Goal: Task Accomplishment & Management: Manage account settings

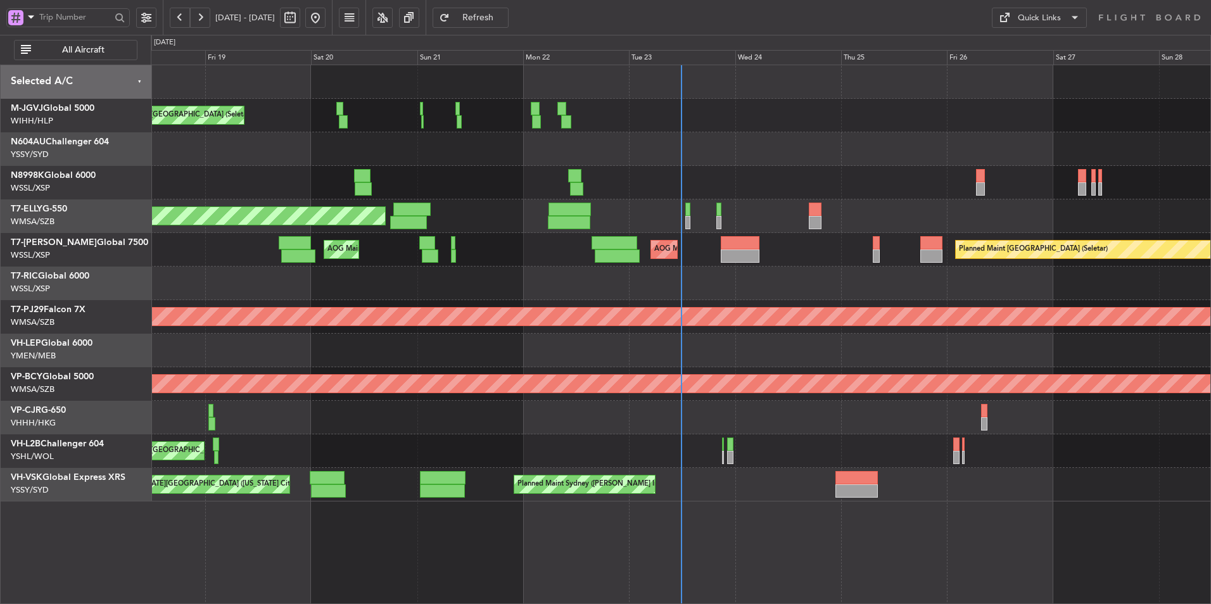
click at [583, 121] on div "MEL Jakarta (Halim Intl) MEL Jakarta (Halim Intl) MEL Jakarta (Halim Intl) Plan…" at bounding box center [681, 116] width 1060 height 34
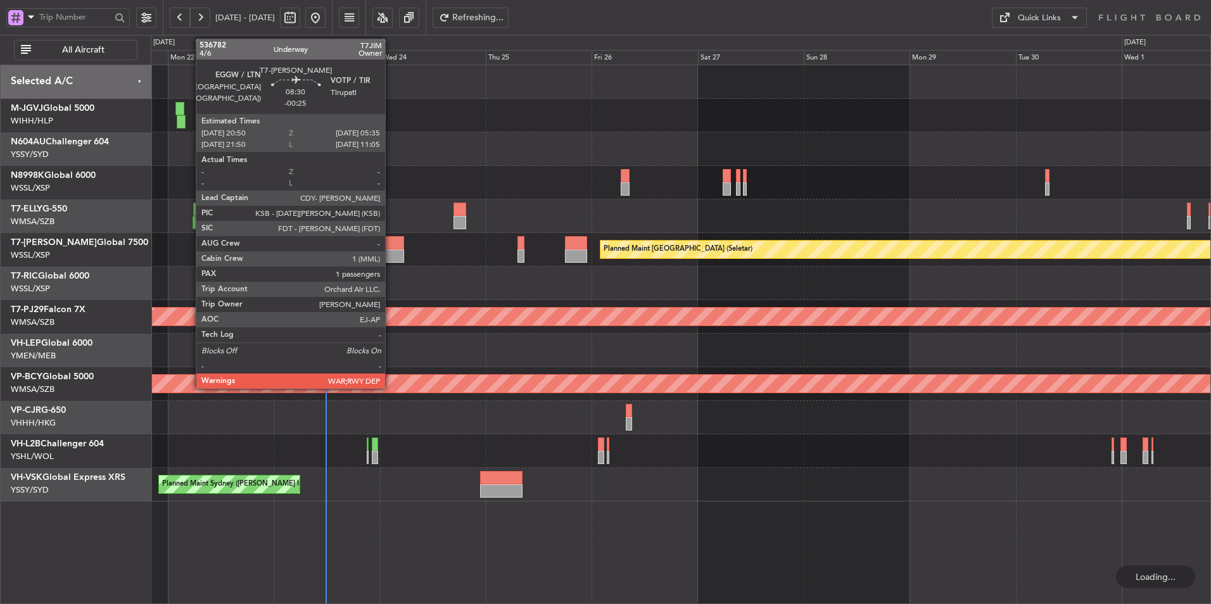
click at [391, 255] on div at bounding box center [384, 256] width 39 height 13
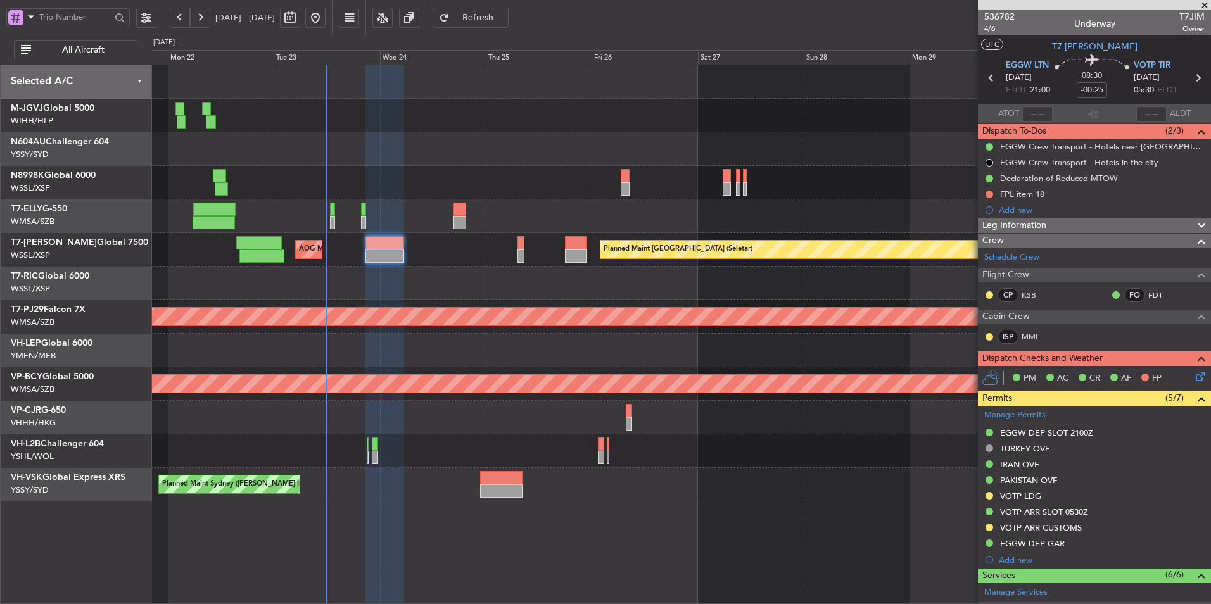
click at [540, 276] on div at bounding box center [681, 284] width 1060 height 34
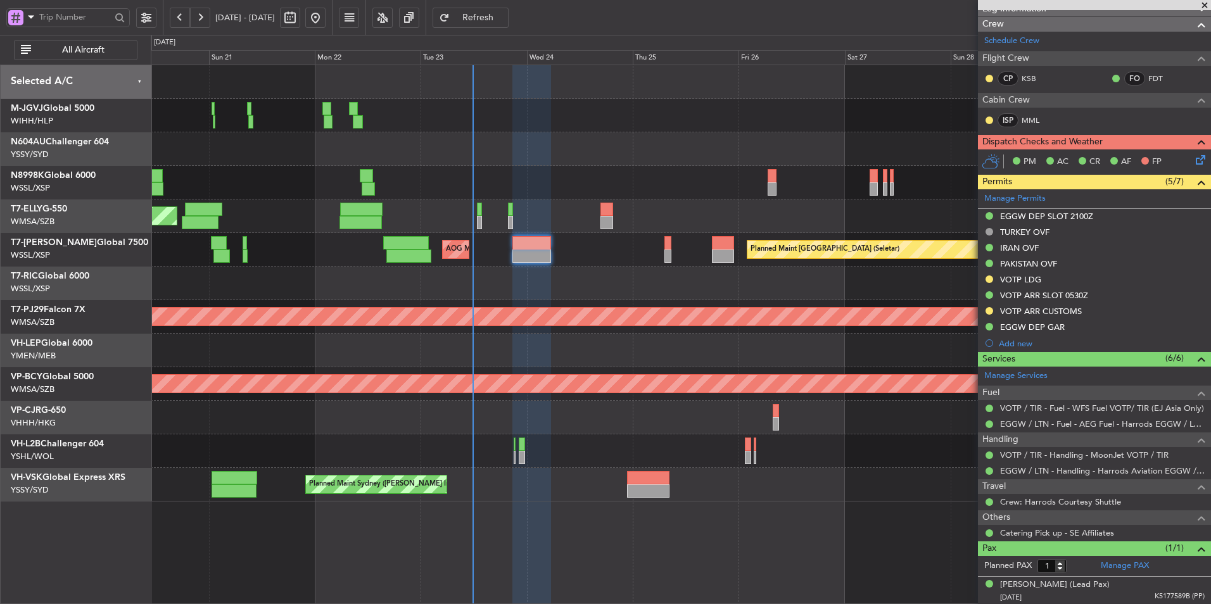
scroll to position [217, 0]
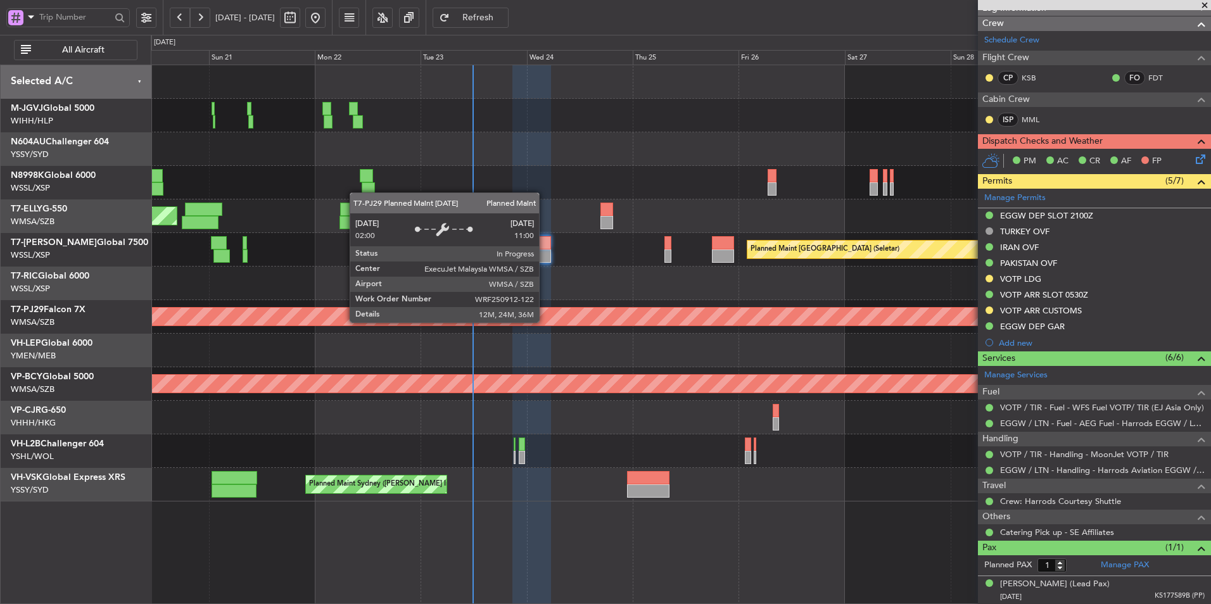
click at [639, 326] on div "Planned Maint [GEOGRAPHIC_DATA] (Sultan [PERSON_NAME] [PERSON_NAME] - Subang)" at bounding box center [766, 317] width 3007 height 20
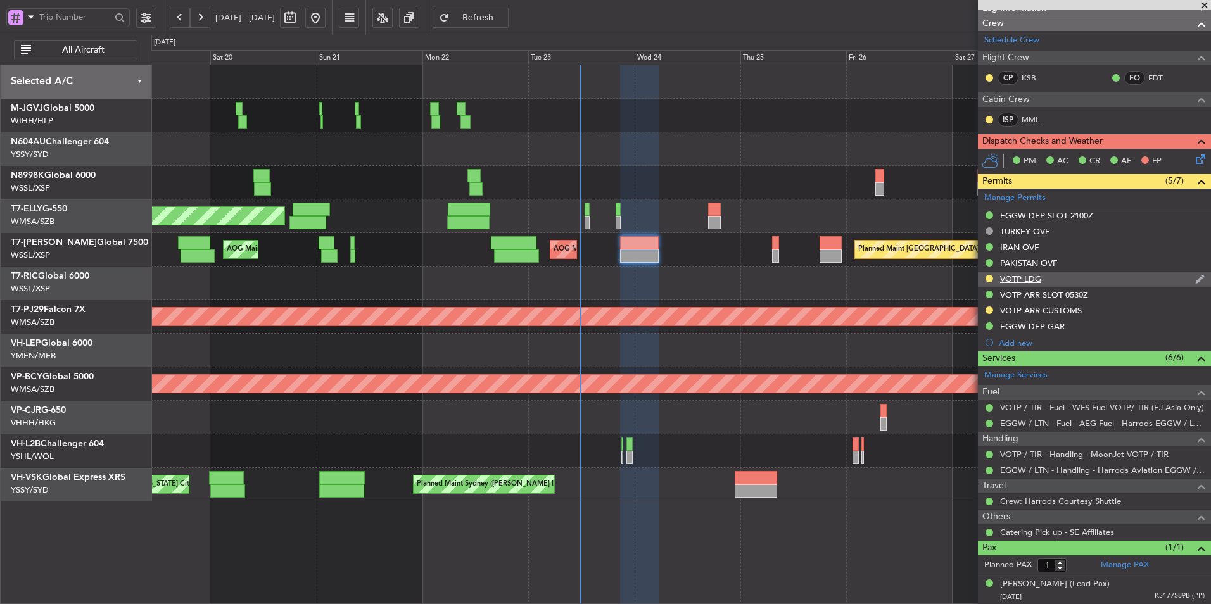
click at [1020, 277] on div "VOTP LDG" at bounding box center [1020, 279] width 41 height 11
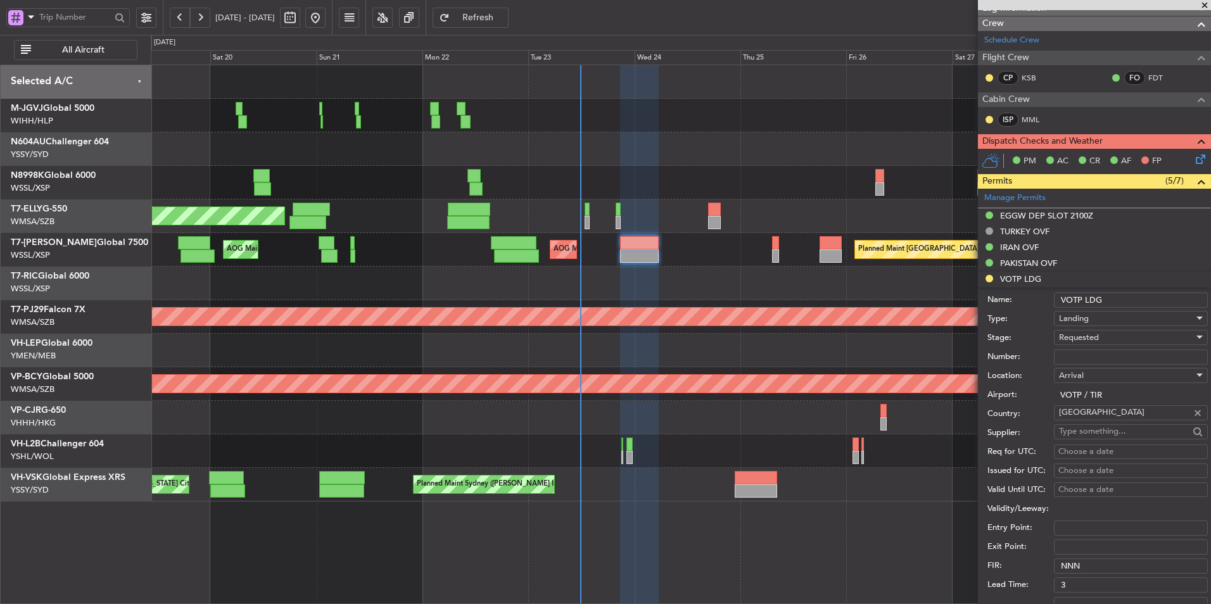
drag, startPoint x: 1087, startPoint y: 353, endPoint x: 1105, endPoint y: 353, distance: 17.7
click at [1088, 353] on input "Number:" at bounding box center [1131, 357] width 154 height 15
paste input "YA/N/2181/09/23"
type input "YA/N/2181/09/23"
click at [1092, 339] on span "Requested" at bounding box center [1079, 337] width 40 height 11
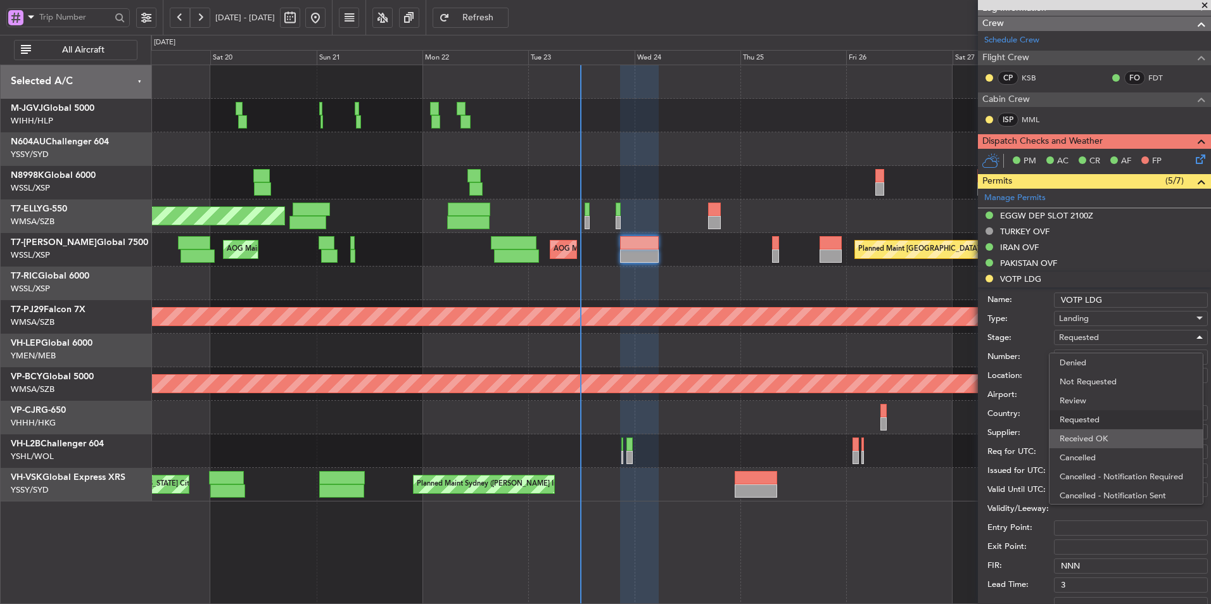
scroll to position [6, 0]
click at [1093, 431] on span "Received OK" at bounding box center [1126, 433] width 133 height 19
click at [1080, 453] on div "Choose a date" at bounding box center [1130, 452] width 145 height 13
select select "9"
select select "2025"
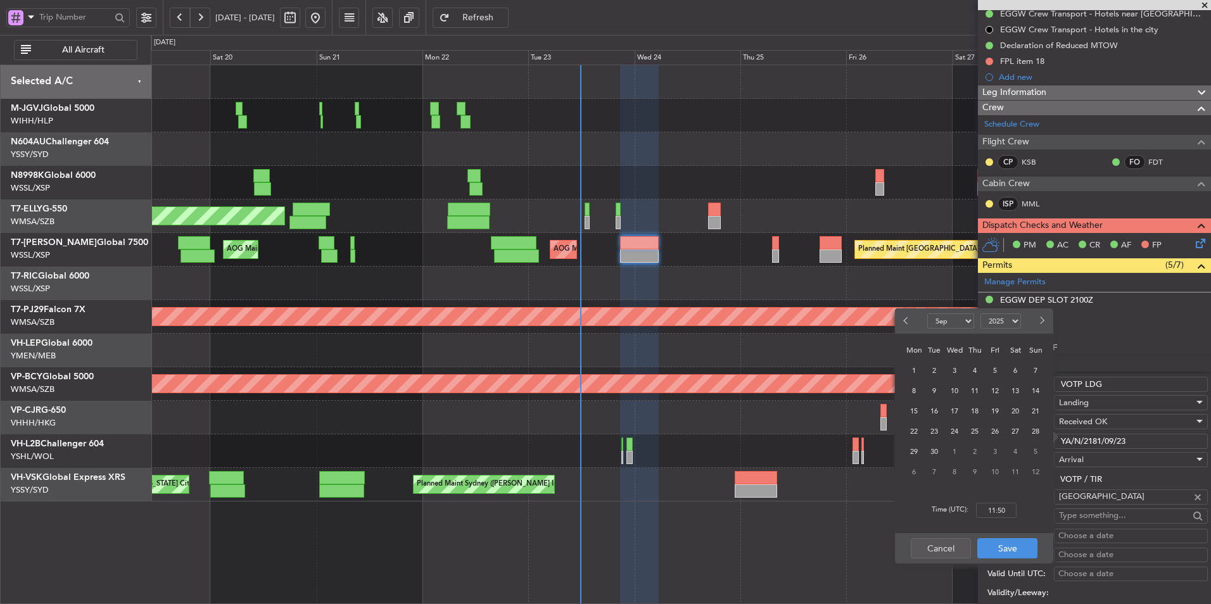
scroll to position [253, 0]
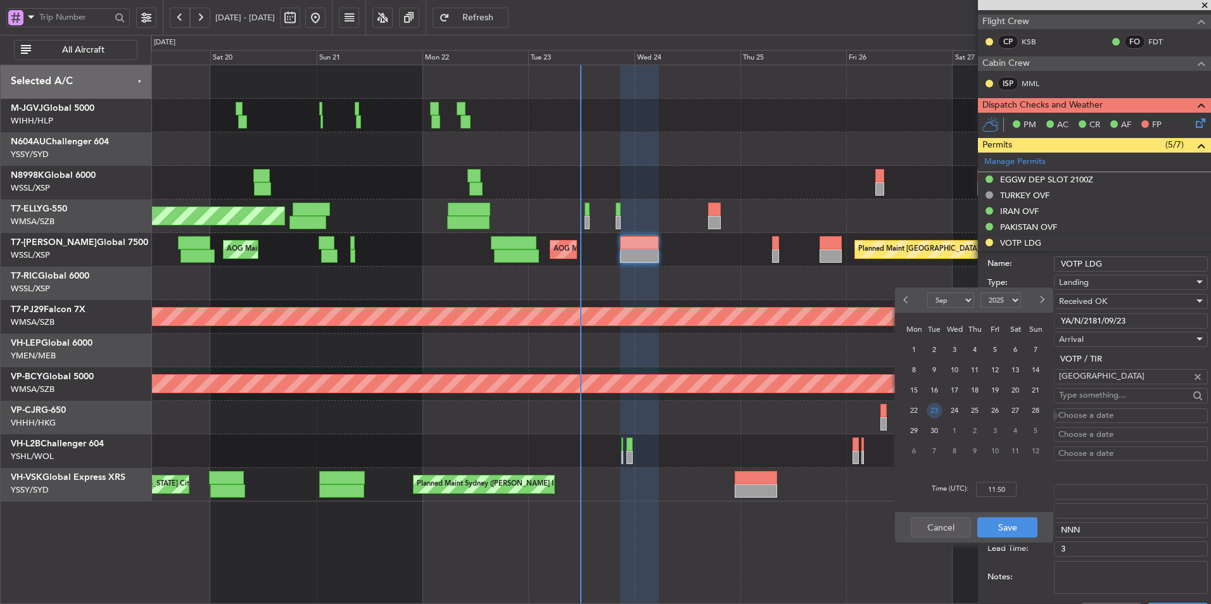
click at [936, 412] on span "23" at bounding box center [935, 411] width 16 height 16
click at [1006, 491] on input "00:00" at bounding box center [996, 489] width 41 height 15
type input "21:00"
click at [1009, 525] on button "Save" at bounding box center [1007, 527] width 60 height 20
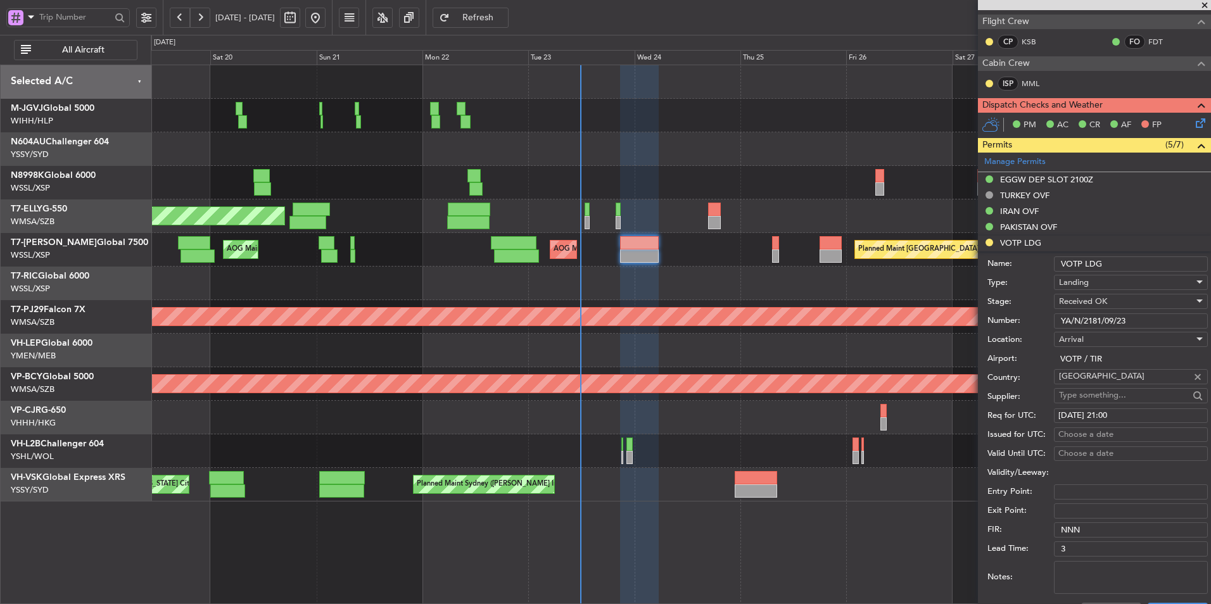
click at [1070, 433] on div "Choose a date" at bounding box center [1130, 435] width 145 height 13
select select "9"
select select "2025"
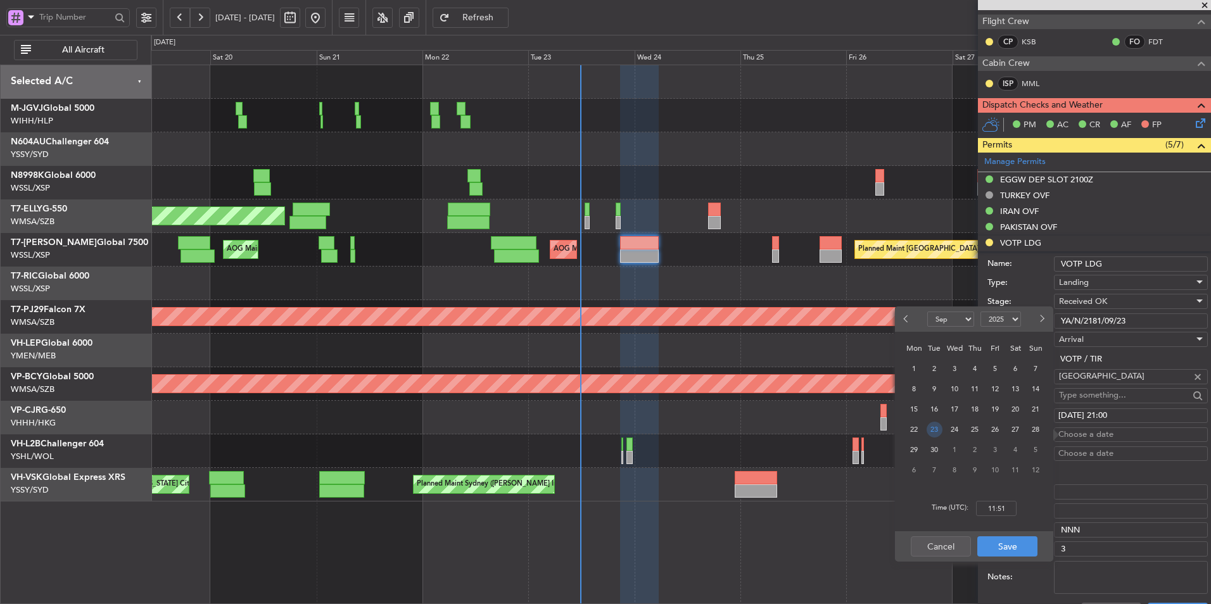
click at [935, 430] on span "23" at bounding box center [935, 430] width 16 height 16
click at [1003, 509] on input "00:00" at bounding box center [996, 508] width 41 height 15
type input "21:00"
click at [1011, 543] on button "Save" at bounding box center [1007, 546] width 60 height 20
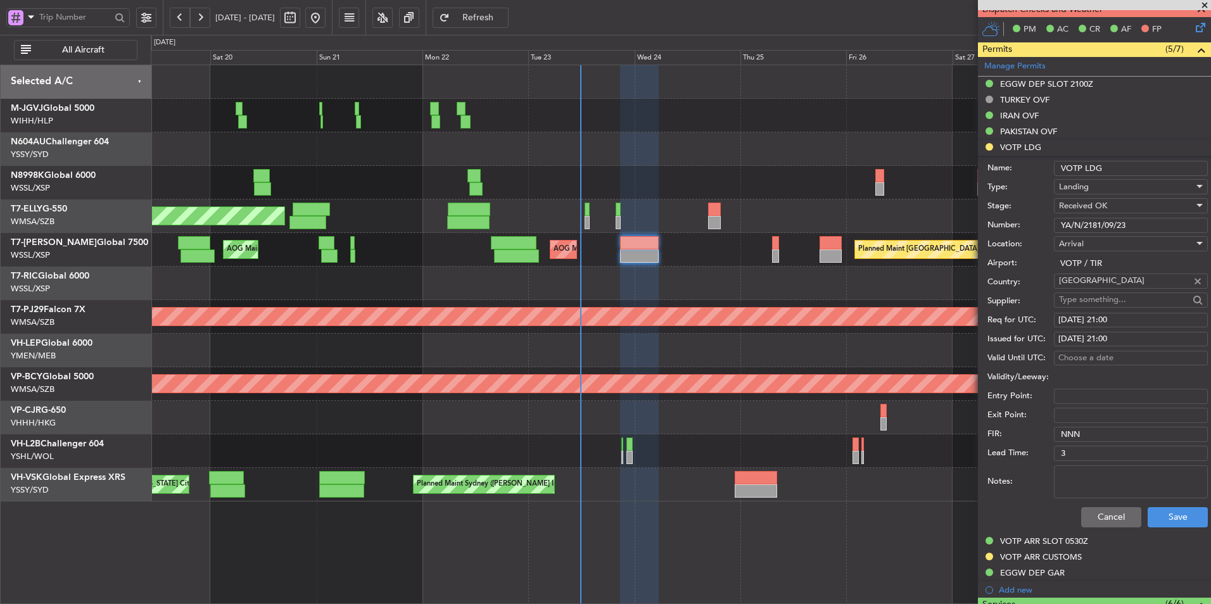
scroll to position [443, 0]
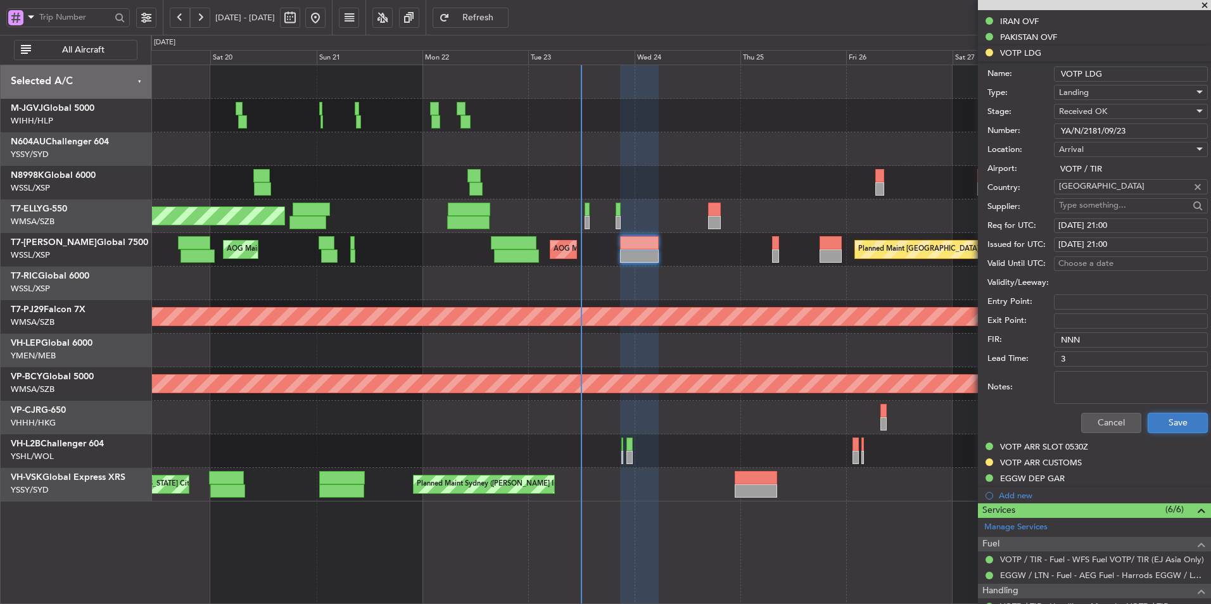
click at [1152, 417] on button "Save" at bounding box center [1178, 423] width 60 height 20
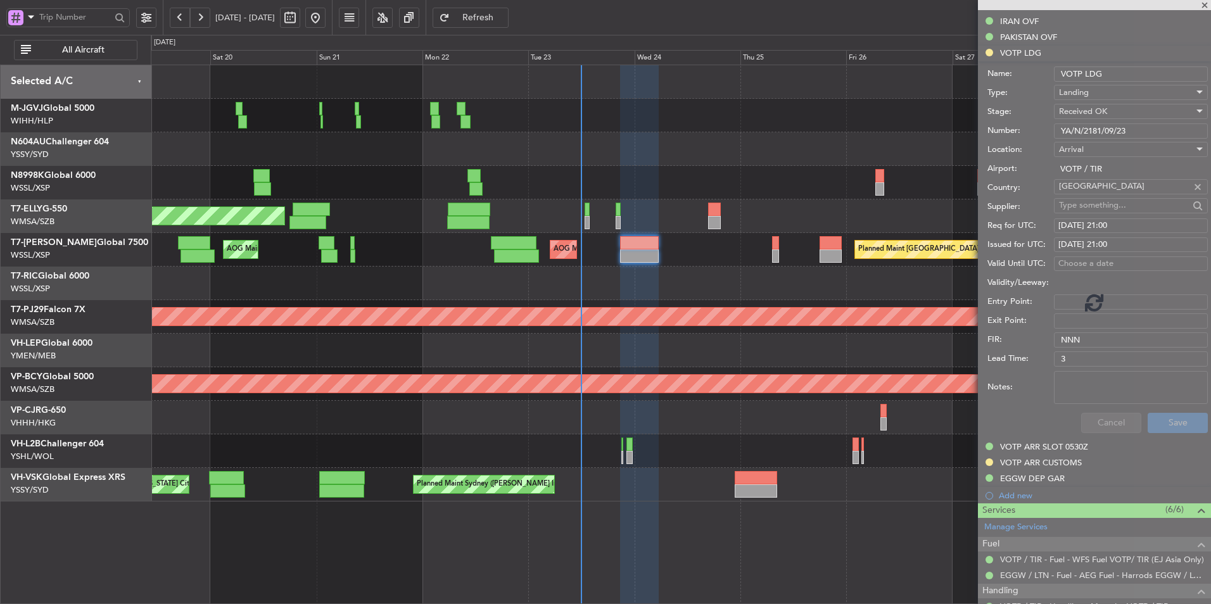
scroll to position [217, 0]
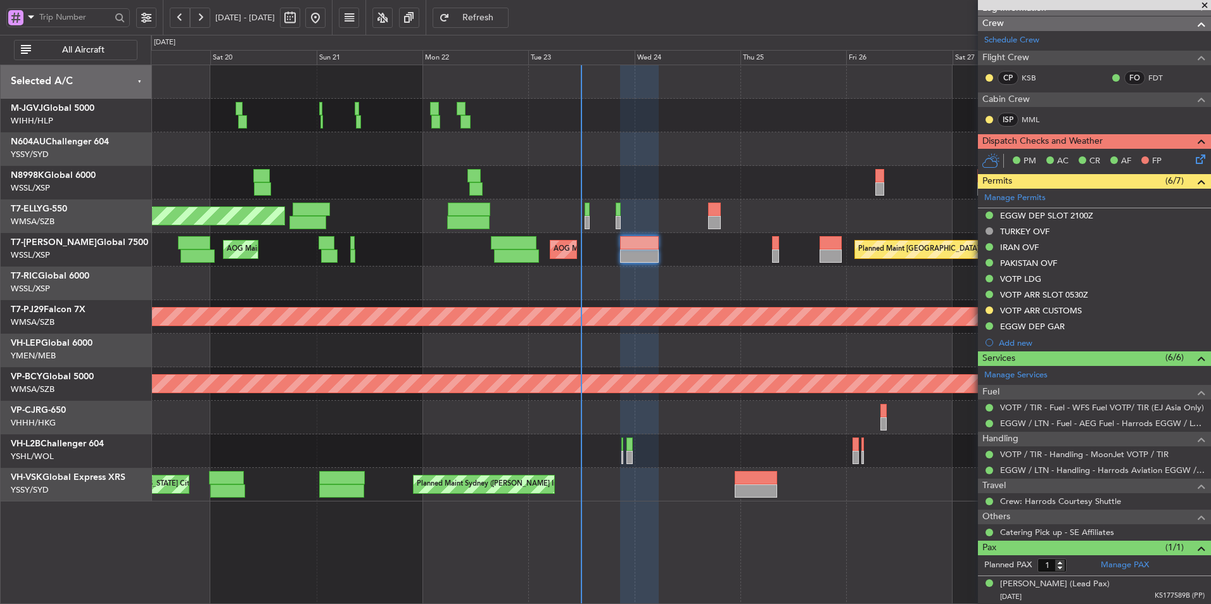
click at [987, 314] on mat-tooltip-component "Requested" at bounding box center [989, 331] width 57 height 34
click at [992, 308] on button at bounding box center [990, 311] width 8 height 8
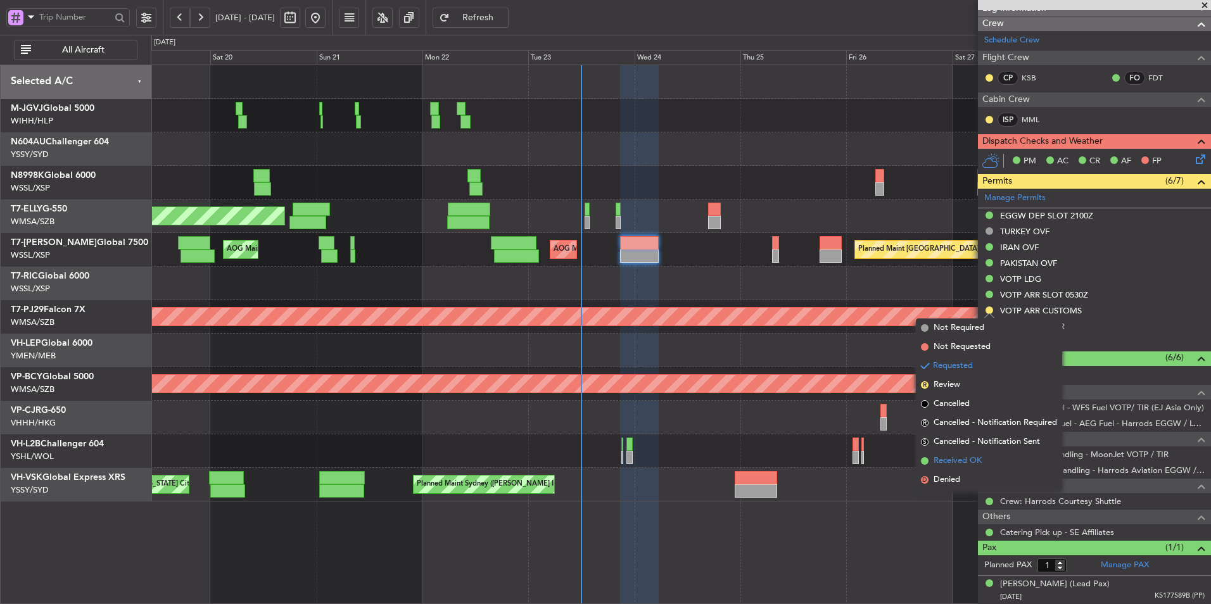
click at [959, 455] on span "Received OK" at bounding box center [958, 461] width 48 height 13
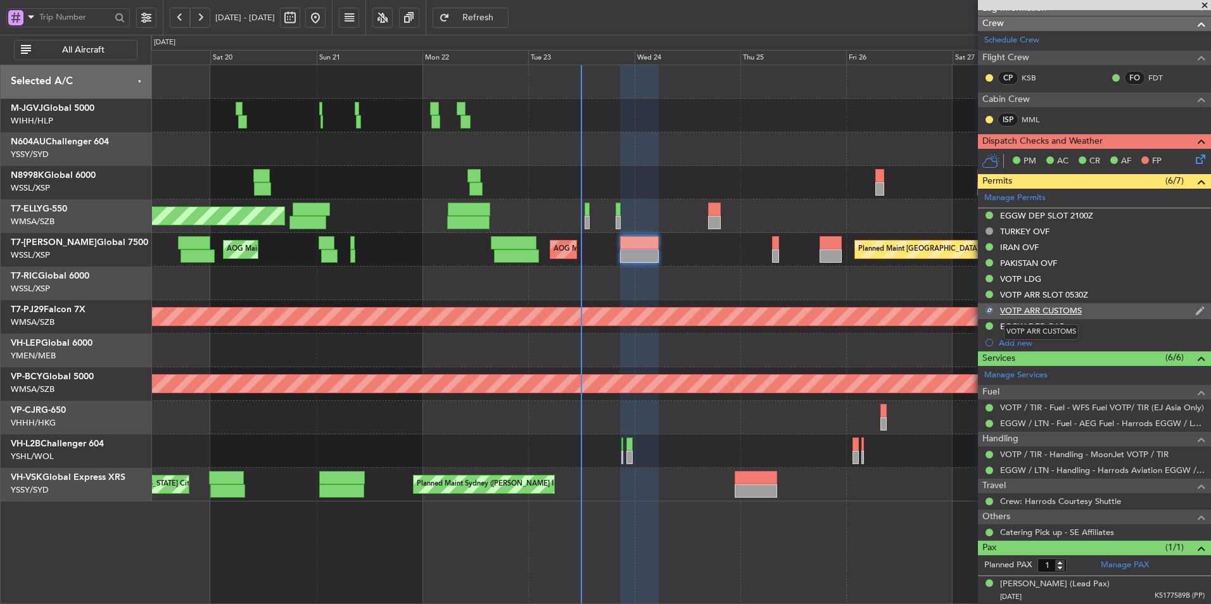
click at [1058, 312] on div "VOTP ARR CUSTOMS" at bounding box center [1041, 310] width 82 height 11
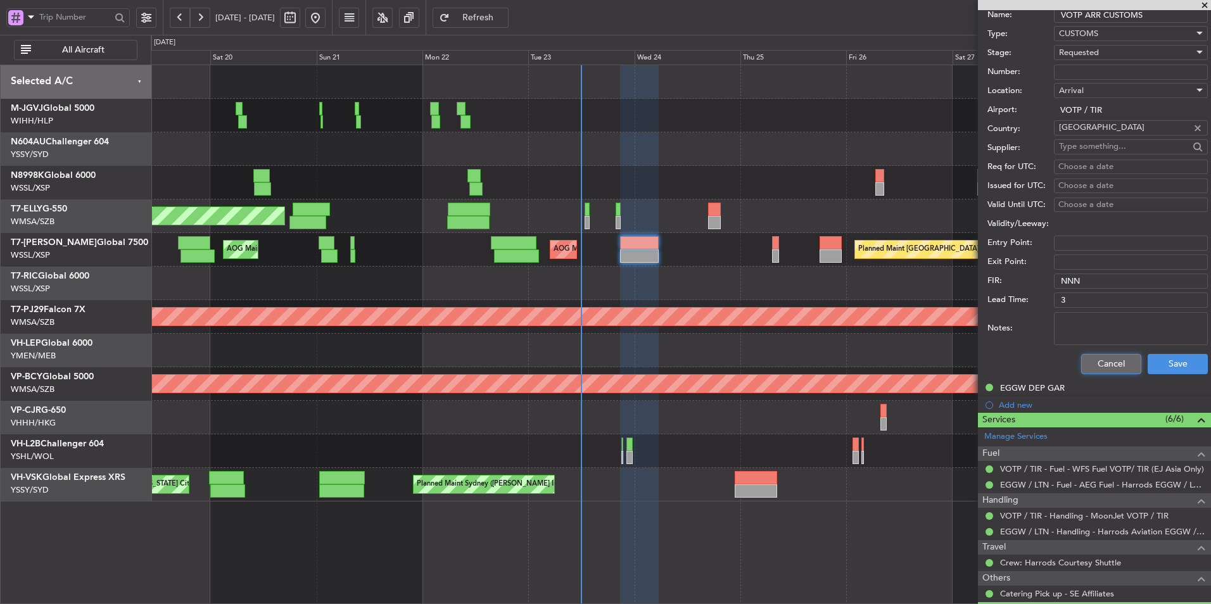
click at [1101, 362] on button "Cancel" at bounding box center [1111, 364] width 60 height 20
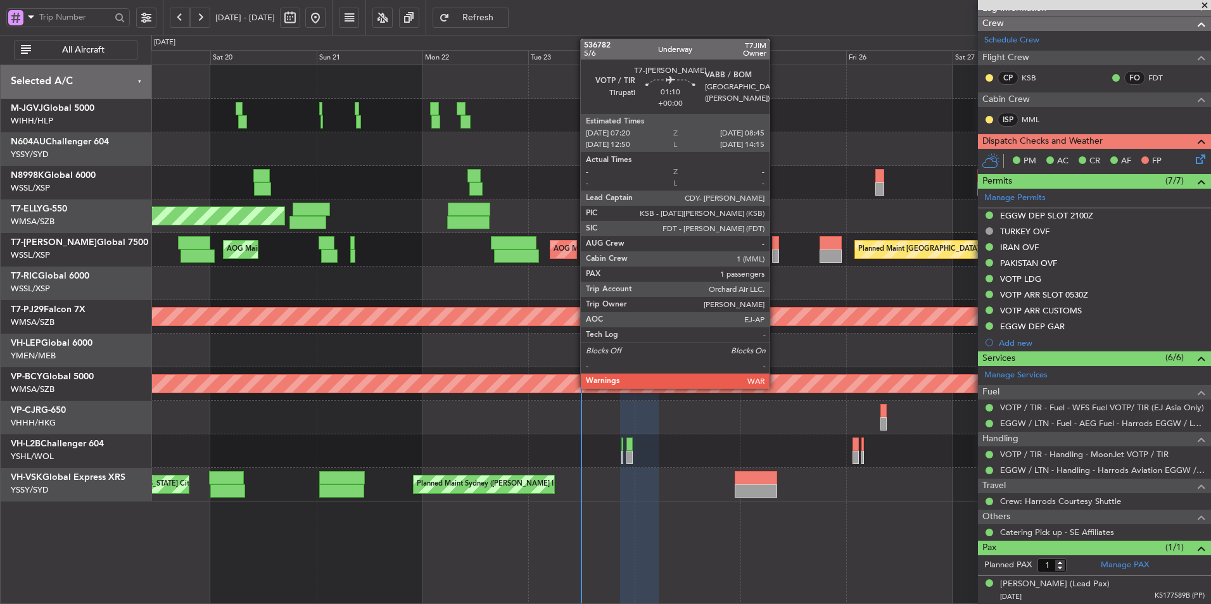
click at [775, 243] on div at bounding box center [775, 242] width 6 height 13
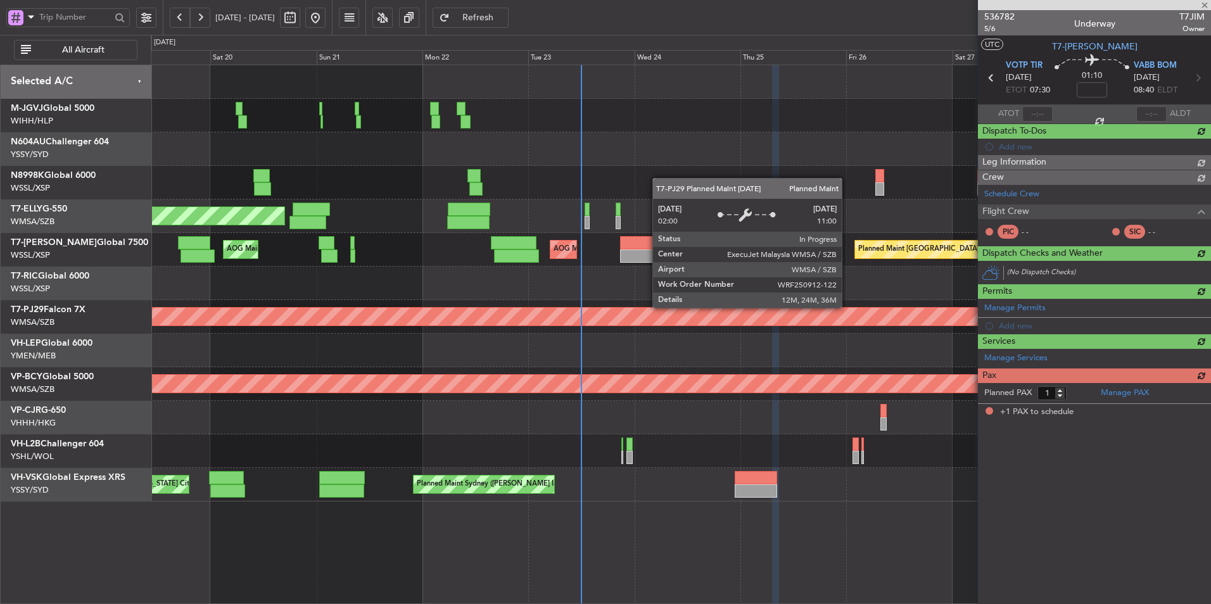
scroll to position [0, 0]
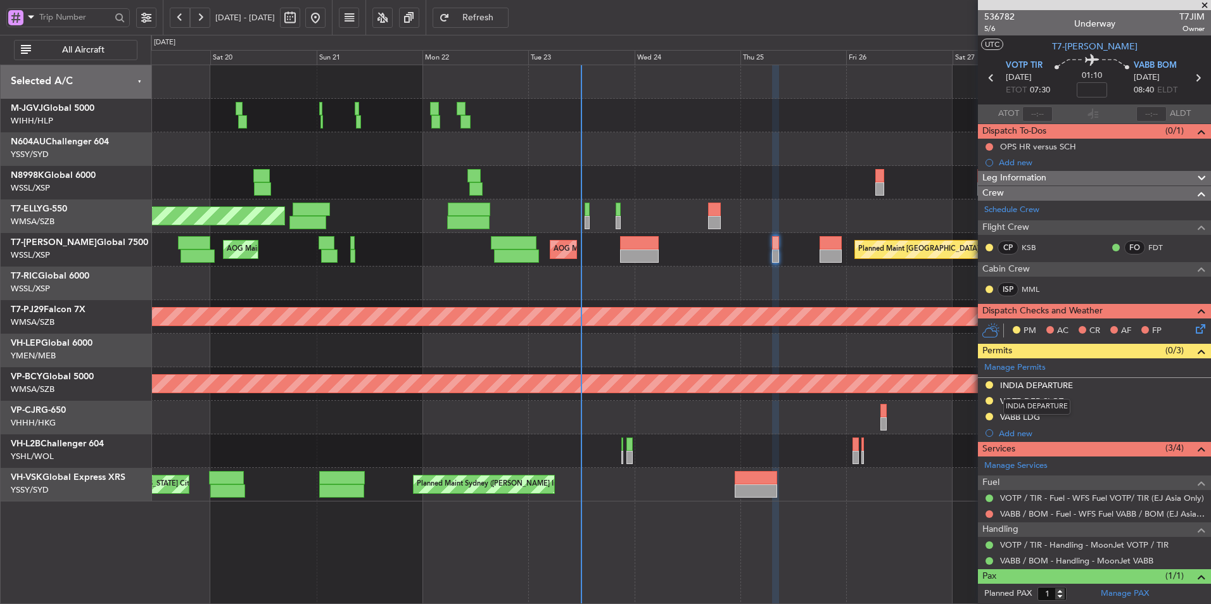
click at [1025, 385] on div "INDIA DEPARTURE" at bounding box center [1036, 385] width 73 height 11
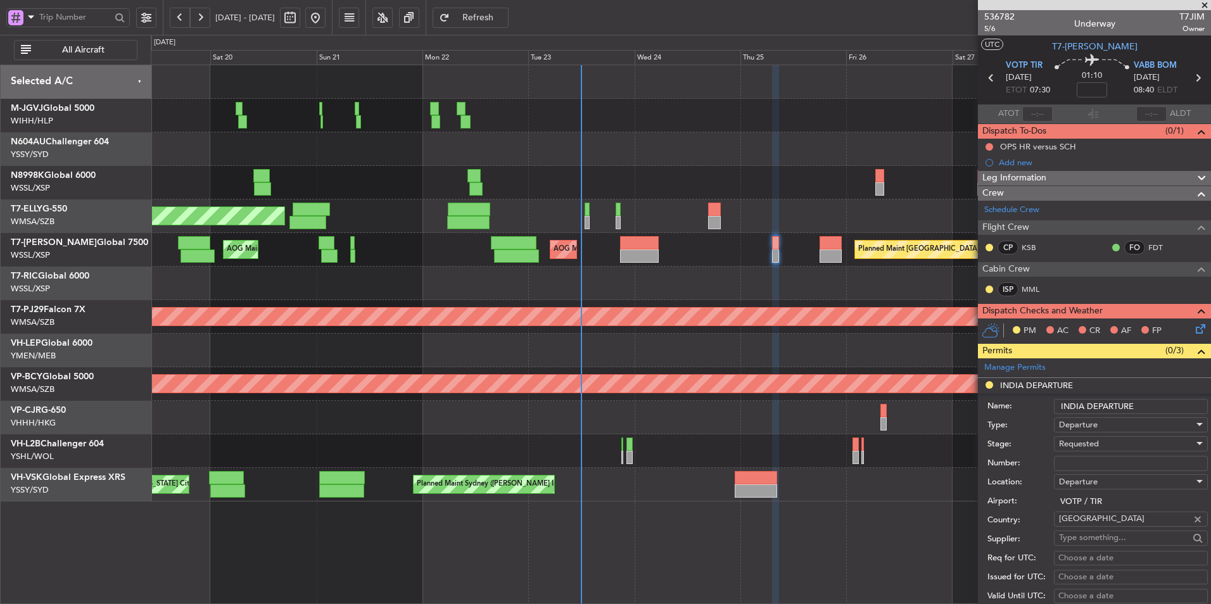
drag, startPoint x: 1086, startPoint y: 469, endPoint x: 1089, endPoint y: 462, distance: 7.4
click at [1086, 468] on input "Number:" at bounding box center [1131, 463] width 154 height 15
paste input "YA/N/2181/09/23"
type input "YA/N/2181/09/23"
click at [1105, 441] on div "Requested" at bounding box center [1126, 443] width 135 height 19
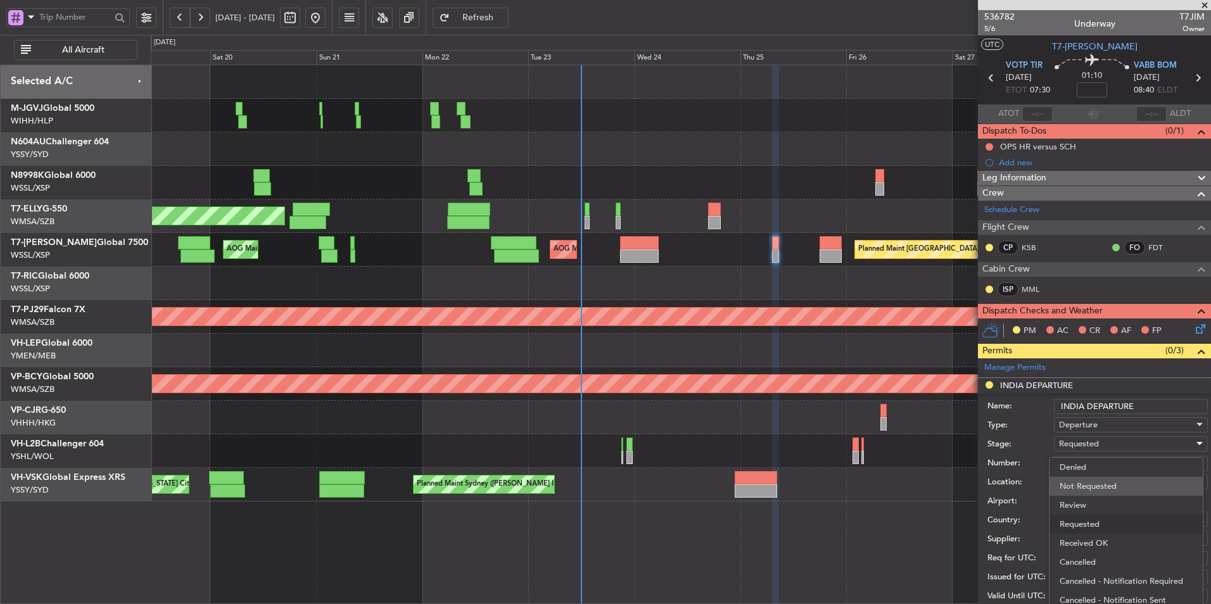
scroll to position [4, 0]
click at [1098, 536] on span "Received OK" at bounding box center [1126, 539] width 133 height 19
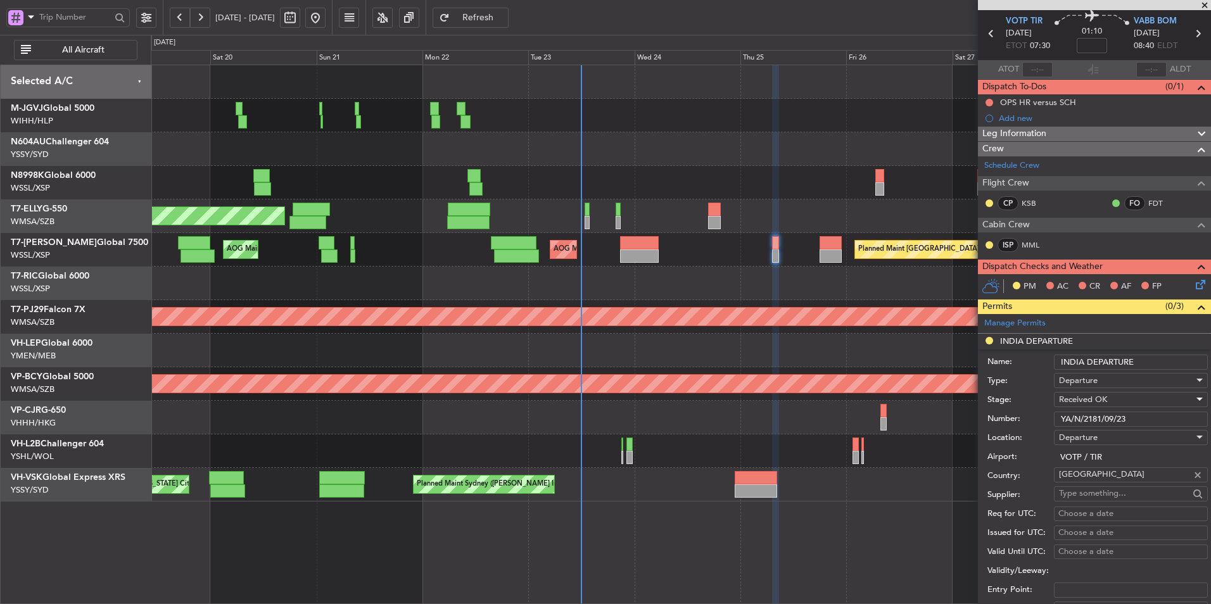
scroll to position [63, 0]
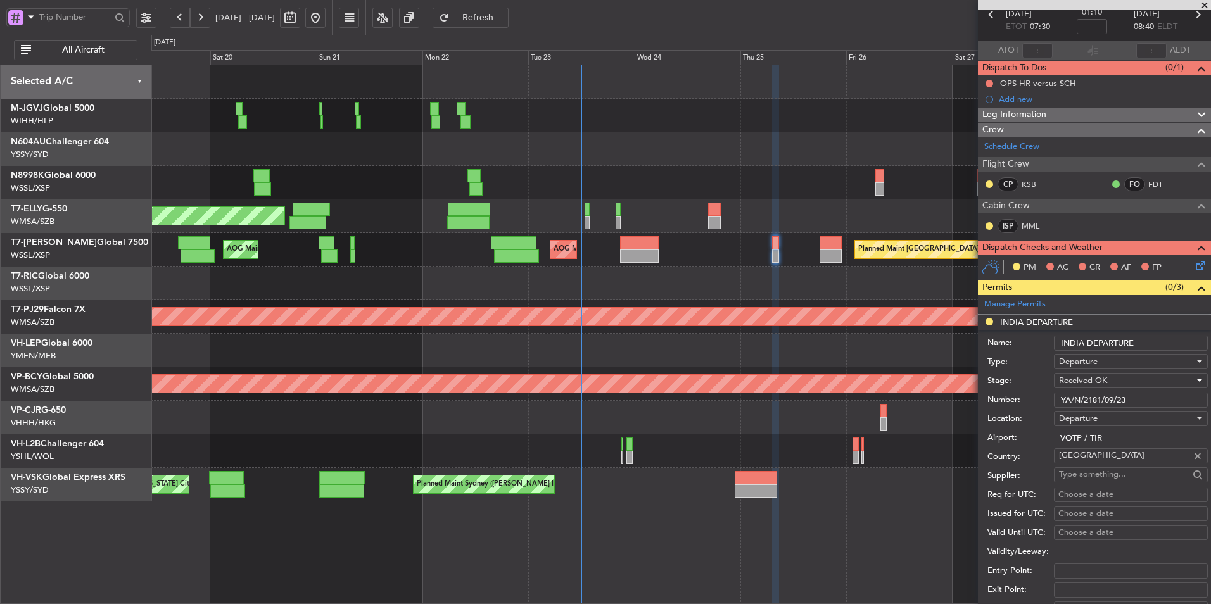
click at [1088, 491] on div "Choose a date" at bounding box center [1130, 495] width 145 height 13
select select "9"
select select "2025"
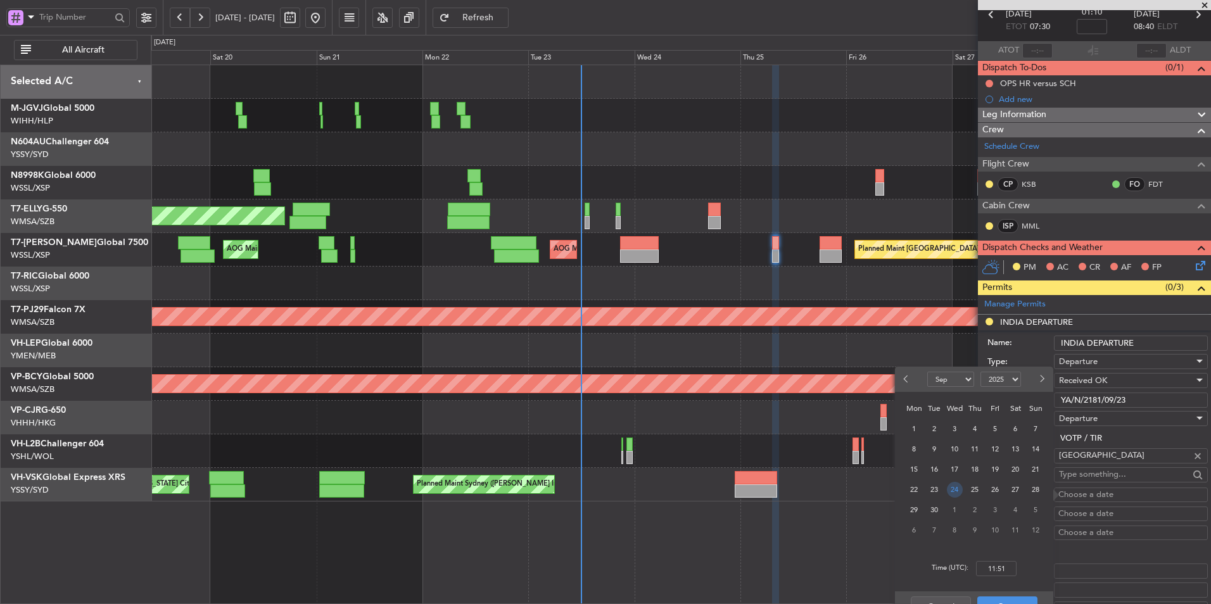
click at [976, 490] on span "25" at bounding box center [975, 490] width 16 height 16
click at [1009, 572] on input "00:00" at bounding box center [996, 568] width 41 height 15
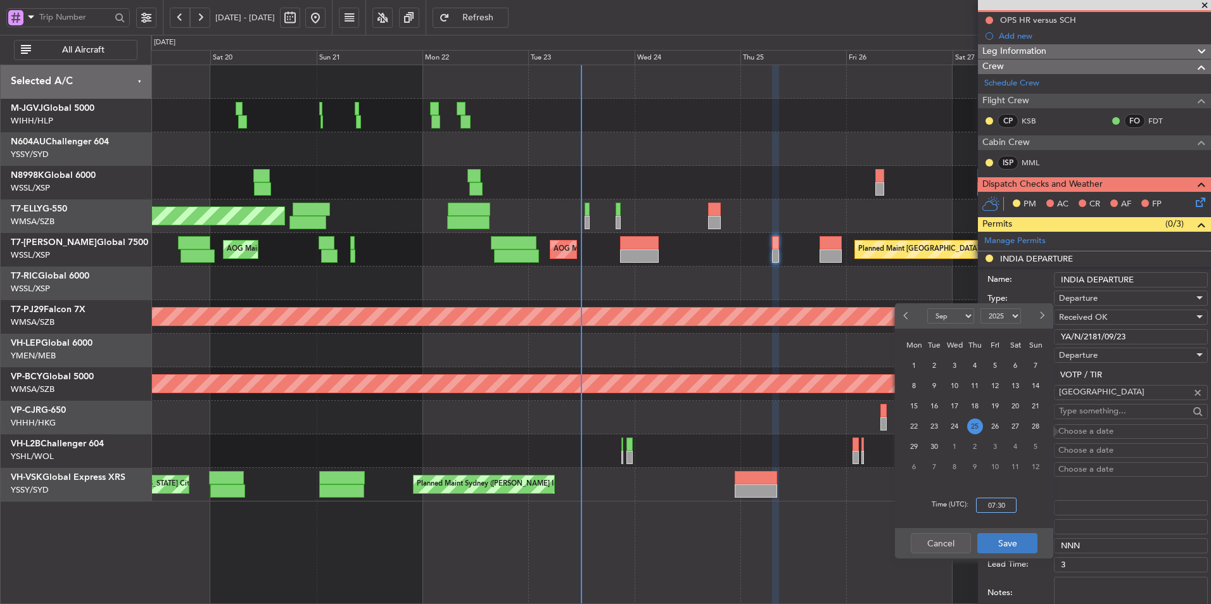
type input "07:30"
click at [1010, 545] on button "Save" at bounding box center [1007, 543] width 60 height 20
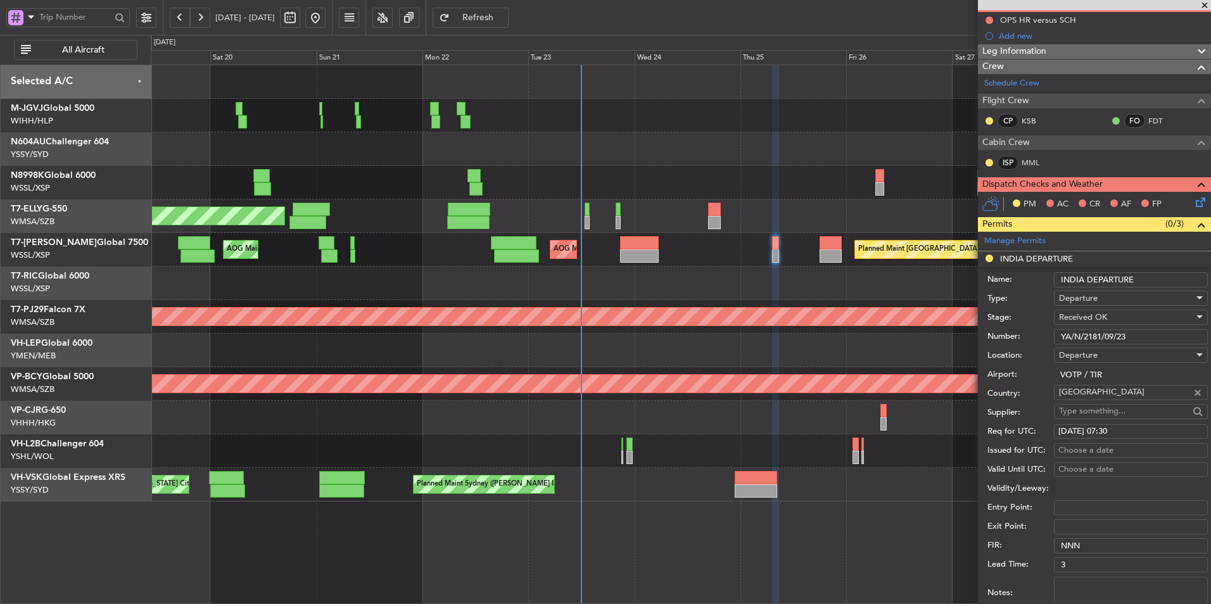
click at [1072, 450] on div "Choose a date" at bounding box center [1130, 451] width 145 height 13
select select "9"
select select "2025"
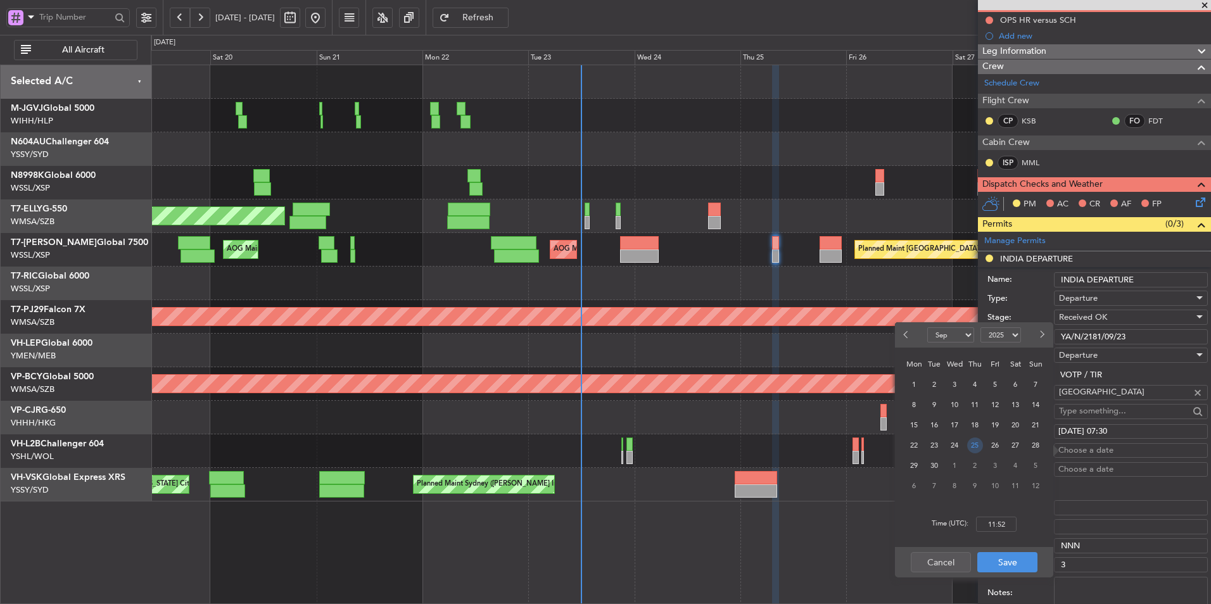
click at [976, 438] on span "25" at bounding box center [975, 446] width 16 height 16
click at [1009, 528] on input "00:00" at bounding box center [996, 524] width 41 height 15
type input "07:30"
click at [1005, 561] on button "Save" at bounding box center [1007, 562] width 60 height 20
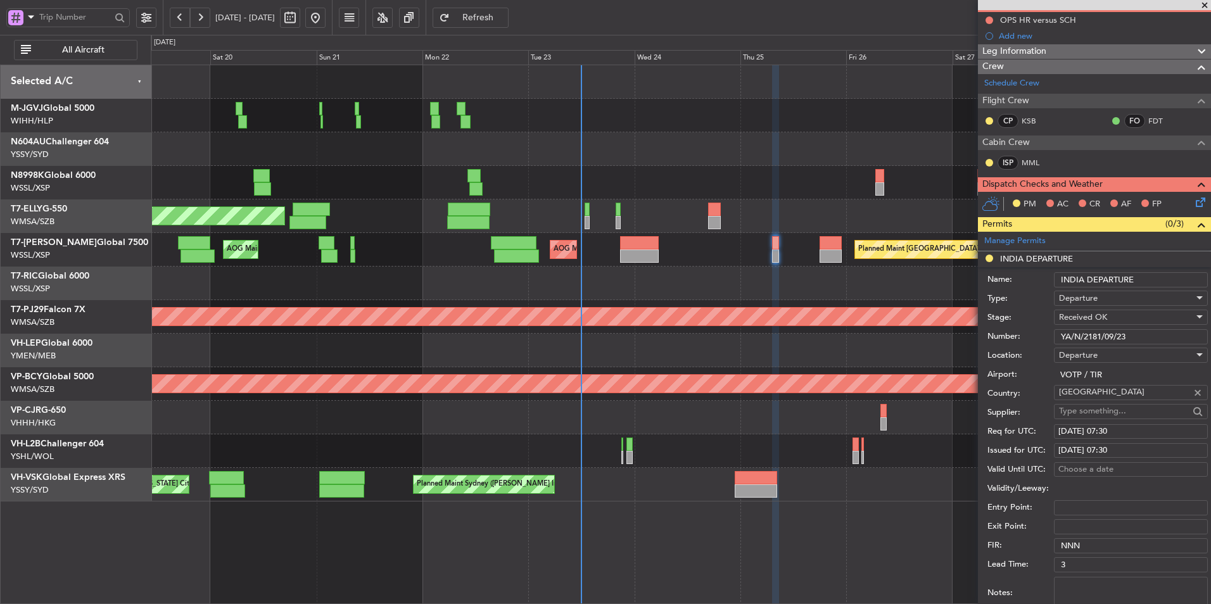
scroll to position [190, 0]
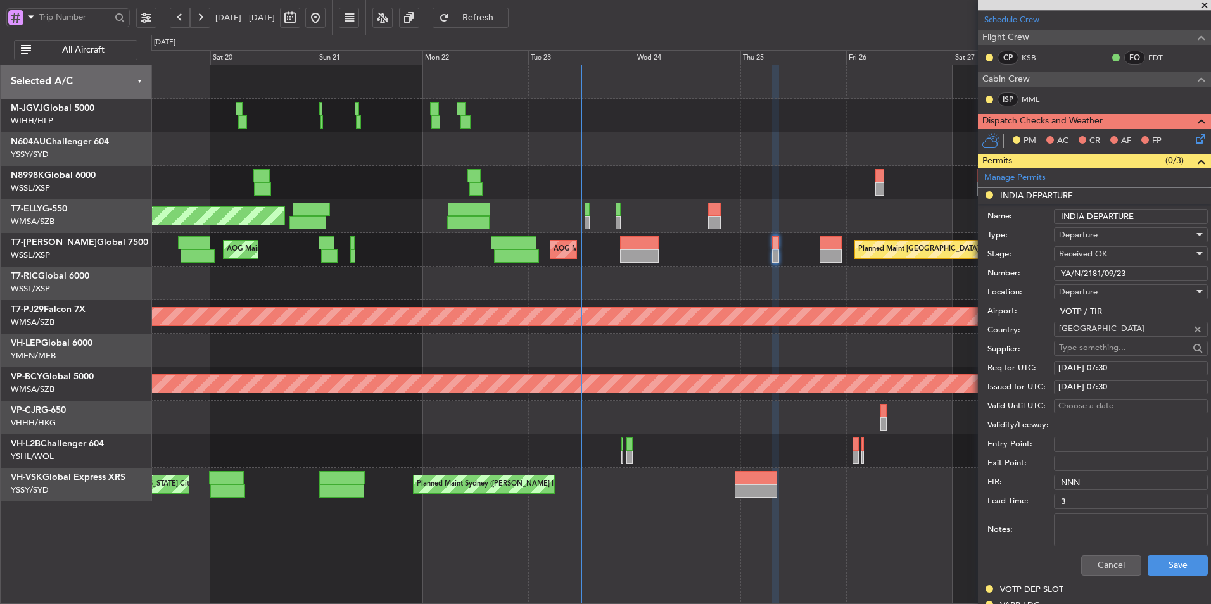
click at [1167, 577] on div "Cancel Save" at bounding box center [1097, 565] width 220 height 33
click at [1163, 569] on button "Save" at bounding box center [1178, 565] width 60 height 20
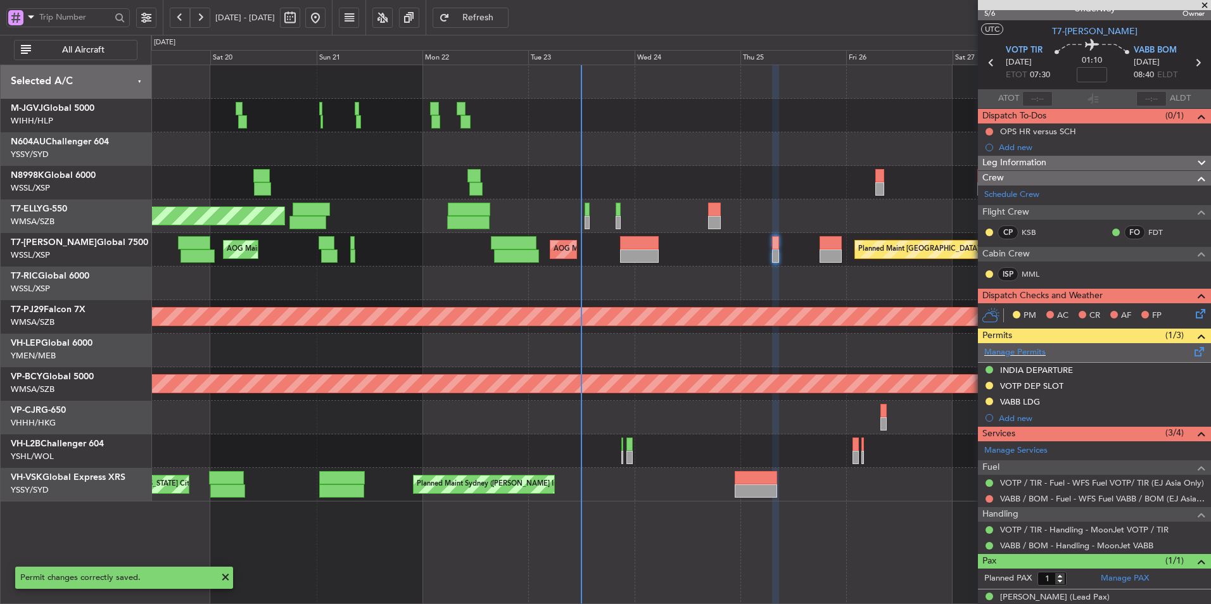
scroll to position [29, 0]
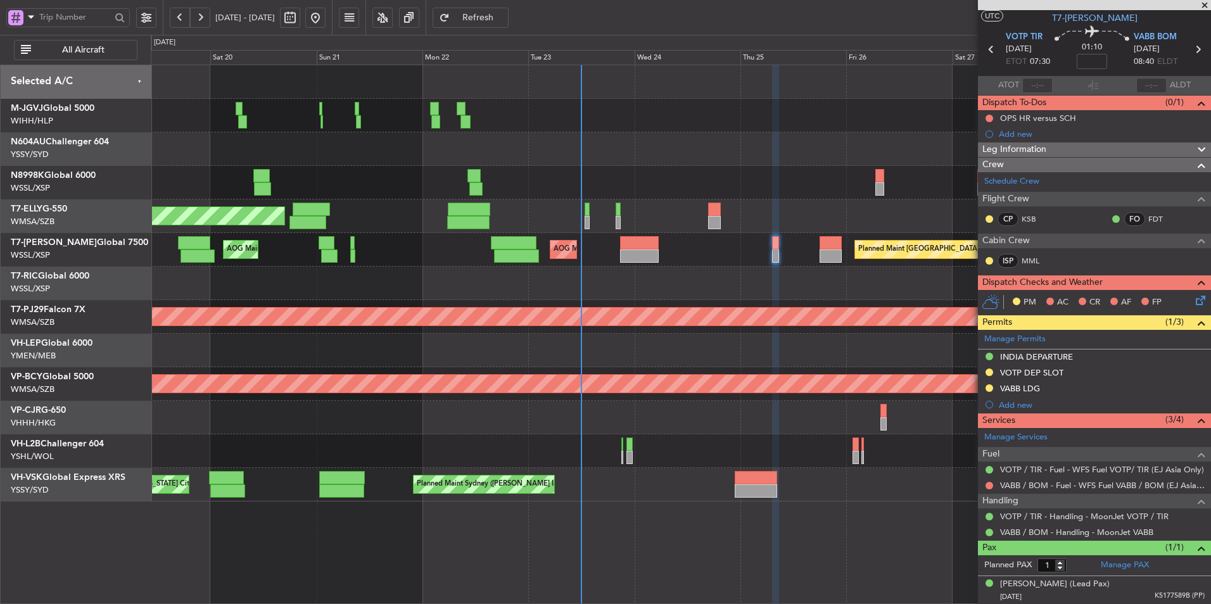
click at [1049, 373] on div "VOTP DEP SLOT" at bounding box center [1031, 372] width 63 height 11
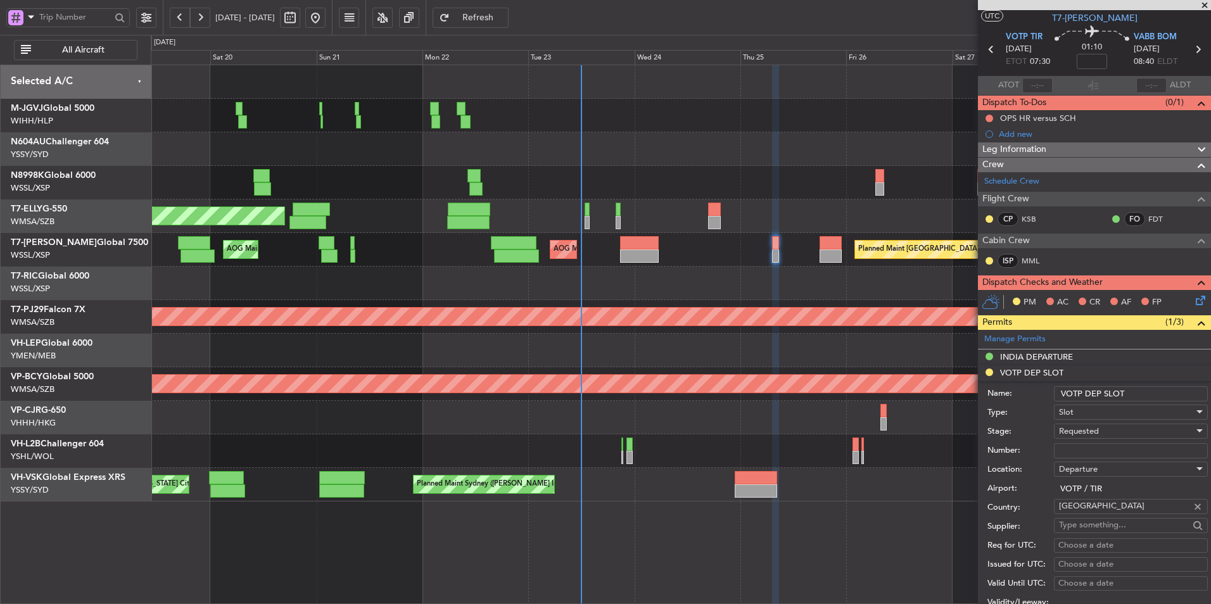
click at [1100, 429] on div "Requested" at bounding box center [1126, 431] width 135 height 19
click at [1109, 526] on span "Received OK" at bounding box center [1126, 526] width 133 height 19
click at [1079, 542] on div "Choose a date" at bounding box center [1130, 546] width 145 height 13
select select "9"
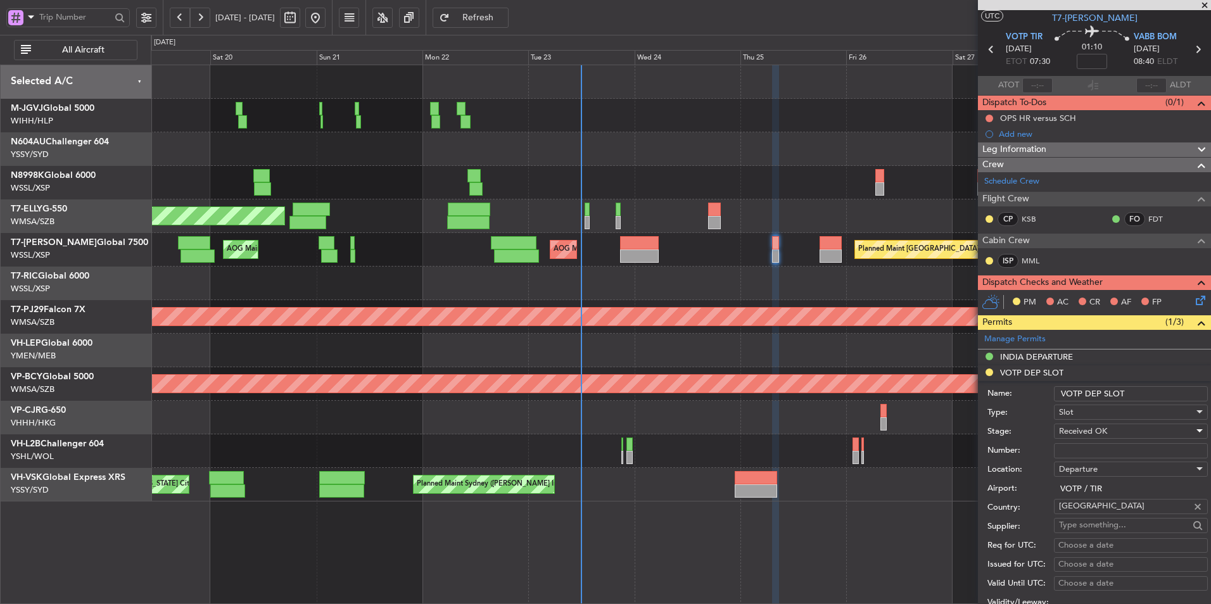
select select "2025"
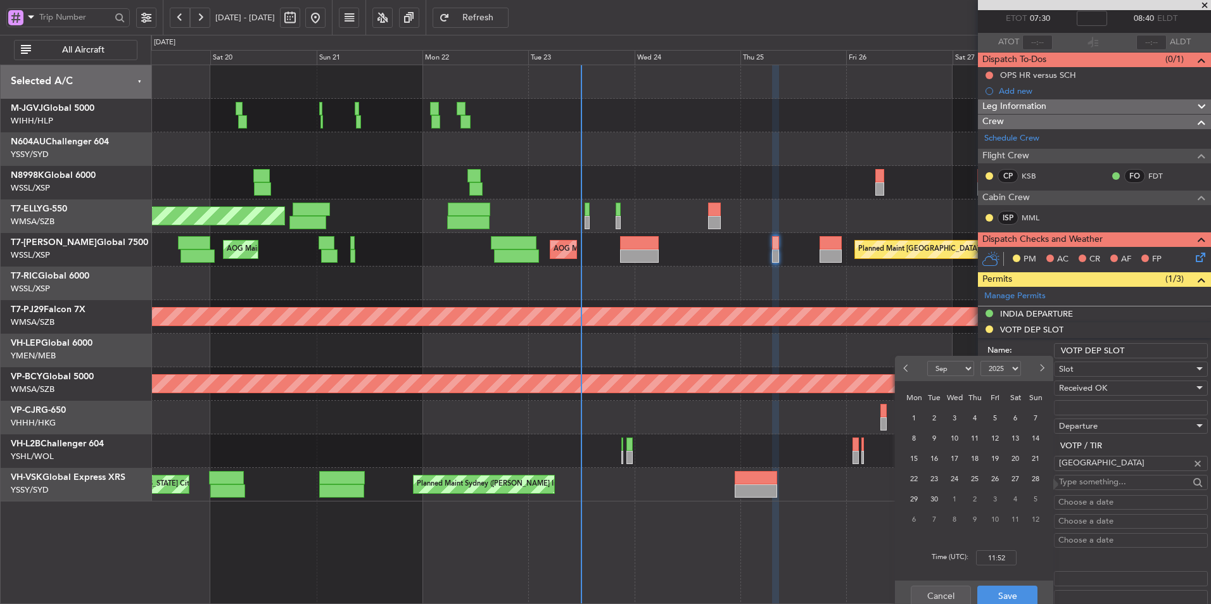
scroll to position [92, 0]
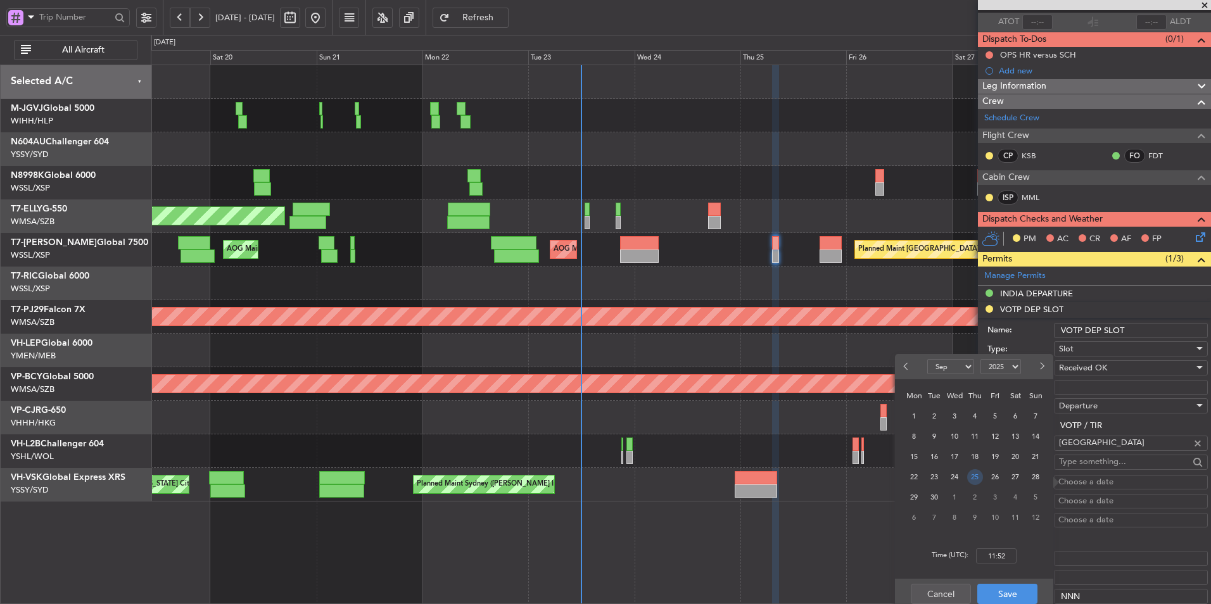
click at [974, 479] on span "25" at bounding box center [975, 477] width 16 height 16
click at [987, 548] on div "Time (UTC): 00:00" at bounding box center [974, 556] width 158 height 46
click at [1008, 554] on input "00:00" at bounding box center [996, 556] width 41 height 15
type input "07:30"
click at [1019, 599] on button "Save" at bounding box center [1007, 594] width 60 height 20
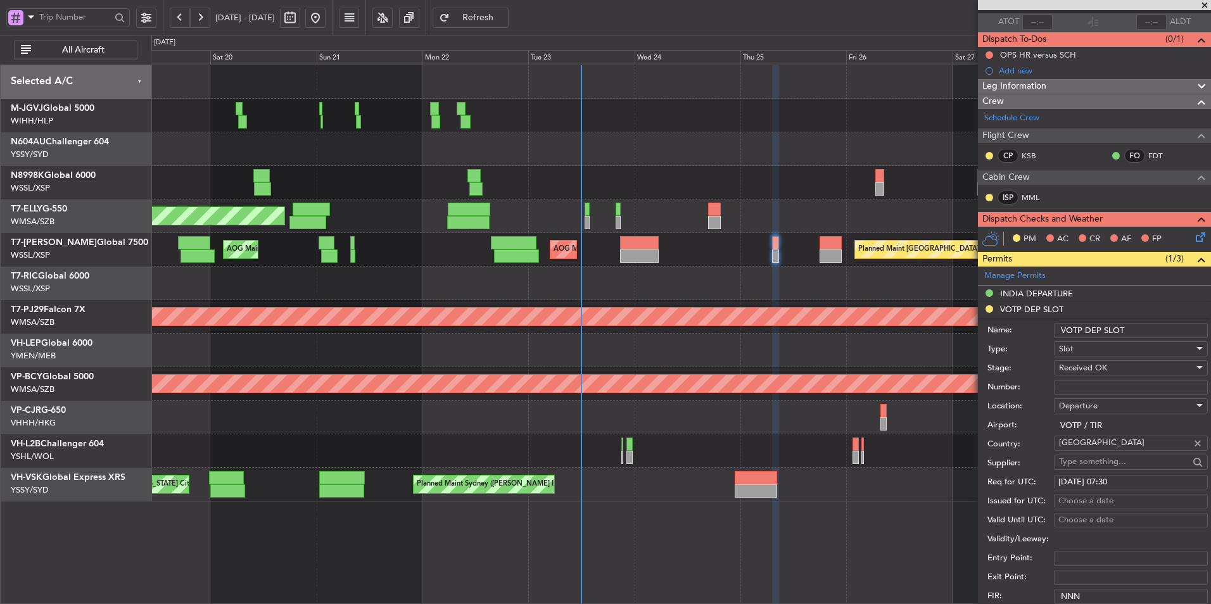
click at [1077, 502] on div "Choose a date" at bounding box center [1130, 501] width 145 height 13
select select "9"
select select "2025"
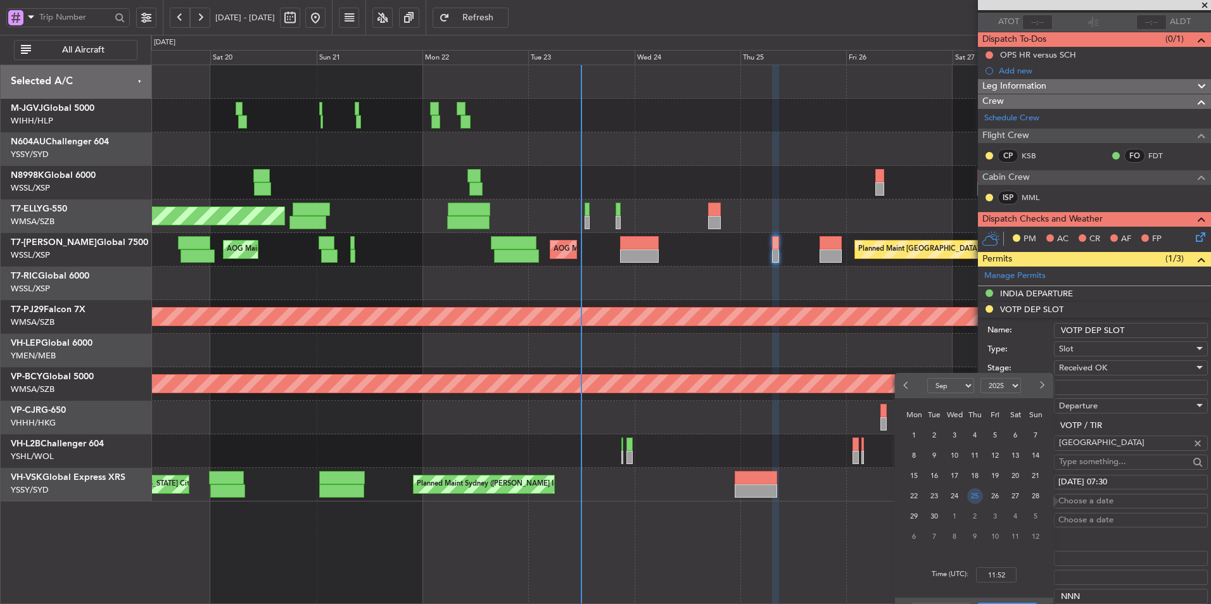
click at [974, 500] on span "25" at bounding box center [975, 496] width 16 height 16
click at [1009, 581] on input "00:00" at bounding box center [996, 575] width 41 height 15
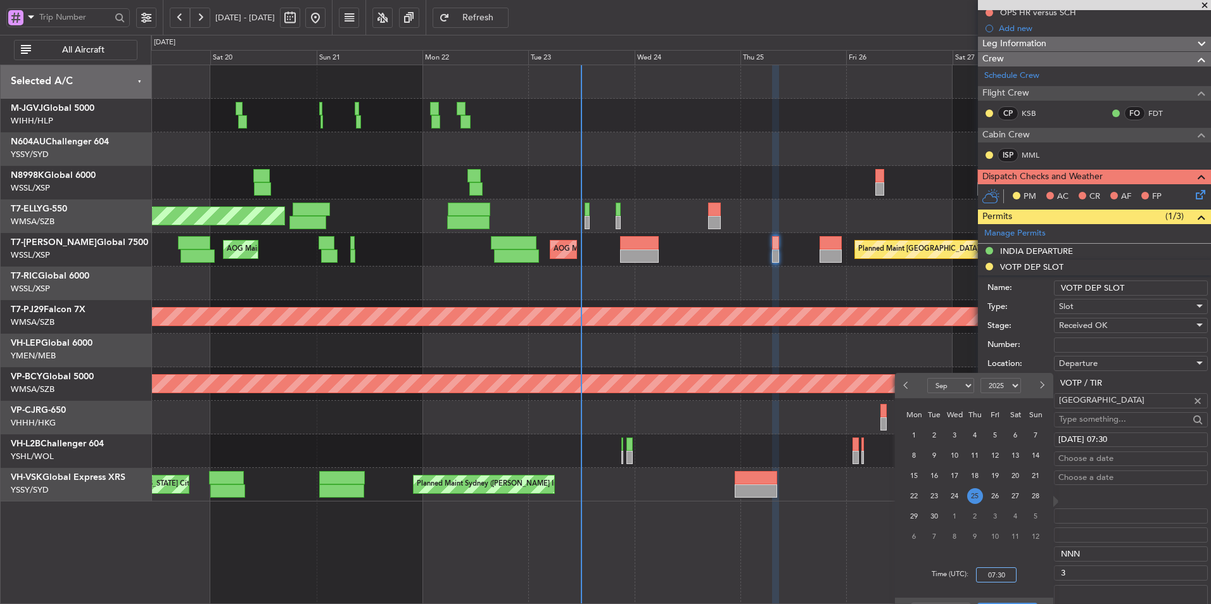
scroll to position [155, 0]
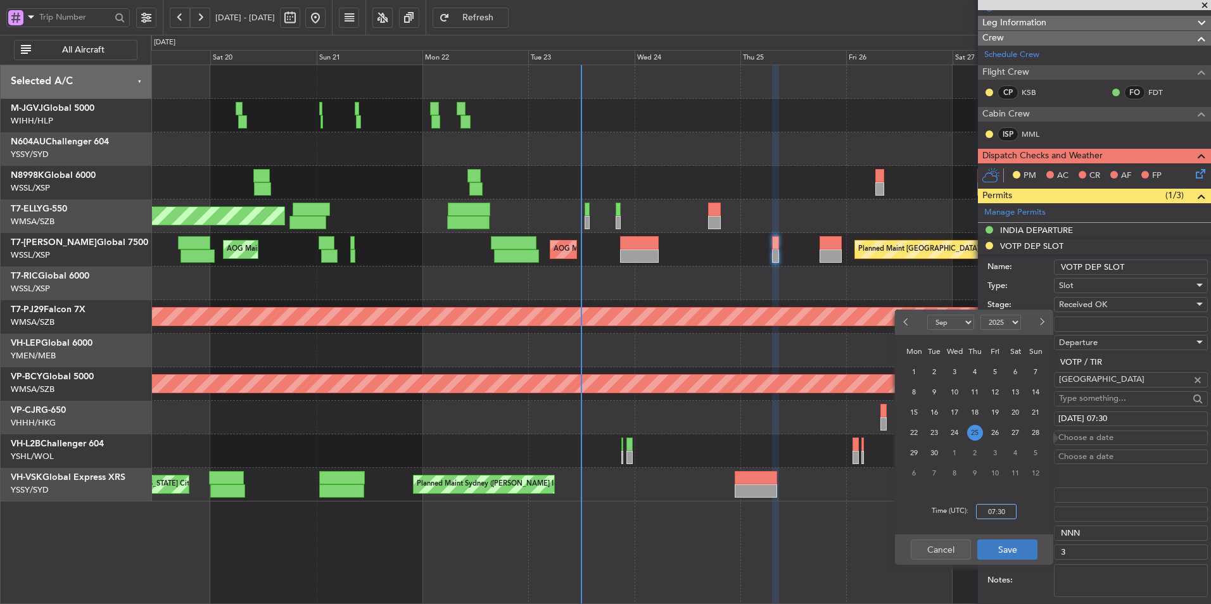
type input "07:30"
click at [1012, 540] on button "Save" at bounding box center [1007, 550] width 60 height 20
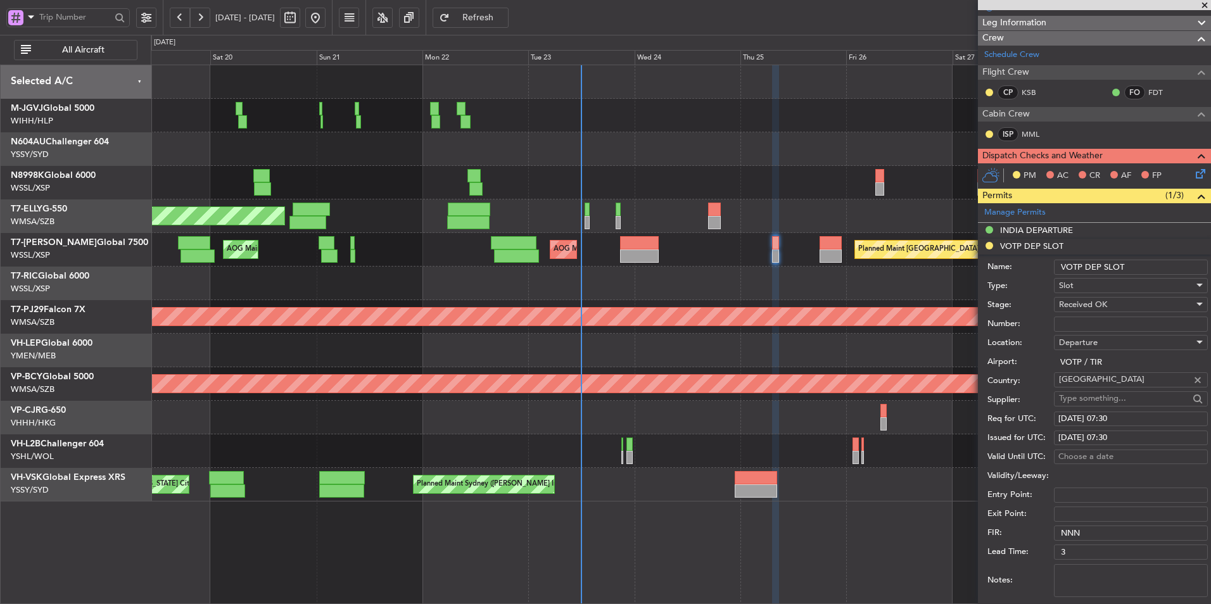
scroll to position [219, 0]
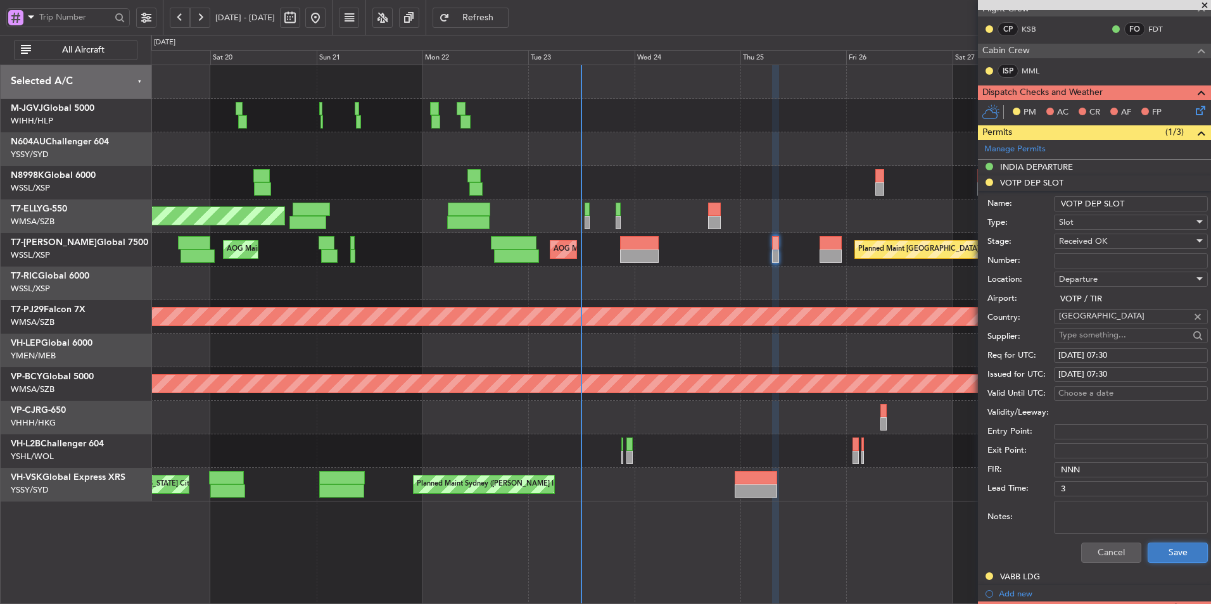
click at [1162, 552] on button "Save" at bounding box center [1178, 553] width 60 height 20
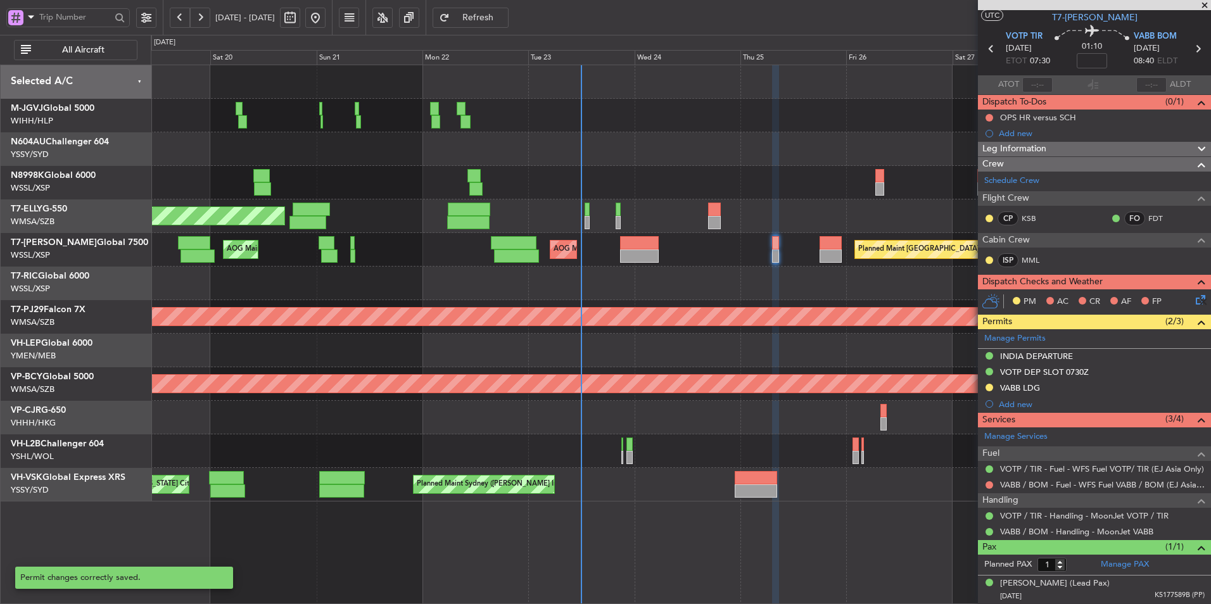
scroll to position [29, 0]
click at [1028, 391] on div "VABB LDG" at bounding box center [1020, 388] width 40 height 11
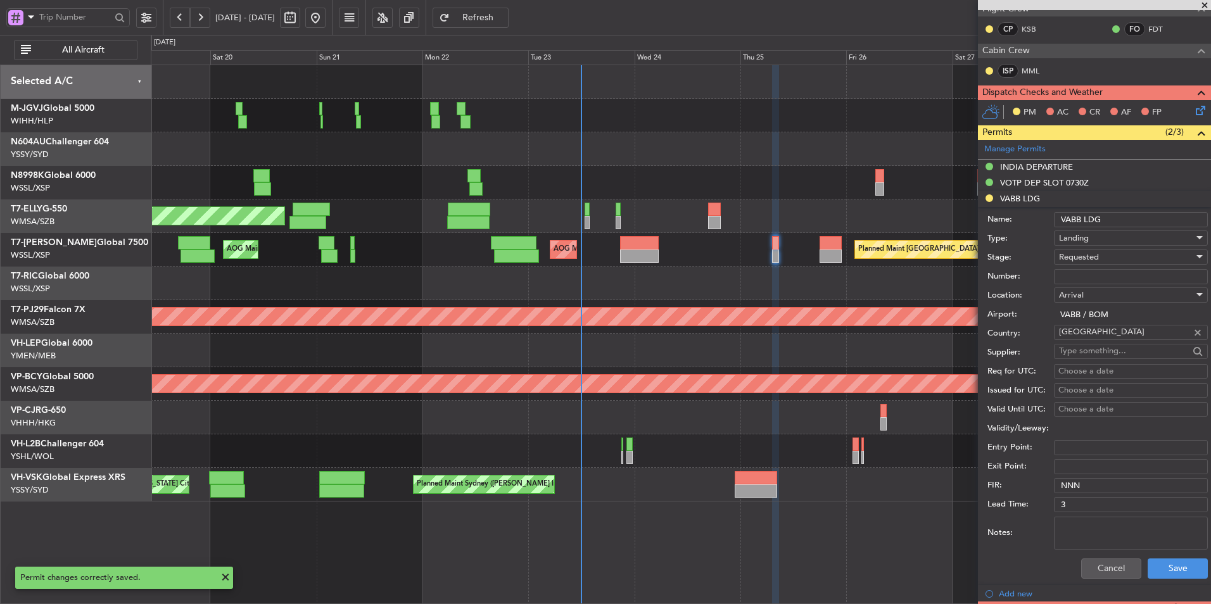
click at [1122, 274] on input "Number:" at bounding box center [1131, 276] width 154 height 15
paste input "YA/N/2181/09/23"
type input "YA/N/2181/09/23"
click at [1099, 260] on span "Requested" at bounding box center [1079, 256] width 40 height 11
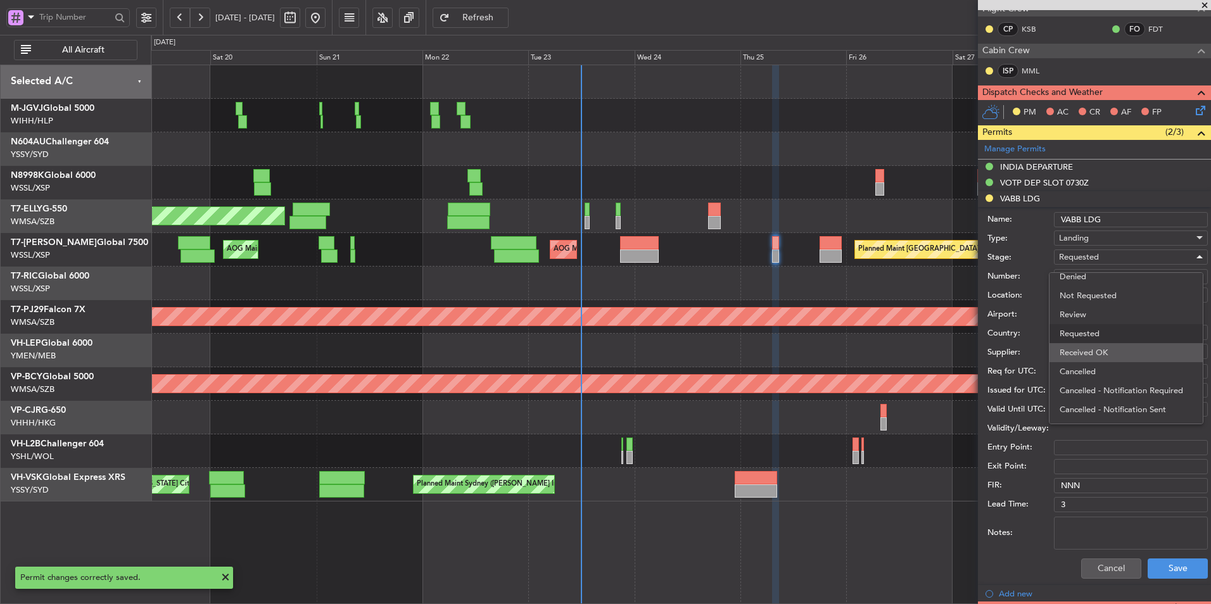
click at [1090, 350] on span "Received OK" at bounding box center [1126, 352] width 133 height 19
click at [1081, 371] on div "Choose a date" at bounding box center [1130, 371] width 145 height 13
select select "9"
select select "2025"
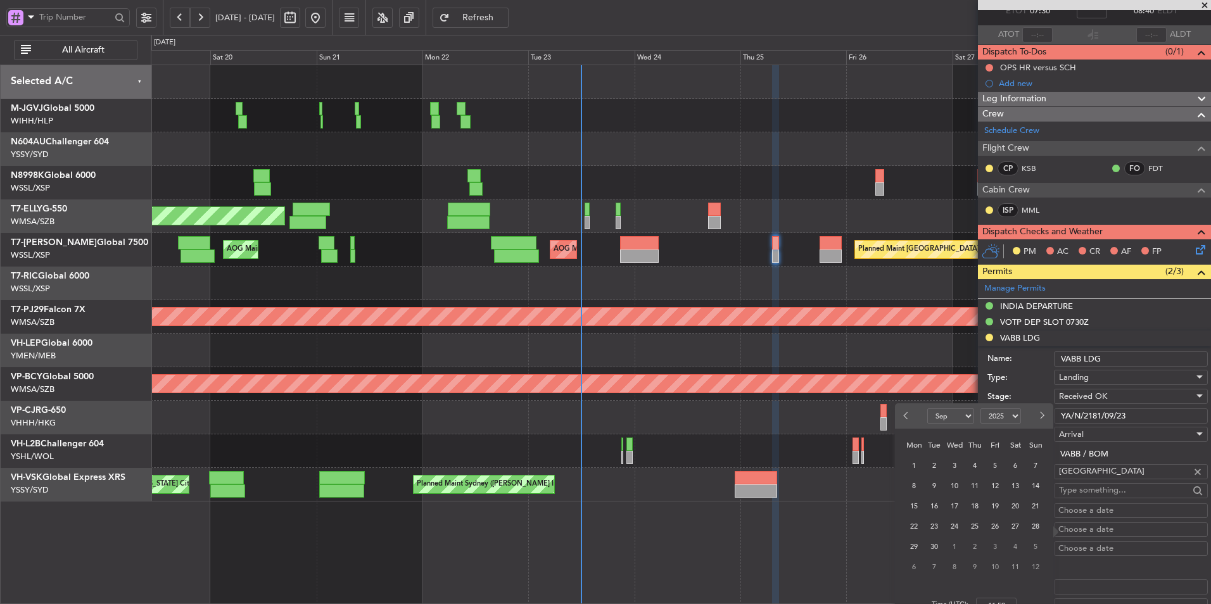
scroll to position [190, 0]
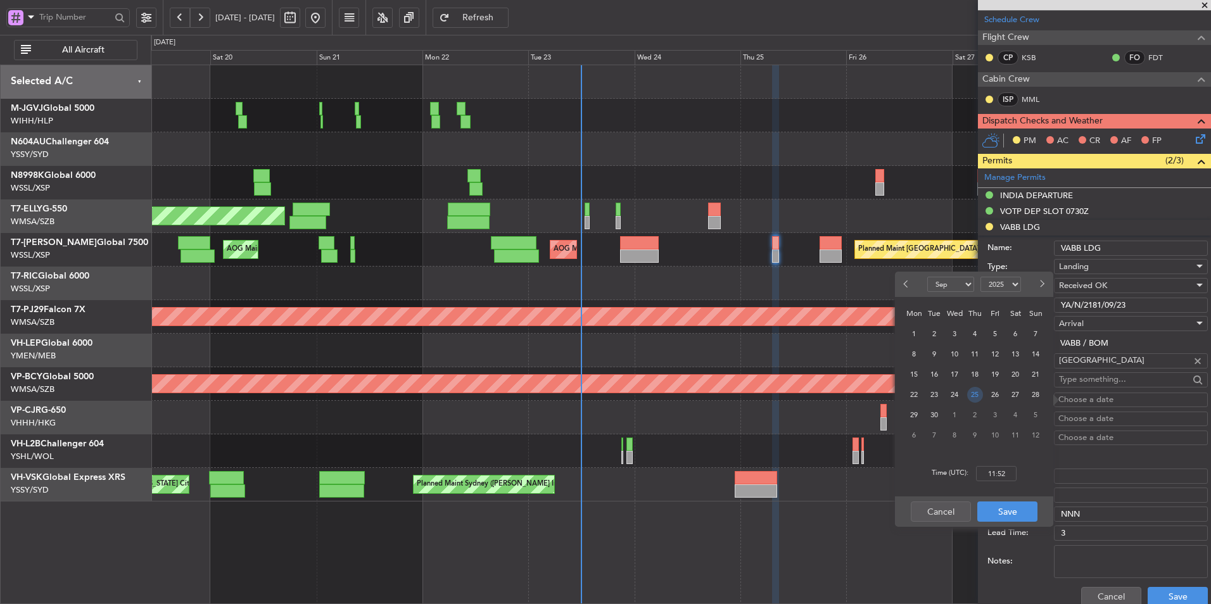
click at [978, 397] on span "25" at bounding box center [975, 395] width 16 height 16
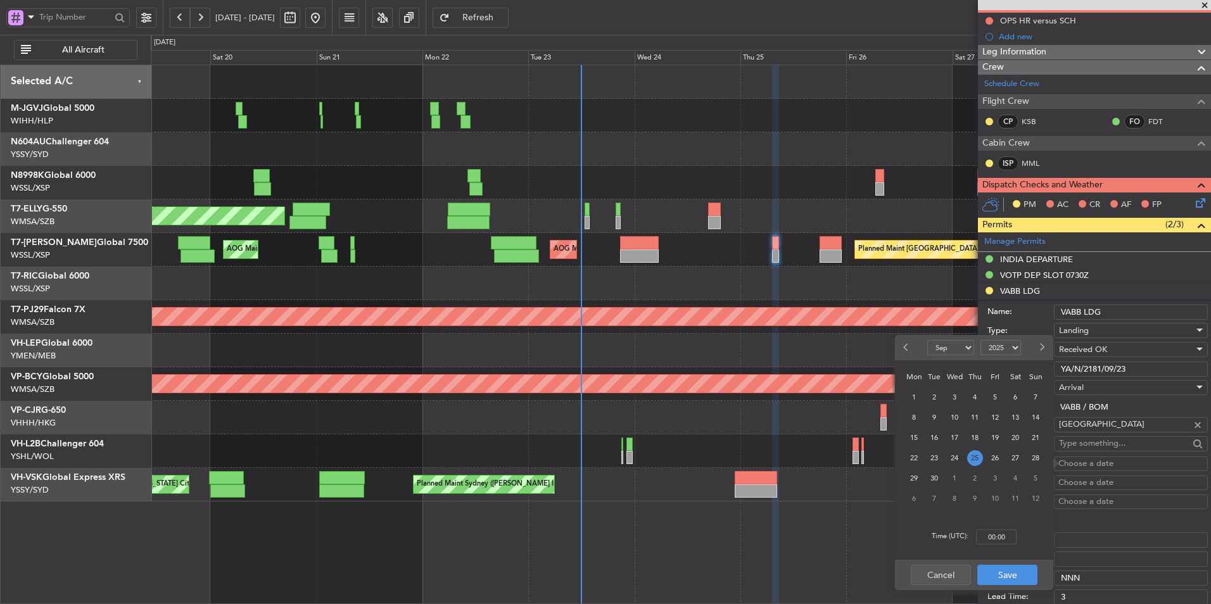
scroll to position [127, 0]
click at [1008, 536] on input "00:00" at bounding box center [996, 537] width 41 height 15
type input "07:30"
click at [1017, 571] on button "Save" at bounding box center [1007, 575] width 60 height 20
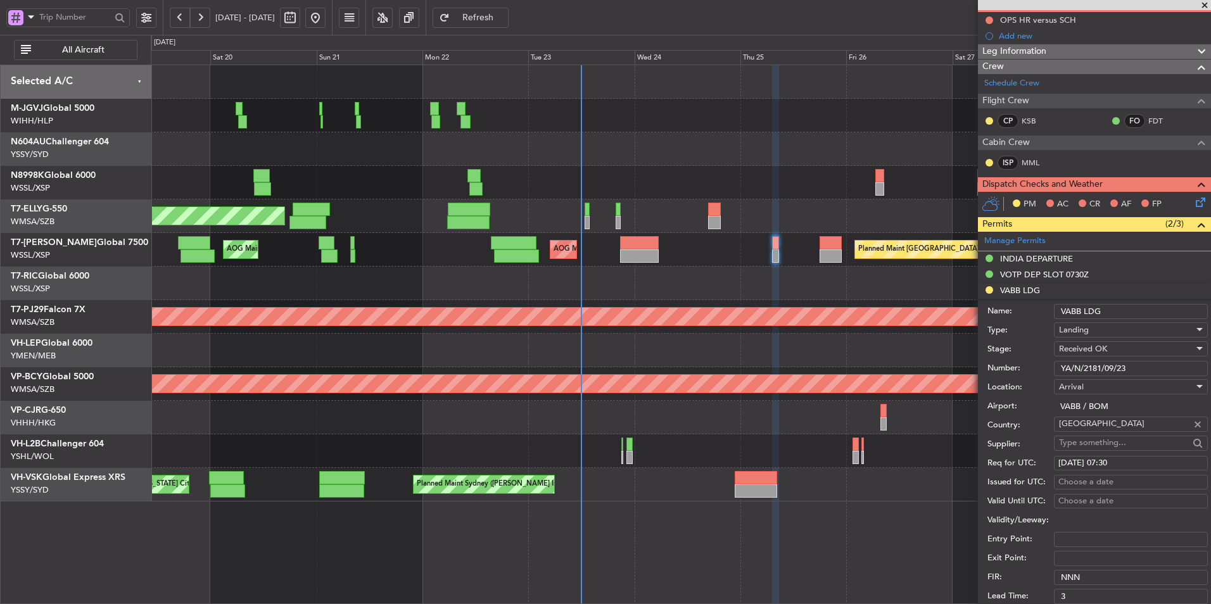
click at [1086, 479] on div "Choose a date" at bounding box center [1130, 482] width 145 height 13
select select "9"
select select "2025"
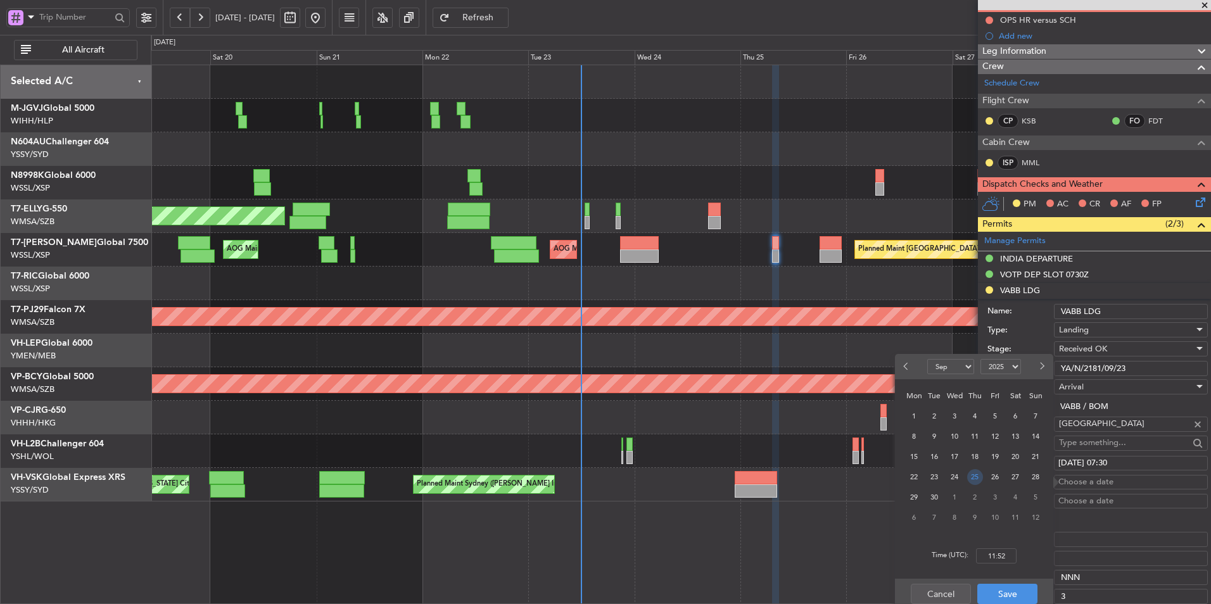
click at [974, 479] on span "25" at bounding box center [975, 477] width 16 height 16
click at [1012, 550] on input "00:00" at bounding box center [996, 556] width 41 height 15
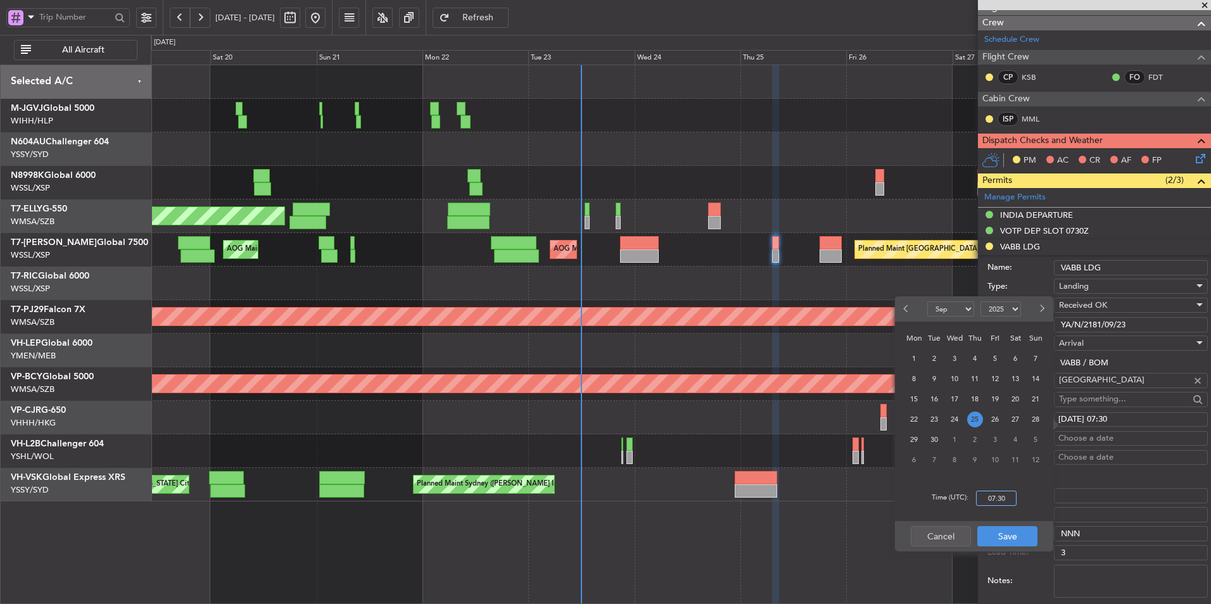
scroll to position [190, 0]
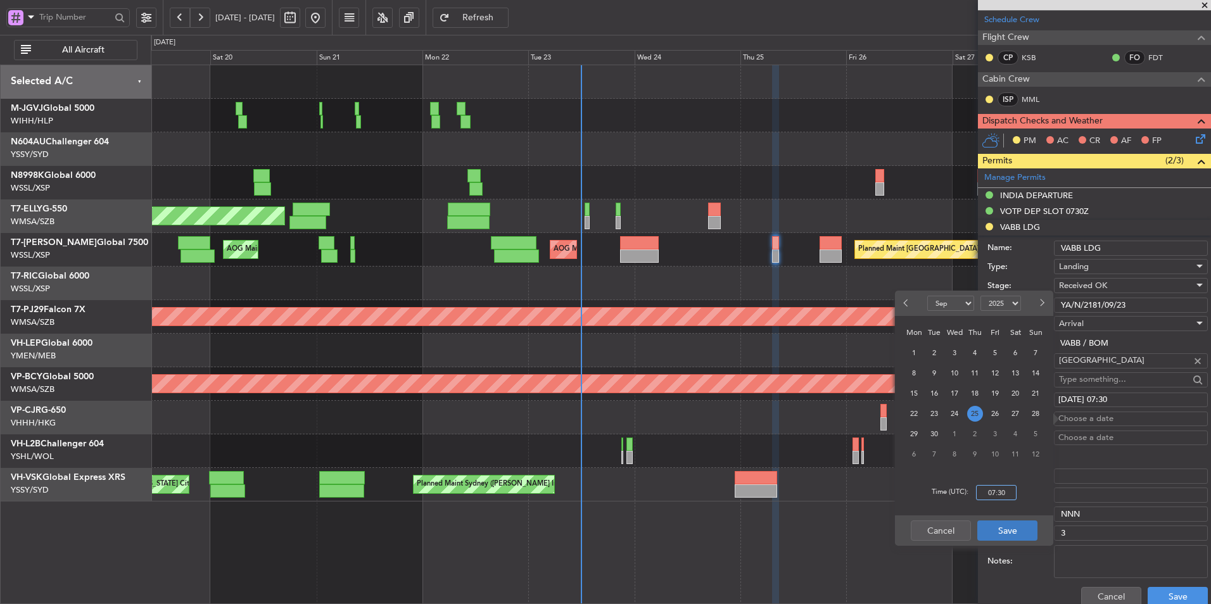
type input "07:30"
click at [995, 531] on button "Save" at bounding box center [1007, 531] width 60 height 20
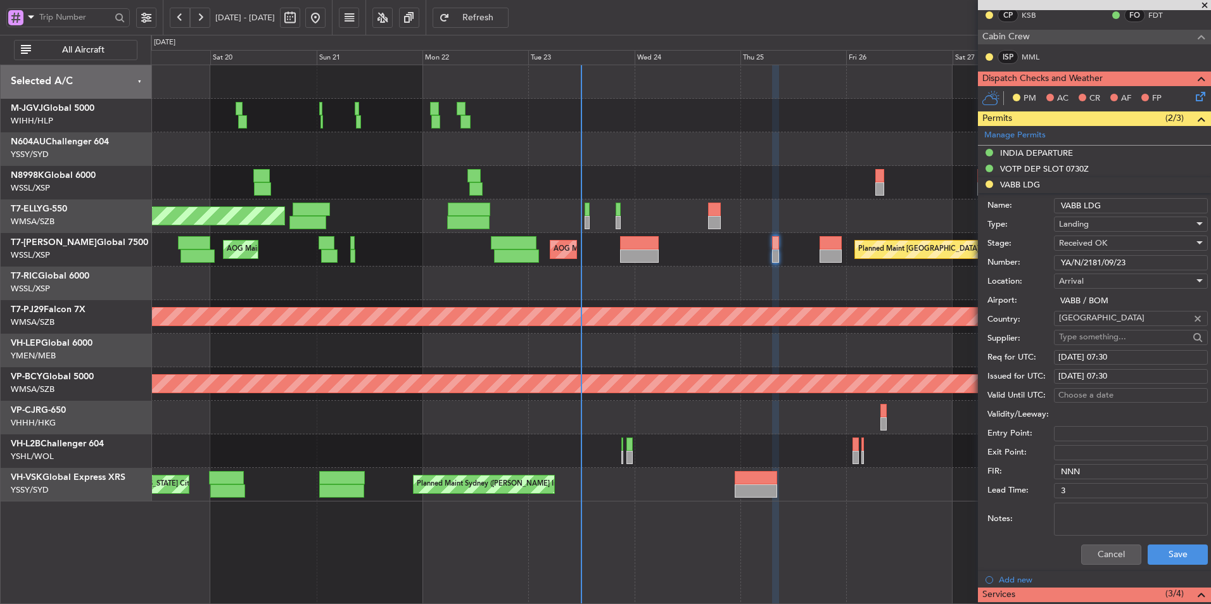
scroll to position [253, 0]
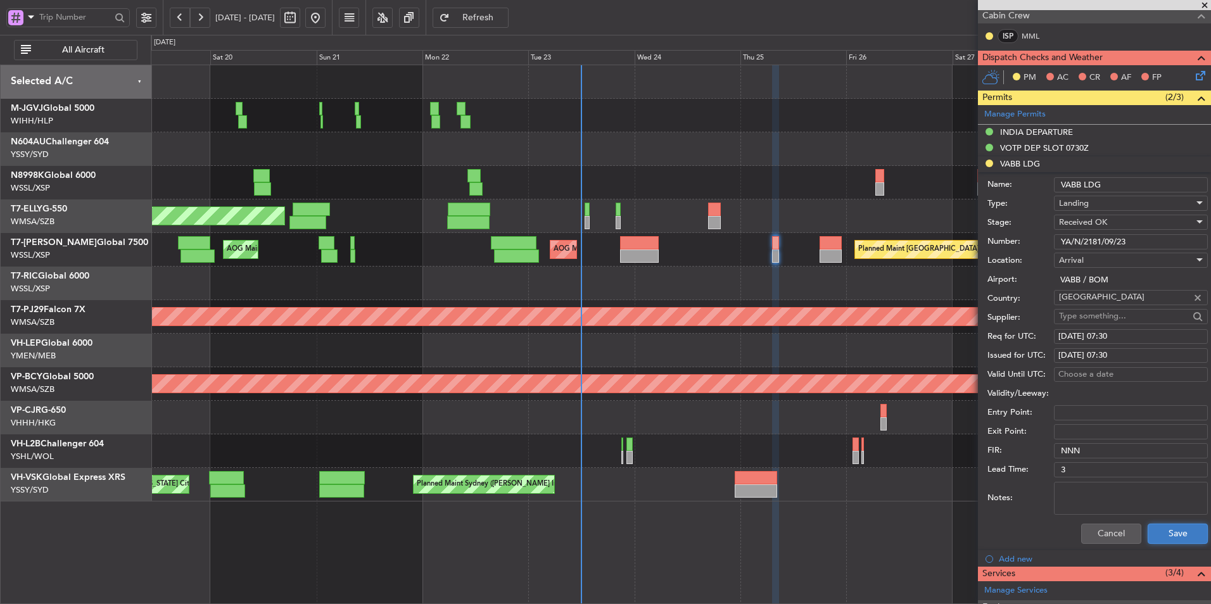
click at [1173, 531] on button "Save" at bounding box center [1178, 534] width 60 height 20
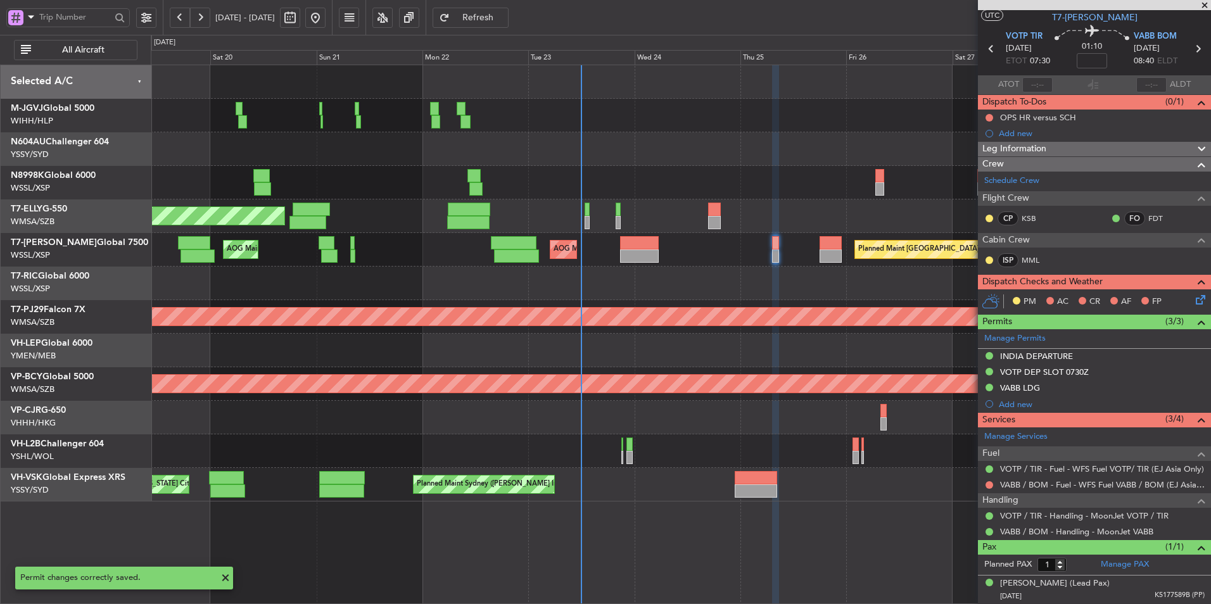
scroll to position [29, 0]
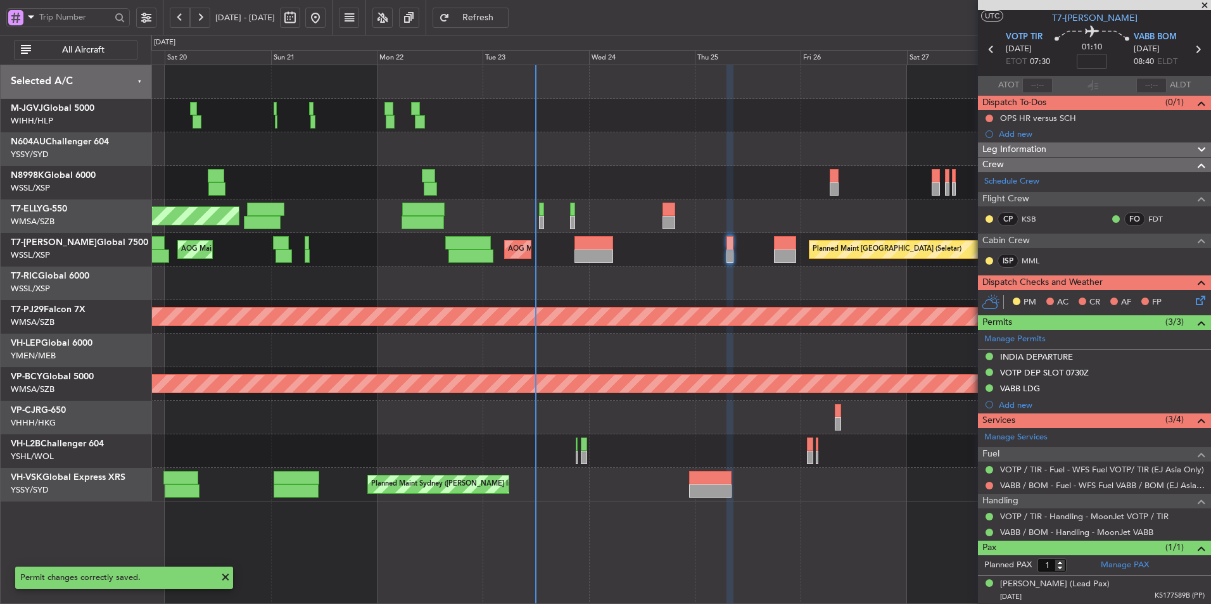
click at [780, 281] on div at bounding box center [681, 284] width 1060 height 34
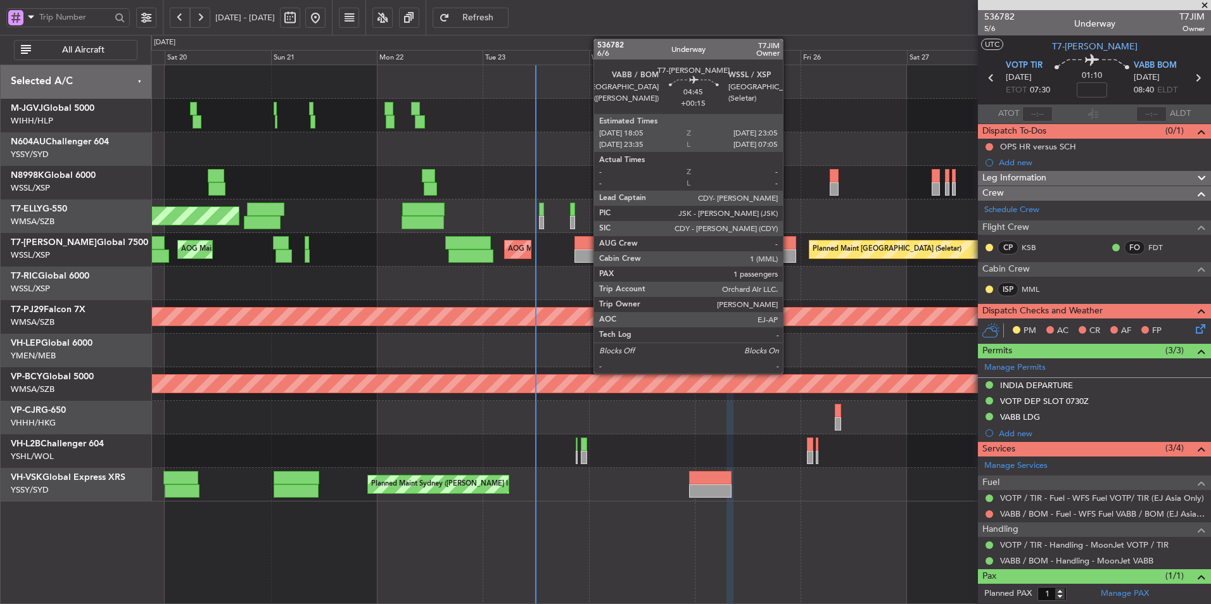
click at [789, 242] on div at bounding box center [785, 242] width 22 height 13
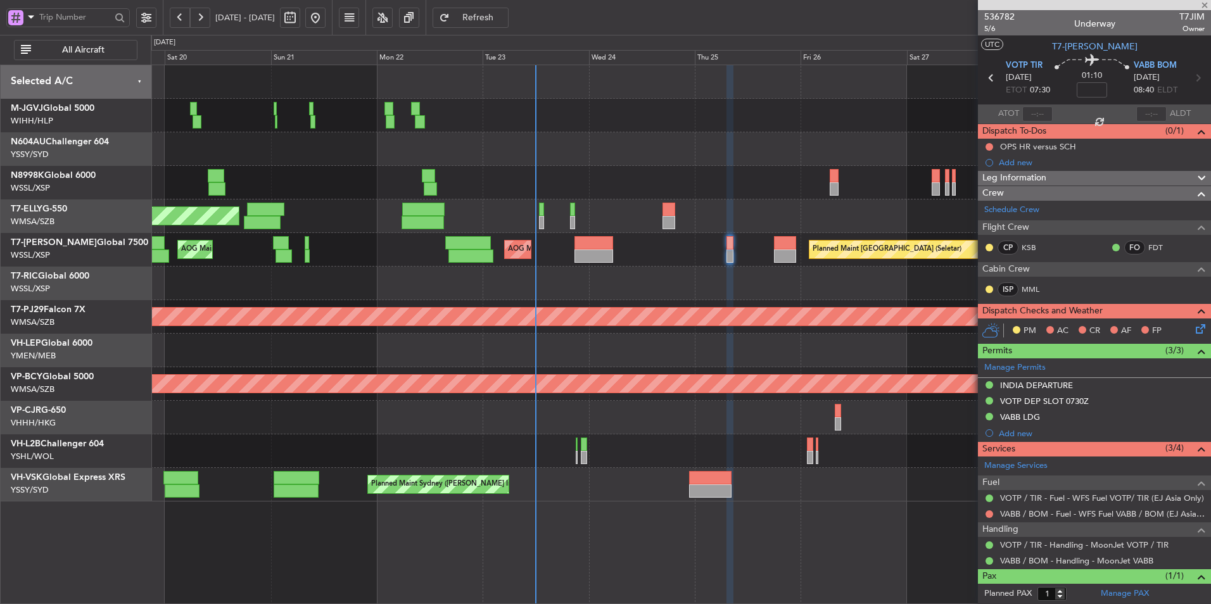
type input "+00:15"
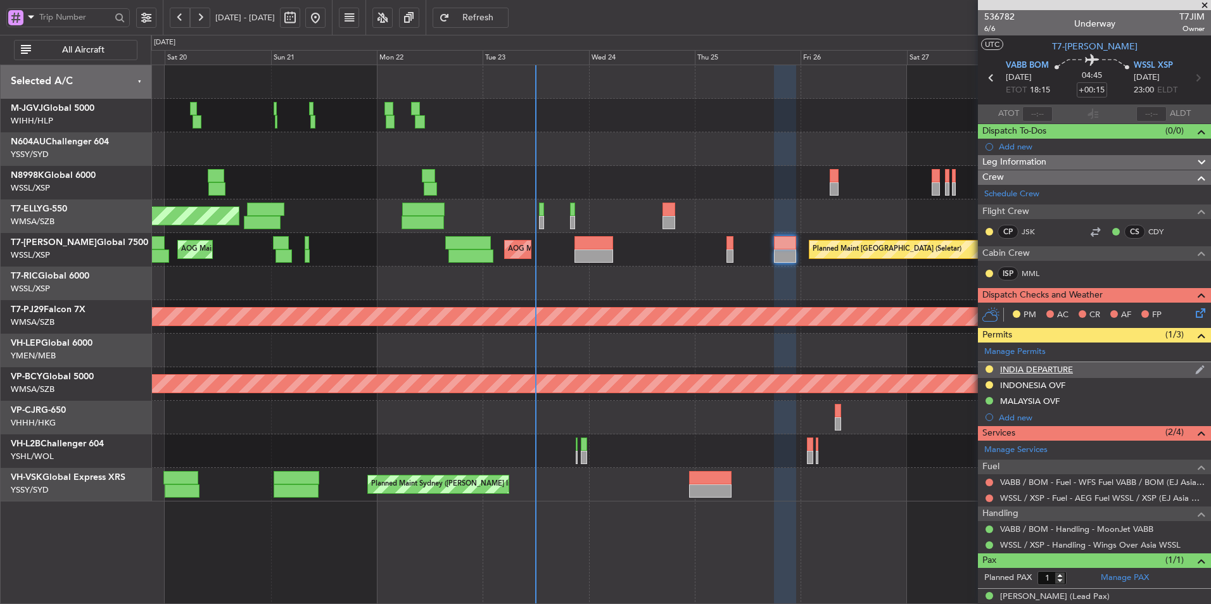
click at [1036, 362] on div "INDIA DEPARTURE" at bounding box center [1094, 370] width 233 height 16
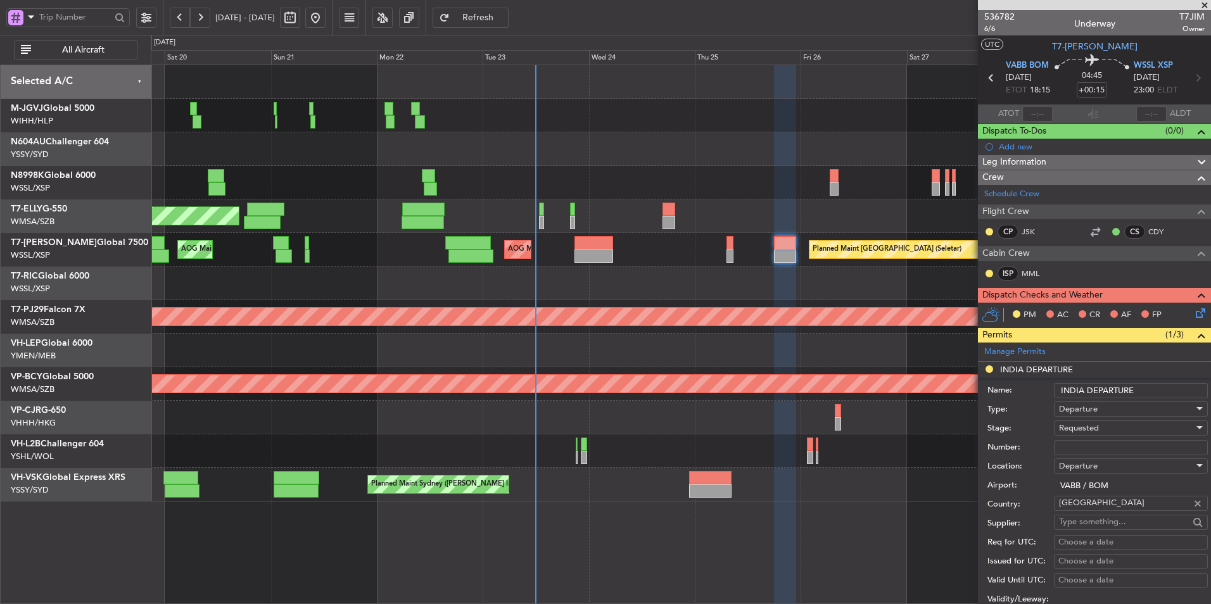
click at [1100, 442] on input "Number:" at bounding box center [1131, 447] width 154 height 15
paste input "YA/N/2181/09/23"
type input "YA/N/2181/09/23"
click at [1112, 429] on div "Requested" at bounding box center [1126, 428] width 135 height 19
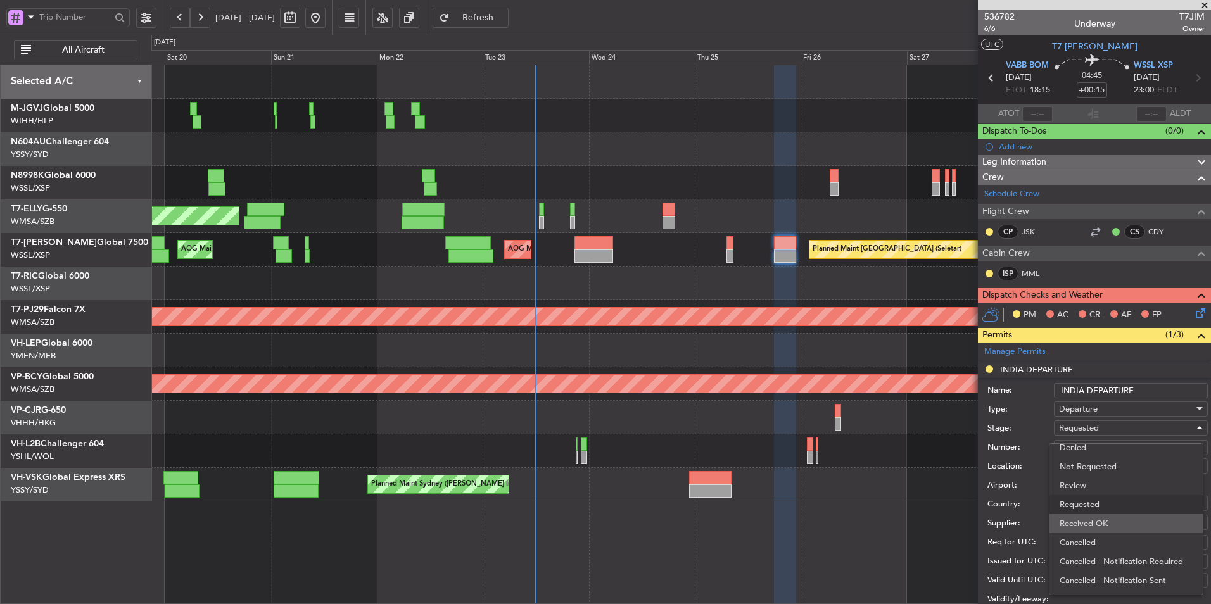
click at [1100, 527] on span "Received OK" at bounding box center [1126, 523] width 133 height 19
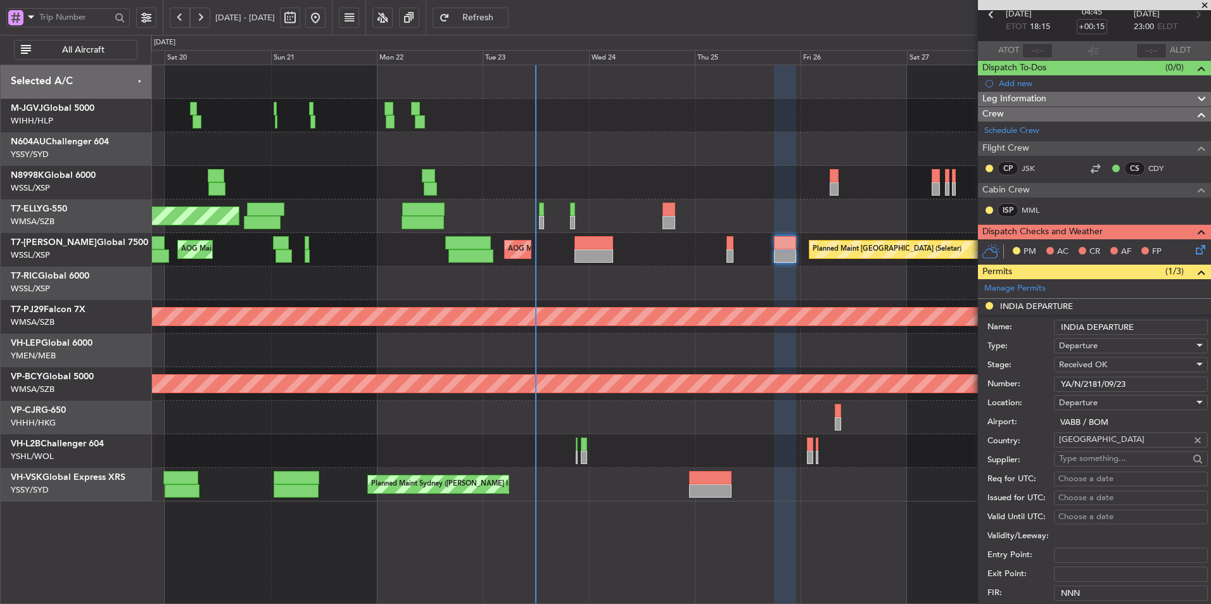
click at [1081, 480] on div "Choose a date" at bounding box center [1130, 479] width 145 height 13
select select "9"
select select "2025"
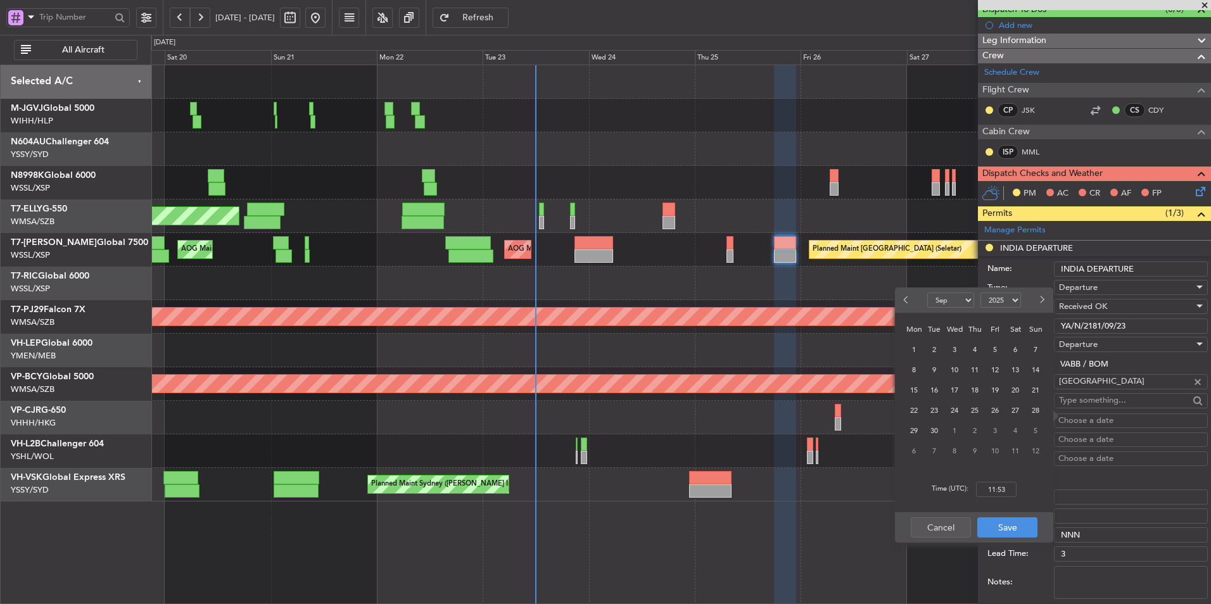
scroll to position [127, 0]
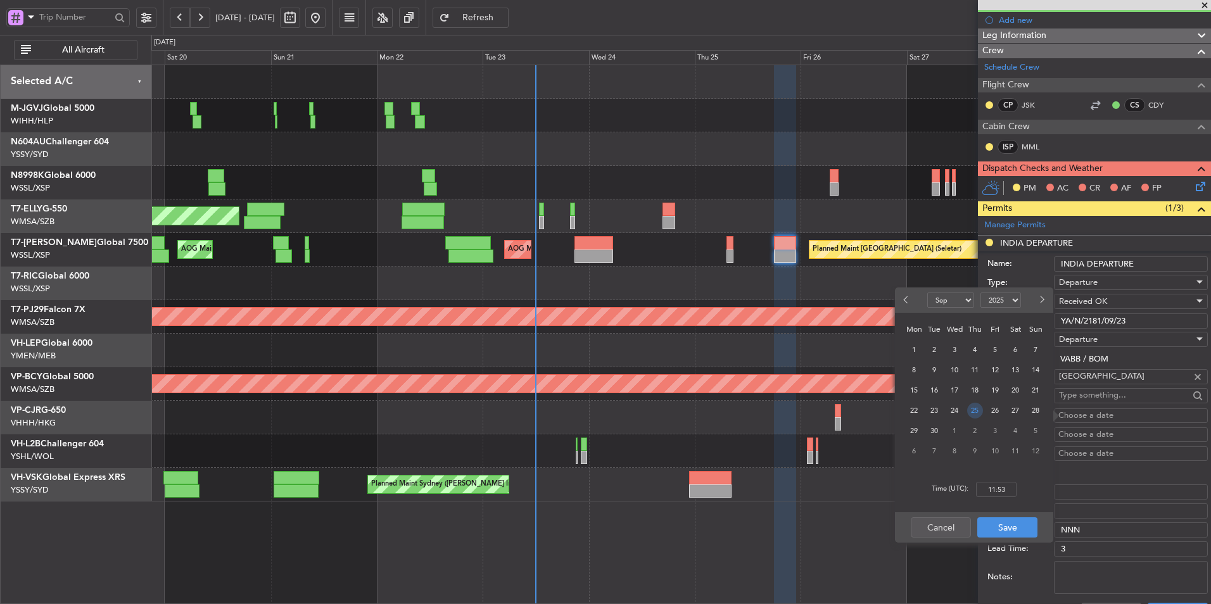
click at [975, 405] on span "25" at bounding box center [975, 411] width 16 height 16
click at [1013, 488] on input "00:00" at bounding box center [996, 489] width 41 height 15
type input "18:15"
click at [1014, 530] on button "Save" at bounding box center [1007, 527] width 60 height 20
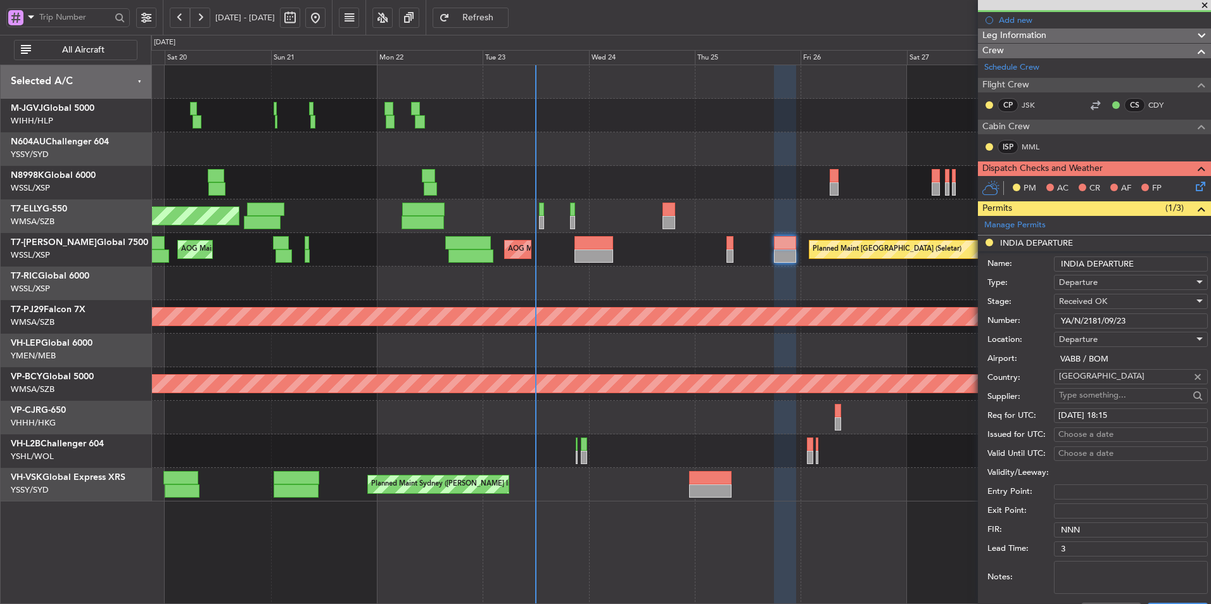
click at [1088, 433] on div "Choose a date" at bounding box center [1130, 435] width 145 height 13
select select "9"
select select "2025"
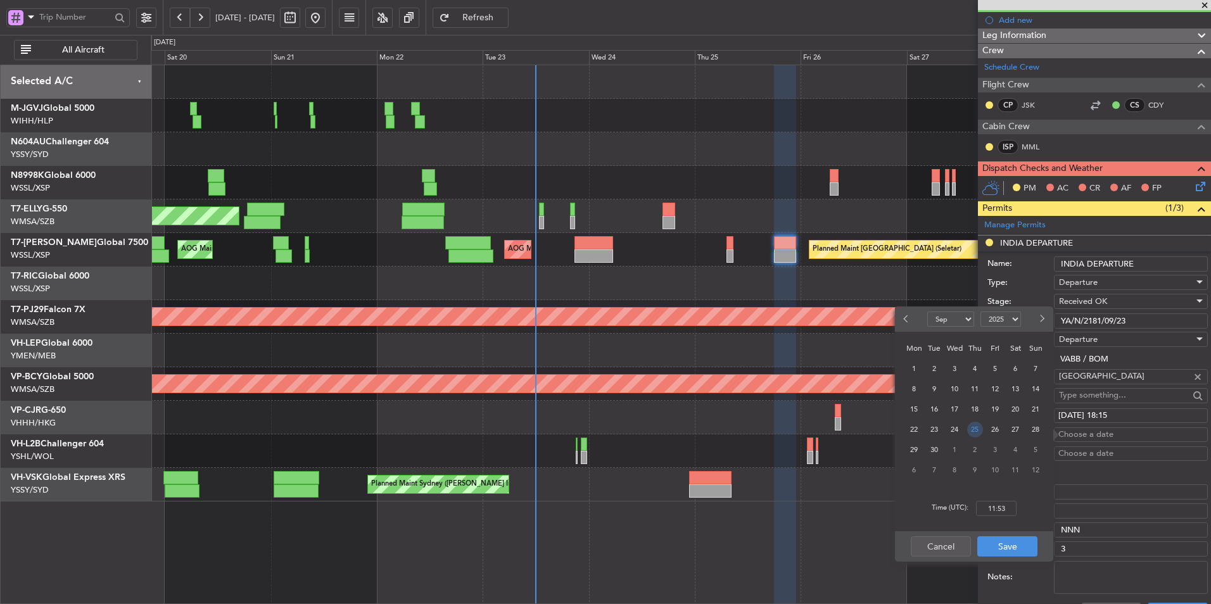
click at [973, 430] on span "25" at bounding box center [975, 430] width 16 height 16
click at [1012, 503] on input "00:00" at bounding box center [996, 508] width 41 height 15
type input "18:15"
click at [1004, 547] on button "Save" at bounding box center [1007, 546] width 60 height 20
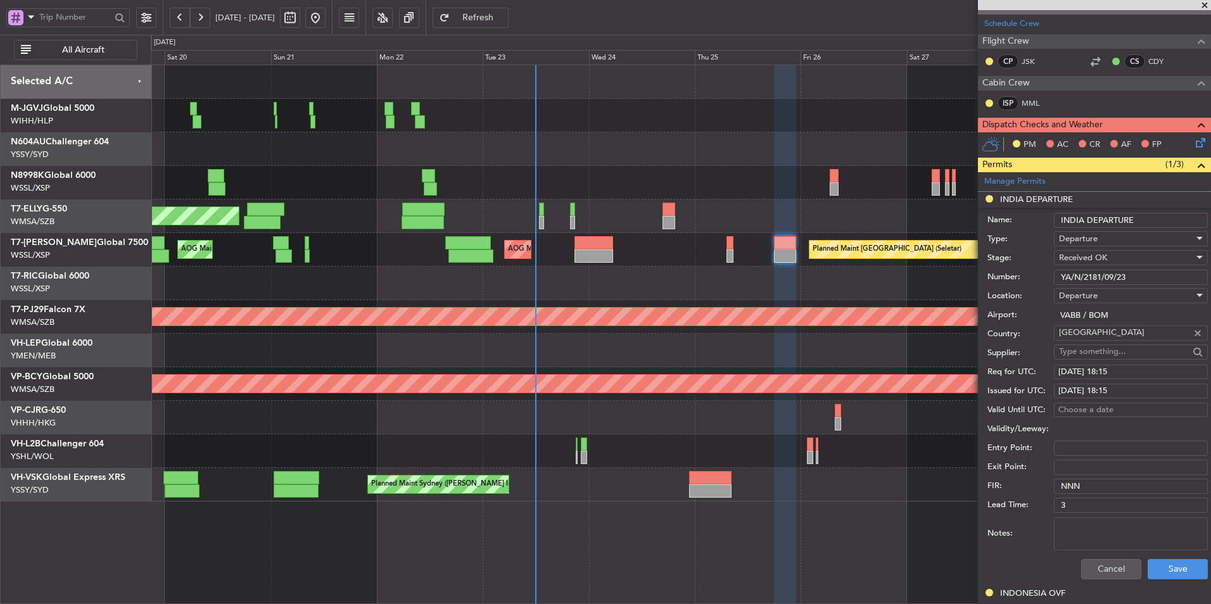
scroll to position [190, 0]
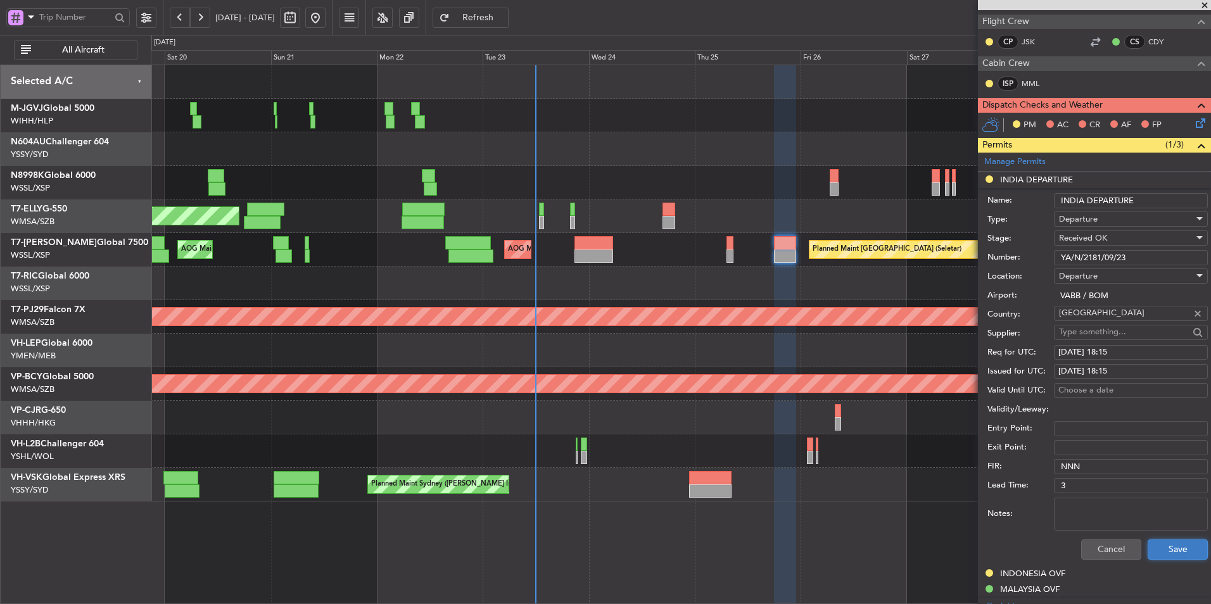
click at [1172, 544] on button "Save" at bounding box center [1178, 550] width 60 height 20
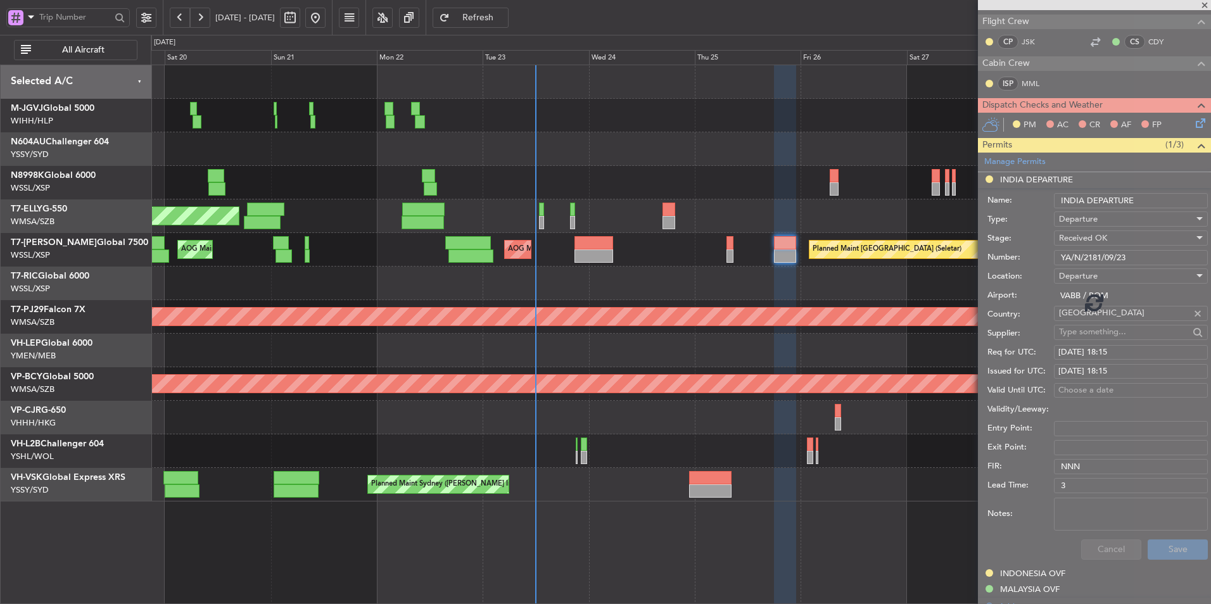
scroll to position [13, 0]
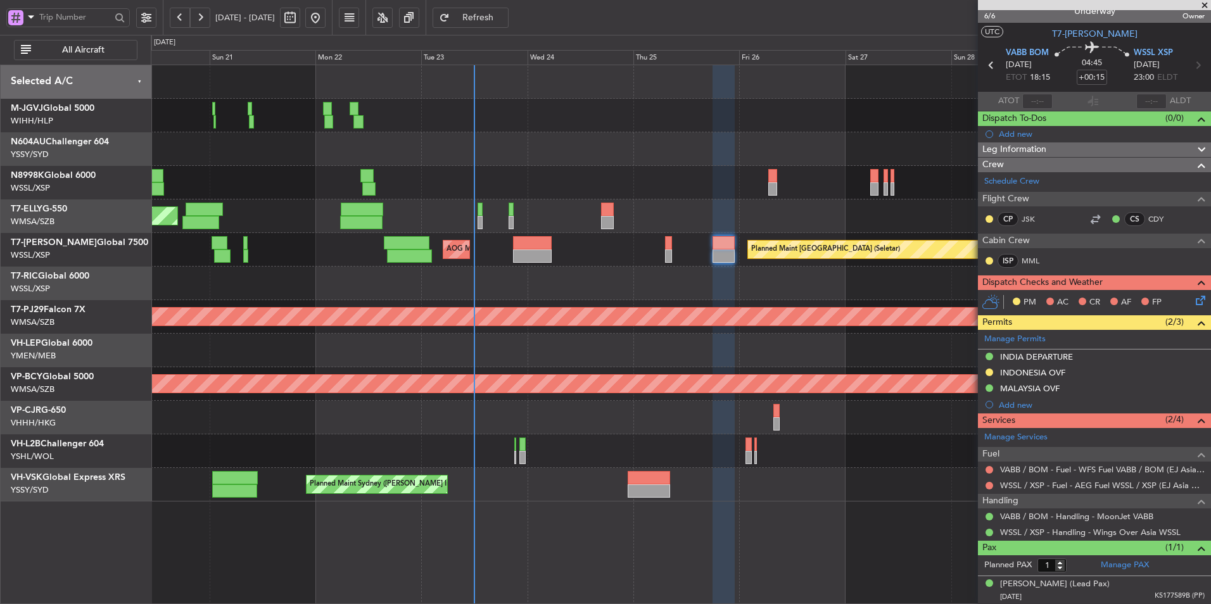
click at [783, 279] on div at bounding box center [681, 284] width 1060 height 34
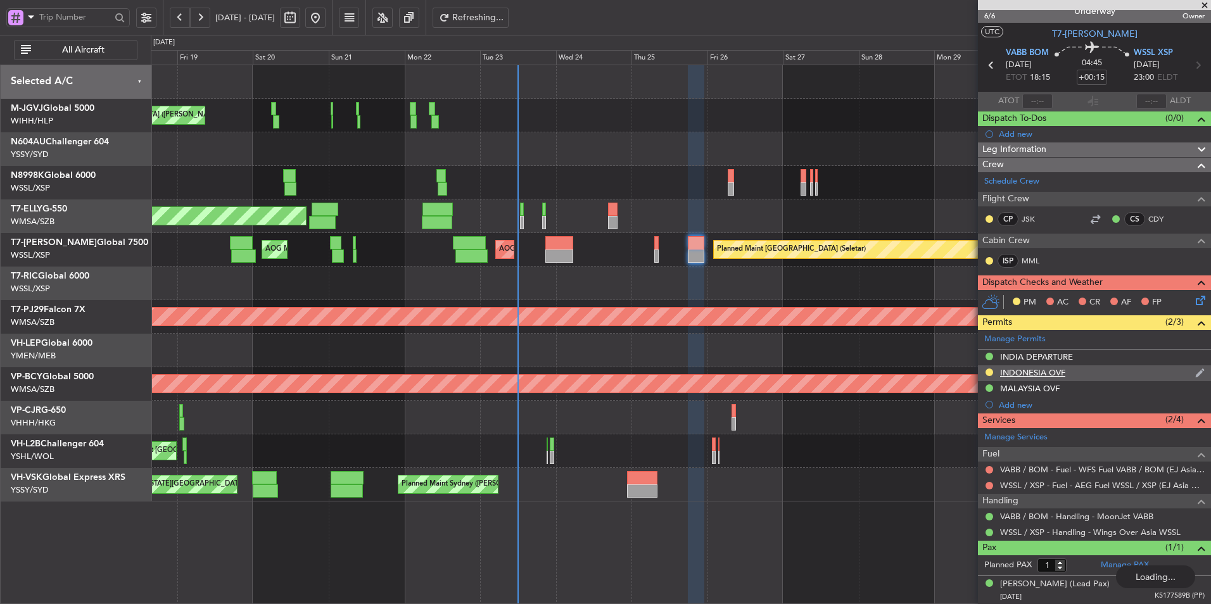
click at [1047, 372] on div "INDONESIA OVF" at bounding box center [1032, 372] width 65 height 11
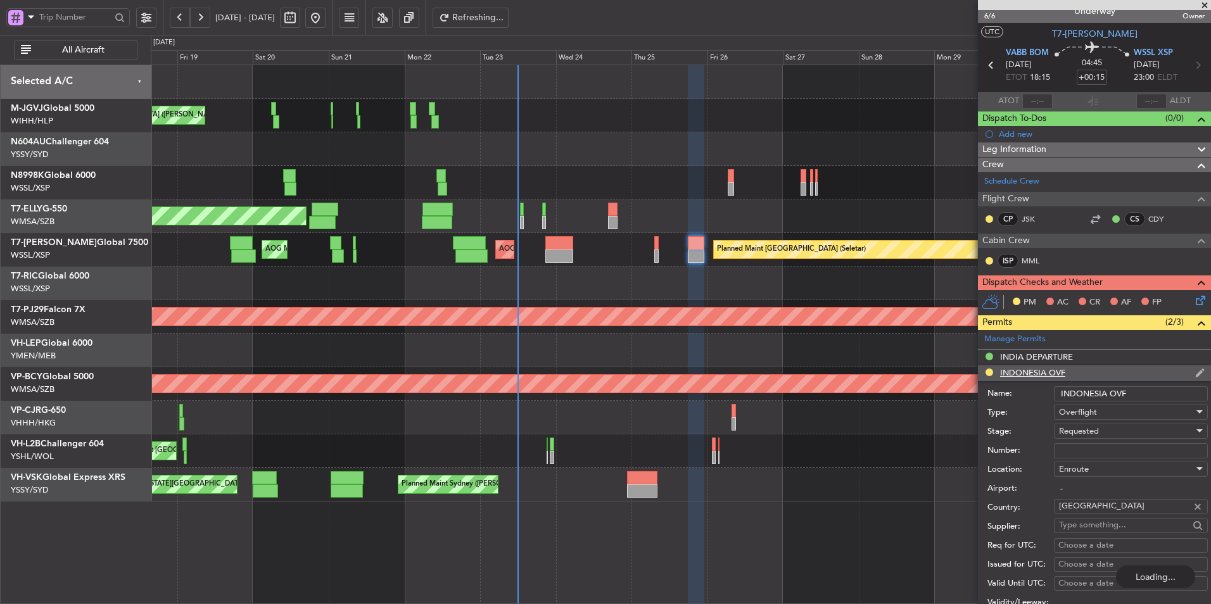
scroll to position [190, 0]
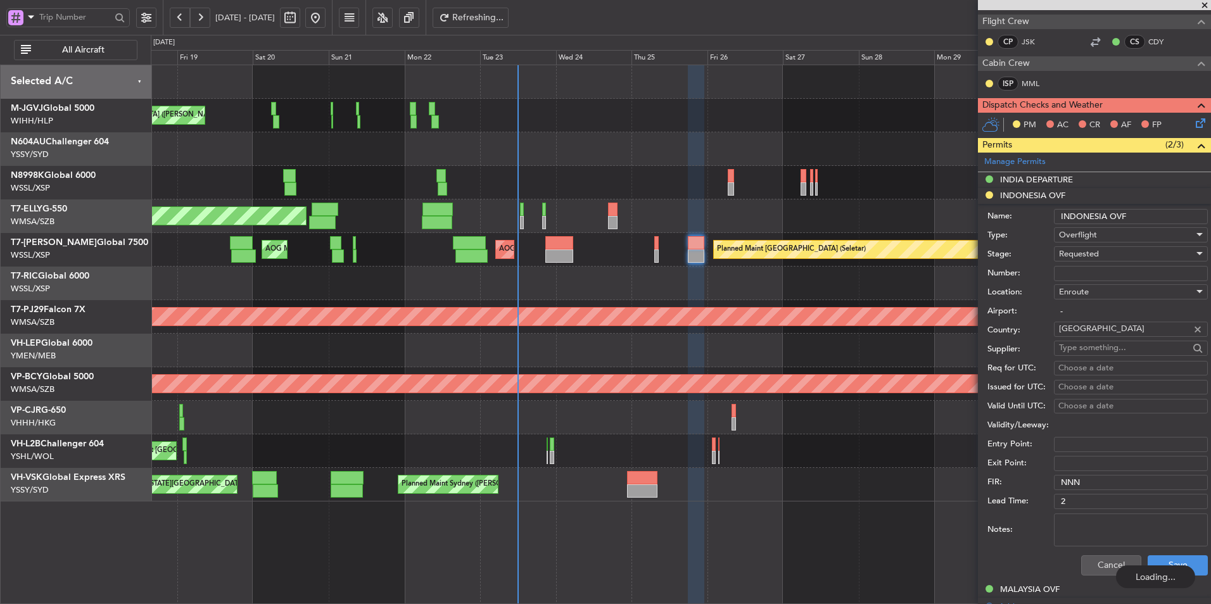
click at [1089, 268] on input "Number:" at bounding box center [1131, 273] width 154 height 15
paste input "SI14538"
type input "SI14538"
click at [1115, 253] on div "Requested" at bounding box center [1126, 253] width 135 height 19
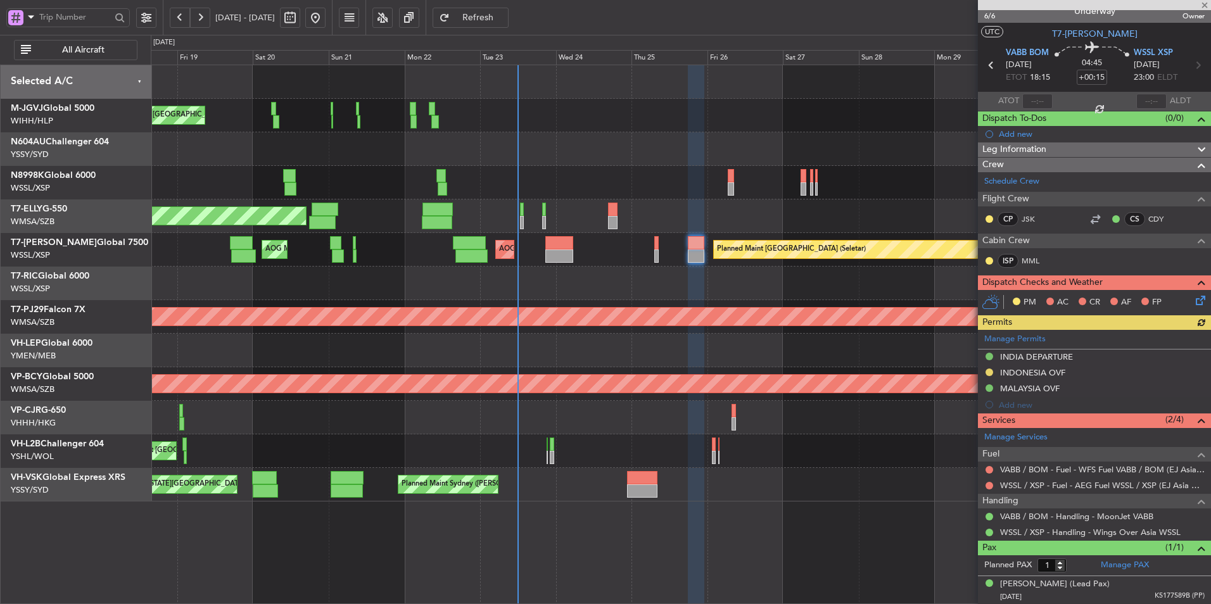
click at [1027, 371] on div "Manage Permits INDIA DEPARTURE INDONESIA OVF MALAYSIA OVF Add new" at bounding box center [1094, 371] width 233 height 83
click at [1001, 371] on div "INDONESIA OVF" at bounding box center [1032, 372] width 65 height 11
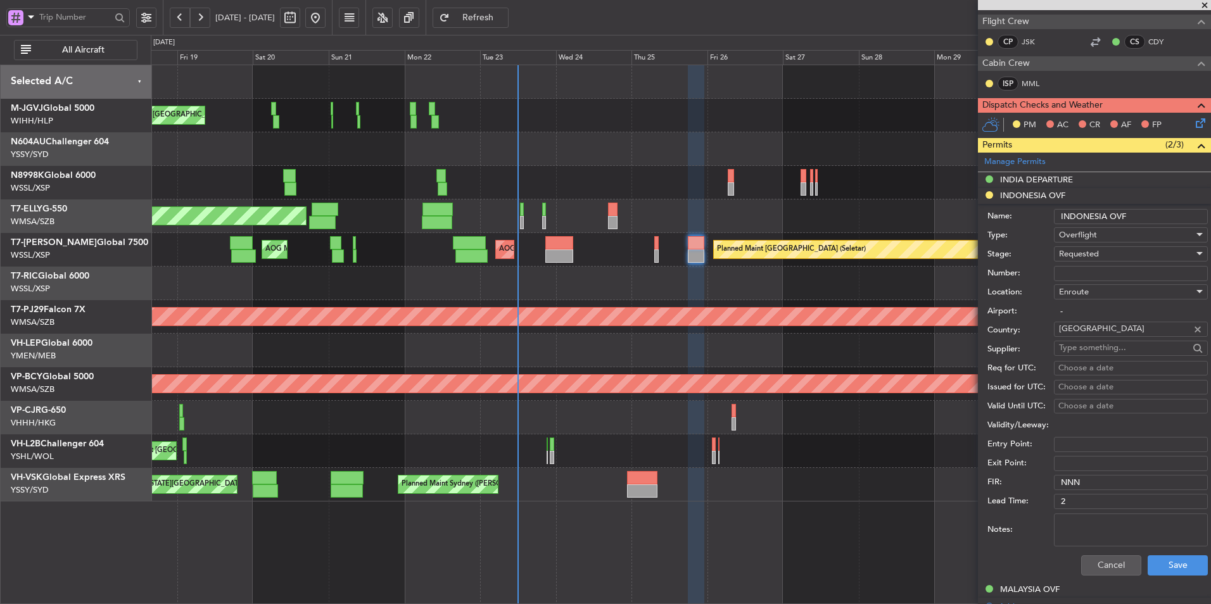
drag, startPoint x: 1081, startPoint y: 268, endPoint x: 1092, endPoint y: 263, distance: 12.2
click at [1081, 268] on input "Number:" at bounding box center [1131, 273] width 154 height 15
paste input "SI14538"
type input "SI14538"
click at [1102, 256] on div "Requested" at bounding box center [1126, 253] width 135 height 19
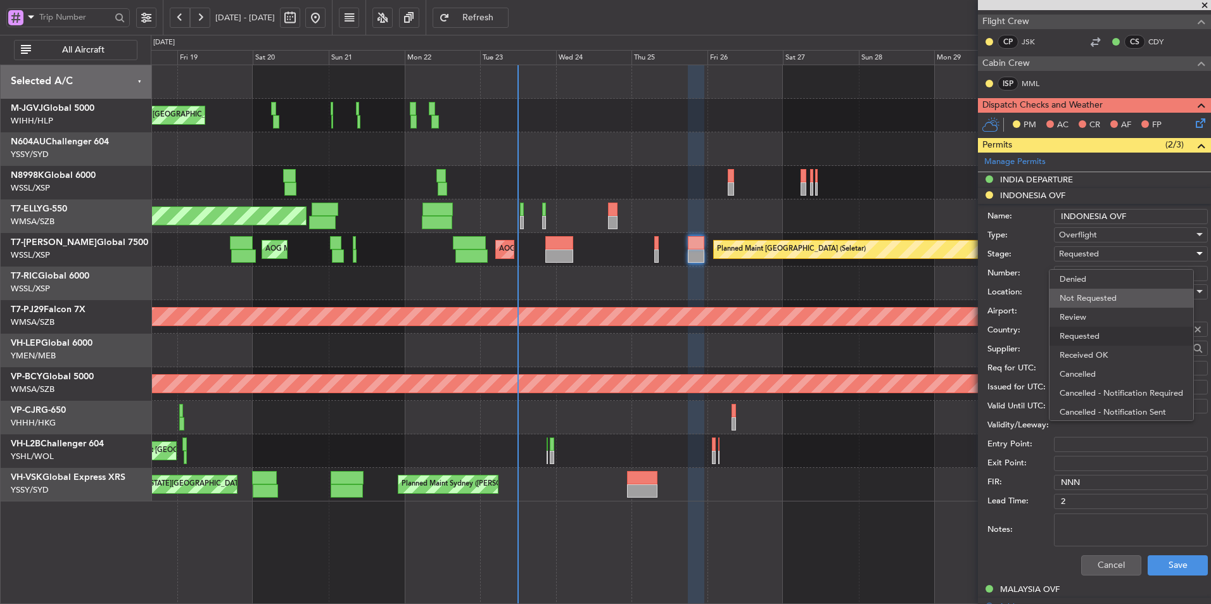
scroll to position [6, 0]
click at [1093, 342] on span "Received OK" at bounding box center [1126, 349] width 133 height 19
click at [1094, 367] on div "Choose a date" at bounding box center [1130, 368] width 145 height 13
select select "9"
select select "2025"
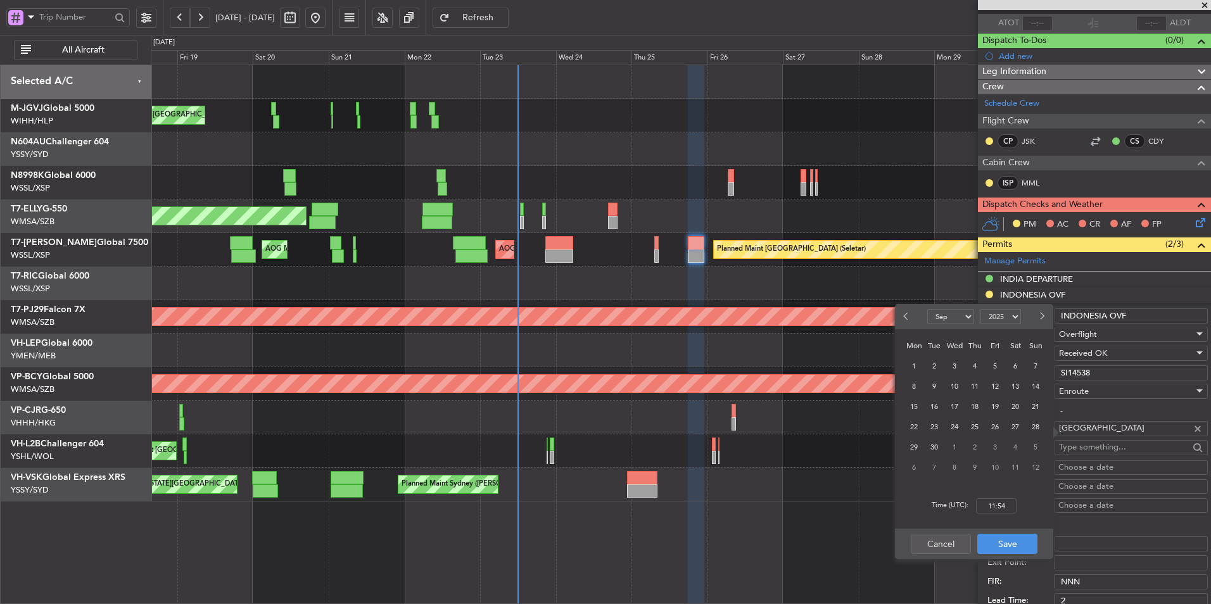
scroll to position [127, 0]
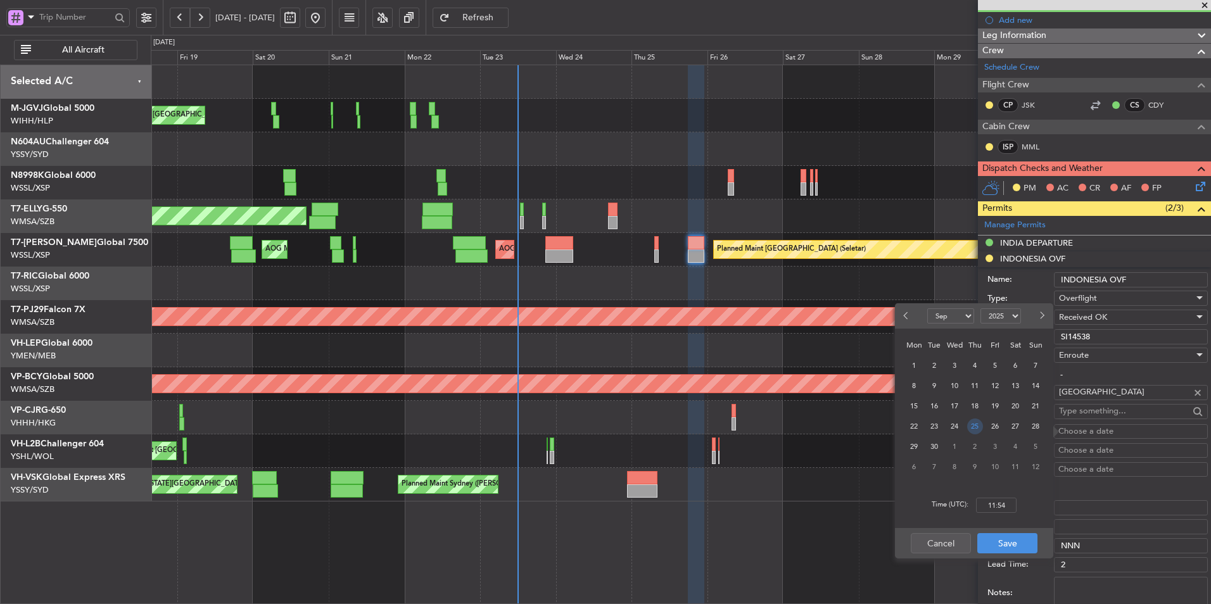
click at [978, 428] on span "25" at bounding box center [975, 427] width 16 height 16
click at [1012, 508] on input "00:00" at bounding box center [996, 505] width 41 height 15
type input "18:15"
click at [1034, 547] on button "Save" at bounding box center [1007, 543] width 60 height 20
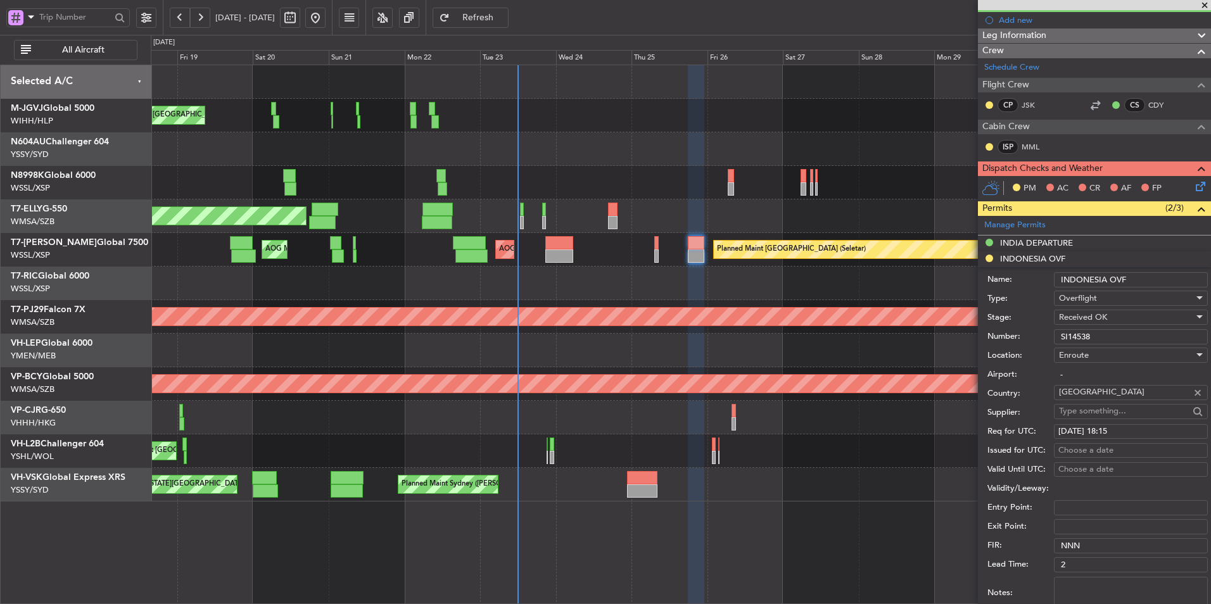
click at [1083, 450] on div "Choose a date" at bounding box center [1130, 451] width 145 height 13
select select "9"
select select "2025"
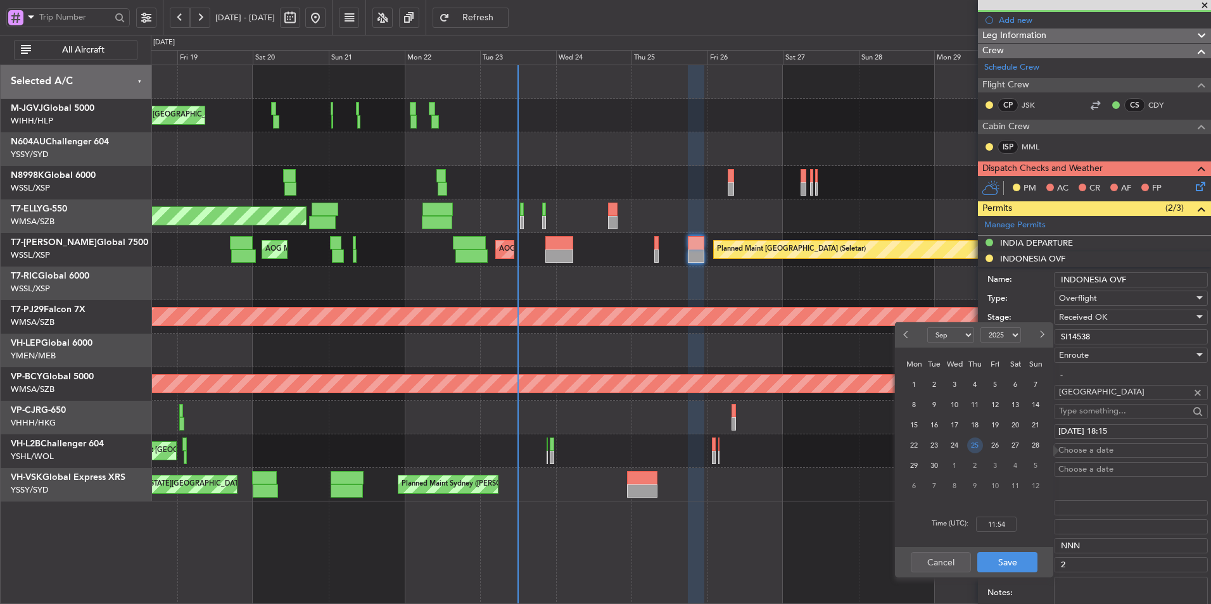
click at [977, 447] on span "25" at bounding box center [975, 446] width 16 height 16
drag, startPoint x: 977, startPoint y: 447, endPoint x: 1005, endPoint y: 520, distance: 78.6
click at [1005, 520] on input "00:00" at bounding box center [996, 524] width 41 height 15
click at [1011, 524] on input "00:00" at bounding box center [996, 524] width 41 height 15
drag, startPoint x: 1011, startPoint y: 524, endPoint x: 967, endPoint y: 522, distance: 43.7
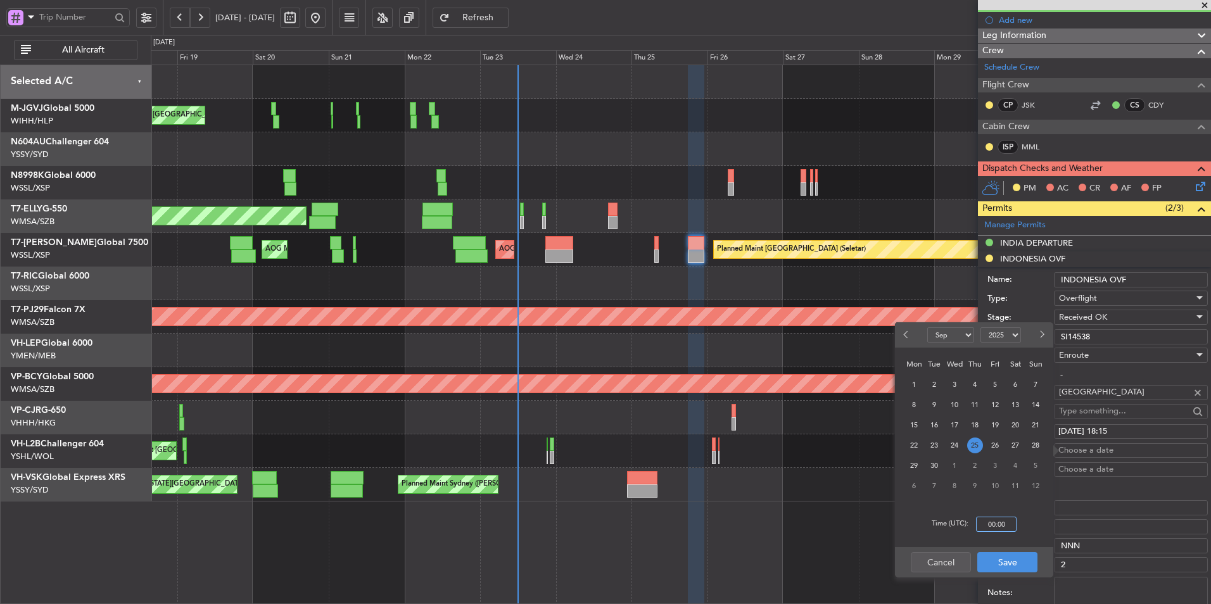
click at [968, 522] on div "Time (UTC): 00:00" at bounding box center [974, 525] width 158 height 46
type input "18:15"
click at [1007, 564] on button "Save" at bounding box center [1007, 562] width 60 height 20
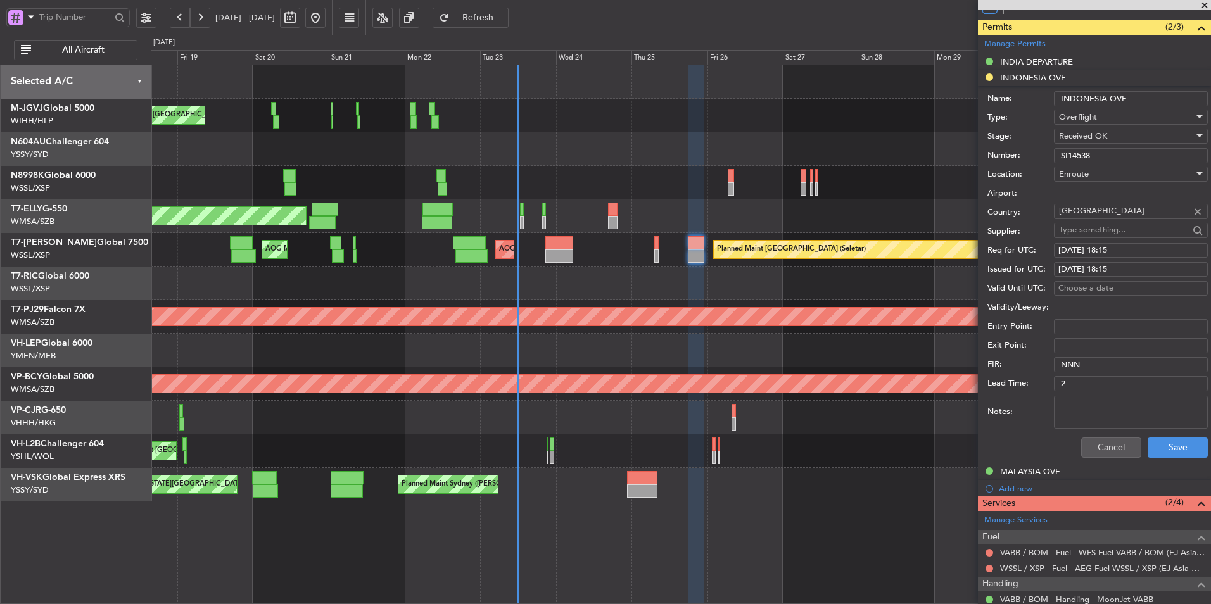
scroll to position [317, 0]
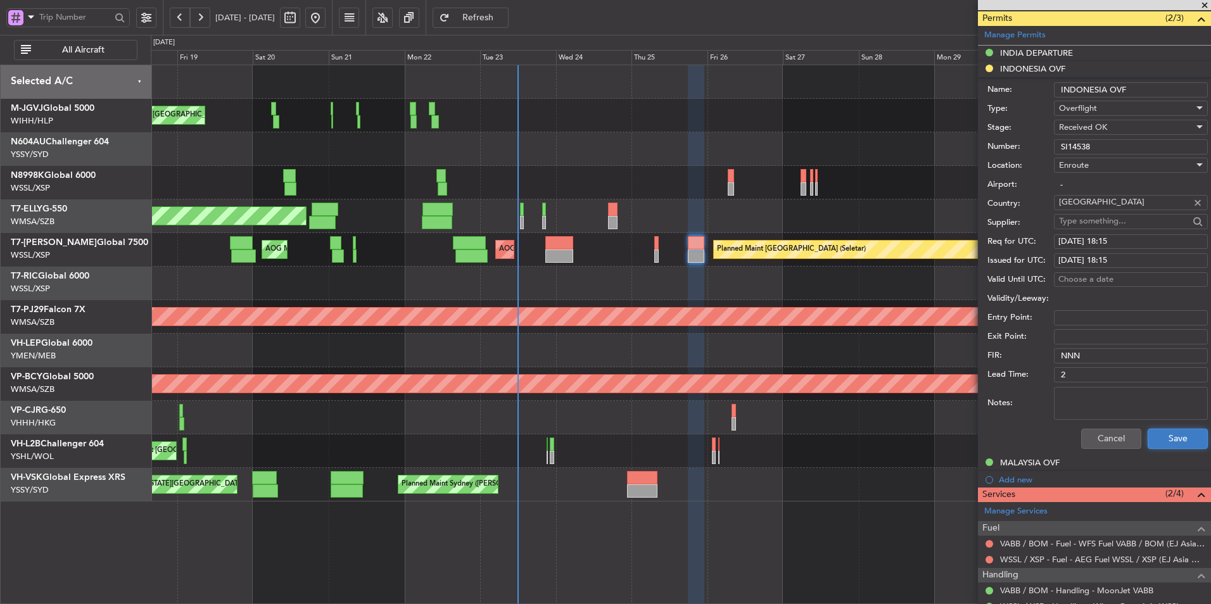
click at [1162, 438] on button "Save" at bounding box center [1178, 439] width 60 height 20
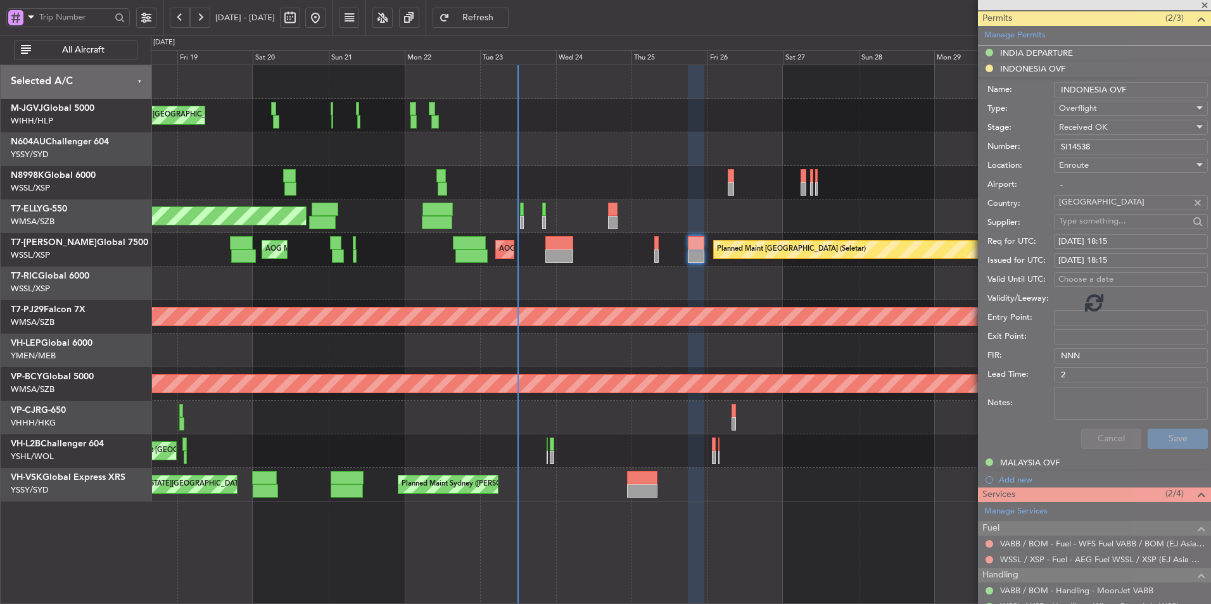
scroll to position [13, 0]
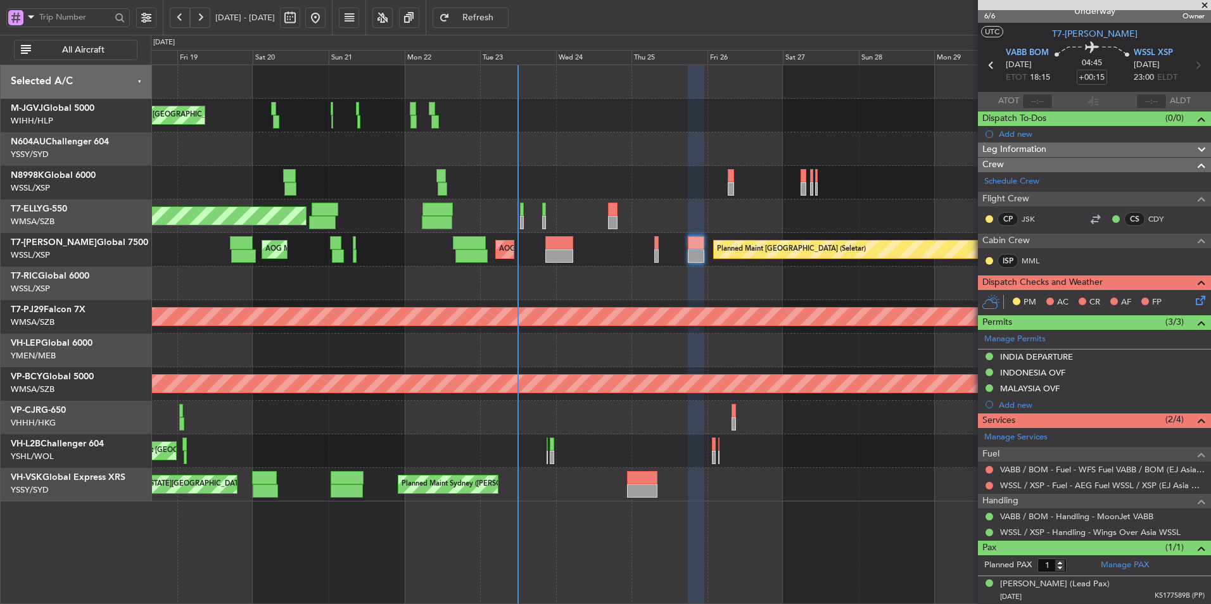
click at [602, 352] on div at bounding box center [681, 351] width 1060 height 34
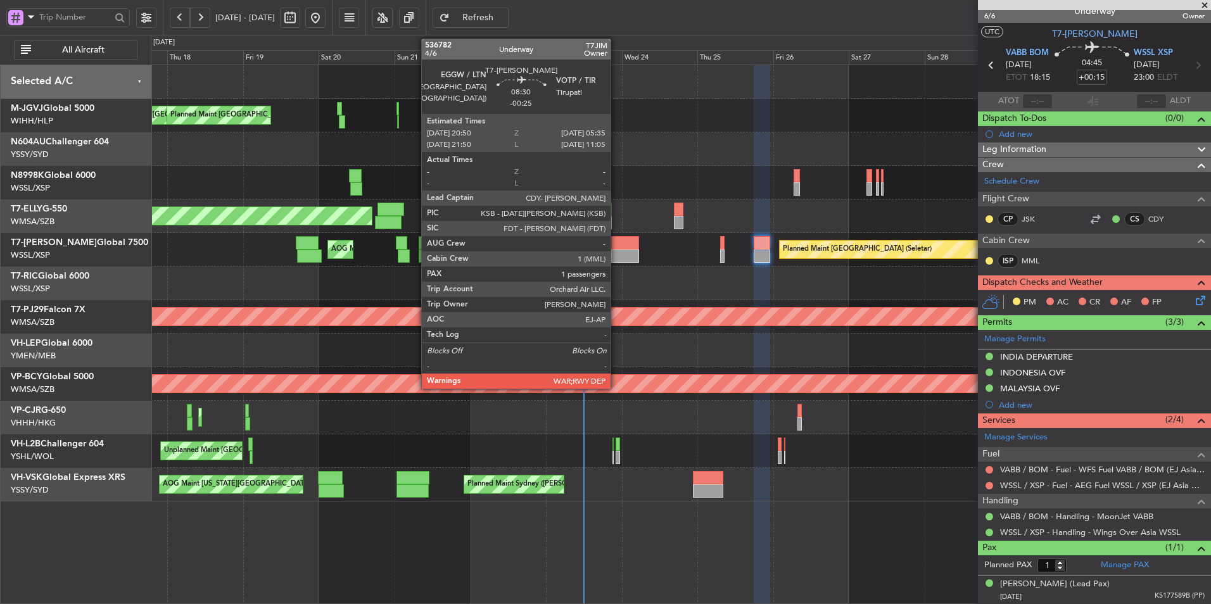
click at [616, 253] on div at bounding box center [625, 256] width 28 height 13
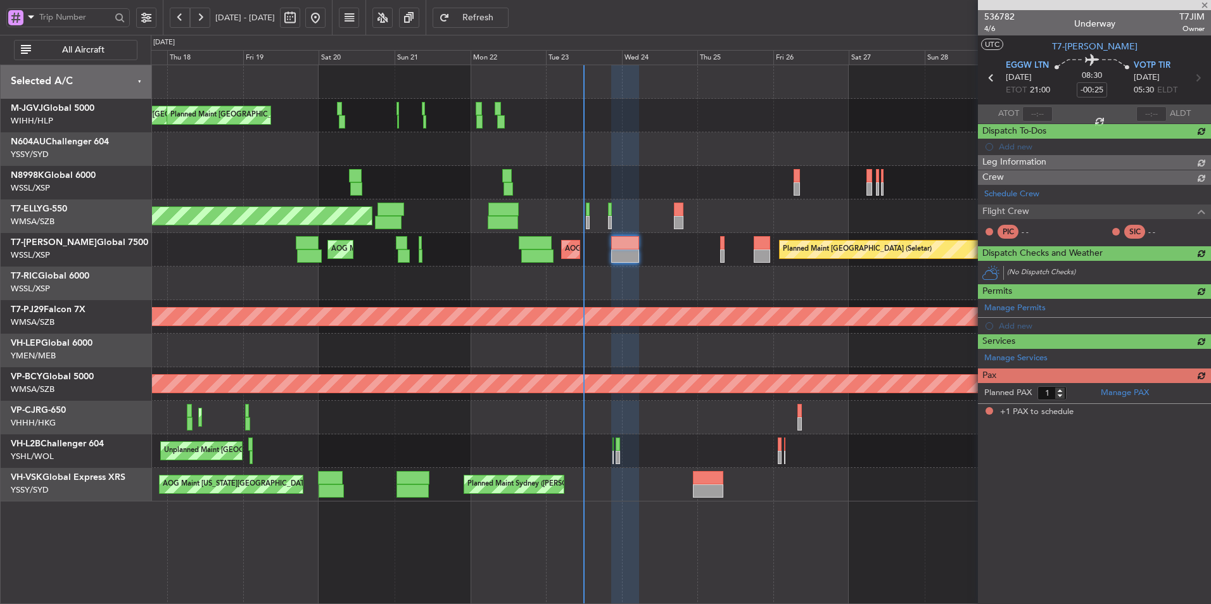
scroll to position [0, 0]
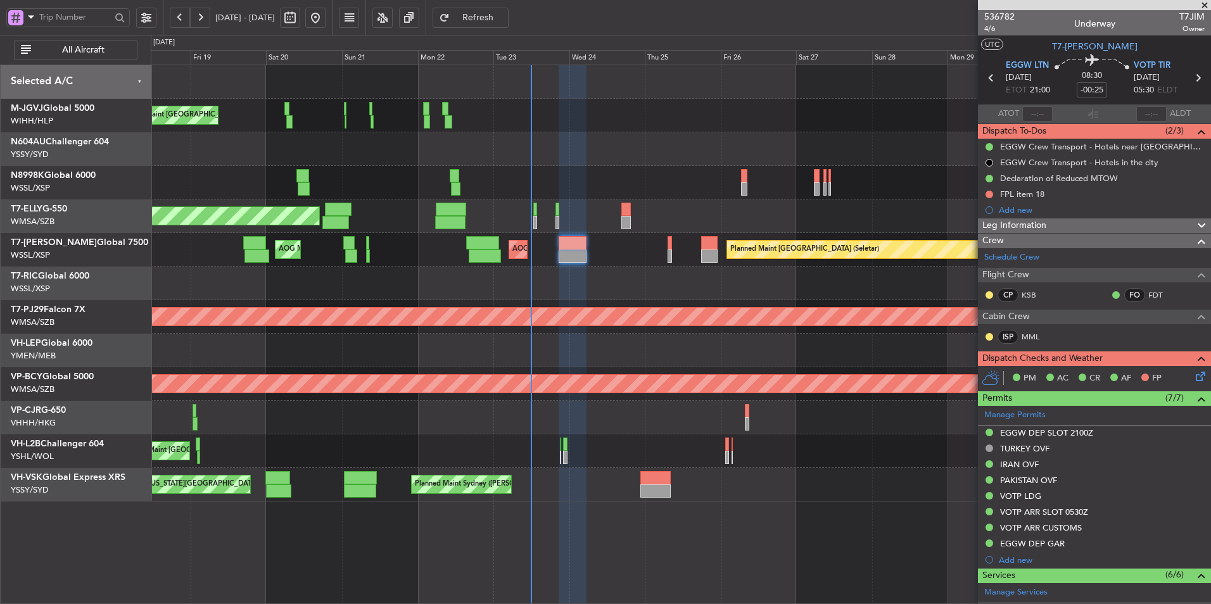
click at [561, 276] on div at bounding box center [681, 284] width 1060 height 34
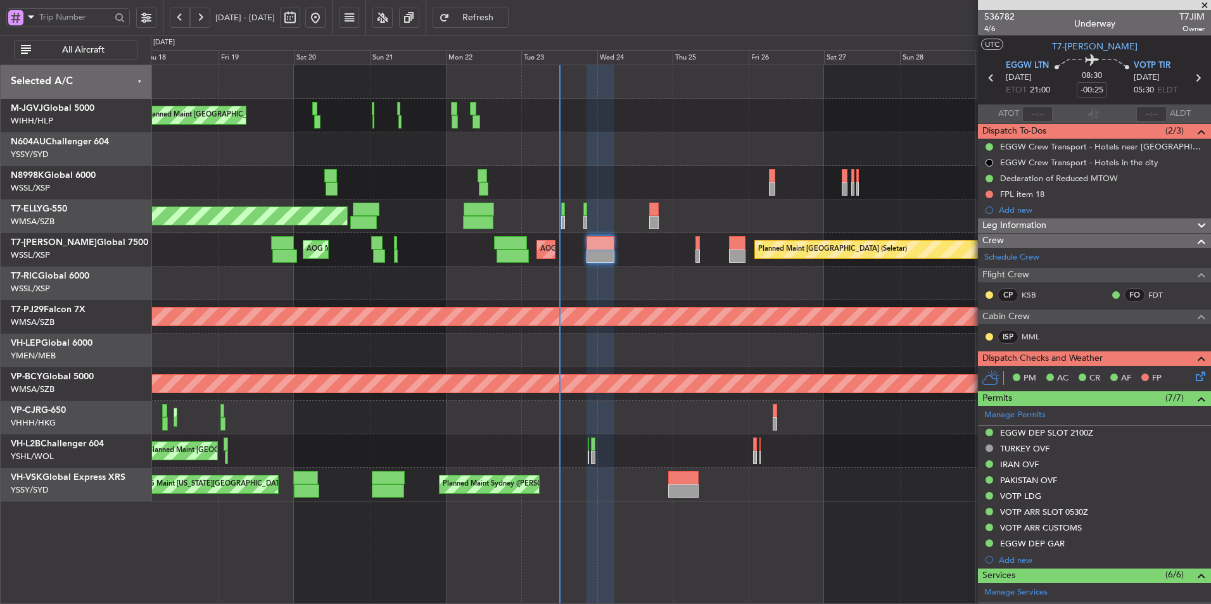
click at [607, 291] on div at bounding box center [681, 284] width 1060 height 34
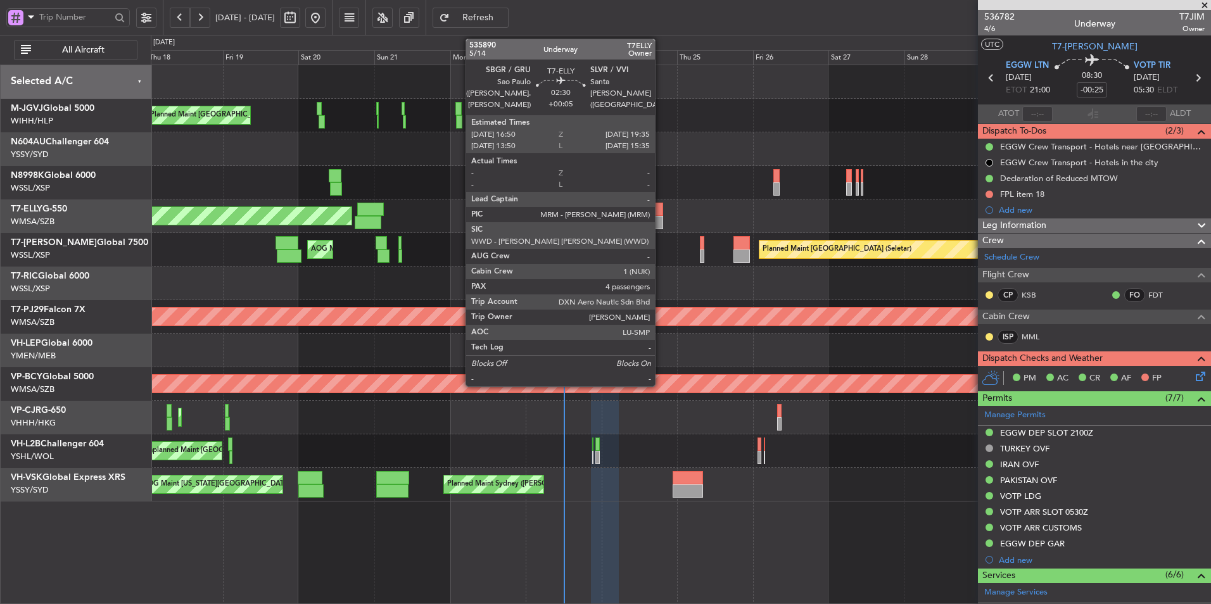
click at [661, 221] on div at bounding box center [658, 222] width 9 height 13
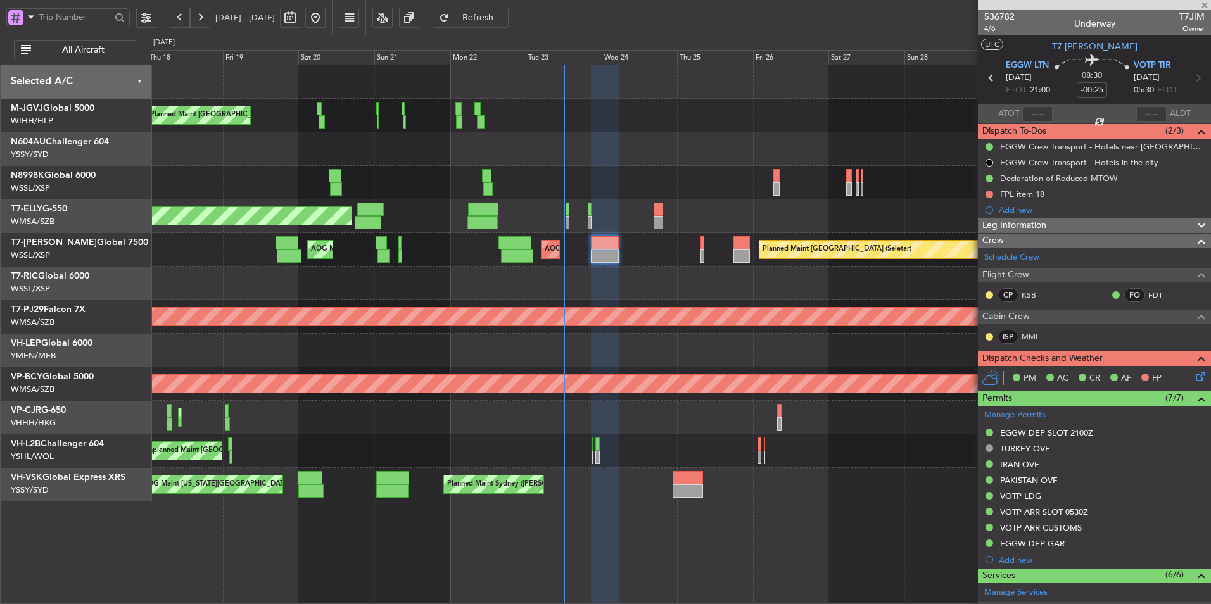
type input "+00:05"
type input "4"
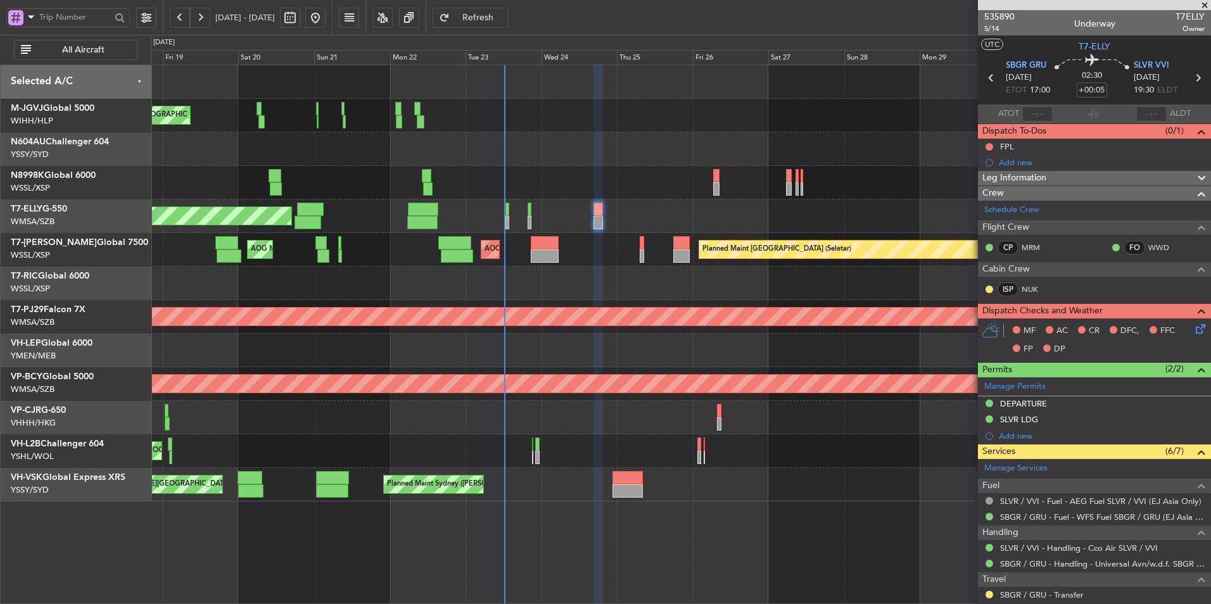
click at [628, 289] on div "MEL Jakarta (Halim Intl) MEL Jakarta (Halim Intl) MEL Jakarta (Halim Intl) Plan…" at bounding box center [681, 283] width 1060 height 436
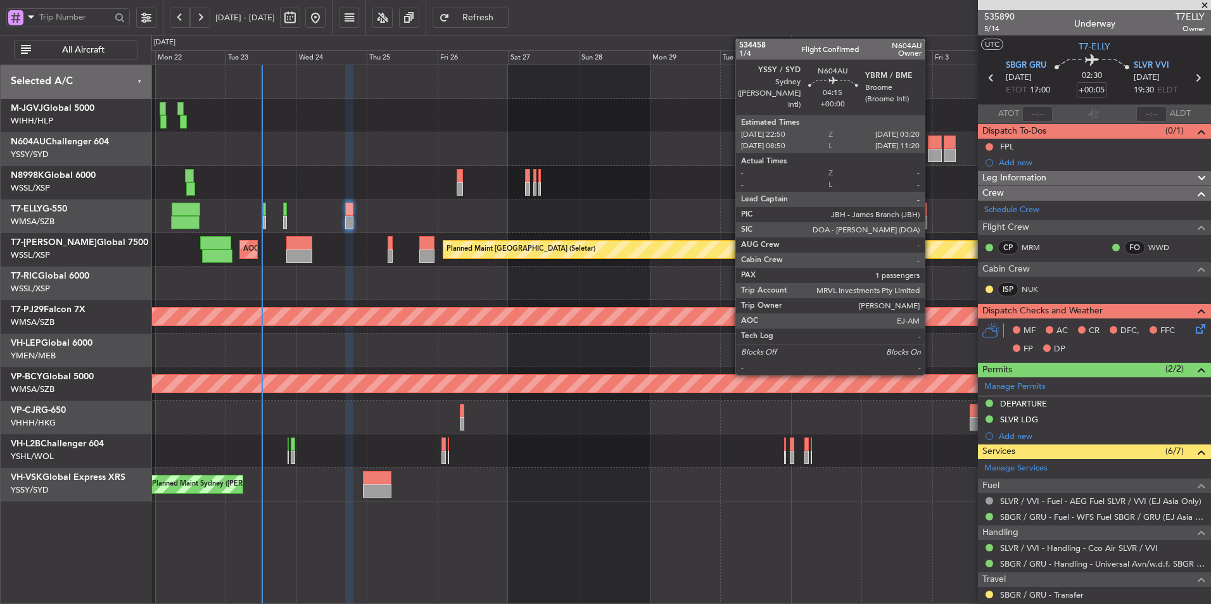
click at [930, 145] on div at bounding box center [934, 142] width 13 height 13
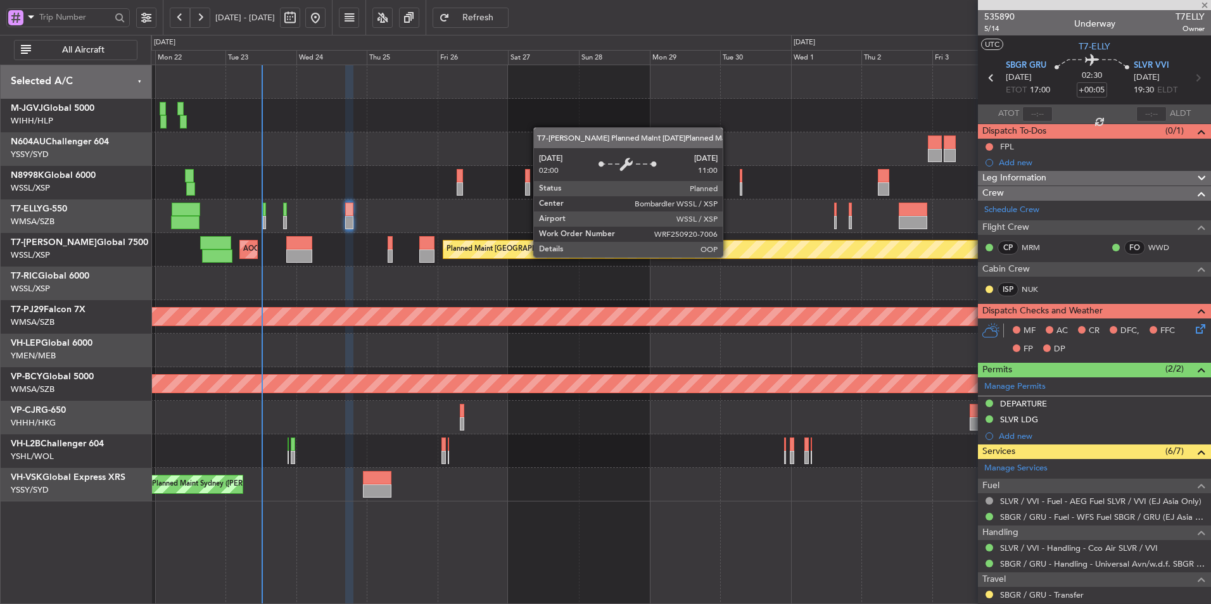
type input "1"
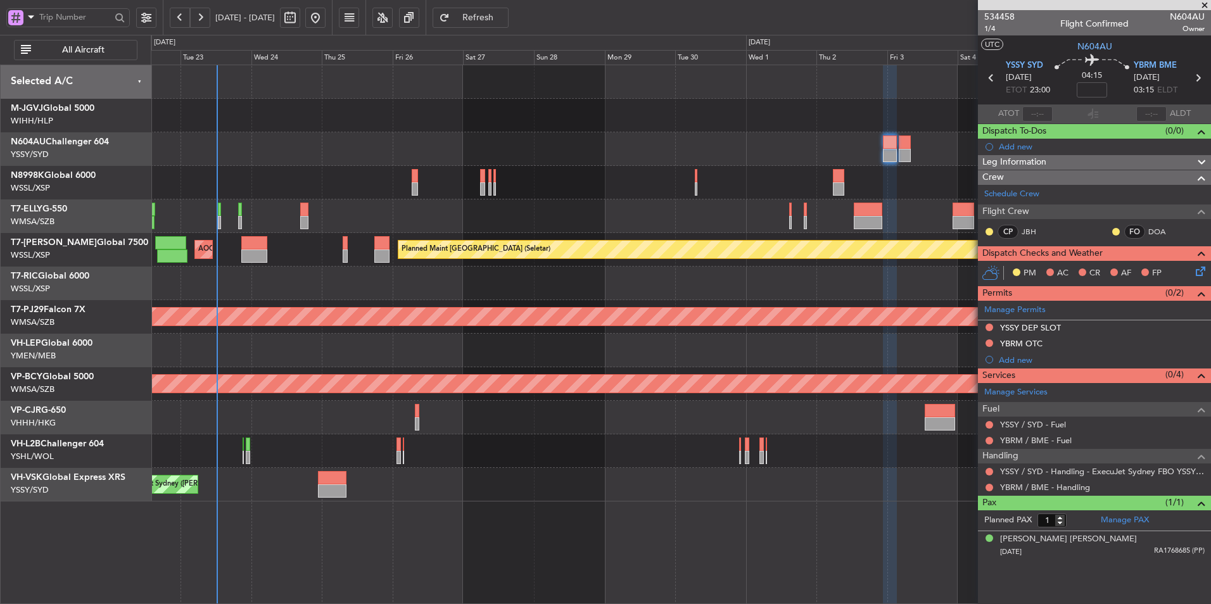
click at [770, 296] on div at bounding box center [681, 284] width 1060 height 34
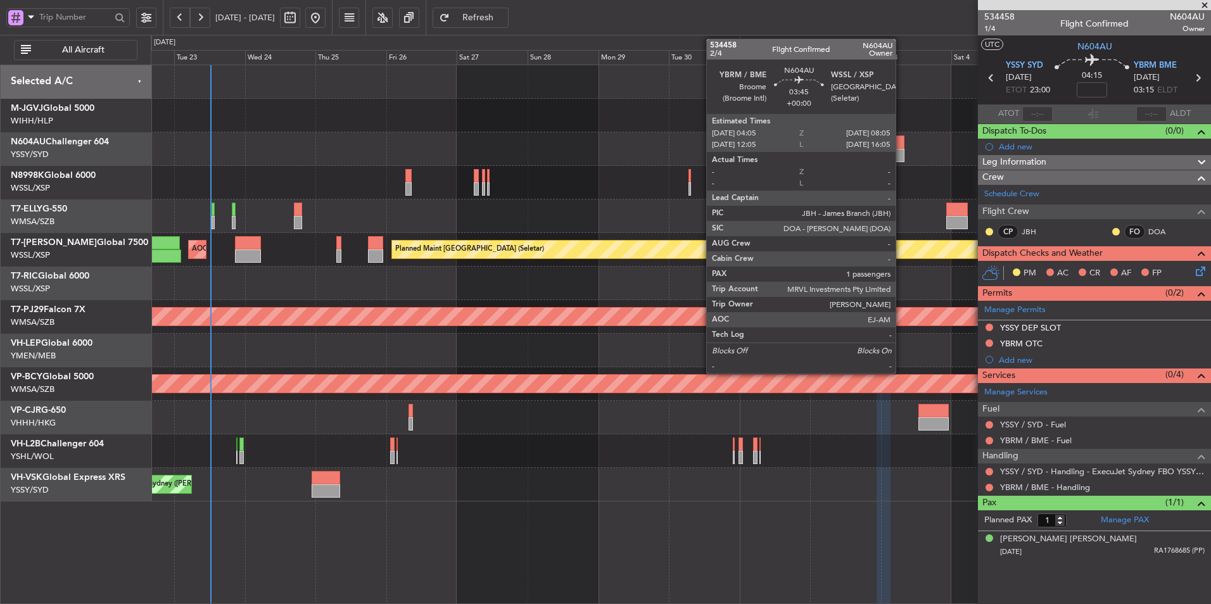
click at [901, 146] on div at bounding box center [898, 142] width 12 height 13
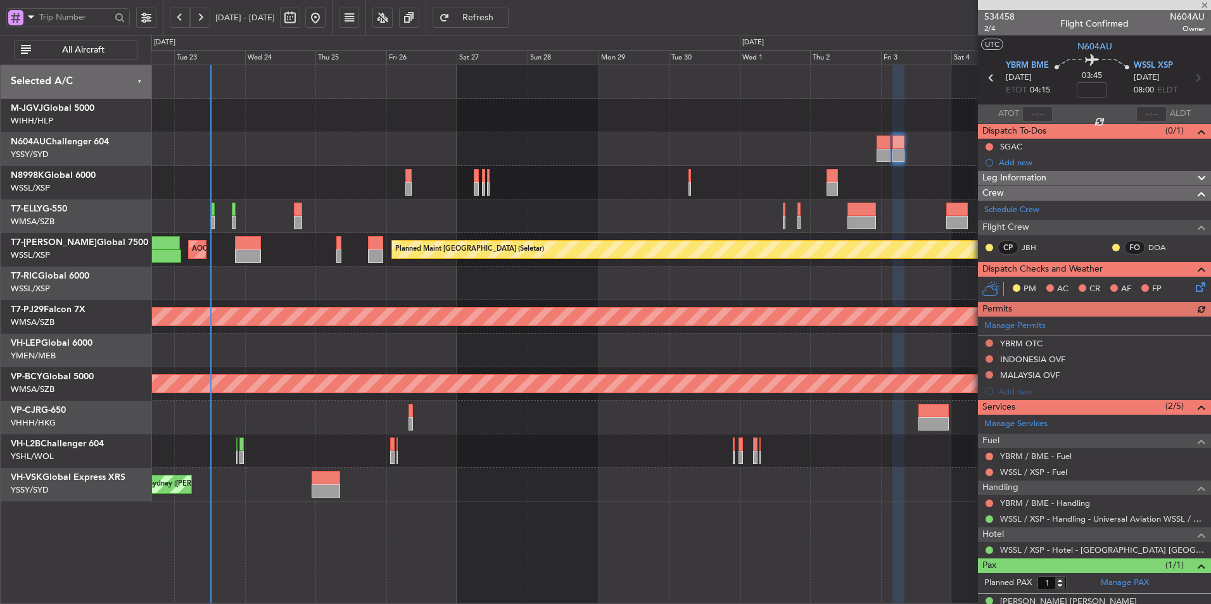
scroll to position [18, 0]
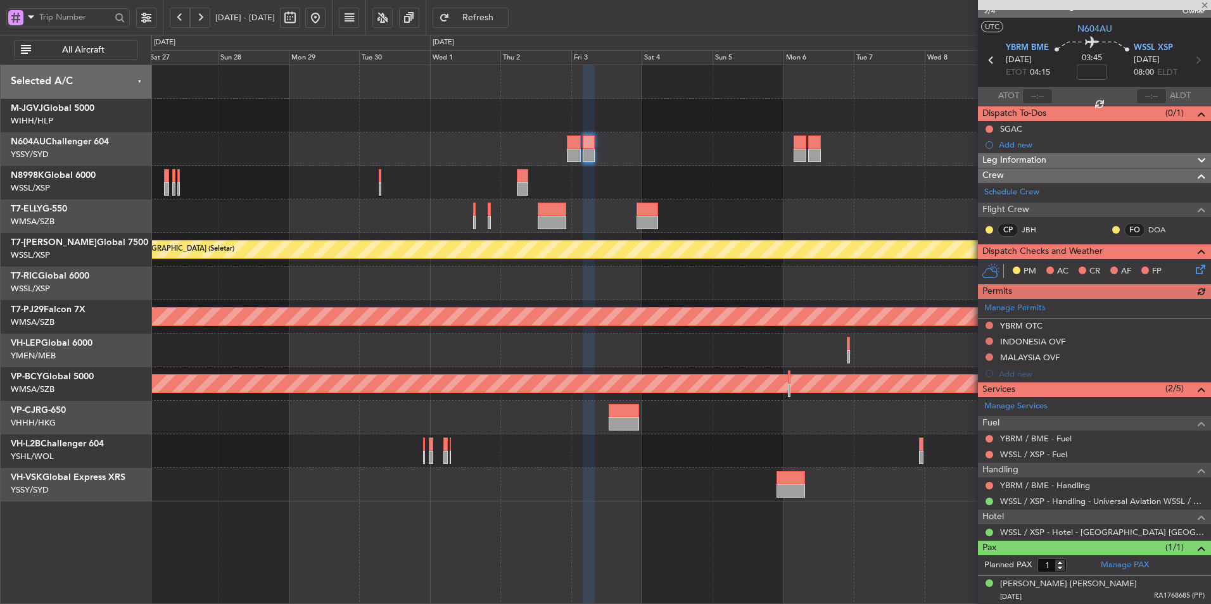
click at [570, 277] on div at bounding box center [681, 284] width 1060 height 34
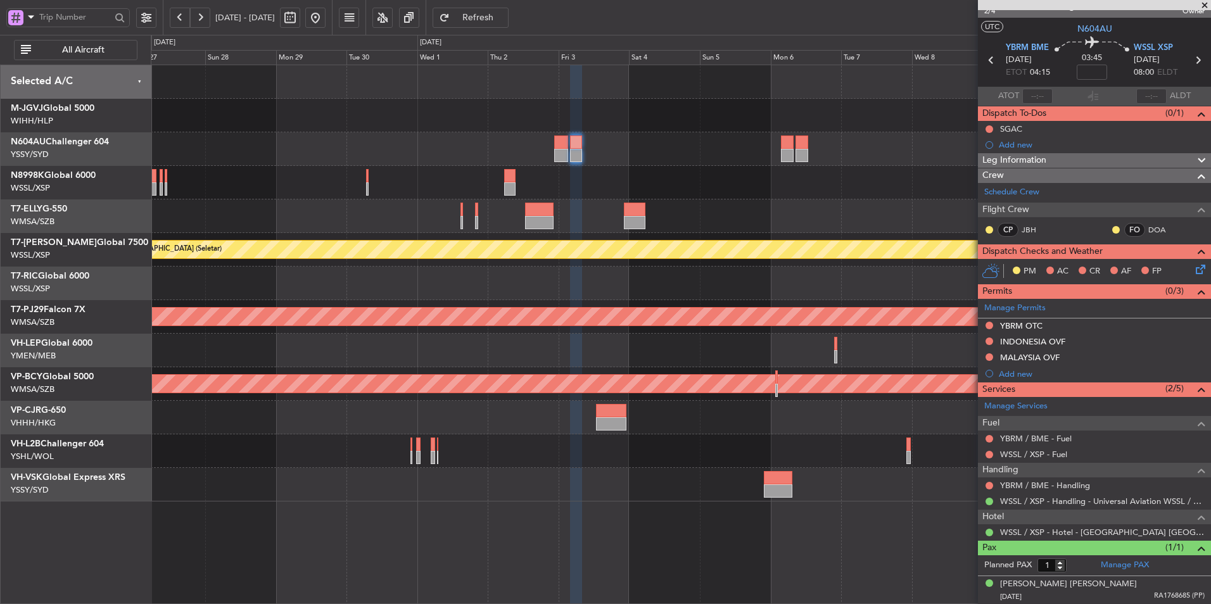
click at [718, 334] on div at bounding box center [681, 351] width 1060 height 34
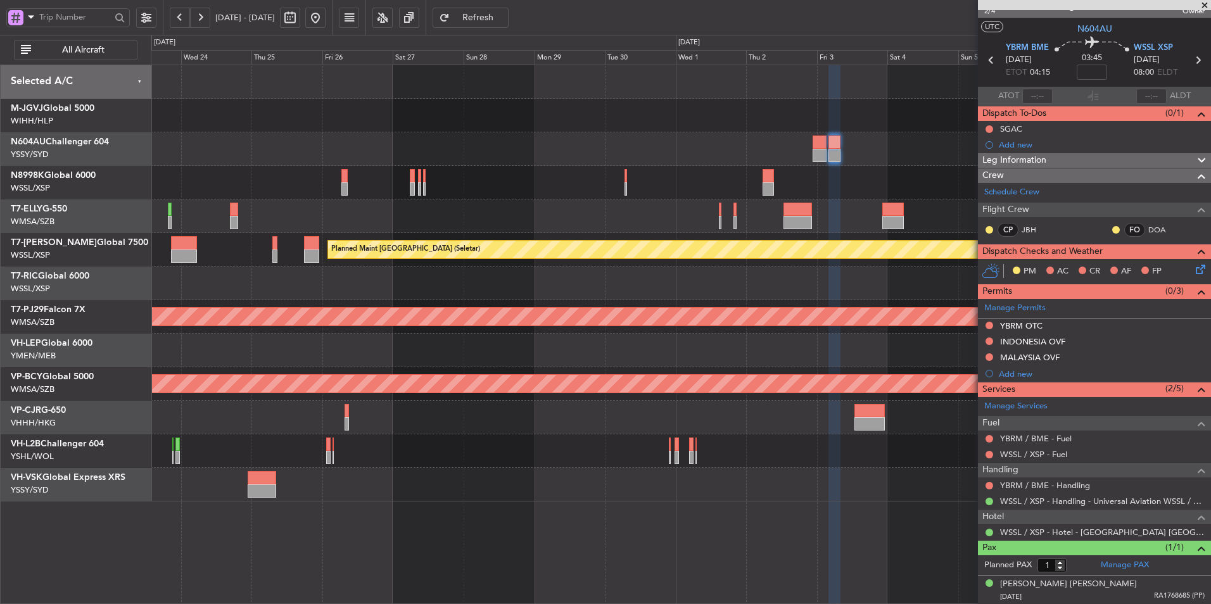
click at [668, 344] on div at bounding box center [681, 351] width 1060 height 34
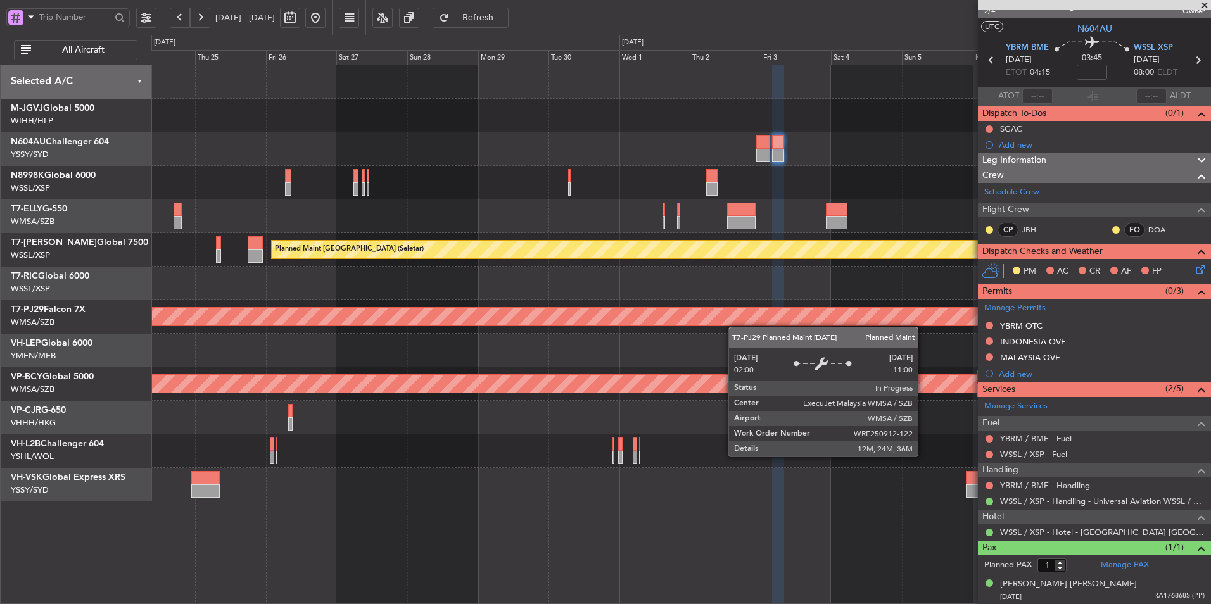
click at [707, 327] on div "Planned Maint Kuala Lumpur (Sultan Abdul Aziz Shah - Subang)" at bounding box center [681, 317] width 1060 height 34
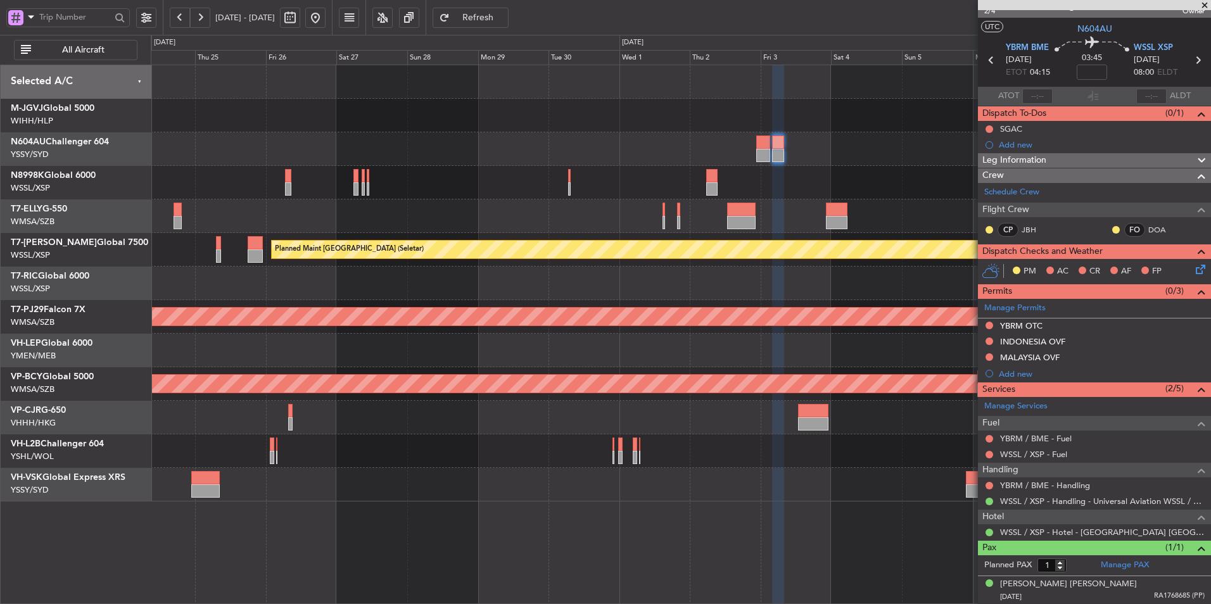
click at [541, 328] on div "Planned Maint Kuala Lumpur (Sultan Abdul Aziz Shah - Subang)" at bounding box center [681, 317] width 1060 height 34
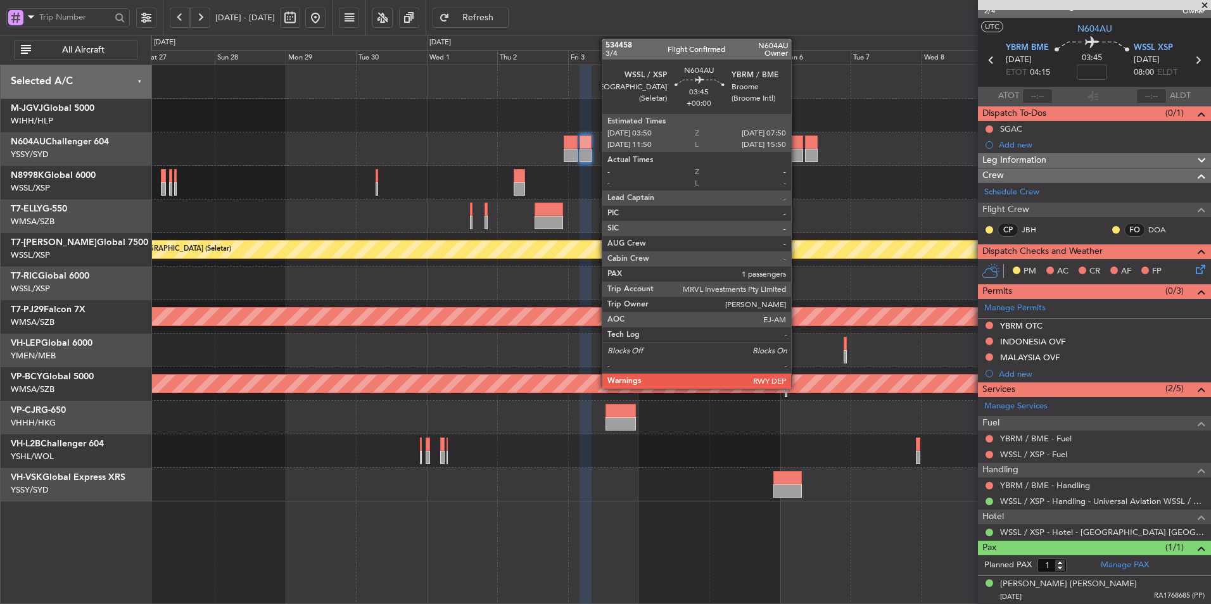
click at [797, 148] on div at bounding box center [681, 149] width 1060 height 34
click at [790, 151] on div at bounding box center [796, 155] width 12 height 13
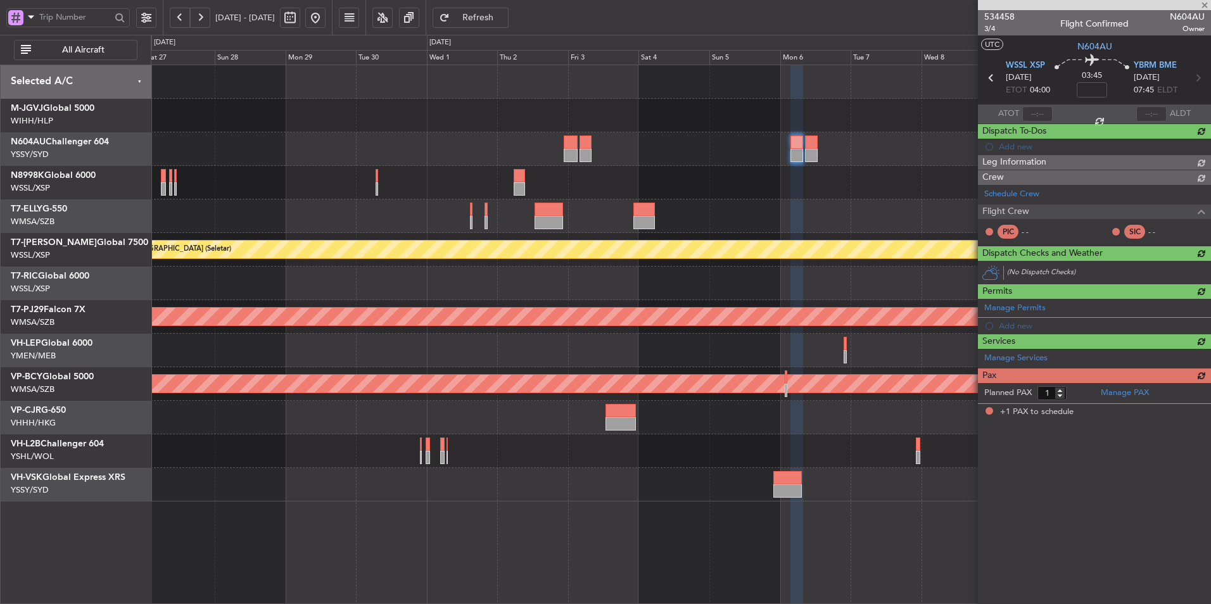
scroll to position [0, 0]
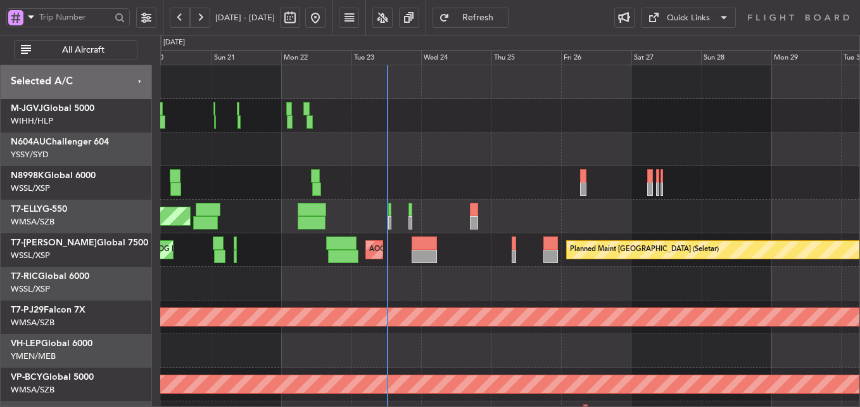
click at [466, 288] on div at bounding box center [509, 284] width 699 height 34
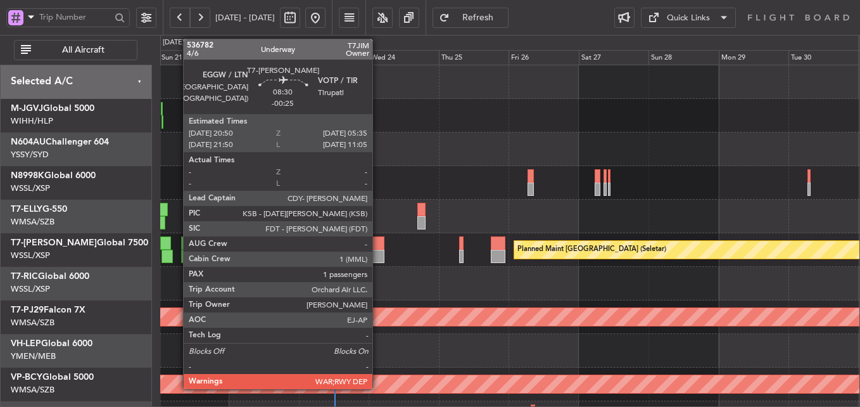
click at [378, 247] on div at bounding box center [372, 242] width 26 height 13
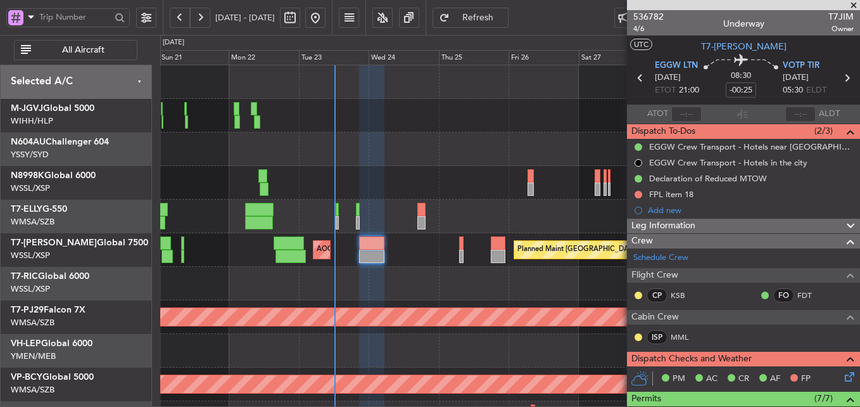
scroll to position [63, 0]
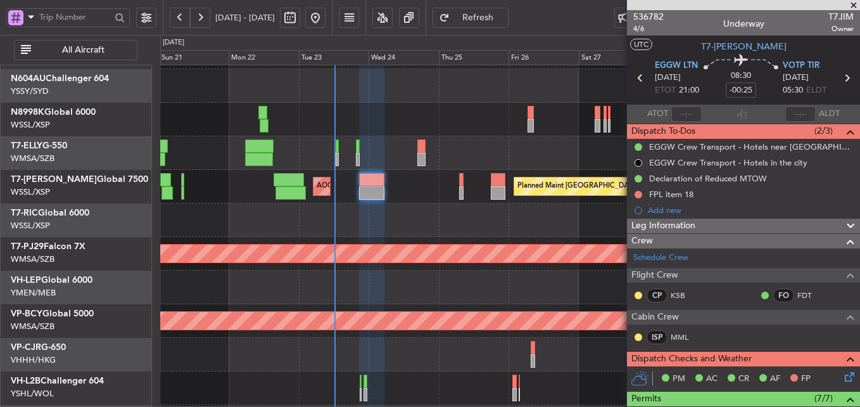
click at [666, 199] on mat-tooltip-component "FPL item 18" at bounding box center [671, 216] width 60 height 34
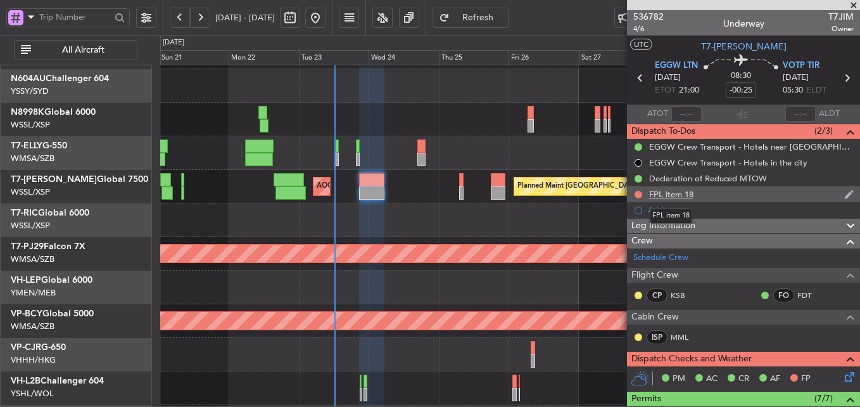
click at [666, 194] on div "FPL item 18" at bounding box center [671, 194] width 44 height 11
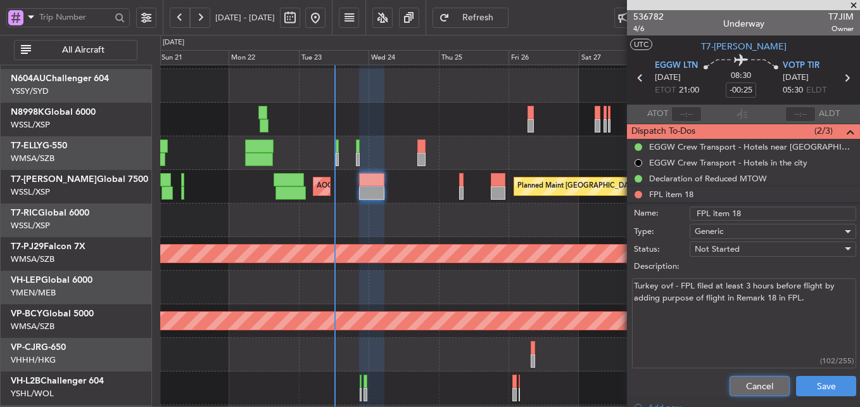
click at [749, 377] on button "Cancel" at bounding box center [760, 386] width 60 height 20
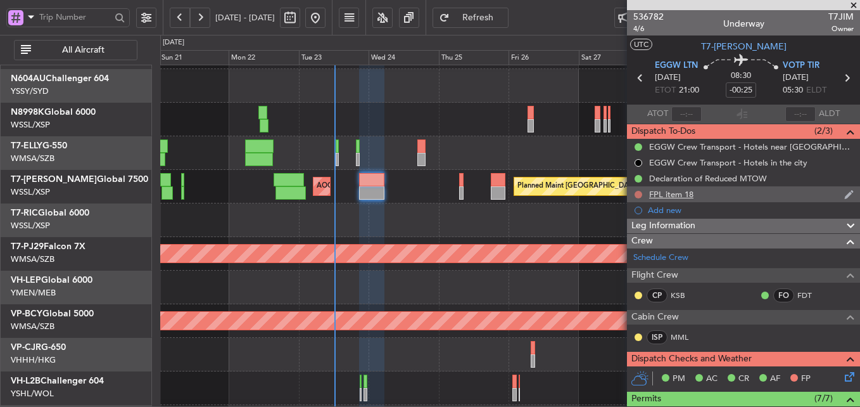
click at [637, 196] on button at bounding box center [639, 195] width 8 height 8
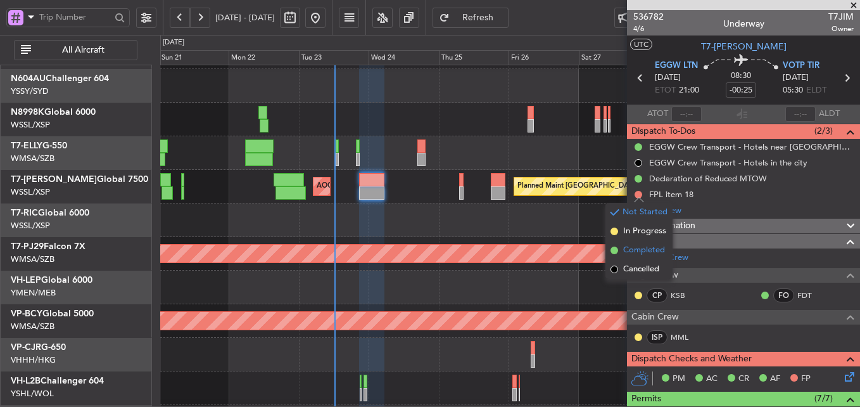
click at [642, 248] on span "Completed" at bounding box center [644, 250] width 42 height 13
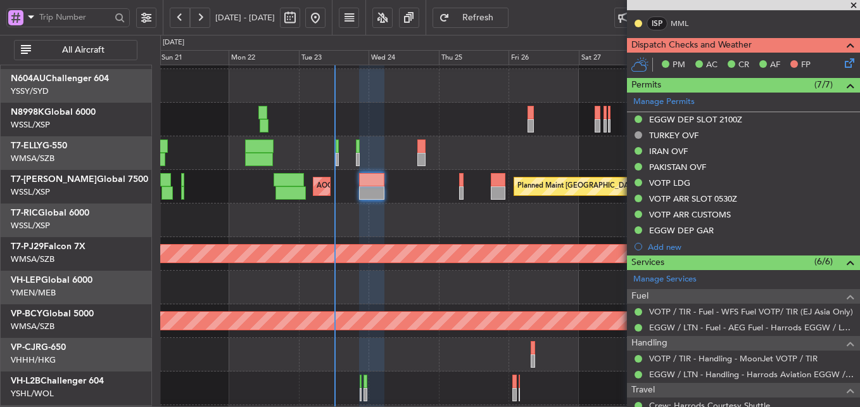
scroll to position [317, 0]
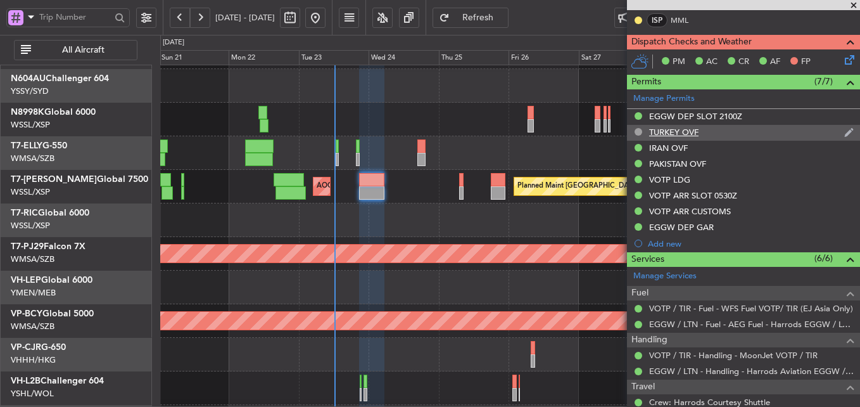
click at [674, 136] on body "21 Sep 2025 - 01 Oct 2025 Refresh Quick Links All Aircraft Planned Maint Singap…" at bounding box center [430, 203] width 860 height 407
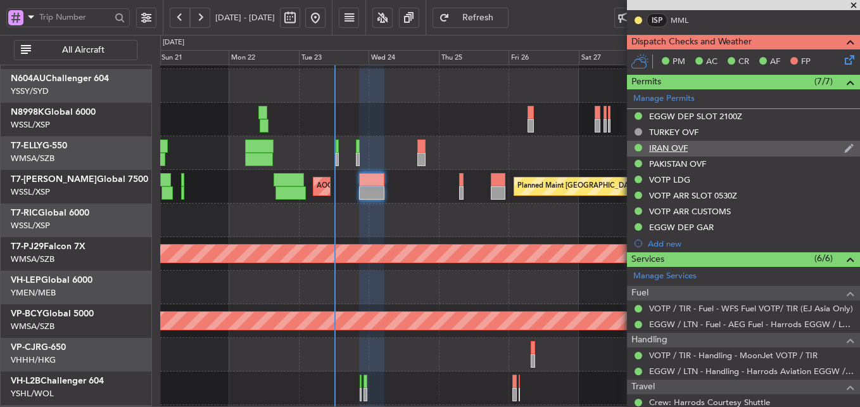
click at [672, 146] on div "IRAN OVF" at bounding box center [668, 148] width 39 height 11
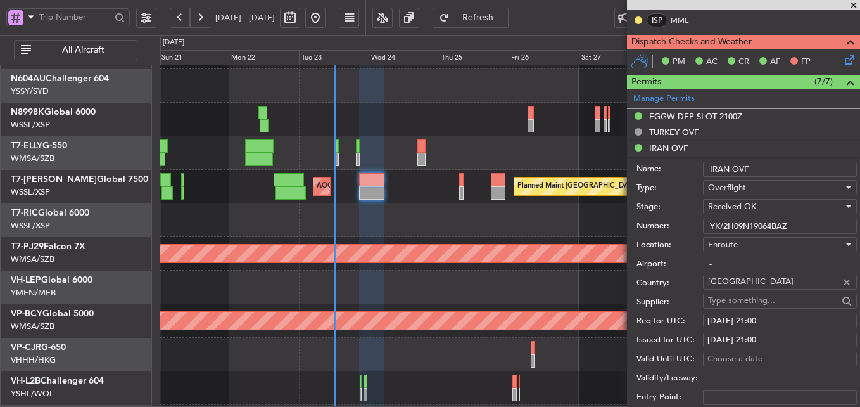
drag, startPoint x: 797, startPoint y: 225, endPoint x: 637, endPoint y: 228, distance: 160.9
click at [640, 227] on div "Number: YK/2H09N19064BAZ" at bounding box center [747, 226] width 220 height 19
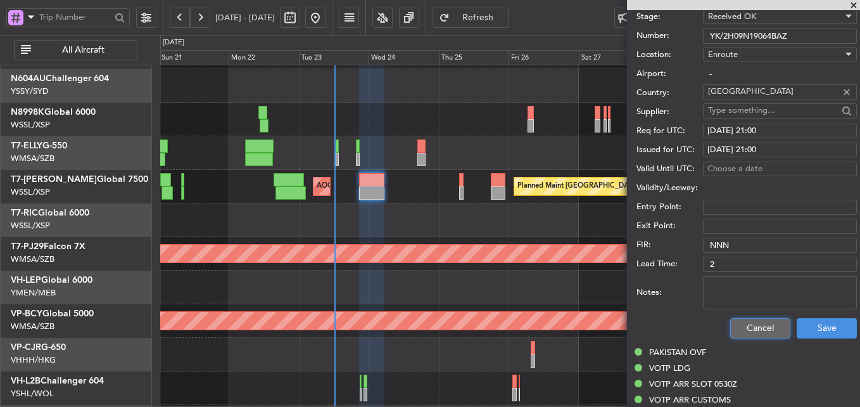
click at [744, 326] on button "Cancel" at bounding box center [760, 328] width 60 height 20
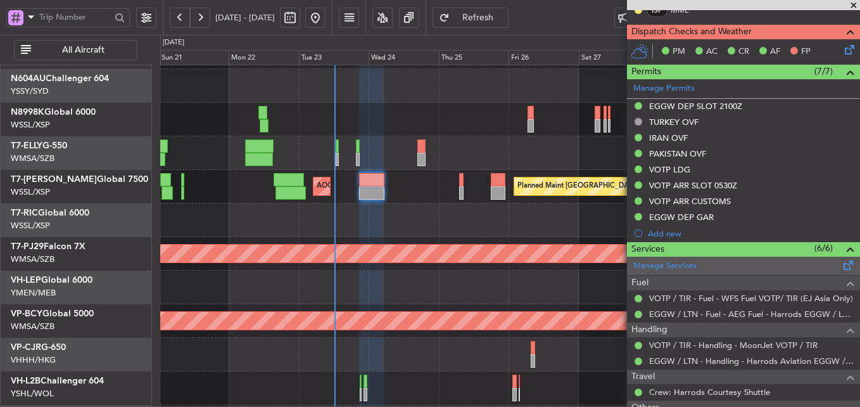
scroll to position [288, 0]
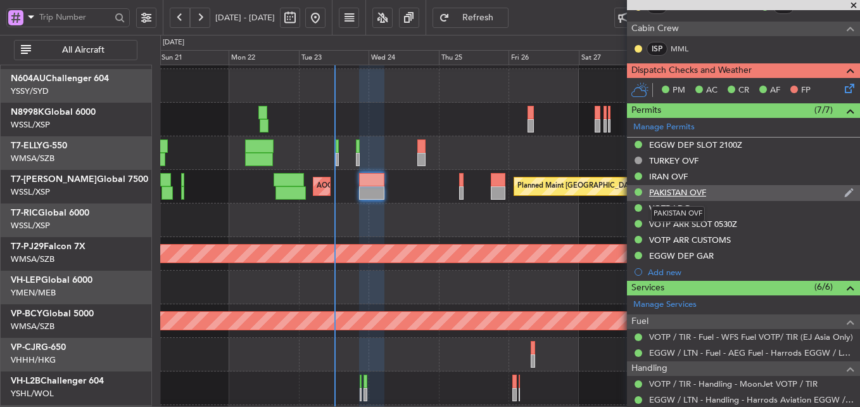
click at [683, 193] on div "PAKISTAN OVF" at bounding box center [677, 192] width 57 height 11
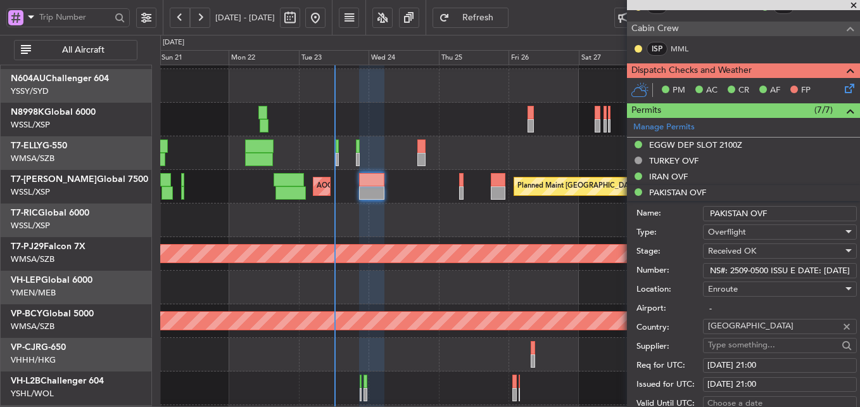
click at [789, 271] on input "NS#: 2509-0500 ISSU E DATE: 19-SEP-2025" at bounding box center [780, 270] width 154 height 15
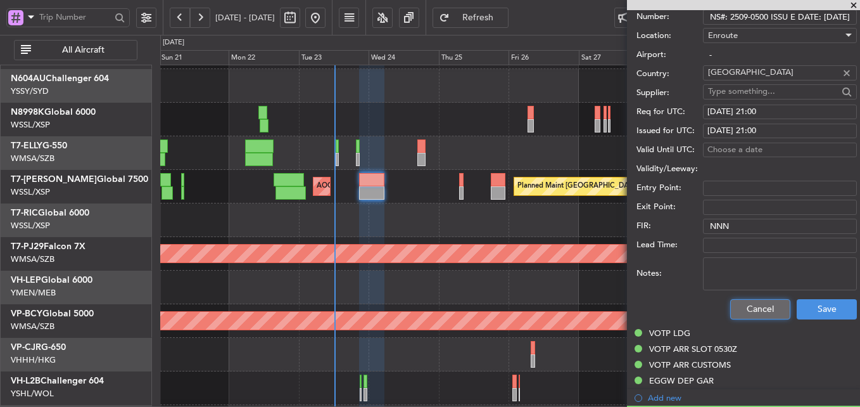
click at [746, 309] on button "Cancel" at bounding box center [760, 309] width 60 height 20
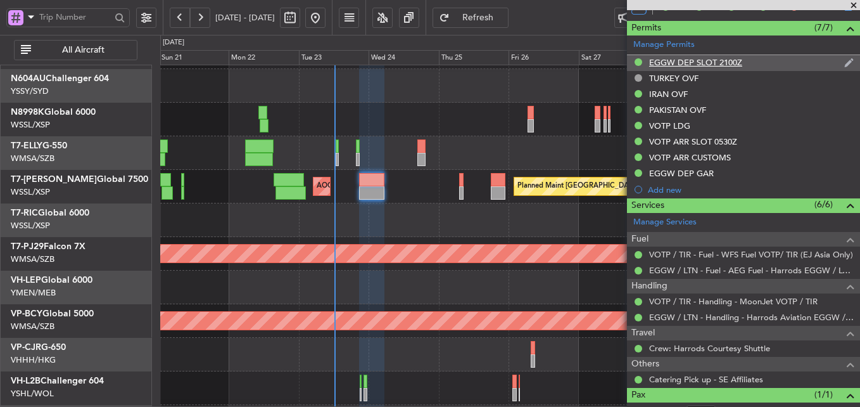
scroll to position [352, 0]
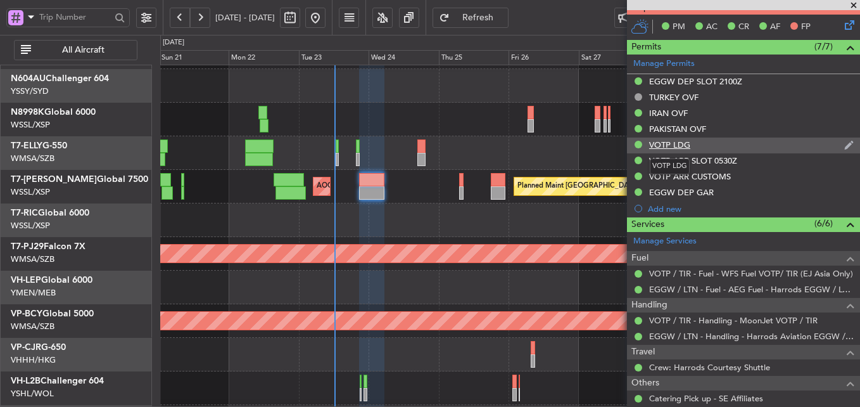
click at [678, 148] on div "VOTP LDG" at bounding box center [669, 144] width 41 height 11
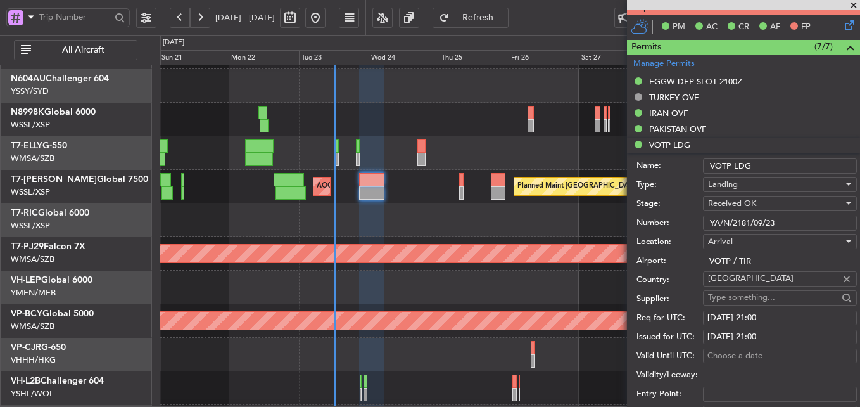
drag, startPoint x: 797, startPoint y: 219, endPoint x: 610, endPoint y: 218, distance: 186.8
click at [614, 218] on fb-app "21 Sep 2025 - 01 Oct 2025 Refresh Quick Links All Aircraft Planned Maint Singap…" at bounding box center [430, 211] width 860 height 391
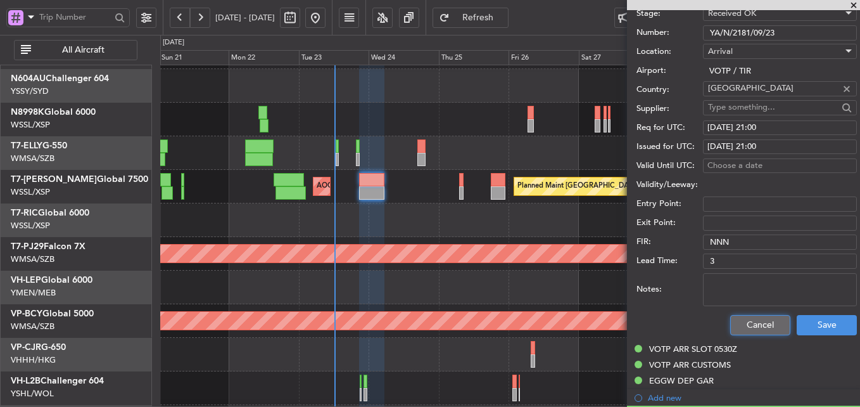
click at [749, 326] on button "Cancel" at bounding box center [760, 325] width 60 height 20
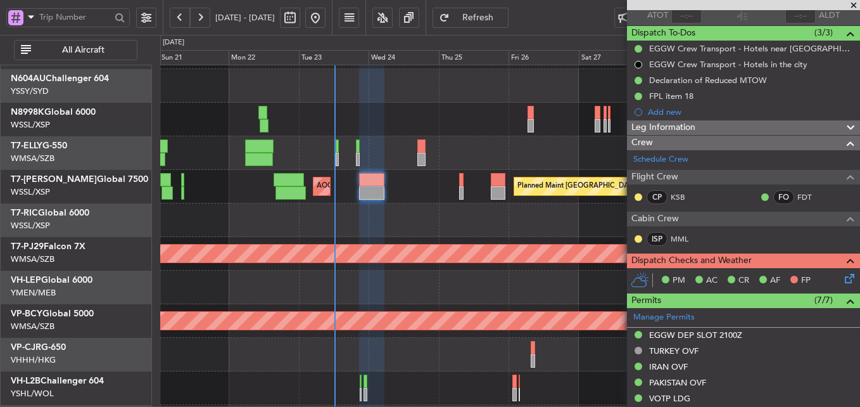
scroll to position [0, 0]
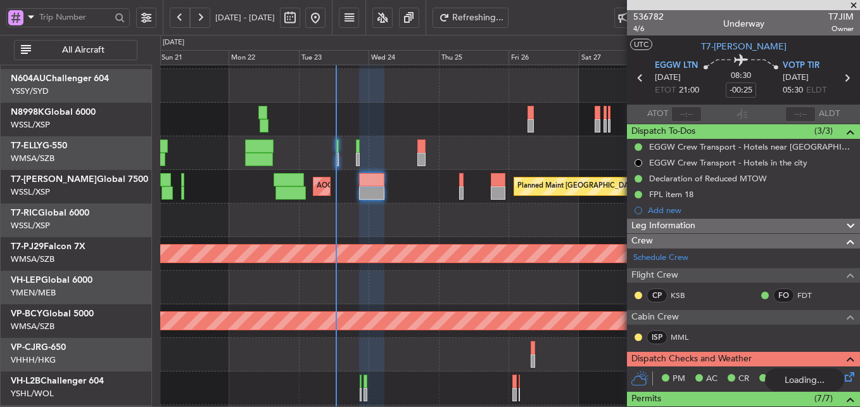
click at [388, 215] on div at bounding box center [509, 220] width 699 height 34
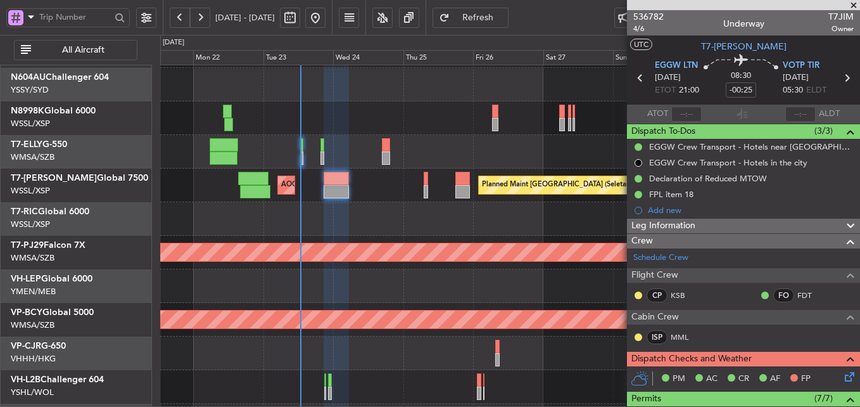
click at [364, 219] on div at bounding box center [509, 219] width 699 height 34
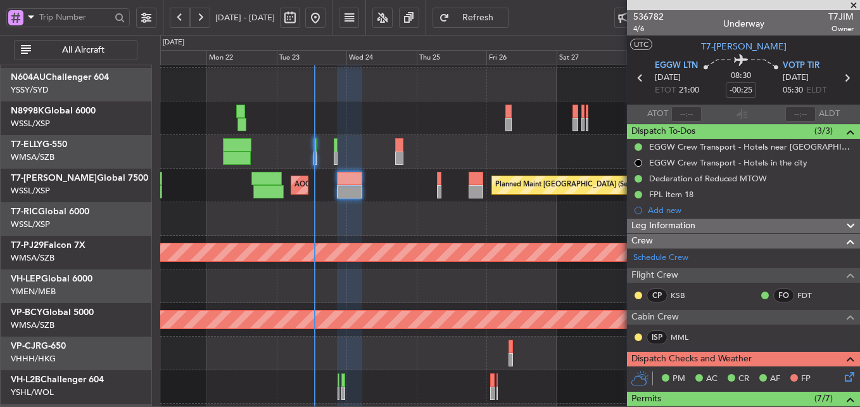
type input "[PERSON_NAME] (HHAFI)"
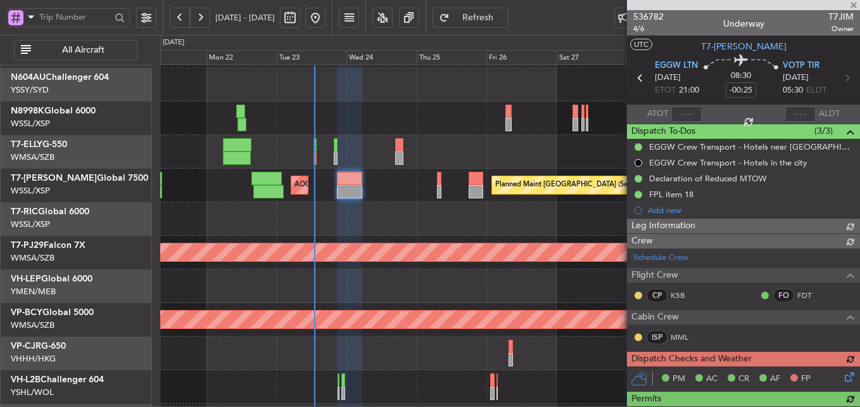
type input "[PERSON_NAME] (HHAFI)"
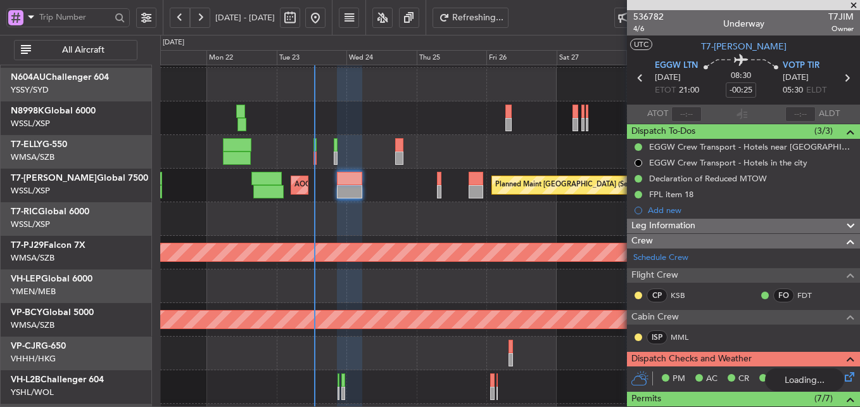
type input "+00:10"
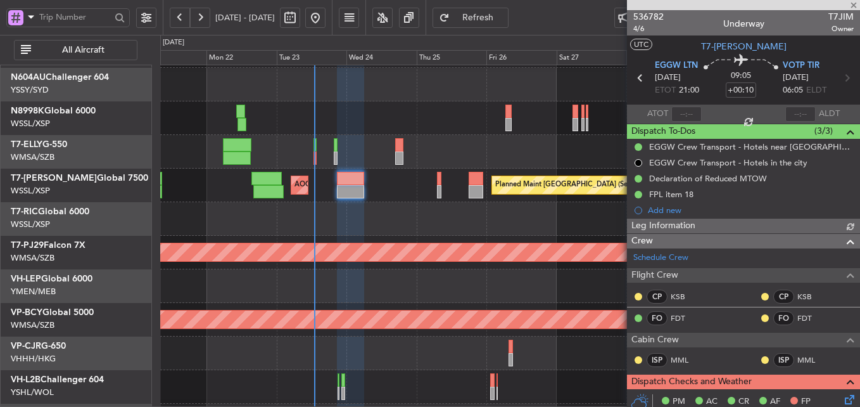
type input "[PERSON_NAME] (HHAFI)"
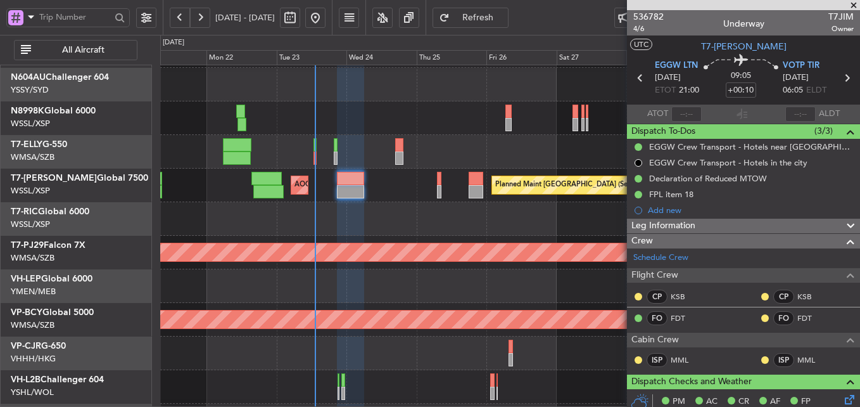
type input "[PERSON_NAME] (HHAFI)"
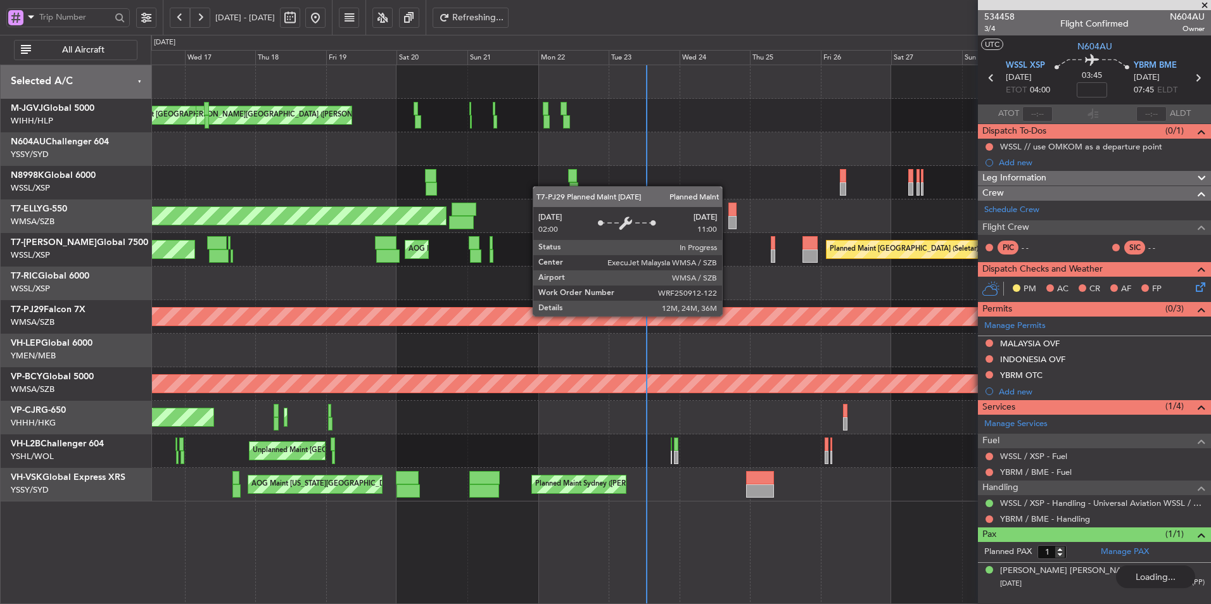
click at [540, 310] on div "Planned Maint [GEOGRAPHIC_DATA] (Sultan [PERSON_NAME] [PERSON_NAME] - Subang)" at bounding box center [1053, 317] width 2432 height 18
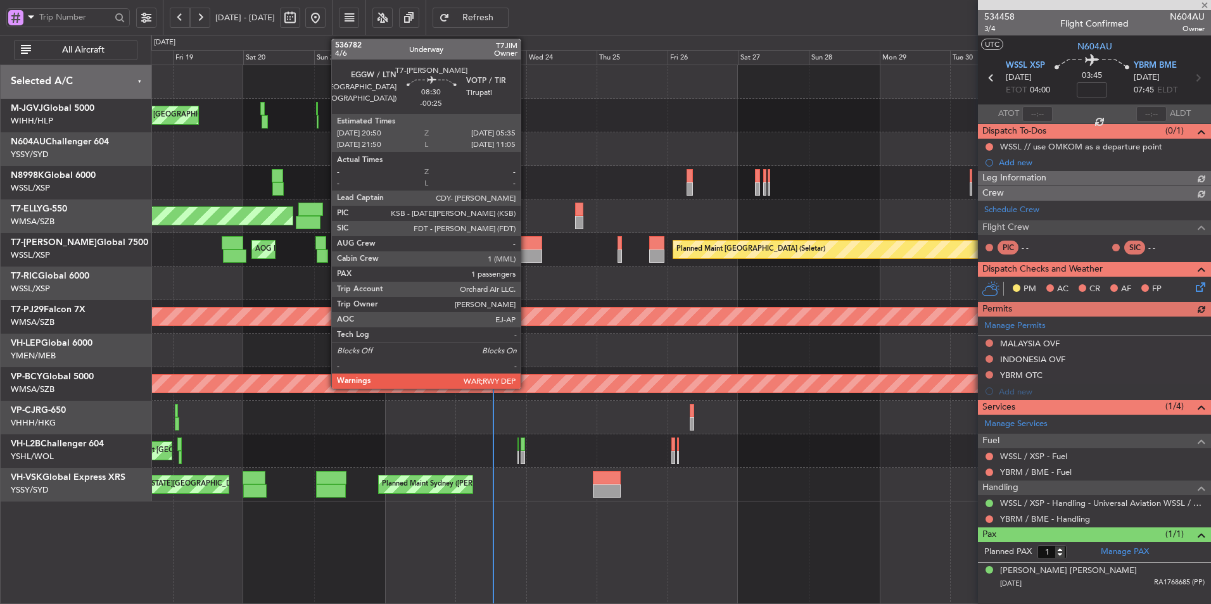
click at [526, 250] on div at bounding box center [529, 256] width 26 height 13
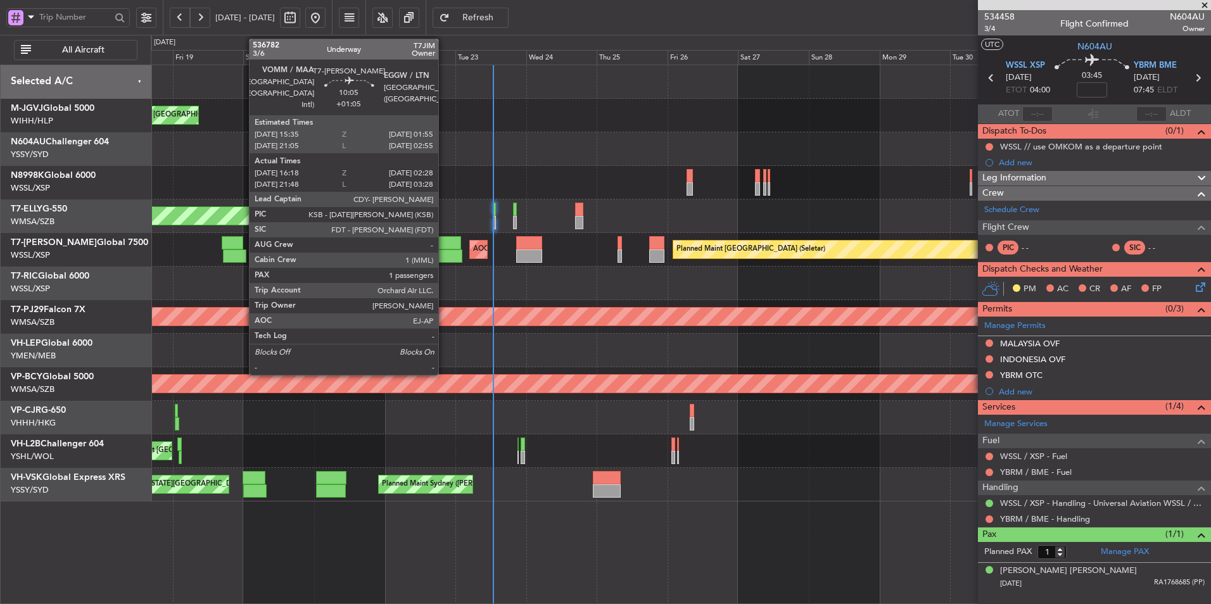
click at [446, 241] on div at bounding box center [445, 242] width 31 height 13
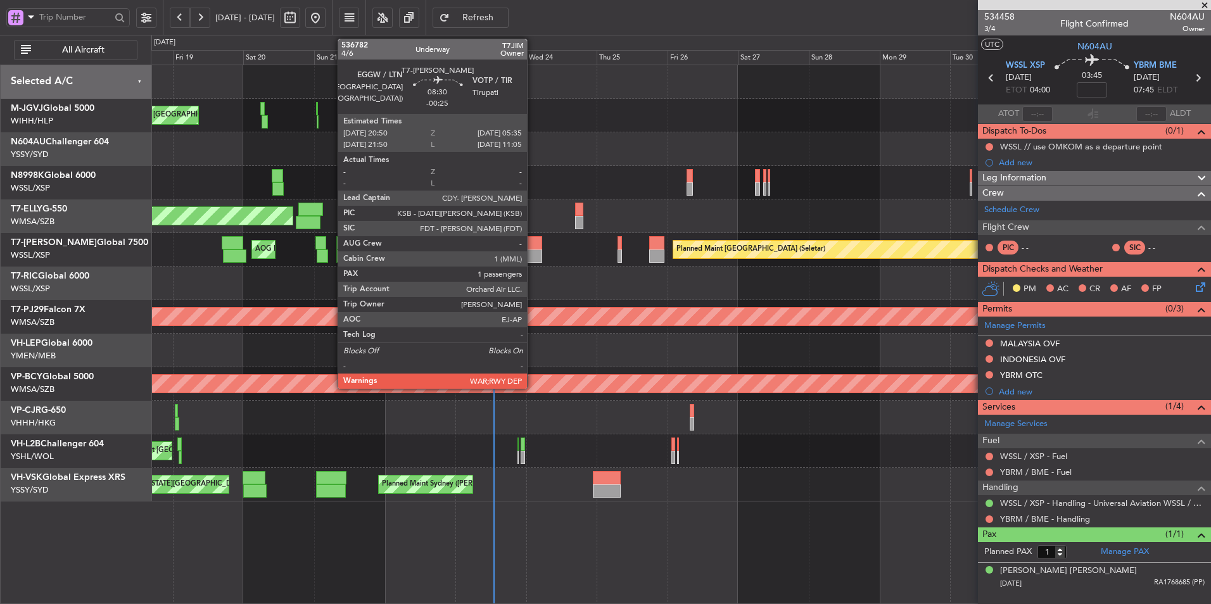
click at [533, 251] on div at bounding box center [529, 256] width 26 height 13
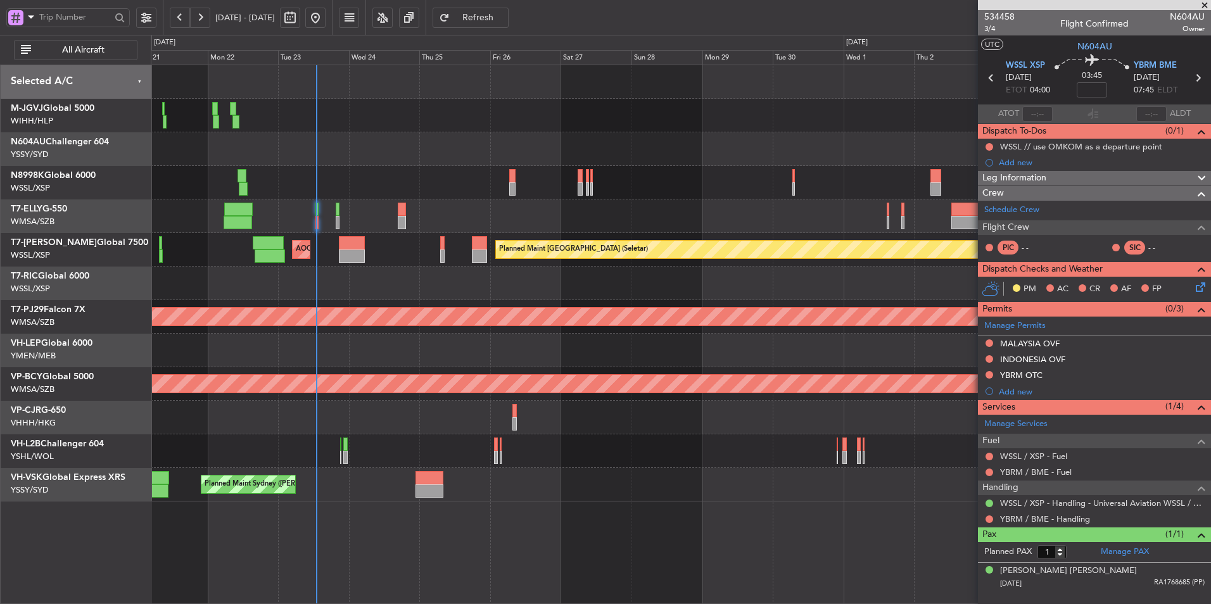
click at [421, 344] on div at bounding box center [681, 351] width 1060 height 34
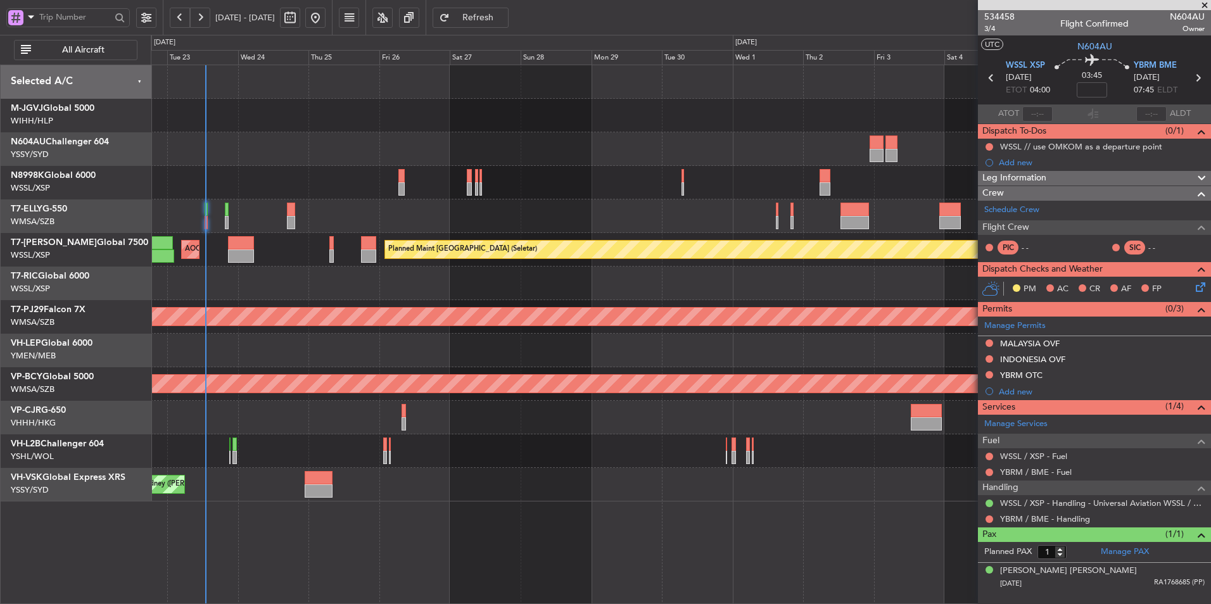
click at [362, 346] on div at bounding box center [681, 351] width 1060 height 34
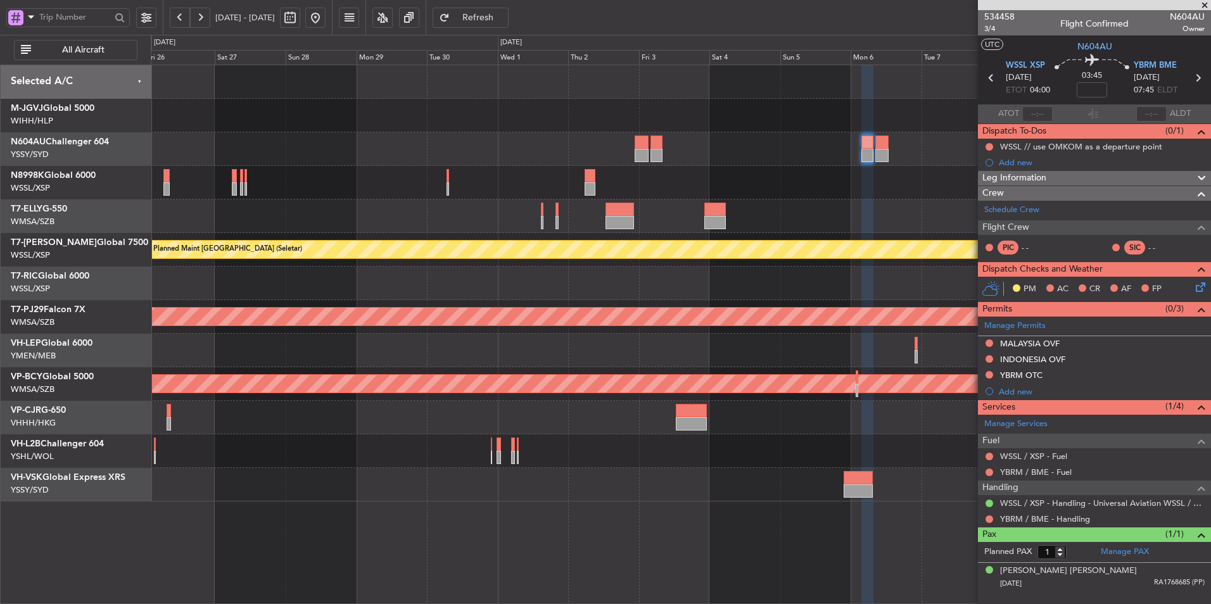
click at [318, 359] on div at bounding box center [681, 351] width 1060 height 34
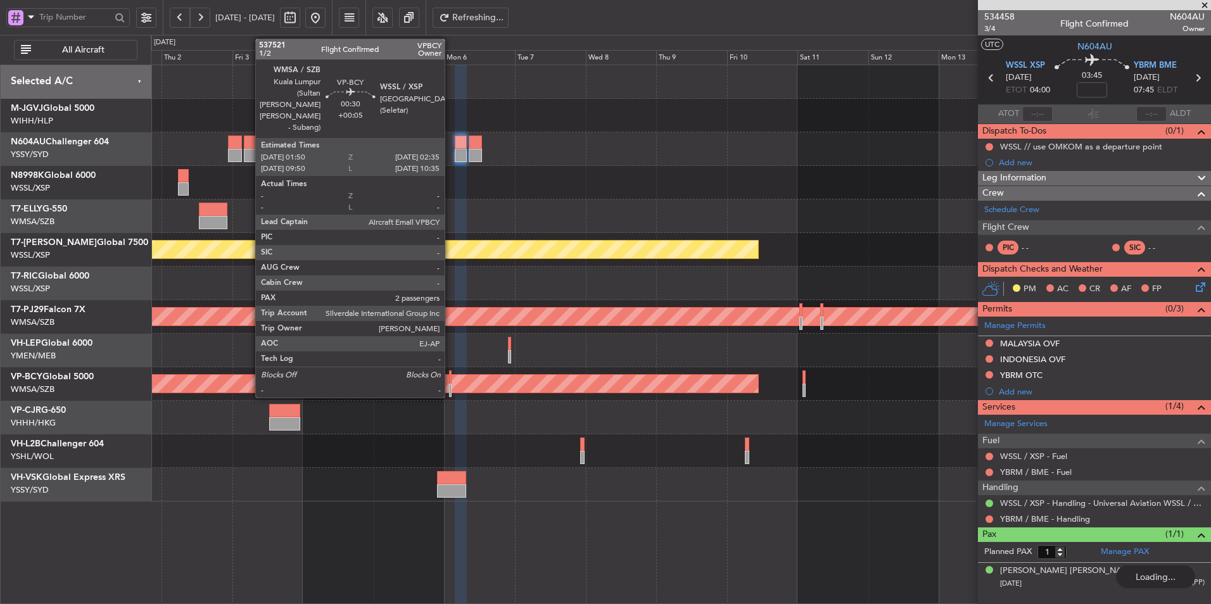
click at [450, 381] on div at bounding box center [450, 377] width 3 height 13
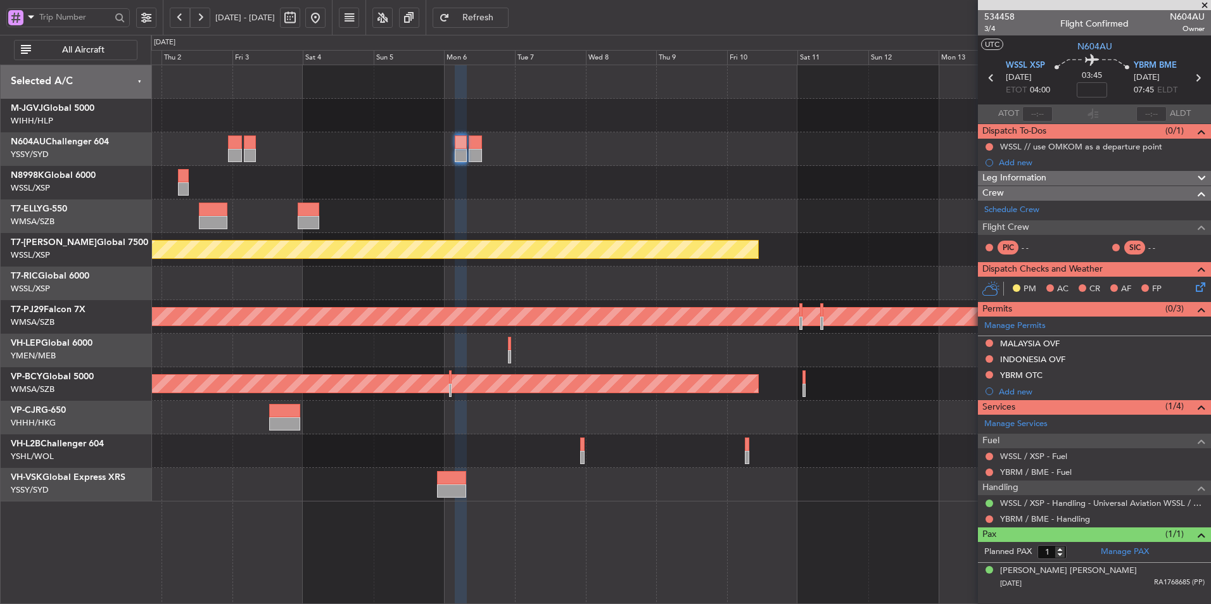
click at [326, 16] on button at bounding box center [315, 18] width 20 height 20
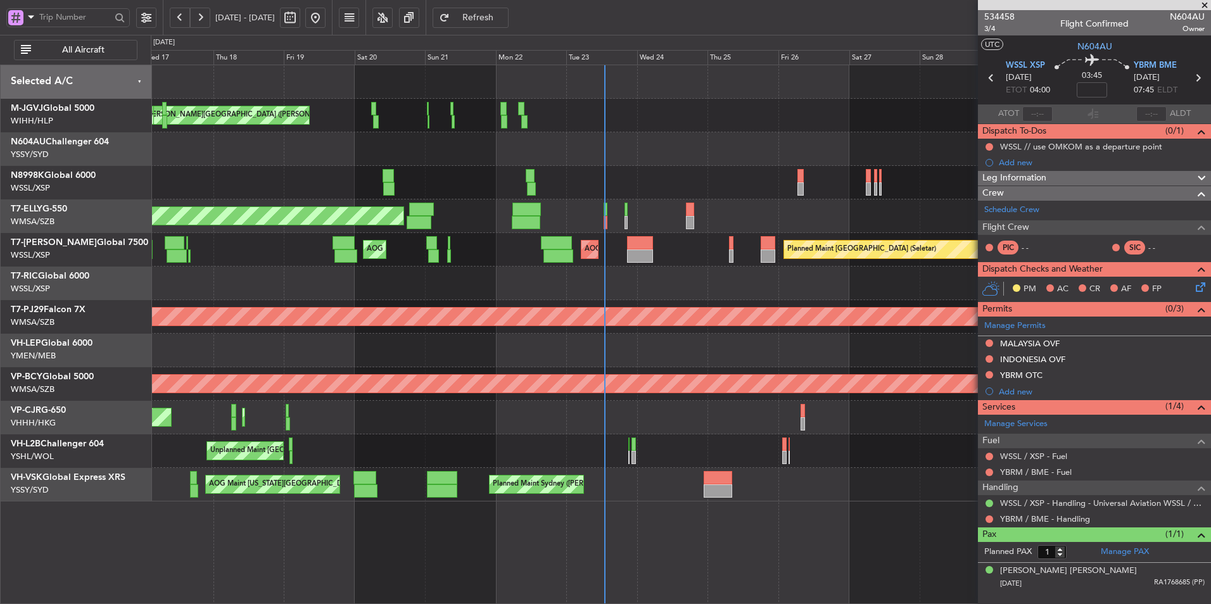
click at [575, 308] on div "Planned Maint [GEOGRAPHIC_DATA] (Seletar) [PERSON_NAME] Jakarta (Halim Intl) [P…" at bounding box center [681, 283] width 1060 height 436
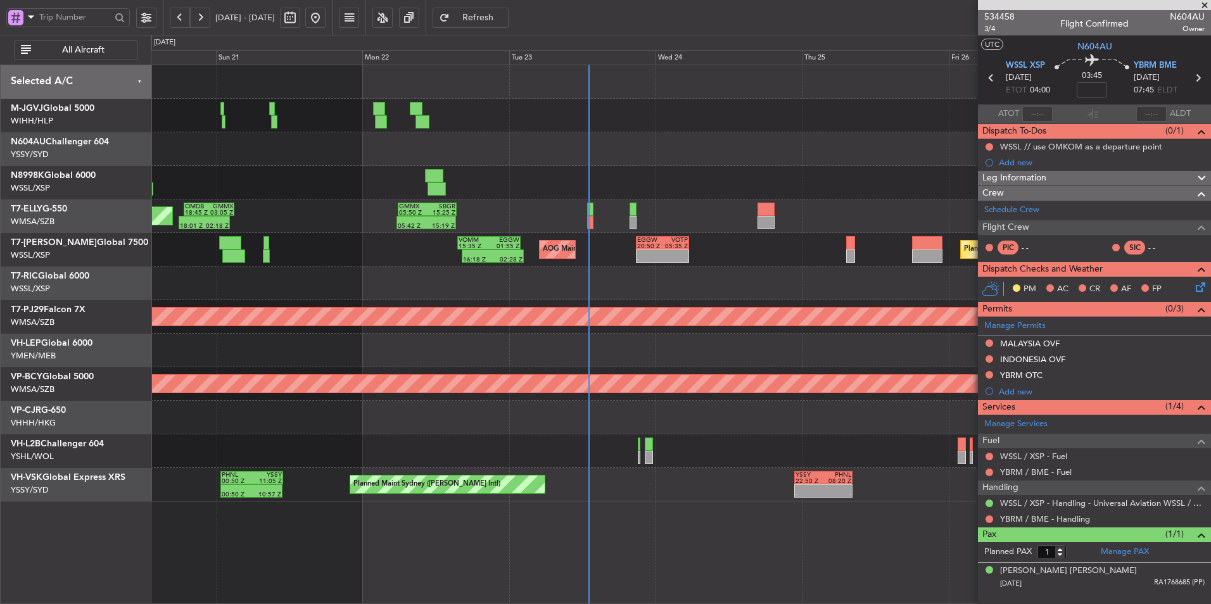
click at [623, 158] on div at bounding box center [681, 149] width 1060 height 34
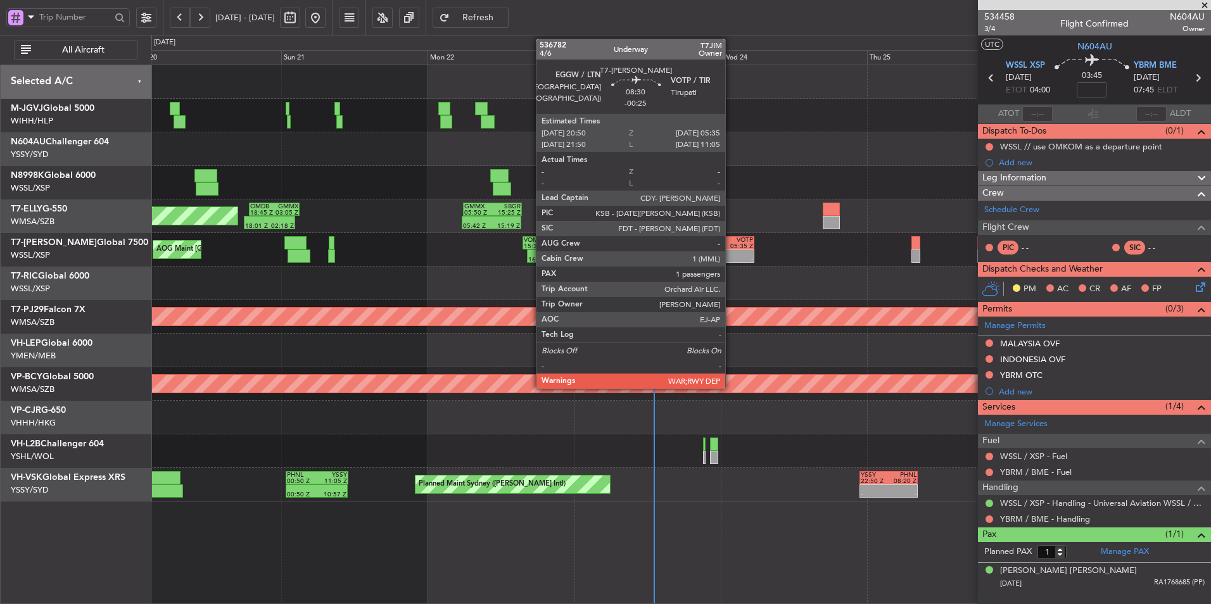
click at [731, 243] on div "05:35 Z" at bounding box center [740, 246] width 25 height 6
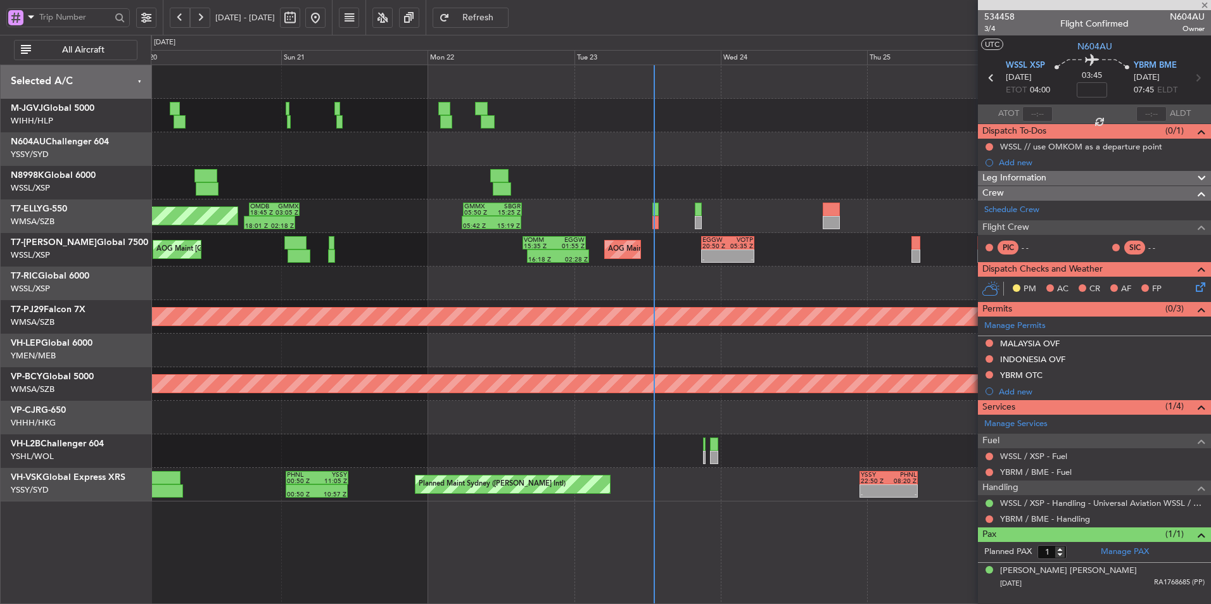
type input "-00:25"
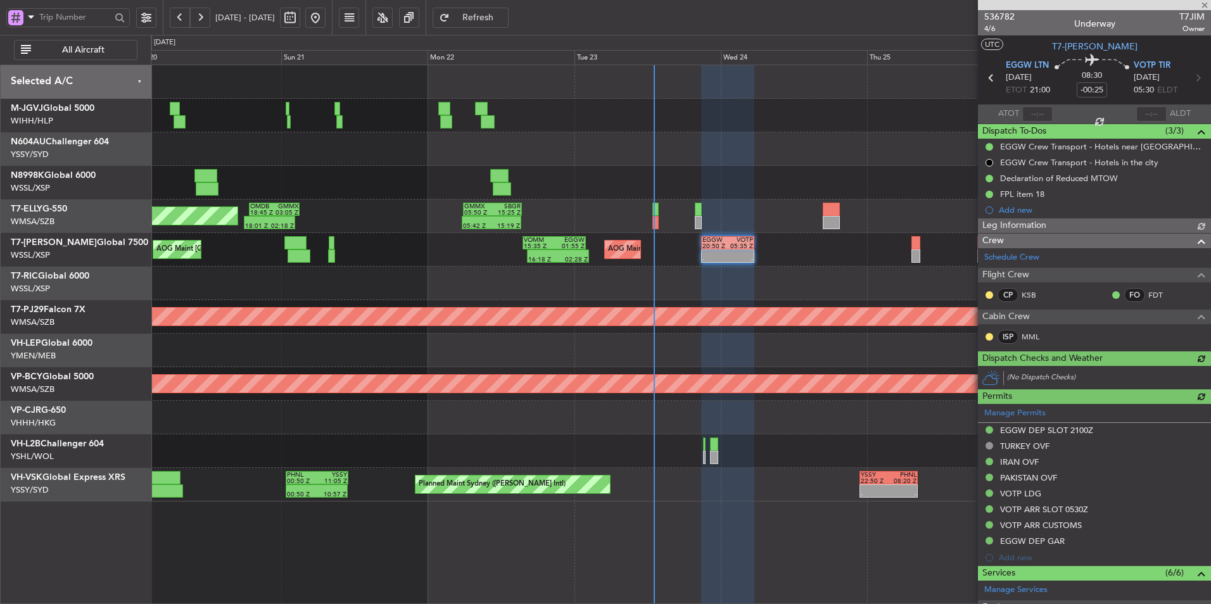
type input "[PERSON_NAME] (HHAFI)"
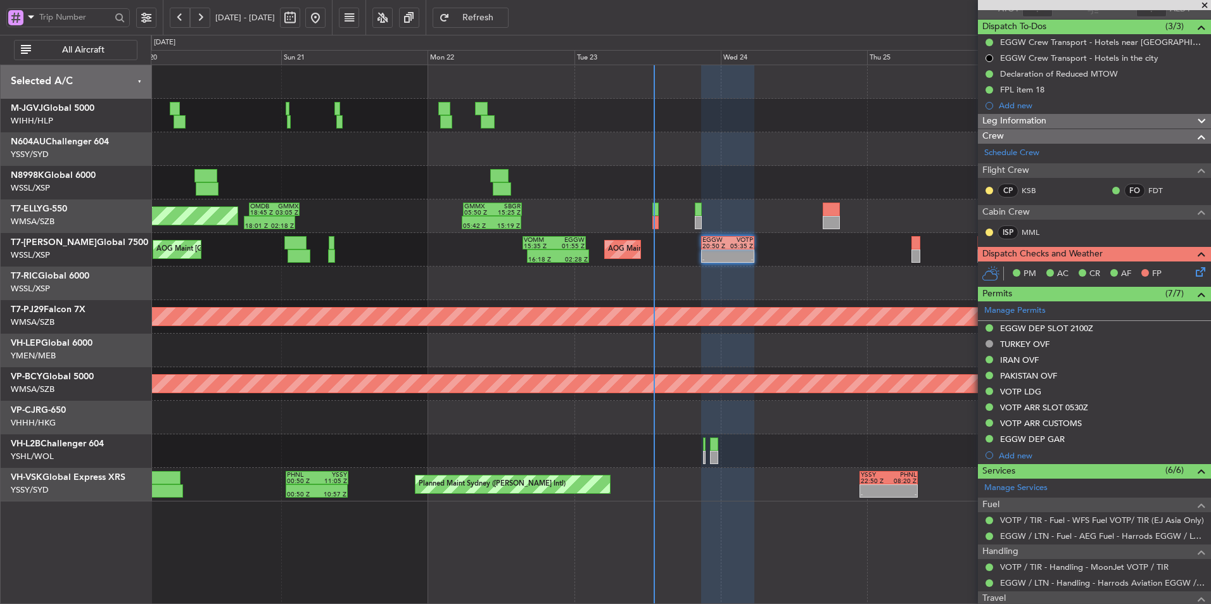
scroll to position [217, 0]
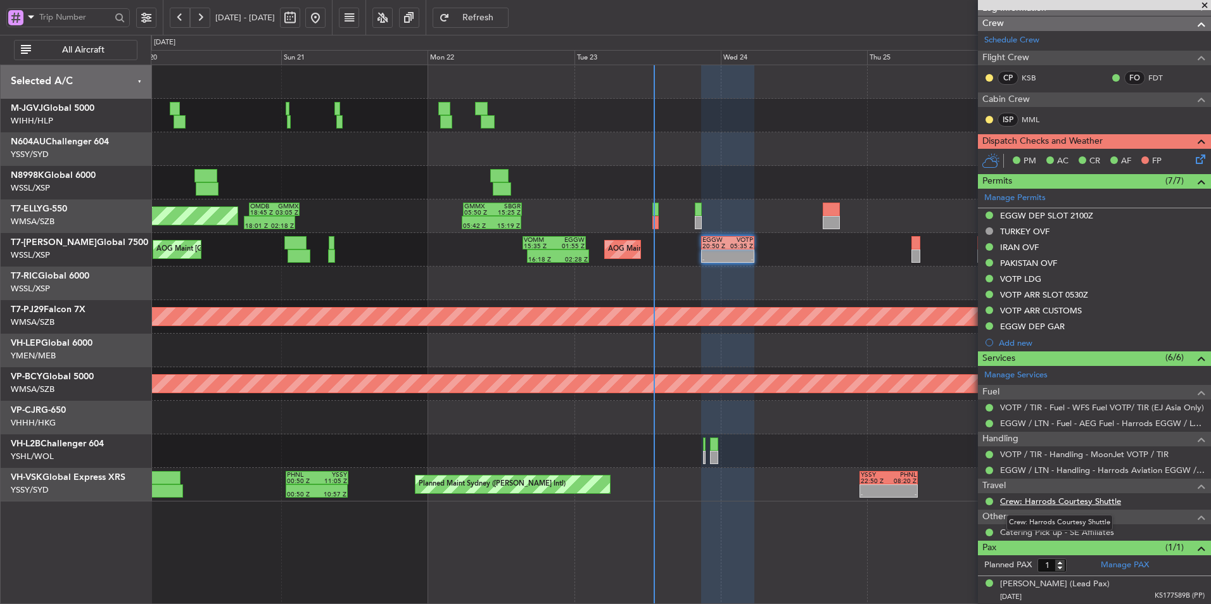
click at [1058, 498] on link "Crew: Harrods Courtesy Shuttle" at bounding box center [1060, 501] width 121 height 11
click at [618, 329] on div "Planned Maint Kuala Lumpur (Sultan Abdul Aziz Shah - Subang)" at bounding box center [681, 317] width 1060 height 34
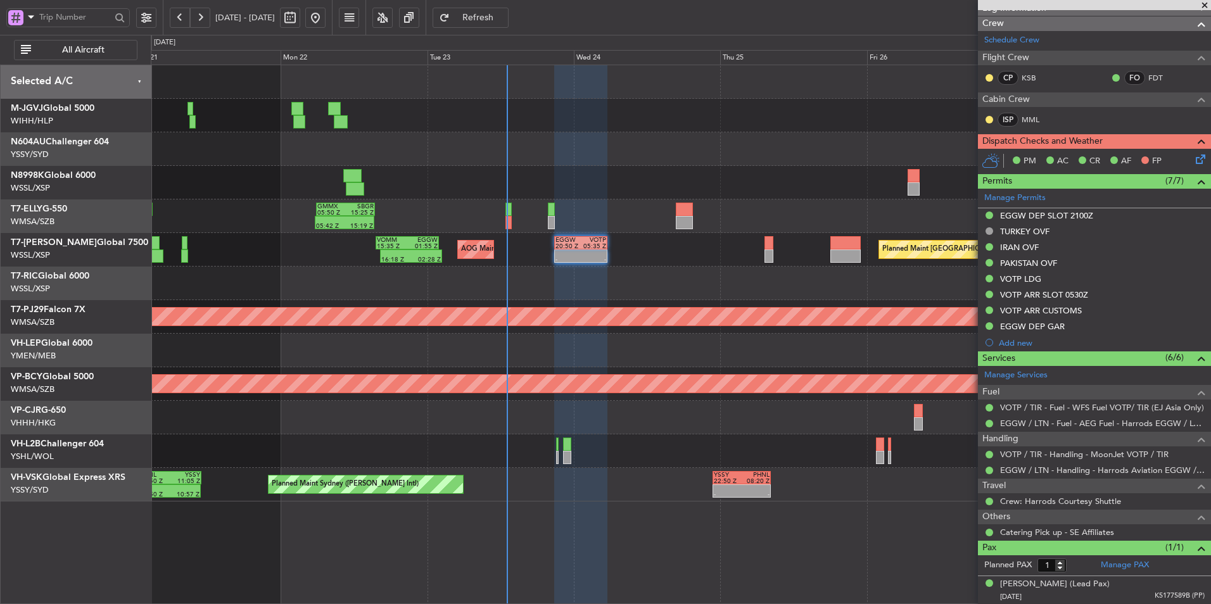
scroll to position [0, 0]
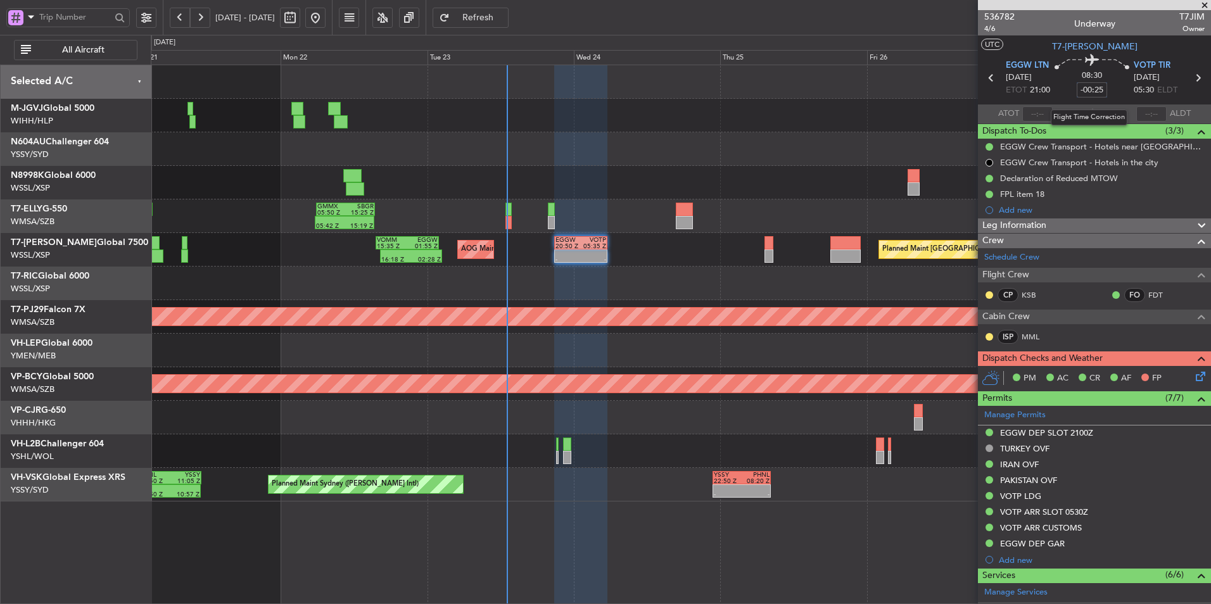
click at [1088, 95] on input "-00:25" at bounding box center [1092, 89] width 30 height 15
click at [1108, 92] on div "08:30" at bounding box center [1092, 77] width 84 height 47
click at [1077, 83] on input at bounding box center [1092, 89] width 30 height 15
click at [1116, 89] on div "08:30 0" at bounding box center [1092, 77] width 84 height 47
type input "+00:00"
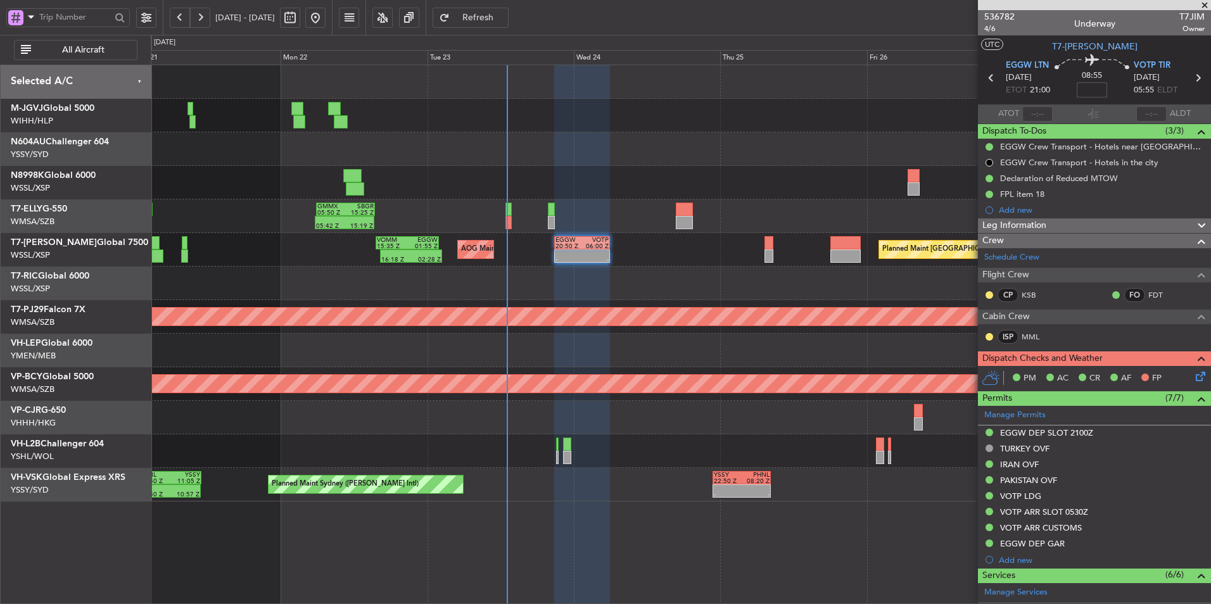
click at [1089, 96] on input at bounding box center [1092, 89] width 30 height 15
click at [663, 276] on div at bounding box center [681, 284] width 1060 height 34
click at [435, 72] on div at bounding box center [681, 82] width 1060 height 34
type input "+00:10"
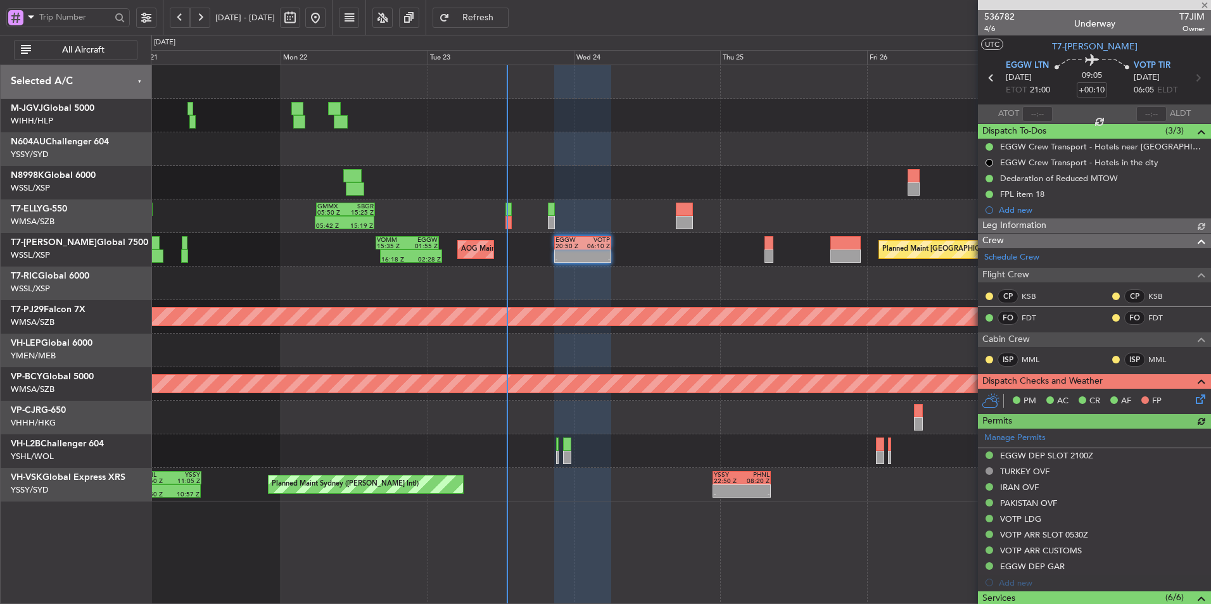
type input "[PERSON_NAME] (HHAFI)"
click at [557, 263] on div "Planned Maint Singapore (Seletar) AOG Maint London (Luton) 16:18 Z 02:28 Z VOMM…" at bounding box center [681, 250] width 1060 height 34
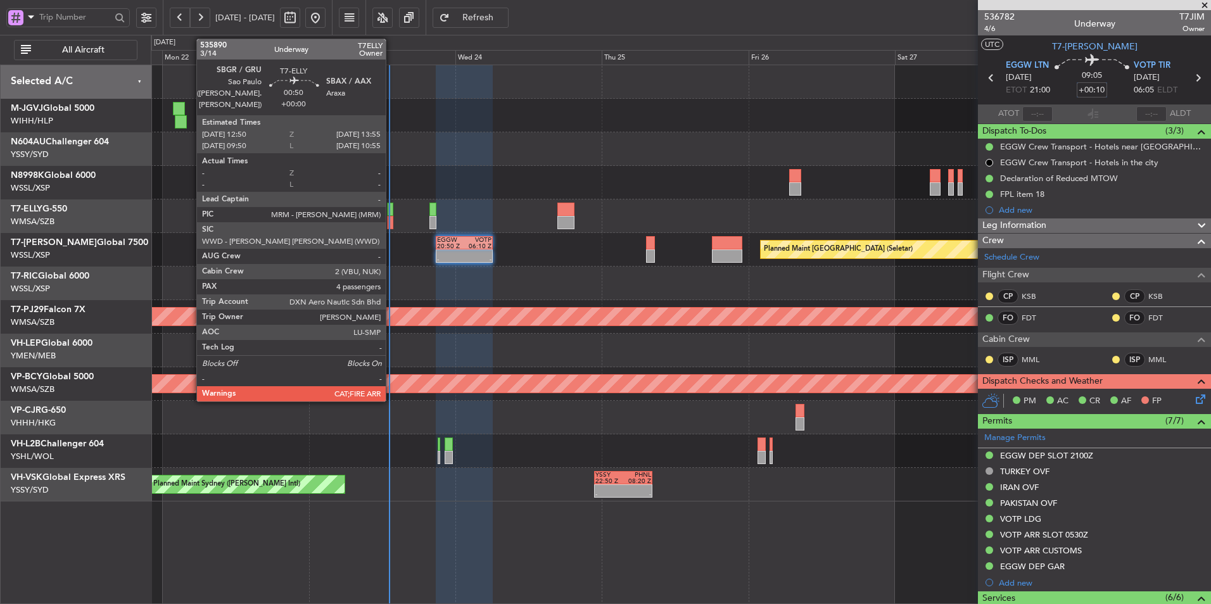
click at [390, 210] on div at bounding box center [390, 209] width 7 height 13
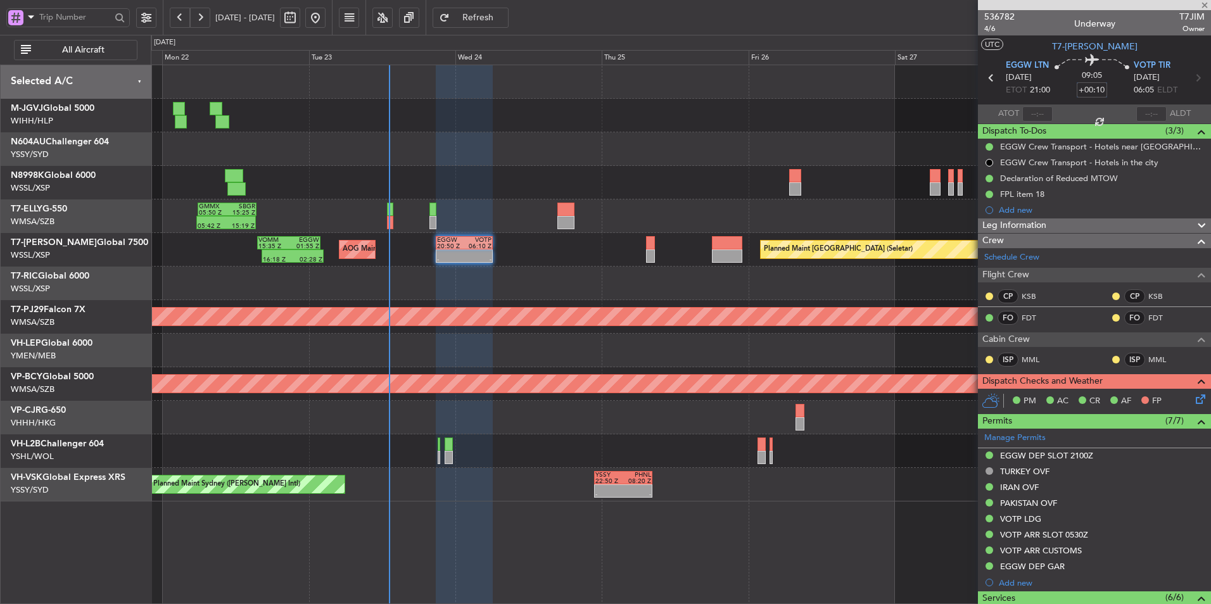
click at [605, 163] on div at bounding box center [681, 149] width 1060 height 34
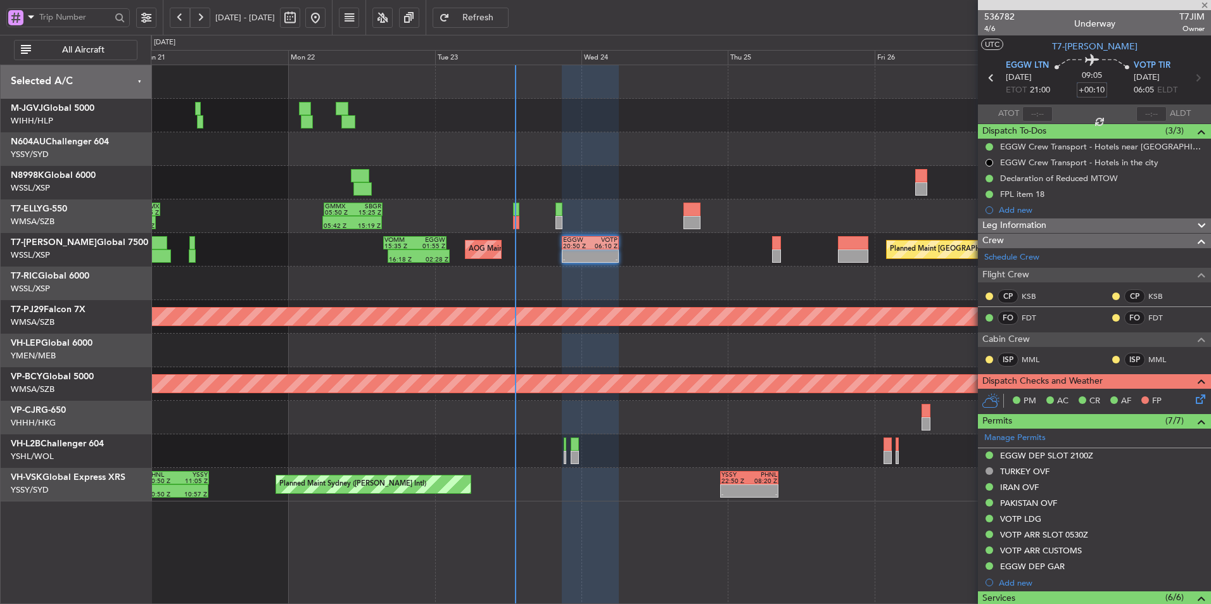
type input "4"
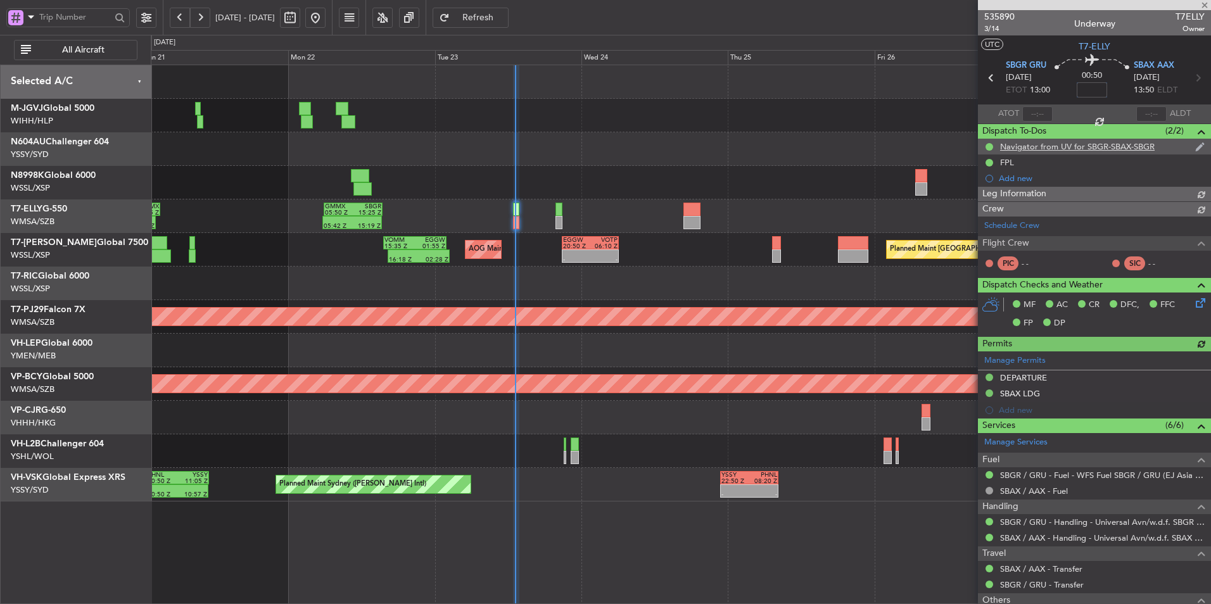
type input "Kennis Yau (KYA)"
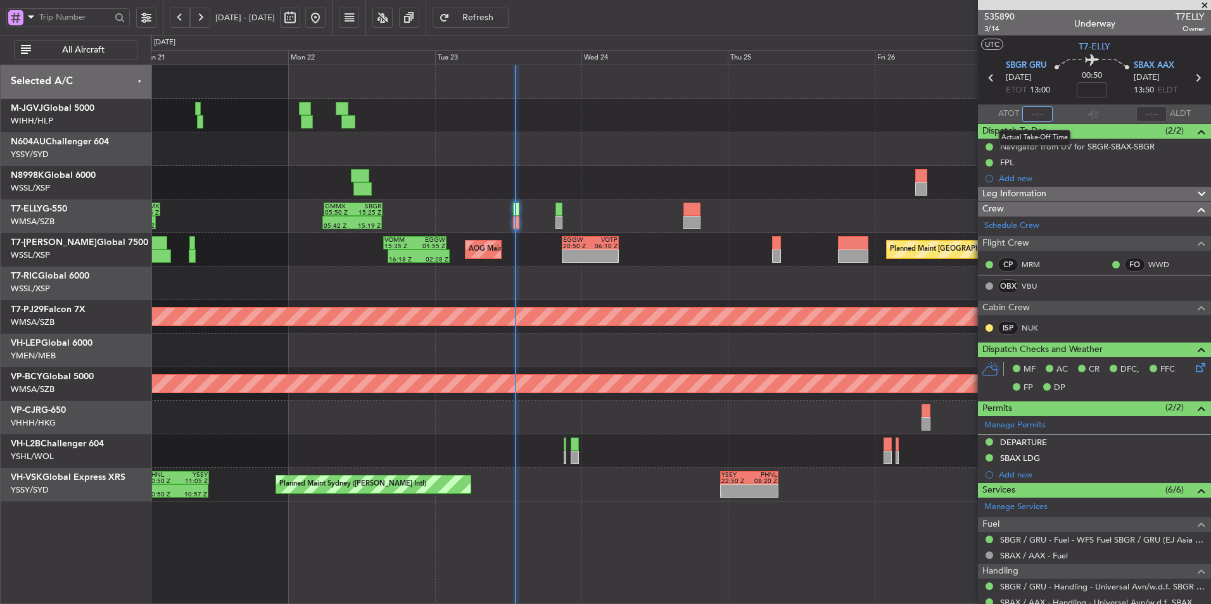
click at [1042, 113] on input "text" at bounding box center [1037, 113] width 30 height 15
type input "13:03"
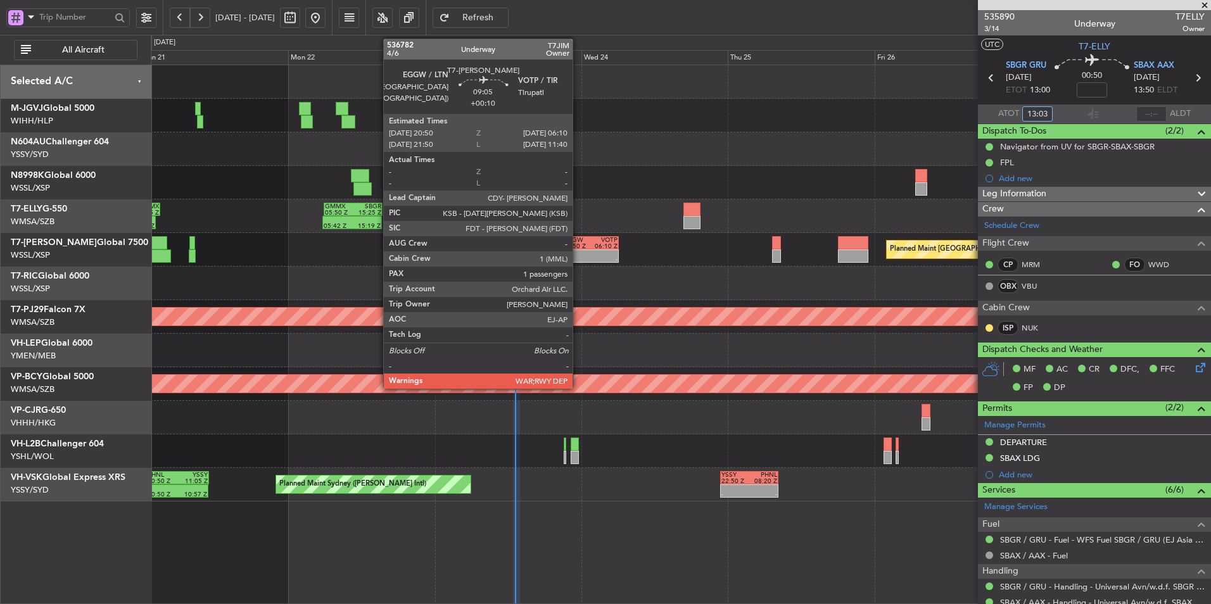
click at [590, 248] on div "06:10 Z" at bounding box center [603, 246] width 27 height 6
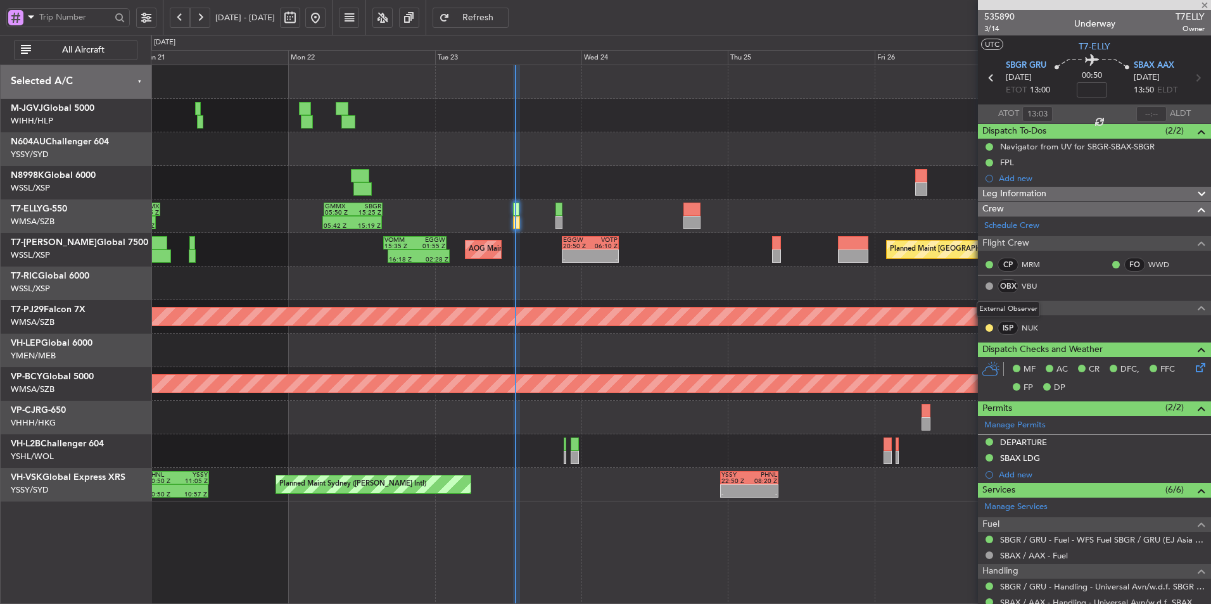
type input "+00:10"
type input "1"
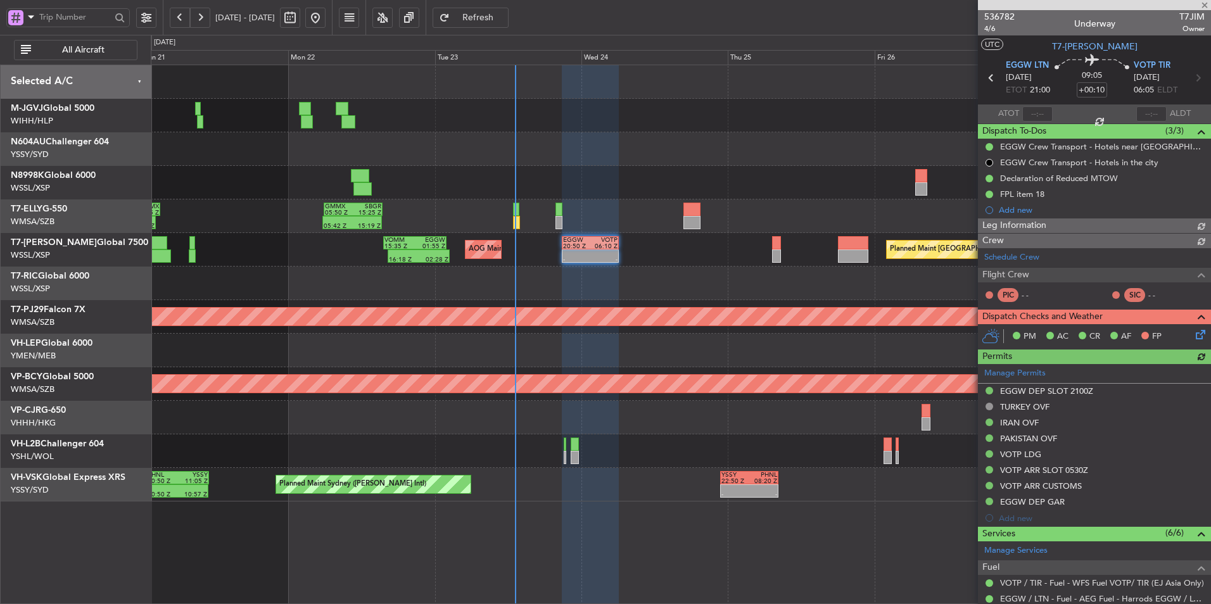
type input "[PERSON_NAME] (HHAFI)"
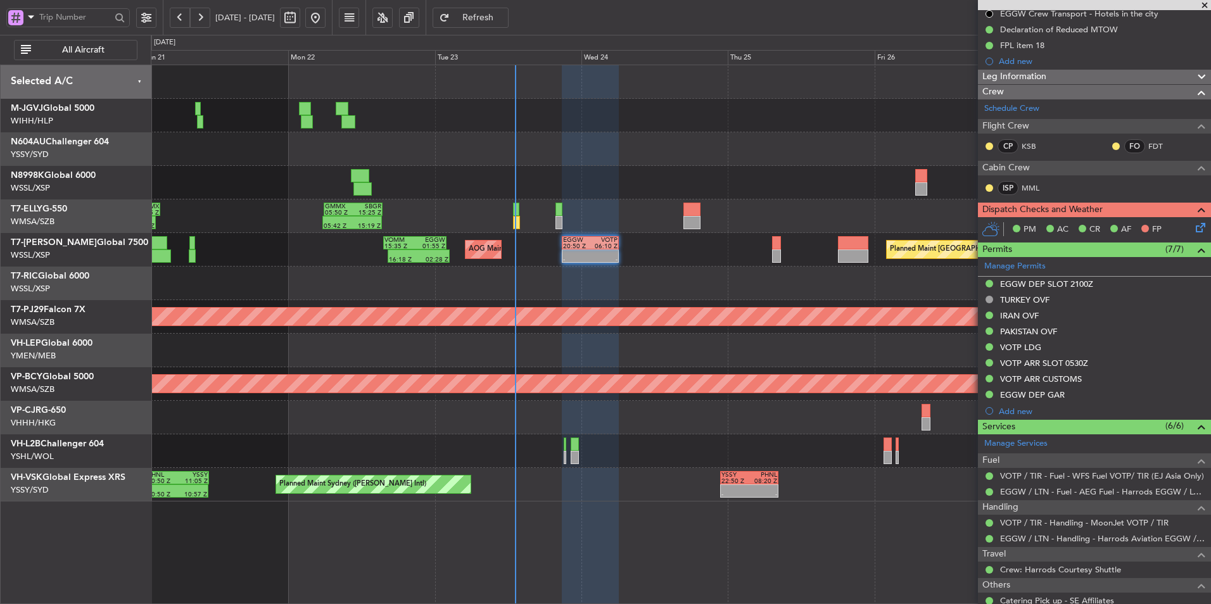
scroll to position [217, 0]
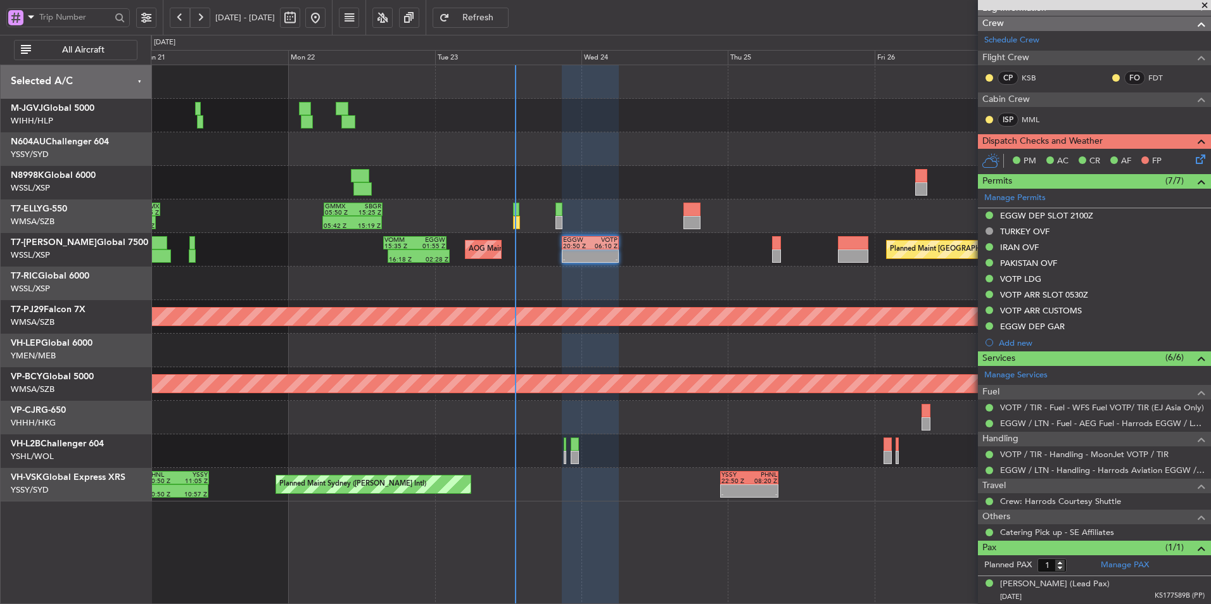
click at [504, 303] on div "Planned Maint Kuala Lumpur (Sultan Abdul Aziz Shah - Subang)" at bounding box center [681, 317] width 1060 height 34
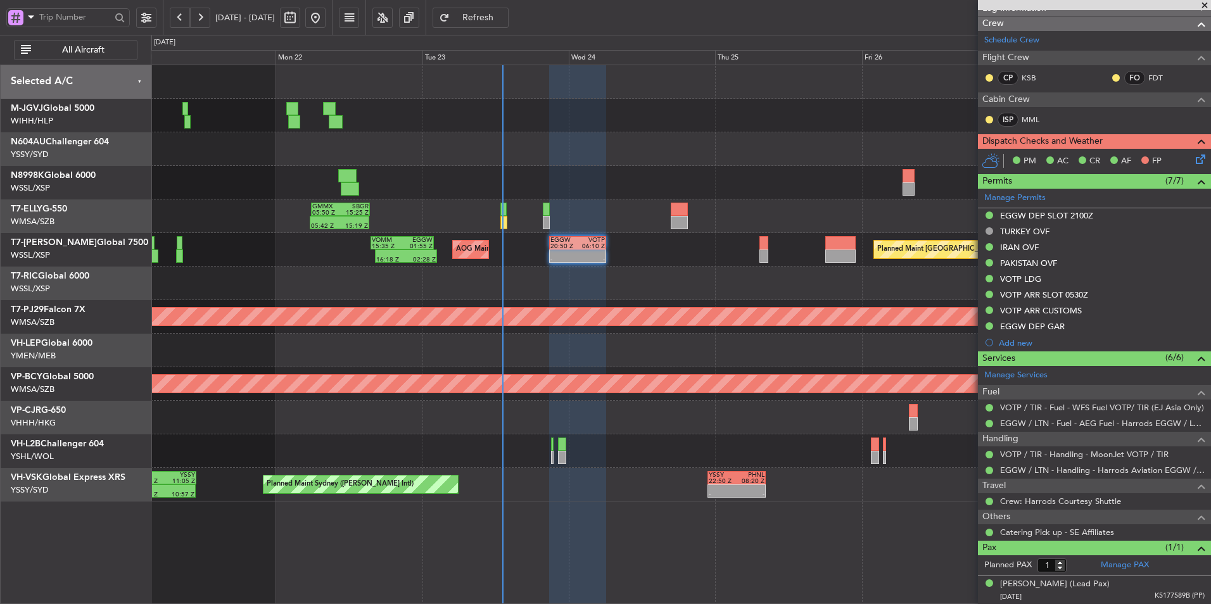
click at [524, 179] on div at bounding box center [681, 183] width 1060 height 34
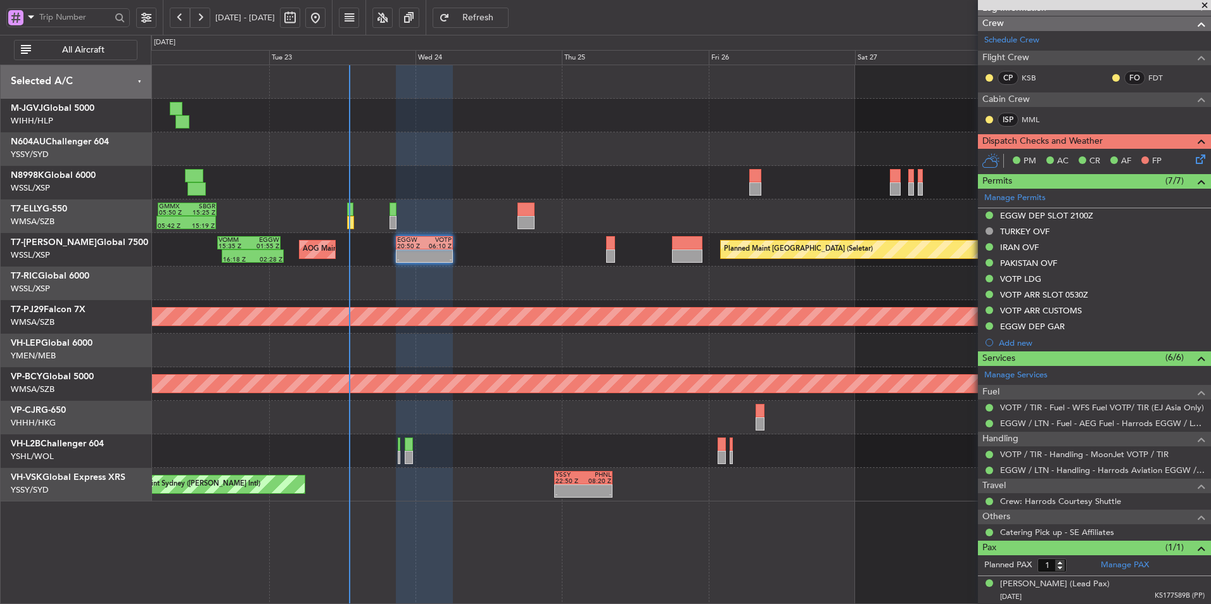
click at [1193, 159] on icon at bounding box center [1198, 157] width 10 height 10
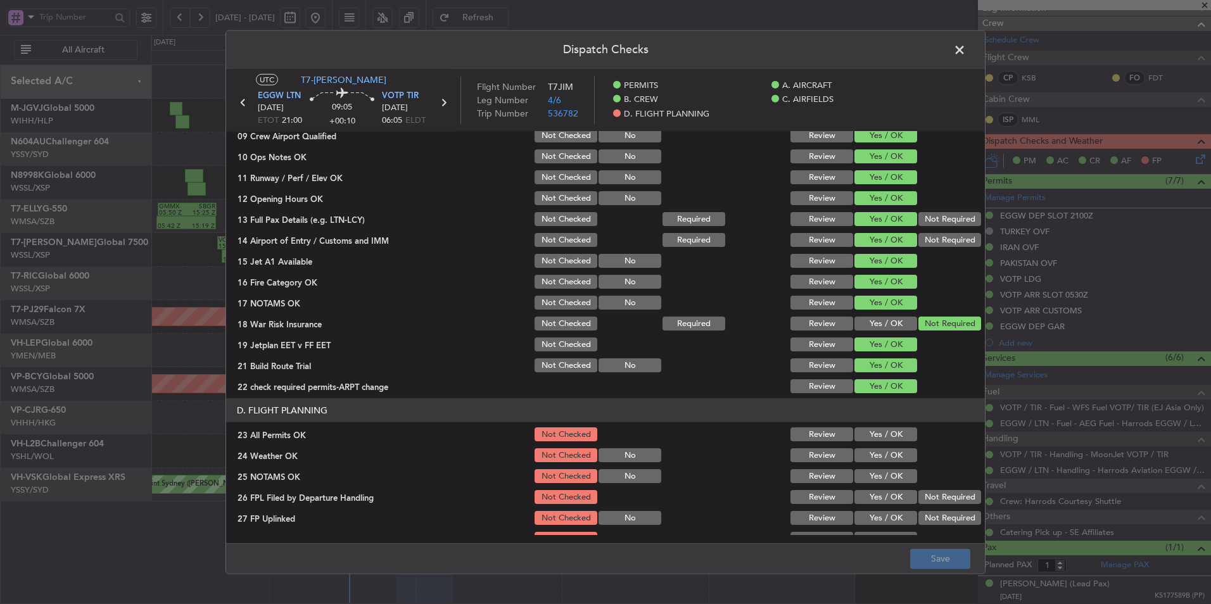
scroll to position [339, 0]
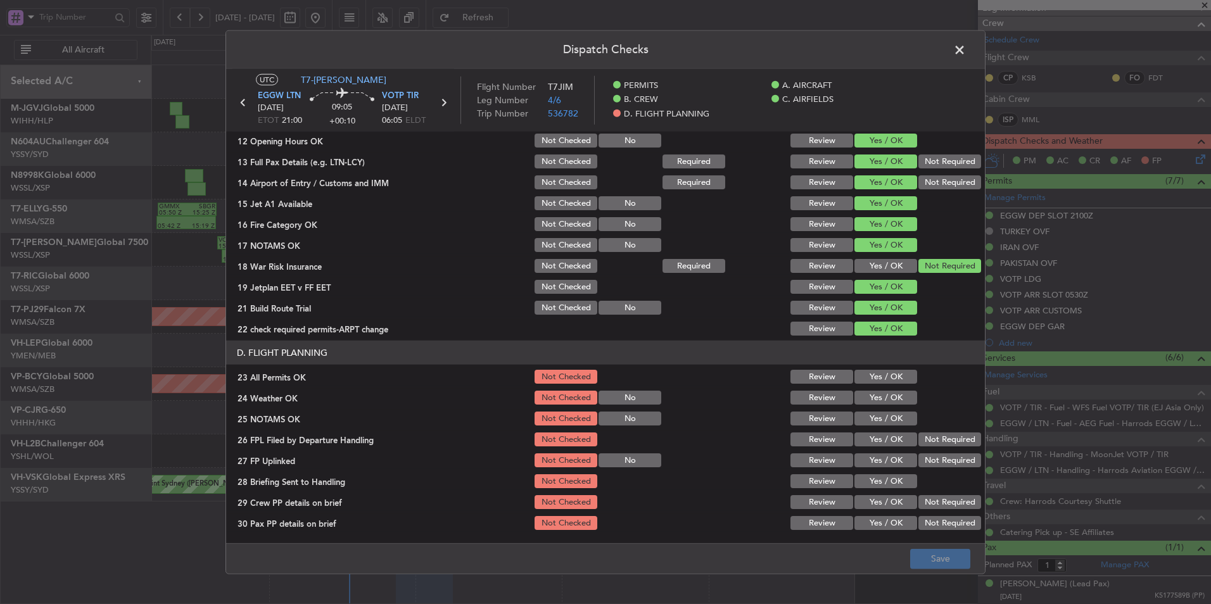
click at [875, 377] on button "Yes / OK" at bounding box center [885, 377] width 63 height 14
click at [877, 400] on button "Yes / OK" at bounding box center [885, 398] width 63 height 14
click at [877, 415] on button "Yes / OK" at bounding box center [885, 419] width 63 height 14
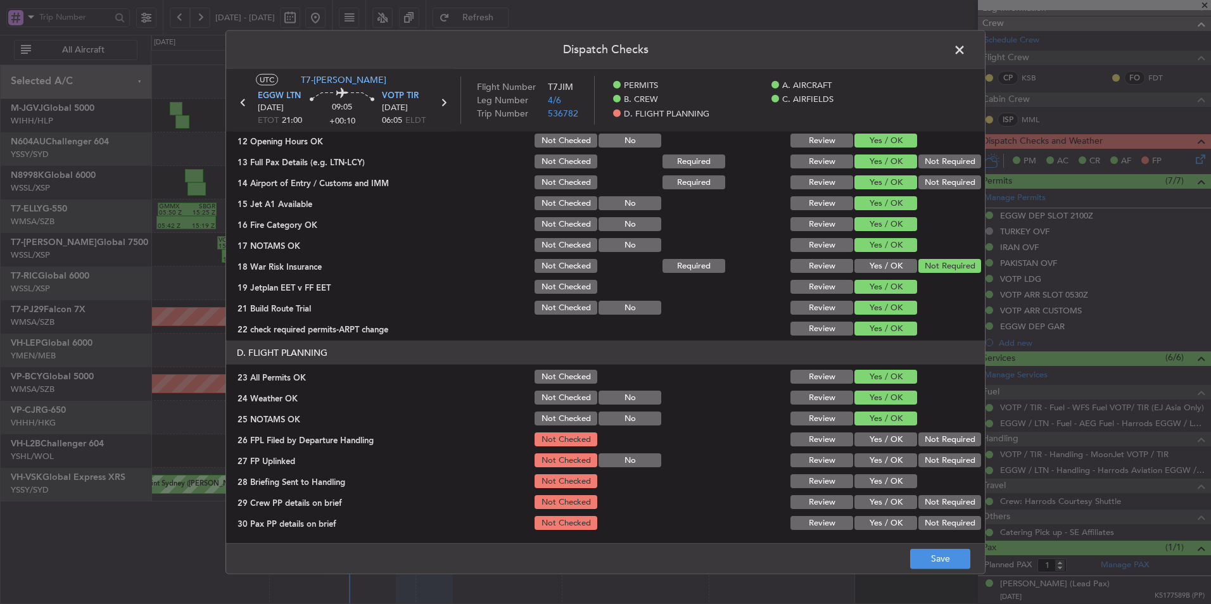
click at [880, 438] on button "Yes / OK" at bounding box center [885, 440] width 63 height 14
click at [880, 459] on button "Yes / OK" at bounding box center [885, 460] width 63 height 14
click at [880, 475] on button "Yes / OK" at bounding box center [885, 481] width 63 height 14
click at [878, 496] on button "Yes / OK" at bounding box center [885, 502] width 63 height 14
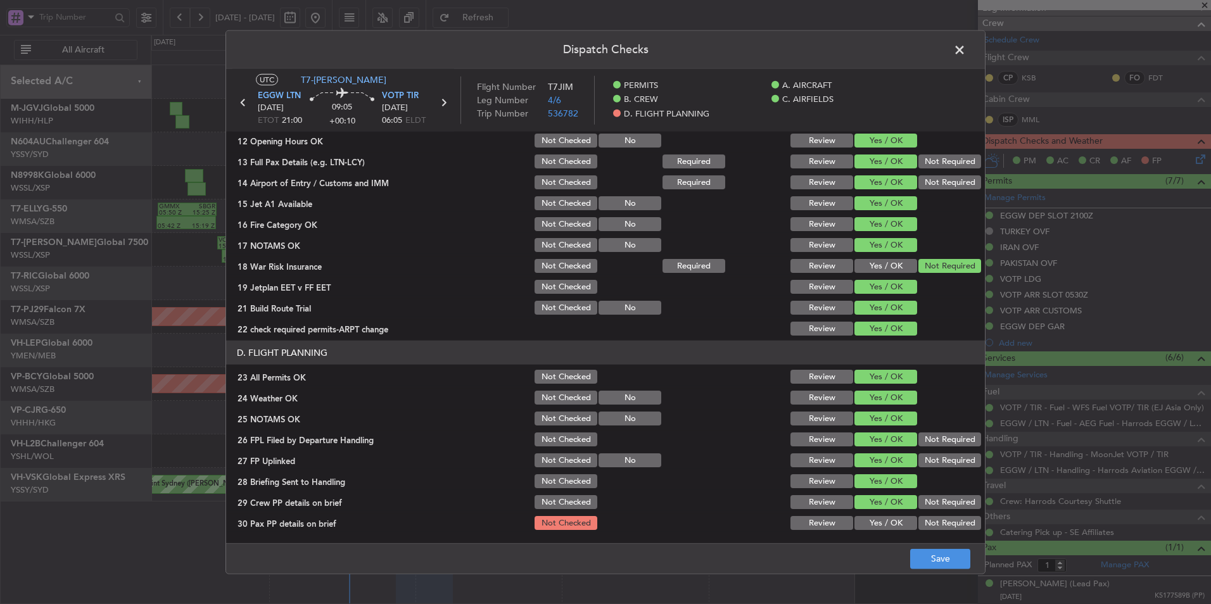
click at [880, 521] on button "Yes / OK" at bounding box center [885, 523] width 63 height 14
click at [918, 560] on button "Save" at bounding box center [940, 559] width 60 height 20
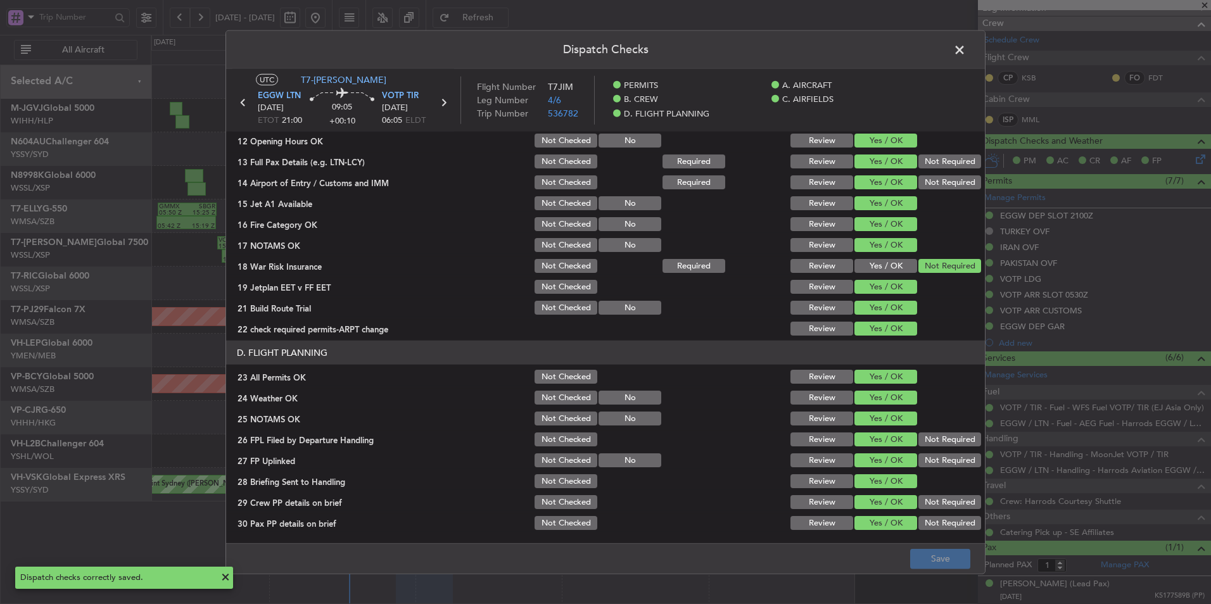
click at [966, 49] on span at bounding box center [966, 53] width 0 height 25
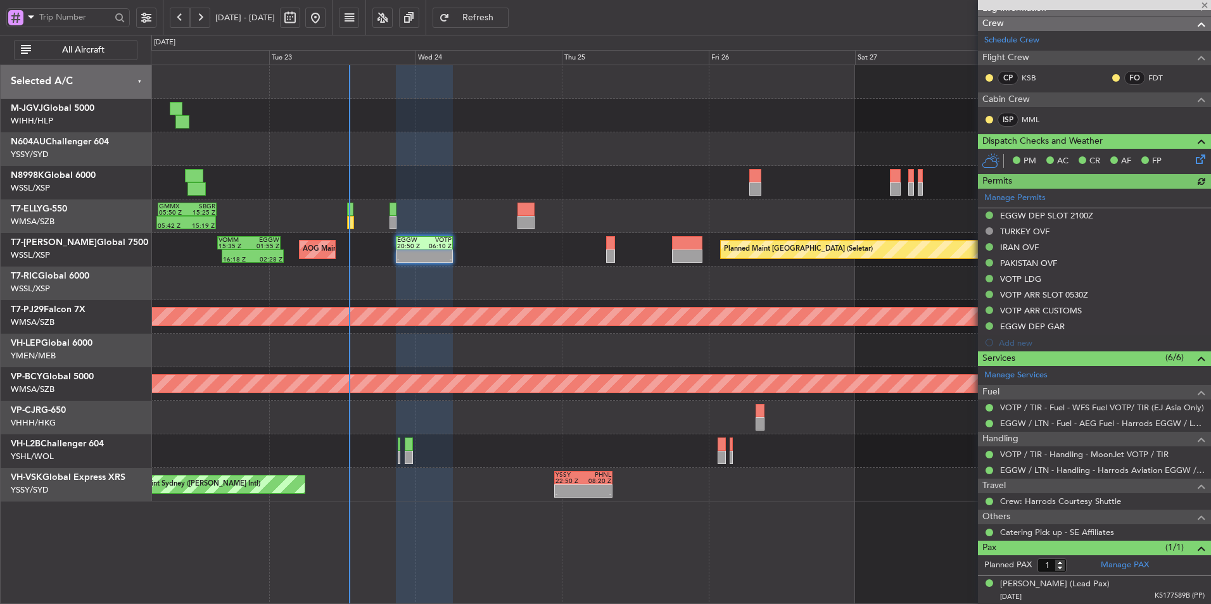
type input "Hafiz Sapuwan (HHAFI)"
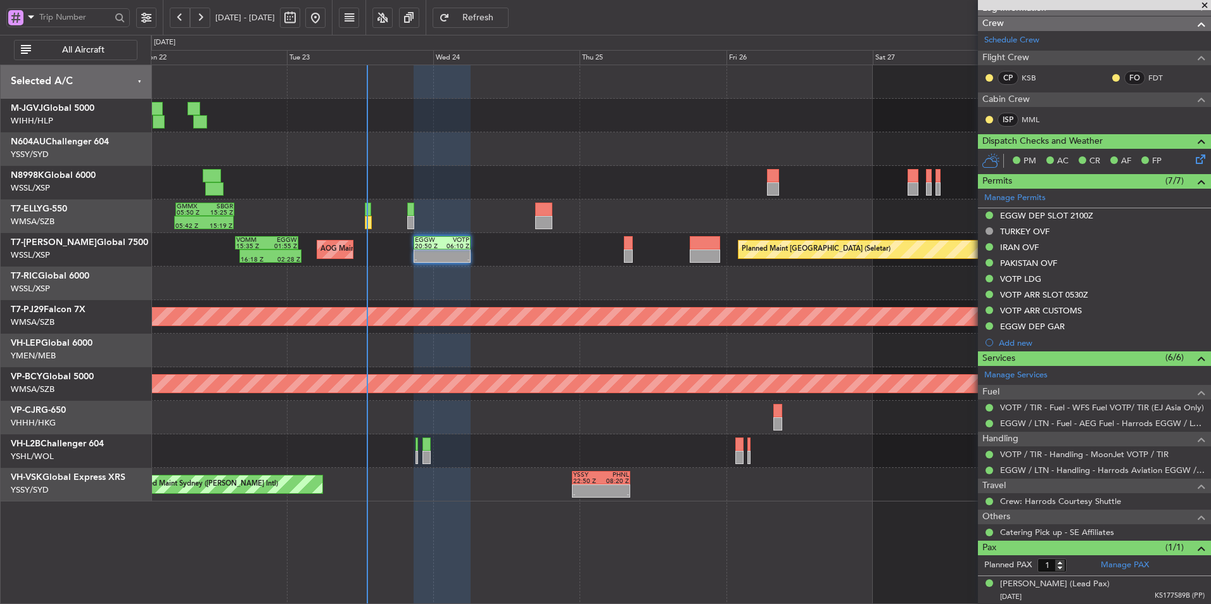
click at [436, 170] on div at bounding box center [681, 183] width 1060 height 34
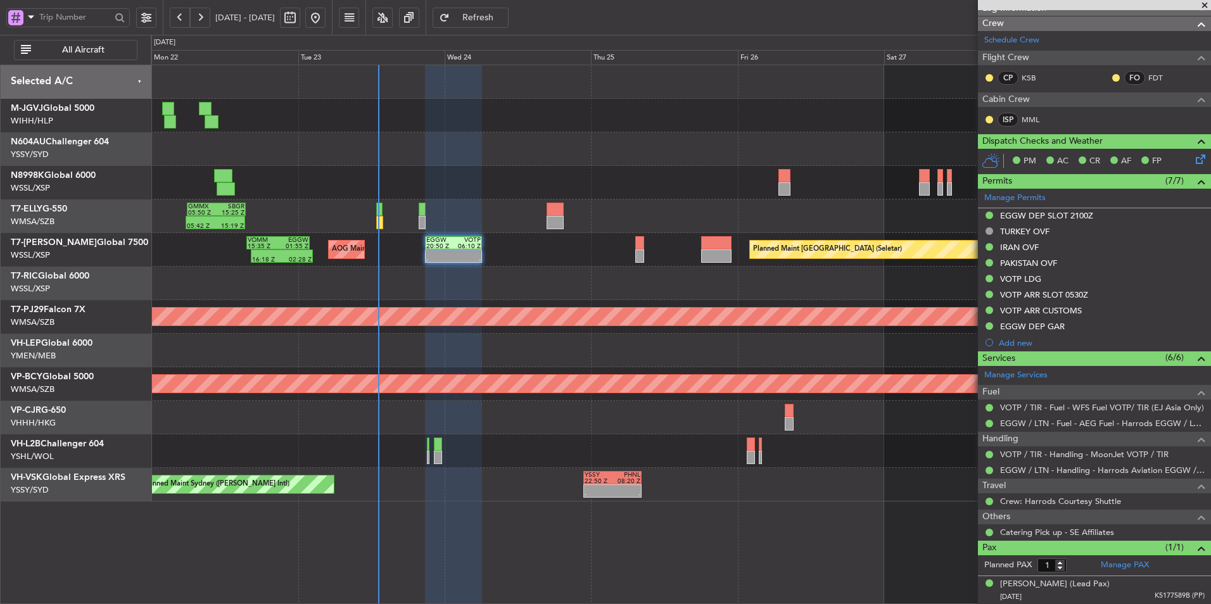
click at [507, 156] on div at bounding box center [681, 149] width 1060 height 34
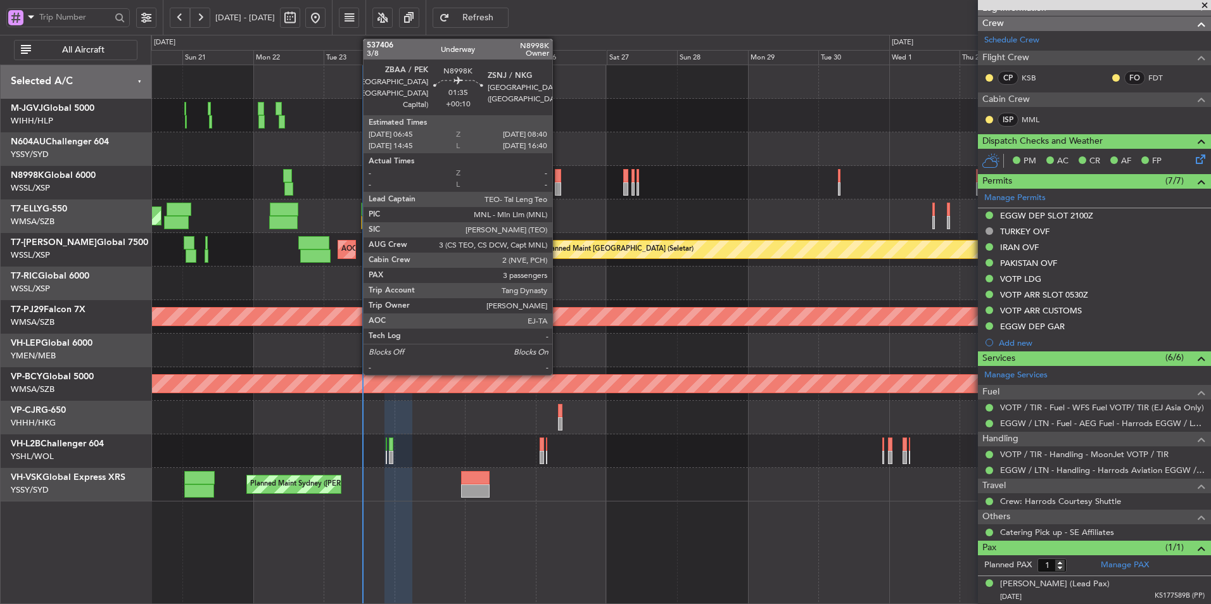
click at [558, 177] on div at bounding box center [558, 175] width 6 height 13
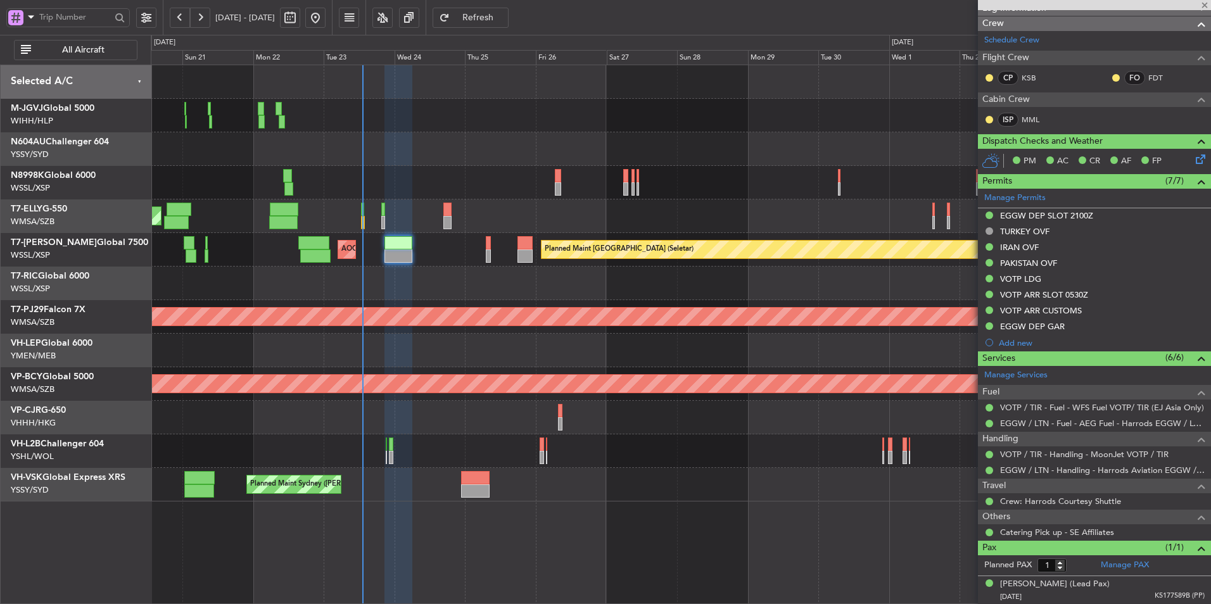
type input "3"
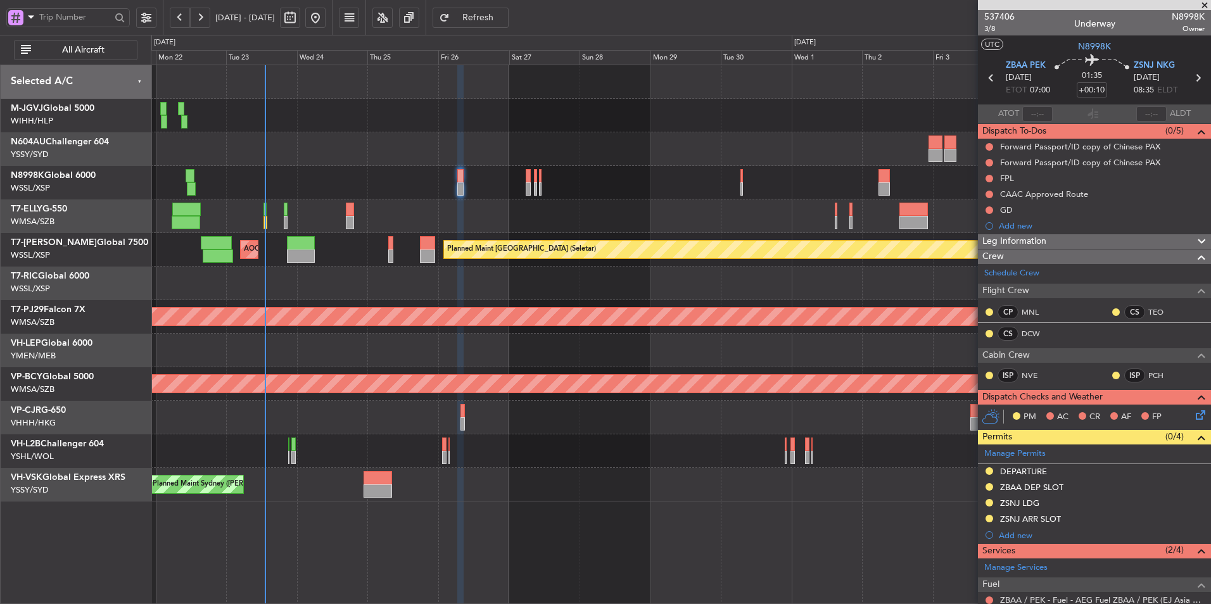
click at [586, 187] on div at bounding box center [681, 183] width 1060 height 34
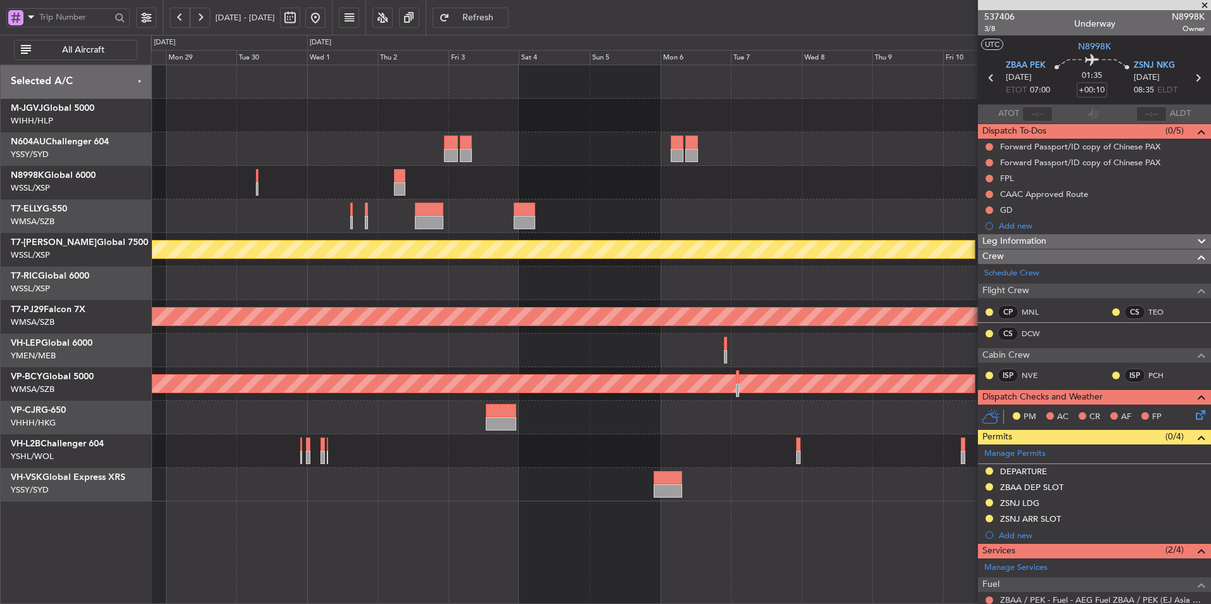
click at [806, 193] on div "Planned Maint Singapore (Seletar) Planned Maint Kuala Lumpur (Sultan Abdul Aziz…" at bounding box center [681, 283] width 1060 height 436
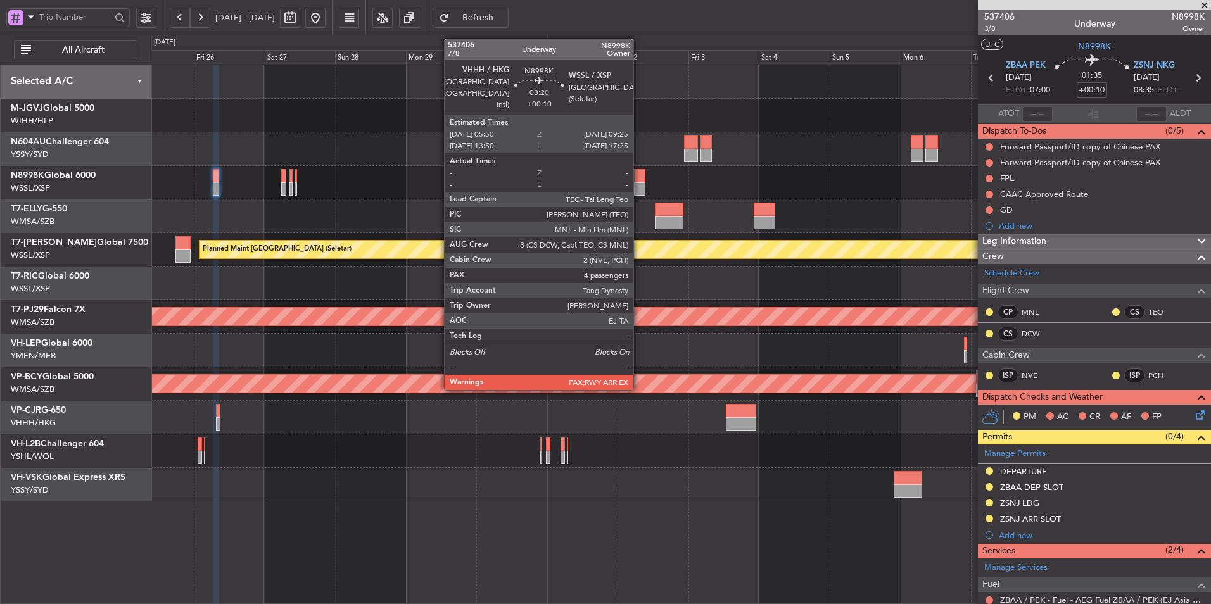
click at [639, 179] on div at bounding box center [639, 175] width 11 height 13
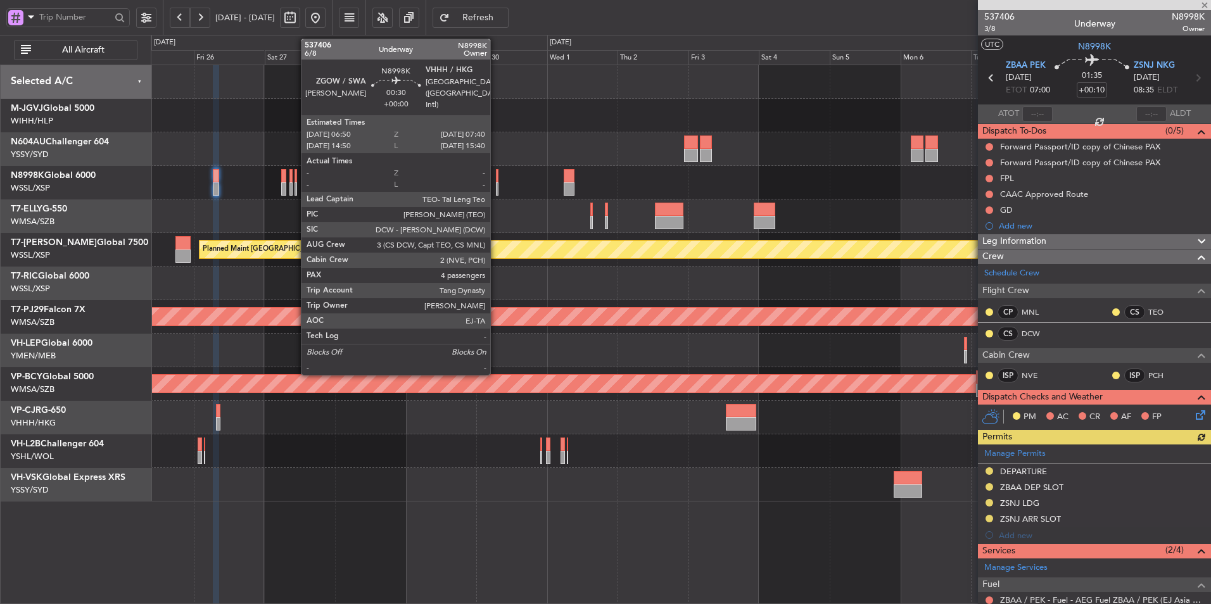
click at [496, 180] on div at bounding box center [497, 175] width 3 height 13
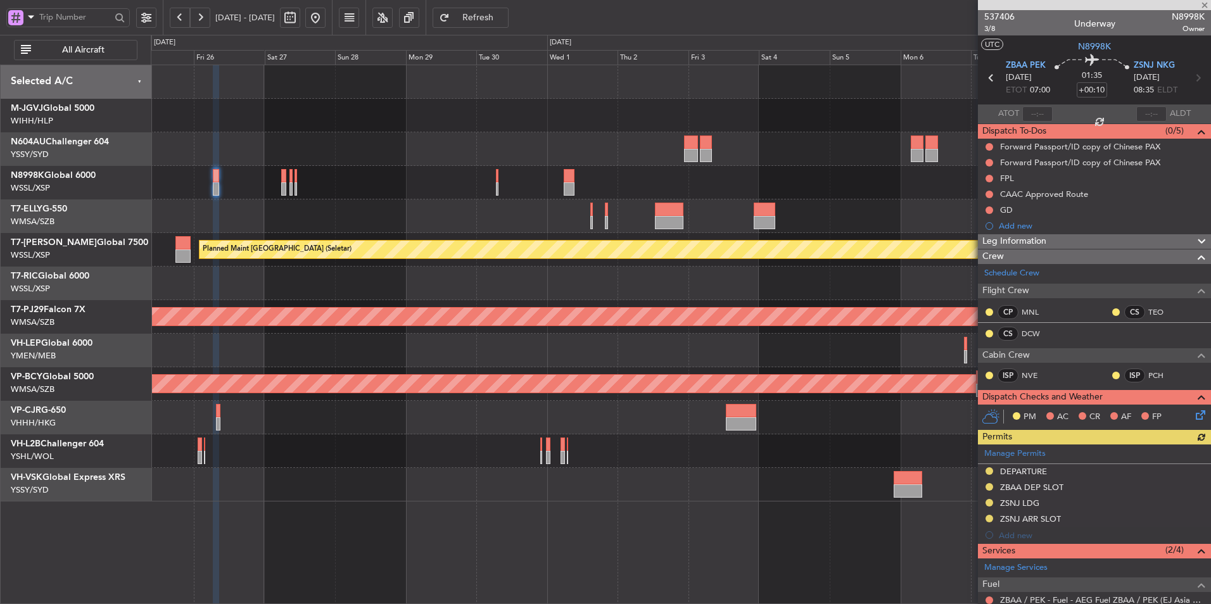
click at [474, 194] on div at bounding box center [681, 183] width 1060 height 34
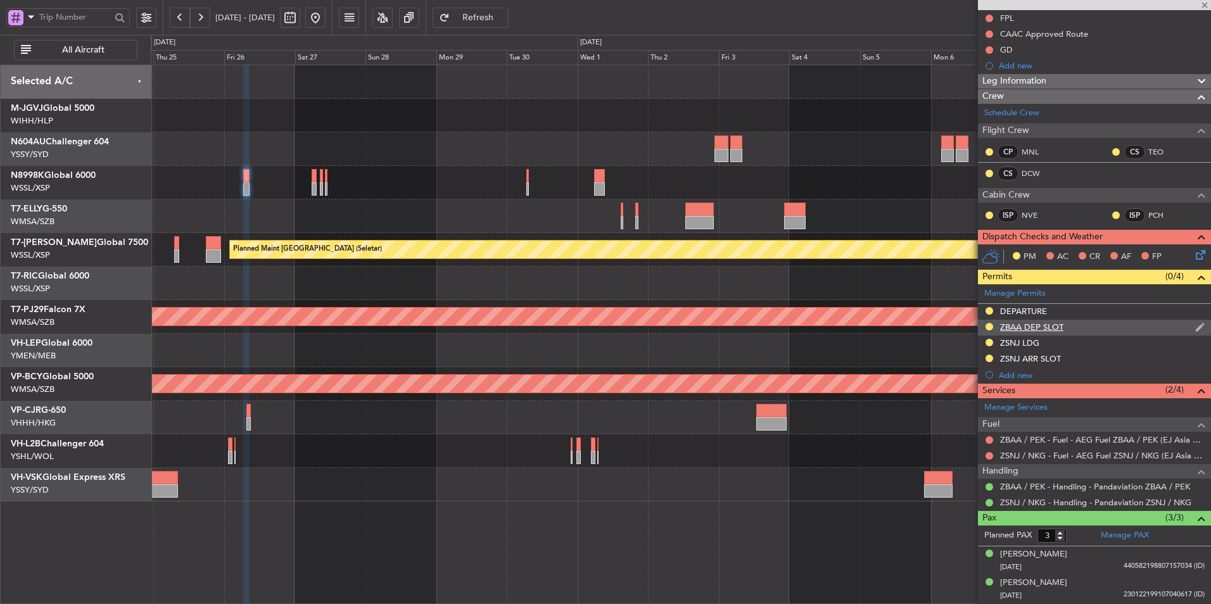
scroll to position [187, 0]
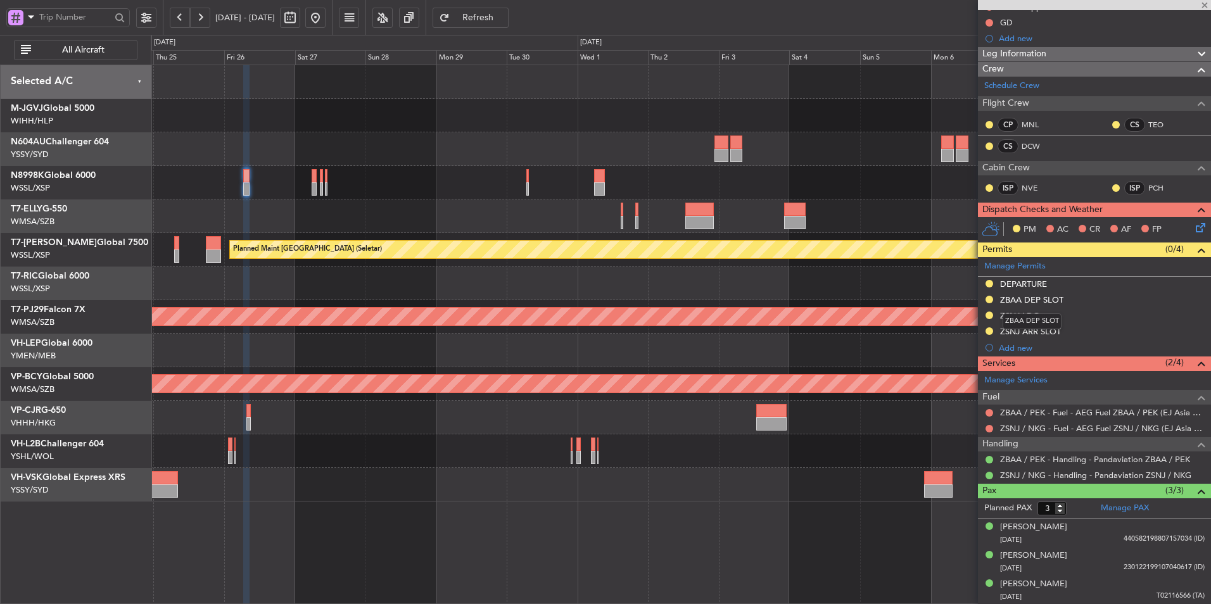
type input "4"
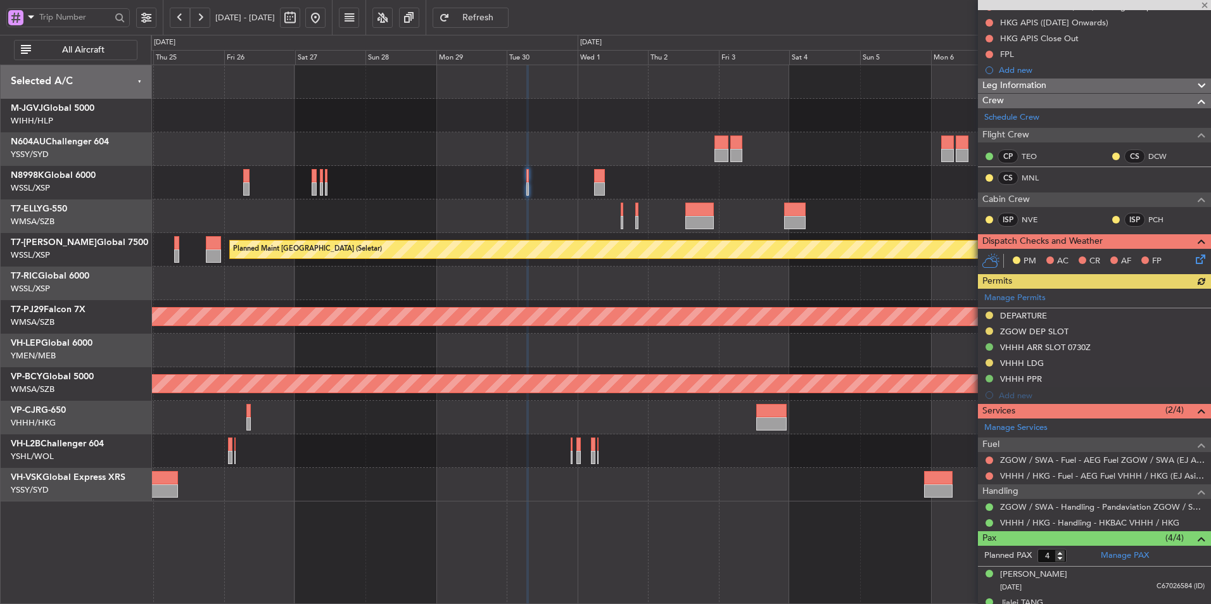
scroll to position [248, 0]
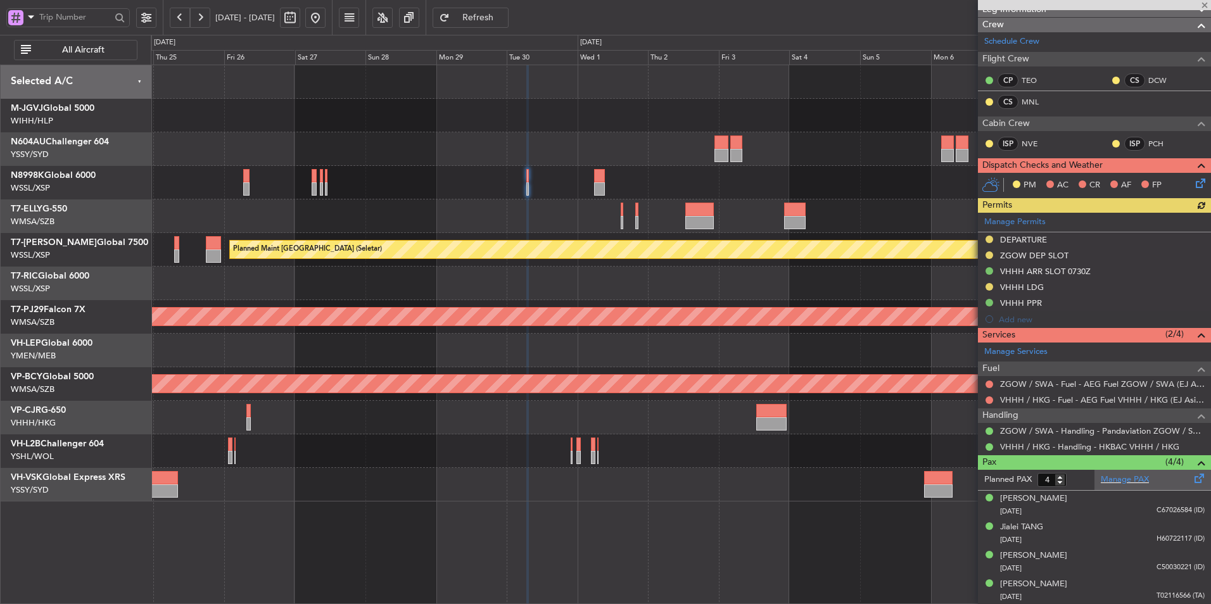
click at [1115, 486] on div "Manage PAX" at bounding box center [1152, 480] width 117 height 20
click at [524, 180] on div at bounding box center [681, 183] width 1060 height 34
click at [528, 181] on div at bounding box center [527, 175] width 3 height 13
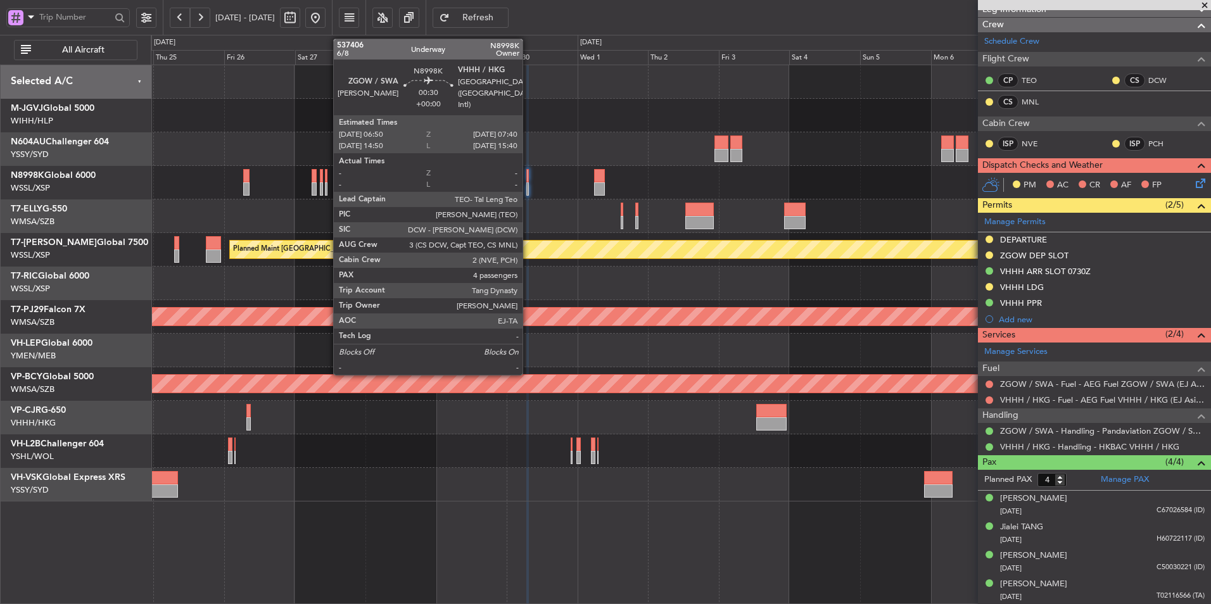
click at [528, 181] on div at bounding box center [527, 175] width 3 height 13
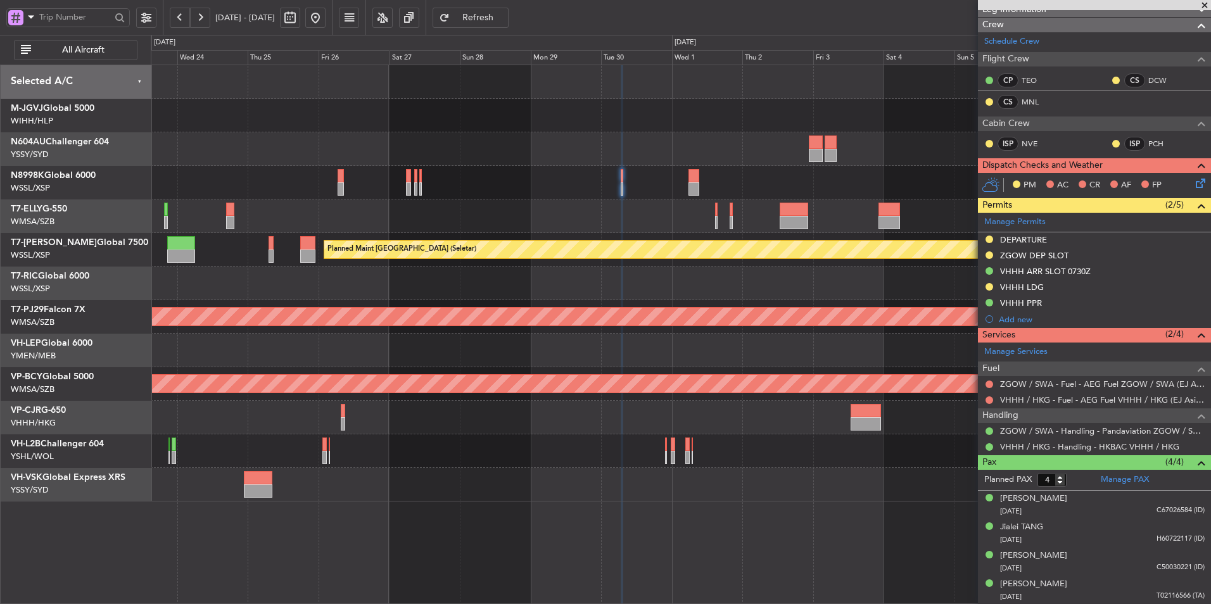
click at [535, 164] on div at bounding box center [681, 149] width 1060 height 34
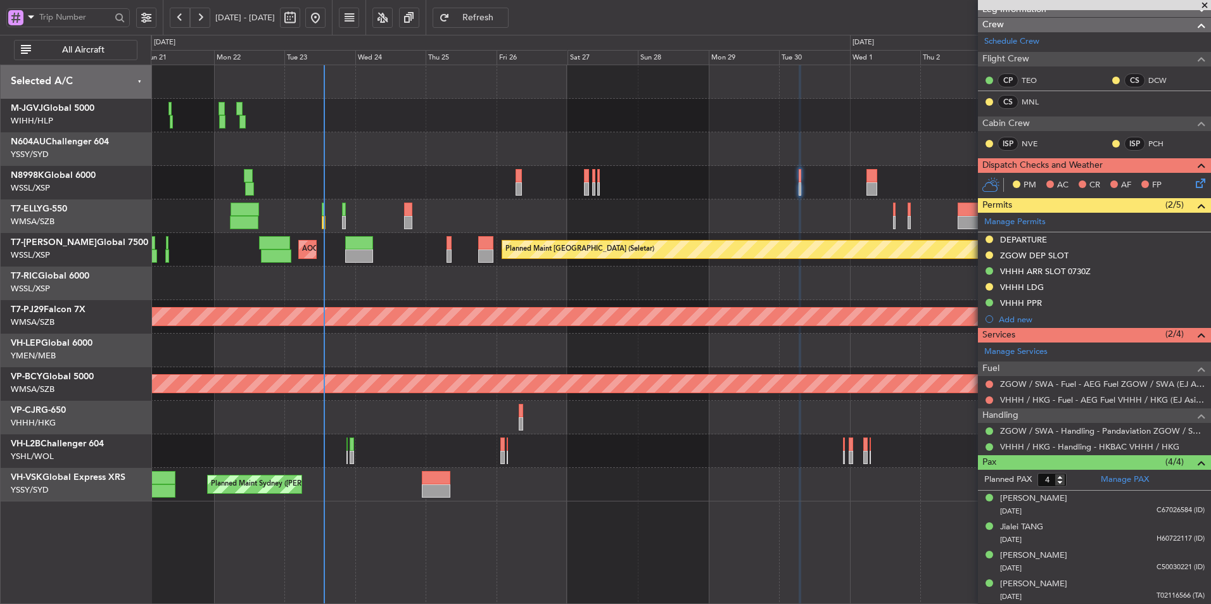
click at [526, 300] on div at bounding box center [681, 284] width 1060 height 34
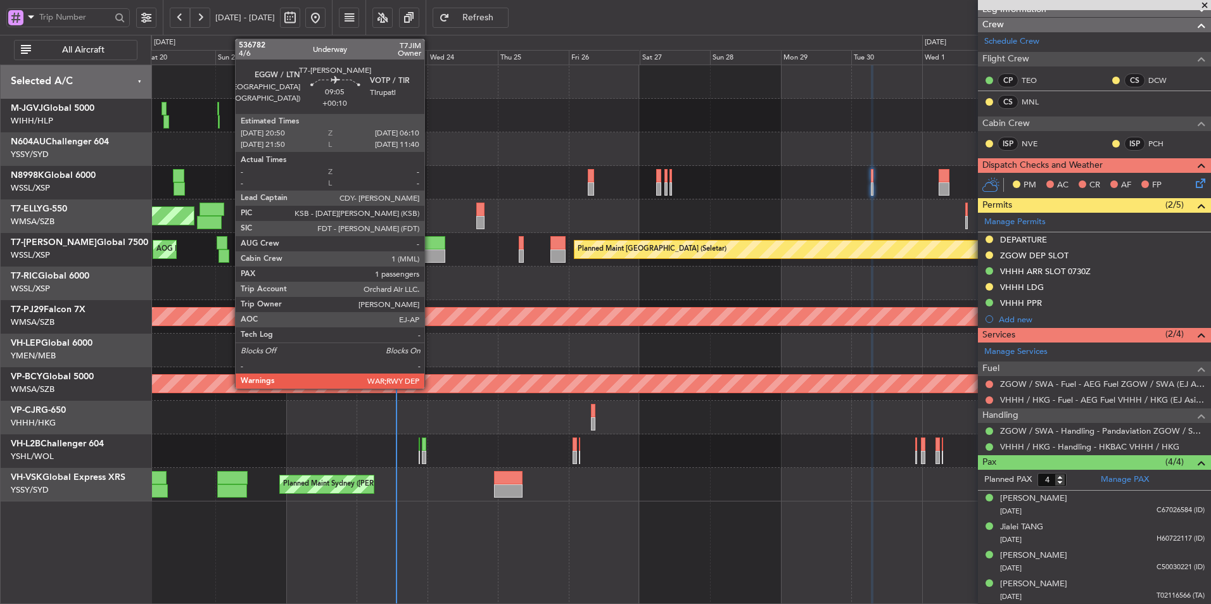
click at [430, 251] on div at bounding box center [431, 256] width 28 height 13
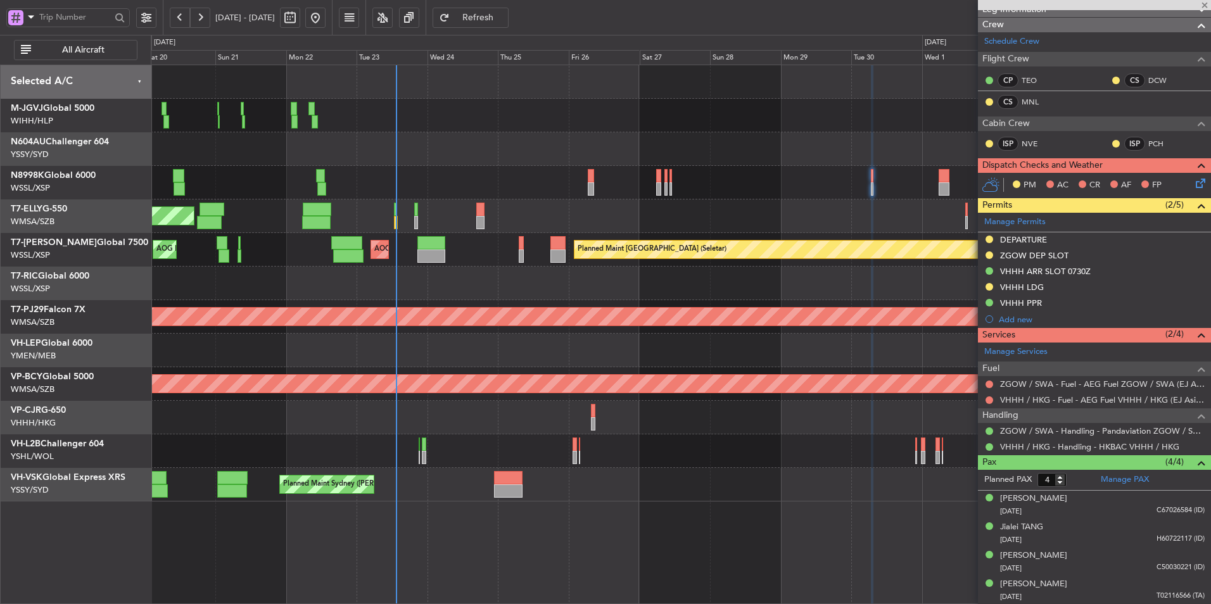
click at [435, 281] on div at bounding box center [681, 284] width 1060 height 34
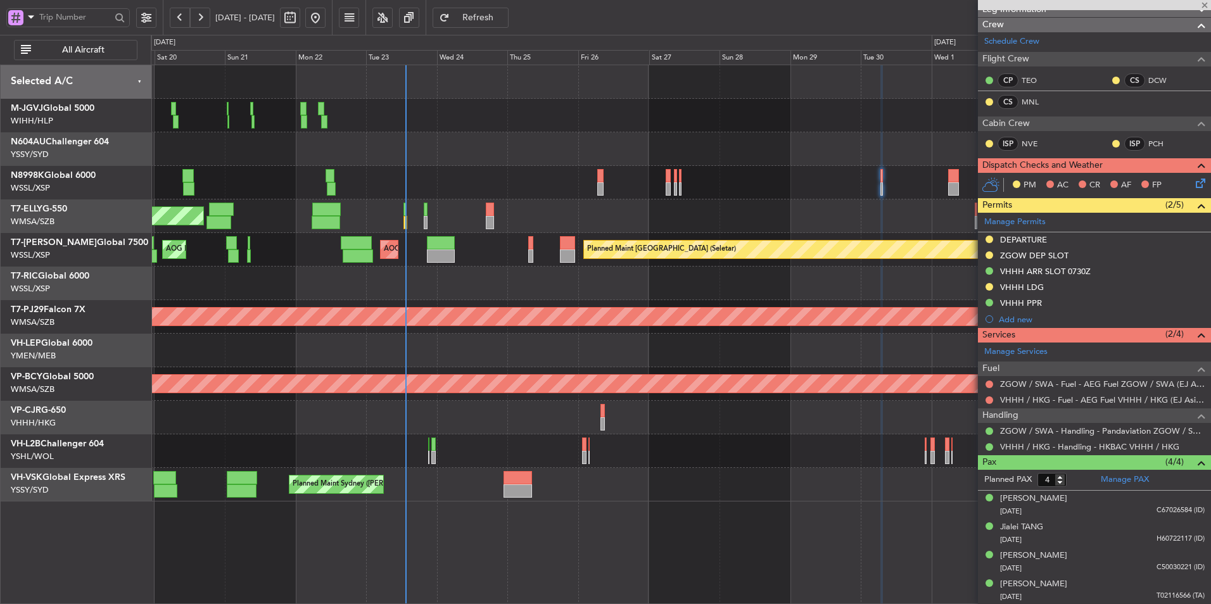
type input "+00:10"
type input "1"
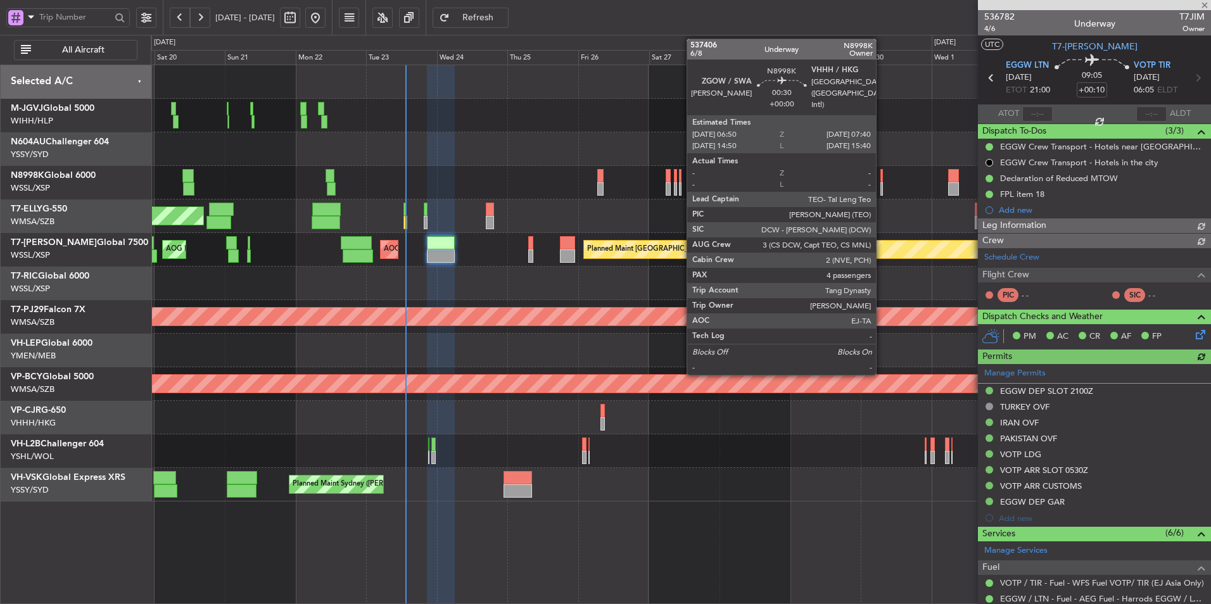
type input "Hafiz Sapuwan (HHAFI)"
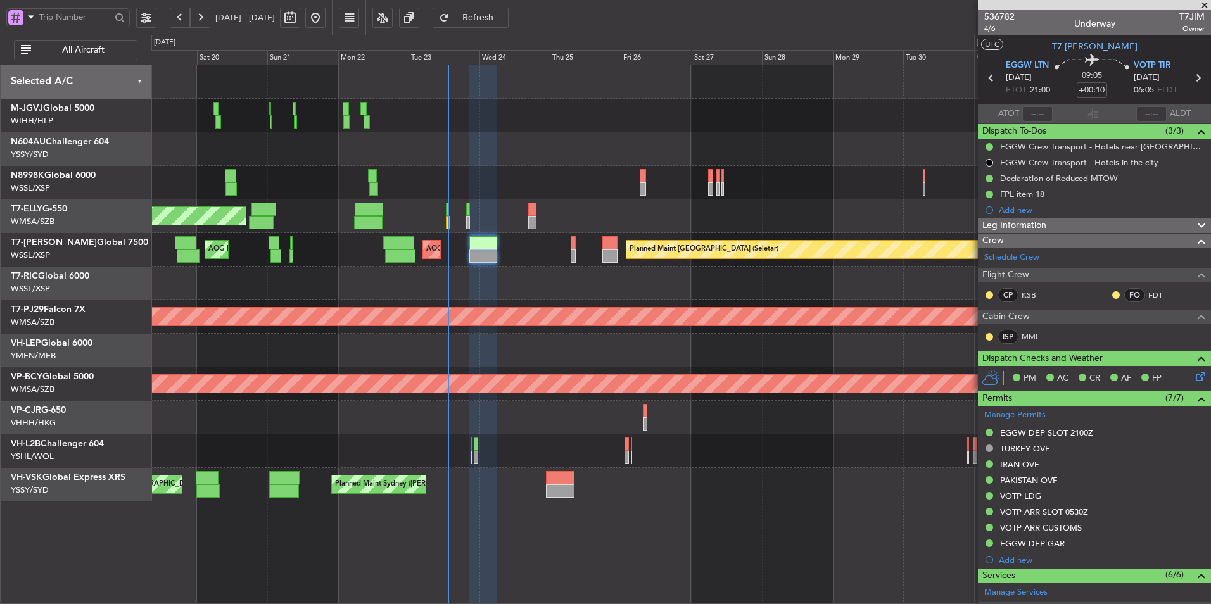
click at [440, 334] on div "Planned Maint Singapore (Seletar) MEL Jakarta (Halim Intl) MEL Jakarta (Halim I…" at bounding box center [681, 283] width 1060 height 436
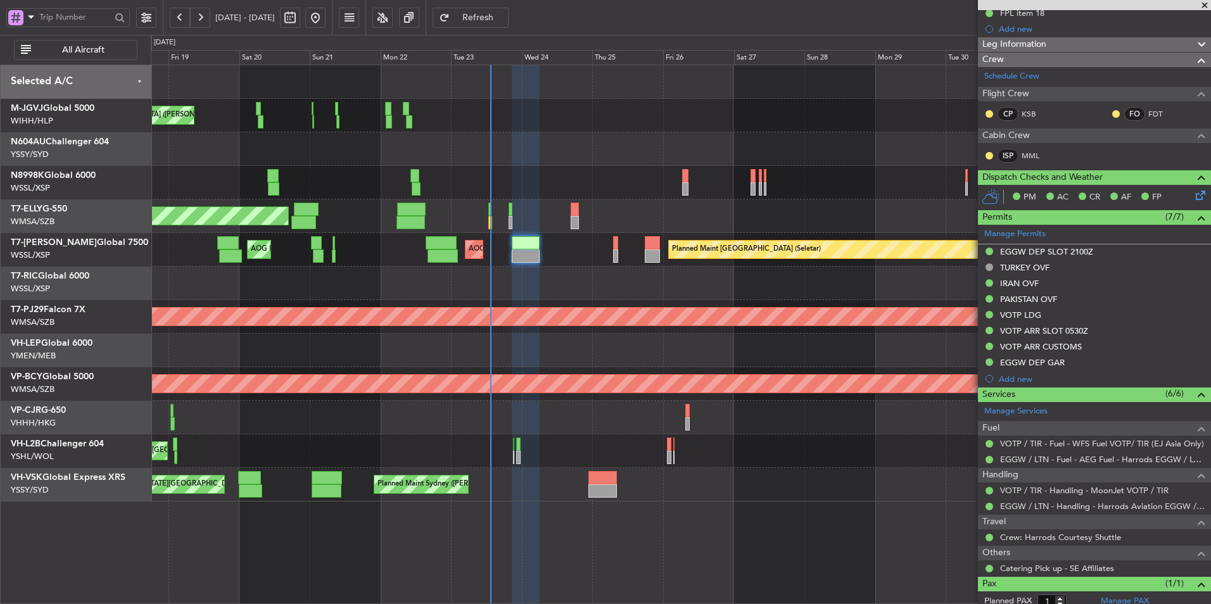
scroll to position [154, 0]
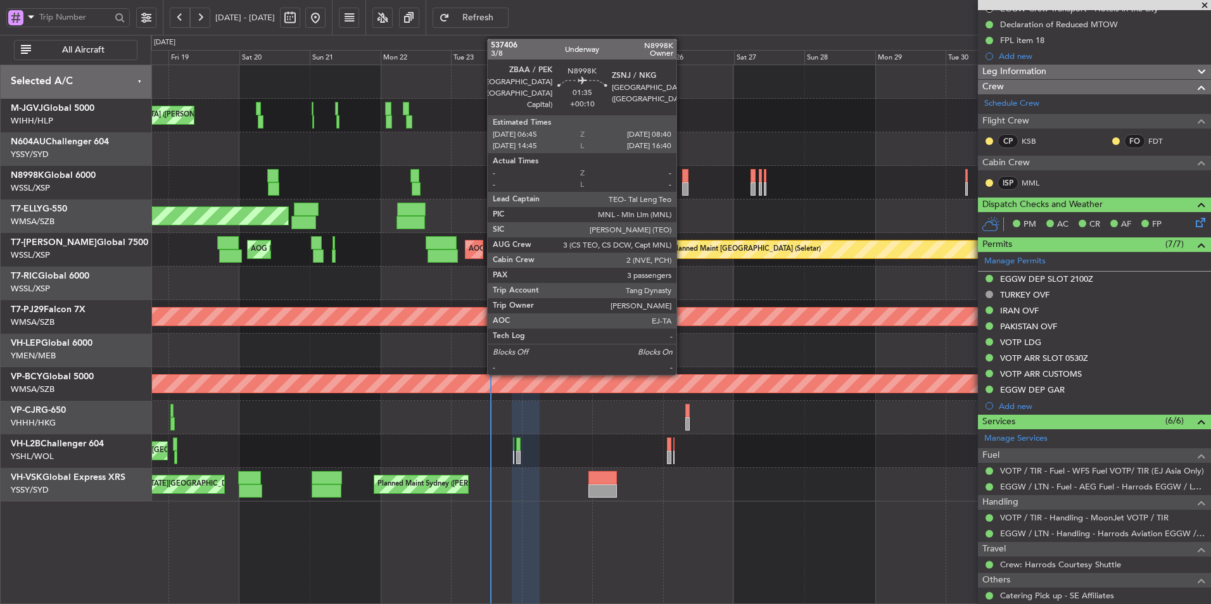
click at [682, 184] on div at bounding box center [685, 188] width 6 height 13
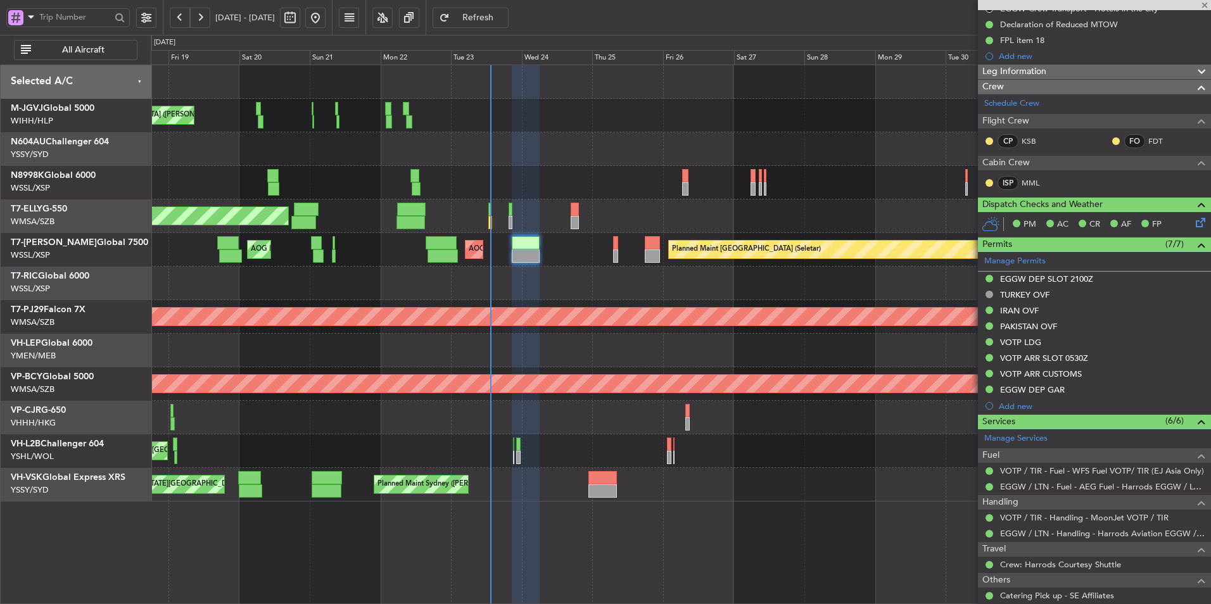
click at [666, 215] on div "Planned Maint [GEOGRAPHIC_DATA] ([GEOGRAPHIC_DATA] Intl) [PERSON_NAME] [GEOGRAP…" at bounding box center [681, 217] width 1060 height 34
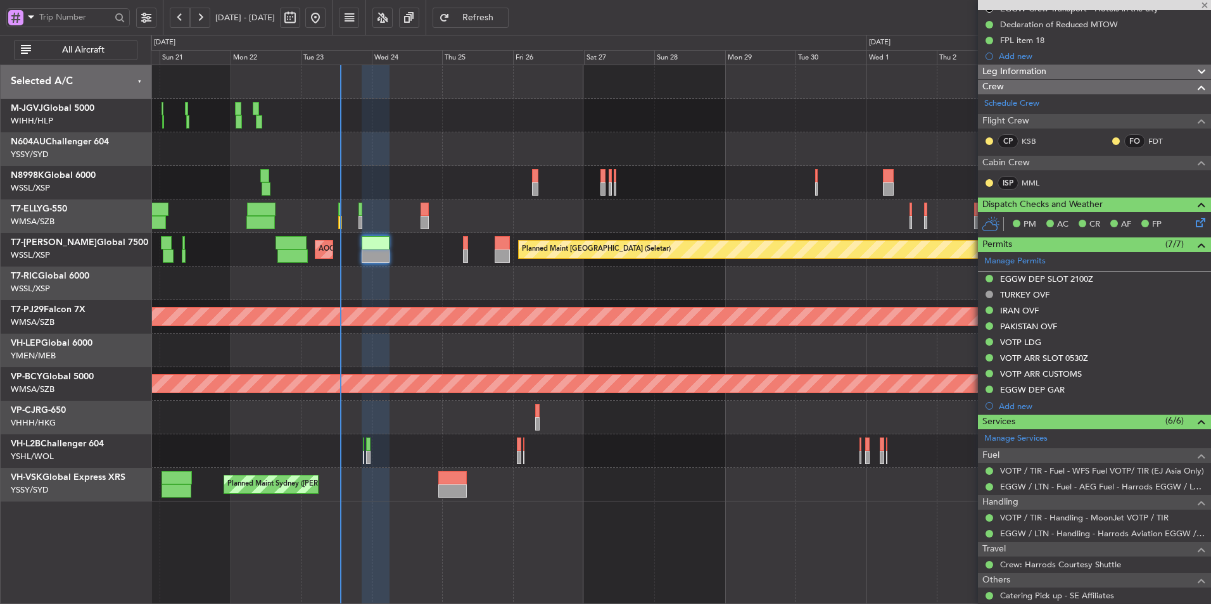
scroll to position [0, 0]
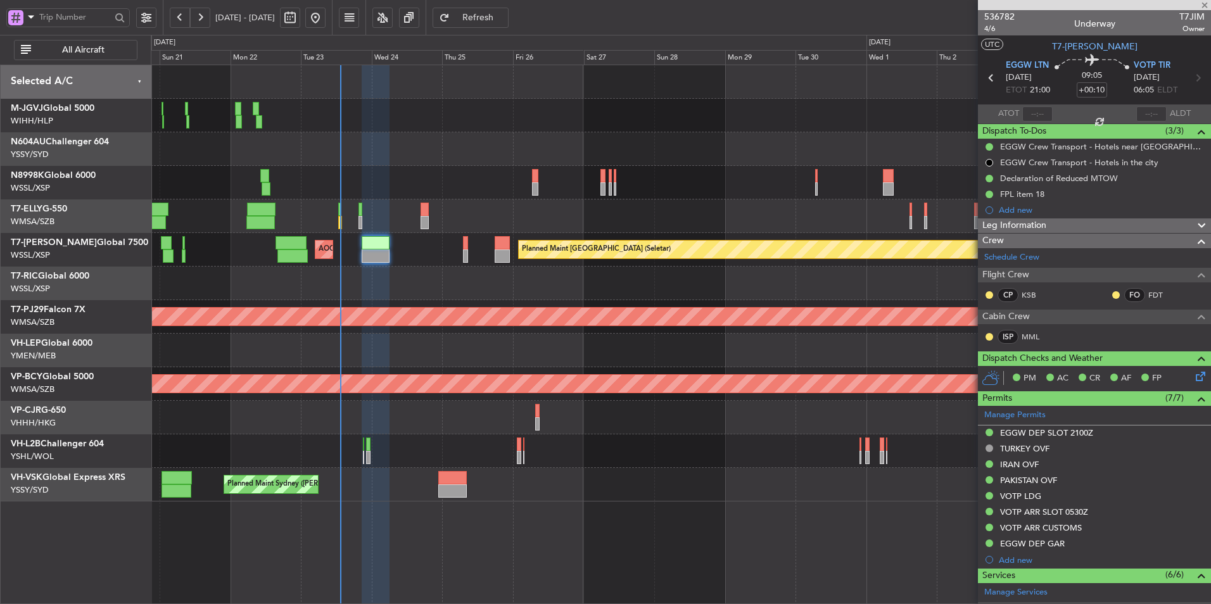
type input "1"
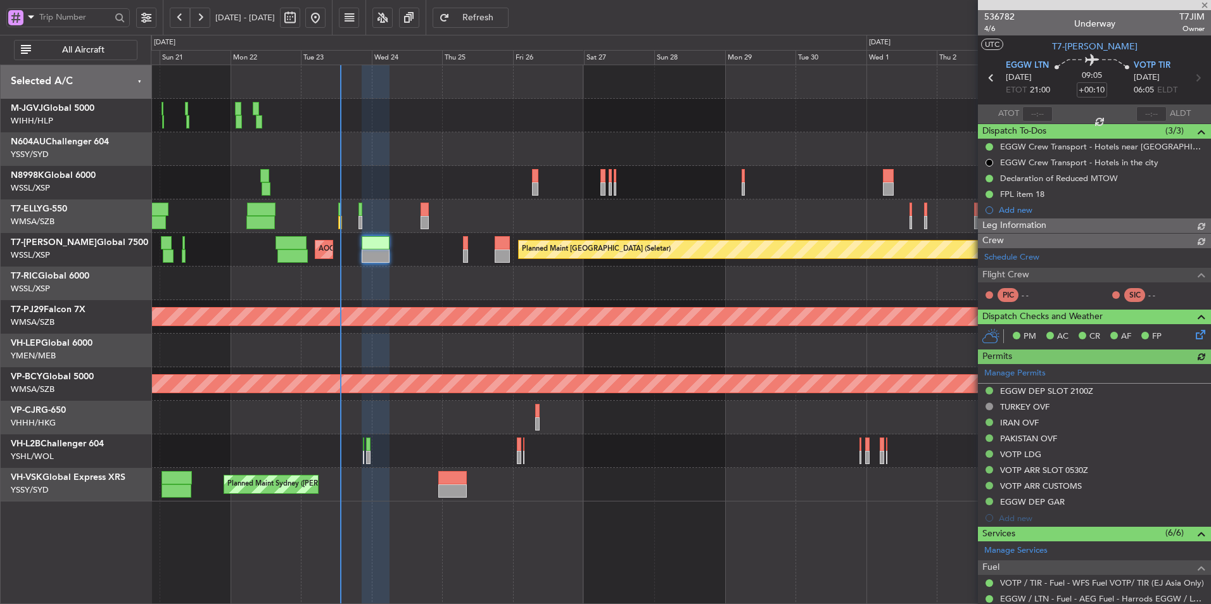
type input "Hafiz Sapuwan (HHAFI)"
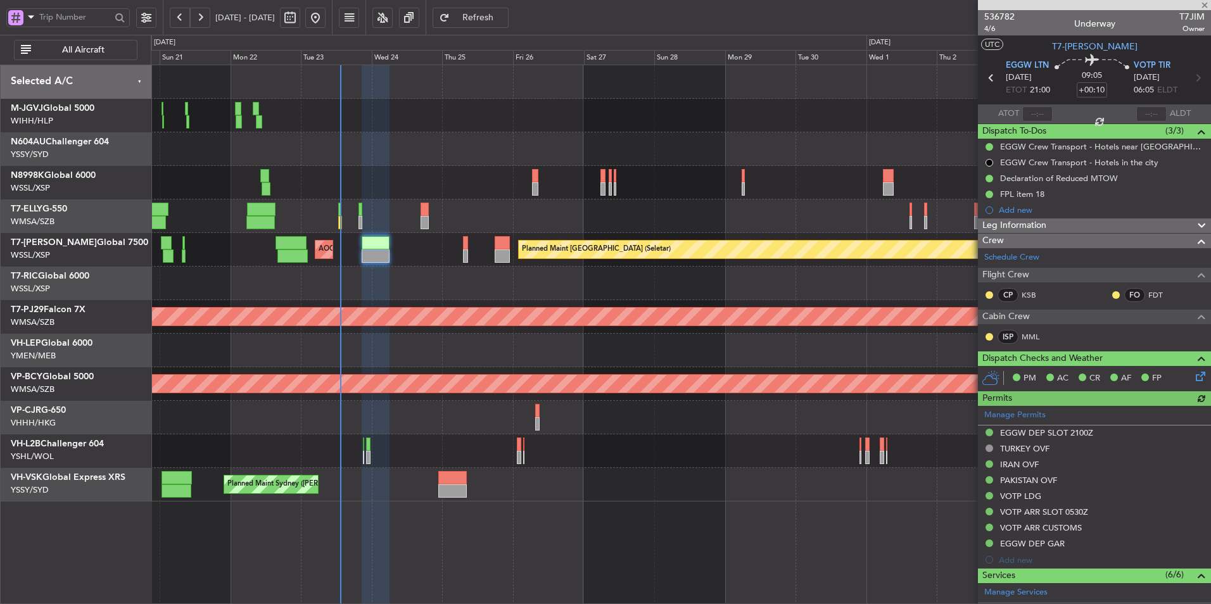
click at [531, 186] on div at bounding box center [681, 183] width 1060 height 34
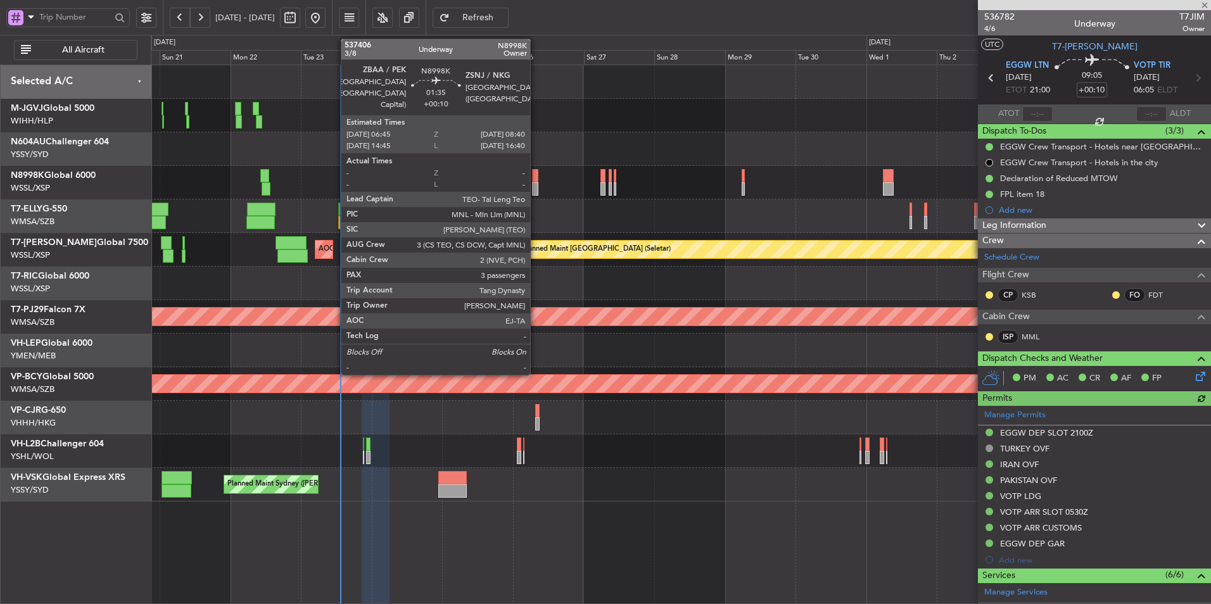
click at [536, 178] on div at bounding box center [535, 175] width 6 height 13
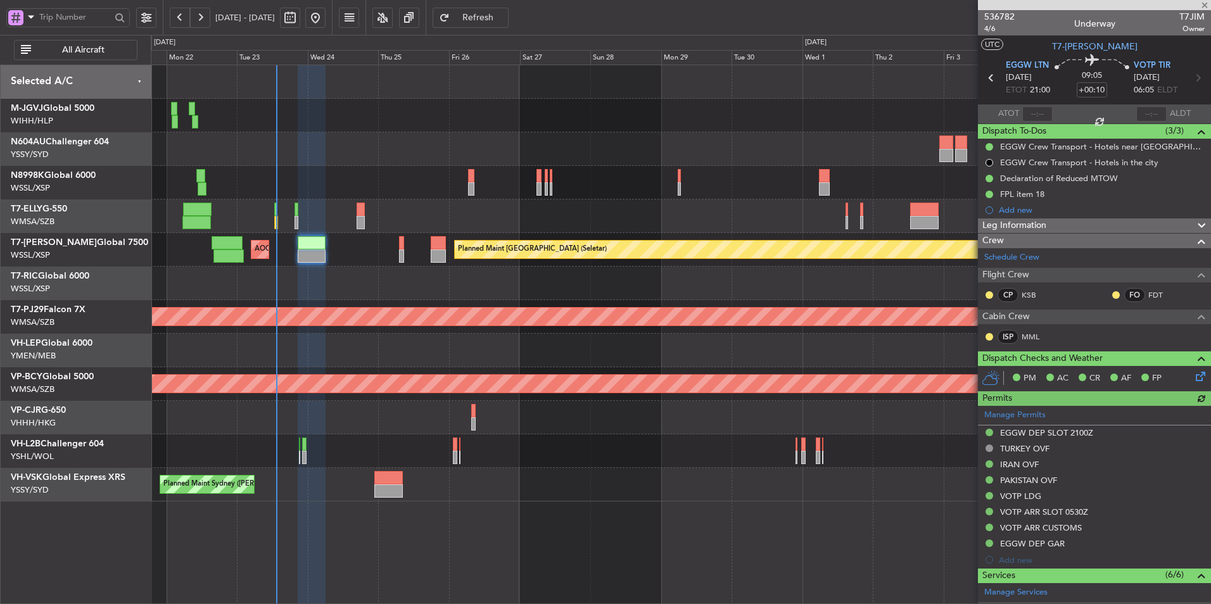
click at [599, 210] on div "Planned Maint [GEOGRAPHIC_DATA] ([GEOGRAPHIC_DATA] Intl) [PERSON_NAME] [GEOGRAP…" at bounding box center [681, 217] width 1060 height 34
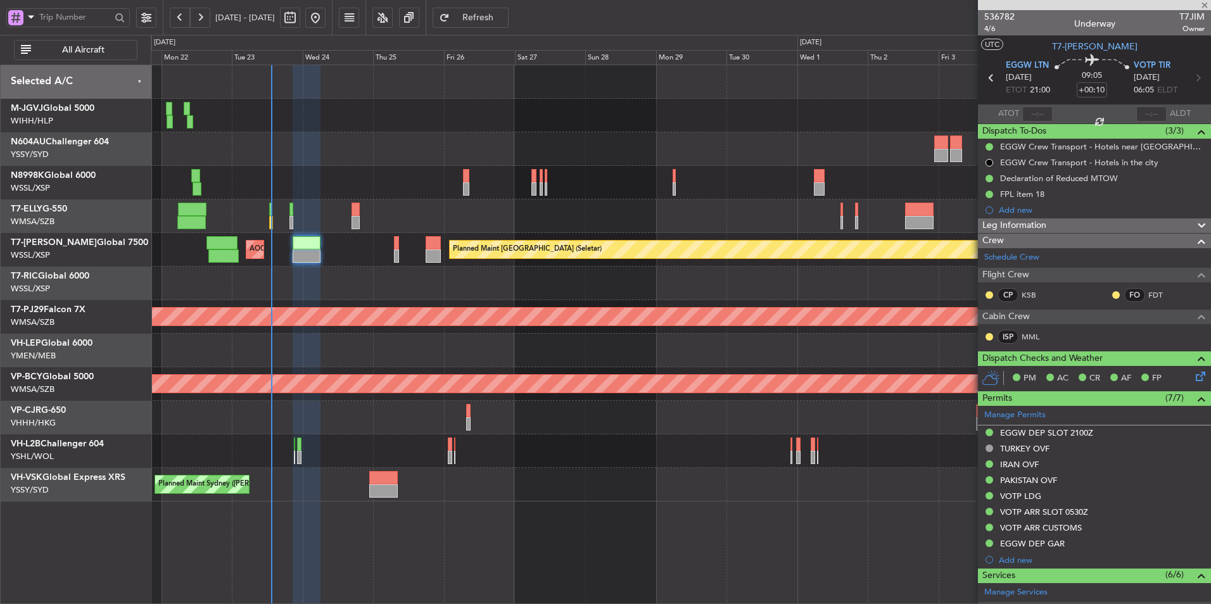
type input "3"
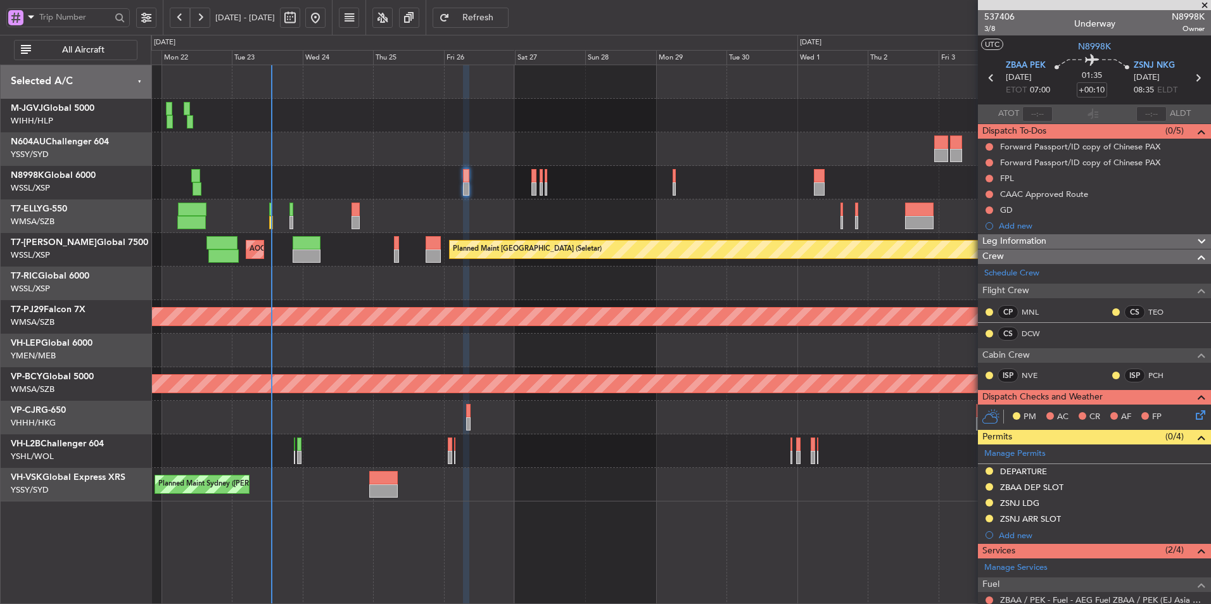
click at [410, 290] on div at bounding box center [681, 284] width 1060 height 34
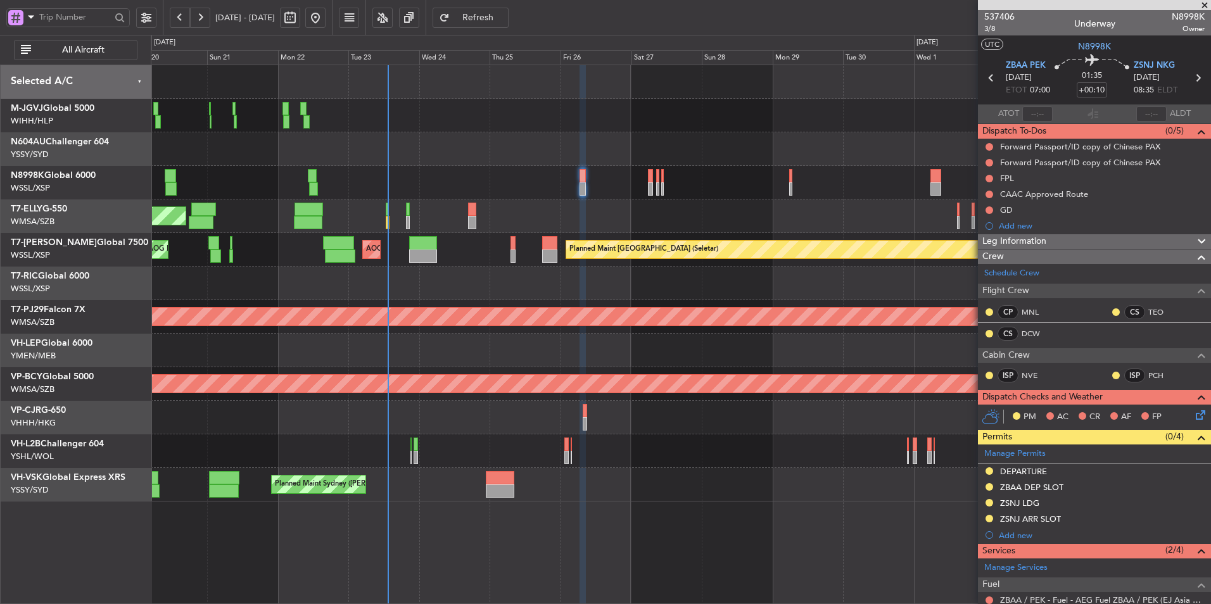
click at [488, 303] on div "Planned Maint Singapore (Seletar) MEL Jakarta (Halim Intl) MEL Jakarta (Halim I…" at bounding box center [681, 283] width 1060 height 436
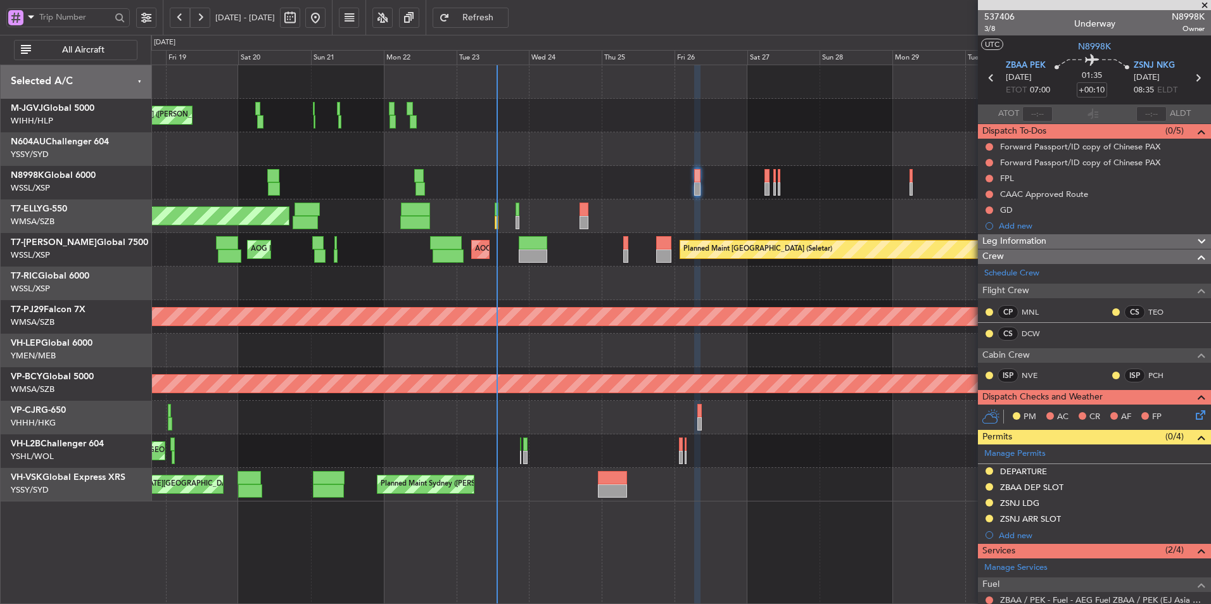
click at [576, 364] on div at bounding box center [681, 351] width 1060 height 34
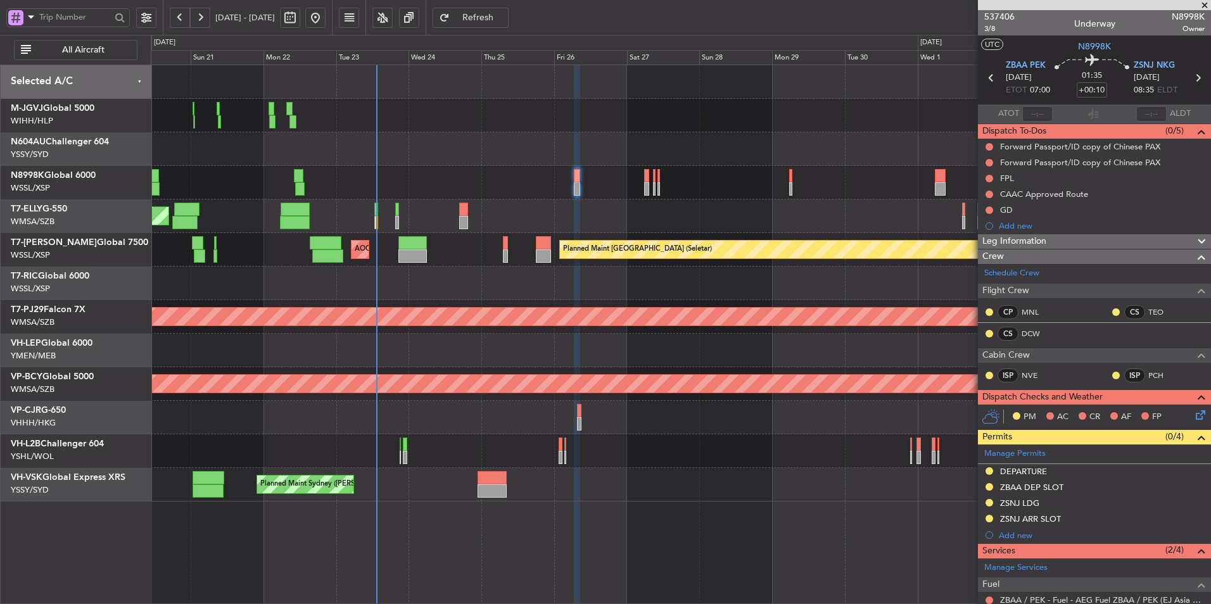
click at [644, 270] on div at bounding box center [681, 284] width 1060 height 34
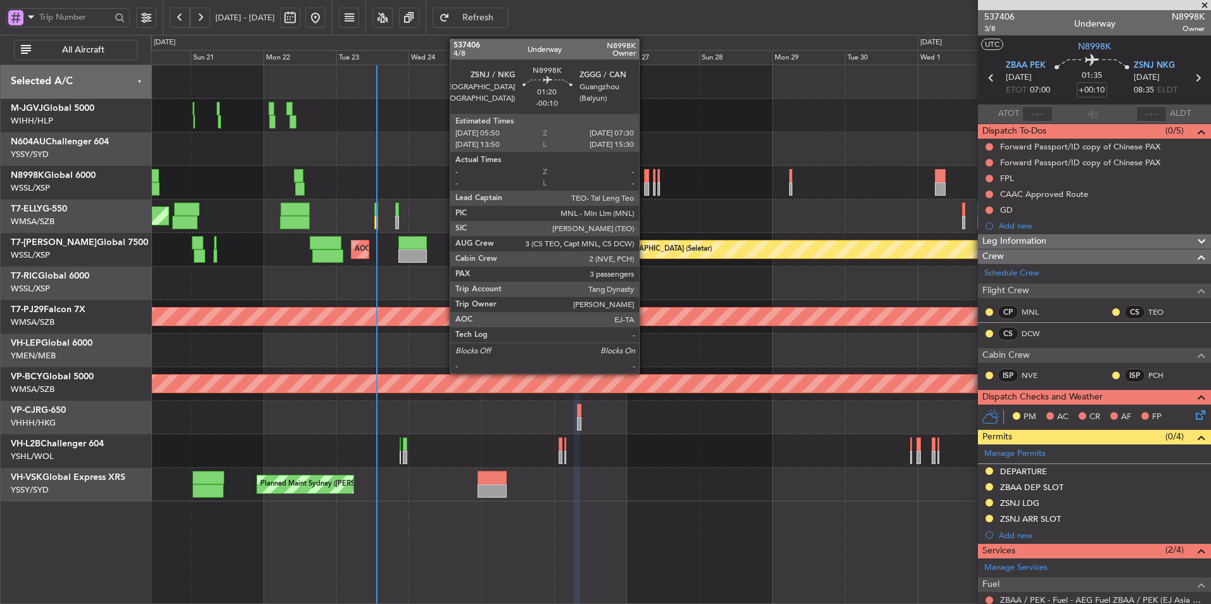
click at [645, 181] on div at bounding box center [646, 175] width 5 height 13
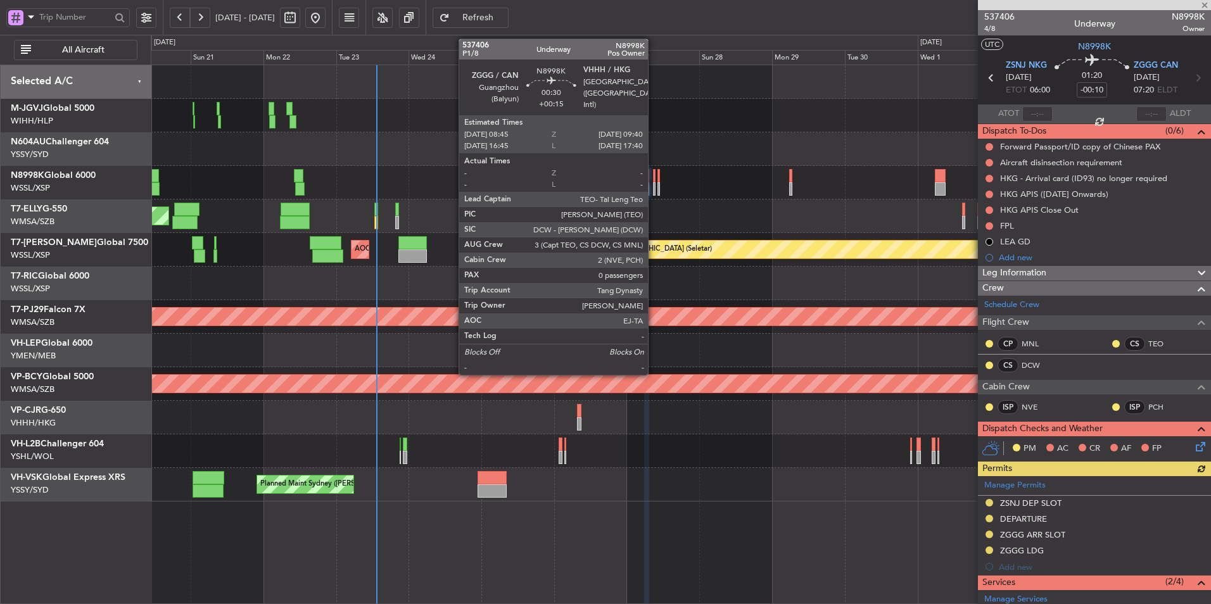
click at [654, 177] on div at bounding box center [654, 175] width 3 height 13
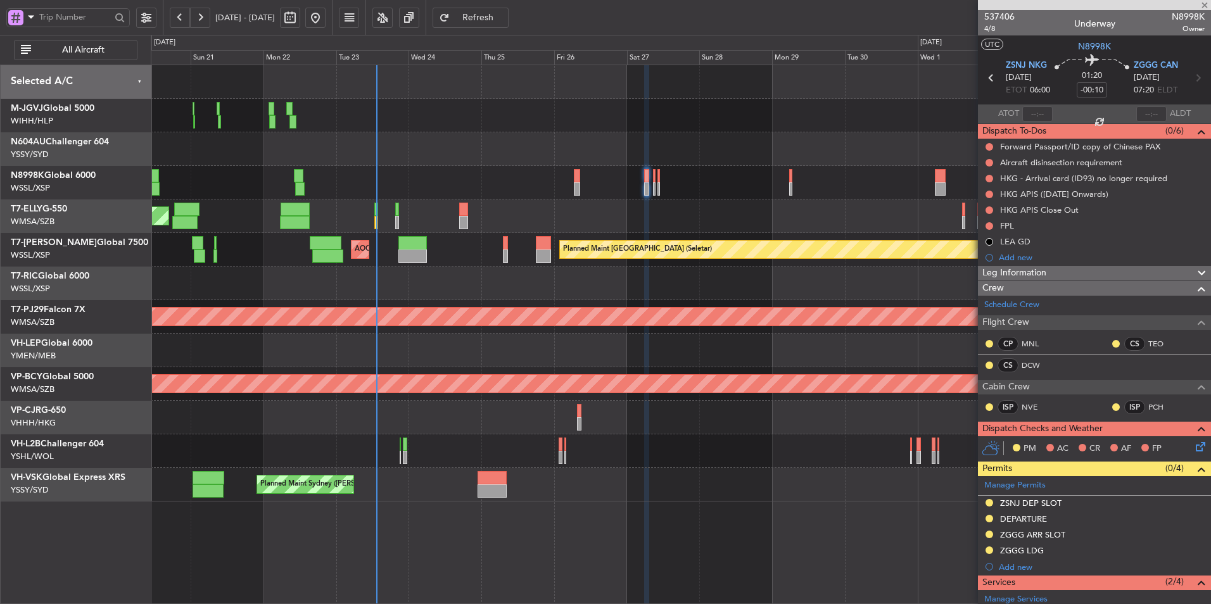
type input "+00:15"
type input "0"
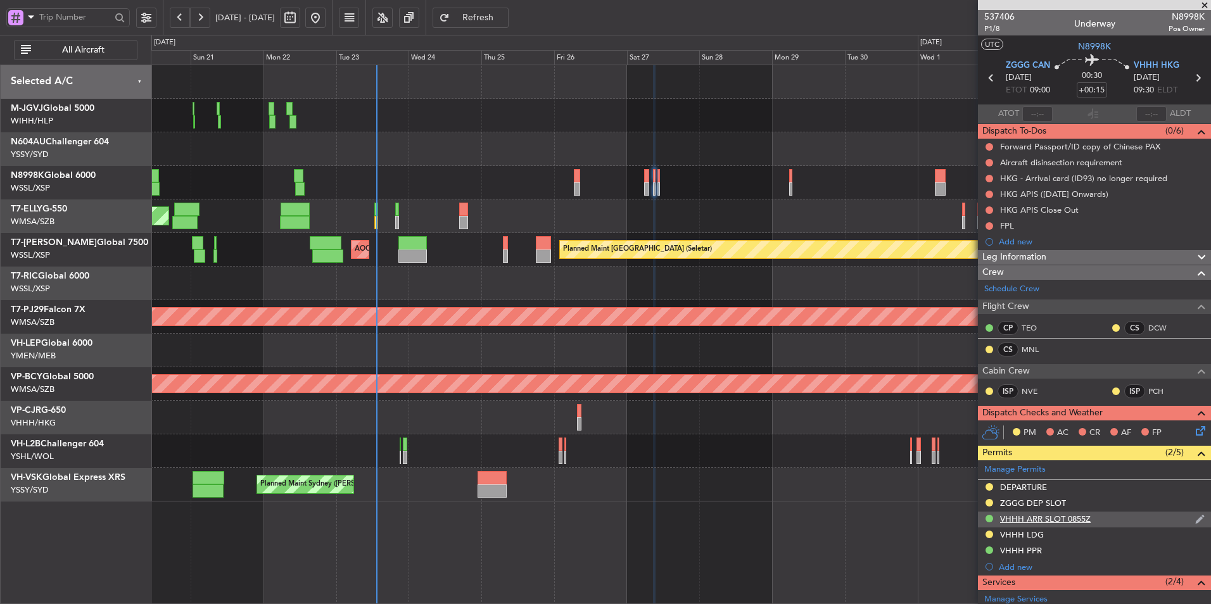
click at [1049, 522] on div "VHHH ARR SLOT 0855Z" at bounding box center [1045, 519] width 91 height 11
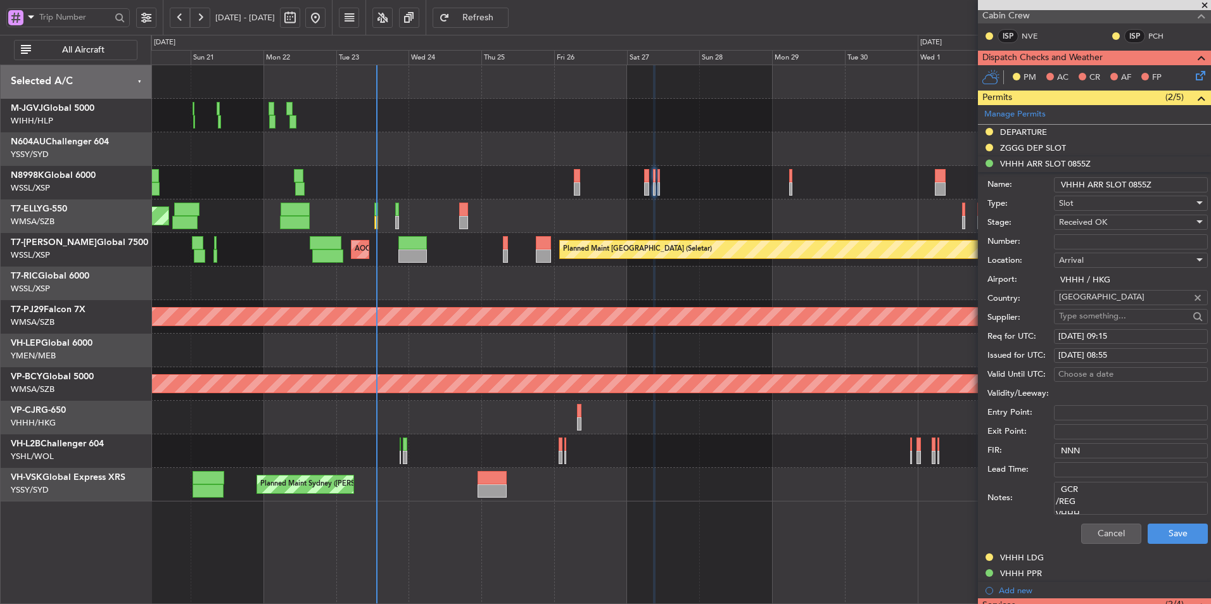
scroll to position [380, 0]
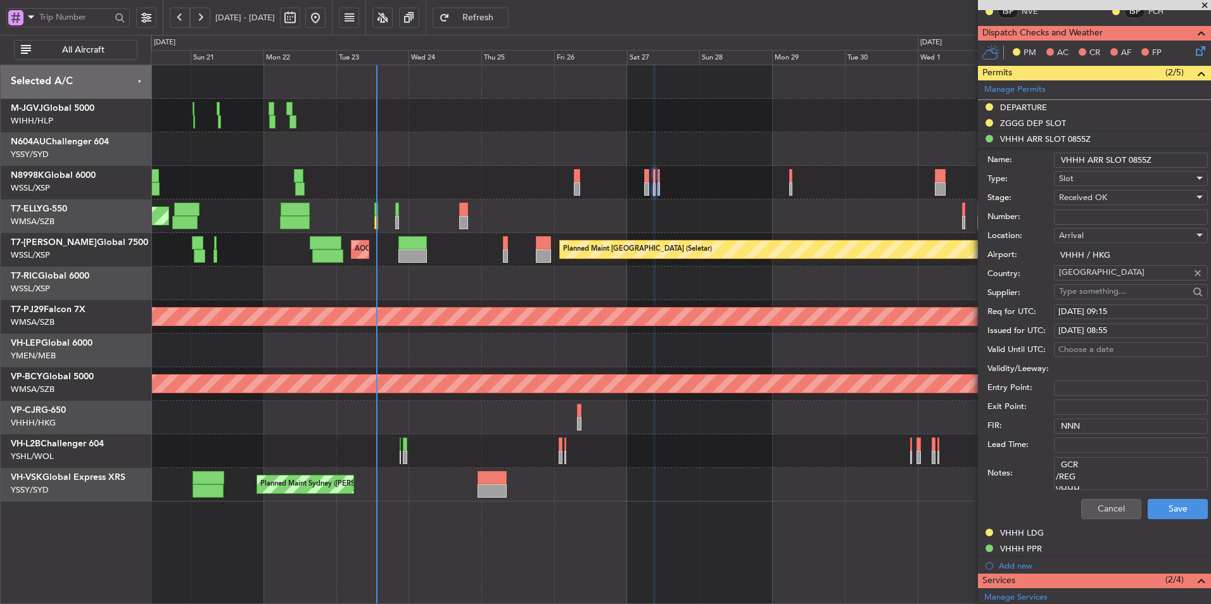
click at [1204, 5] on span at bounding box center [1204, 5] width 13 height 11
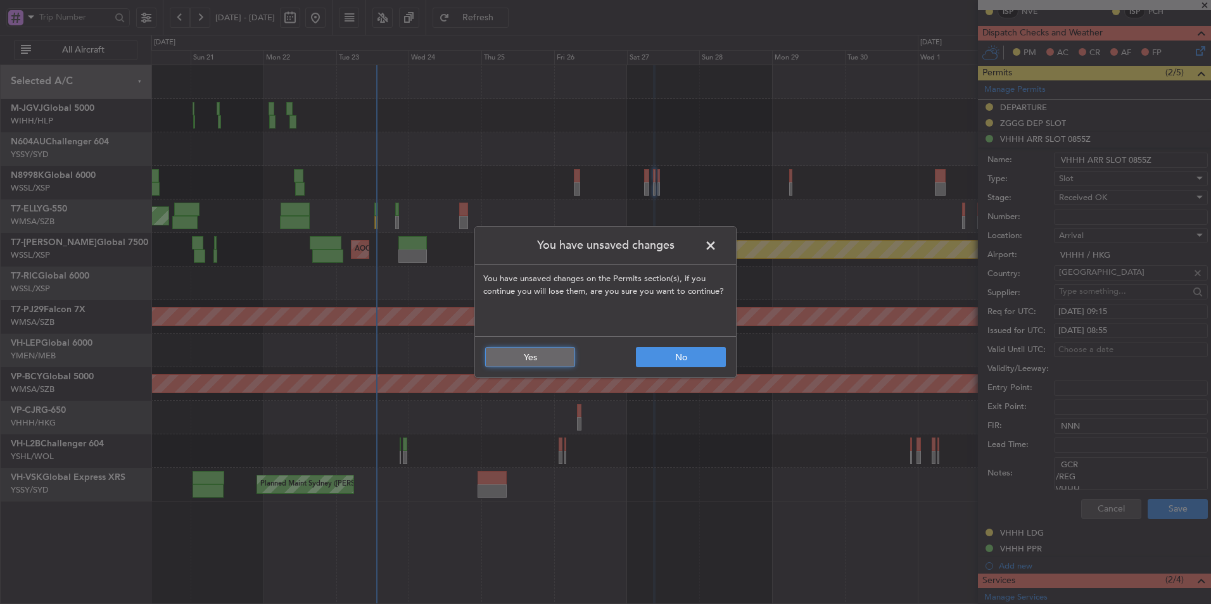
click at [531, 357] on button "Yes" at bounding box center [530, 357] width 90 height 20
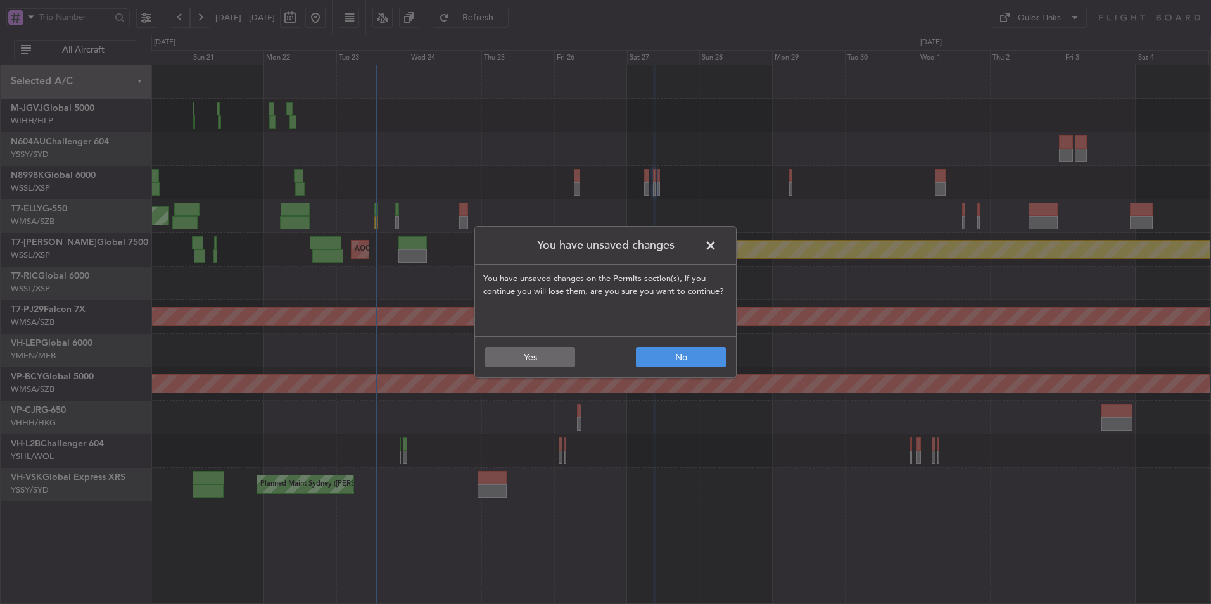
scroll to position [0, 0]
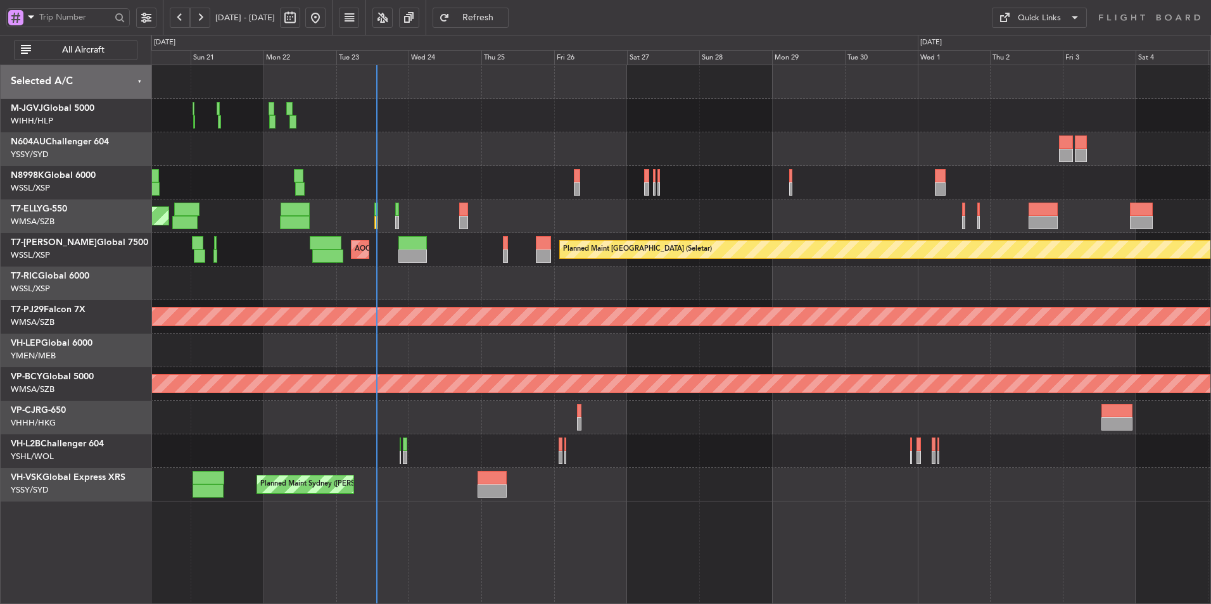
click at [1034, 24] on button "Quick Links" at bounding box center [1039, 18] width 95 height 20
click at [1034, 39] on button "Trip Builder" at bounding box center [1039, 48] width 95 height 30
click at [326, 22] on button at bounding box center [315, 18] width 20 height 20
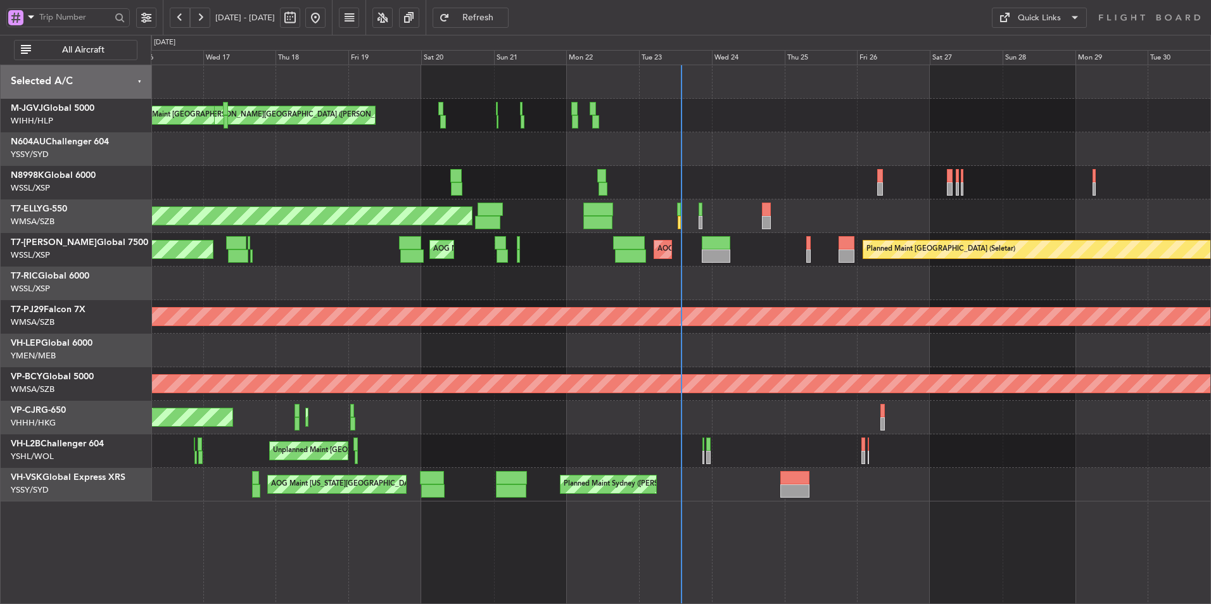
click at [300, 20] on button at bounding box center [290, 18] width 20 height 20
select select "9"
select select "2025"
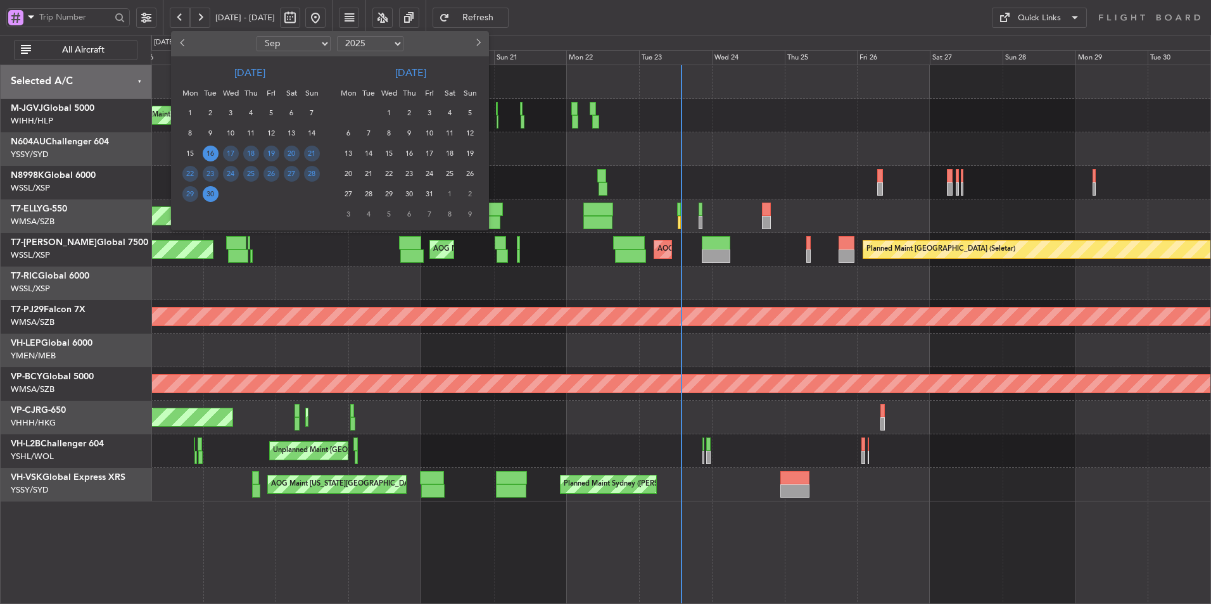
click at [473, 44] on button "Next month" at bounding box center [478, 44] width 14 height 20
click at [409, 176] on span "25" at bounding box center [410, 174] width 16 height 16
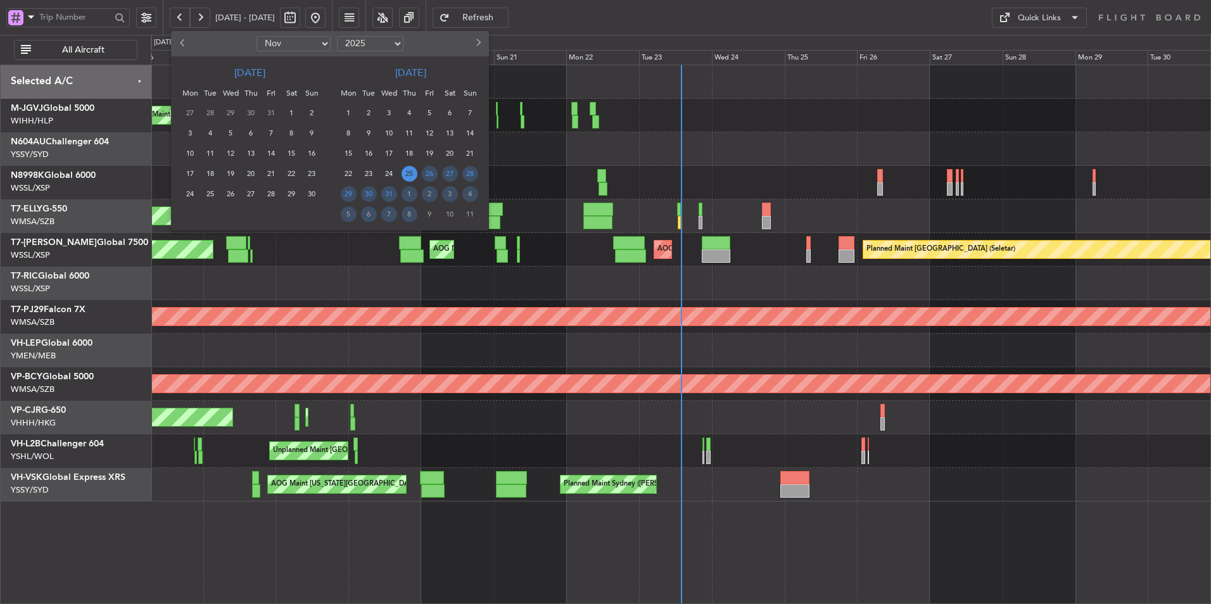
click at [409, 176] on span "25" at bounding box center [410, 174] width 16 height 16
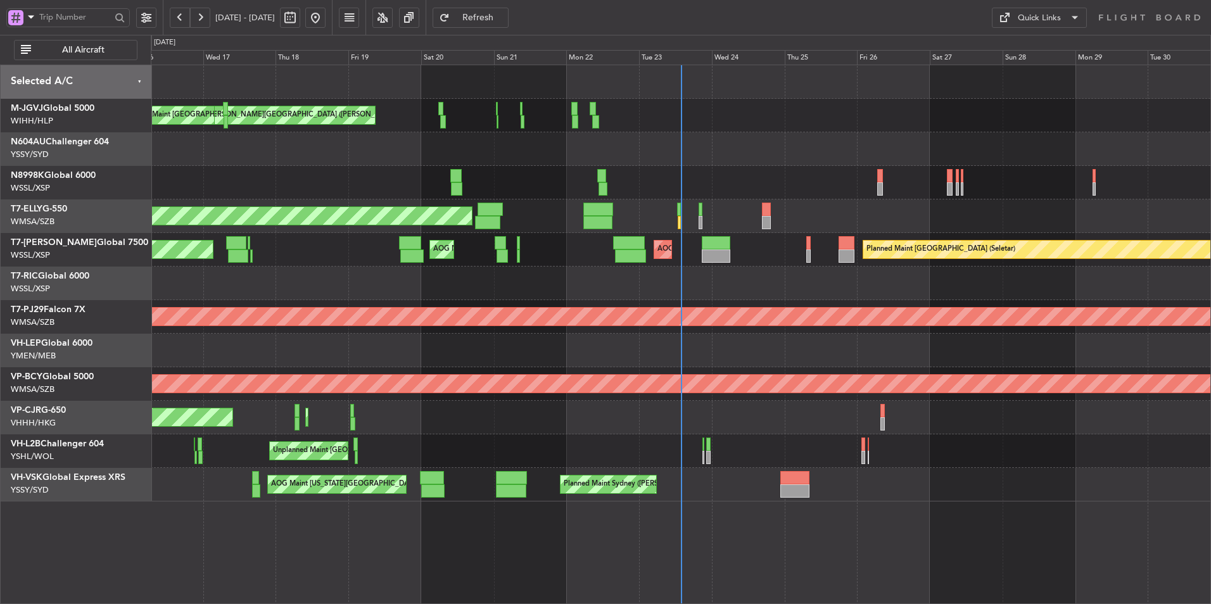
select select "12"
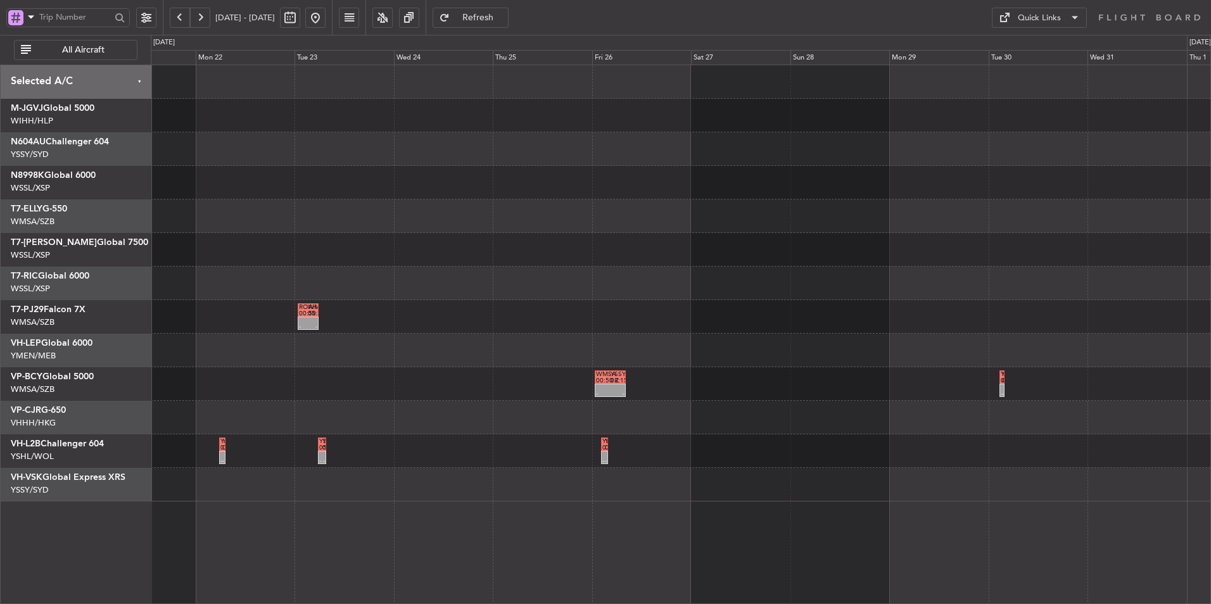
click at [680, 301] on div "- - ROAH 00:50 Z WMSA 05:50 Z" at bounding box center [681, 317] width 1060 height 34
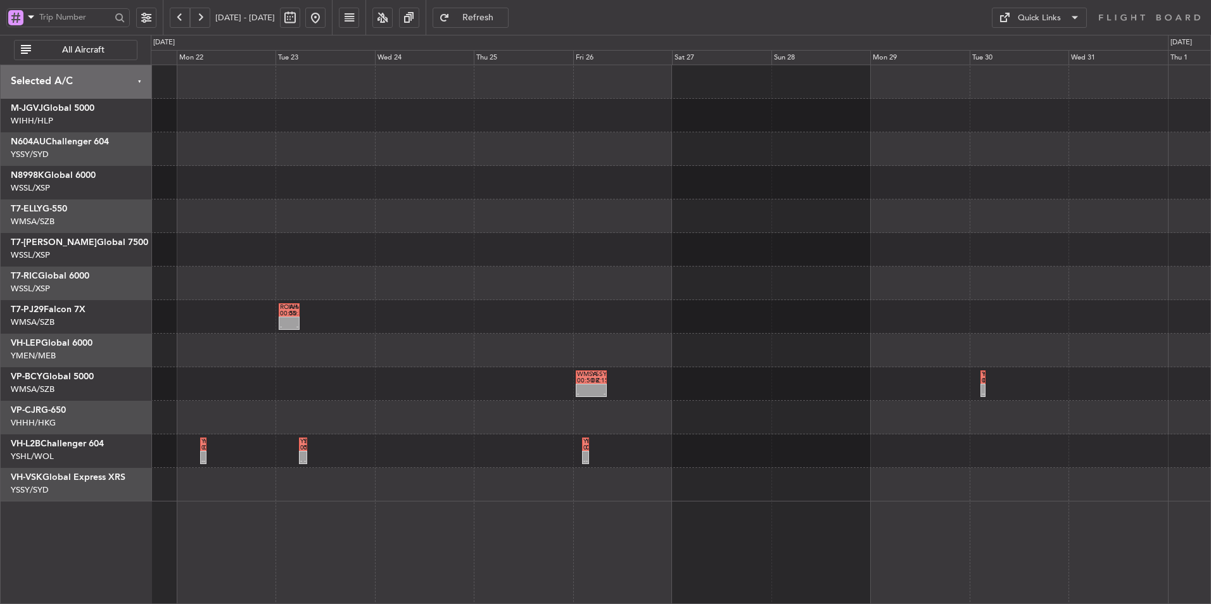
click at [98, 40] on button "All Aircraft" at bounding box center [76, 50] width 124 height 20
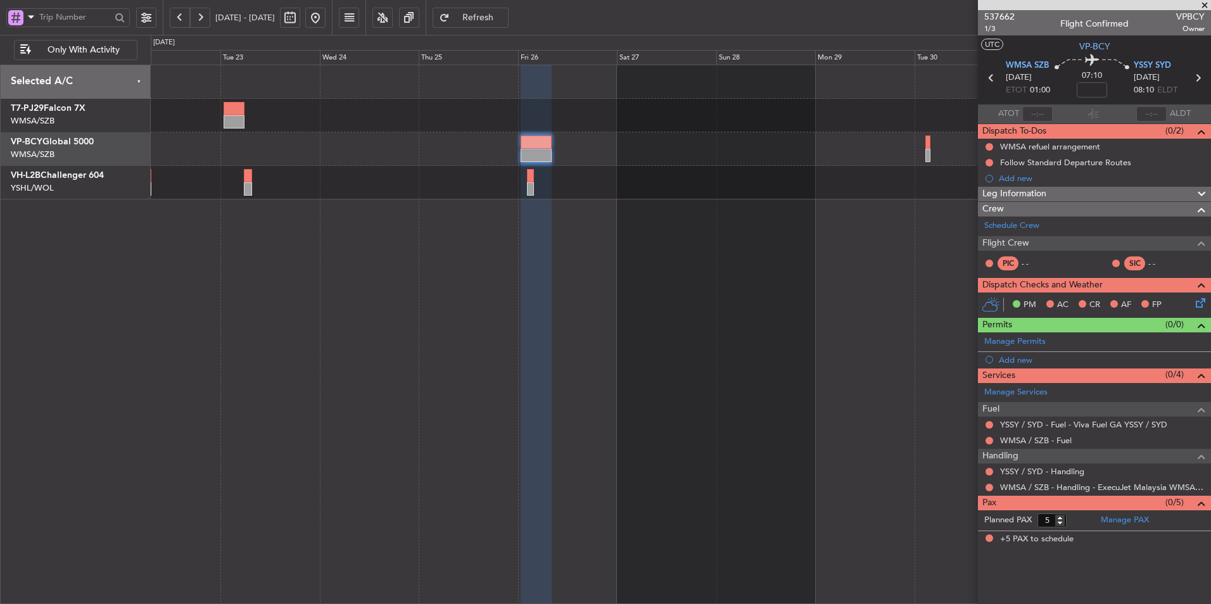
click at [521, 238] on div at bounding box center [536, 335] width 31 height 540
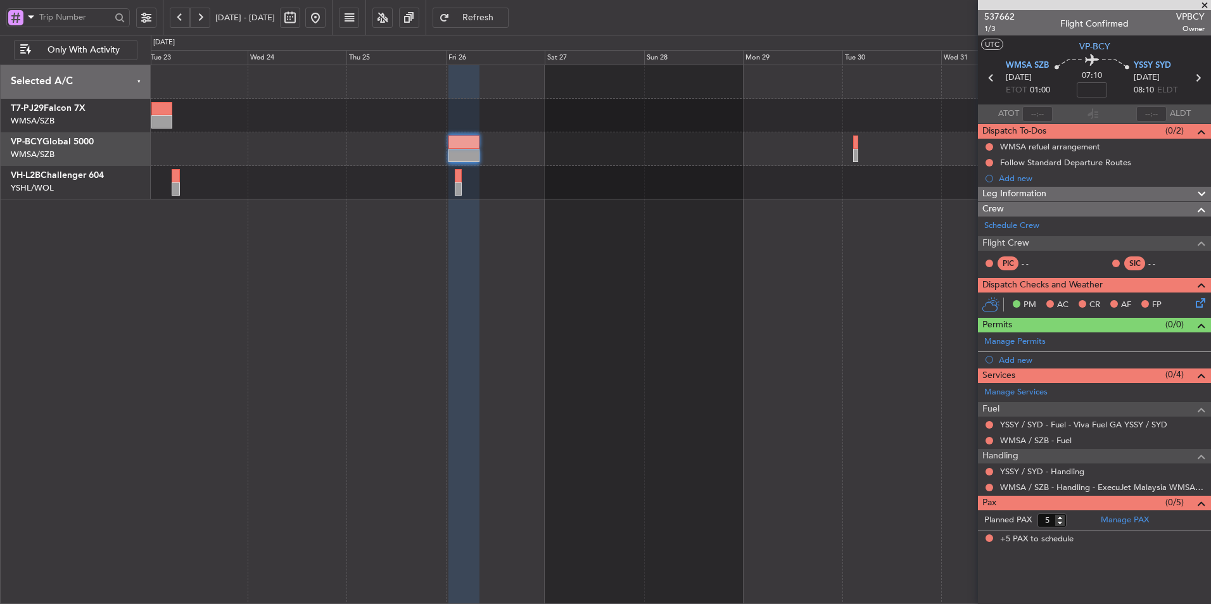
click at [594, 300] on div at bounding box center [681, 335] width 1060 height 540
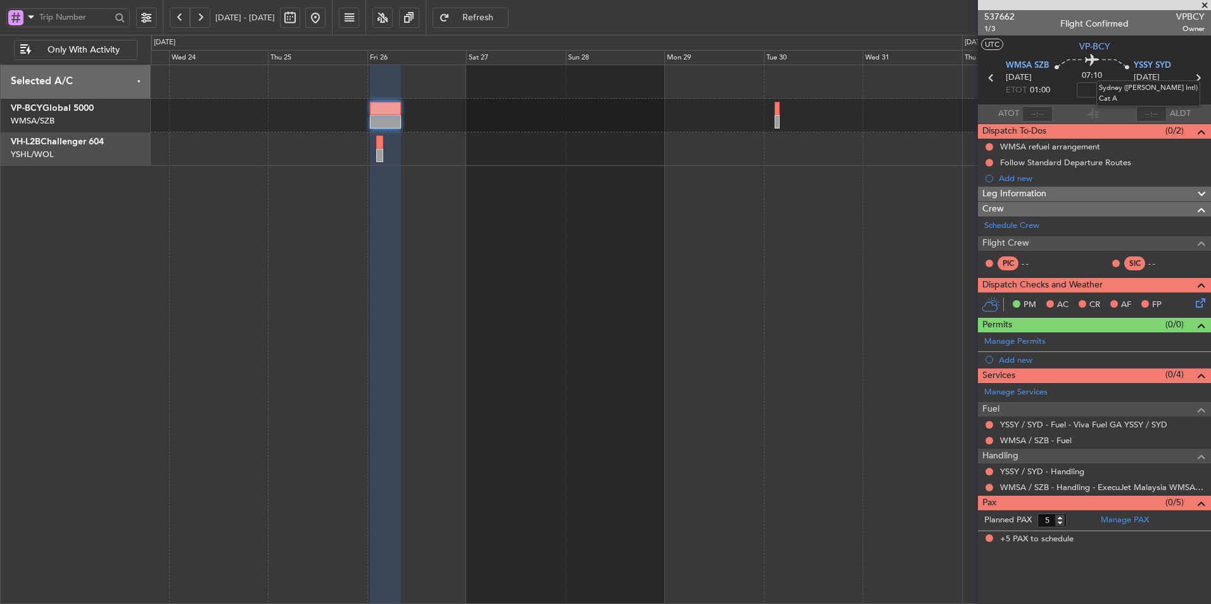
click at [1091, 88] on mat-tooltip-component "Sydney (Kingsford Smith Intl) Cat A" at bounding box center [1149, 94] width 122 height 44
click at [1077, 88] on input at bounding box center [1092, 89] width 30 height 15
type input "+00:30"
click at [1131, 524] on link "Manage PAX" at bounding box center [1125, 520] width 48 height 13
click at [300, 16] on button at bounding box center [290, 18] width 20 height 20
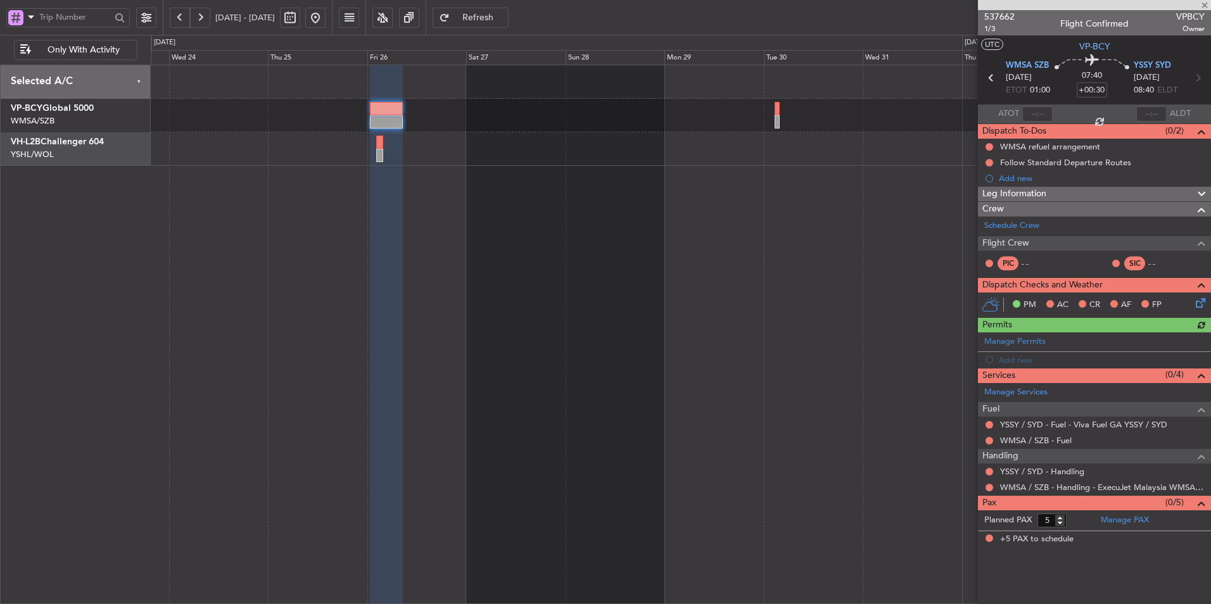
select select "12"
select select "2025"
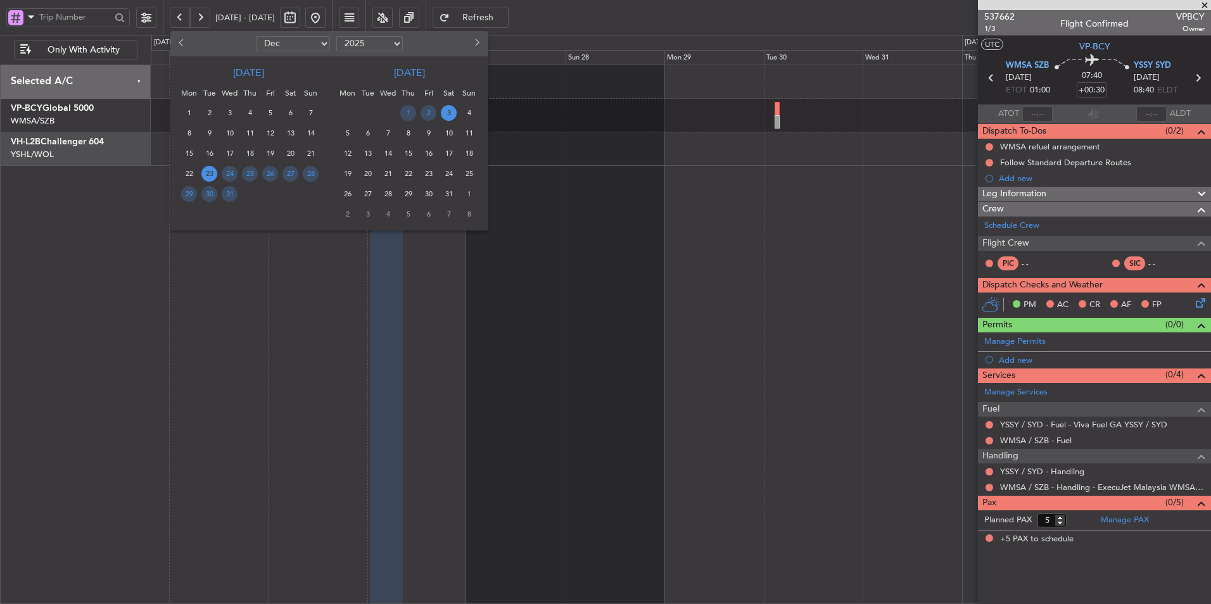
click at [275, 44] on select "Jan Feb Mar Apr May Jun Jul Aug Sep Oct Nov Dec" at bounding box center [293, 43] width 74 height 15
select select "8"
click at [256, 36] on select "Jan Feb Mar Apr May Jun Jul Aug Sep Oct Nov Dec" at bounding box center [293, 43] width 74 height 15
click at [313, 113] on span "3" at bounding box center [311, 113] width 16 height 16
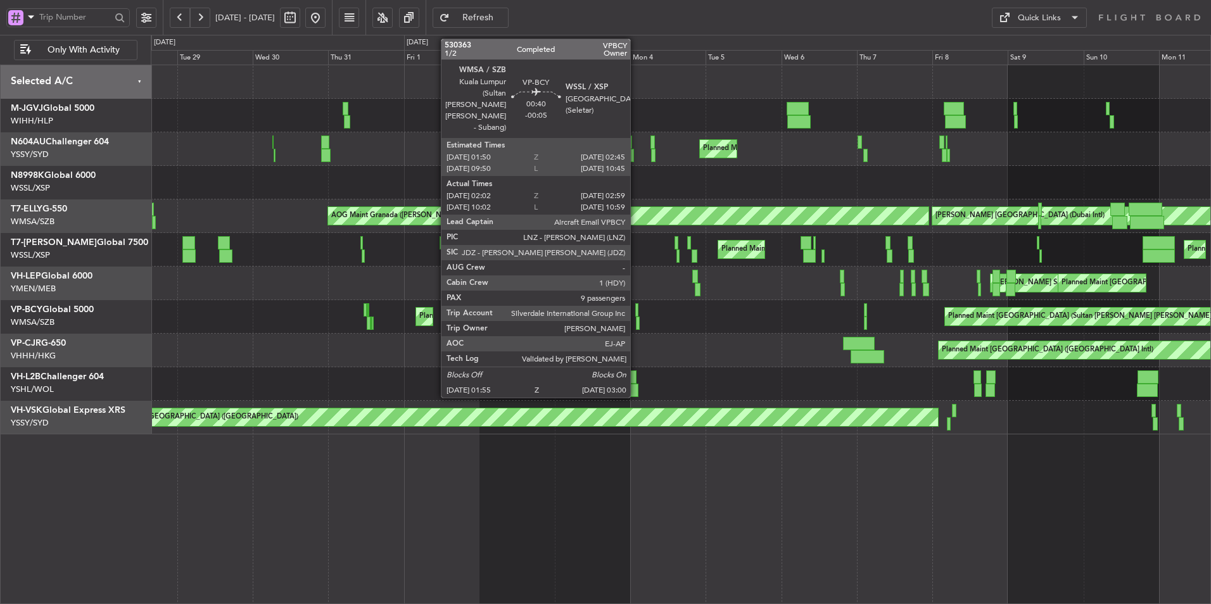
click at [636, 314] on div at bounding box center [636, 309] width 3 height 13
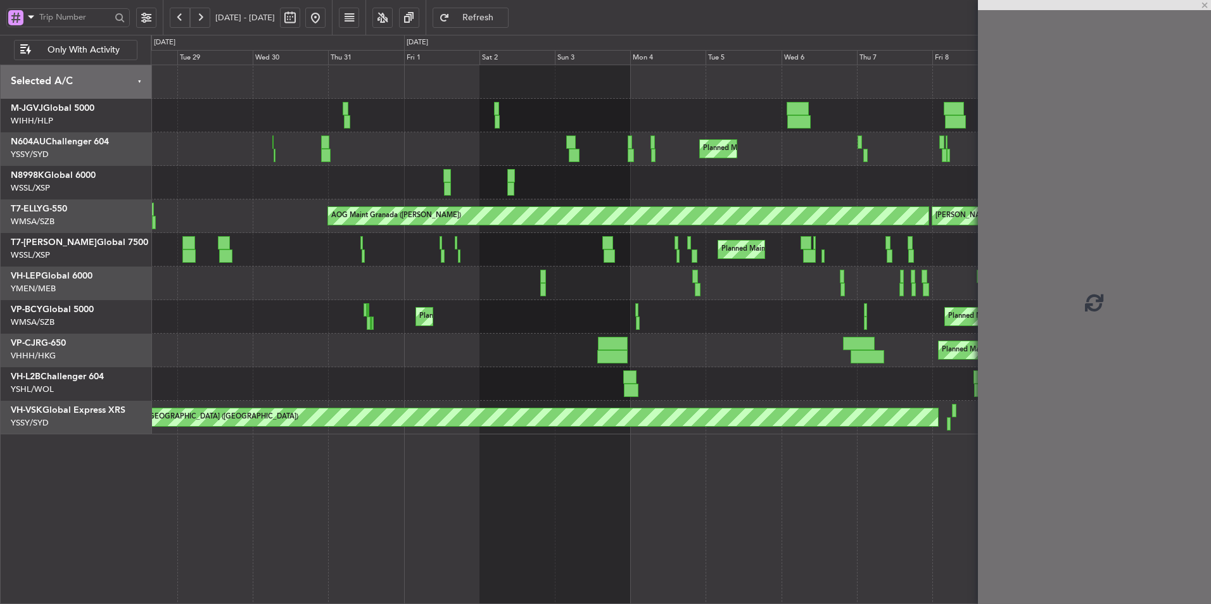
click at [492, 346] on div "Planned Maint Hong Kong (Hong Kong Intl)" at bounding box center [681, 351] width 1060 height 34
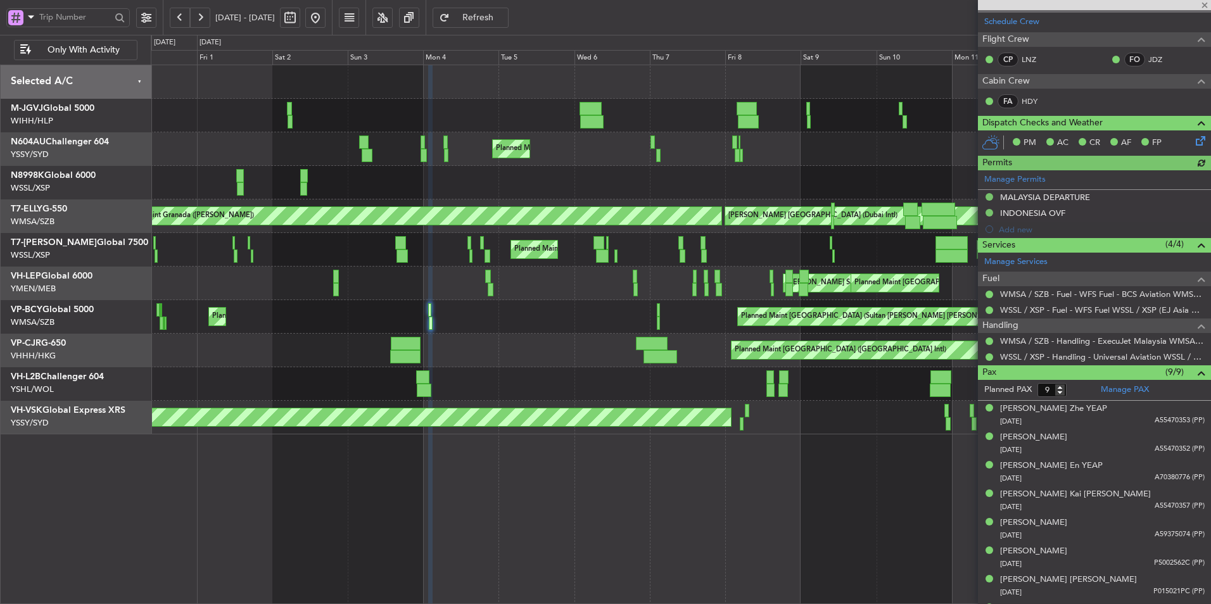
scroll to position [272, 0]
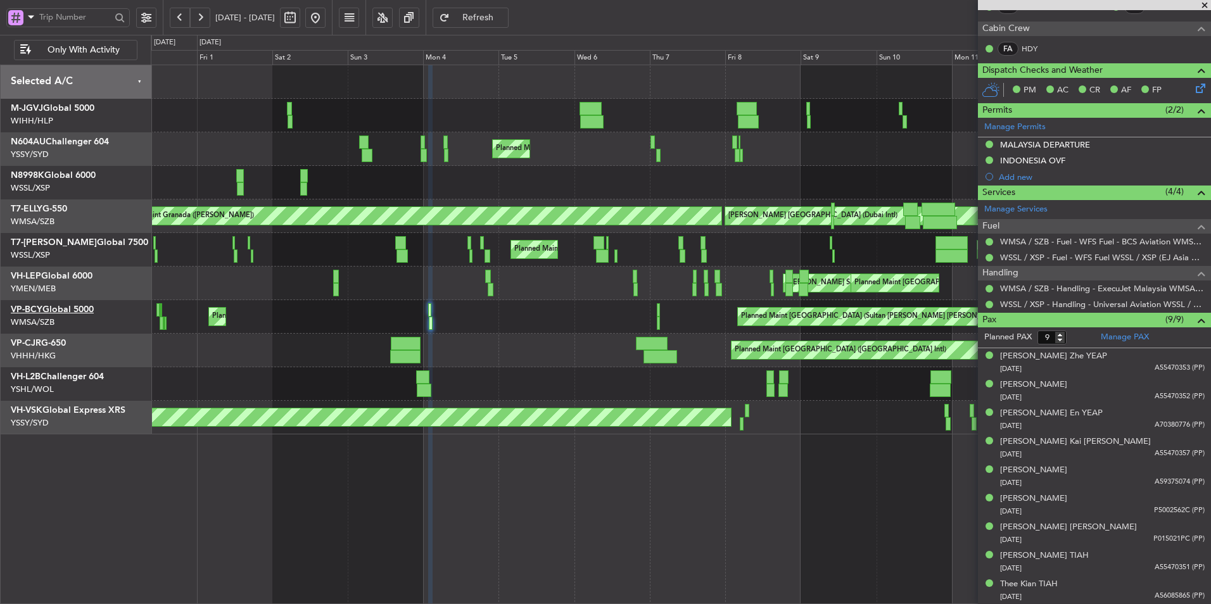
click at [53, 305] on link "VP-BCY Global 5000" at bounding box center [52, 309] width 83 height 9
click at [326, 15] on button at bounding box center [315, 18] width 20 height 20
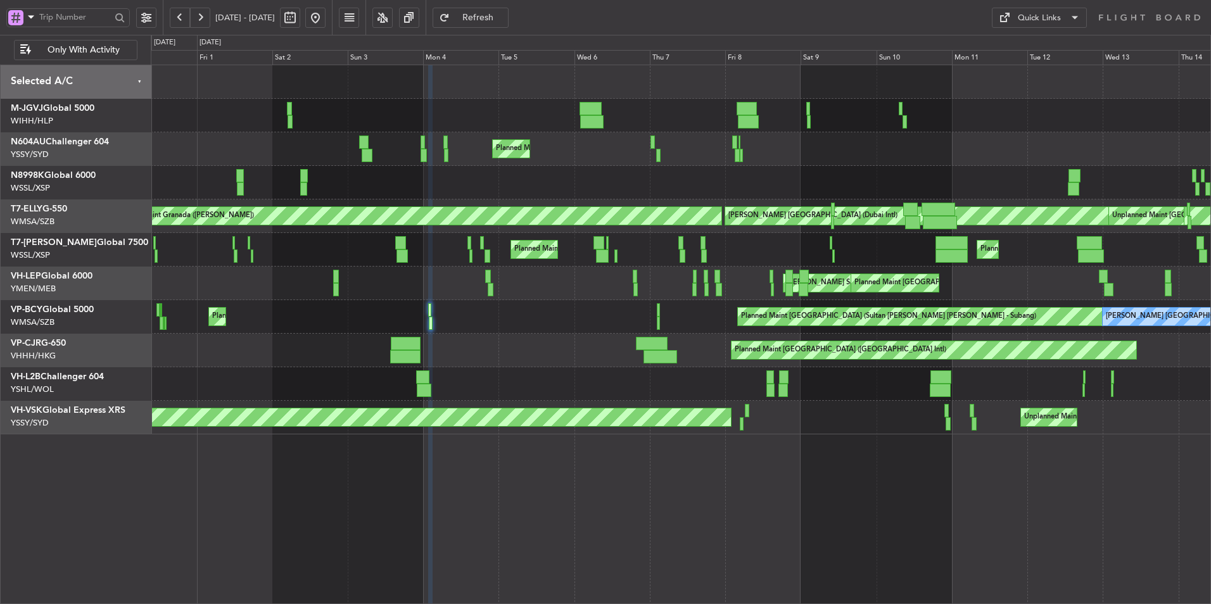
scroll to position [0, 0]
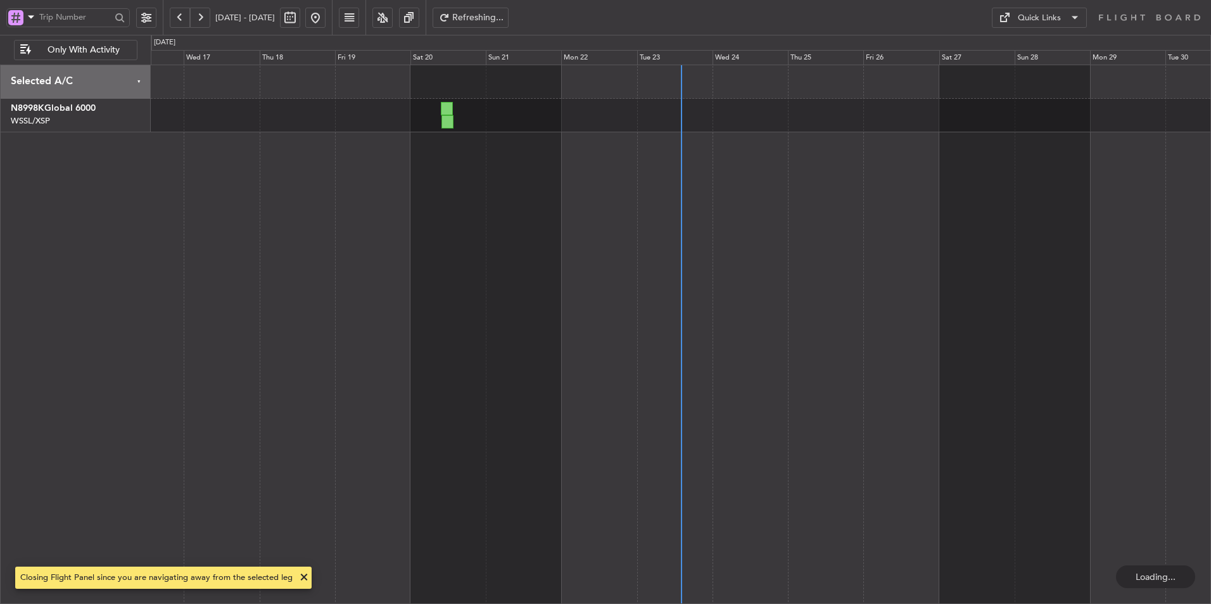
click at [300, 19] on button at bounding box center [290, 18] width 20 height 20
select select "9"
select select "2025"
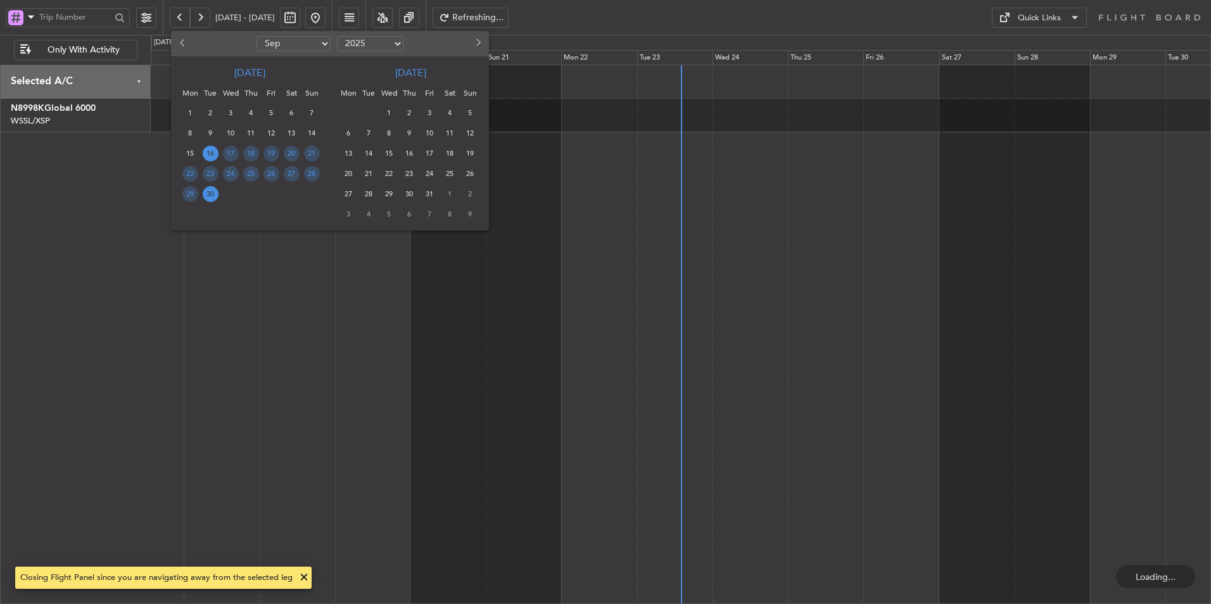
click at [300, 45] on select "Jan Feb Mar Apr May Jun Jul Aug Sep Oct Nov Dec" at bounding box center [294, 43] width 74 height 15
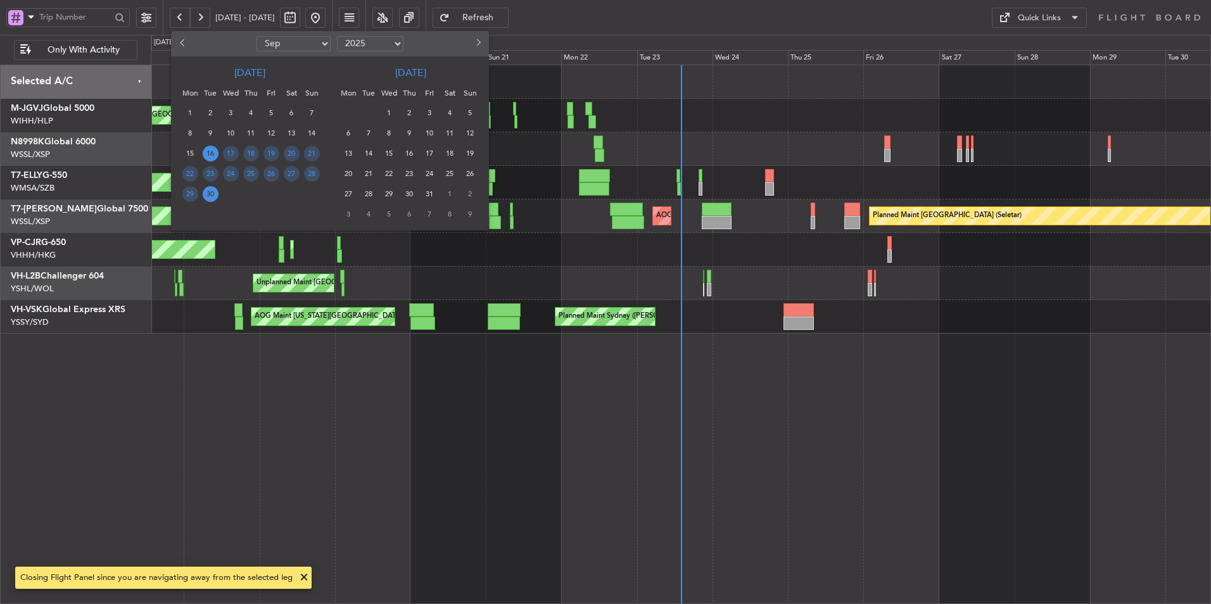
select select "12"
click at [257, 36] on select "Jan Feb Mar Apr May Jun Jul Aug Sep Oct Nov Dec" at bounding box center [294, 43] width 74 height 15
click at [268, 174] on span "26" at bounding box center [271, 174] width 16 height 16
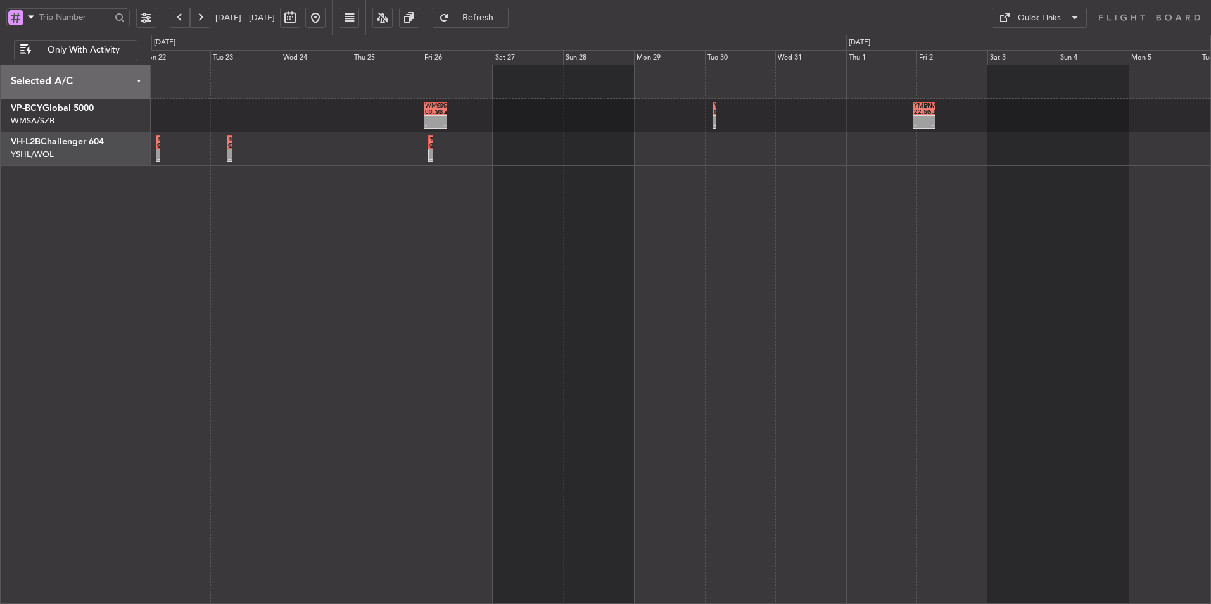
click at [419, 282] on div "- - WMSA 00:50 Z YSSY 08:45 Z - - YSSY 02:50 Z YMEN 04:00 Z - - YMEN 22:50 Z WM…" at bounding box center [681, 335] width 1060 height 540
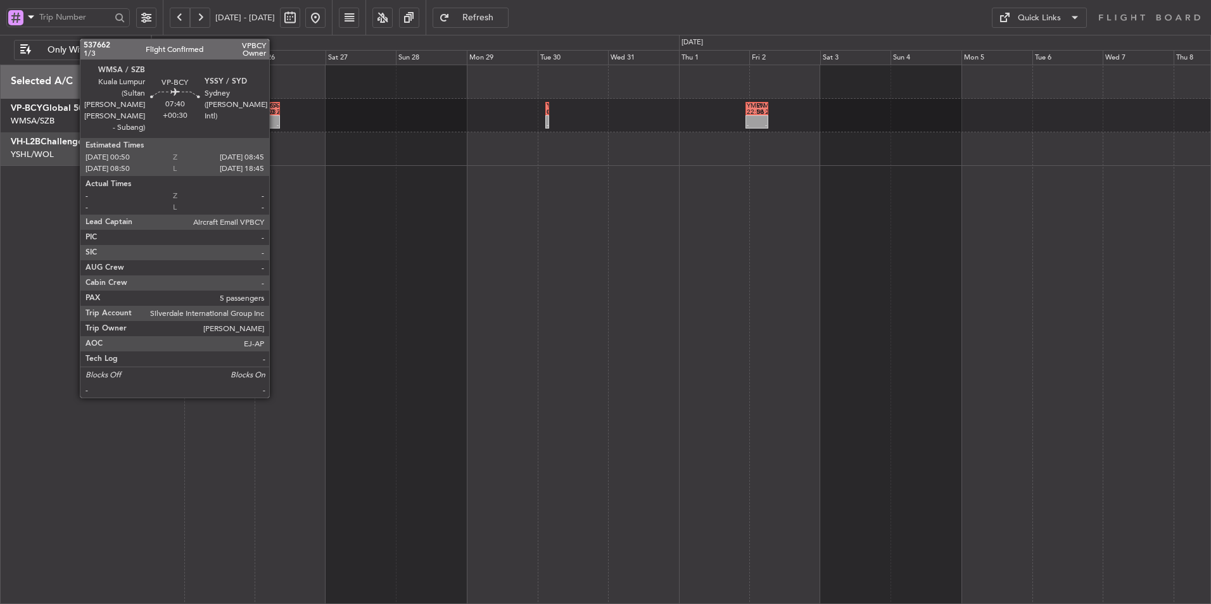
click at [274, 112] on div "08:45 Z" at bounding box center [274, 112] width 11 height 6
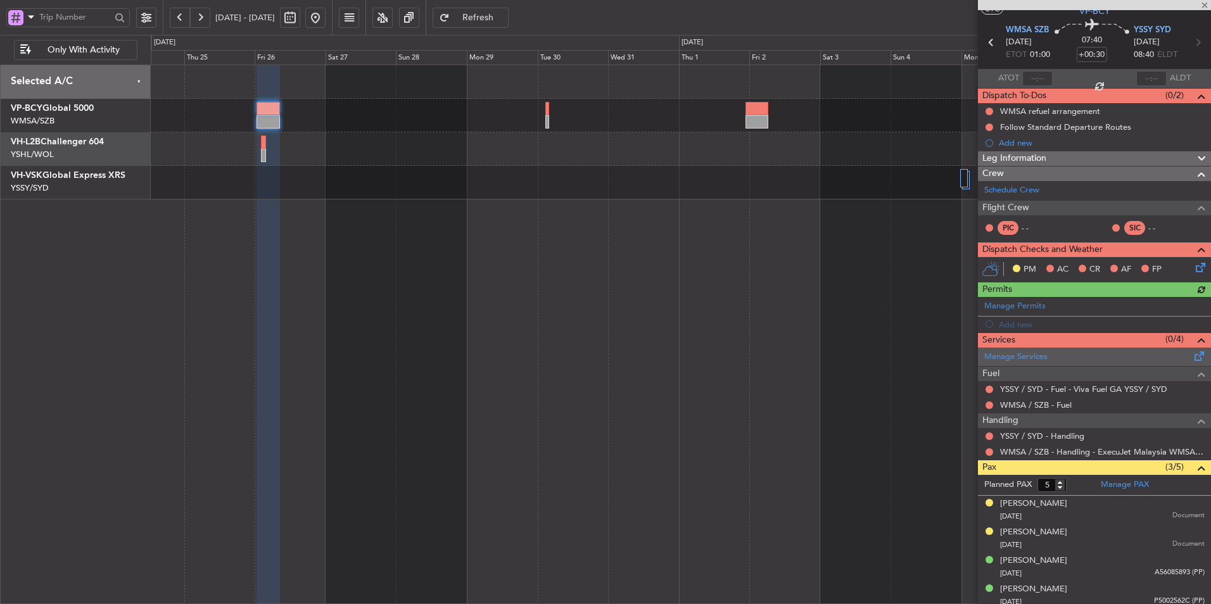
scroll to position [69, 0]
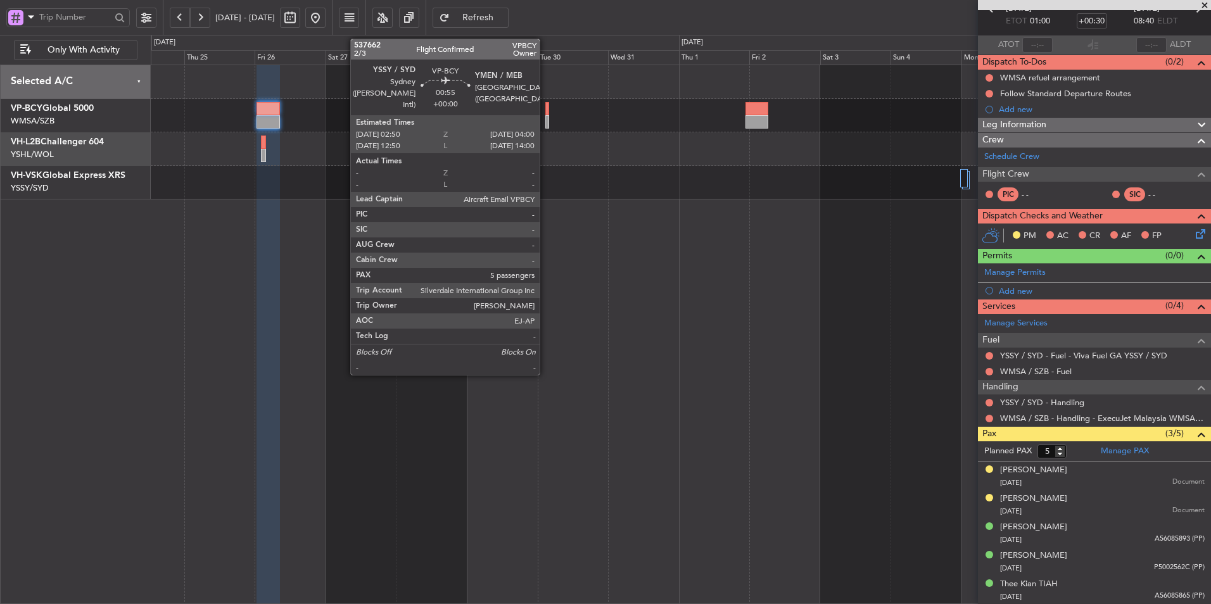
click at [545, 111] on div at bounding box center [547, 108] width 4 height 13
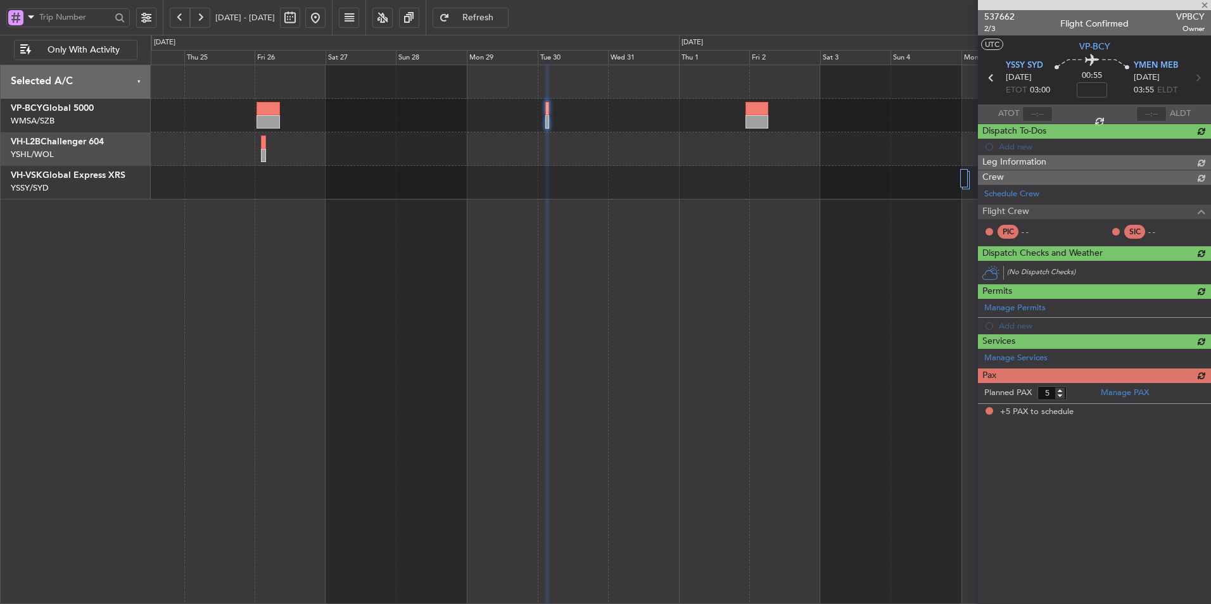
scroll to position [0, 0]
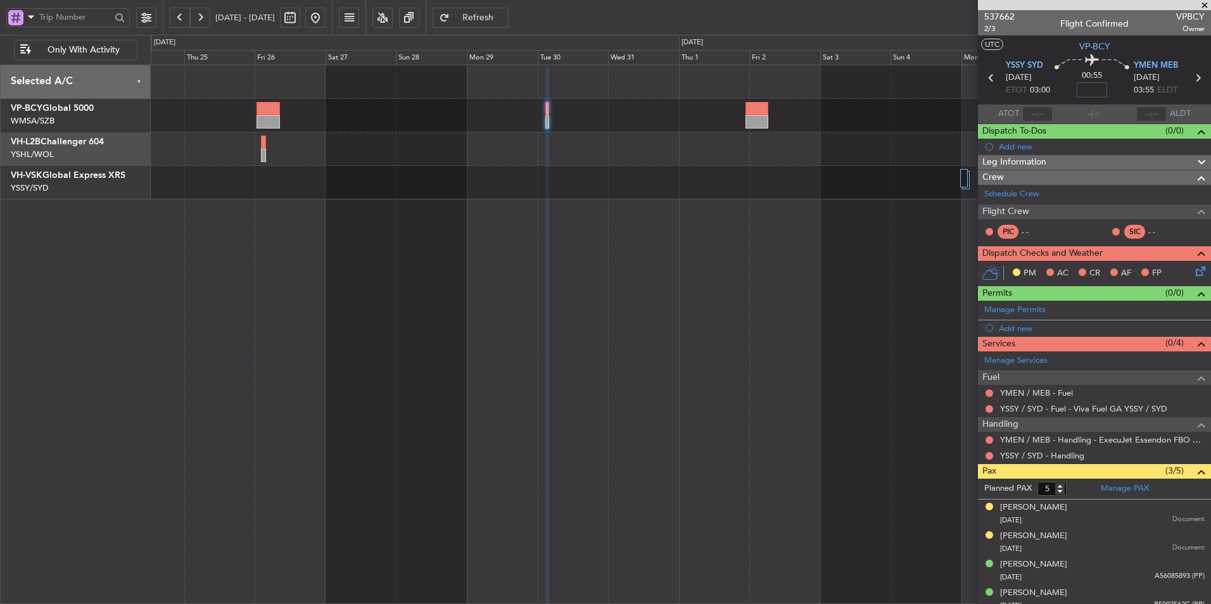
click at [1087, 91] on input at bounding box center [1092, 89] width 30 height 15
type input "+00:05"
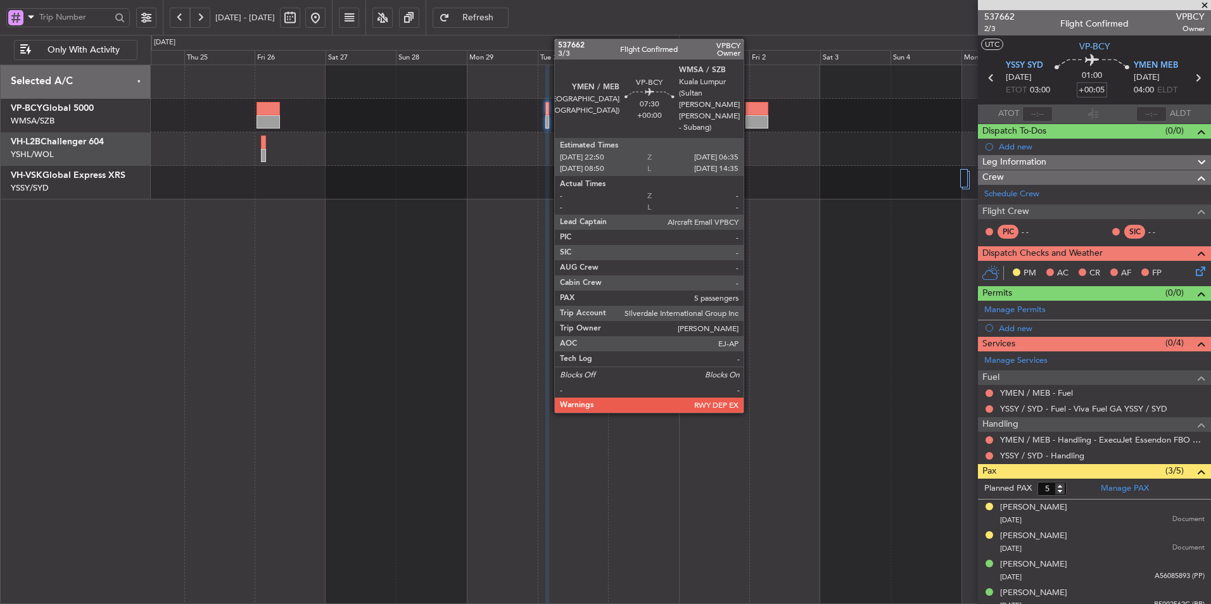
click at [750, 115] on div at bounding box center [756, 108] width 23 height 13
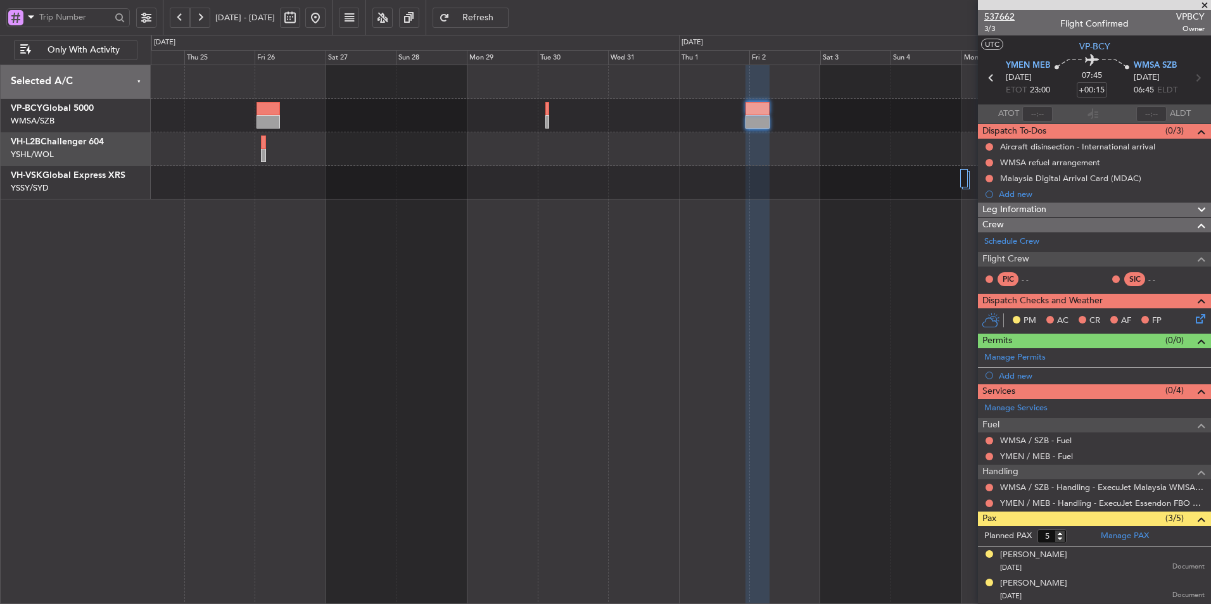
click at [1006, 13] on span "537662" at bounding box center [999, 16] width 30 height 13
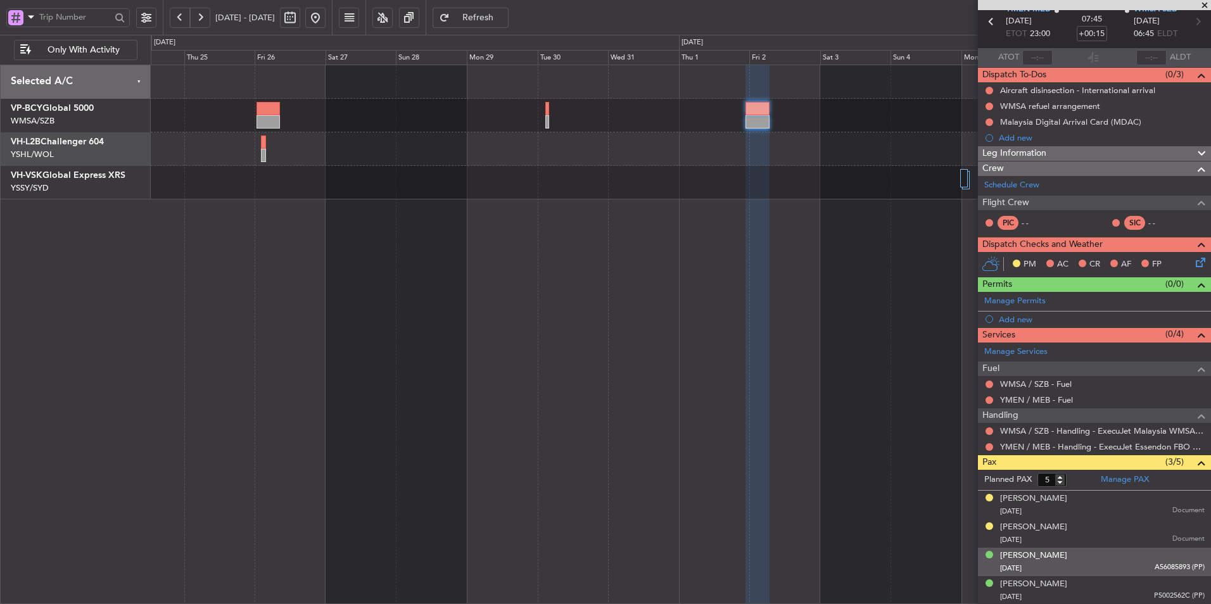
scroll to position [85, 0]
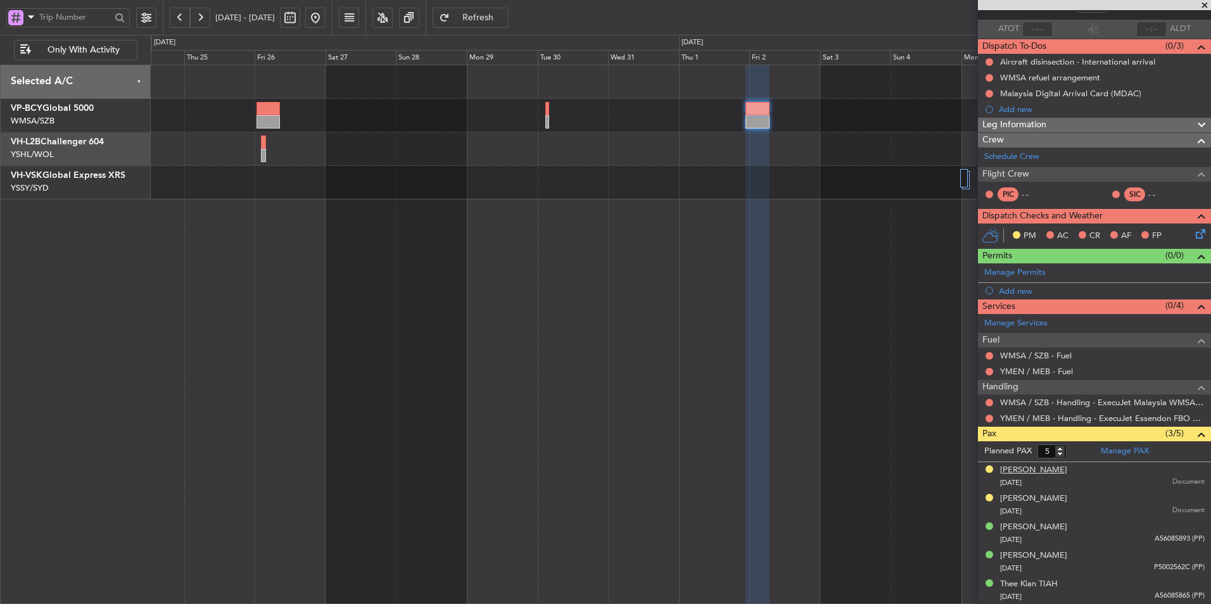
click at [1037, 471] on div "David Yong TAI" at bounding box center [1033, 470] width 67 height 13
click at [1016, 494] on div "Wei XIAO" at bounding box center [1033, 499] width 67 height 13
click at [1101, 445] on link "Manage PAX" at bounding box center [1125, 451] width 48 height 13
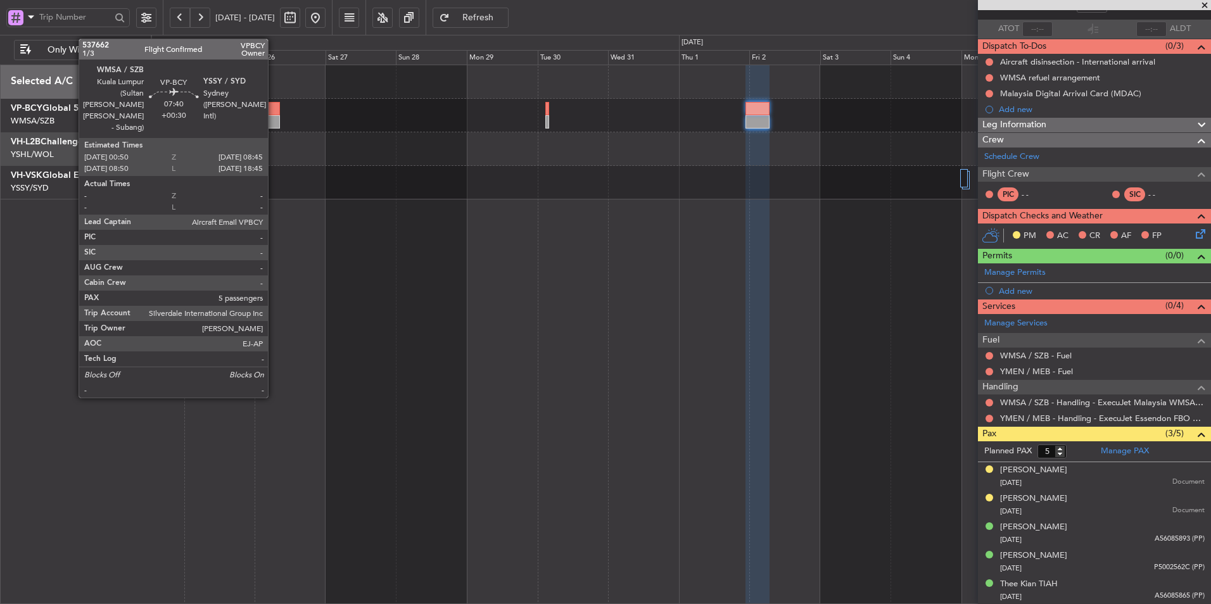
click at [274, 115] on div at bounding box center [268, 121] width 23 height 13
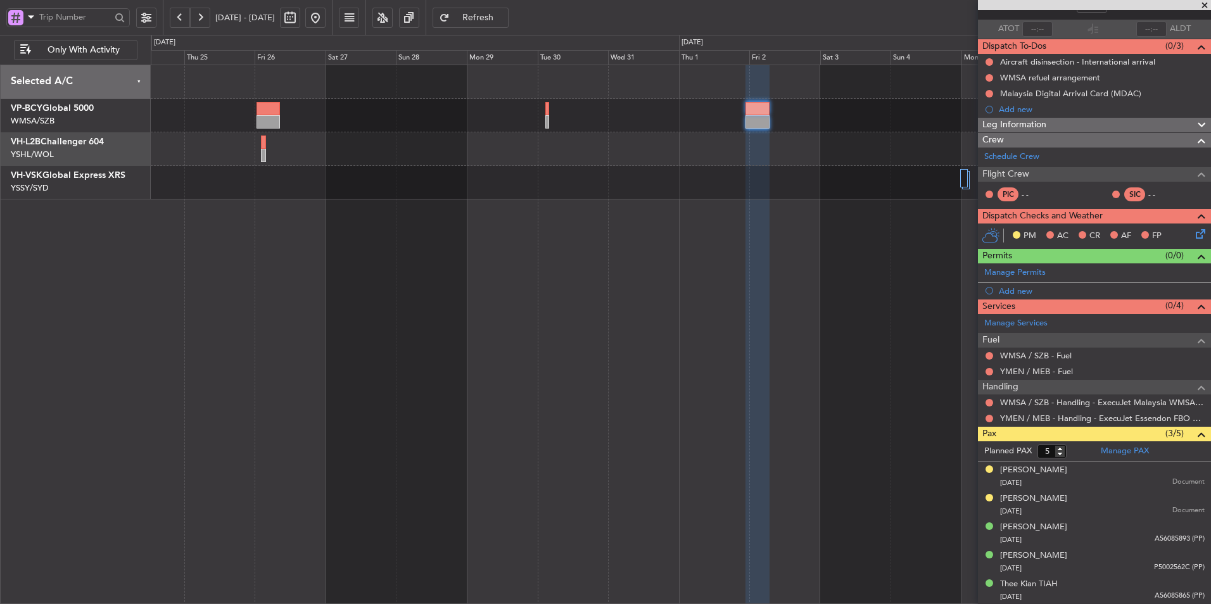
click at [733, 279] on div at bounding box center [681, 335] width 1060 height 540
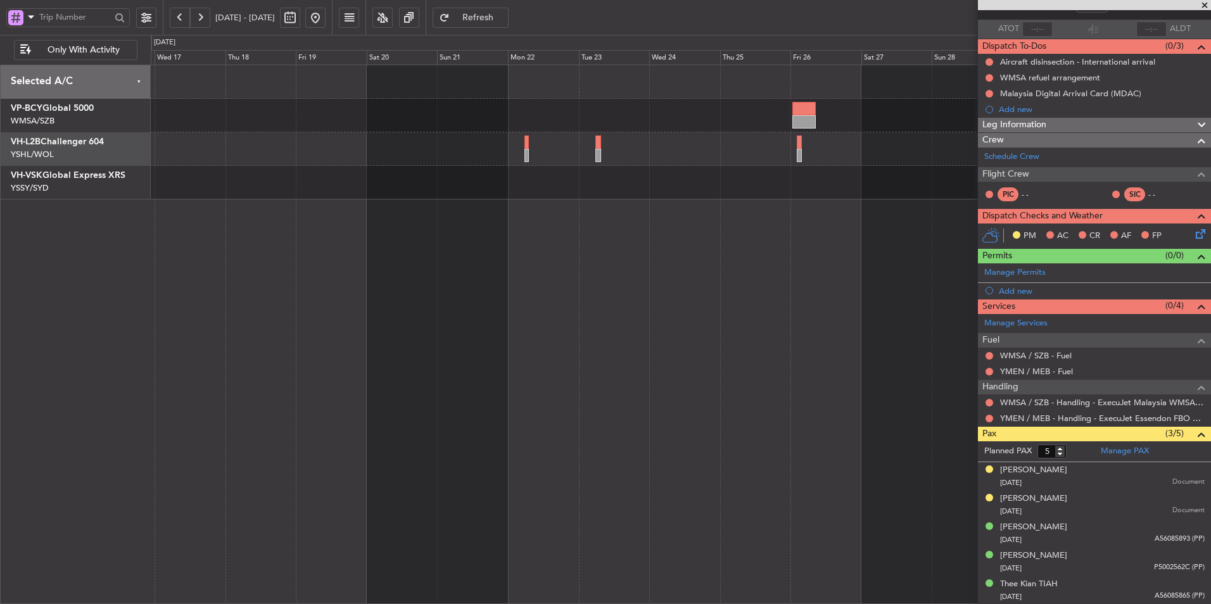
click at [202, 258] on div at bounding box center [681, 335] width 1060 height 540
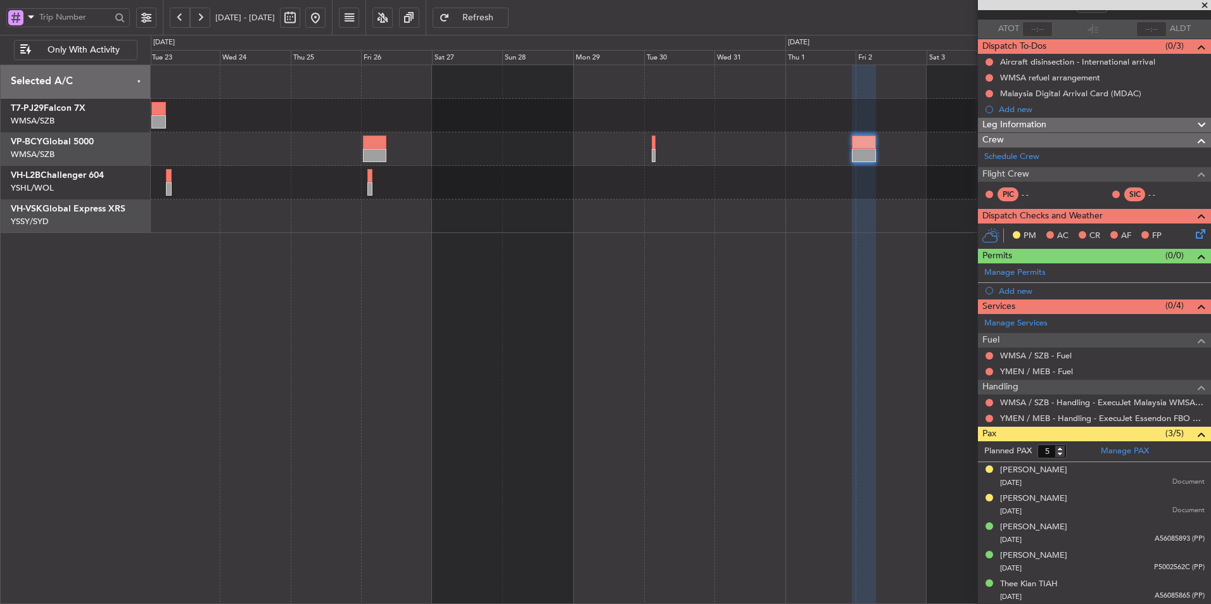
click at [373, 224] on div at bounding box center [681, 217] width 1060 height 34
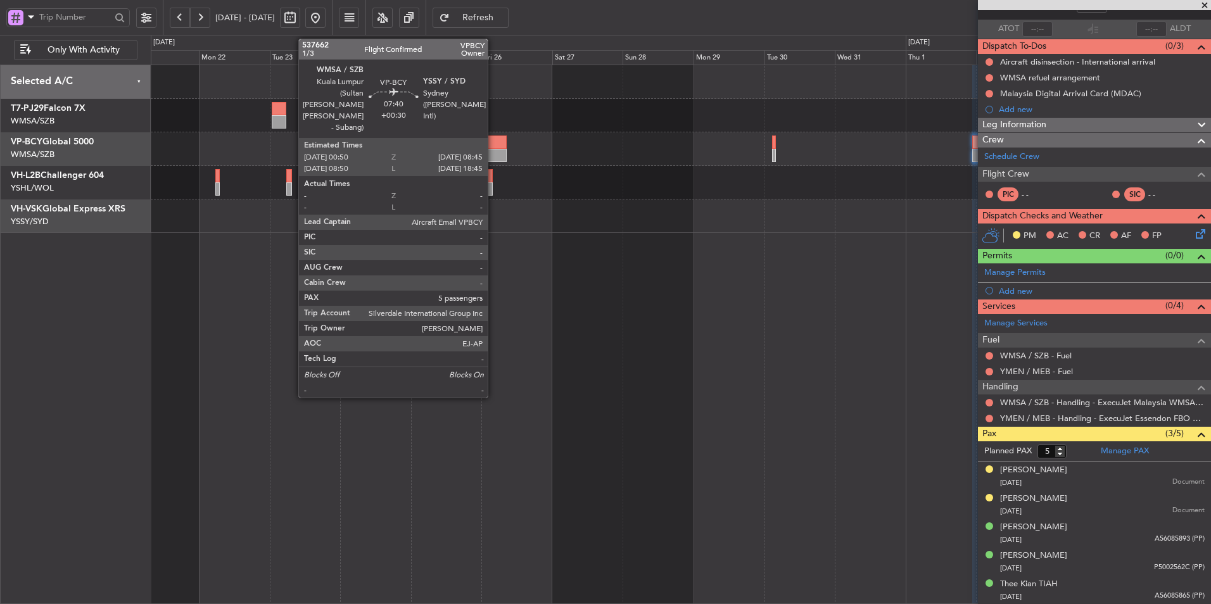
click at [493, 154] on div at bounding box center [494, 155] width 23 height 13
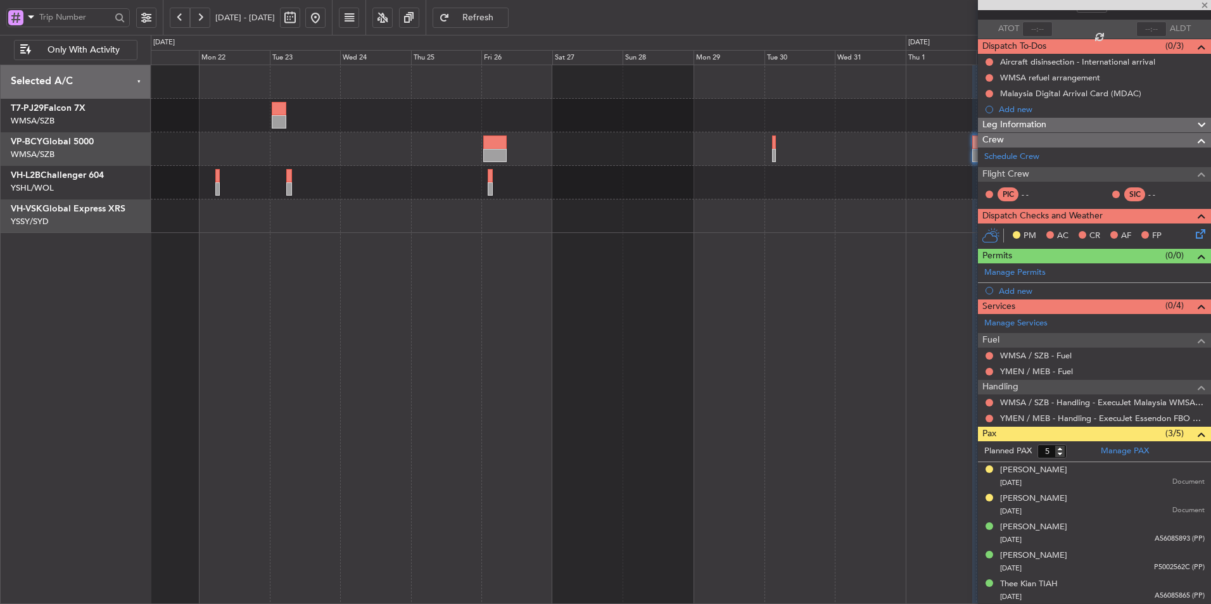
type input "+00:30"
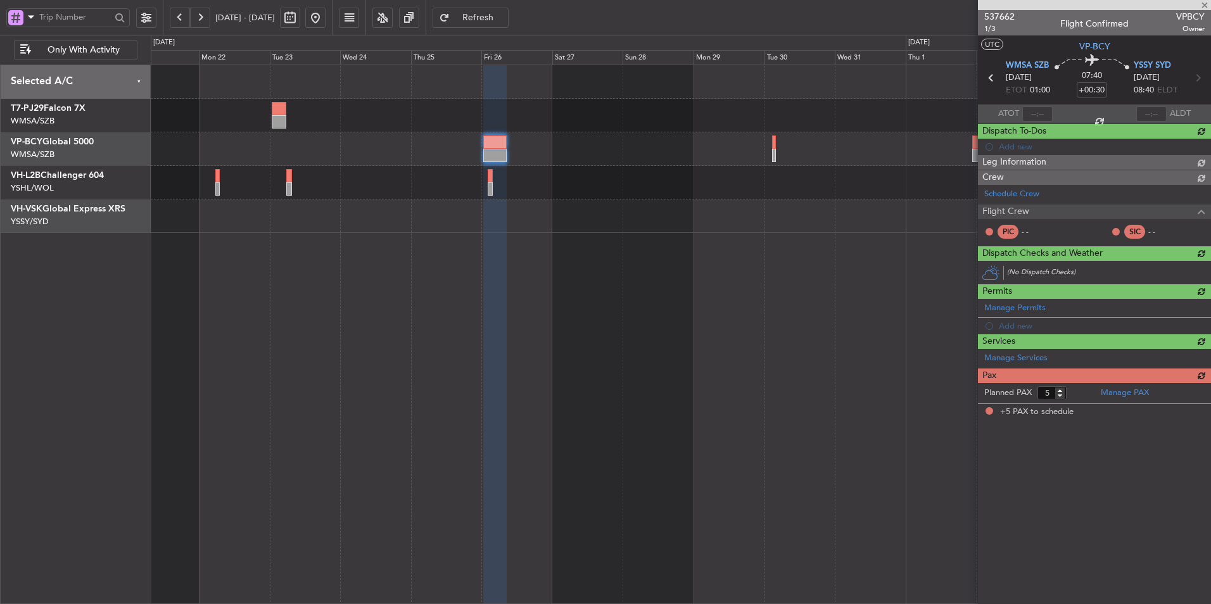
scroll to position [0, 0]
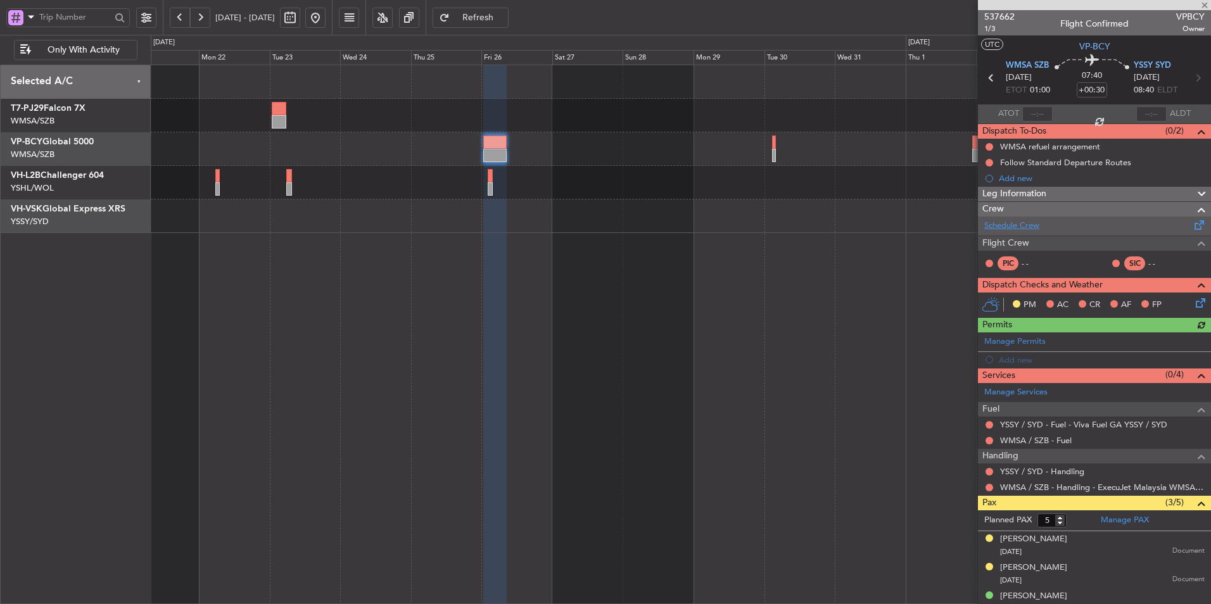
click at [1015, 225] on link "Schedule Crew" at bounding box center [1011, 226] width 55 height 13
click at [509, 23] on button "Refresh" at bounding box center [471, 18] width 76 height 20
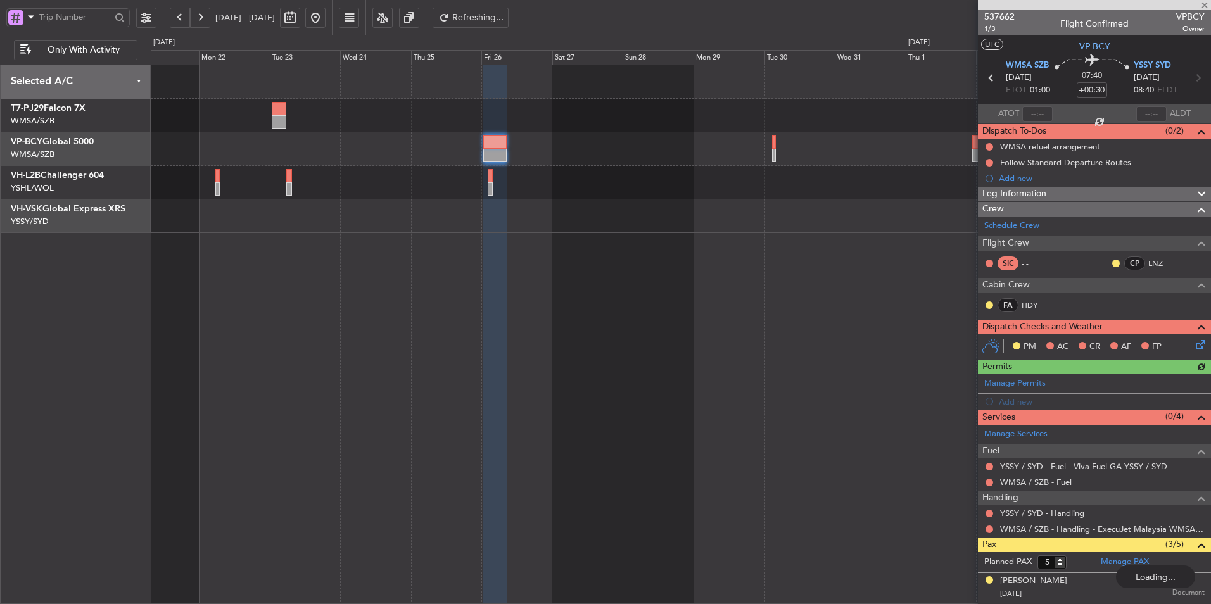
click at [516, 294] on div at bounding box center [681, 335] width 1060 height 540
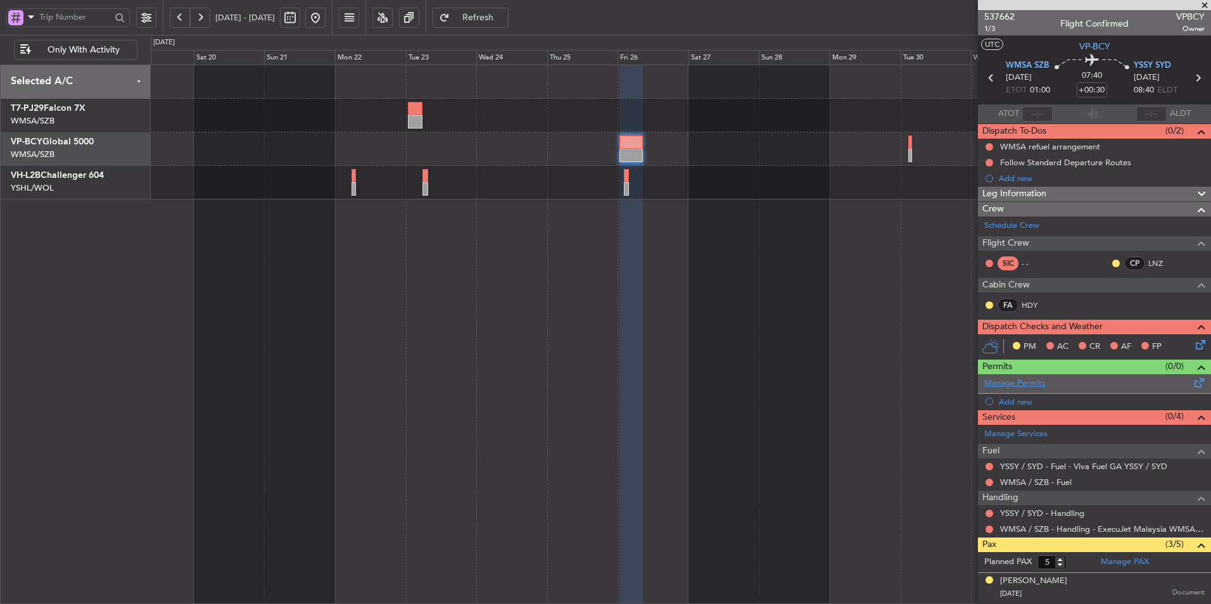
click at [1039, 387] on link "Manage Permits" at bounding box center [1014, 383] width 61 height 13
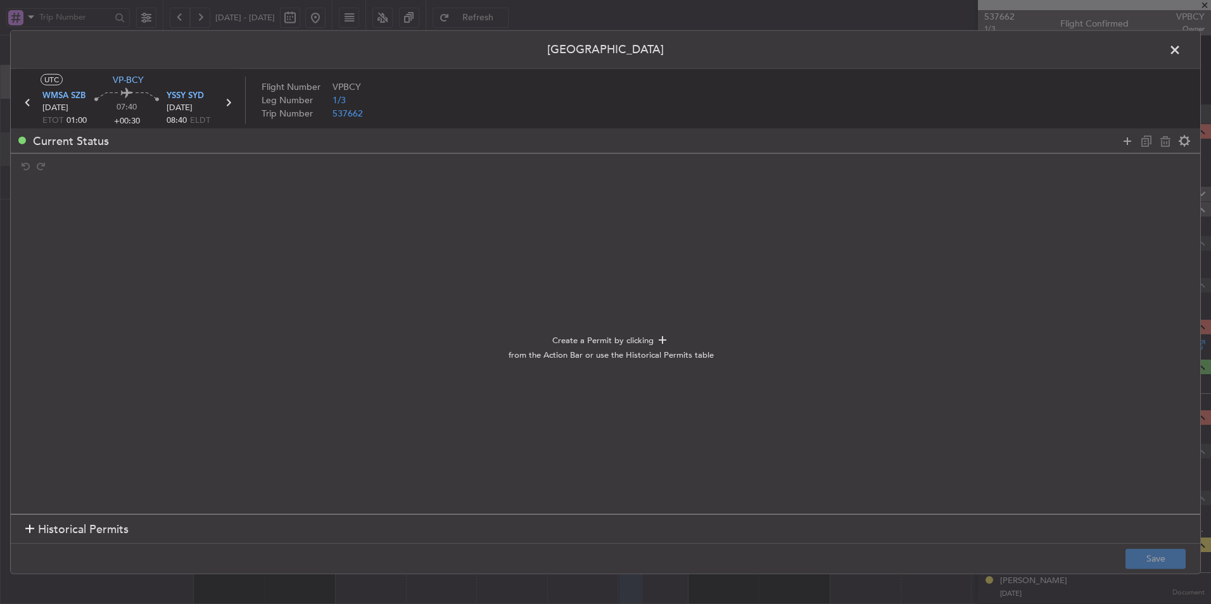
click at [91, 535] on span "Historical Permits" at bounding box center [83, 529] width 91 height 17
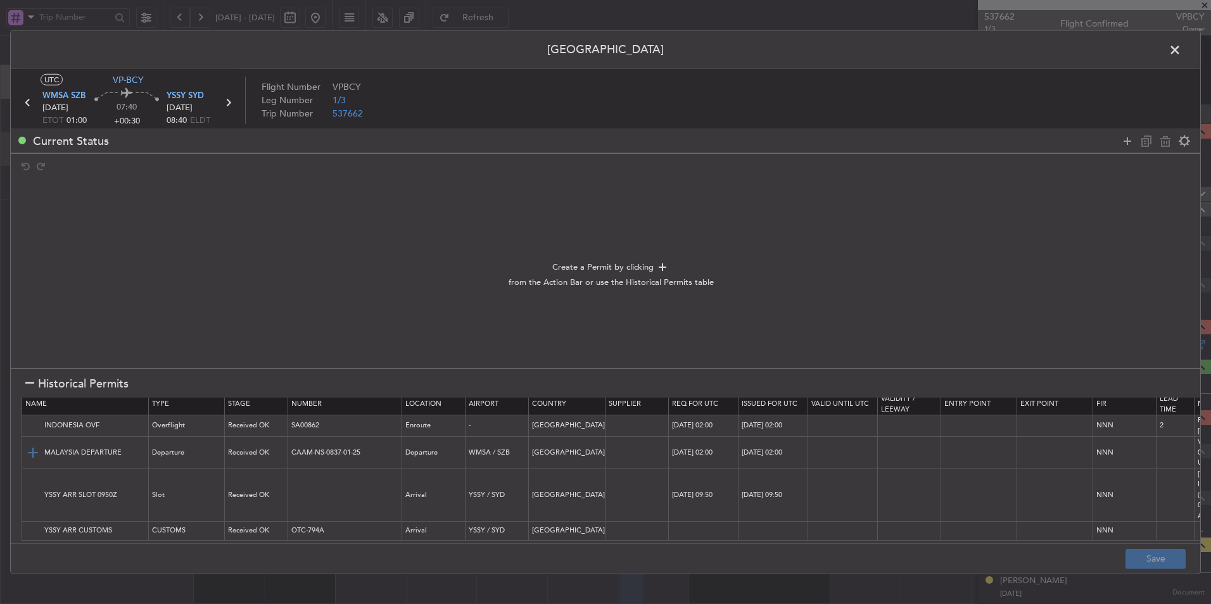
scroll to position [18, 0]
click at [32, 449] on img at bounding box center [32, 452] width 15 height 15
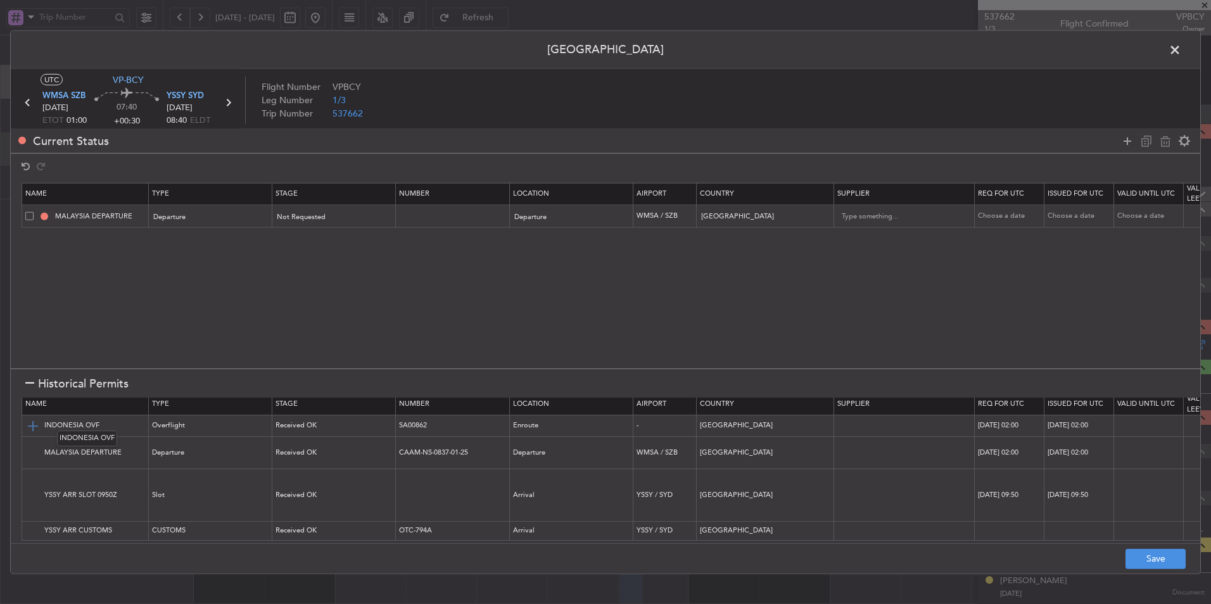
click at [35, 418] on img at bounding box center [32, 425] width 15 height 15
click at [32, 488] on img at bounding box center [32, 495] width 15 height 15
click at [32, 523] on img at bounding box center [32, 530] width 15 height 15
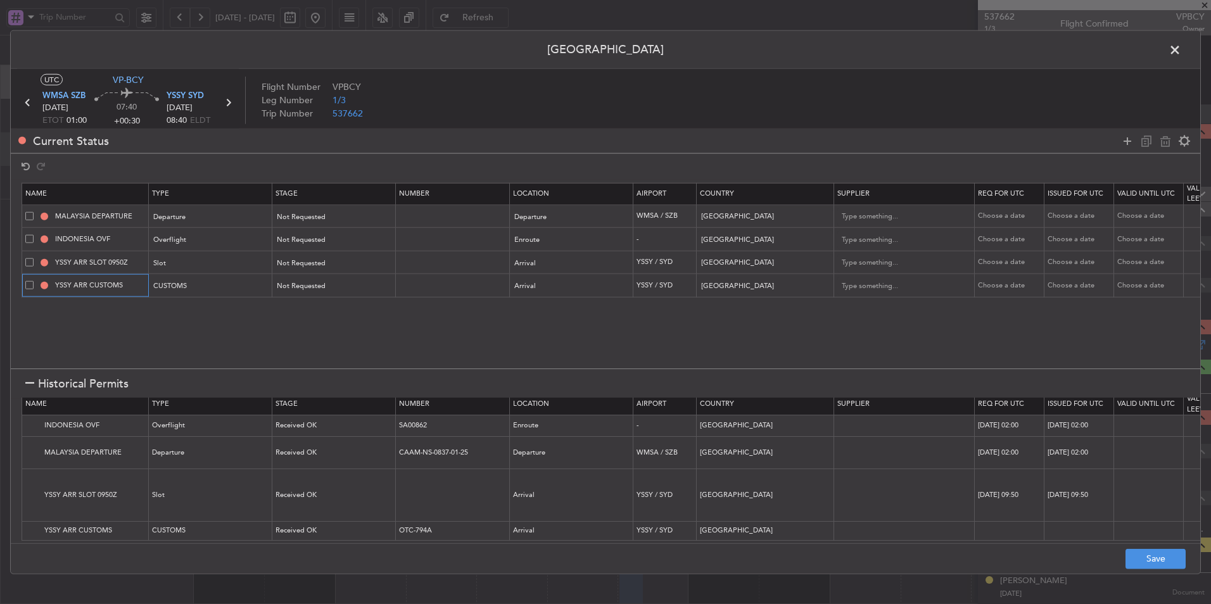
click at [126, 289] on input "YSSY ARR CUSTOMS" at bounding box center [100, 285] width 95 height 11
drag, startPoint x: 126, startPoint y: 285, endPoint x: 74, endPoint y: 286, distance: 52.0
click at [74, 286] on input "YSSY ARR CUSTOMS" at bounding box center [100, 285] width 95 height 11
type input "YSSY OTC"
click at [1167, 561] on button "Save" at bounding box center [1156, 559] width 60 height 20
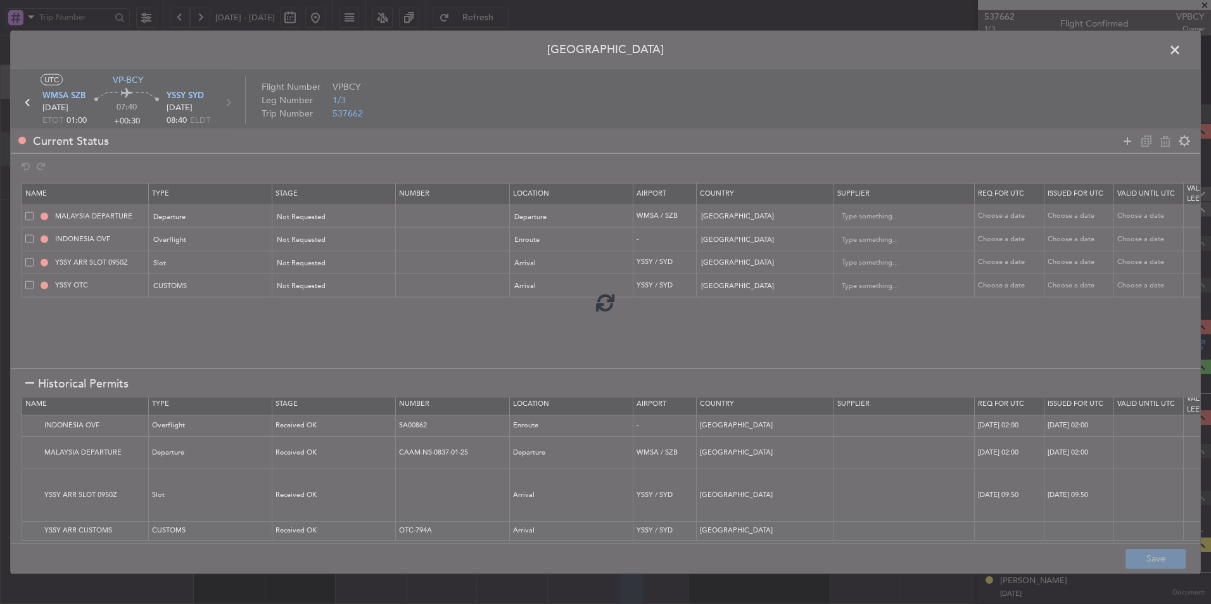
type input "NNN"
type input "2"
type input "YSSY ARR SLOT"
type input "NNN"
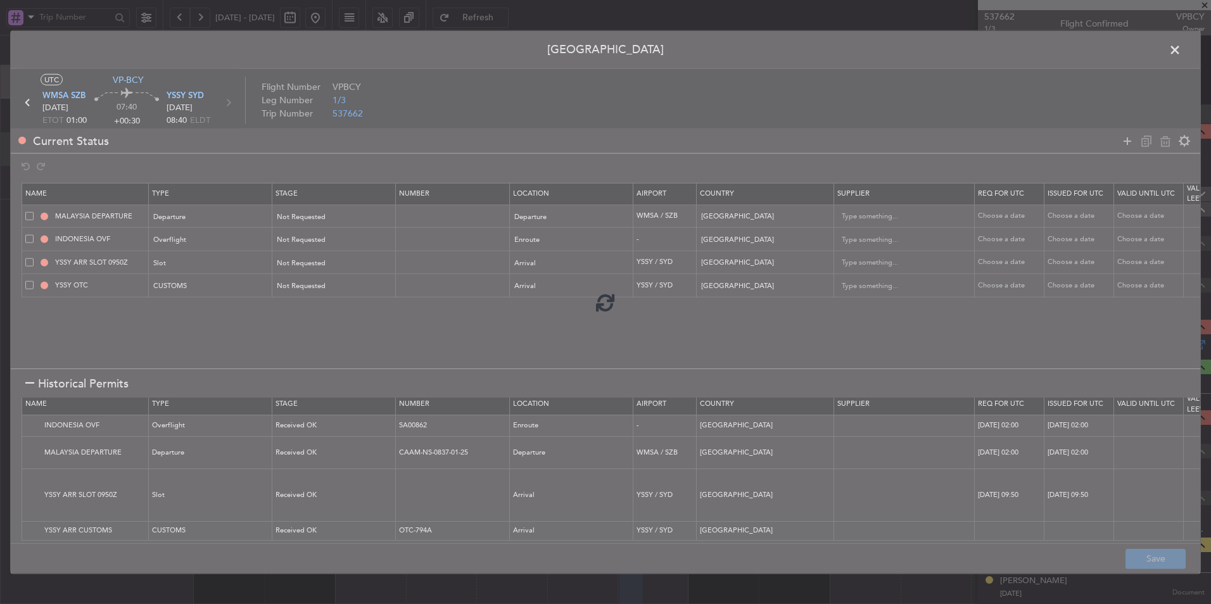
type input "YSSY ARR CUSTOMS"
type input "NNN"
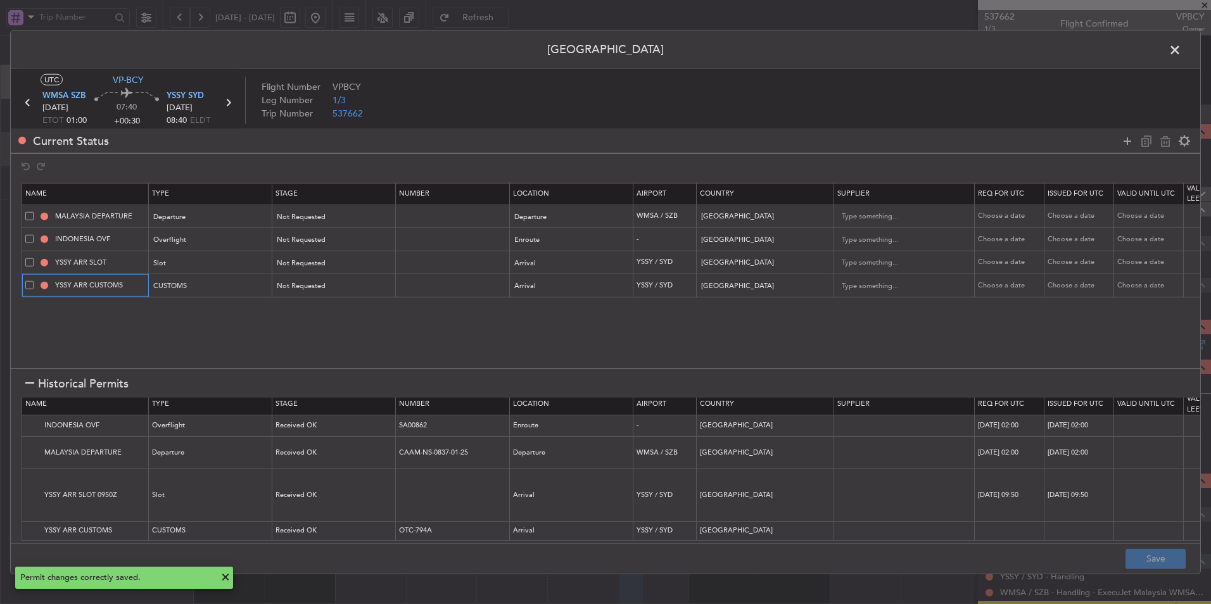
click at [124, 286] on input "YSSY ARR CUSTOMS" at bounding box center [100, 285] width 95 height 11
click at [1181, 54] on span at bounding box center [1181, 53] width 0 height 25
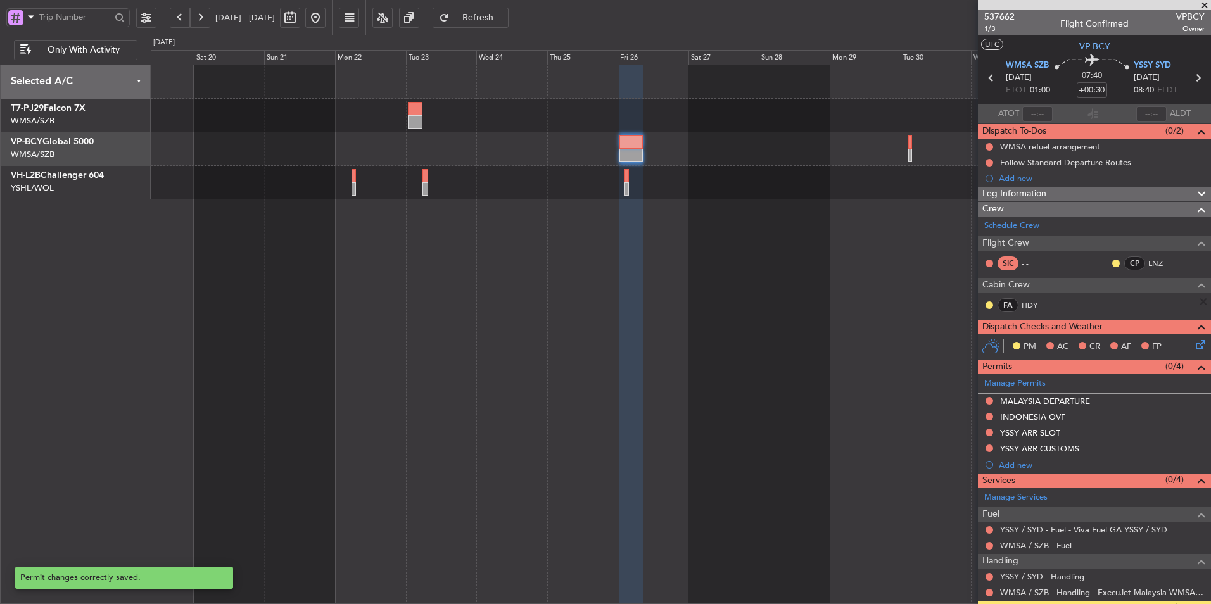
click at [504, 18] on span "Refresh" at bounding box center [478, 17] width 52 height 9
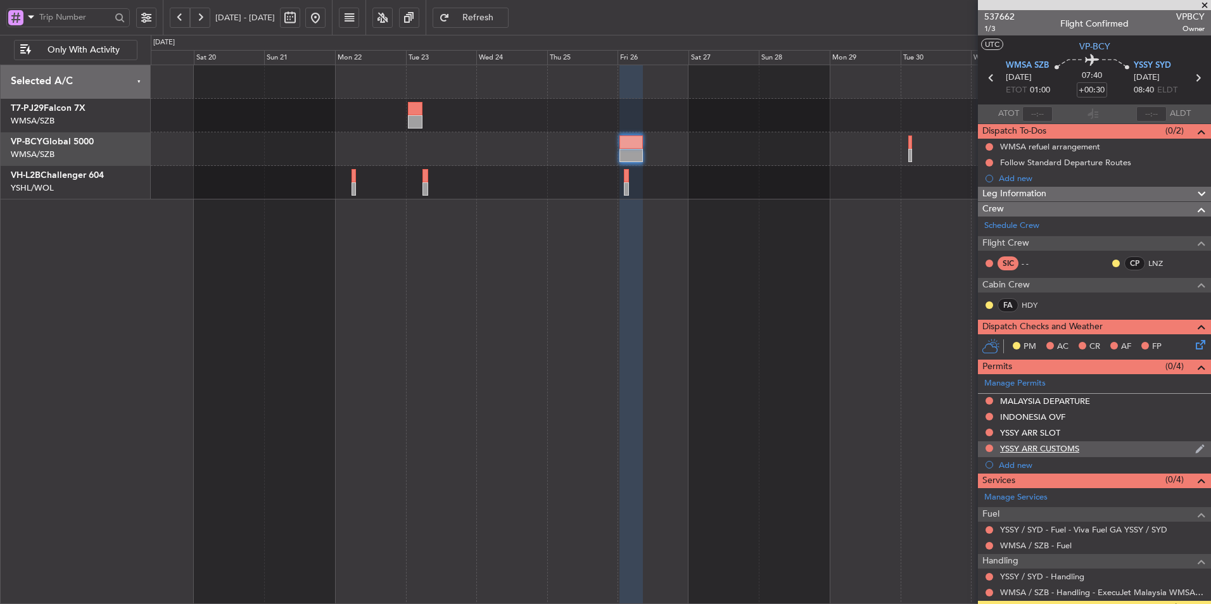
click at [1065, 441] on div "YSSY ARR CUSTOMS" at bounding box center [1094, 449] width 233 height 16
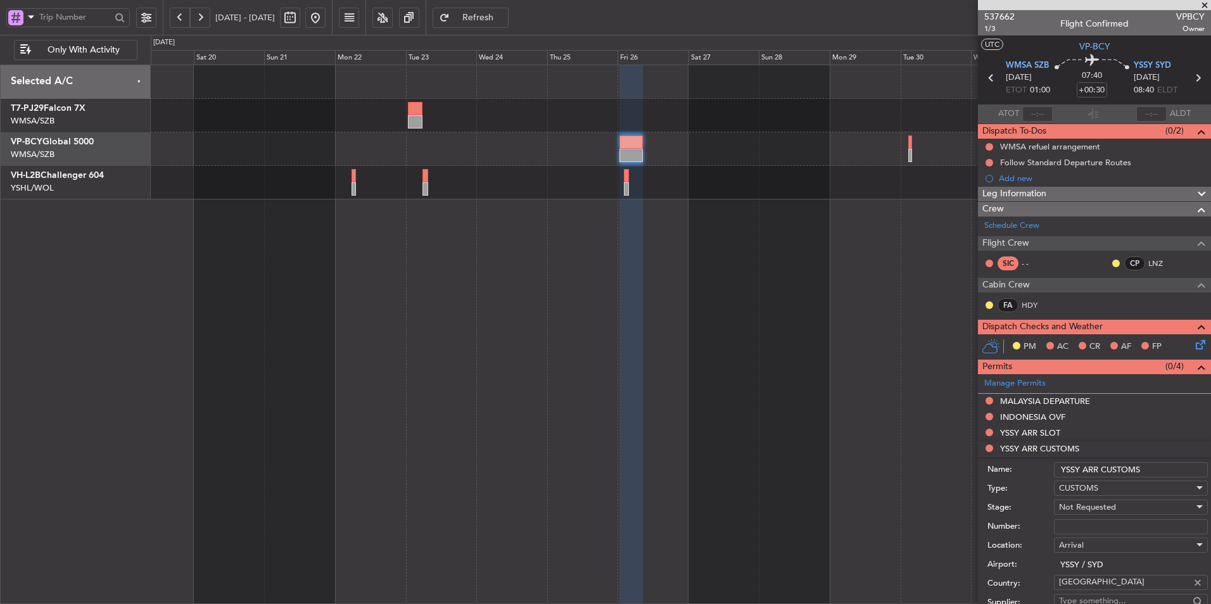
click at [1143, 470] on input "YSSY ARR CUSTOMS" at bounding box center [1131, 469] width 154 height 15
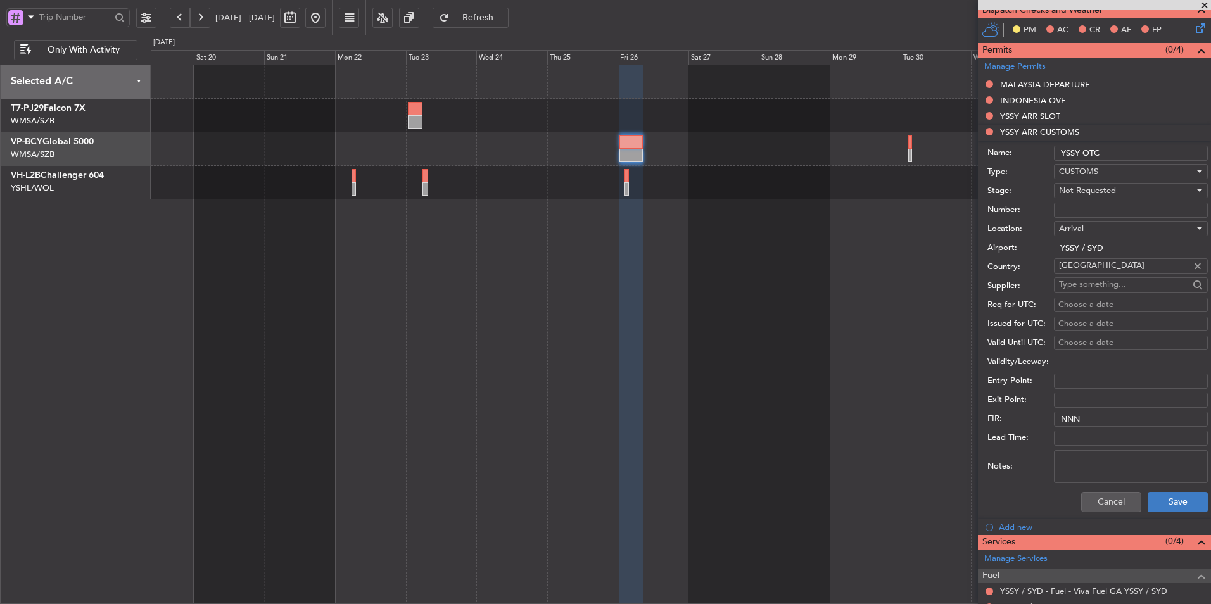
type input "YSSY OTC"
click at [1171, 497] on button "Save" at bounding box center [1178, 502] width 60 height 20
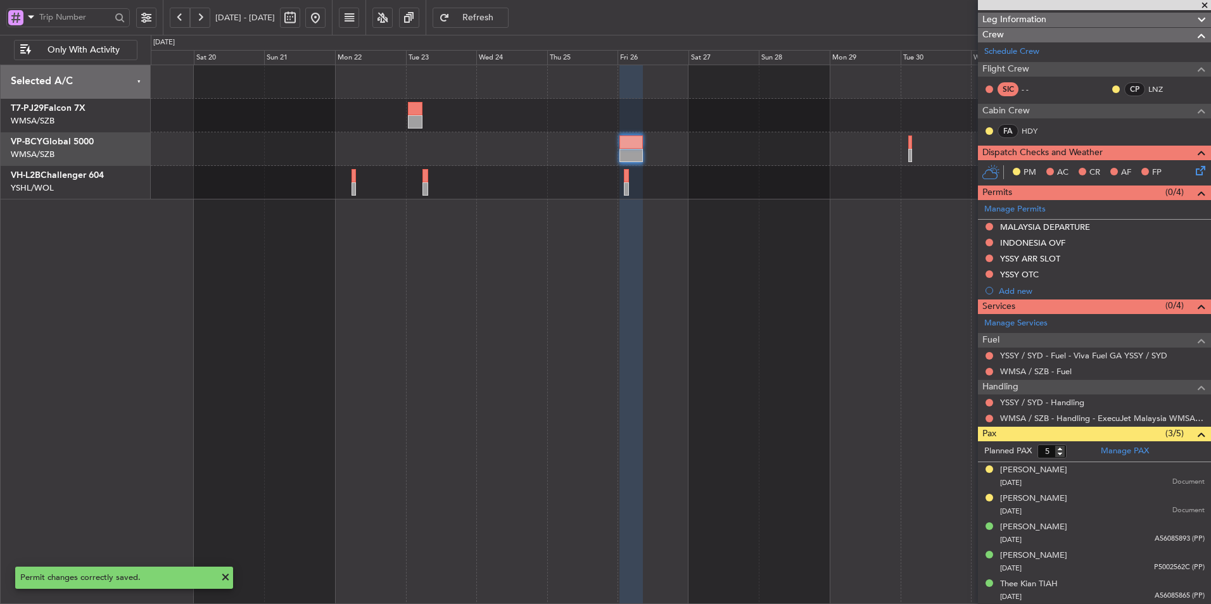
scroll to position [0, 0]
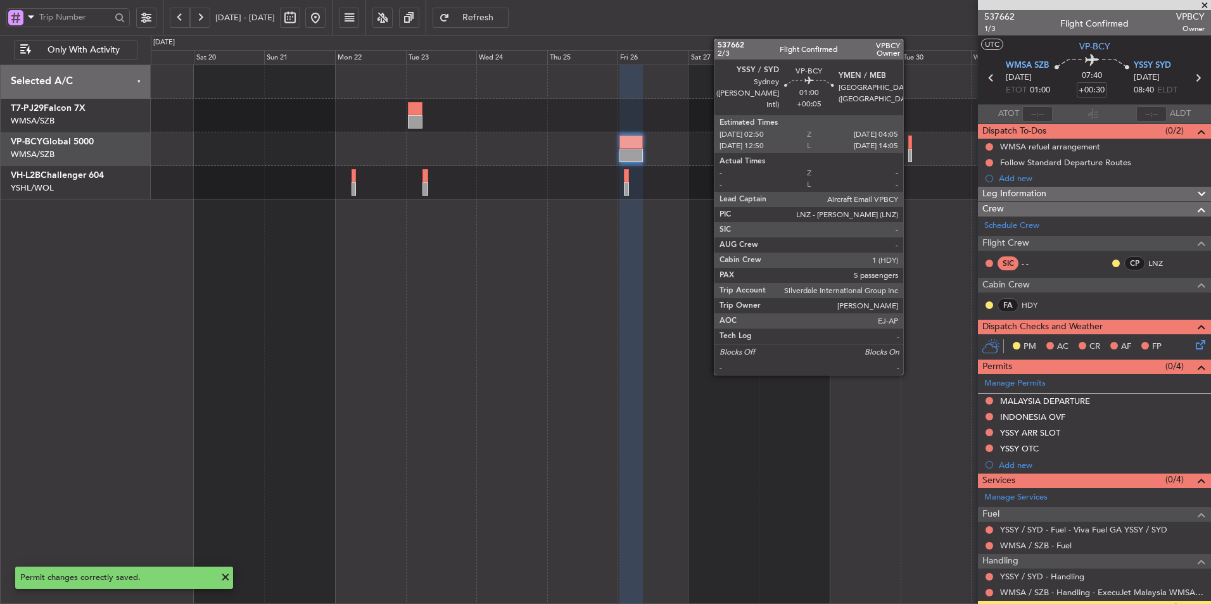
click at [909, 143] on div at bounding box center [910, 142] width 4 height 13
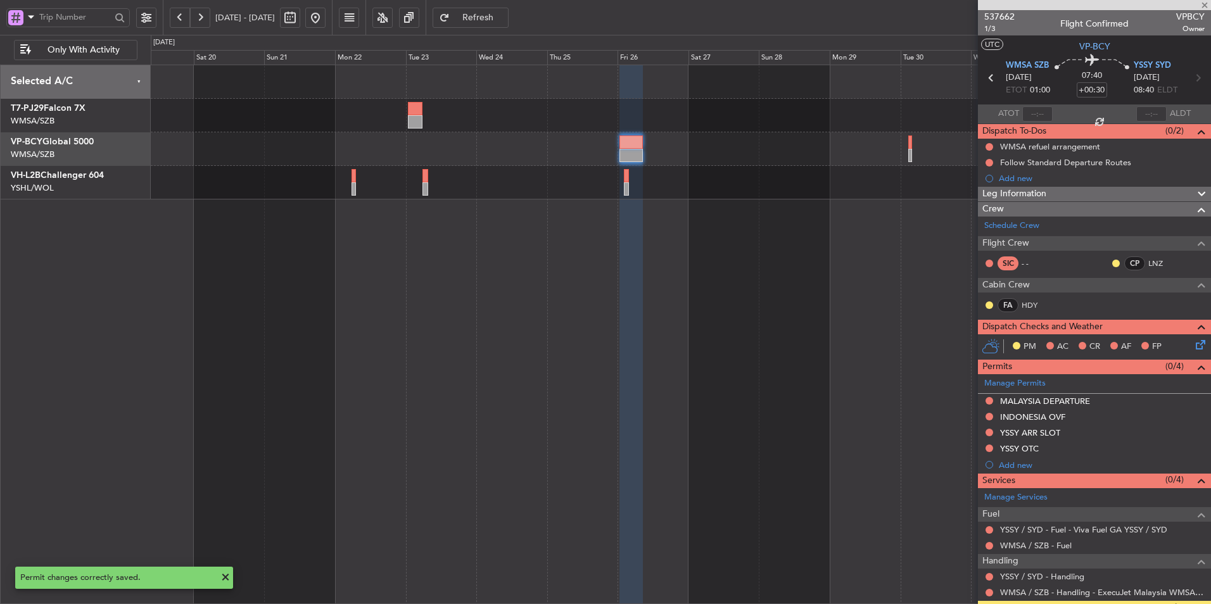
click at [631, 288] on div at bounding box center [681, 335] width 1060 height 540
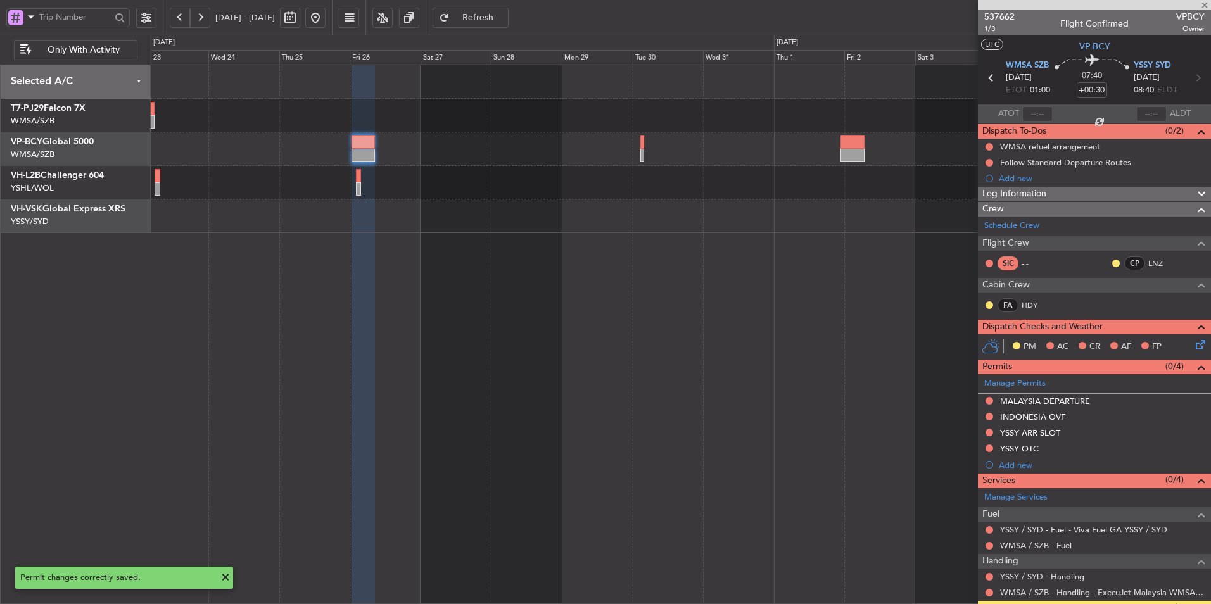
type input "+00:05"
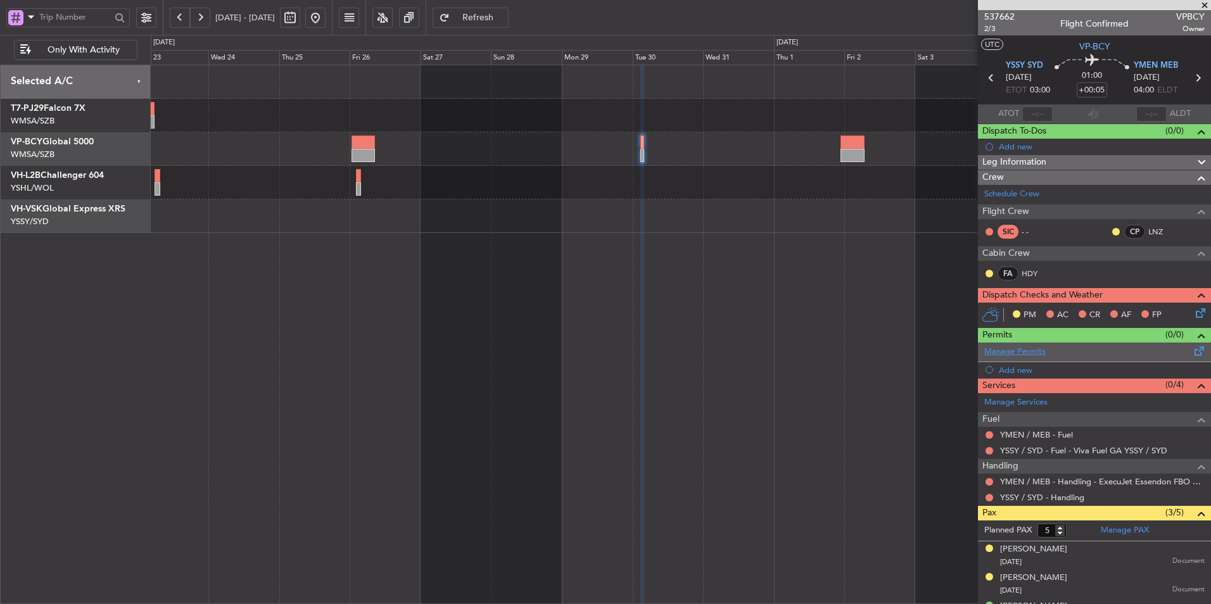
click at [1031, 356] on link "Manage Permits" at bounding box center [1014, 352] width 61 height 13
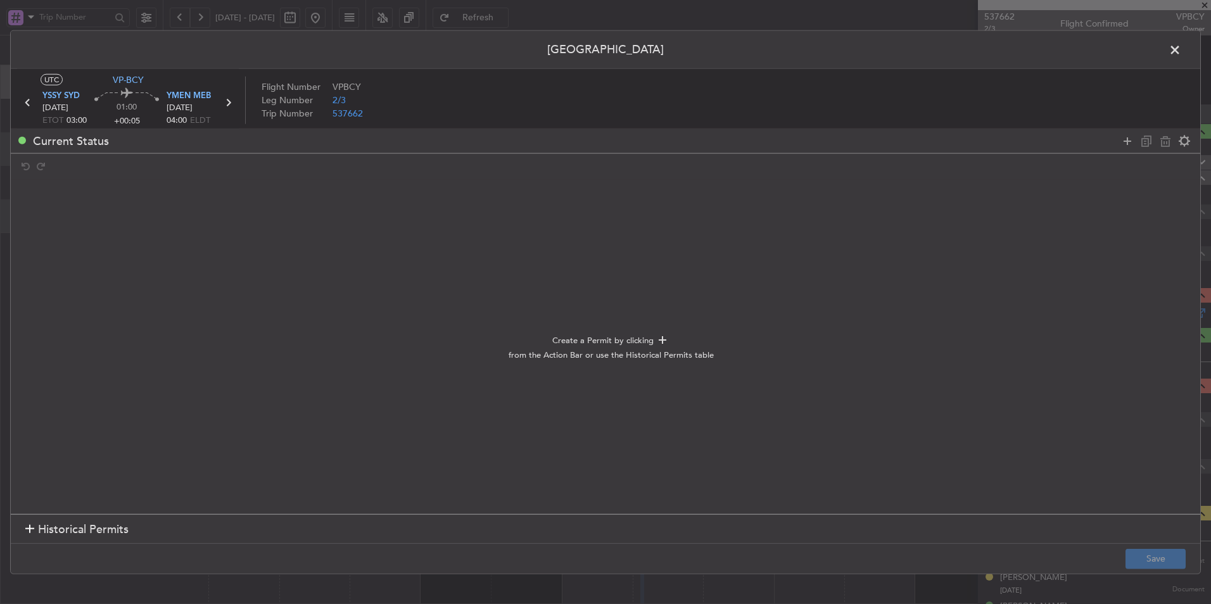
click at [123, 523] on span "Historical Permits" at bounding box center [83, 529] width 91 height 17
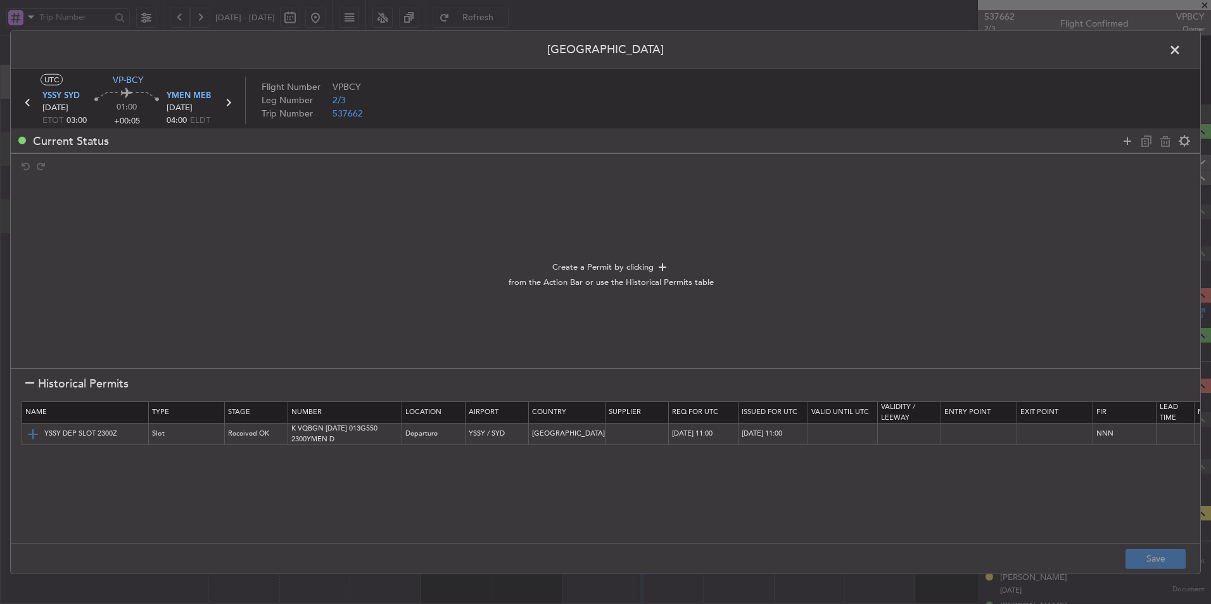
click at [34, 433] on img at bounding box center [32, 433] width 15 height 15
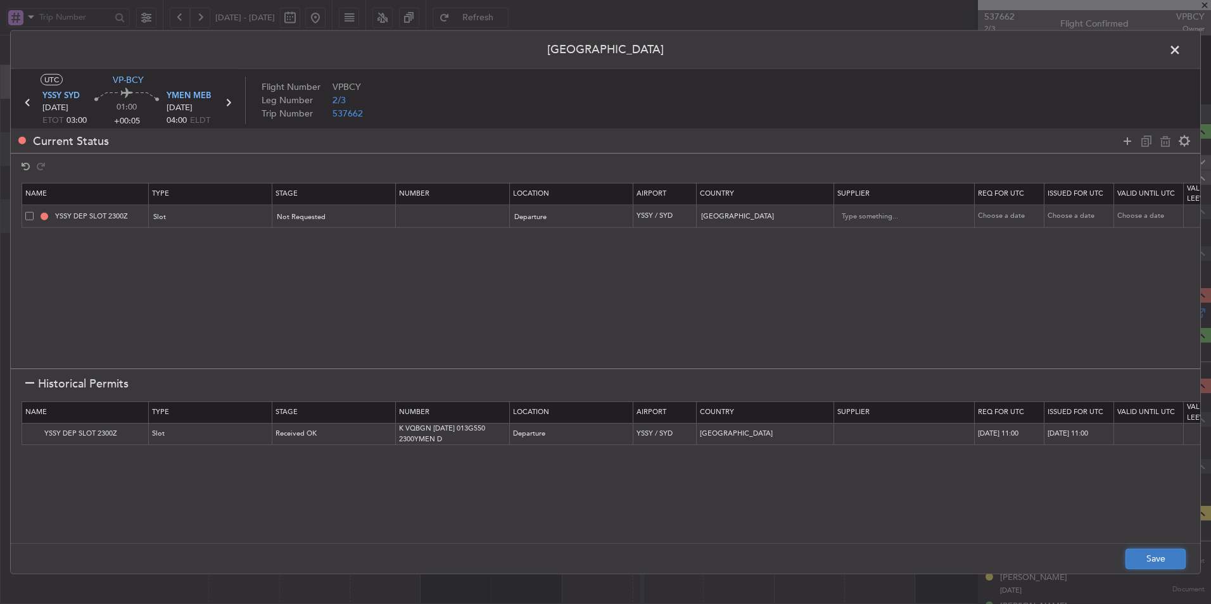
click at [1145, 554] on button "Save" at bounding box center [1156, 559] width 60 height 20
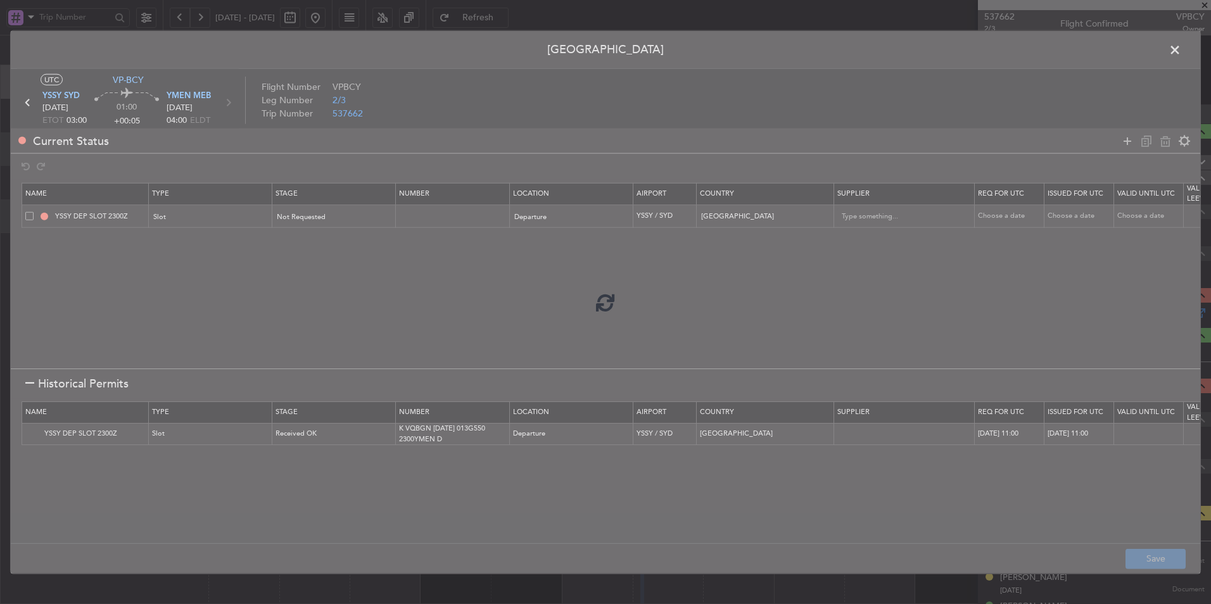
type input "YSSY DEP SLOT"
type input "NNN"
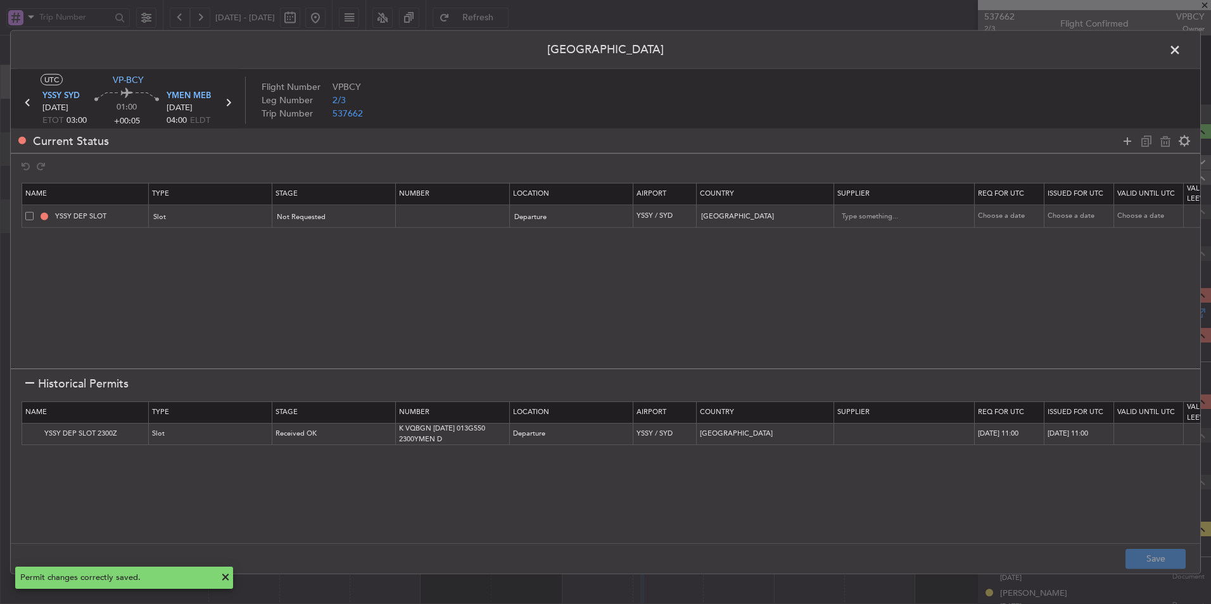
click at [1181, 56] on span at bounding box center [1181, 53] width 0 height 25
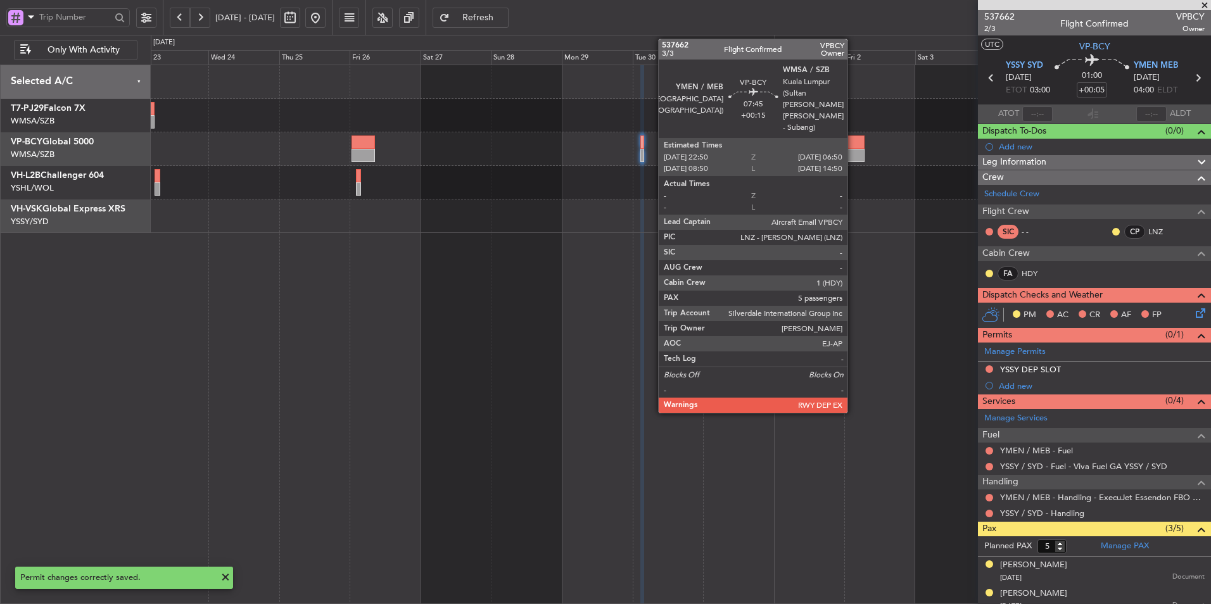
click at [853, 155] on div at bounding box center [852, 155] width 24 height 13
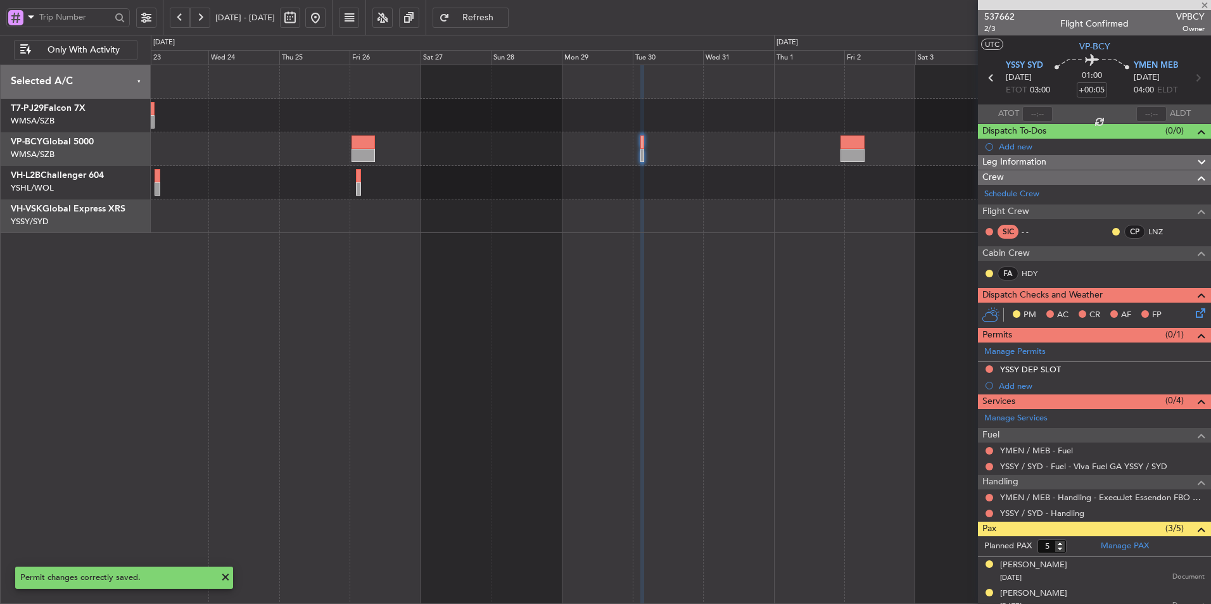
type input "+00:15"
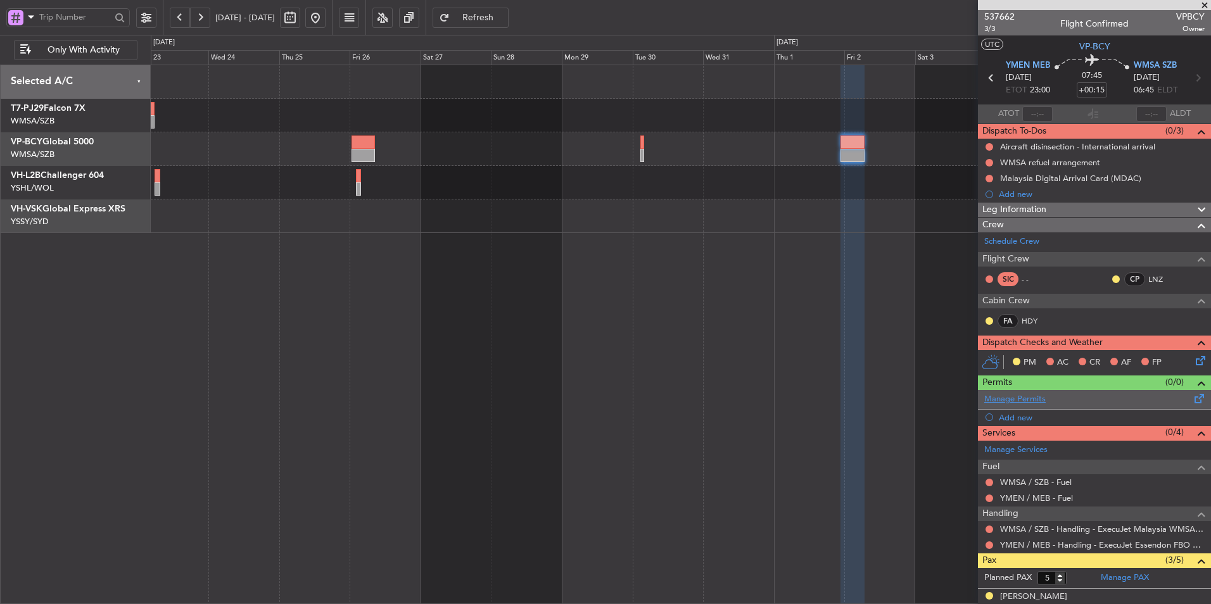
click at [1036, 401] on link "Manage Permits" at bounding box center [1014, 399] width 61 height 13
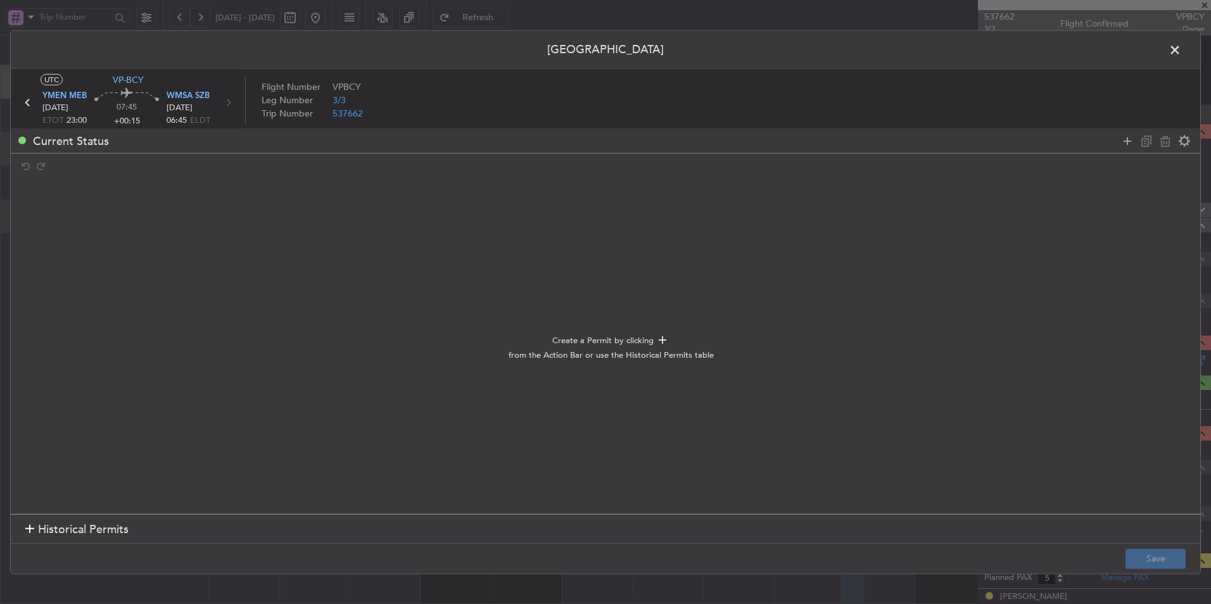
click at [101, 531] on span "Historical Permits" at bounding box center [83, 529] width 91 height 17
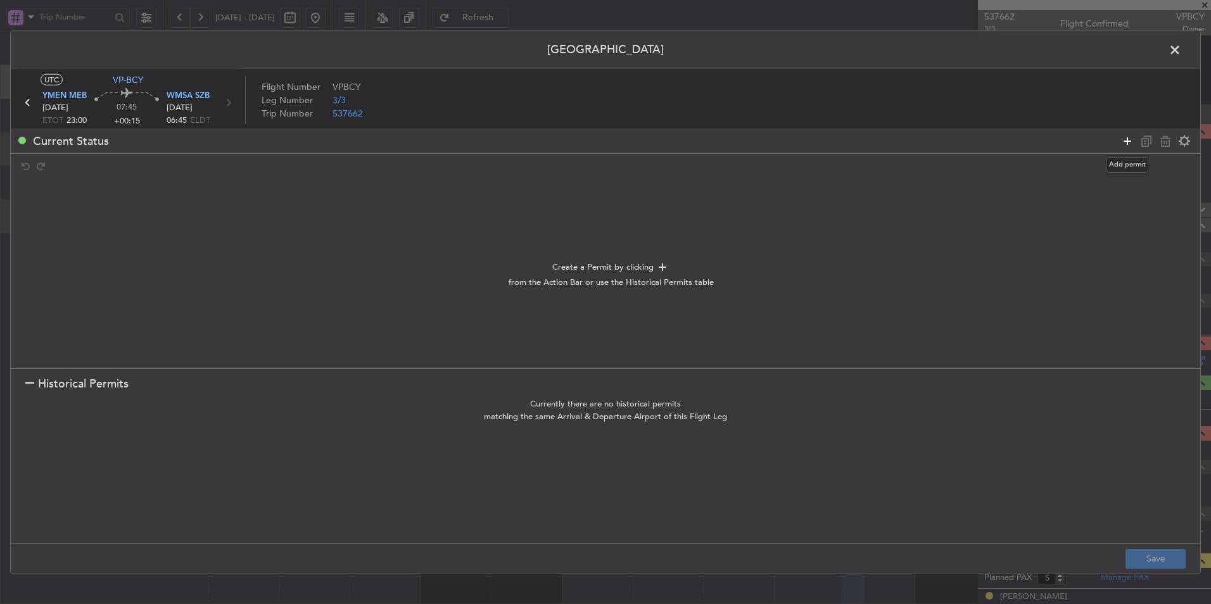
click at [1130, 143] on icon at bounding box center [1127, 140] width 15 height 15
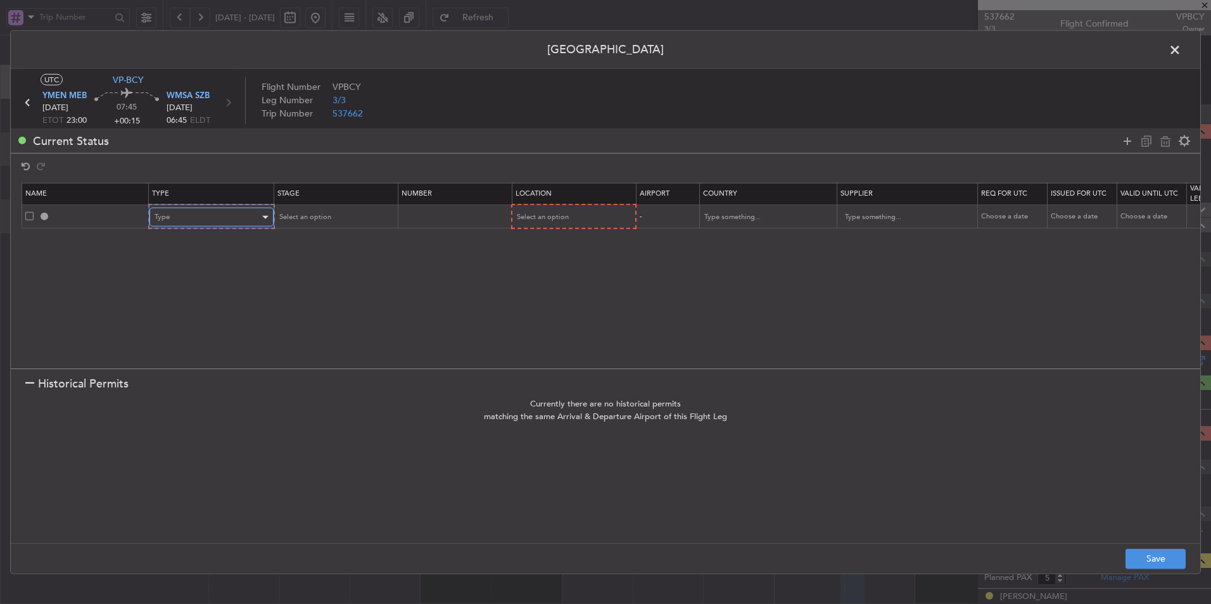
click at [227, 213] on div "Type" at bounding box center [207, 217] width 105 height 19
click at [208, 352] on span "Overflight" at bounding box center [211, 350] width 113 height 19
click at [547, 221] on span "Select an option" at bounding box center [542, 217] width 52 height 10
click at [535, 326] on span "Enroute" at bounding box center [572, 319] width 113 height 19
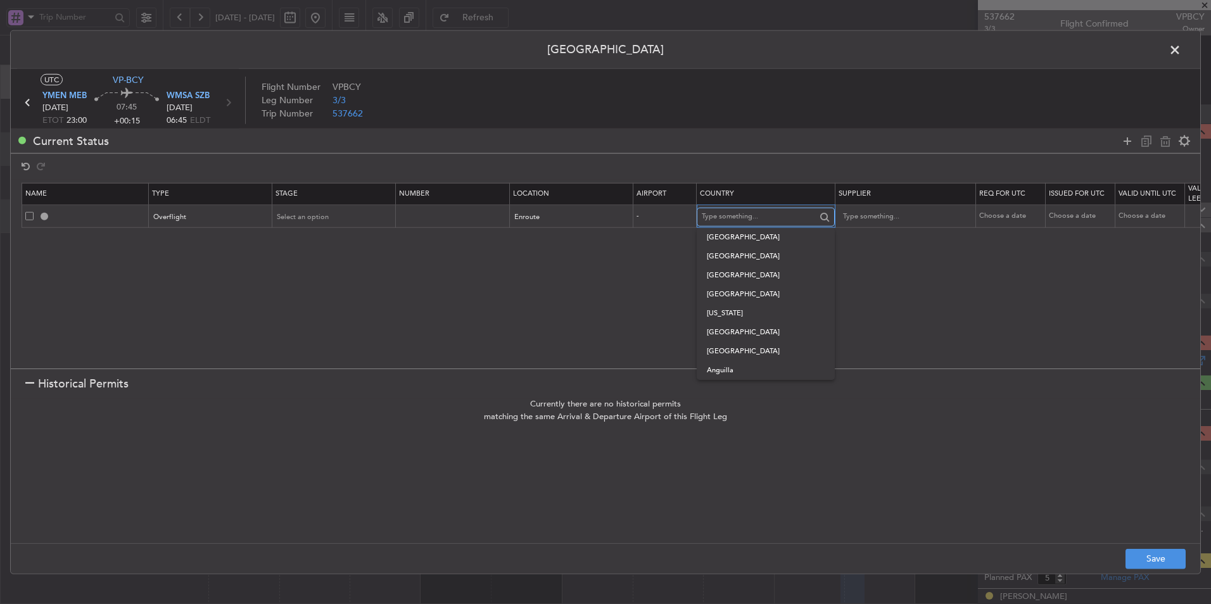
click at [761, 219] on input "text" at bounding box center [759, 216] width 114 height 19
click at [769, 274] on span "Indonesia" at bounding box center [766, 275] width 118 height 19
type input "Indonesia"
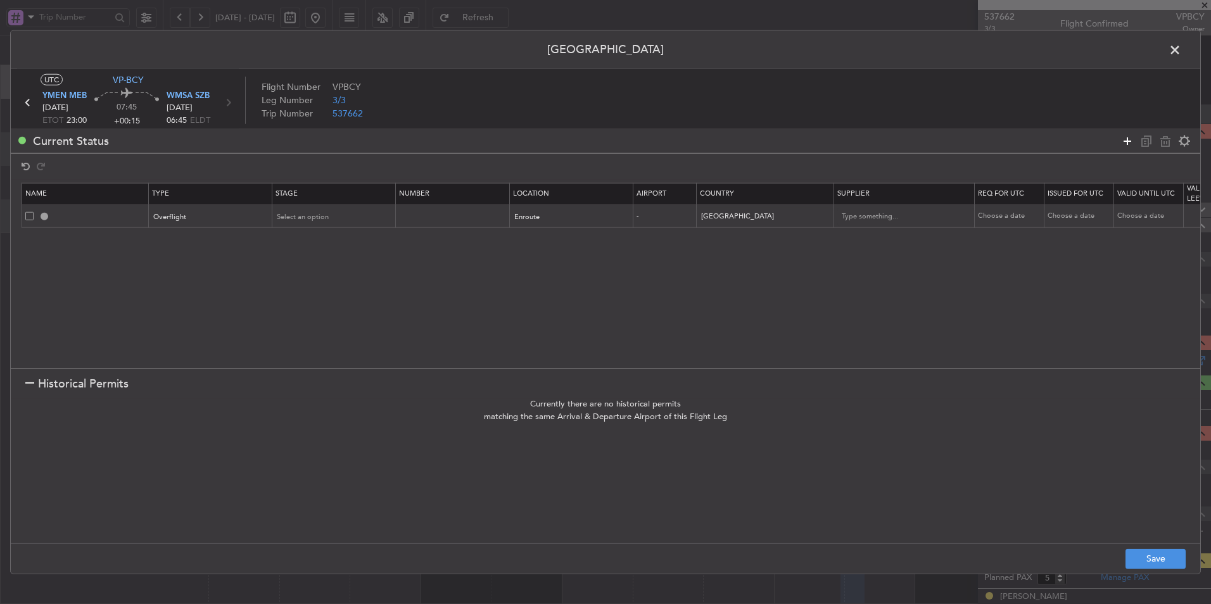
click at [1126, 140] on icon at bounding box center [1127, 140] width 15 height 15
click at [221, 231] on div "Type" at bounding box center [207, 240] width 105 height 19
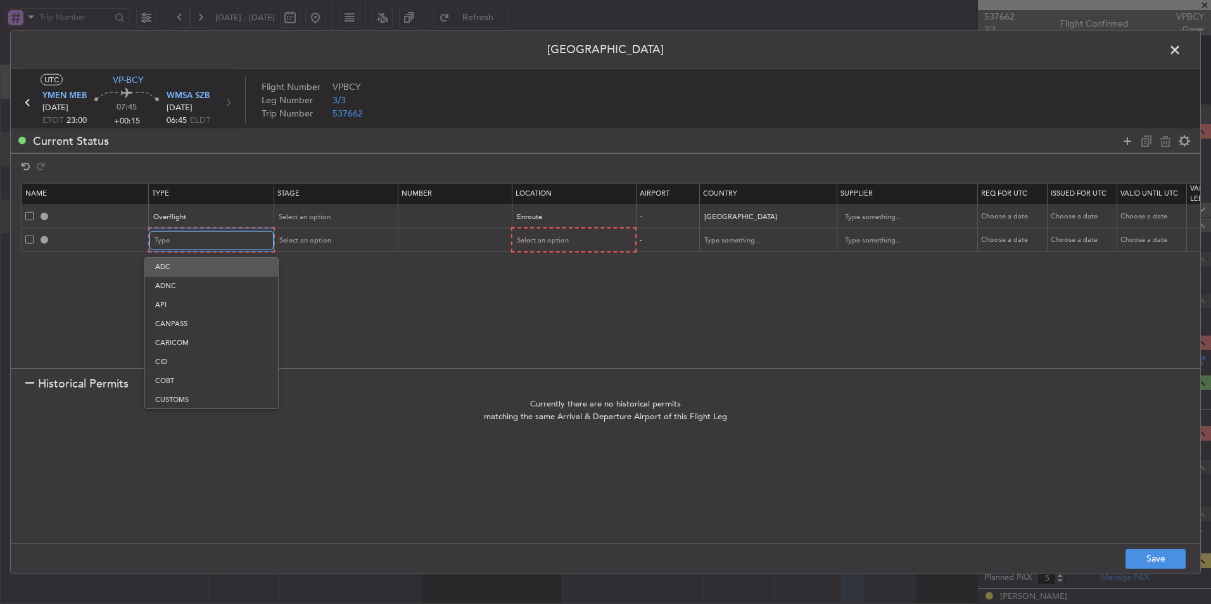
scroll to position [193, 0]
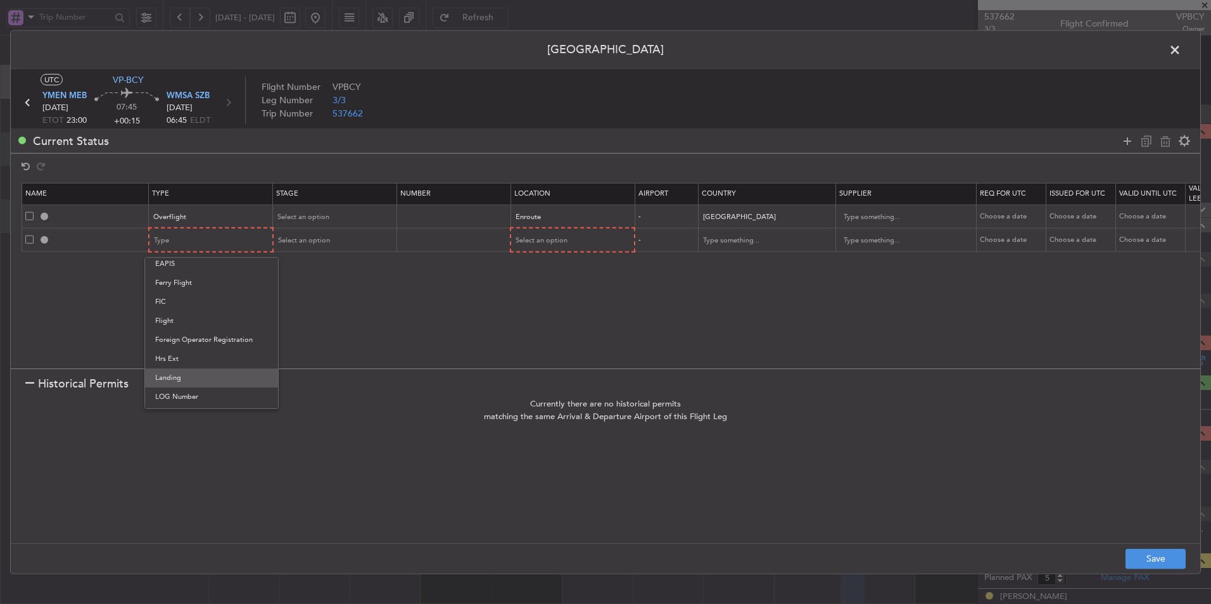
click at [195, 373] on span "Landing" at bounding box center [211, 378] width 113 height 19
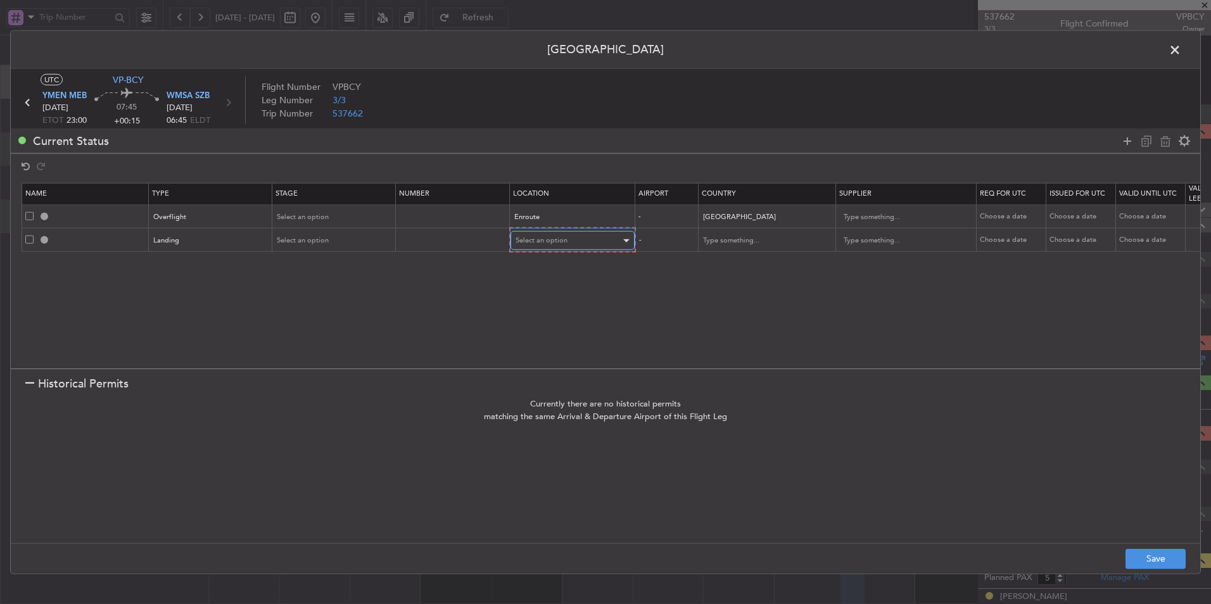
click at [537, 243] on span "Select an option" at bounding box center [542, 241] width 52 height 10
click at [545, 309] on span "Arrival" at bounding box center [572, 305] width 113 height 19
click at [1153, 562] on button "Save" at bounding box center [1156, 559] width 60 height 20
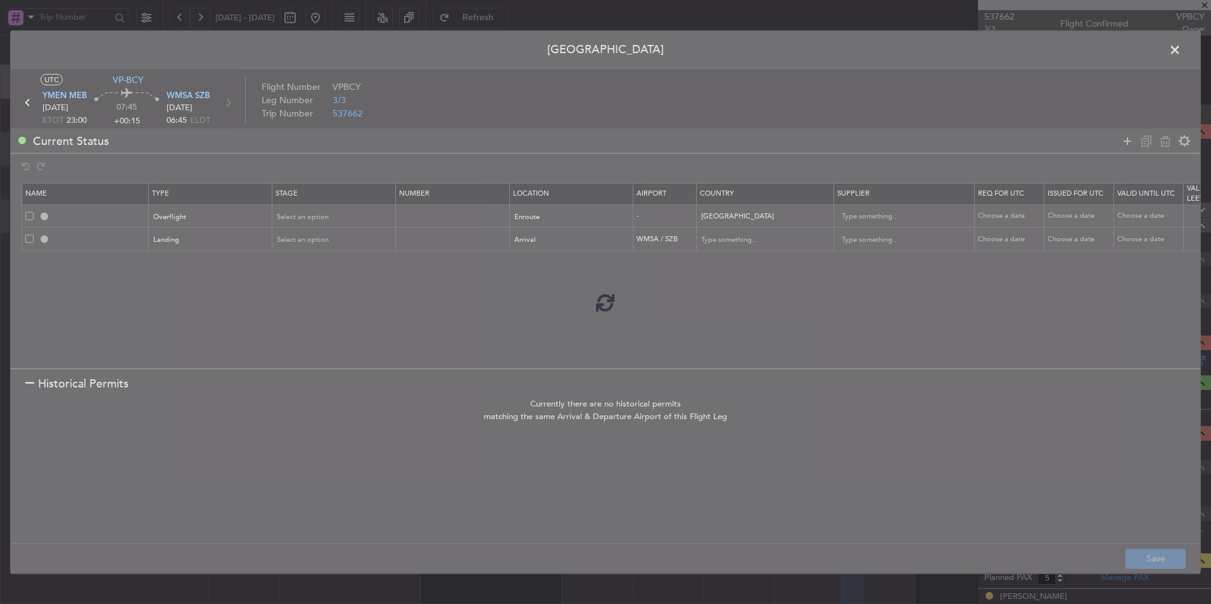
type input "INDONESIA OVF"
type input "NNN"
type input "2"
type input "WMSA LDG"
type input "Malaysia"
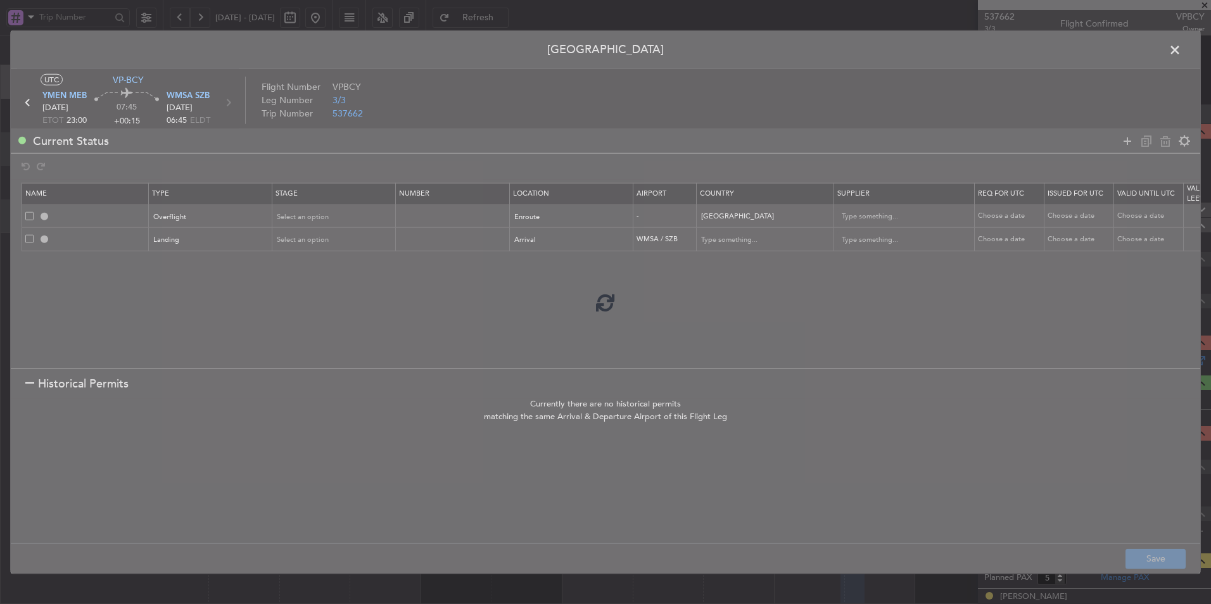
type input "NNN"
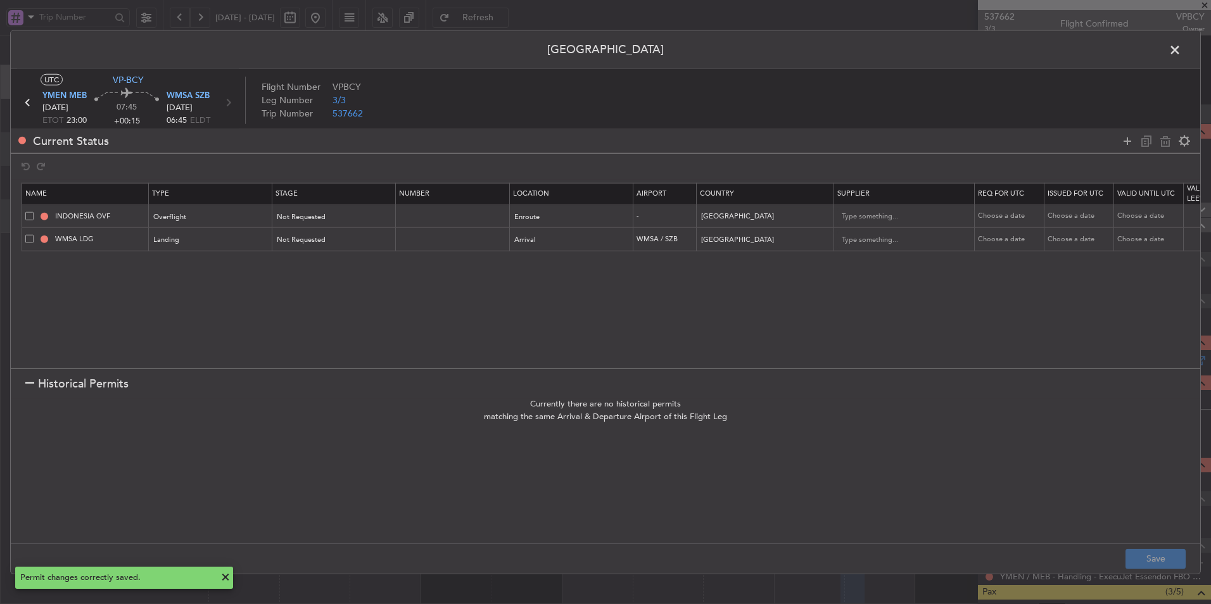
click at [1181, 57] on span at bounding box center [1181, 53] width 0 height 25
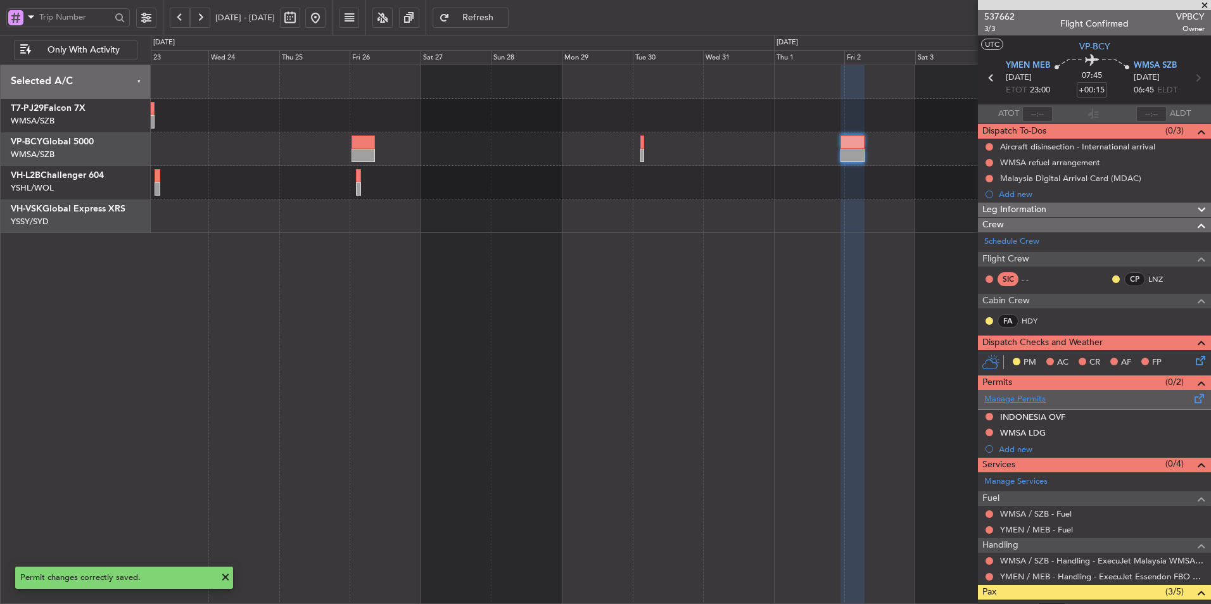
click at [1024, 396] on link "Manage Permits" at bounding box center [1014, 399] width 61 height 13
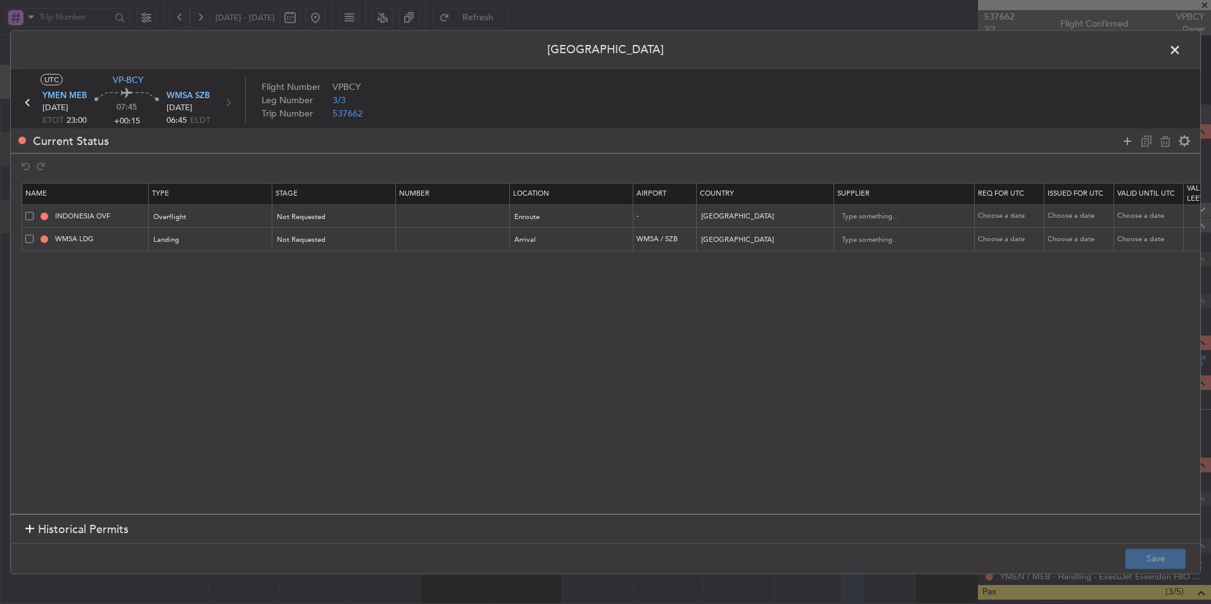
click at [29, 217] on span at bounding box center [29, 216] width 8 height 8
click at [34, 212] on input "checkbox" at bounding box center [34, 212] width 0 height 0
click at [29, 241] on span at bounding box center [29, 239] width 8 height 8
click at [34, 235] on input "checkbox" at bounding box center [34, 235] width 0 height 0
click at [1164, 140] on icon at bounding box center [1165, 140] width 15 height 15
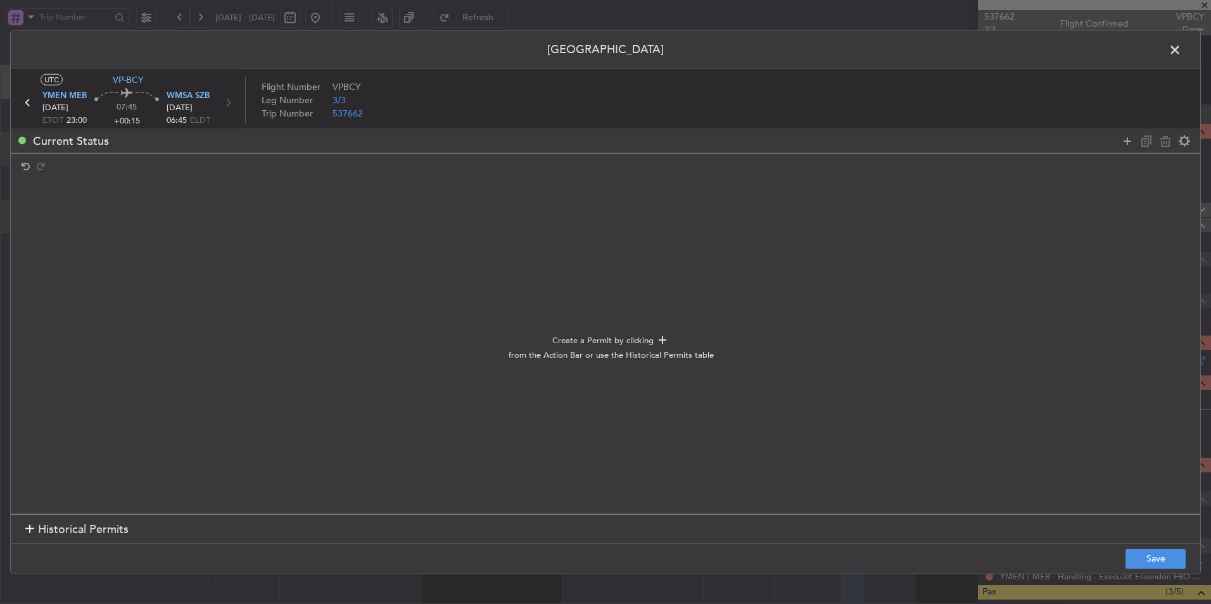
click at [57, 523] on span "Historical Permits" at bounding box center [83, 529] width 91 height 17
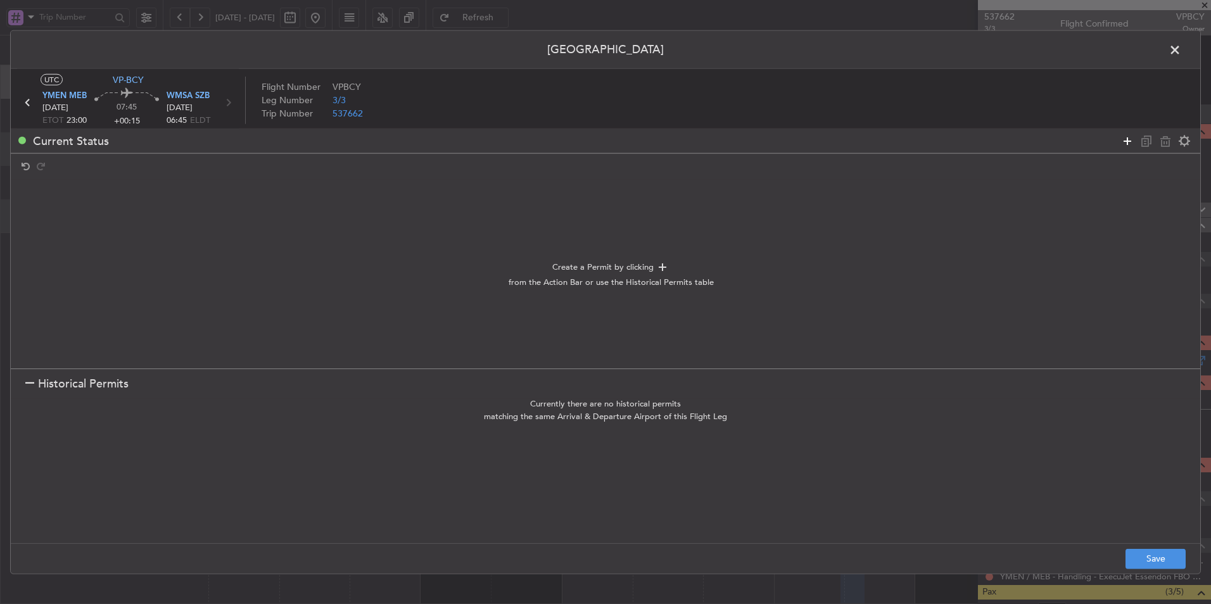
click at [1127, 143] on icon at bounding box center [1127, 140] width 15 height 15
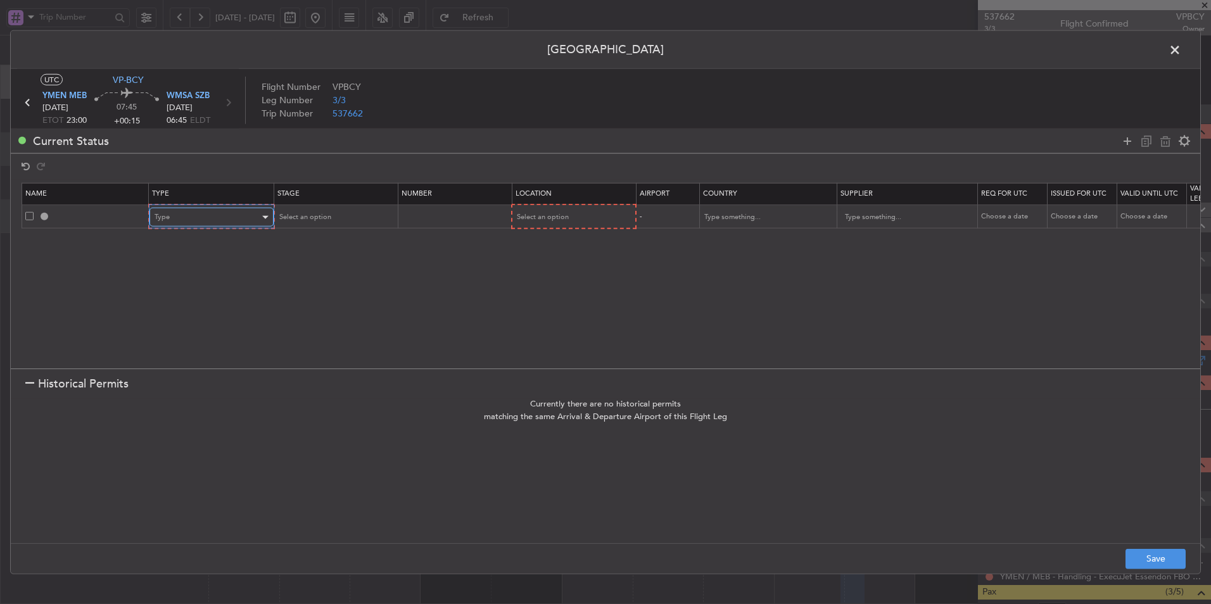
click at [183, 217] on div "Type" at bounding box center [207, 217] width 105 height 19
click at [204, 374] on span "CUSTOMS" at bounding box center [211, 376] width 113 height 19
click at [549, 225] on div "Select an option" at bounding box center [568, 217] width 105 height 19
click at [550, 234] on div "Departure Departure Alt Arrival Arrival Alt Enroute" at bounding box center [572, 282] width 134 height 96
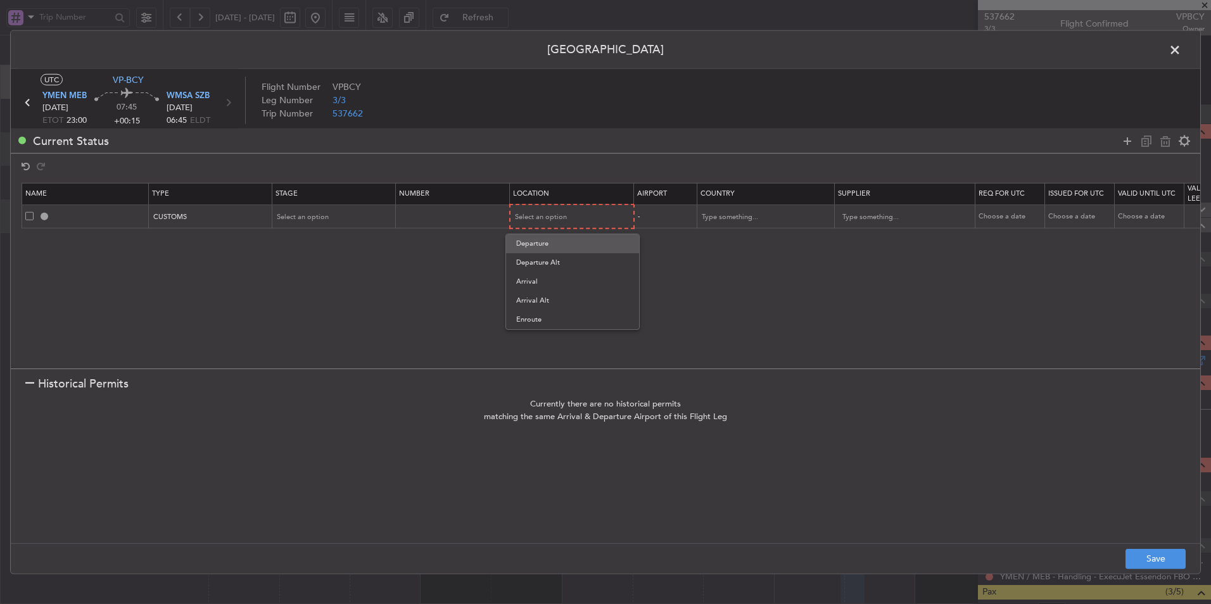
click at [551, 239] on span "Departure" at bounding box center [572, 243] width 113 height 19
drag, startPoint x: 1125, startPoint y: 143, endPoint x: 1089, endPoint y: 155, distance: 38.1
click at [1125, 142] on icon at bounding box center [1127, 140] width 15 height 15
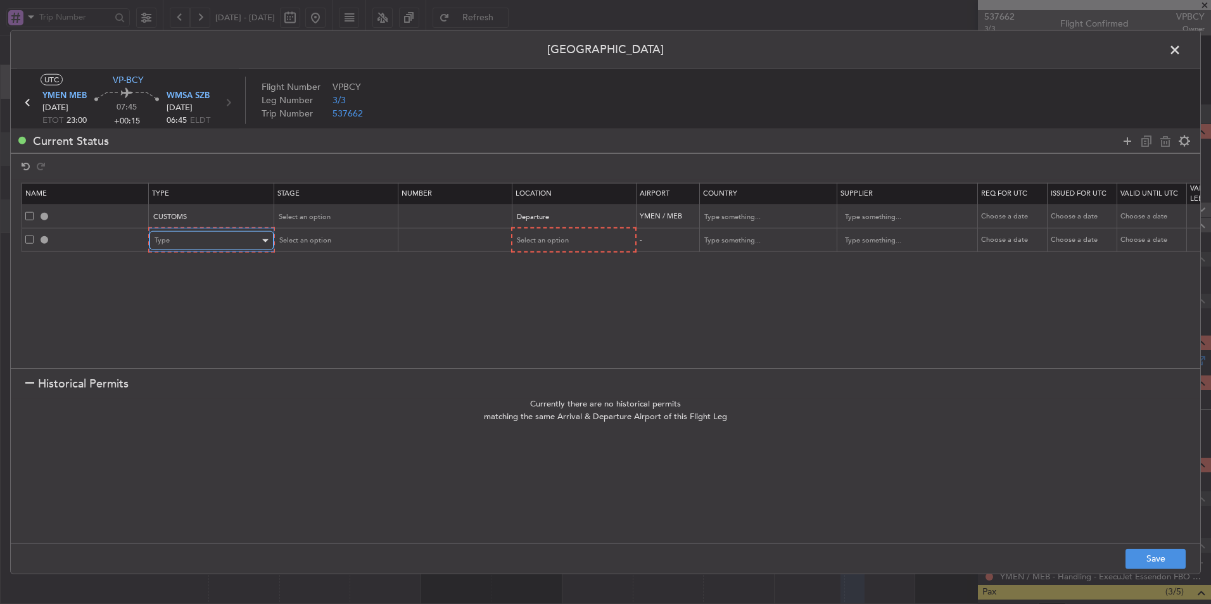
click at [182, 239] on div "Type" at bounding box center [207, 240] width 105 height 19
click at [189, 377] on span "Overflight" at bounding box center [211, 374] width 113 height 19
click at [539, 245] on div "Select an option" at bounding box center [568, 240] width 105 height 19
click at [529, 338] on span "Enroute" at bounding box center [572, 343] width 113 height 19
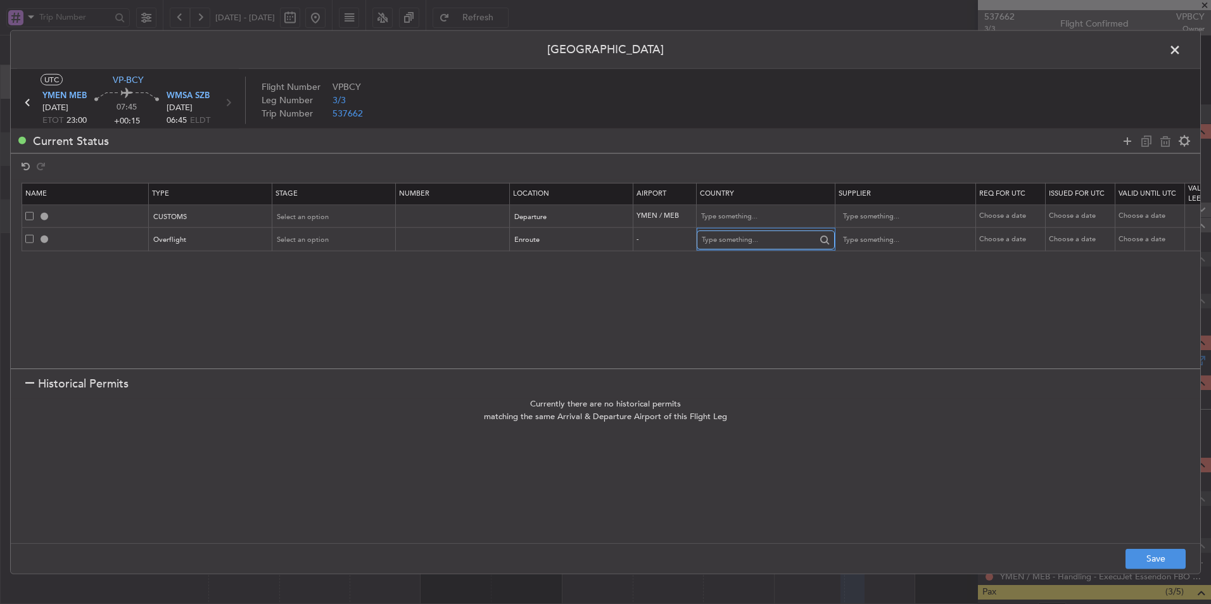
click at [742, 248] on input "text" at bounding box center [759, 240] width 114 height 19
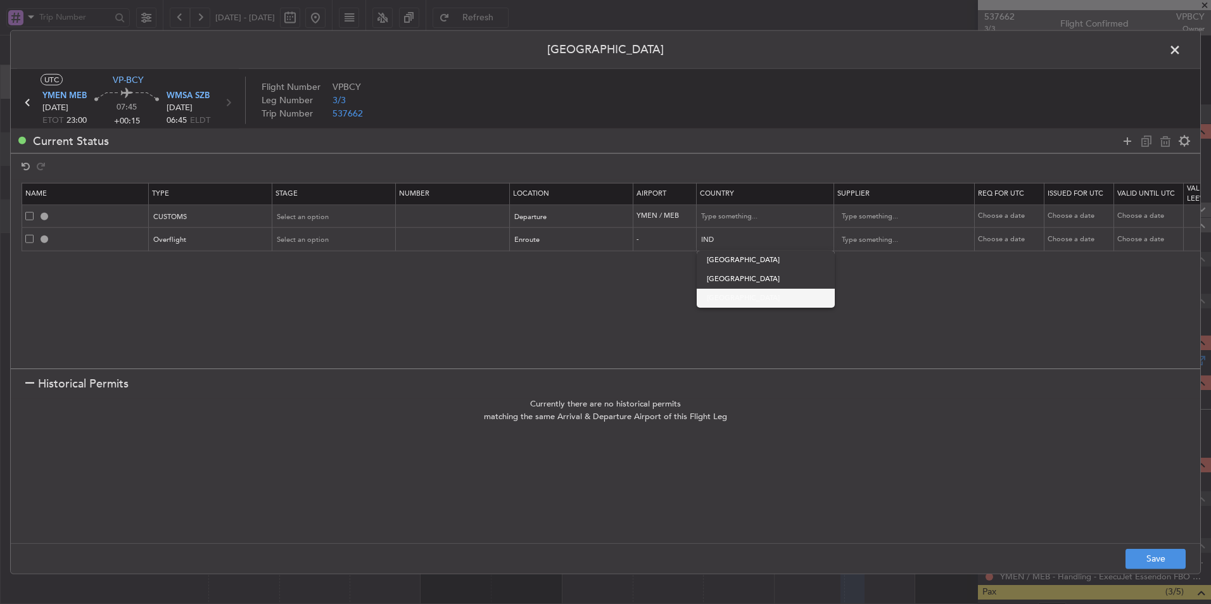
drag, startPoint x: 752, startPoint y: 305, endPoint x: 761, endPoint y: 305, distance: 8.9
click at [752, 305] on span "Indonesia" at bounding box center [766, 298] width 118 height 19
type input "Indonesia"
click at [1131, 138] on icon at bounding box center [1127, 140] width 15 height 15
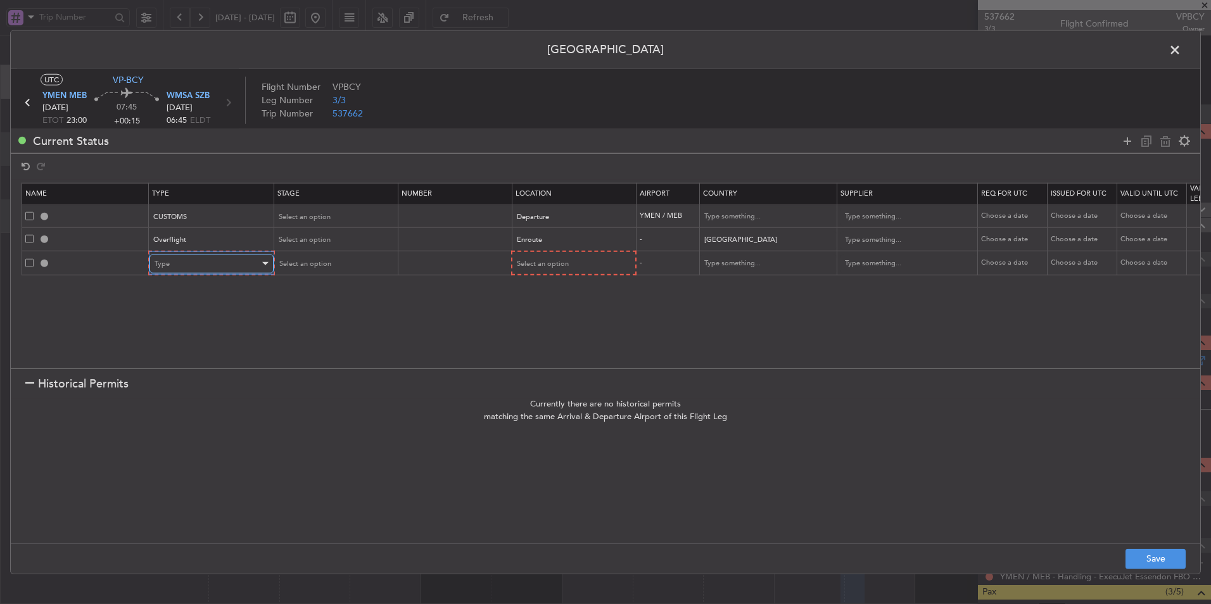
click at [205, 263] on div "Type" at bounding box center [207, 263] width 105 height 19
click at [186, 398] on span "Landing" at bounding box center [211, 400] width 113 height 19
click at [529, 263] on span "Select an option" at bounding box center [542, 263] width 52 height 10
click at [555, 327] on span "Arrival" at bounding box center [572, 328] width 113 height 19
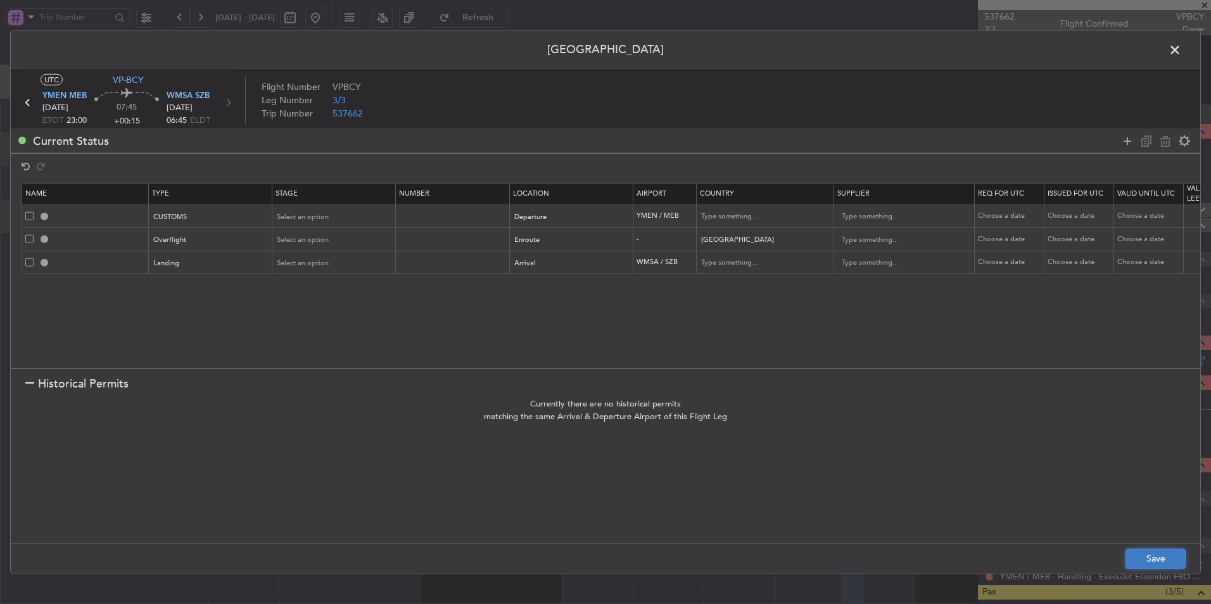
click at [1149, 561] on button "Save" at bounding box center [1156, 559] width 60 height 20
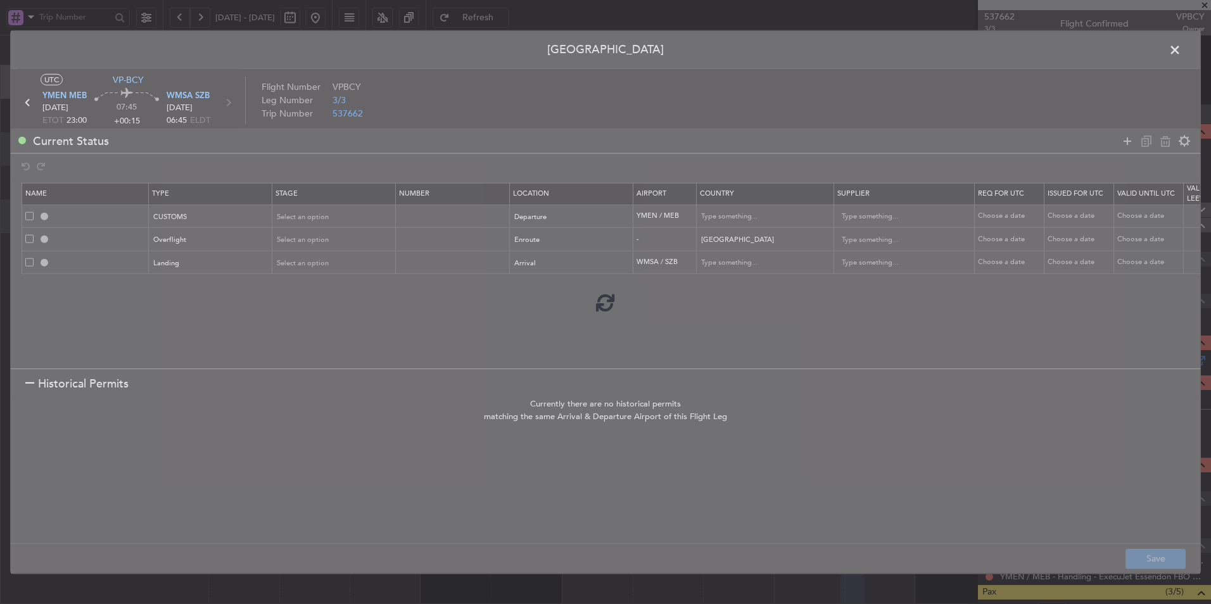
type input "YMEN DEP CUSTOMS"
type input "Australia"
type input "NNN"
type input "INDONESIA OVF"
type input "NNN"
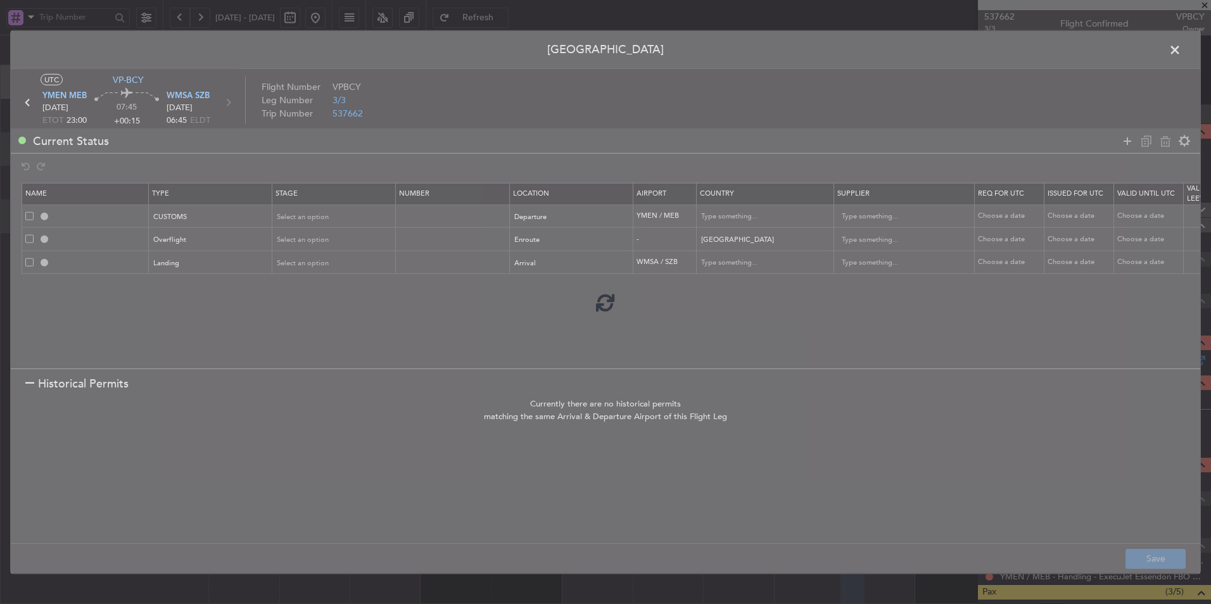
type input "2"
type input "WMSA LDG"
type input "Malaysia"
type input "NNN"
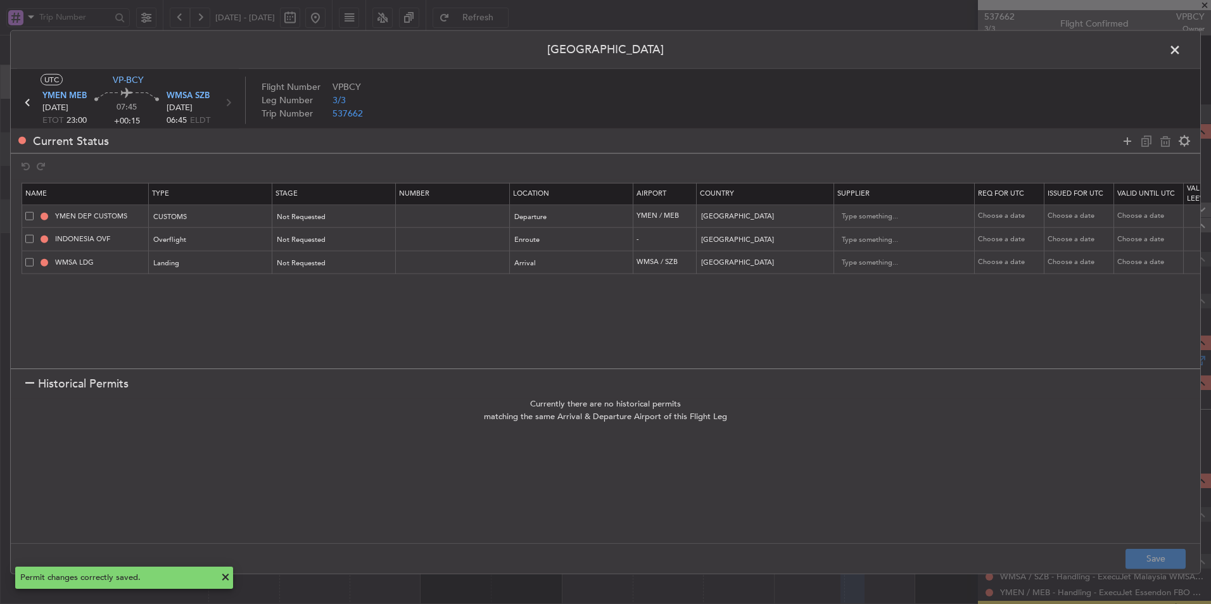
click at [1177, 38] on header "Permit Center" at bounding box center [605, 50] width 1189 height 38
click at [1181, 50] on span at bounding box center [1181, 53] width 0 height 25
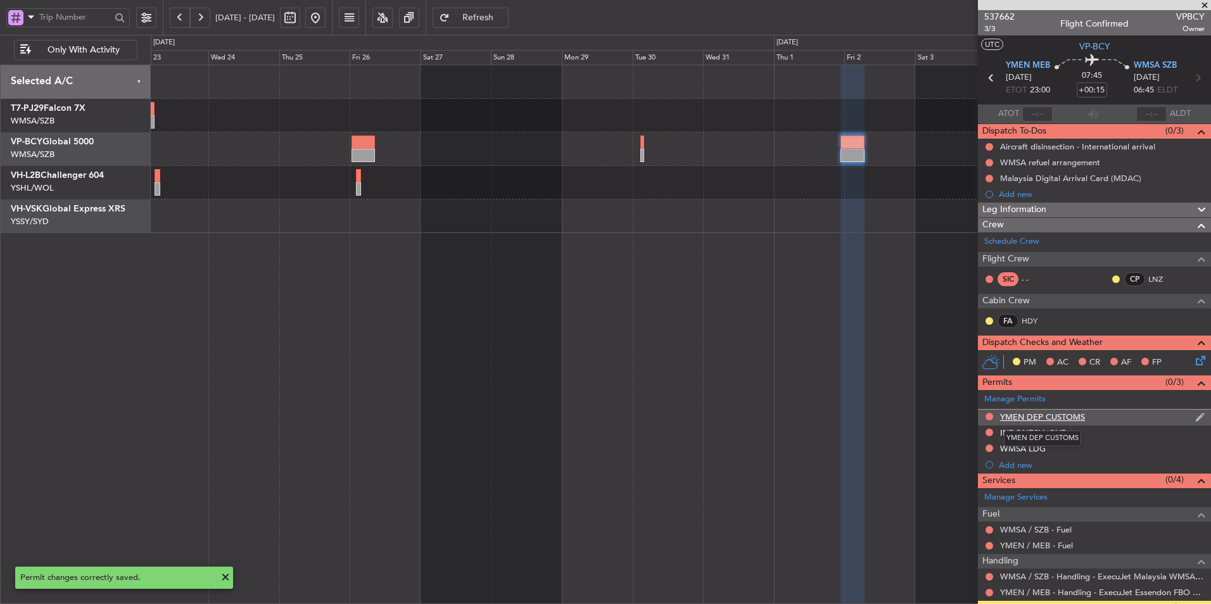
click at [1072, 414] on div "YMEN DEP CUSTOMS" at bounding box center [1042, 417] width 85 height 11
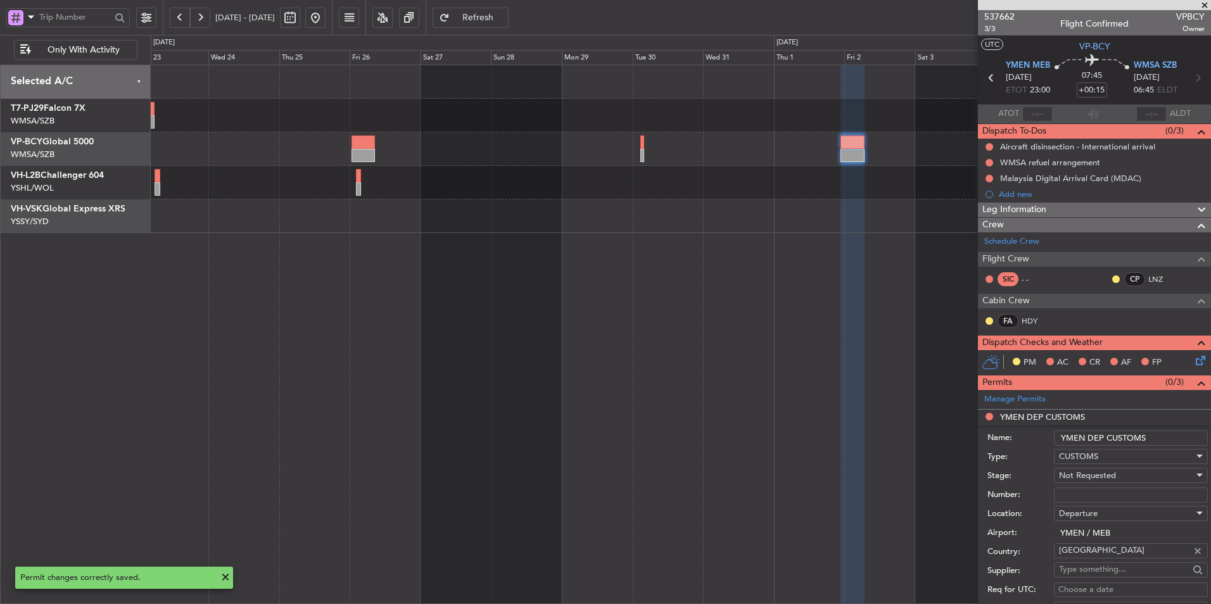
click at [1165, 442] on input "YMEN DEP CUSTOMS" at bounding box center [1131, 438] width 154 height 15
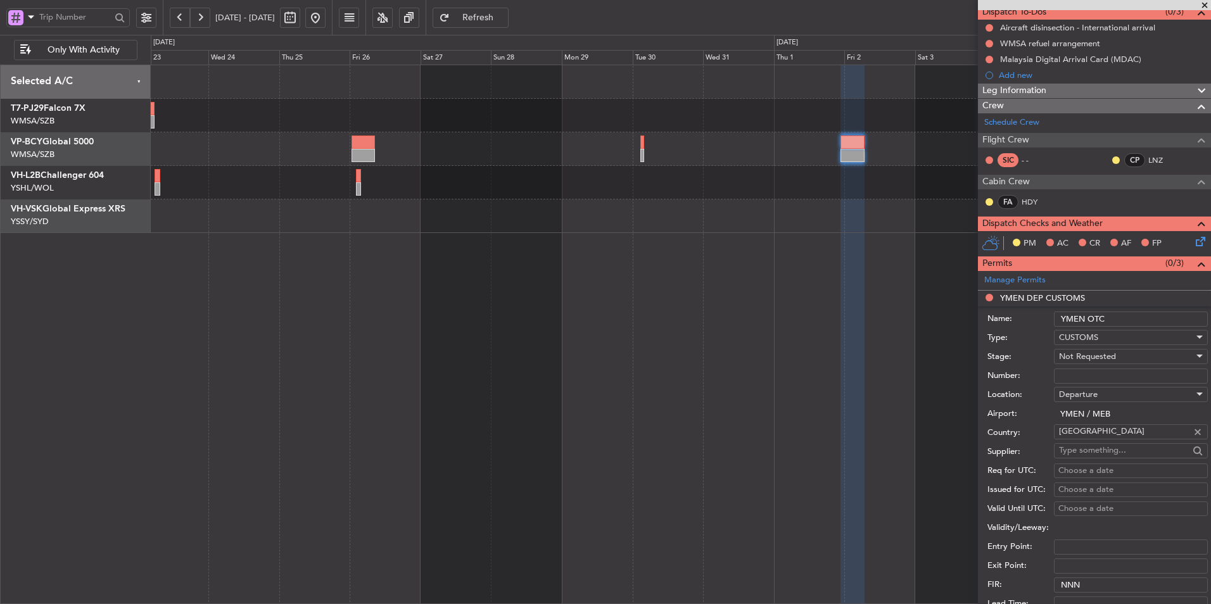
scroll to position [190, 0]
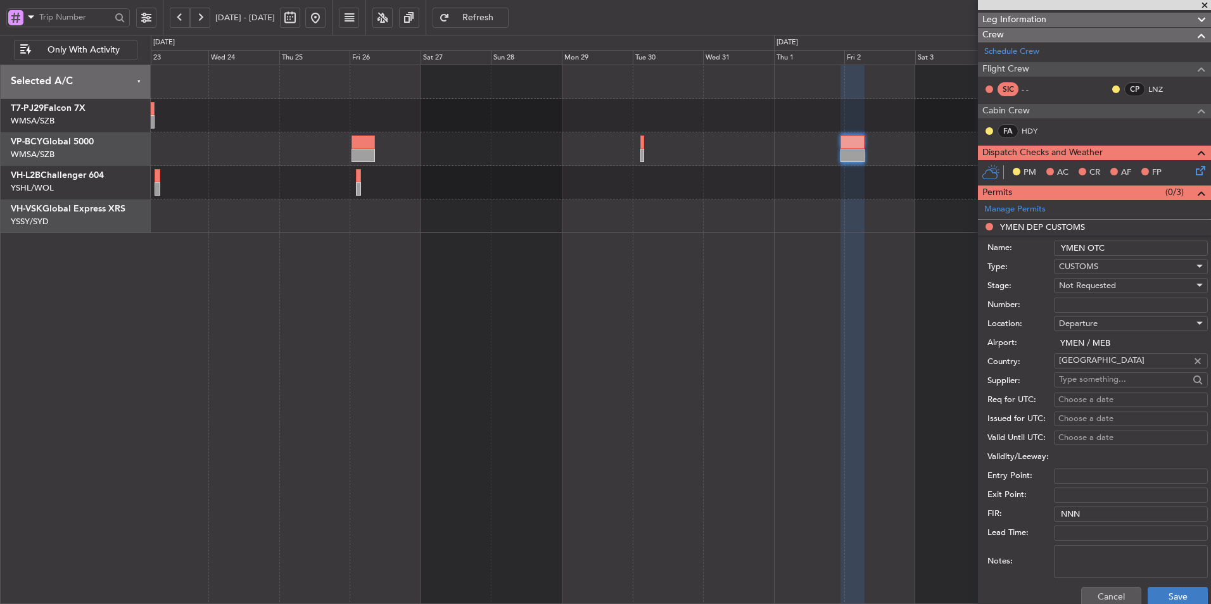
type input "YMEN OTC"
click at [1161, 598] on button "Save" at bounding box center [1178, 597] width 60 height 20
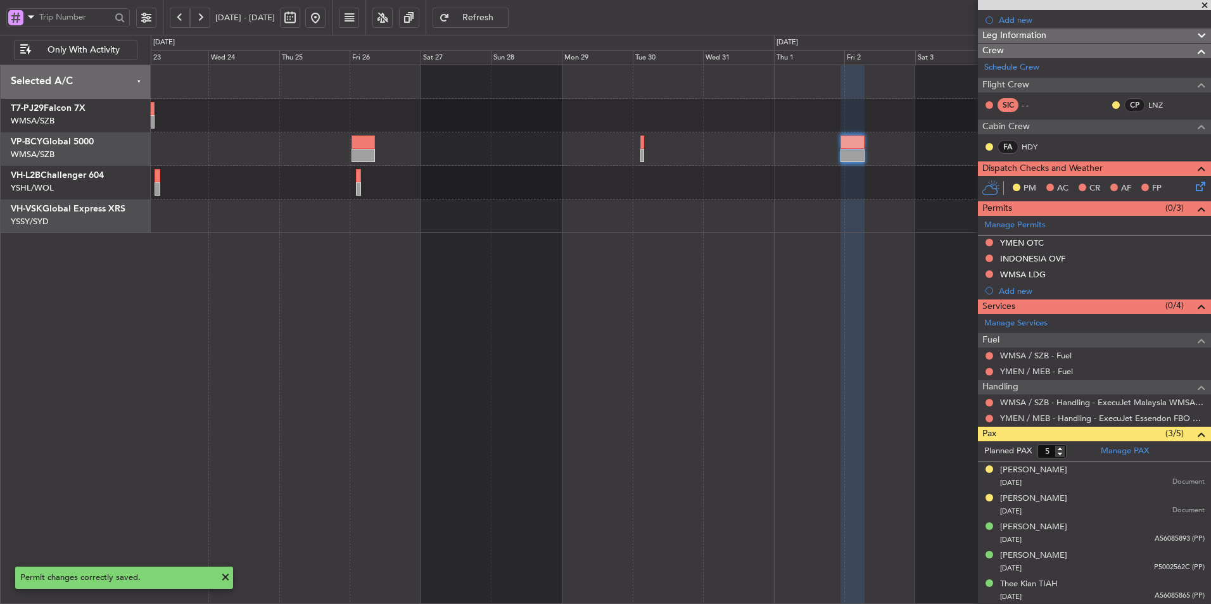
scroll to position [0, 0]
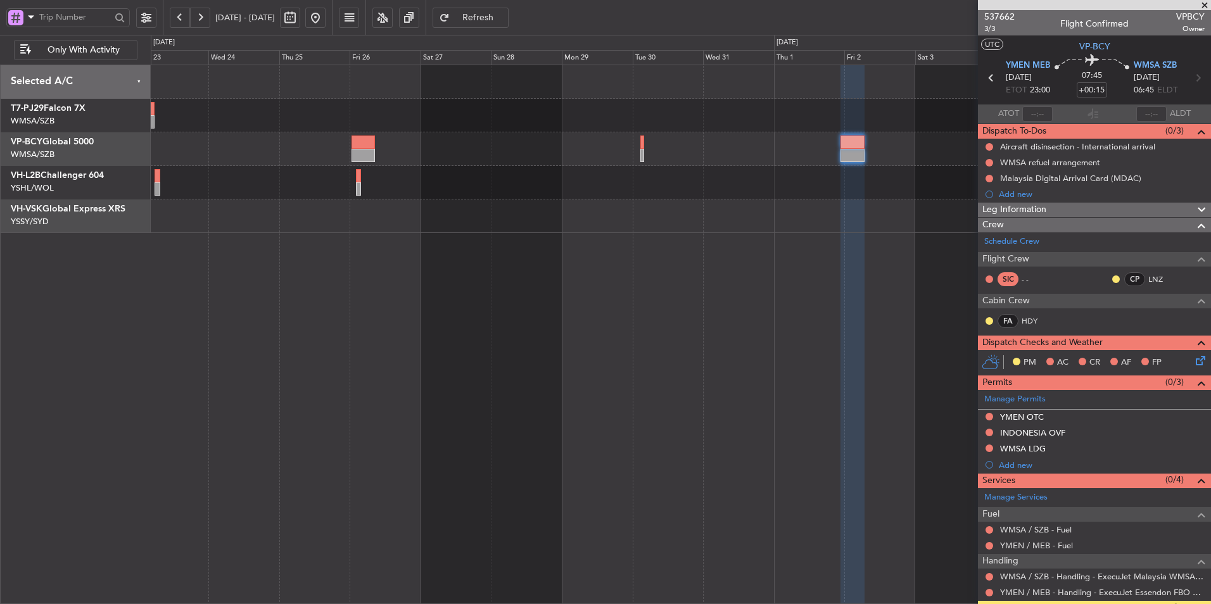
click at [504, 22] on span "Refresh" at bounding box center [478, 17] width 52 height 9
click at [326, 18] on button at bounding box center [315, 18] width 20 height 20
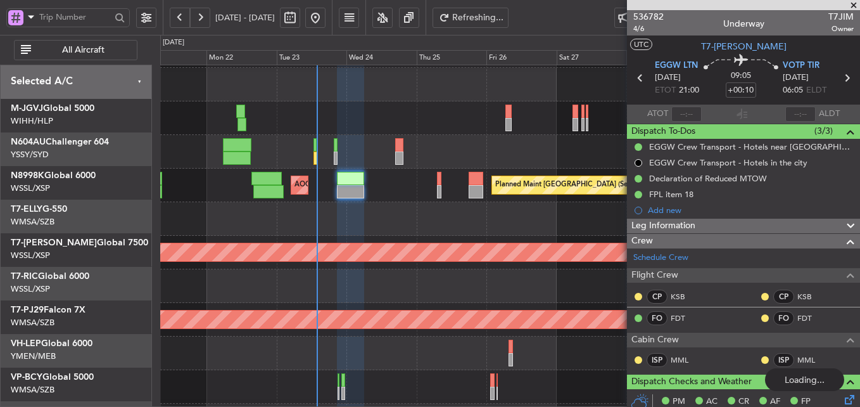
scroll to position [65, 0]
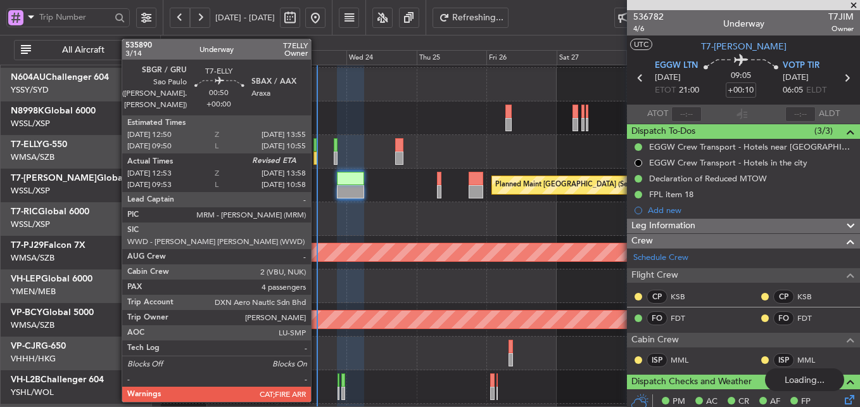
click at [317, 150] on div at bounding box center [315, 144] width 3 height 13
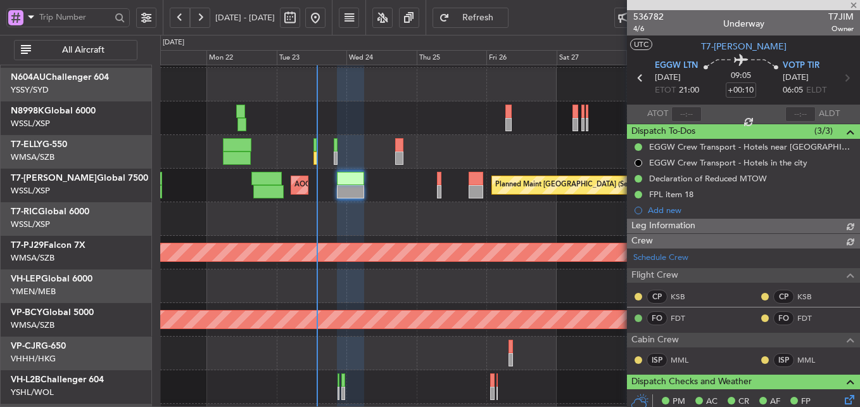
type input "13:03"
type input "4"
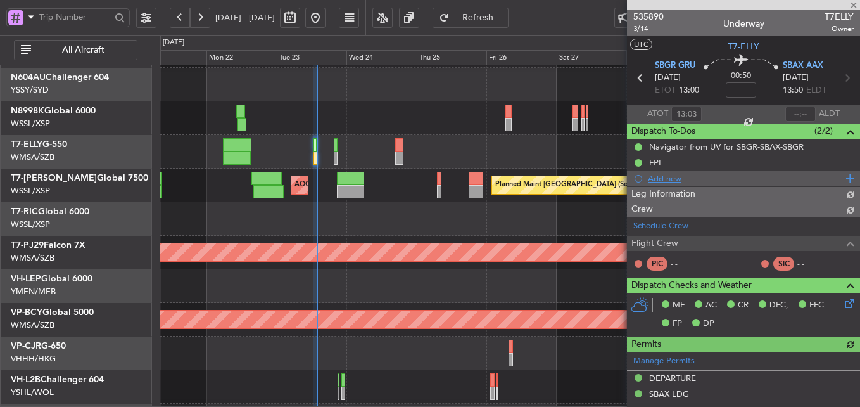
type input "[PERSON_NAME] (KYA)"
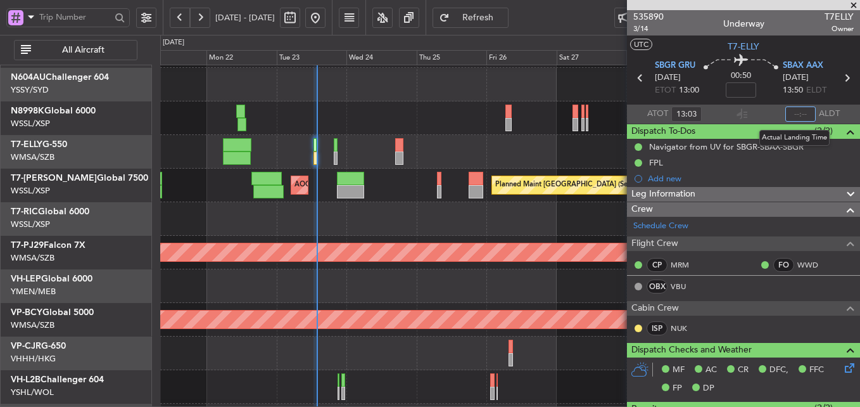
click at [795, 115] on input "text" at bounding box center [800, 113] width 30 height 15
type input "13:54"
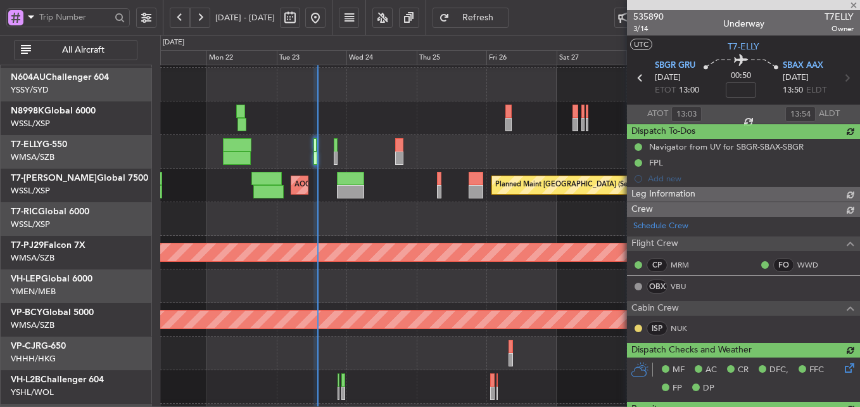
type input "[PERSON_NAME] (KYA)"
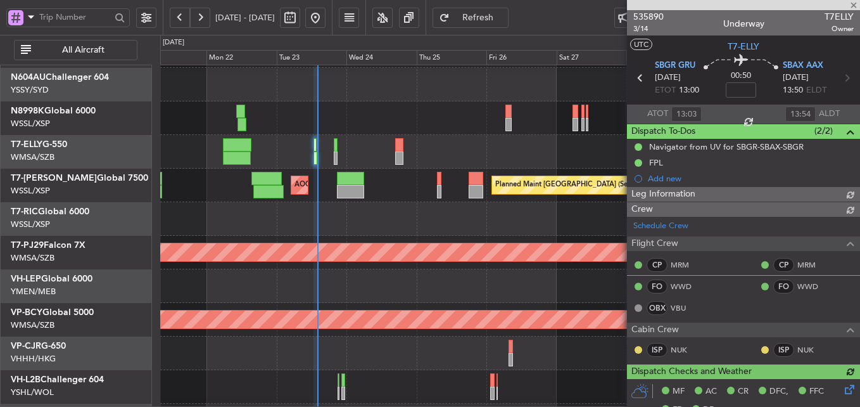
type input "[PERSON_NAME] (KYA)"
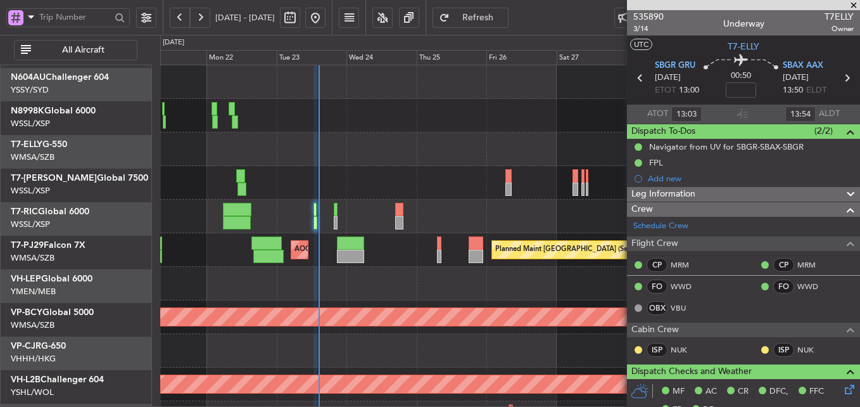
scroll to position [0, 0]
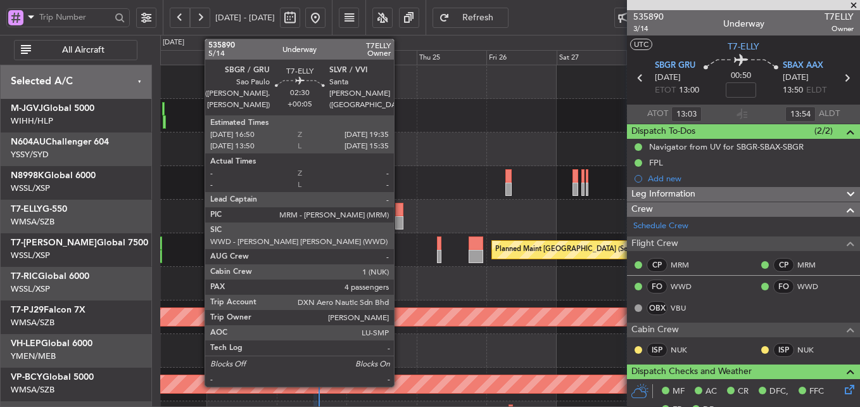
click at [400, 215] on div at bounding box center [399, 209] width 8 height 13
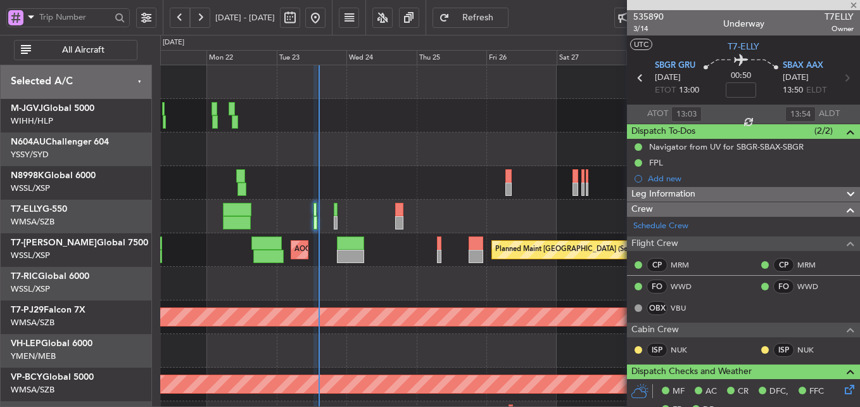
type input "+00:05"
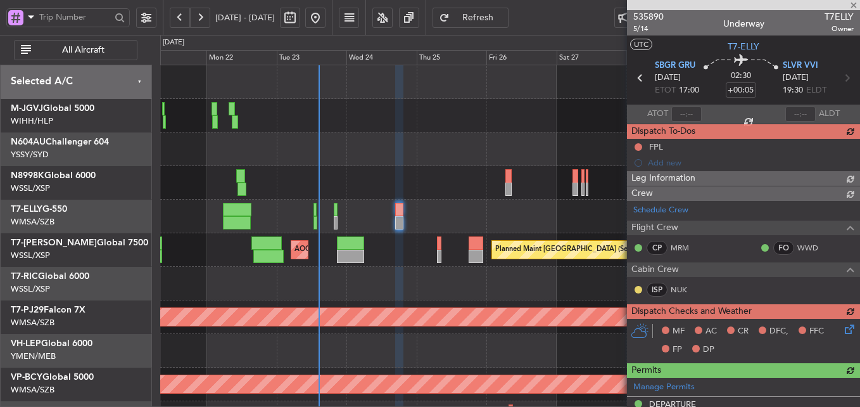
type input "5"
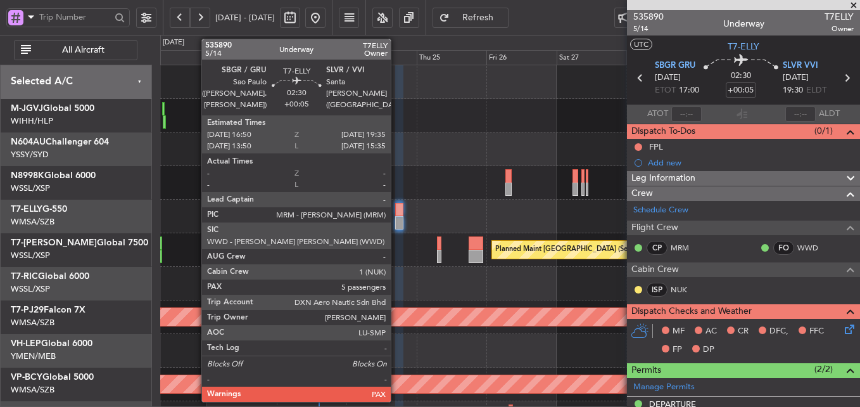
click at [396, 211] on div at bounding box center [399, 209] width 8 height 13
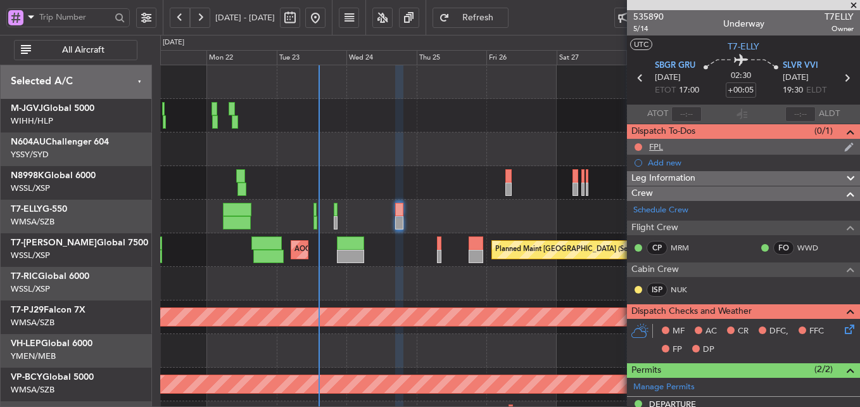
click at [668, 145] on div "FPL" at bounding box center [743, 147] width 233 height 16
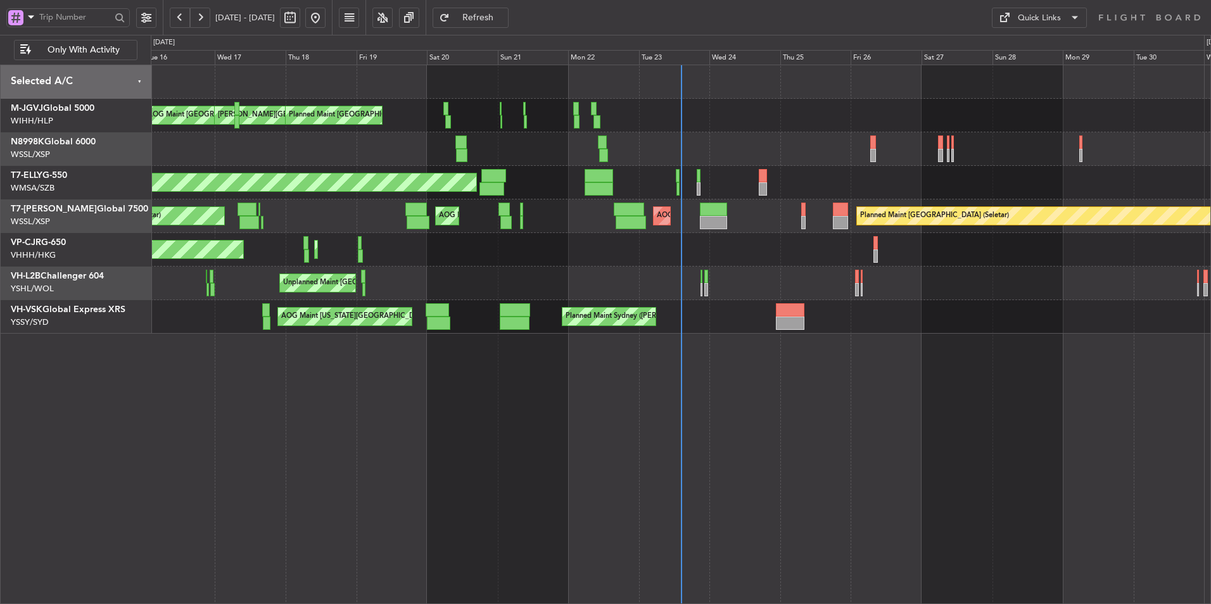
click at [561, 132] on div at bounding box center [681, 149] width 1060 height 34
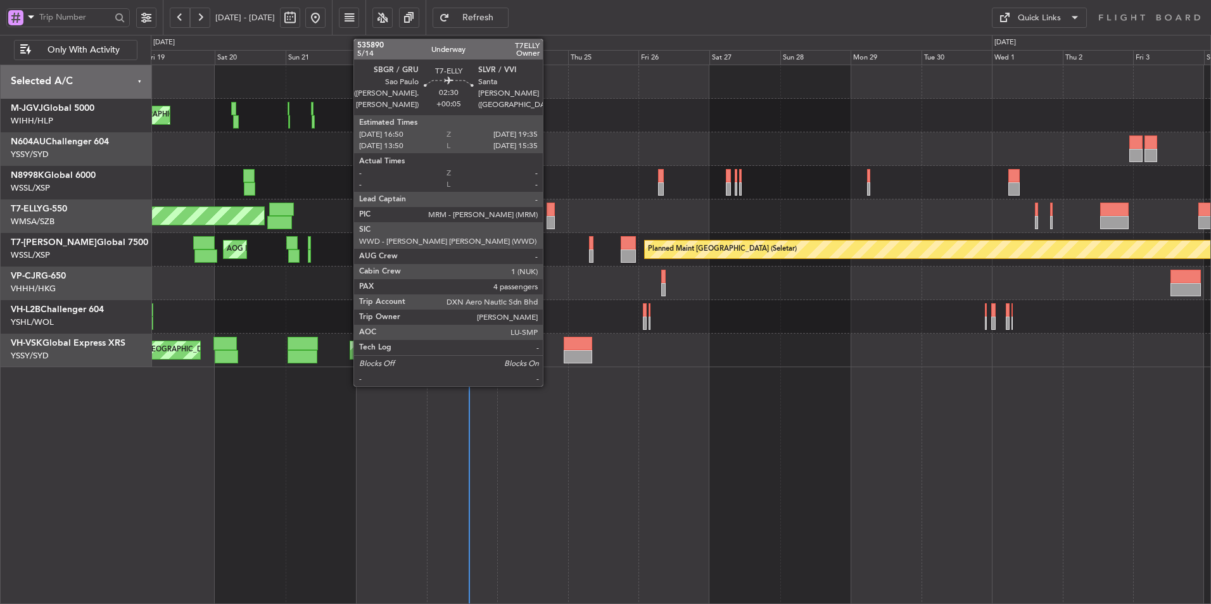
click at [549, 208] on div at bounding box center [551, 209] width 8 height 13
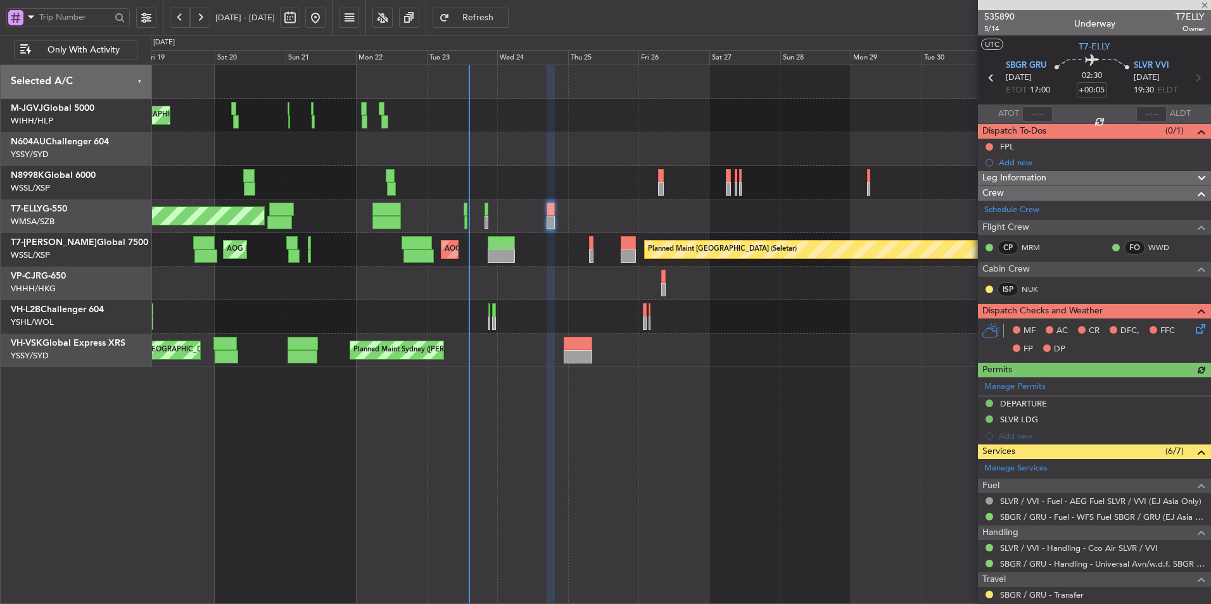
scroll to position [226, 0]
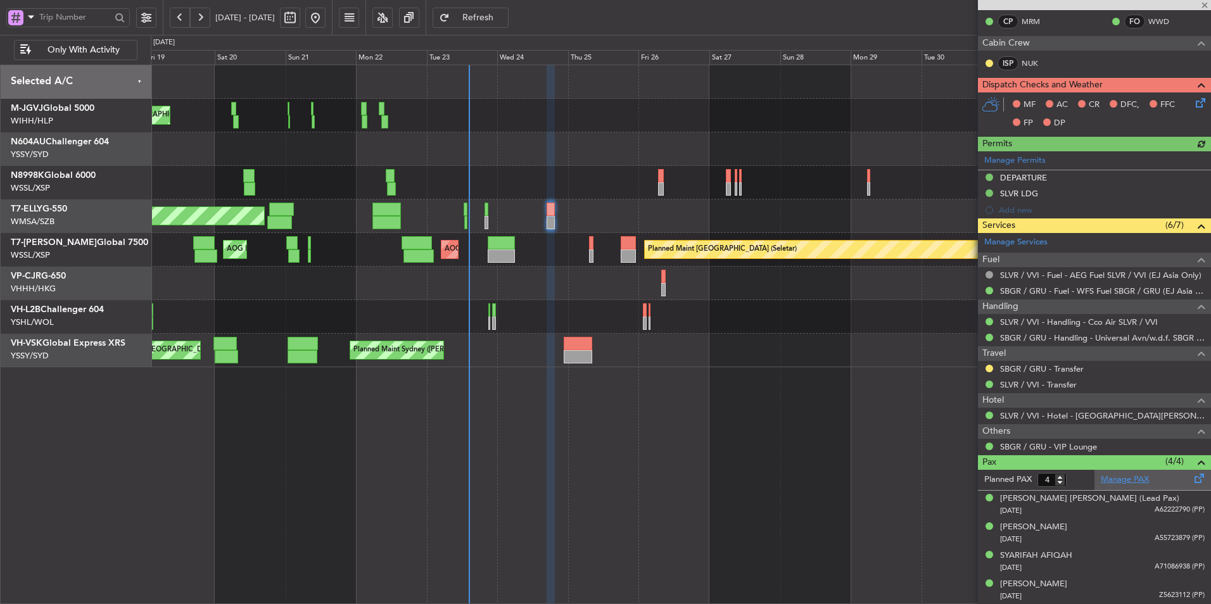
click at [1136, 479] on link "Manage PAX" at bounding box center [1125, 480] width 48 height 13
click at [509, 25] on button "Refresh" at bounding box center [471, 18] width 76 height 20
type input "5"
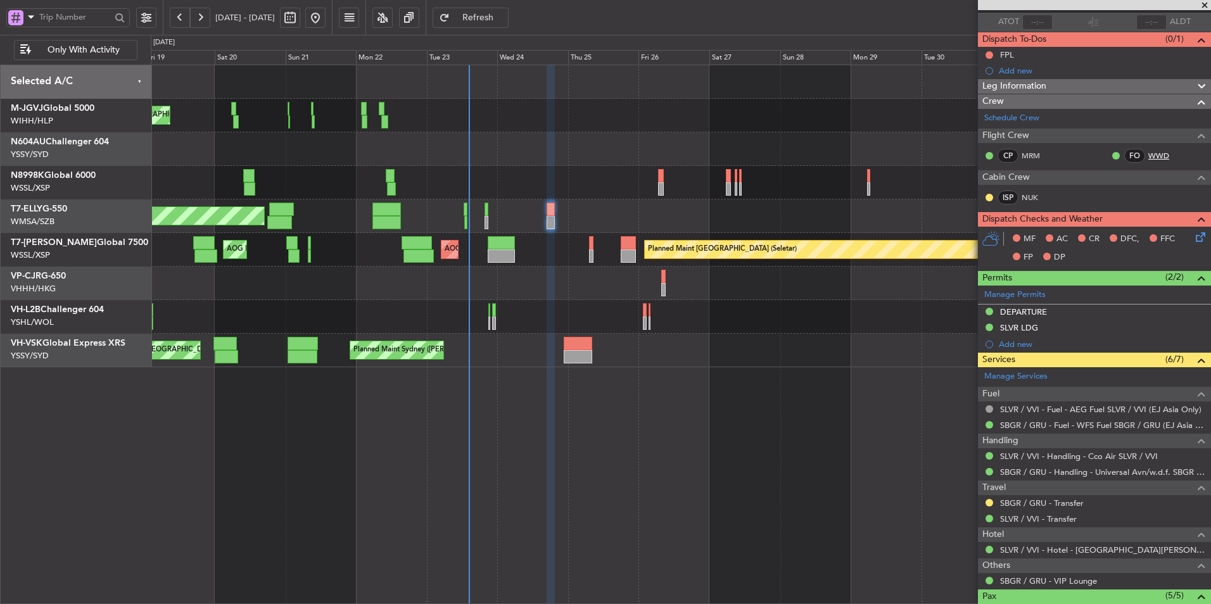
scroll to position [0, 0]
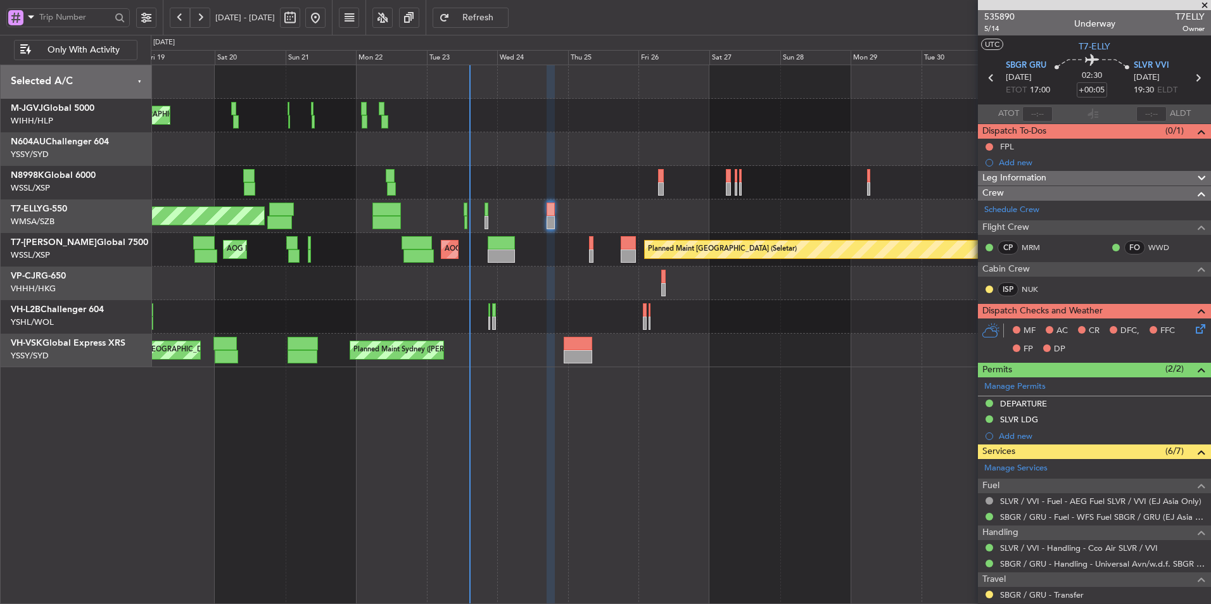
click at [504, 20] on span "Refresh" at bounding box center [478, 17] width 52 height 9
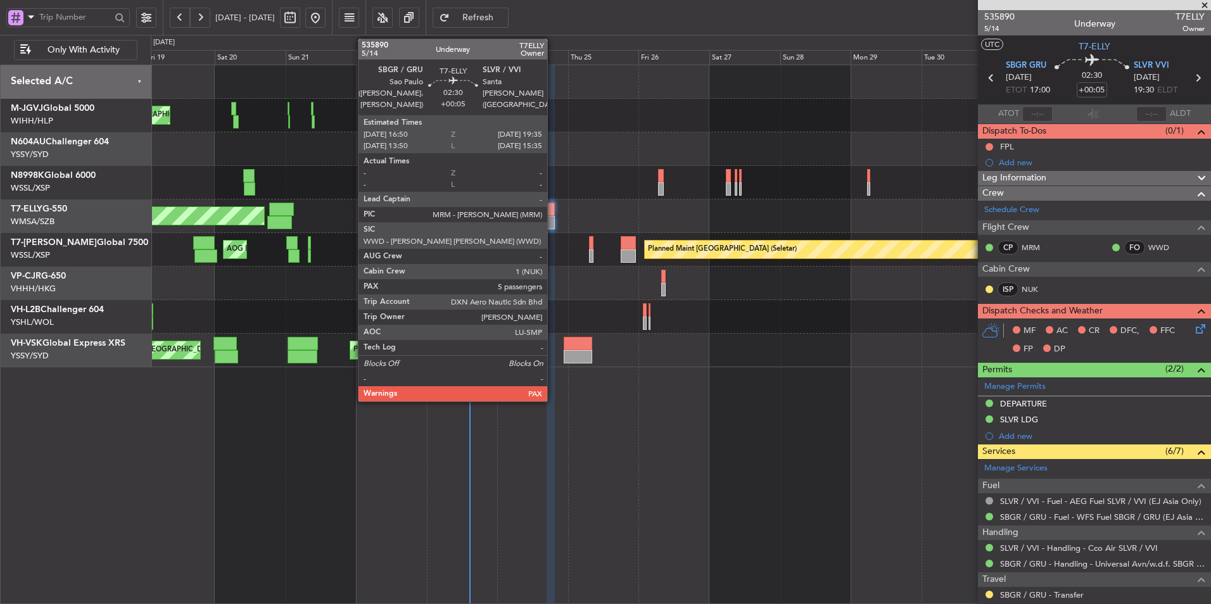
click at [553, 210] on div at bounding box center [551, 209] width 8 height 13
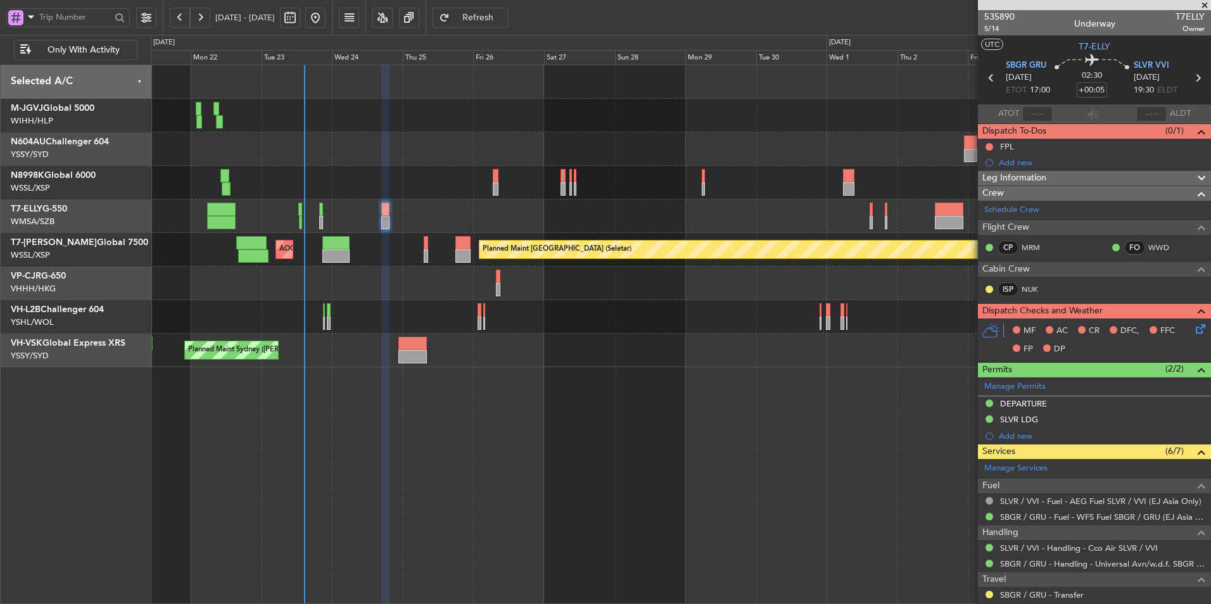
click at [421, 163] on div at bounding box center [681, 149] width 1060 height 34
click at [554, 390] on div "Planned Maint [GEOGRAPHIC_DATA] (Seletar) [PERSON_NAME] Jakarta (Halim Intl) [P…" at bounding box center [681, 335] width 1060 height 540
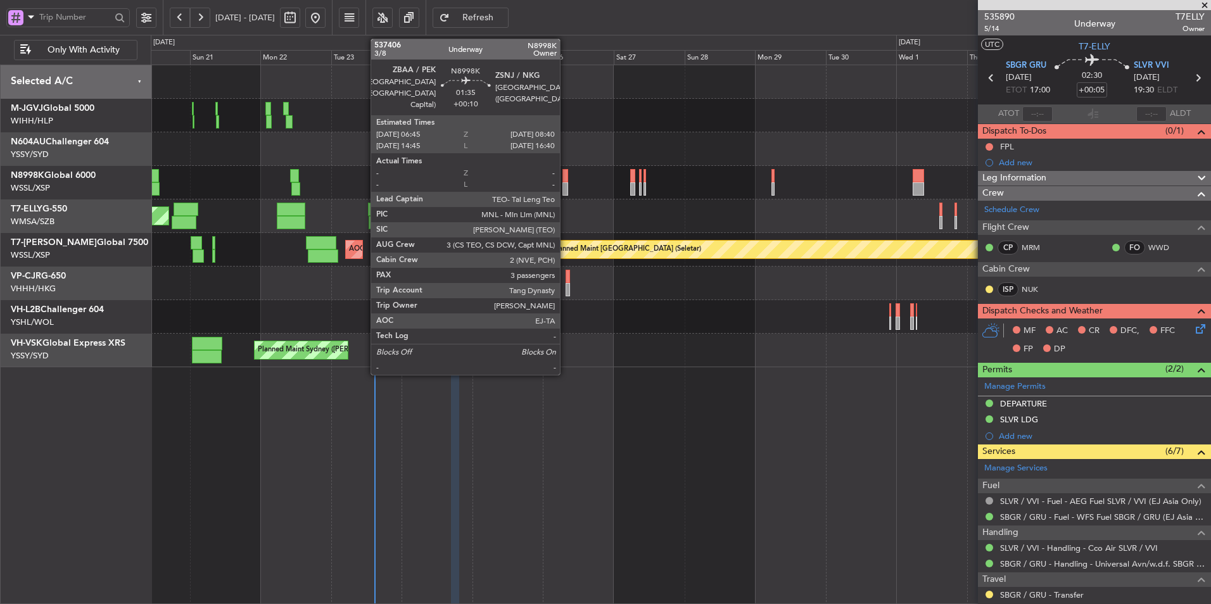
click at [566, 180] on div at bounding box center [565, 175] width 6 height 13
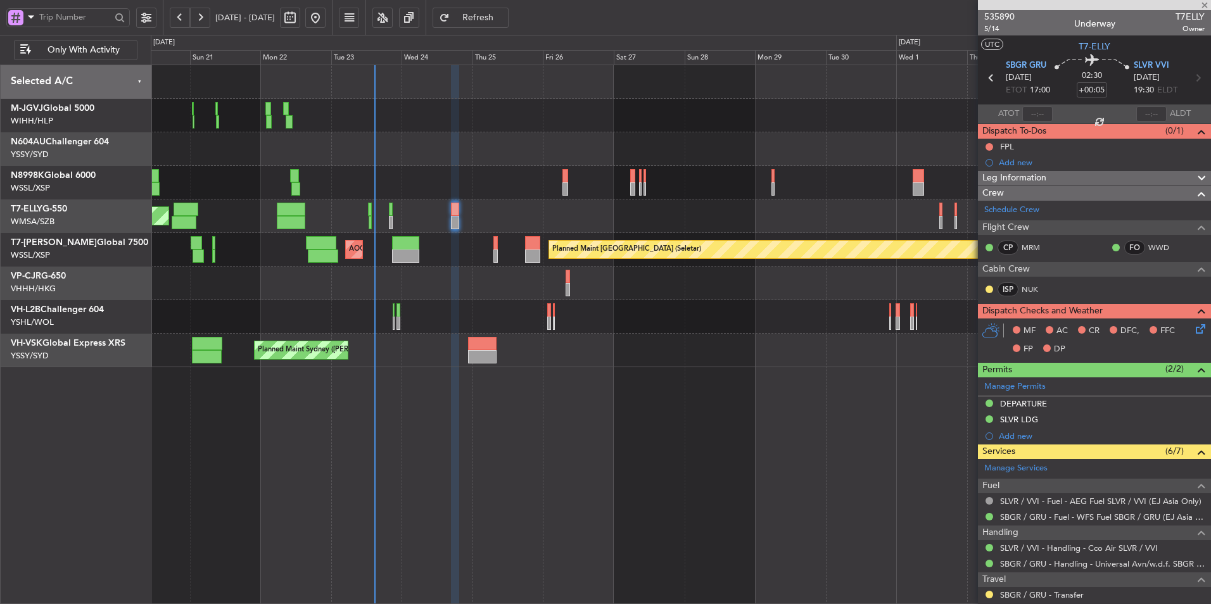
type input "+00:10"
type input "3"
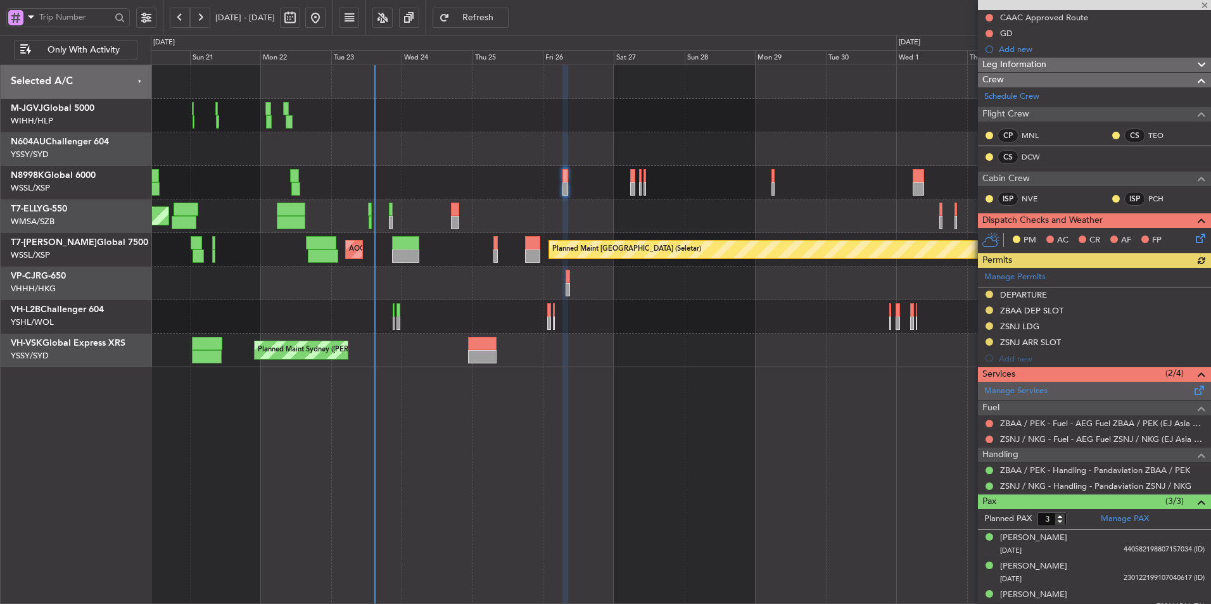
scroll to position [187, 0]
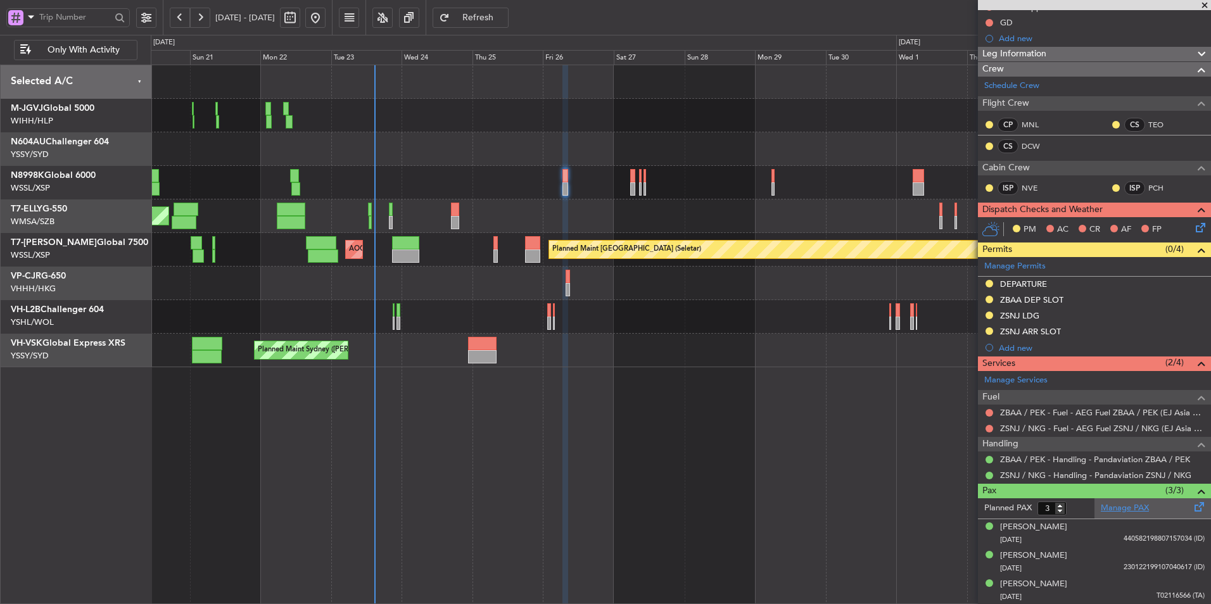
click at [1119, 504] on link "Manage PAX" at bounding box center [1125, 508] width 48 height 13
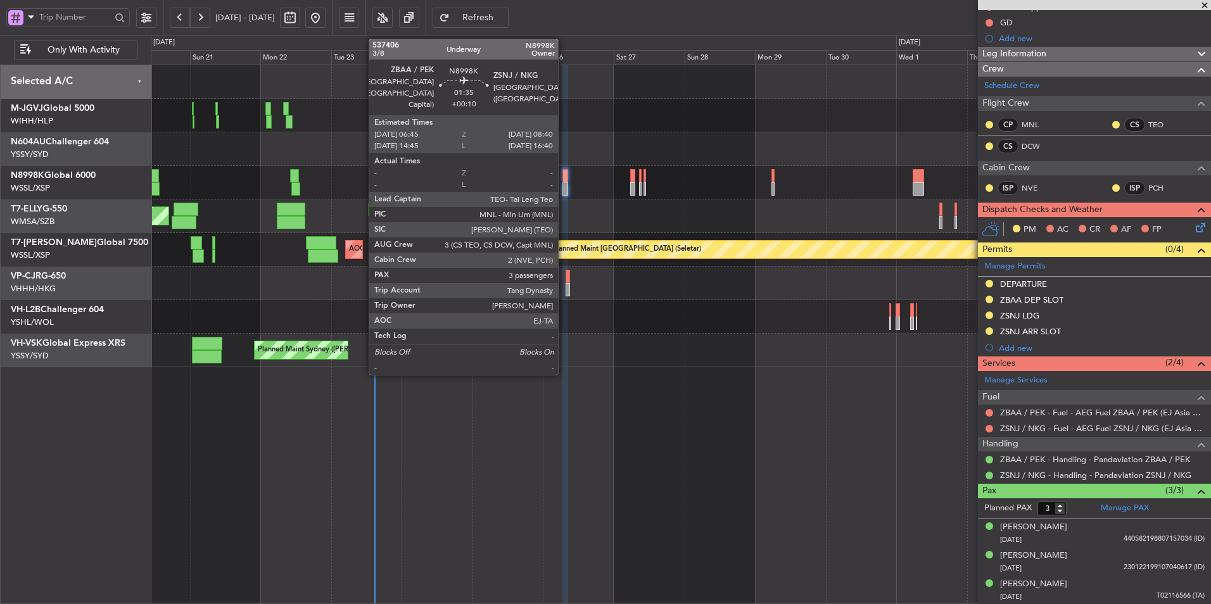
click at [564, 183] on div at bounding box center [565, 188] width 6 height 13
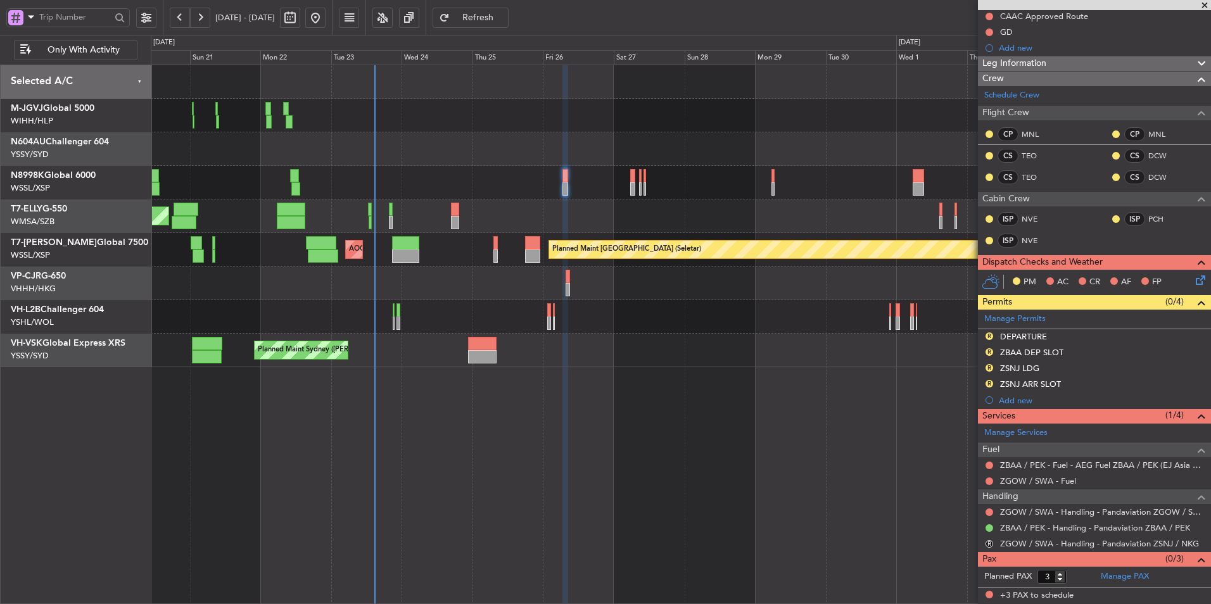
scroll to position [177, 0]
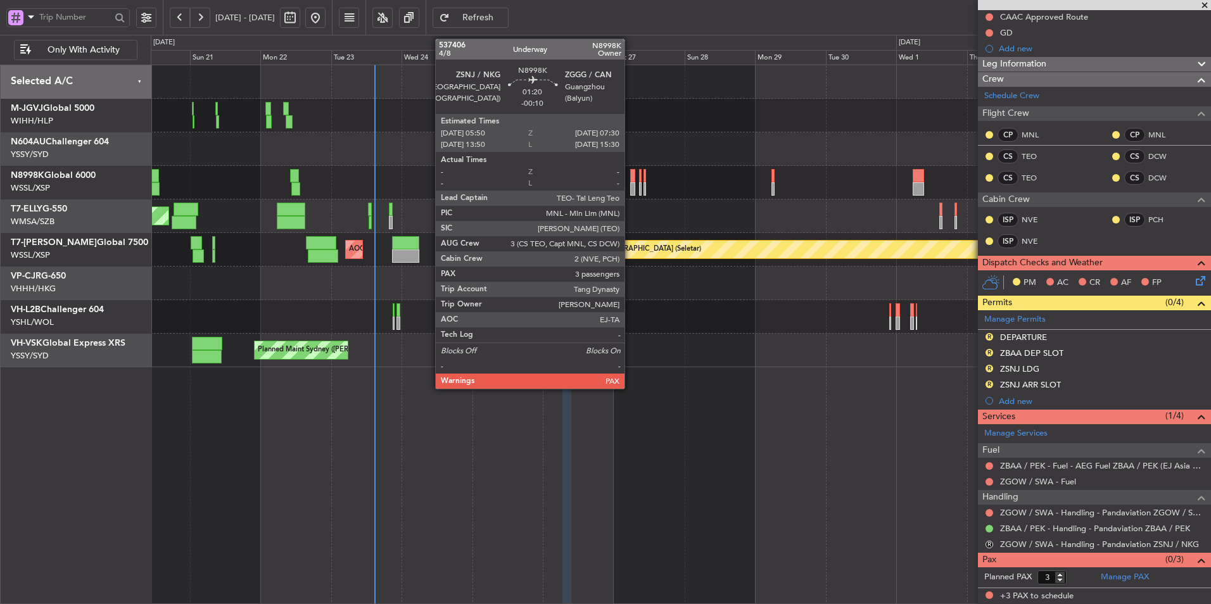
click at [630, 185] on div at bounding box center [632, 188] width 5 height 13
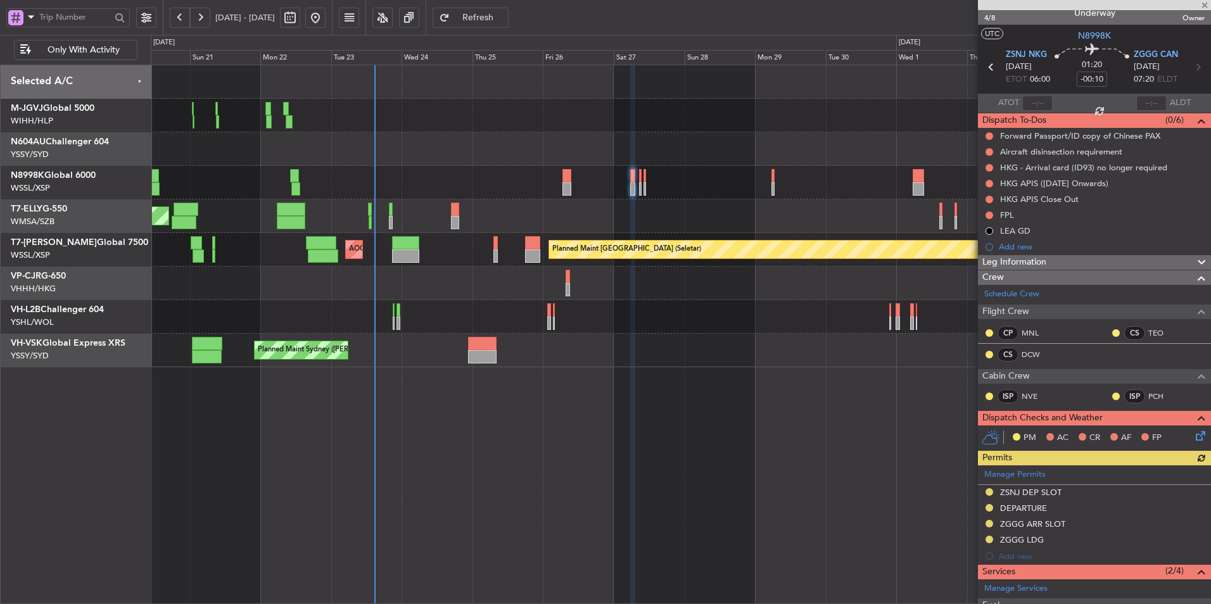
scroll to position [0, 0]
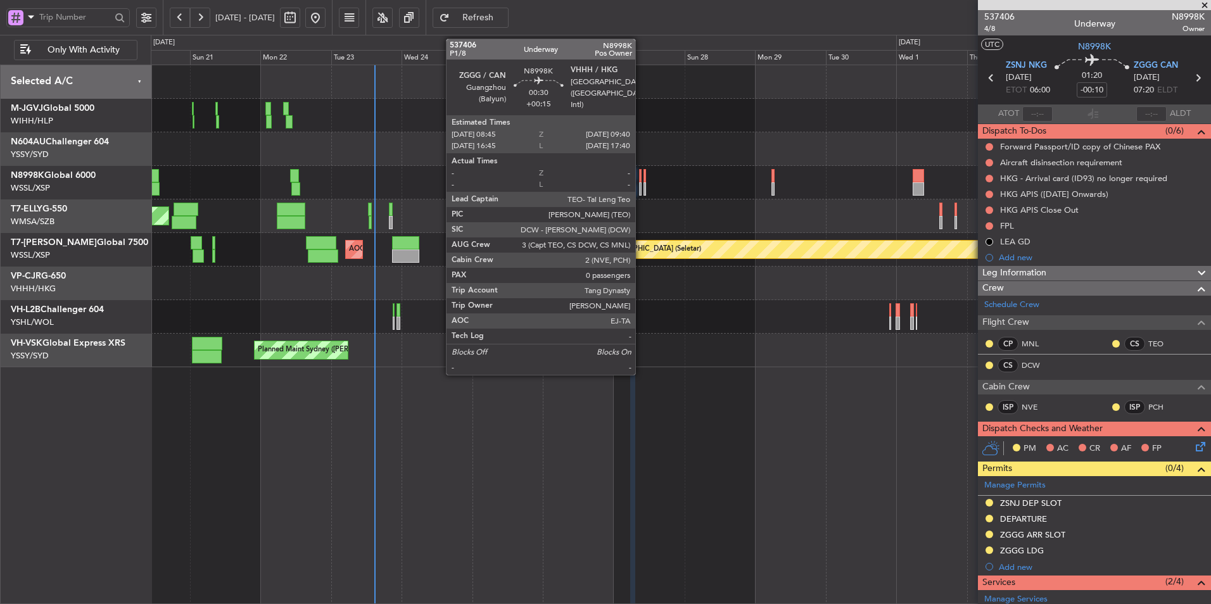
click at [641, 181] on div at bounding box center [640, 175] width 3 height 13
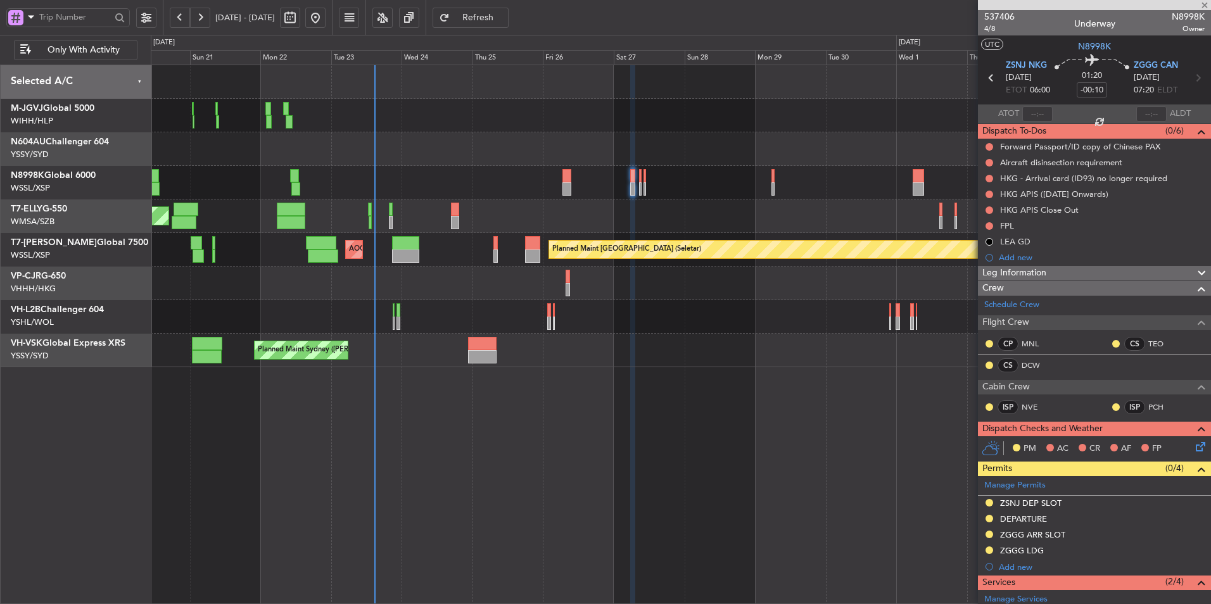
type input "+00:15"
type input "0"
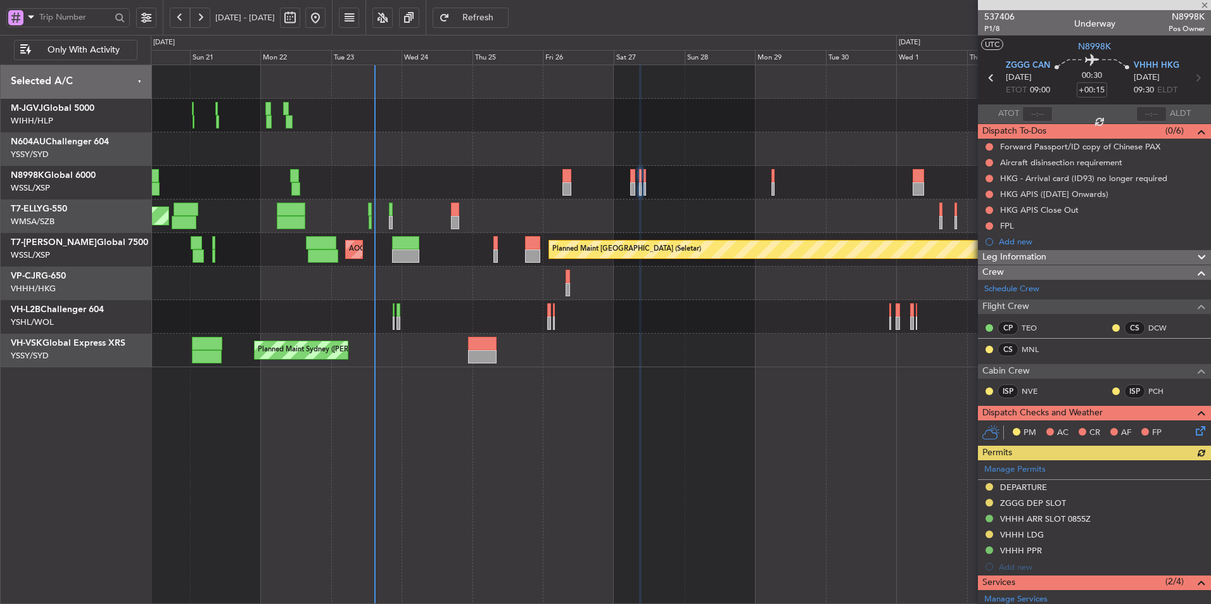
scroll to position [134, 0]
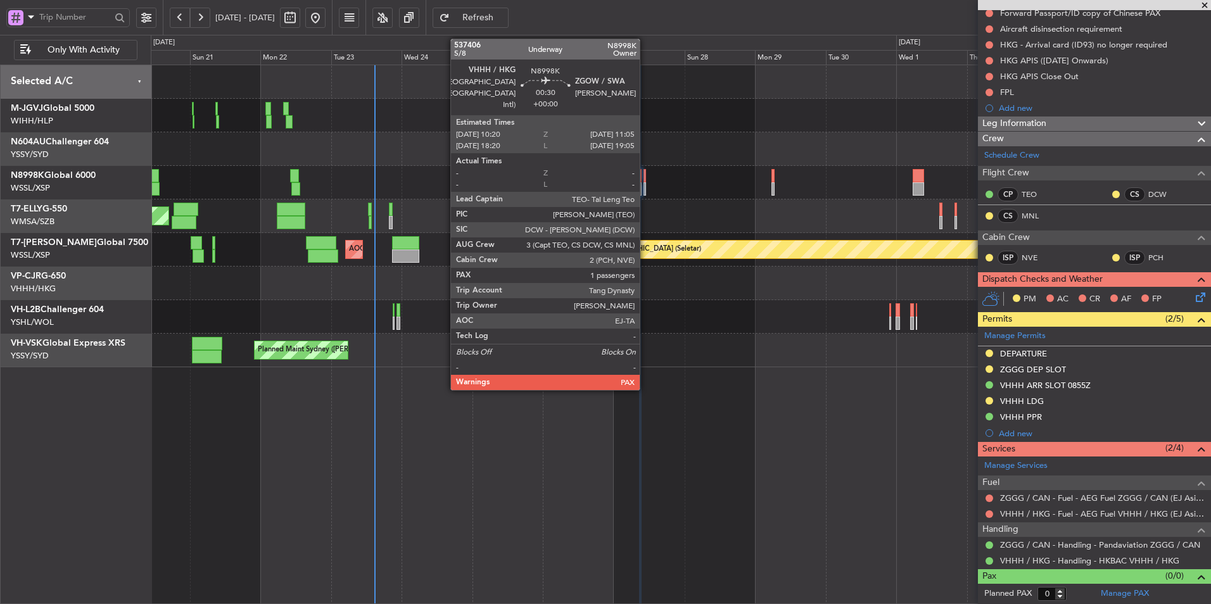
click at [645, 180] on div at bounding box center [645, 175] width 3 height 13
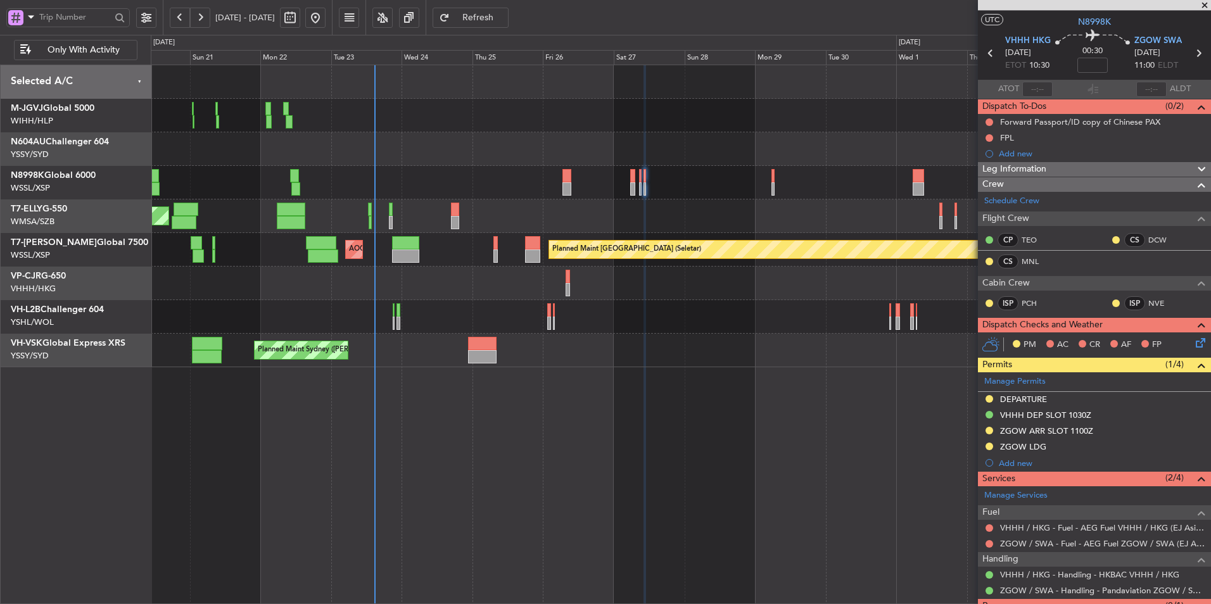
scroll to position [0, 0]
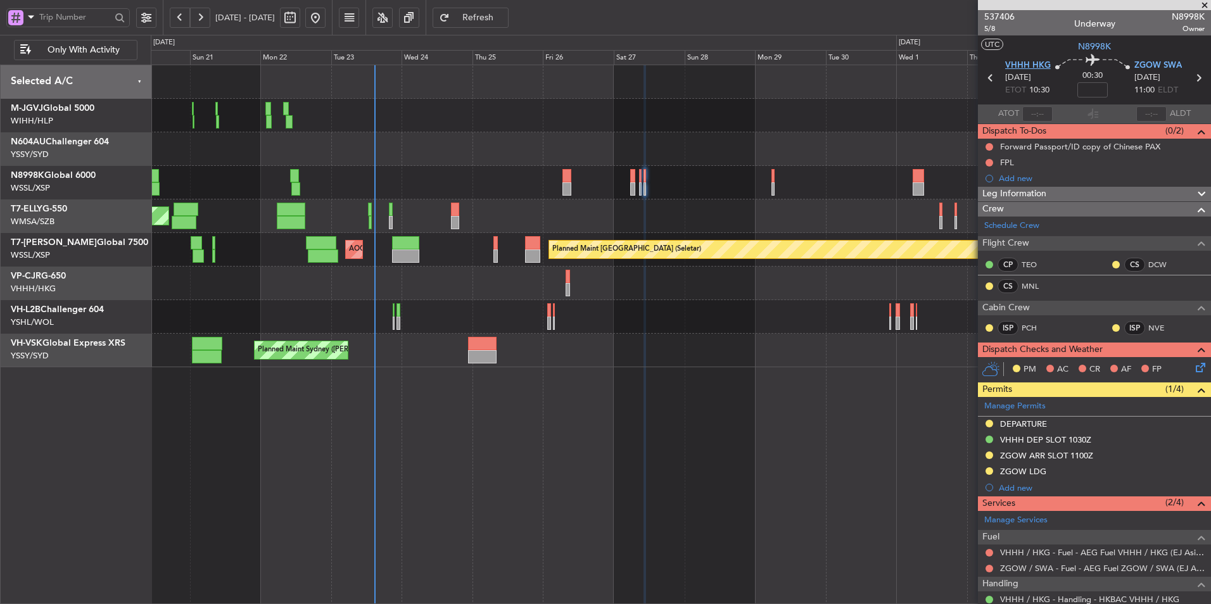
click at [1017, 61] on span "VHHH HKG" at bounding box center [1028, 66] width 46 height 13
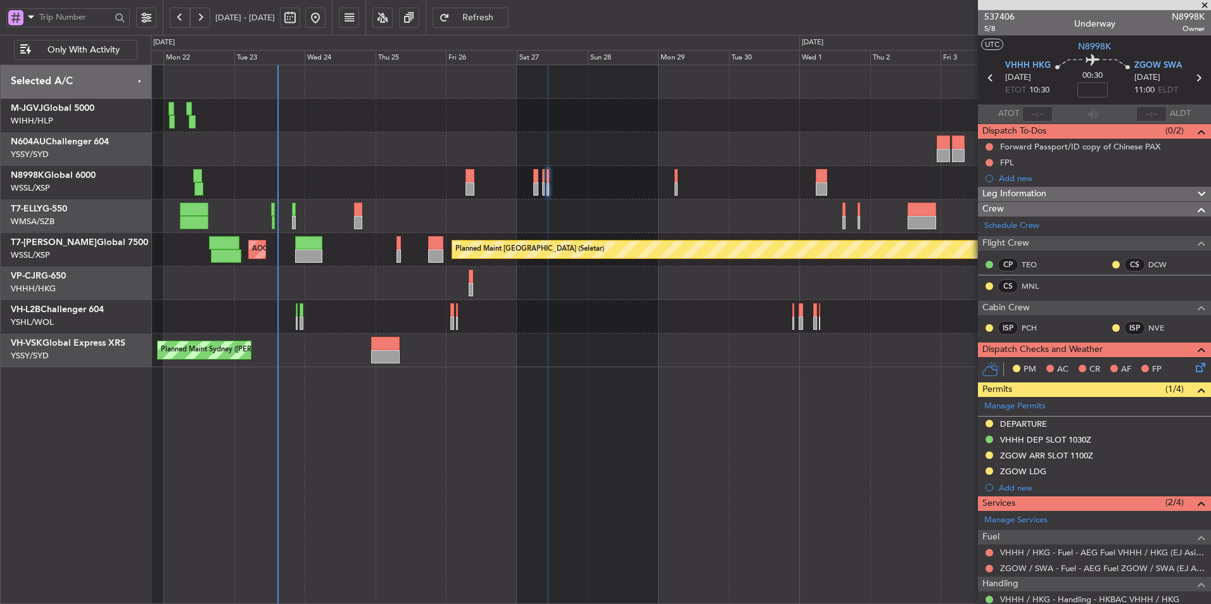
click at [678, 141] on div at bounding box center [681, 149] width 1060 height 34
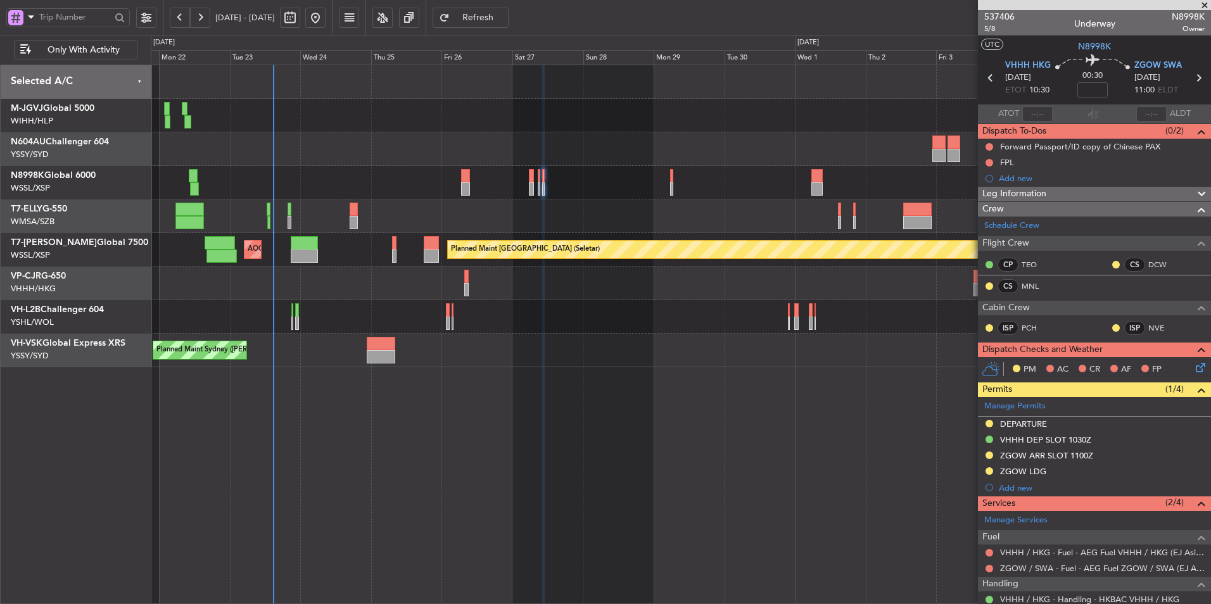
click at [493, 13] on span "Refresh" at bounding box center [478, 17] width 52 height 9
click at [476, 188] on div at bounding box center [681, 183] width 1060 height 34
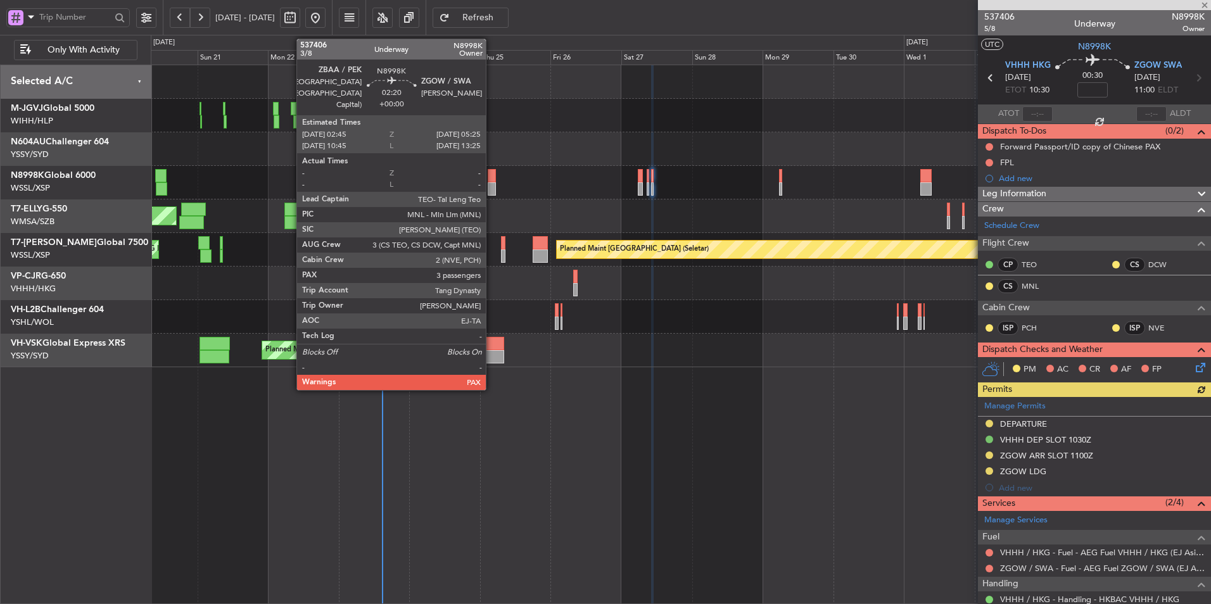
click at [492, 181] on div at bounding box center [492, 175] width 8 height 13
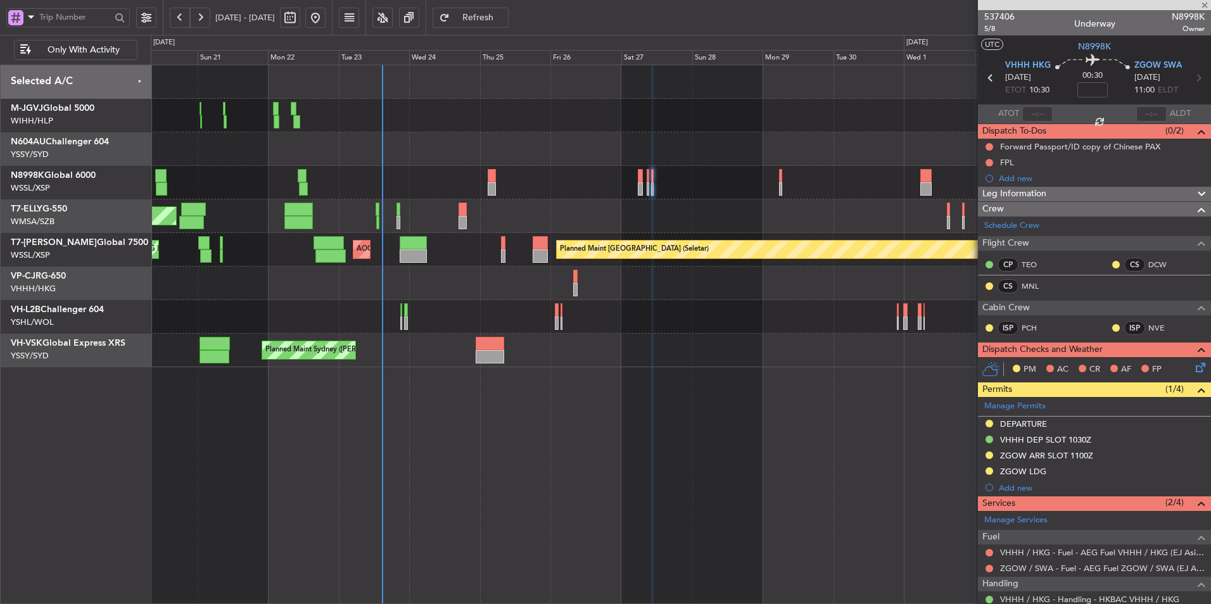
type input "3"
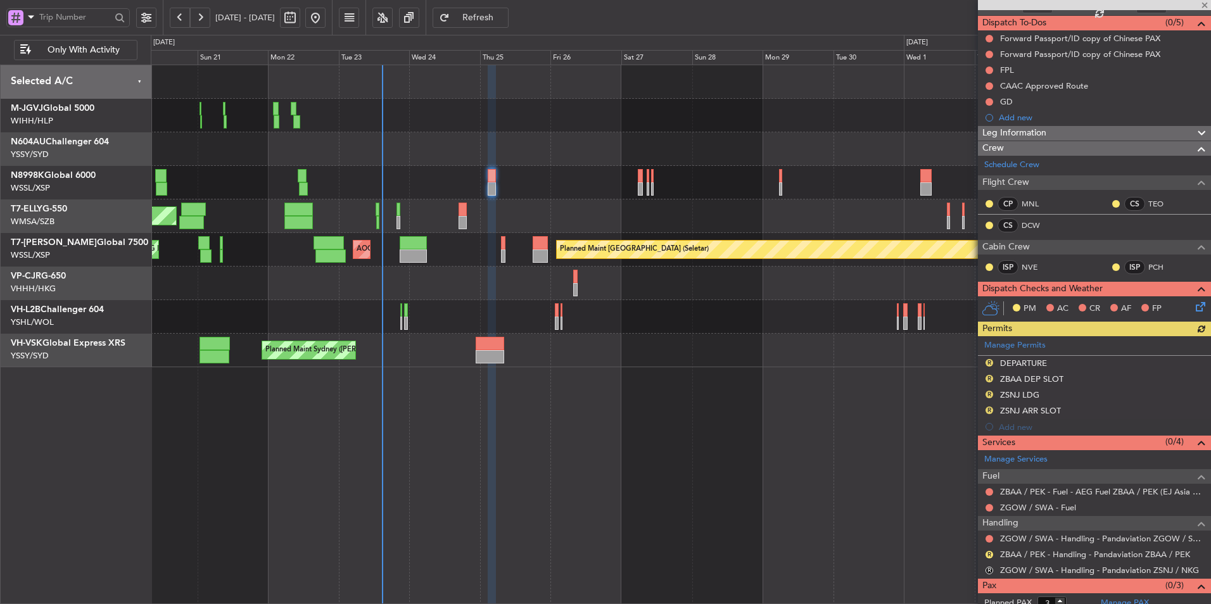
scroll to position [134, 0]
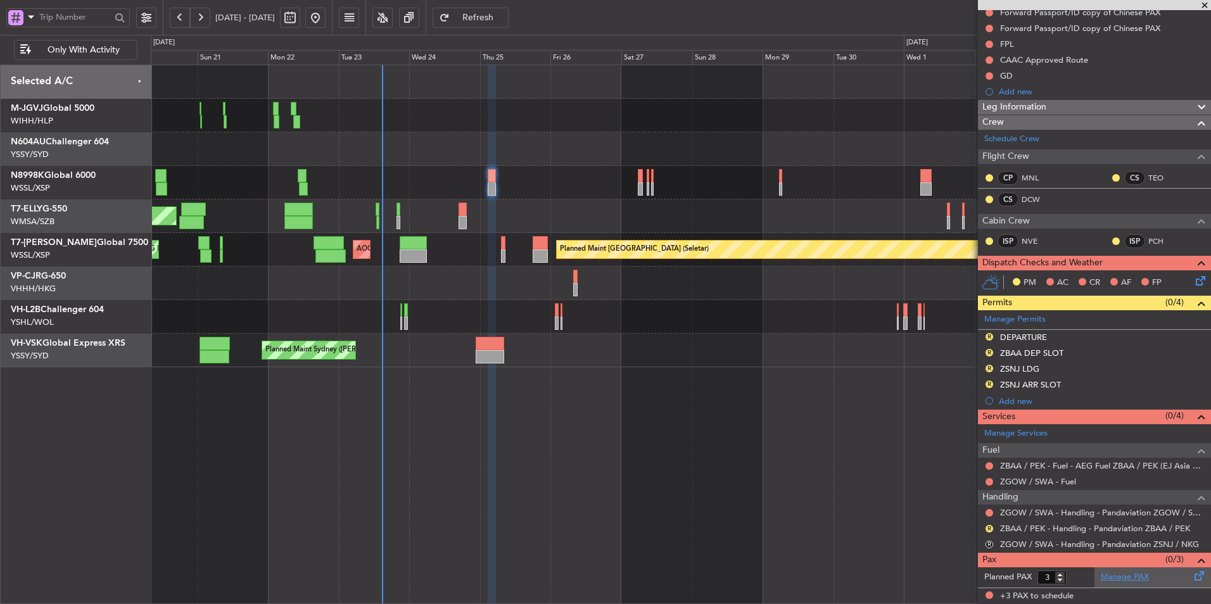
click at [1119, 576] on link "Manage PAX" at bounding box center [1125, 577] width 48 height 13
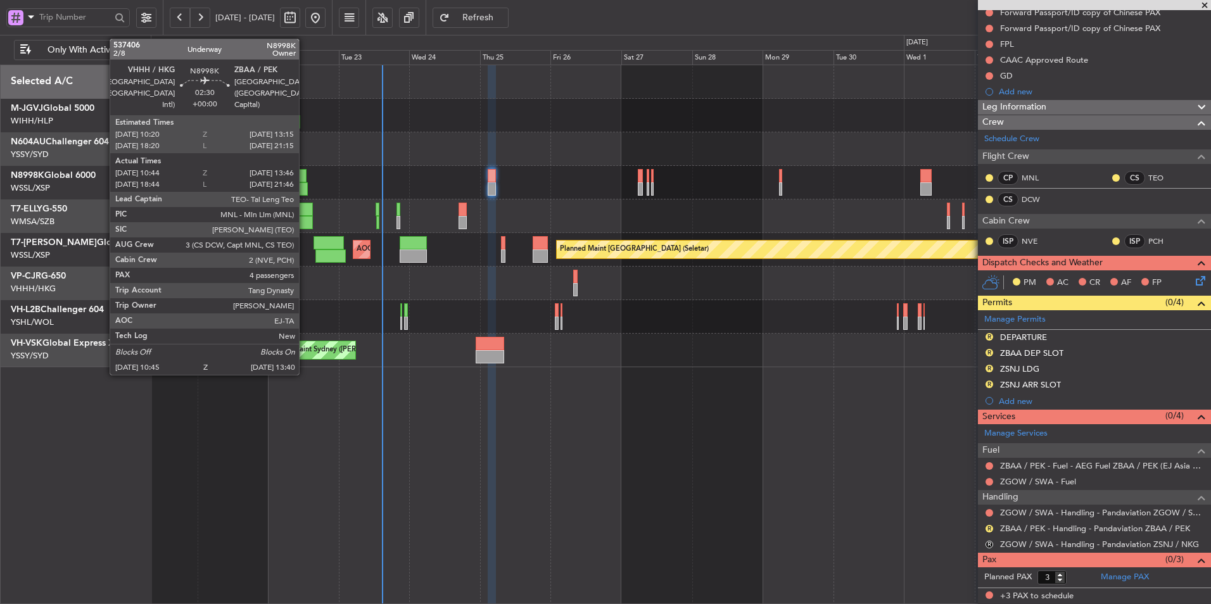
click at [305, 176] on div at bounding box center [302, 175] width 9 height 13
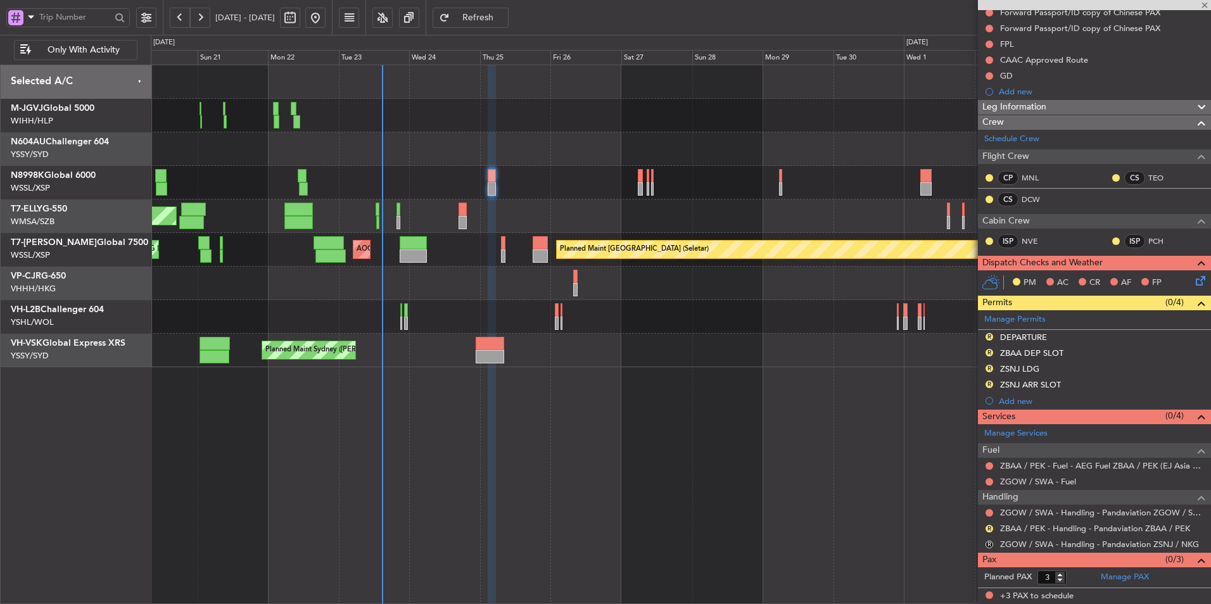
click at [619, 153] on div at bounding box center [681, 149] width 1060 height 34
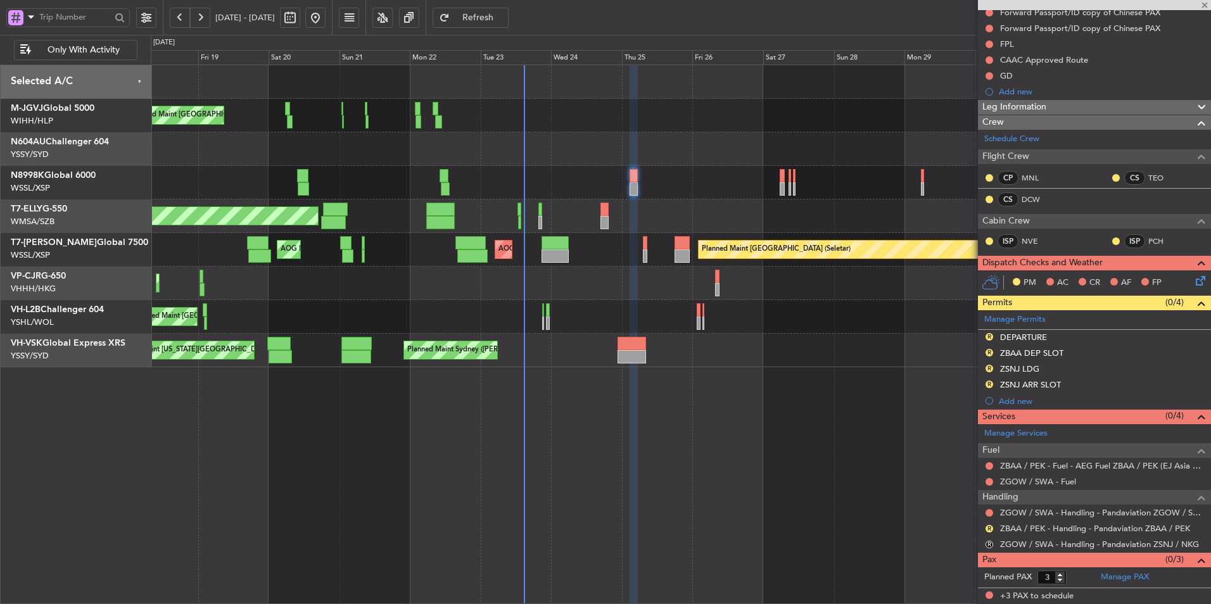
type input "10:54"
type input "13:31"
type input "4"
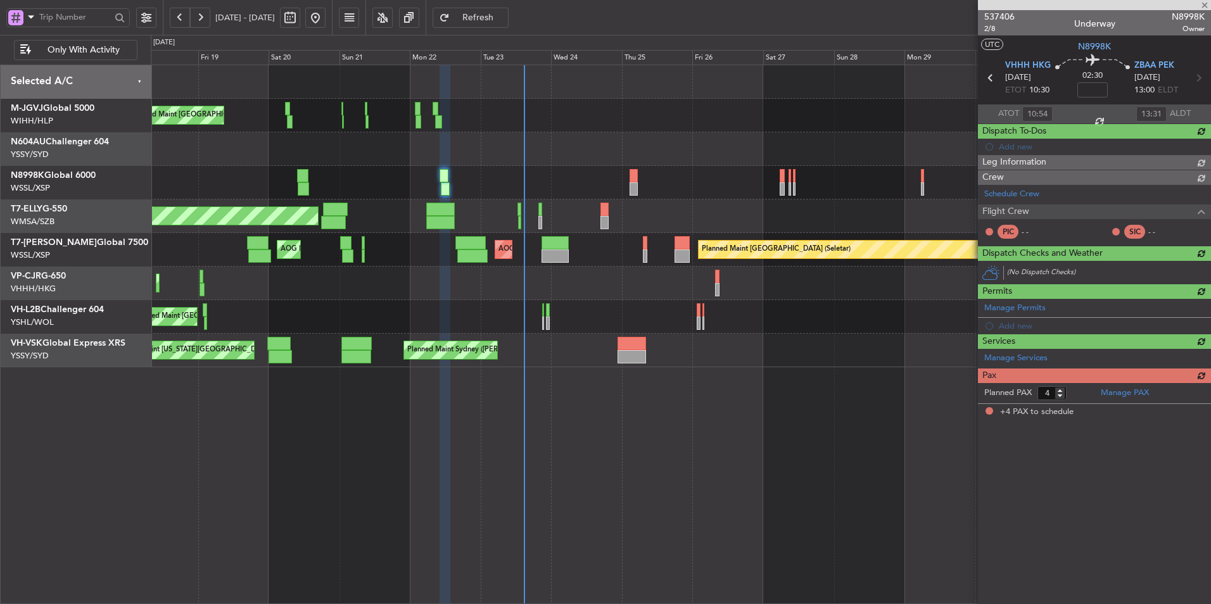
scroll to position [0, 0]
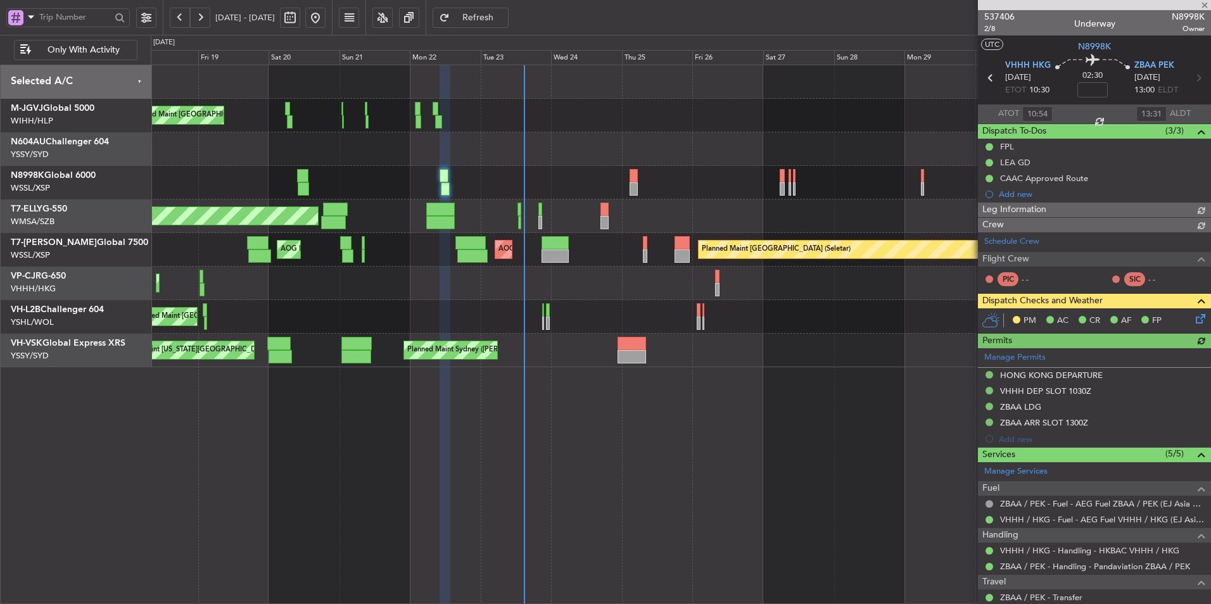
type input "[PERSON_NAME] (HHAFI)"
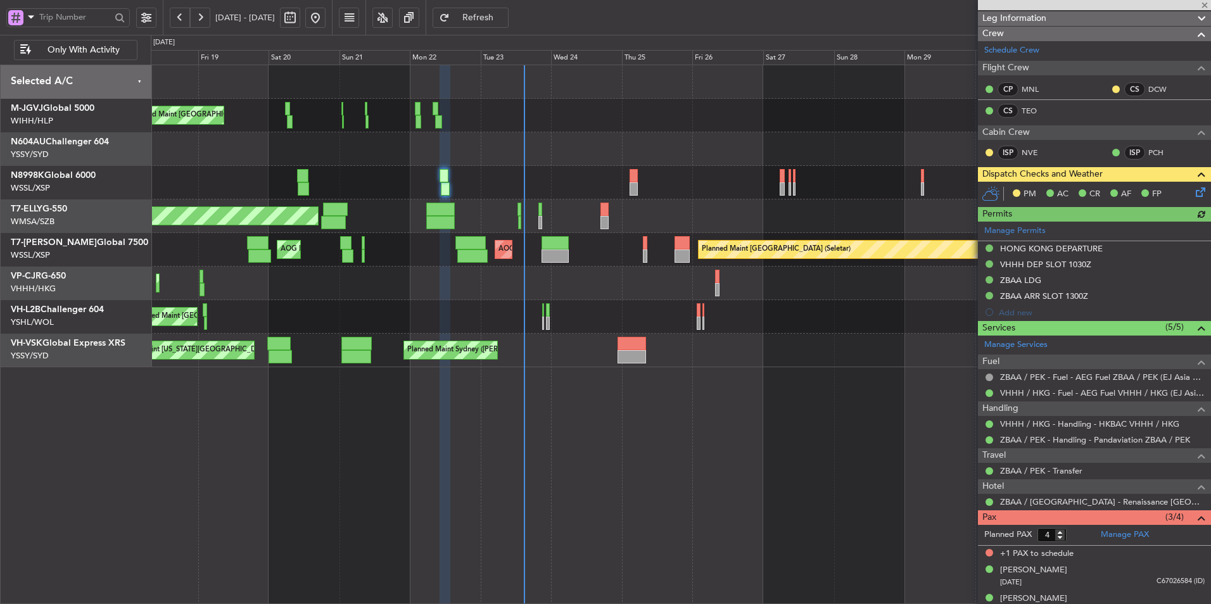
scroll to position [234, 0]
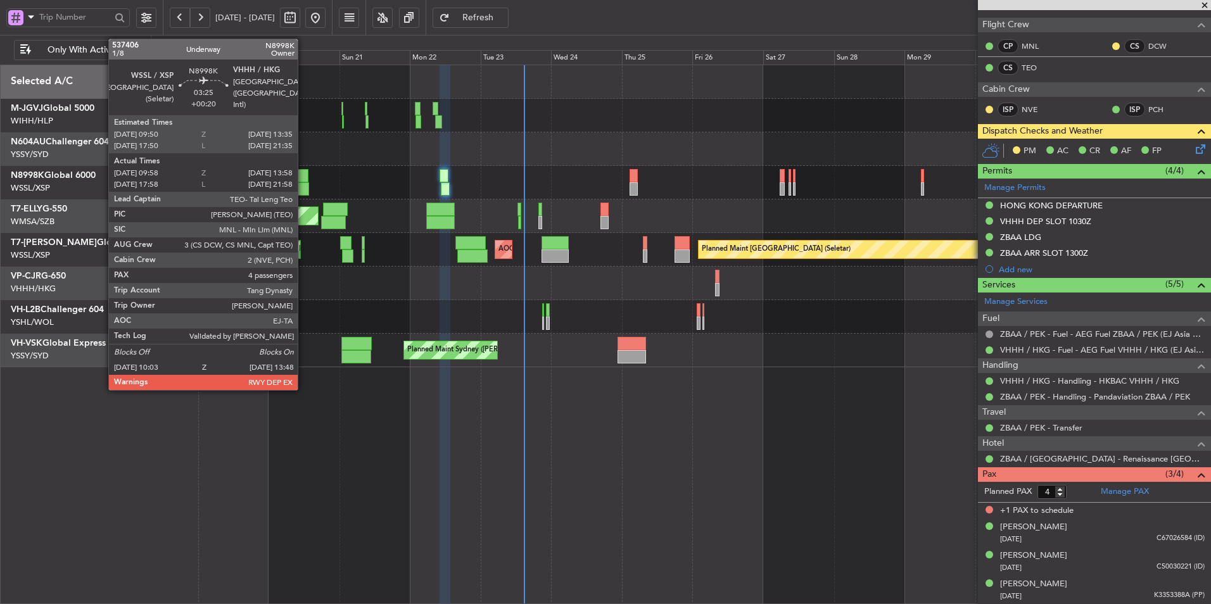
click at [303, 172] on div at bounding box center [302, 175] width 11 height 13
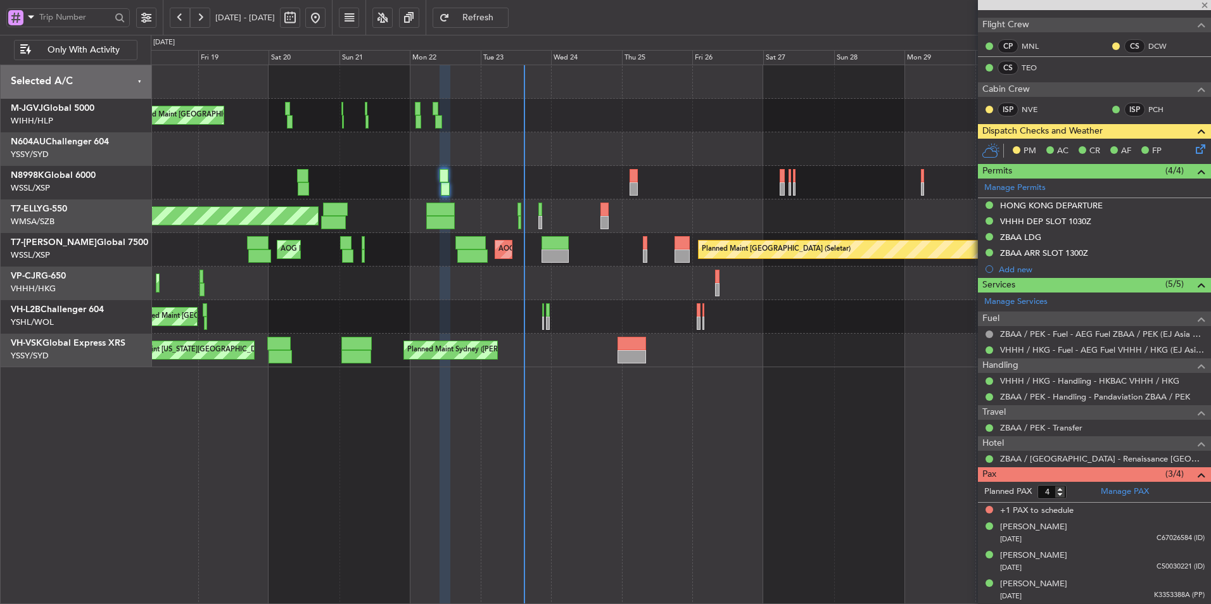
type input "+00:20"
type input "10:08"
type input "13:48"
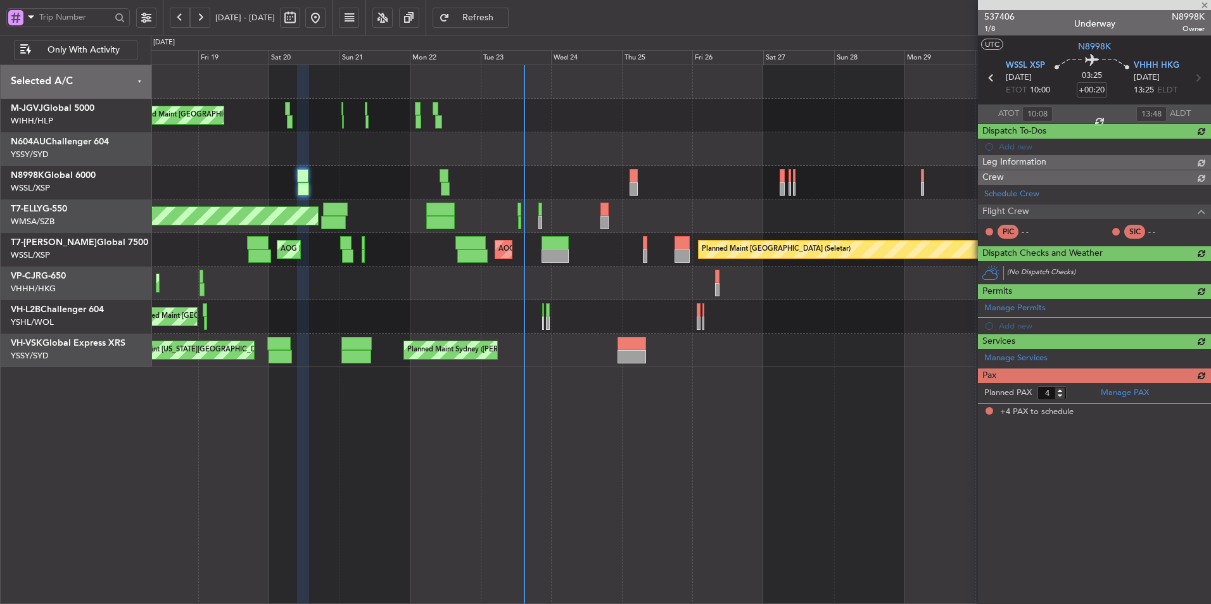
scroll to position [0, 0]
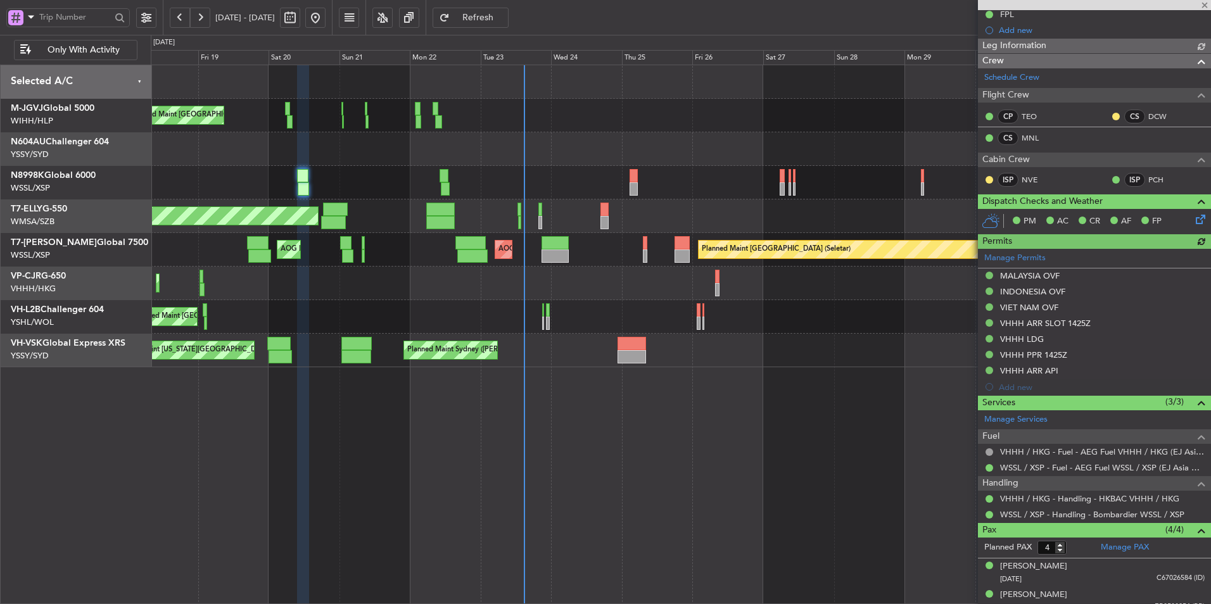
type input "[PERSON_NAME] (BTA)"
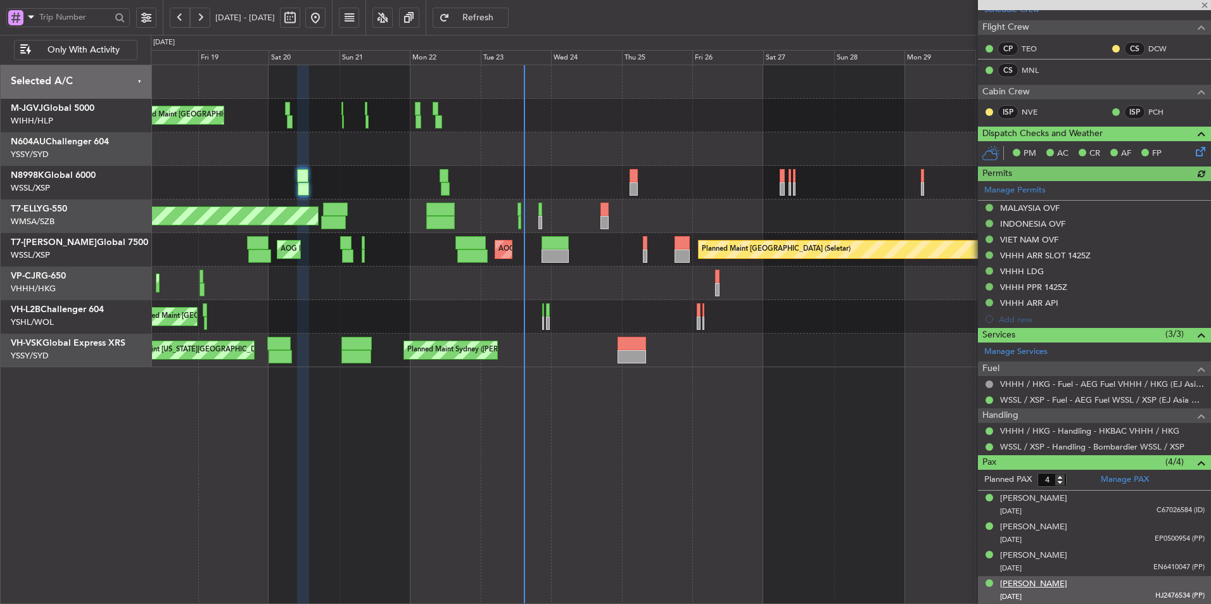
click at [1056, 588] on div "[PERSON_NAME]" at bounding box center [1033, 584] width 67 height 13
type input "Brien Tan (BTA)"
click at [509, 24] on button "Refresh" at bounding box center [471, 18] width 76 height 20
click at [535, 384] on div "MEL Jakarta (Halim Intl) MEL Jakarta (Halim Intl) MEL Jakarta (Halim Intl) Plan…" at bounding box center [681, 335] width 1060 height 540
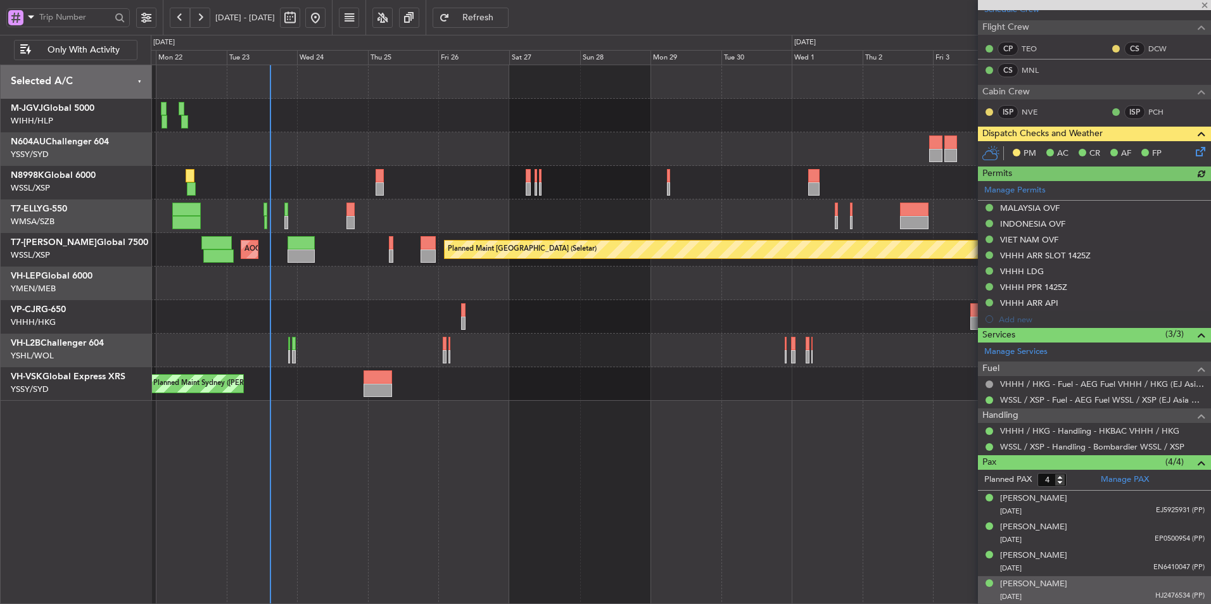
type input "Brien Tan (BTA)"
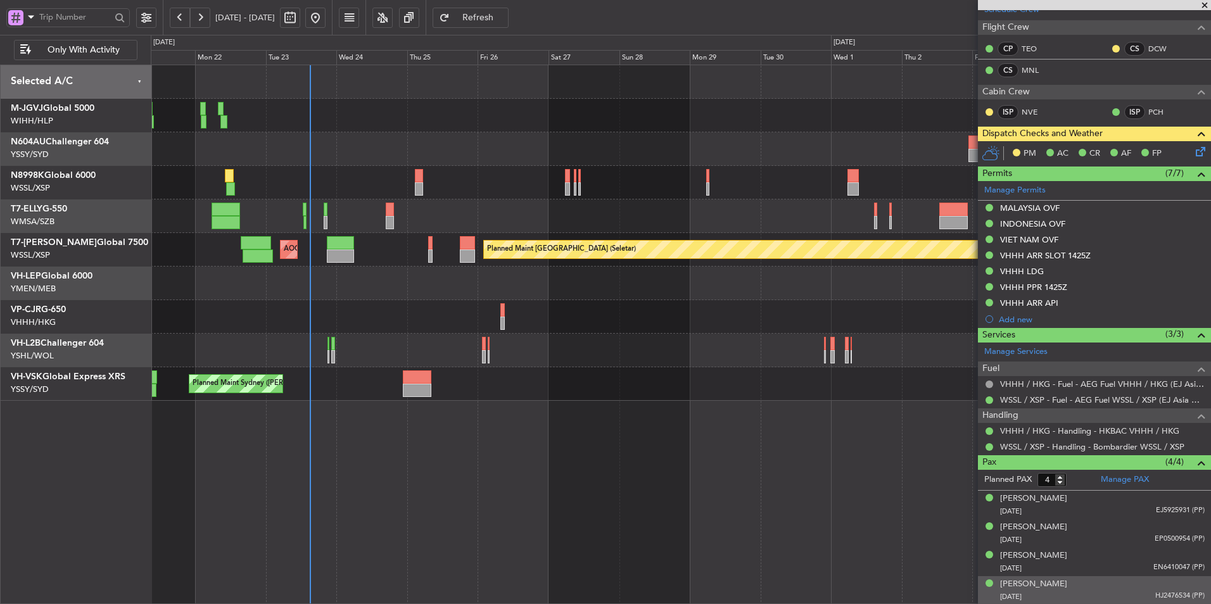
click at [459, 189] on div at bounding box center [681, 183] width 1060 height 34
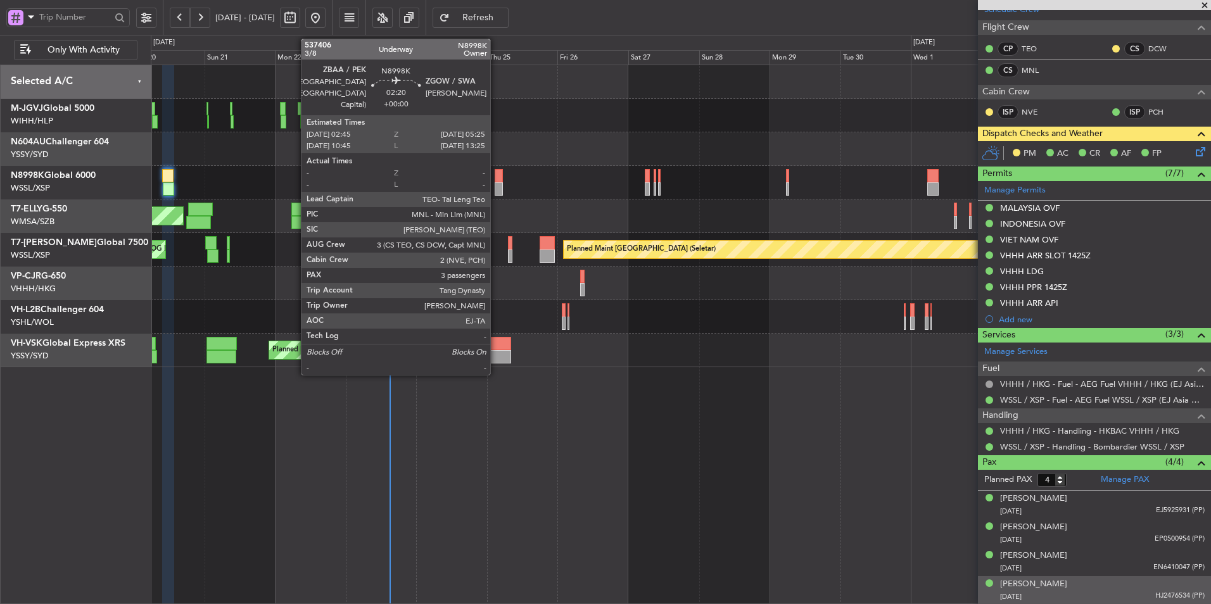
click at [496, 182] on div at bounding box center [499, 175] width 8 height 13
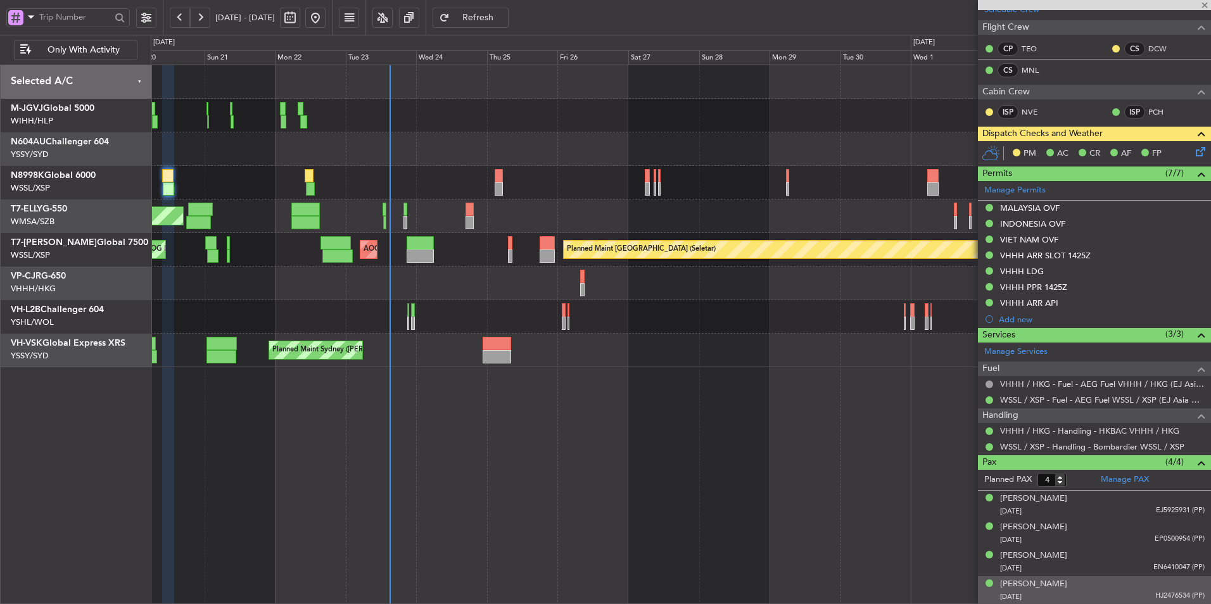
type input "3"
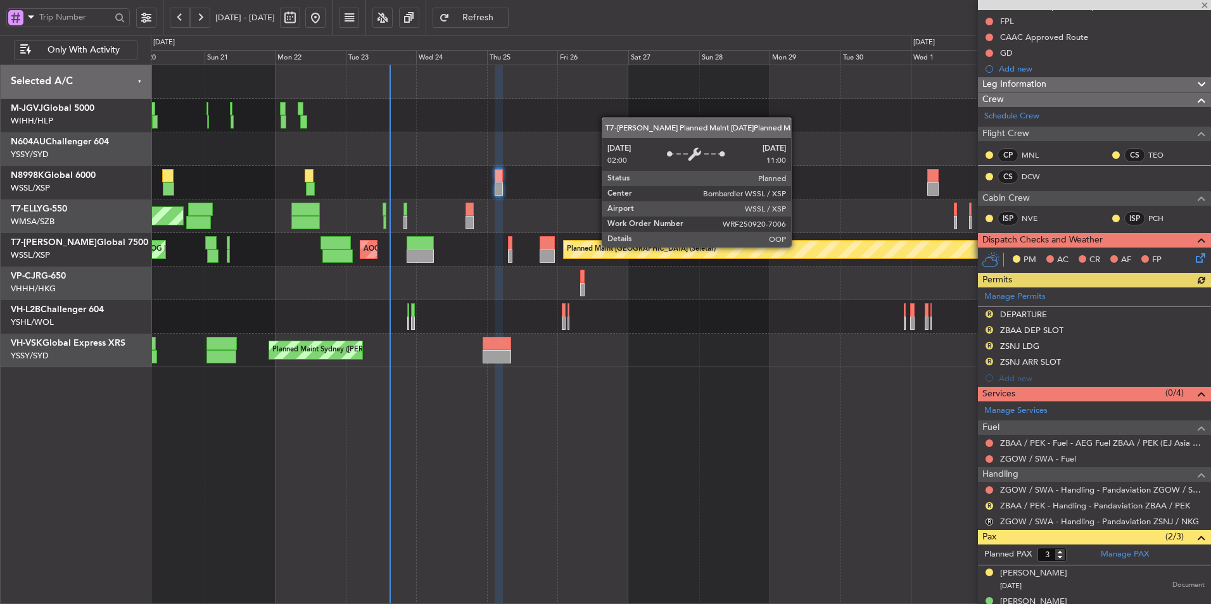
scroll to position [203, 0]
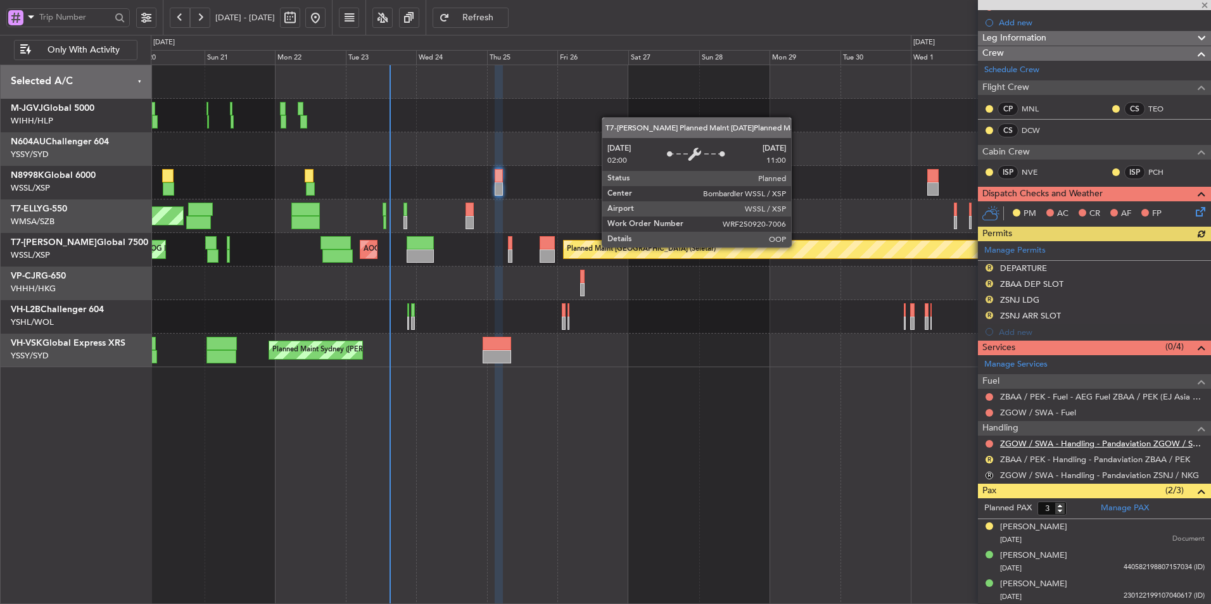
click at [1043, 441] on link "ZGOW / SWA - Handling - Pandaviation ZGOW / SWA" at bounding box center [1102, 443] width 205 height 11
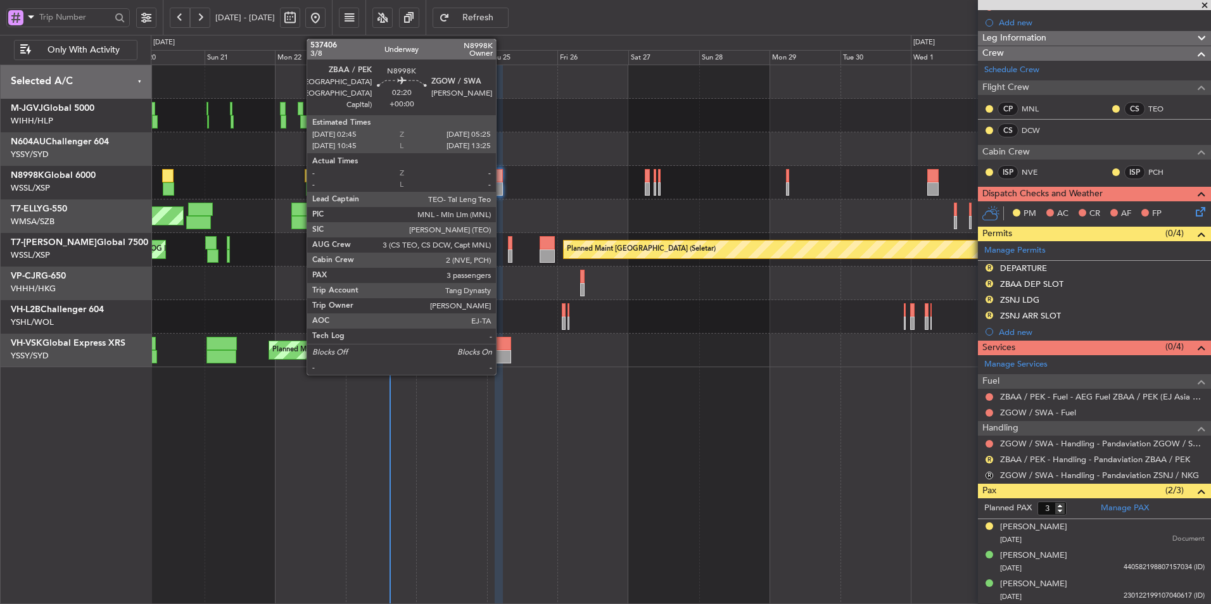
click at [500, 181] on div at bounding box center [499, 175] width 8 height 13
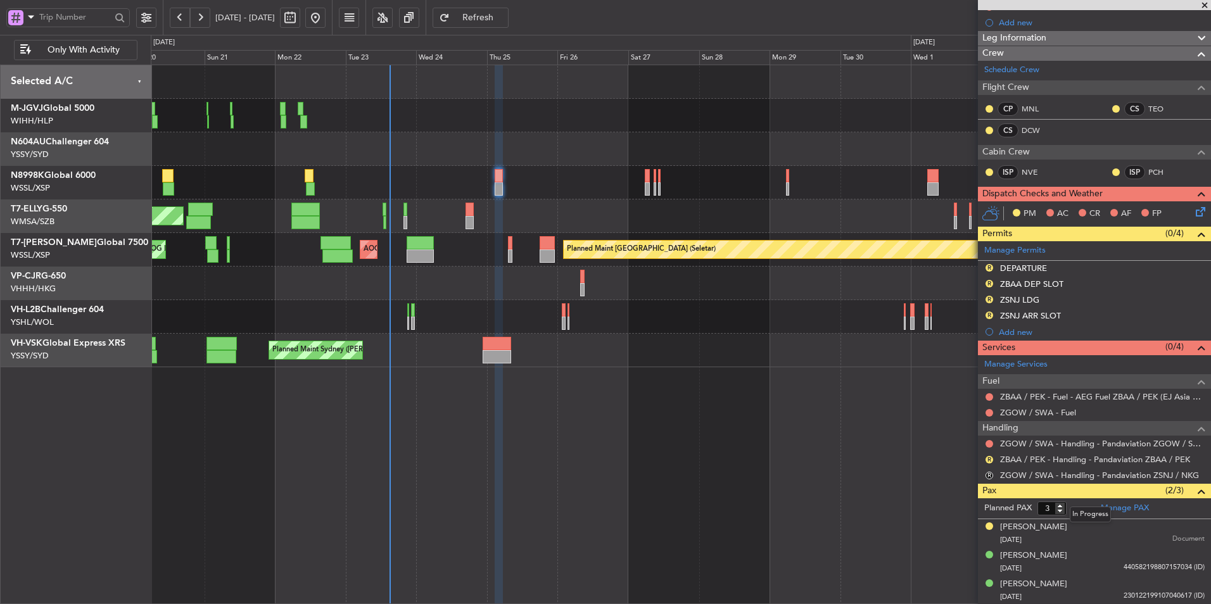
click at [1117, 505] on mat-tooltip-component "In Progress" at bounding box center [1090, 515] width 59 height 34
click at [1133, 507] on link "Manage PAX" at bounding box center [1125, 508] width 48 height 13
click at [502, 15] on span "Refresh" at bounding box center [478, 17] width 52 height 9
click at [488, 314] on div "Unplanned Maint [GEOGRAPHIC_DATA] ([GEOGRAPHIC_DATA])" at bounding box center [681, 317] width 1060 height 34
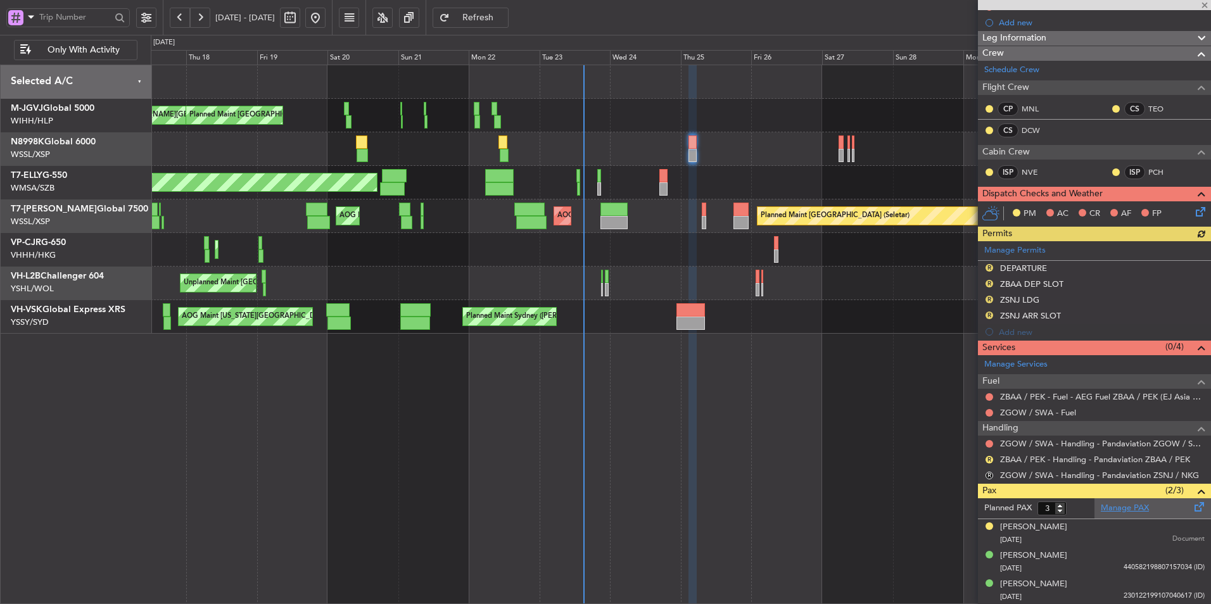
click at [1123, 511] on link "Manage PAX" at bounding box center [1125, 508] width 48 height 13
click at [498, 18] on span "Refresh" at bounding box center [478, 17] width 52 height 9
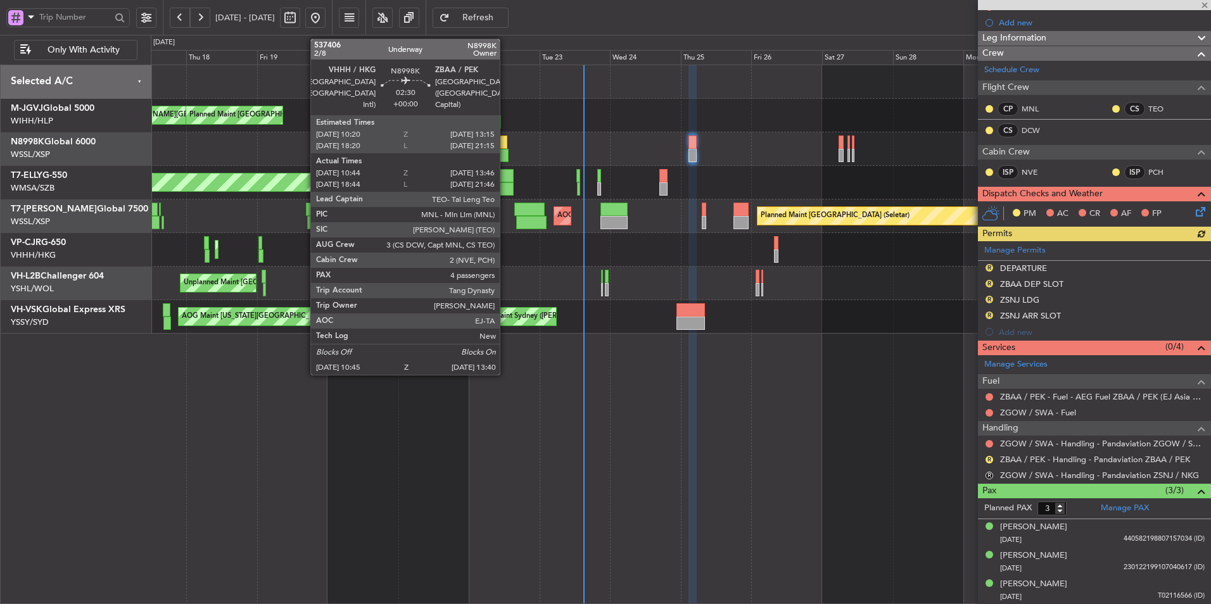
click at [505, 144] on div at bounding box center [502, 142] width 9 height 13
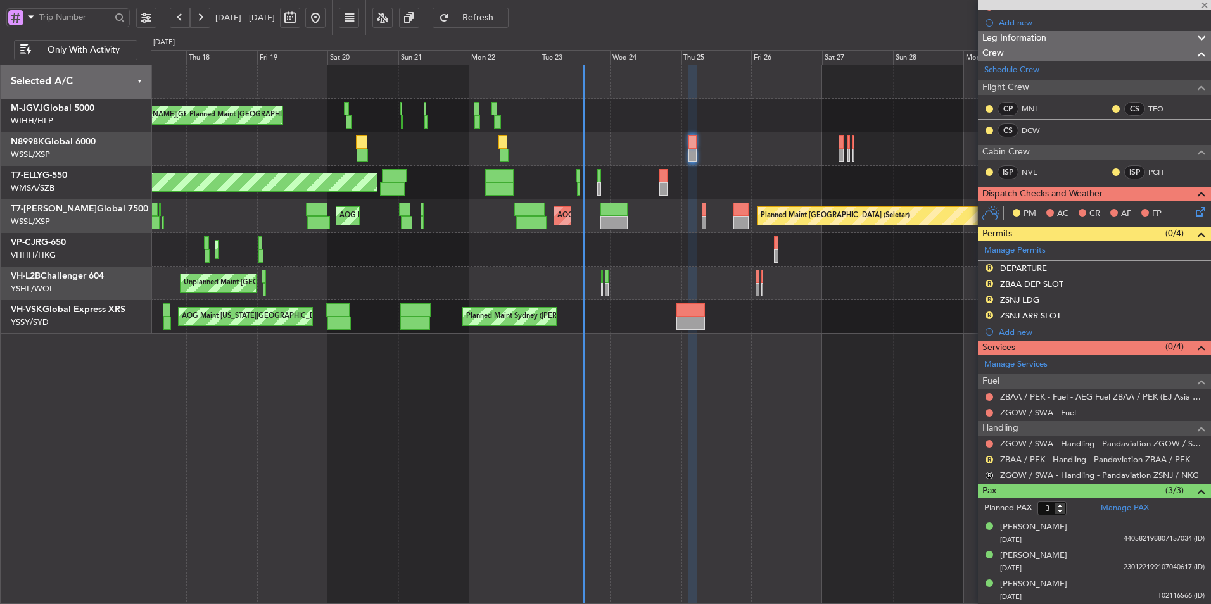
type input "10:54"
type input "13:31"
type input "4"
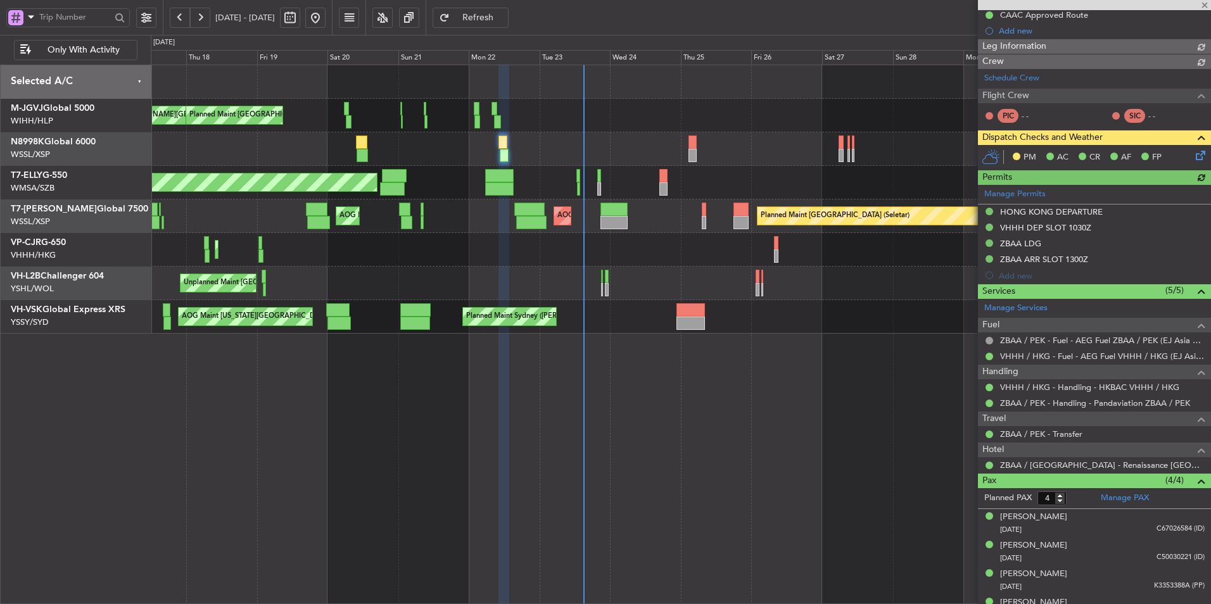
type input "Hafiz Sapuwan (HHAFI)"
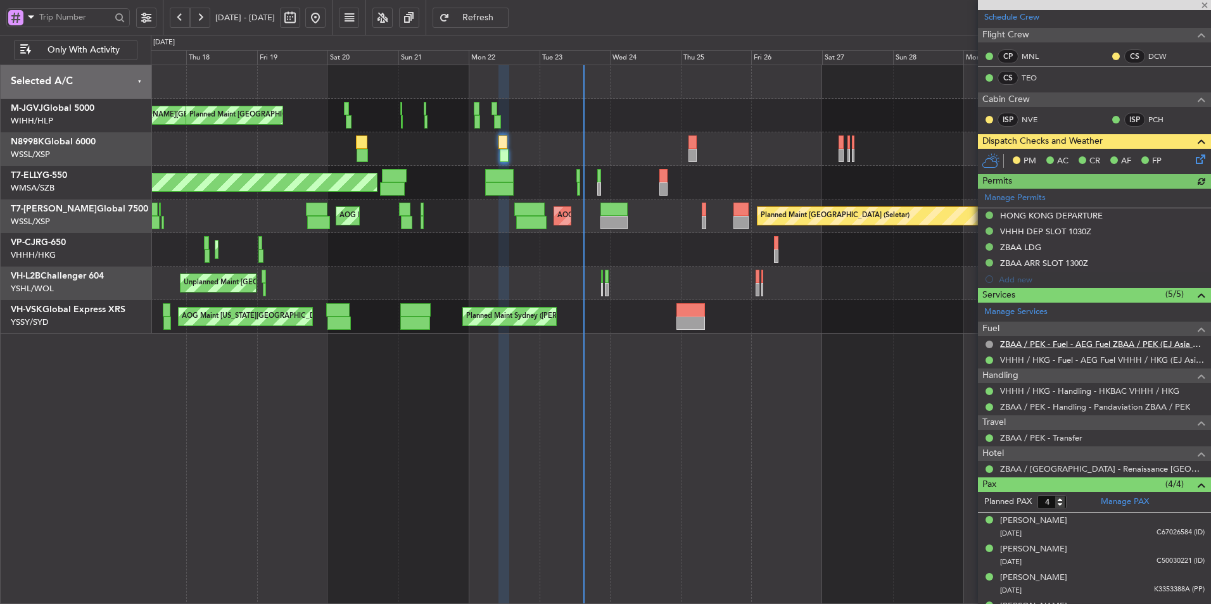
scroll to position [246, 0]
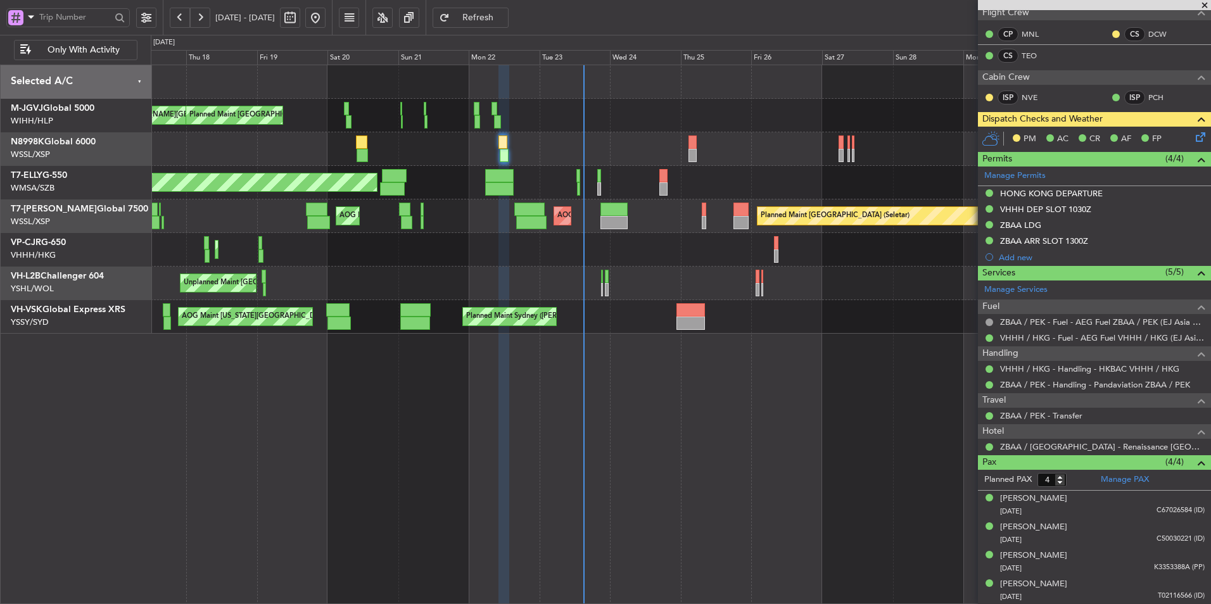
click at [1193, 136] on icon at bounding box center [1198, 135] width 10 height 10
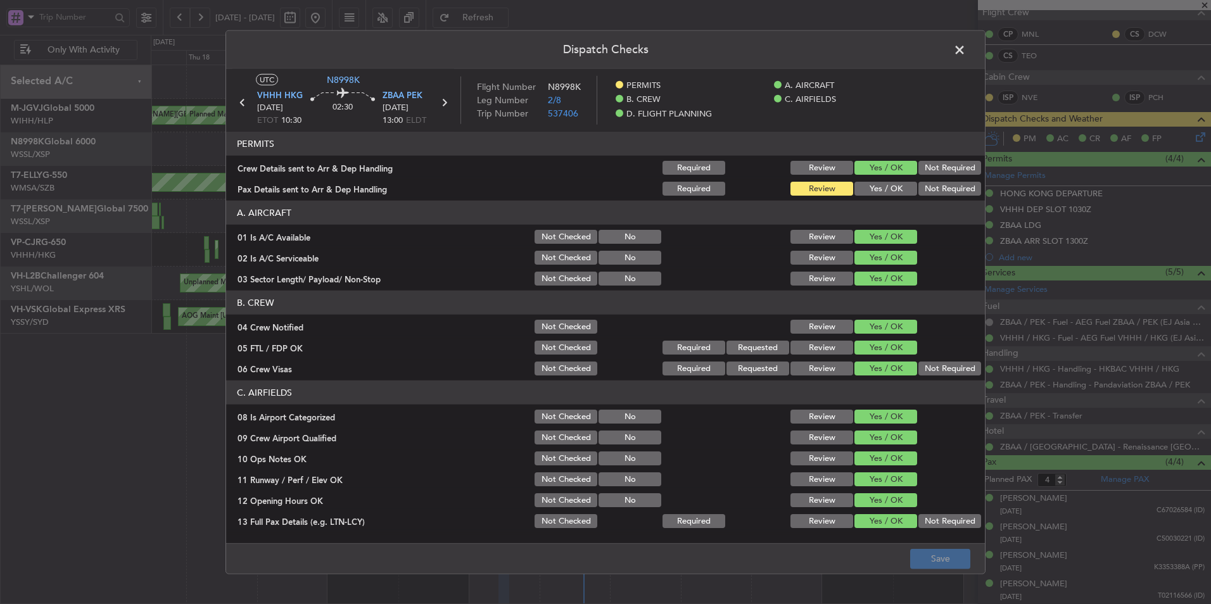
click at [903, 187] on button "Yes / OK" at bounding box center [885, 189] width 63 height 14
click at [945, 557] on button "Save" at bounding box center [940, 559] width 60 height 20
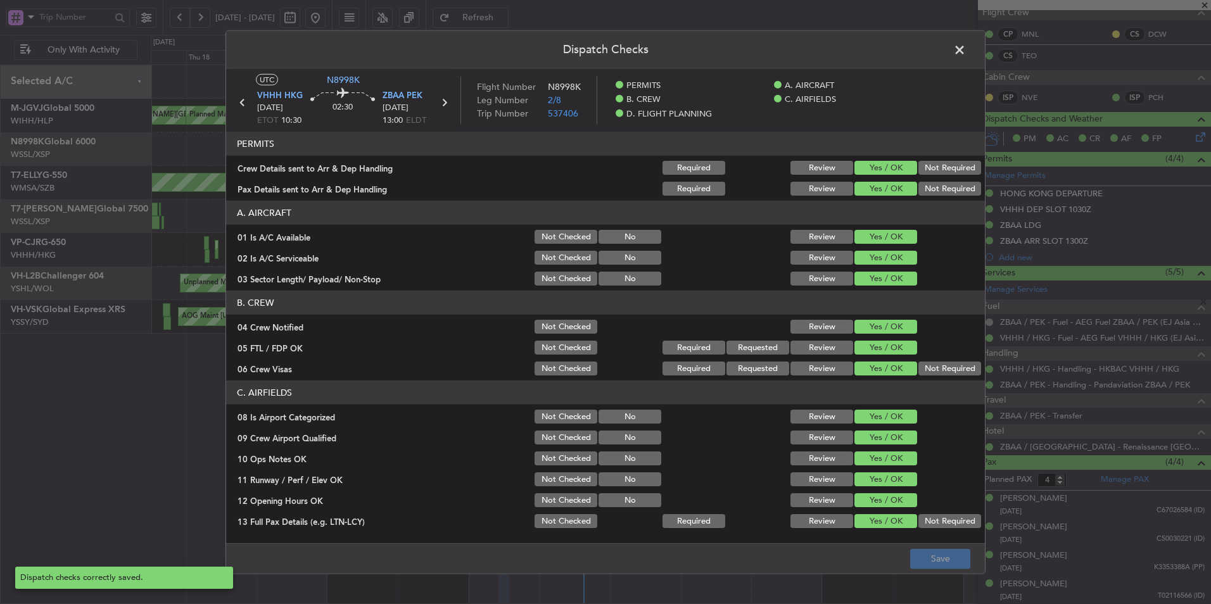
click at [966, 53] on span at bounding box center [966, 53] width 0 height 25
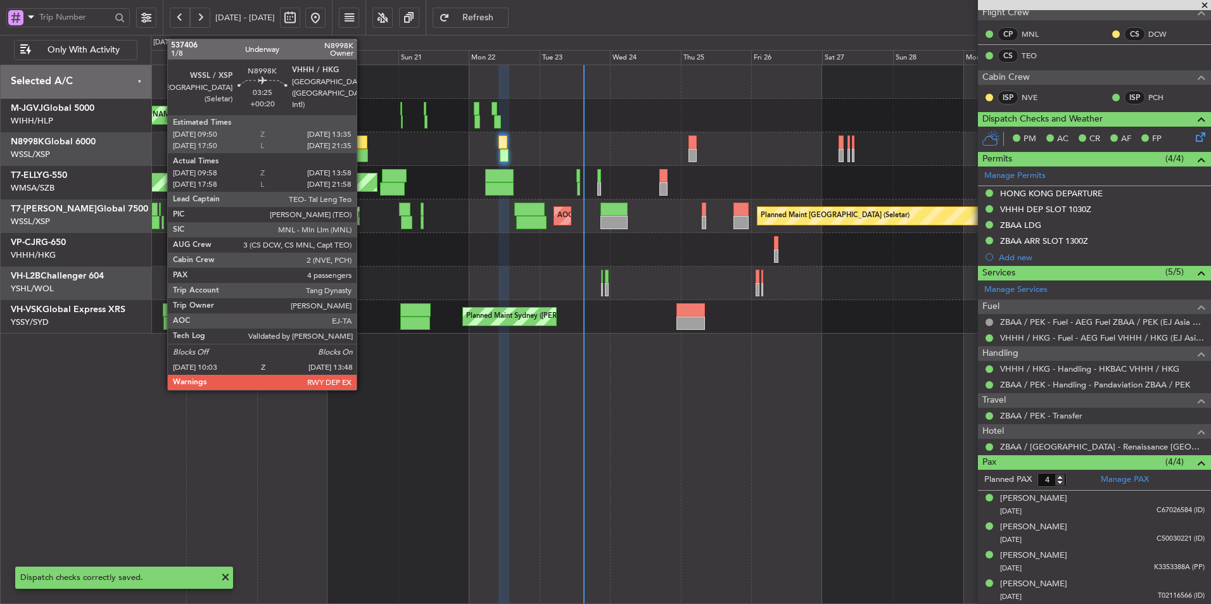
click at [362, 140] on div at bounding box center [361, 142] width 11 height 13
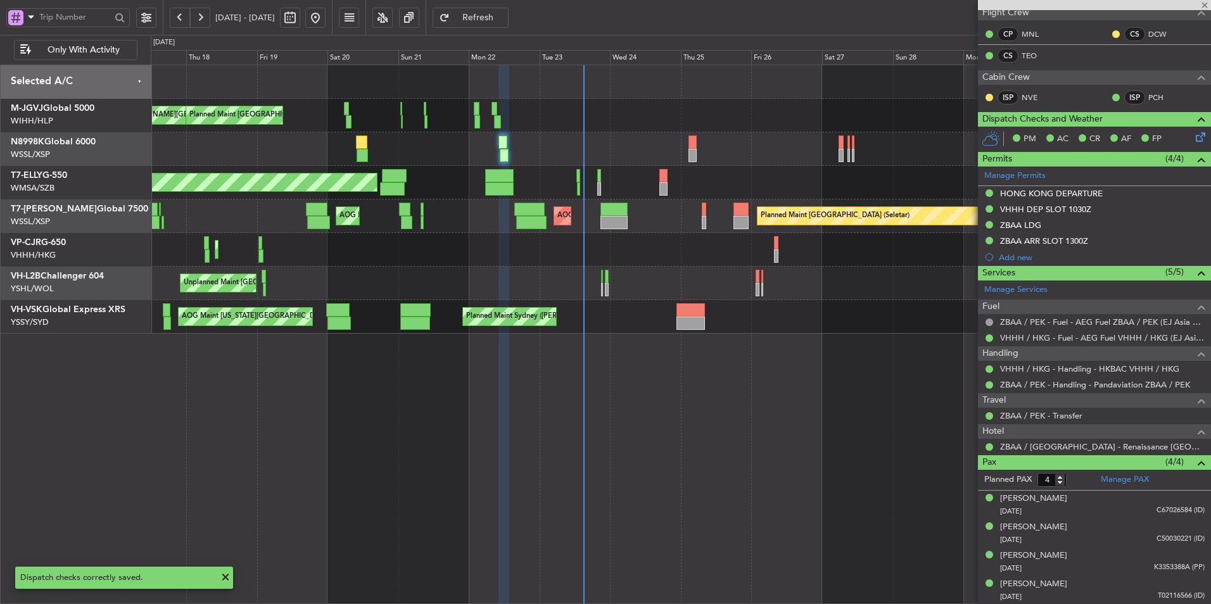
type input "+00:20"
type input "10:08"
type input "13:48"
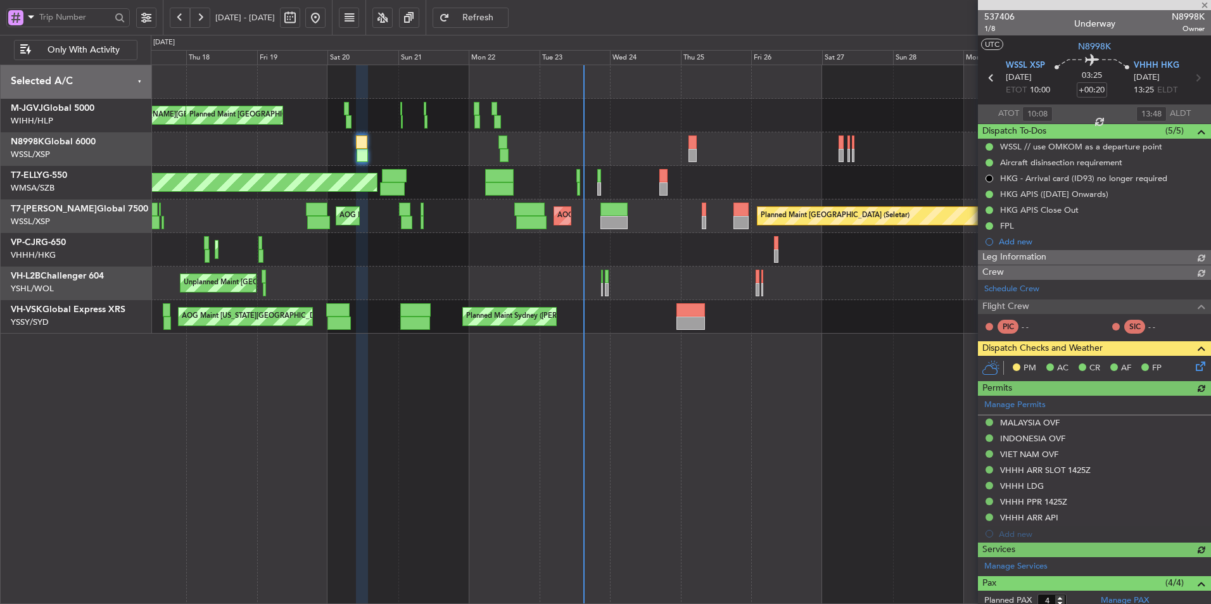
type input "Brien Tan (BTA)"
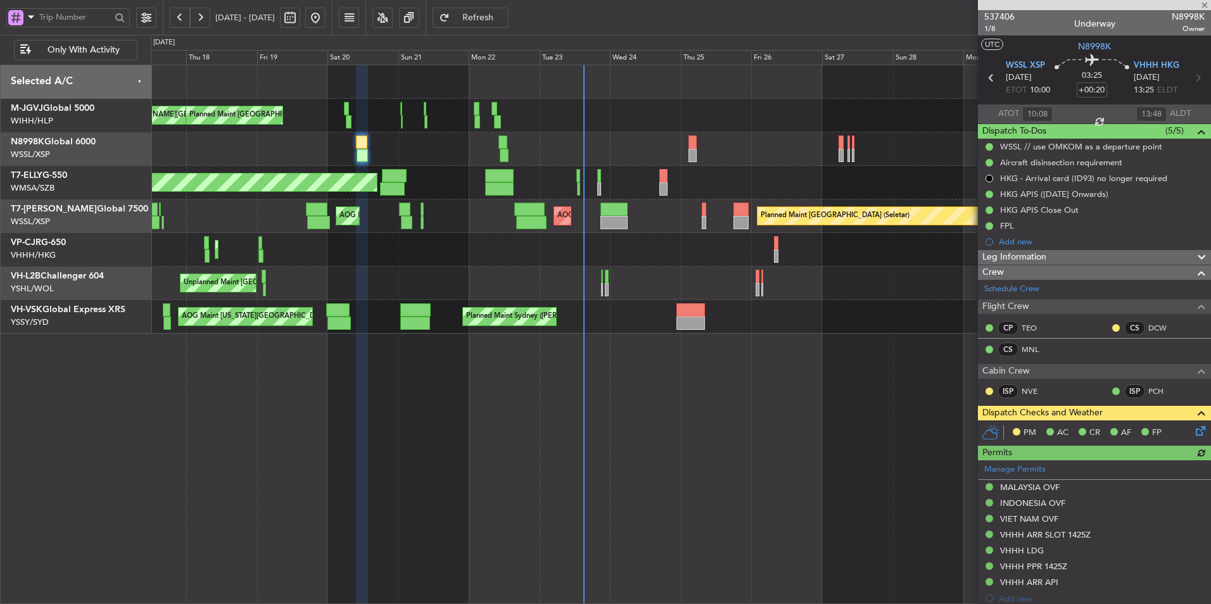
click at [1193, 433] on icon at bounding box center [1198, 429] width 10 height 10
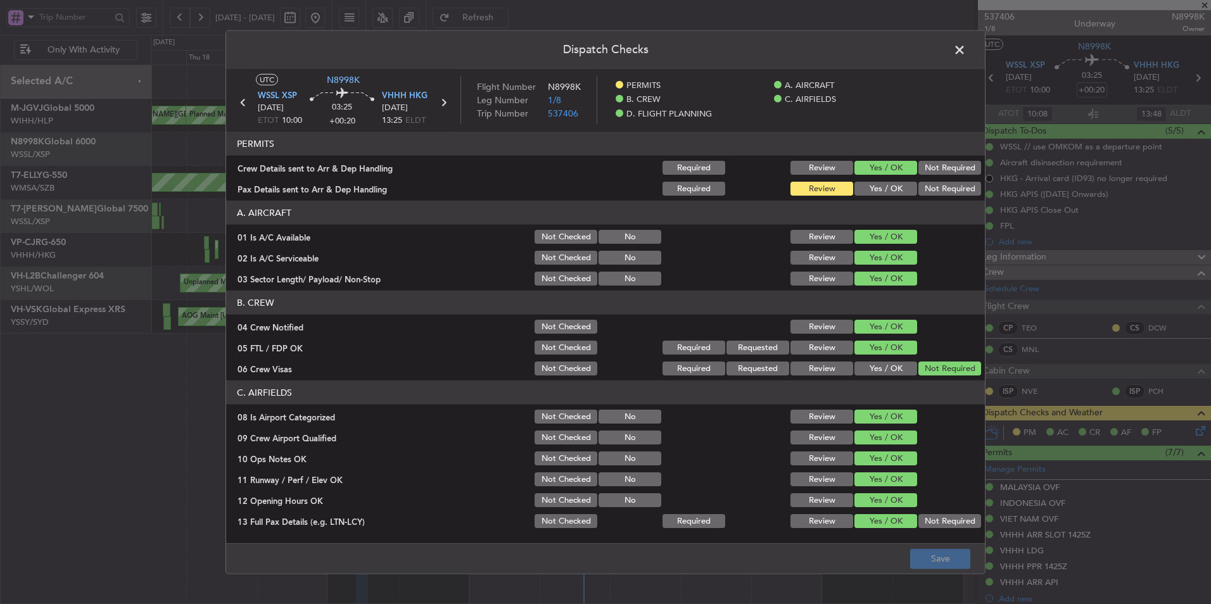
click at [880, 192] on button "Yes / OK" at bounding box center [885, 189] width 63 height 14
click at [947, 550] on button "Save" at bounding box center [940, 559] width 60 height 20
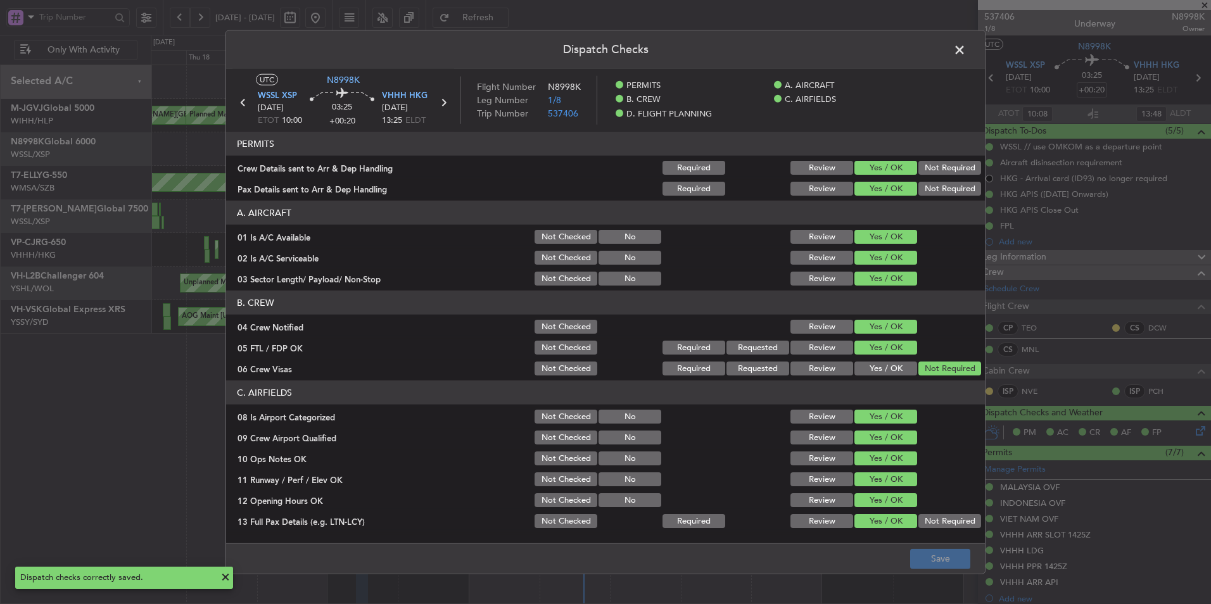
click at [966, 50] on span at bounding box center [966, 53] width 0 height 25
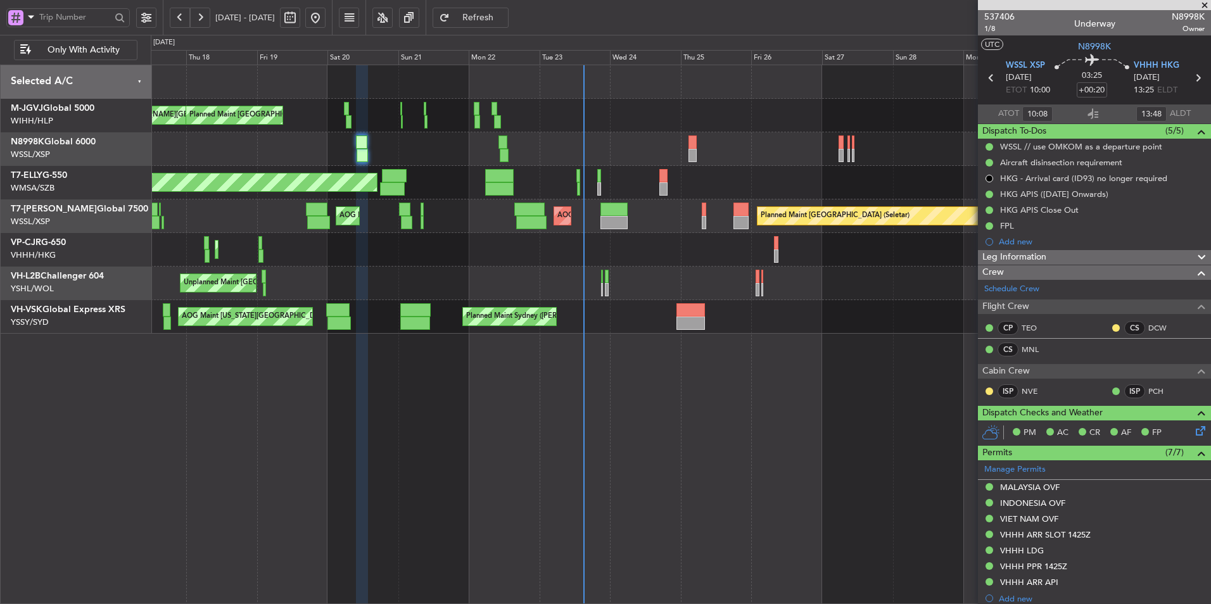
click at [504, 18] on span "Refresh" at bounding box center [478, 17] width 52 height 9
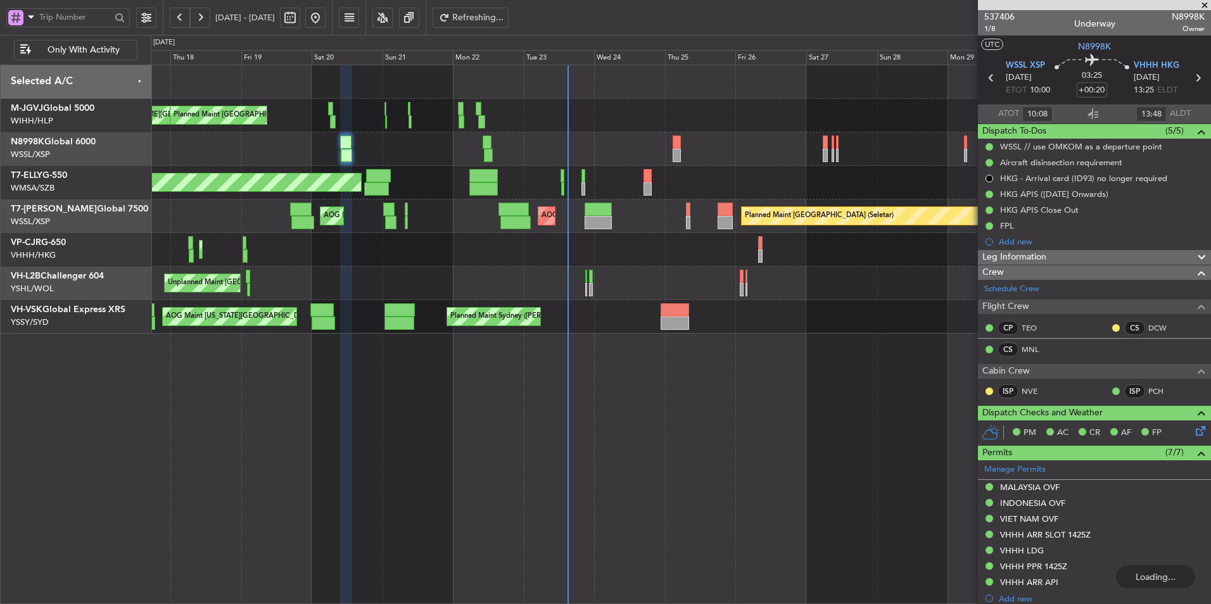
click at [580, 367] on div "MEL Jakarta (Halim Intl) MEL Jakarta (Halim Intl) MEL Jakarta (Halim Intl) Plan…" at bounding box center [681, 335] width 1060 height 540
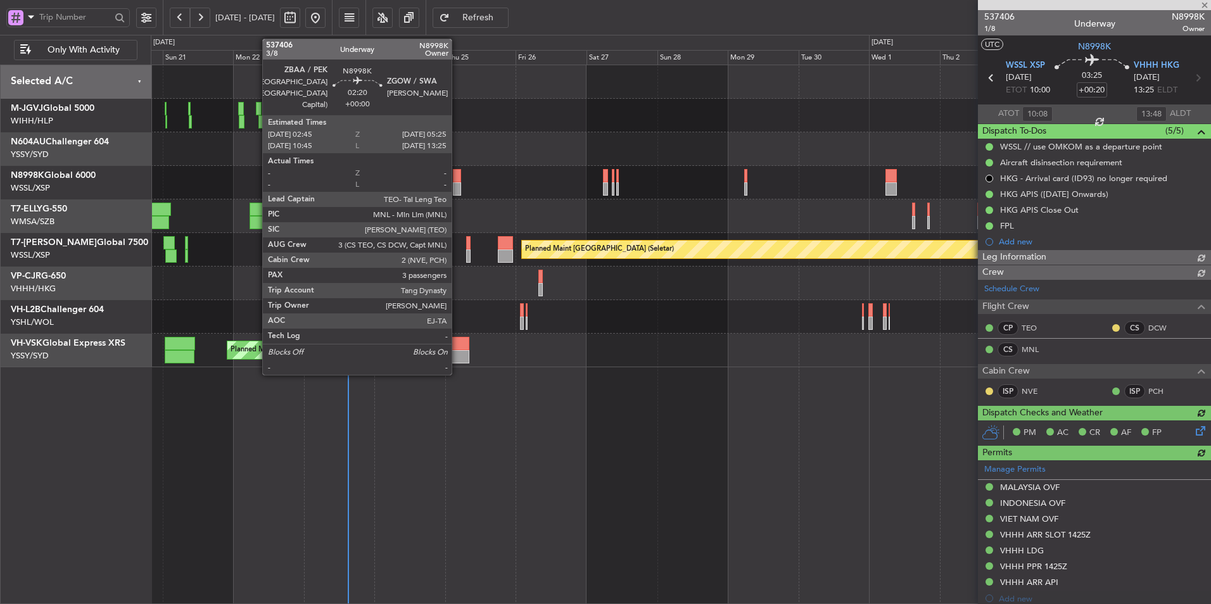
click at [457, 182] on div at bounding box center [457, 188] width 8 height 13
type input "Brien Tan (BTA)"
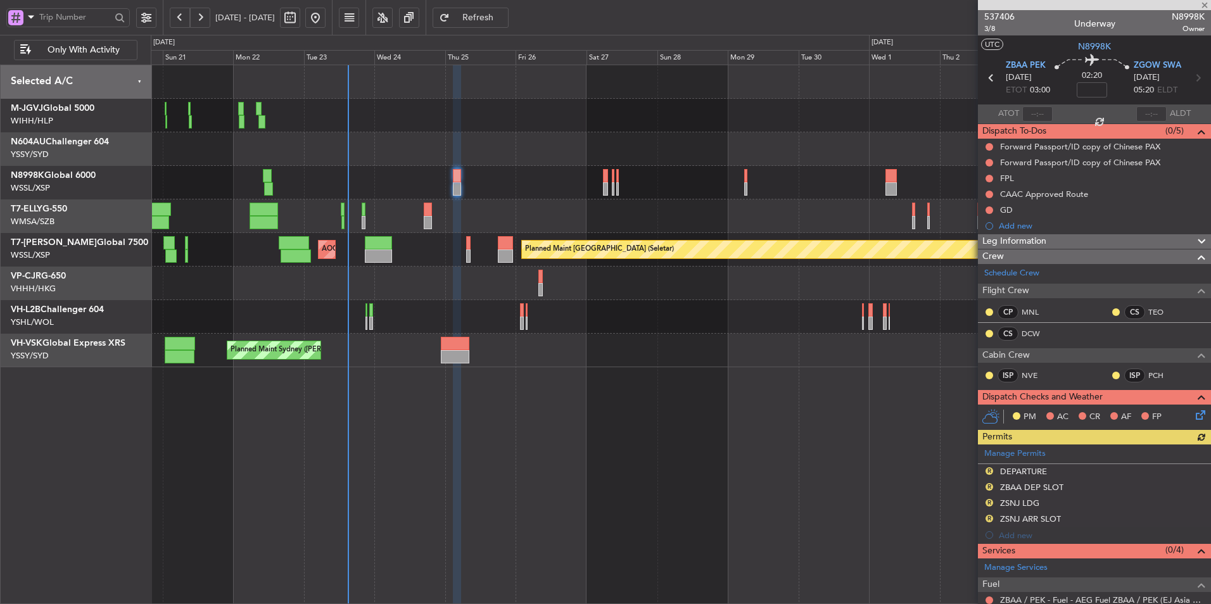
scroll to position [203, 0]
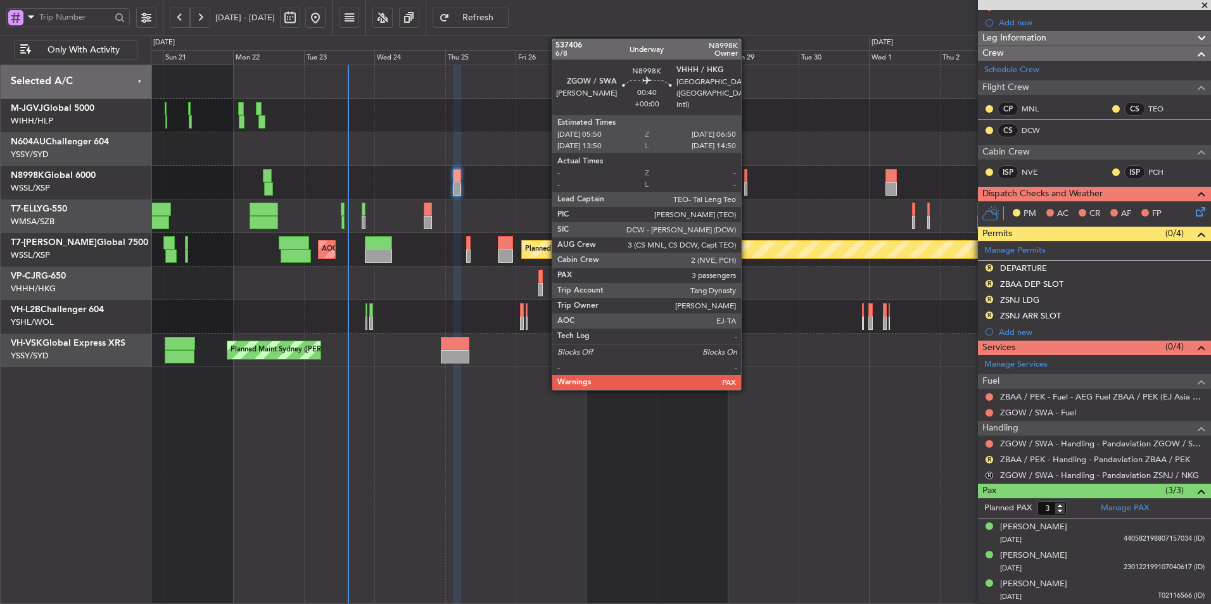
click at [747, 184] on div at bounding box center [745, 188] width 3 height 13
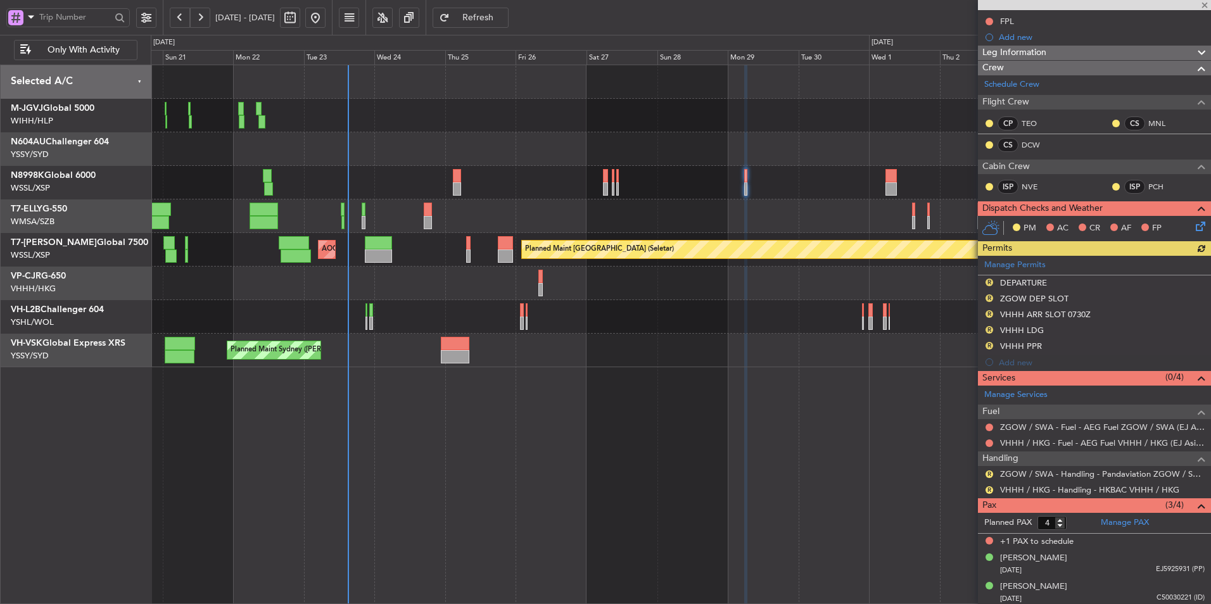
scroll to position [236, 0]
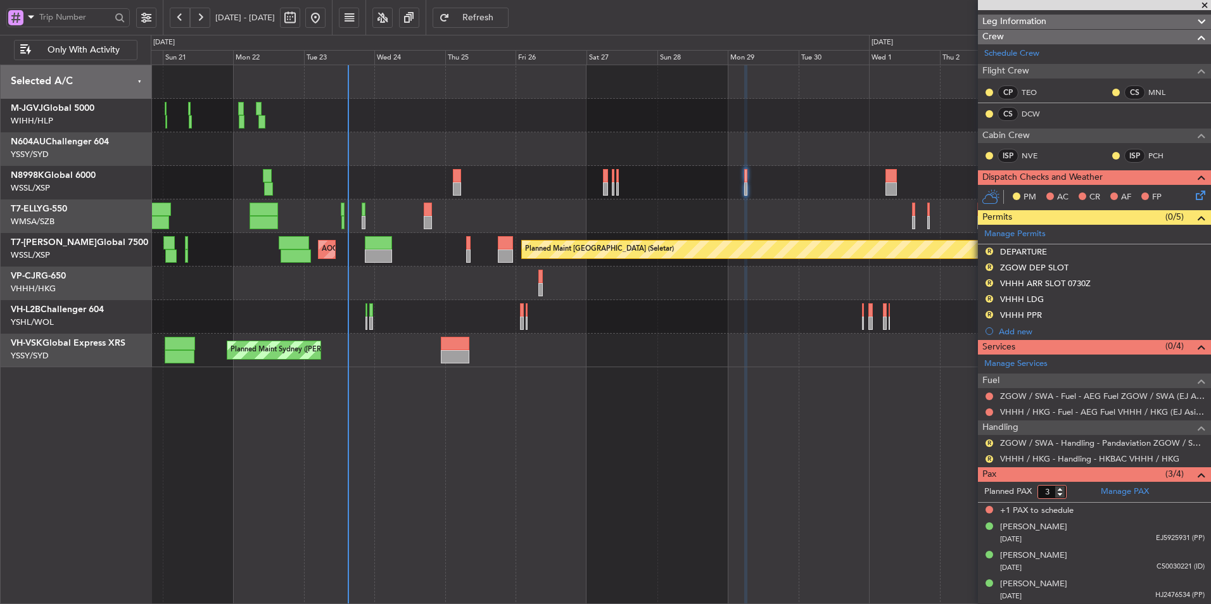
type input "3"
click at [1061, 495] on input "3" at bounding box center [1051, 492] width 29 height 14
click at [1074, 495] on form "Planned PAX 3" at bounding box center [1036, 492] width 117 height 20
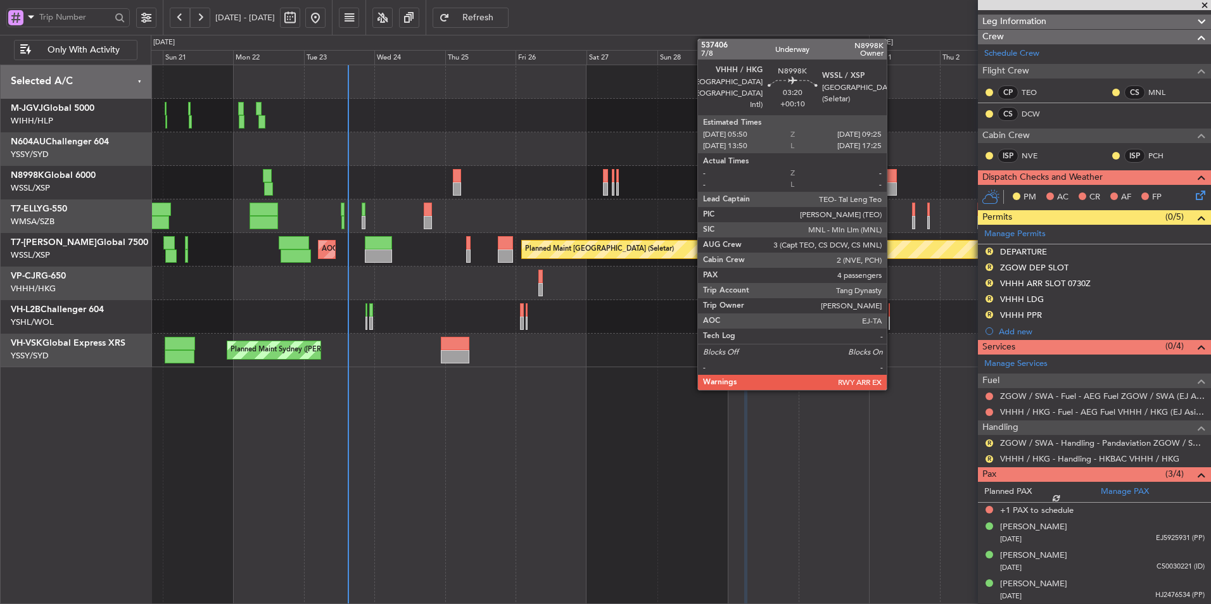
scroll to position [219, 0]
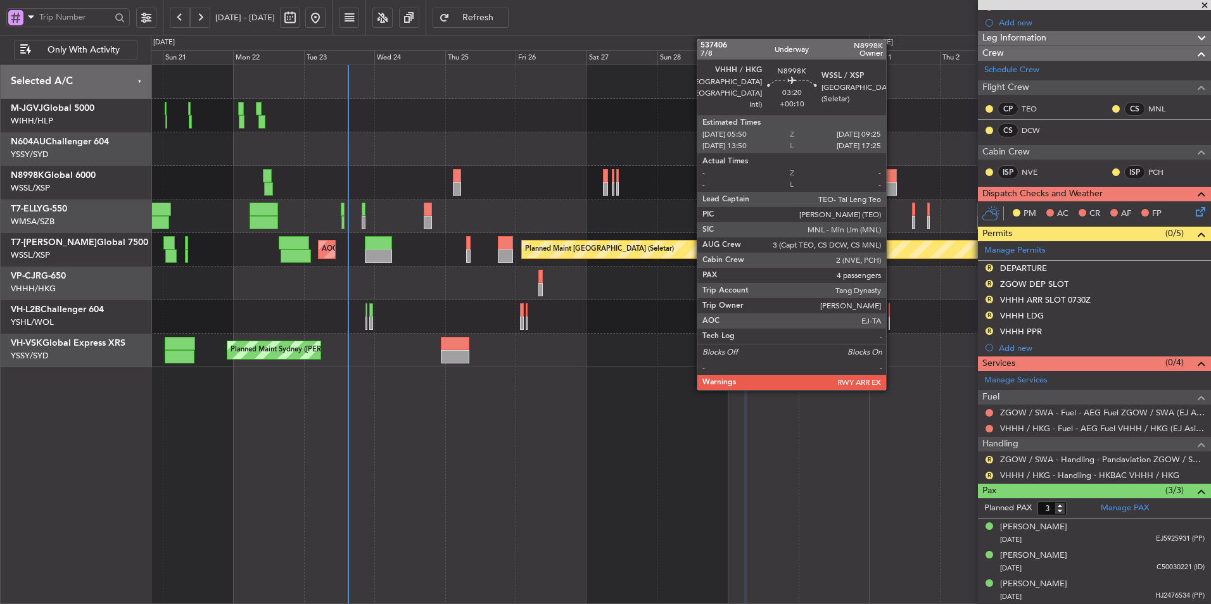
click at [892, 189] on div at bounding box center [890, 188] width 11 height 13
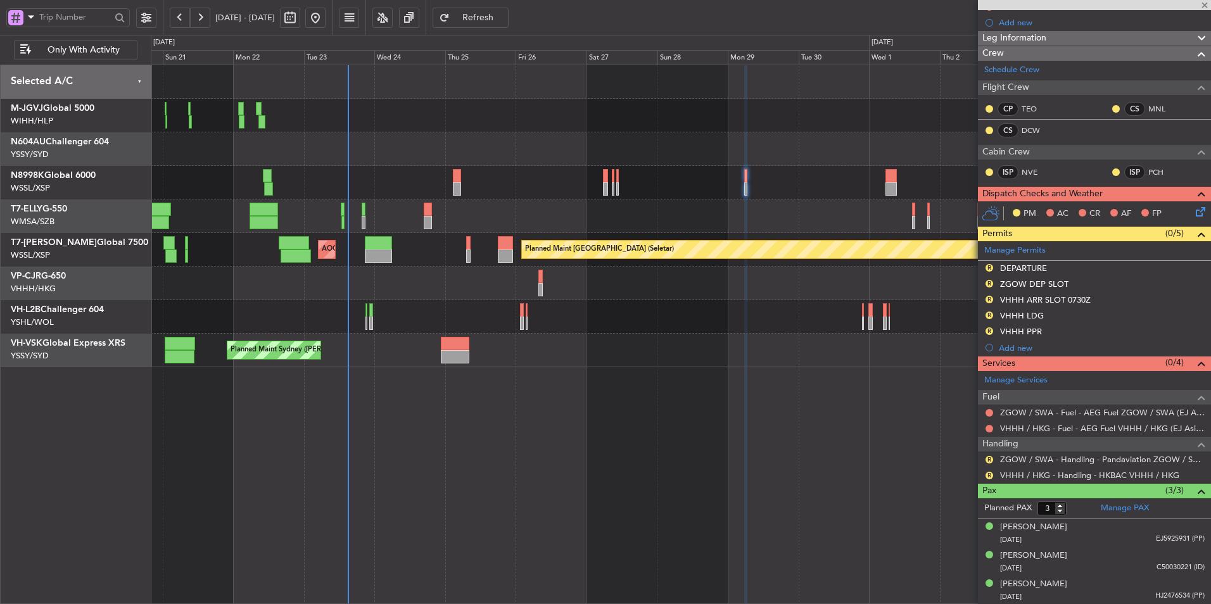
type input "+00:10"
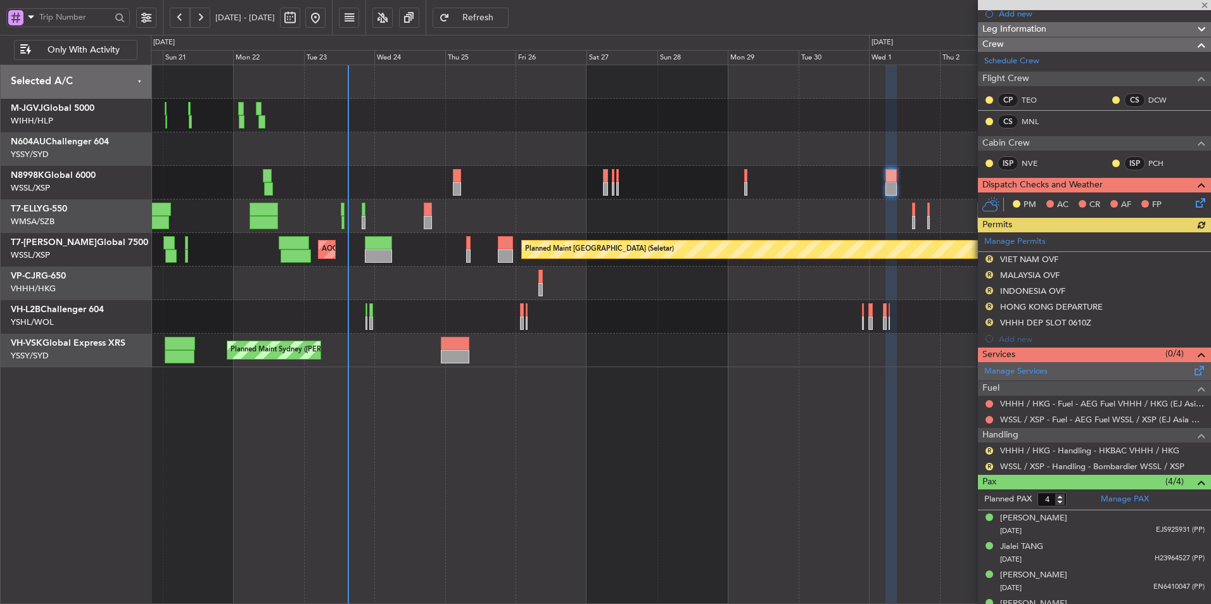
scroll to position [168, 0]
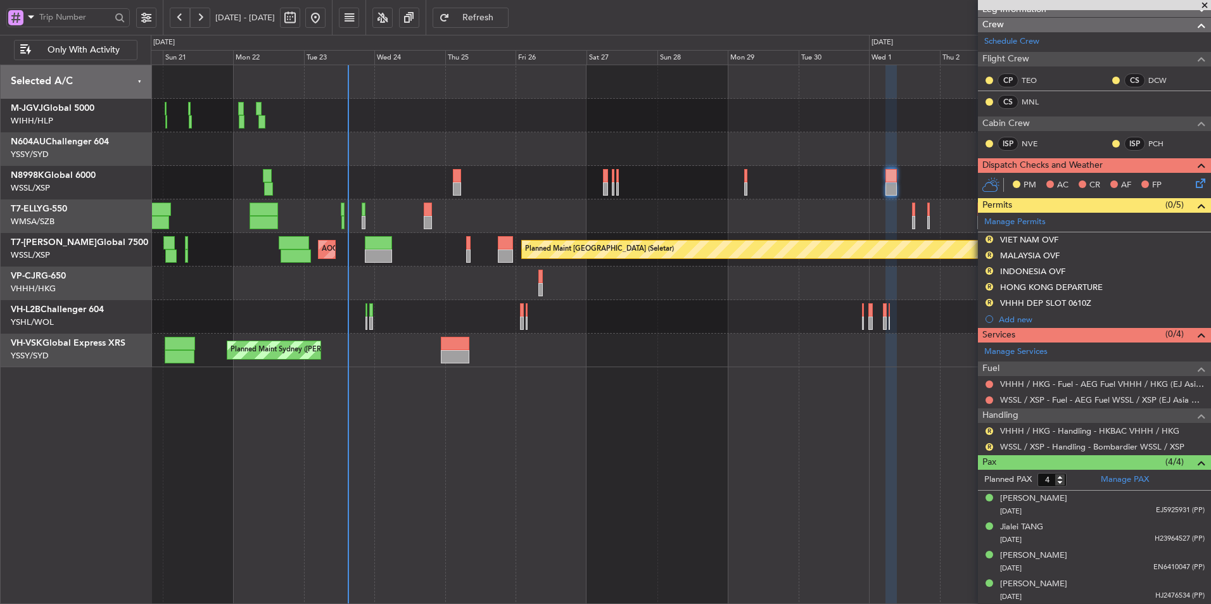
click at [504, 22] on span "Refresh" at bounding box center [478, 17] width 52 height 9
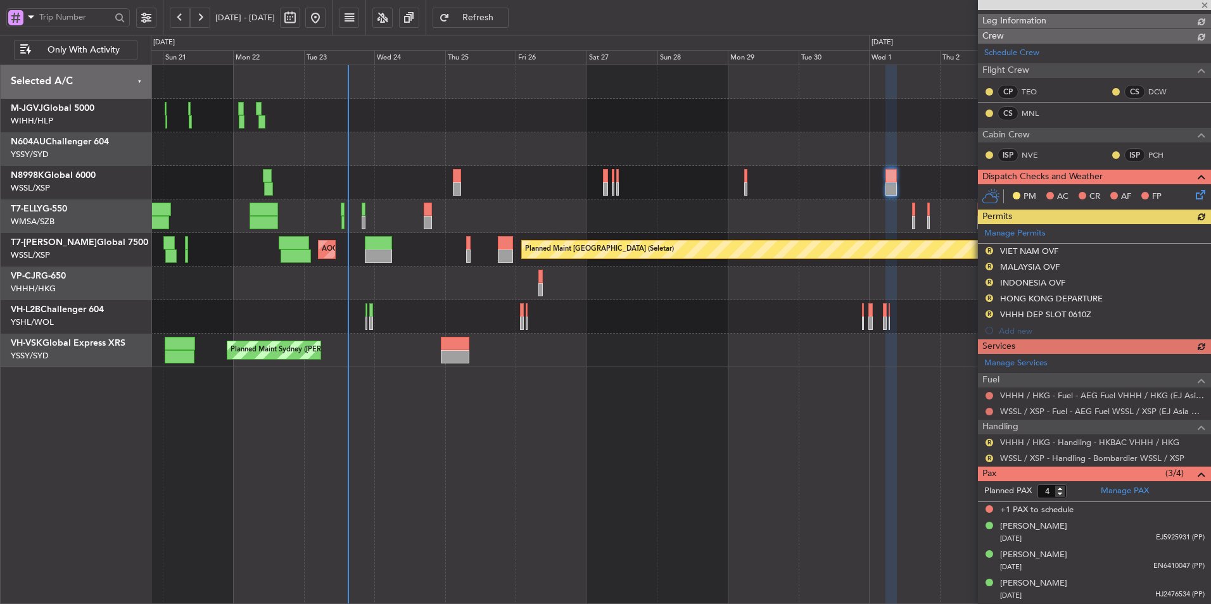
scroll to position [156, 0]
click at [1062, 495] on mat-tooltip-component "Incomplete" at bounding box center [1089, 498] width 58 height 34
type input "3"
click at [1060, 494] on input "3" at bounding box center [1051, 492] width 29 height 14
click at [1071, 494] on form "Planned PAX" at bounding box center [1036, 492] width 117 height 20
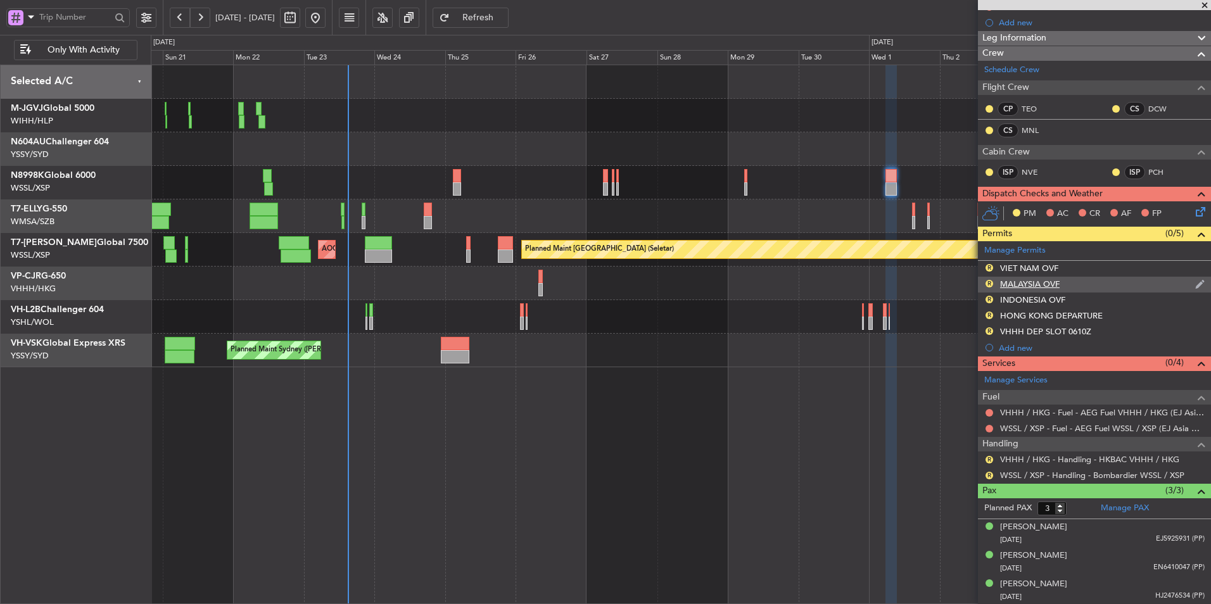
scroll to position [0, 0]
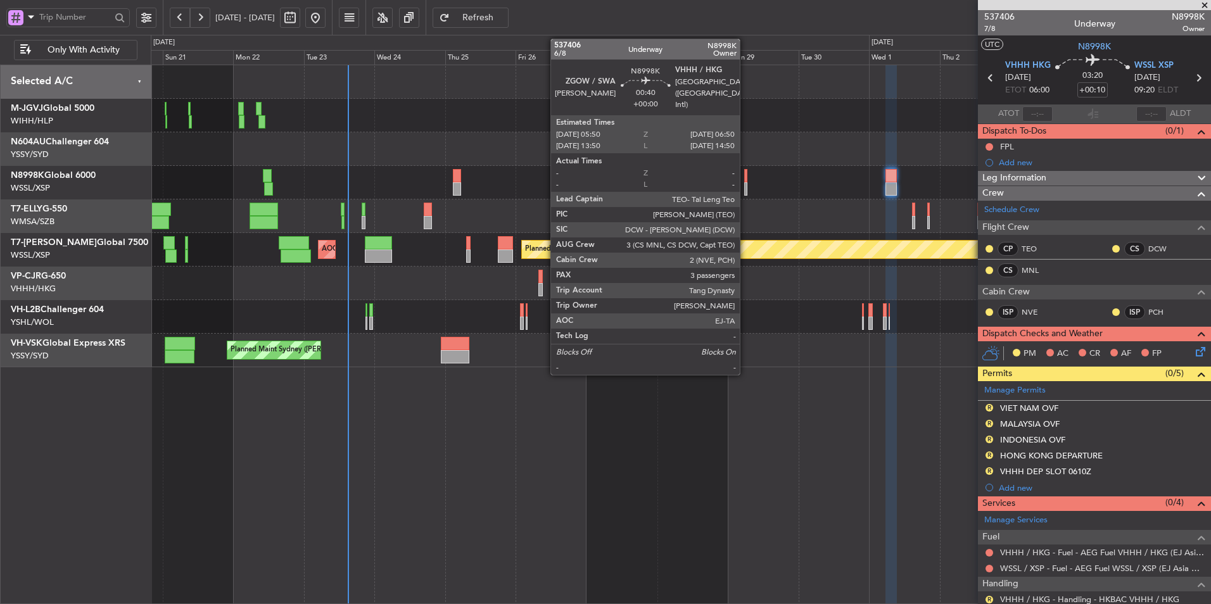
click at [745, 177] on div at bounding box center [745, 175] width 3 height 13
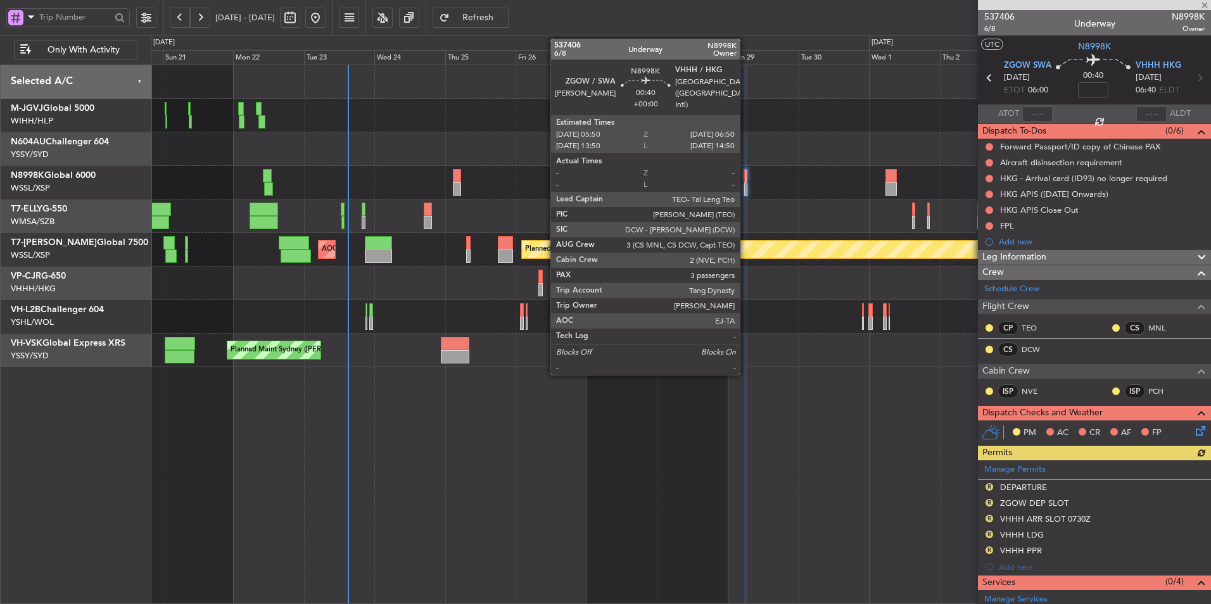
click at [745, 182] on div at bounding box center [745, 175] width 3 height 13
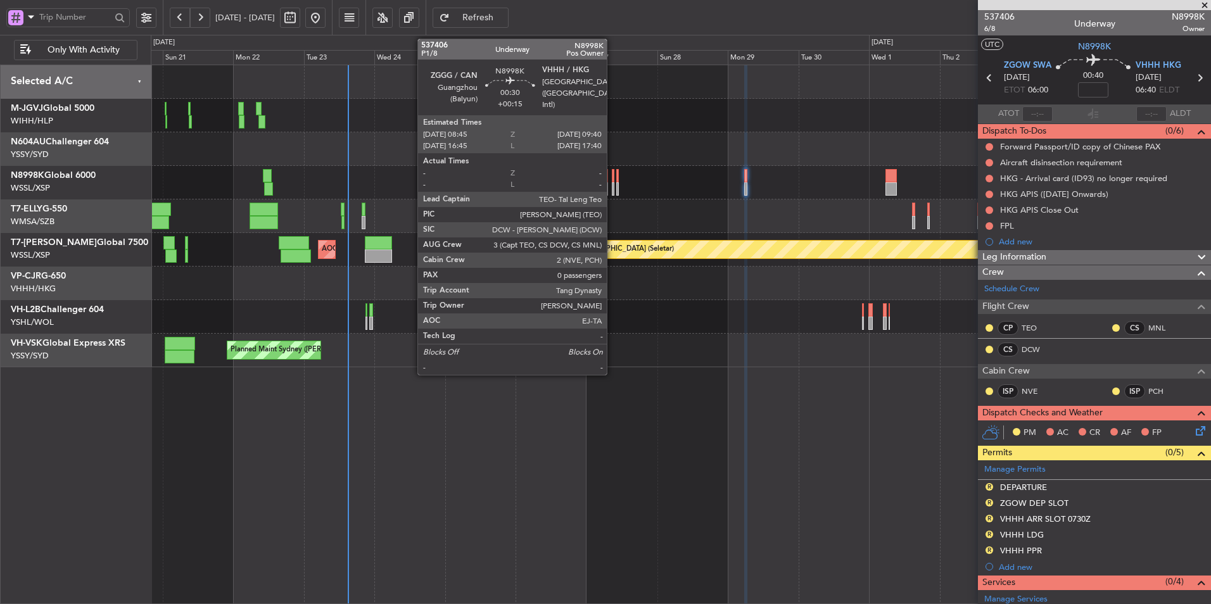
click at [612, 179] on div at bounding box center [613, 175] width 3 height 13
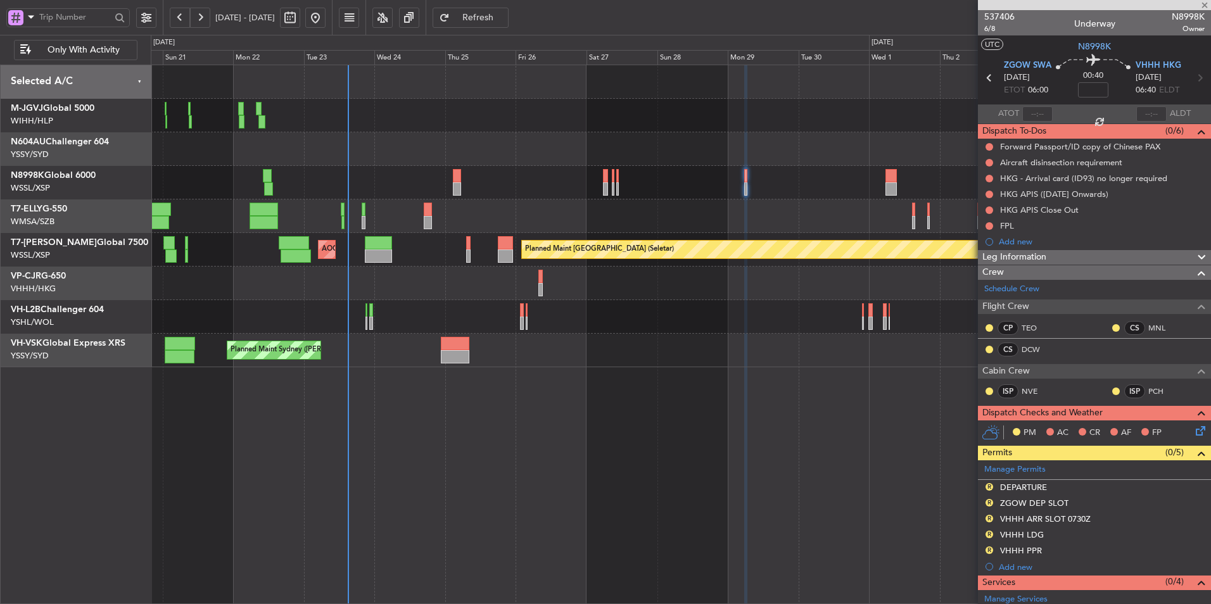
type input "+00:15"
type input "0"
click at [990, 516] on button at bounding box center [990, 519] width 8 height 8
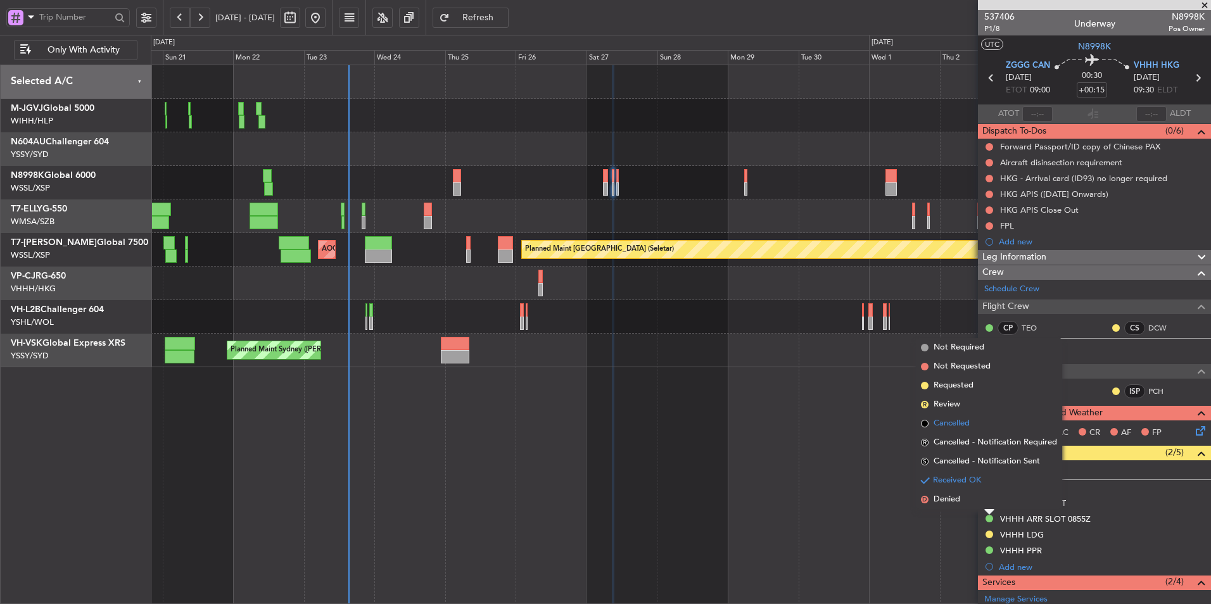
click at [963, 426] on span "Cancelled" at bounding box center [952, 423] width 36 height 13
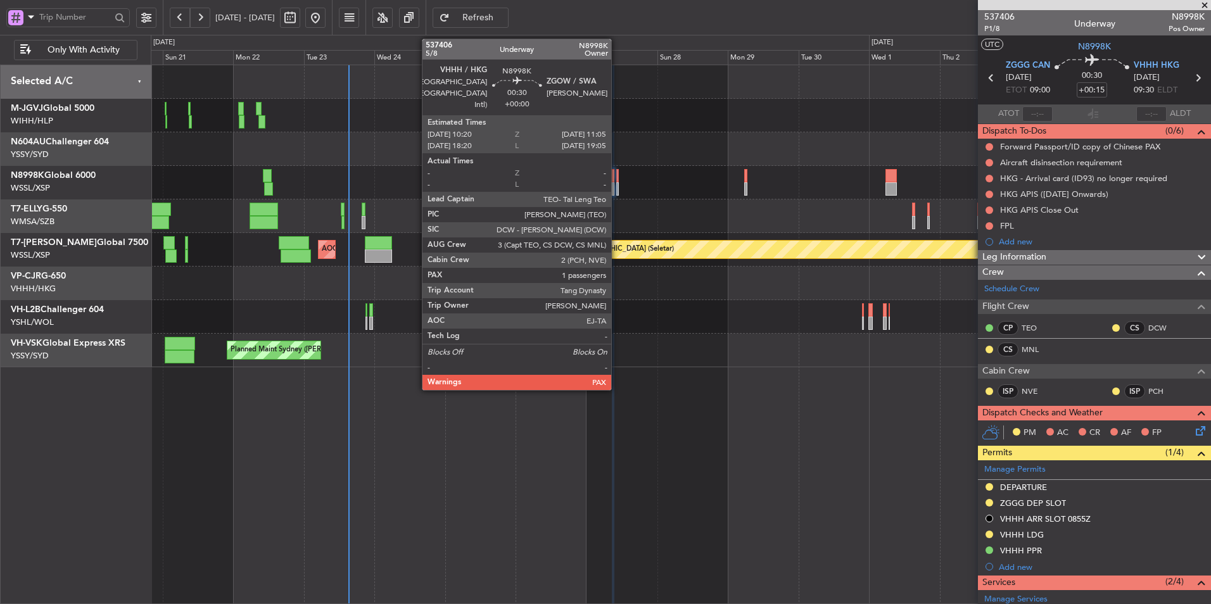
click at [617, 185] on div at bounding box center [617, 188] width 3 height 13
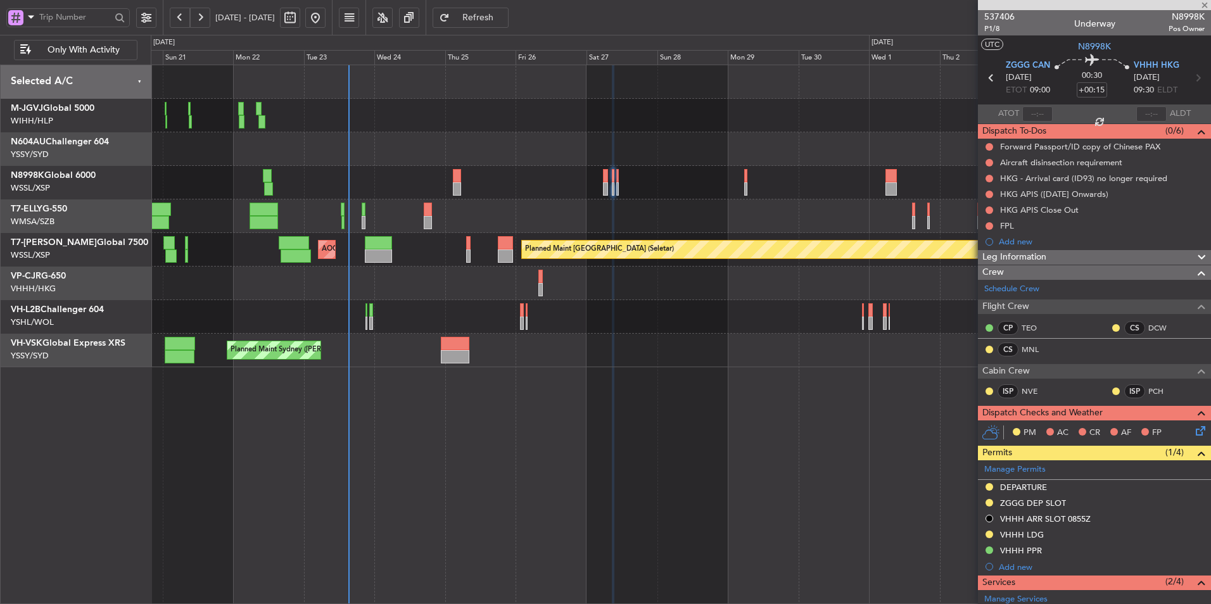
type input "1"
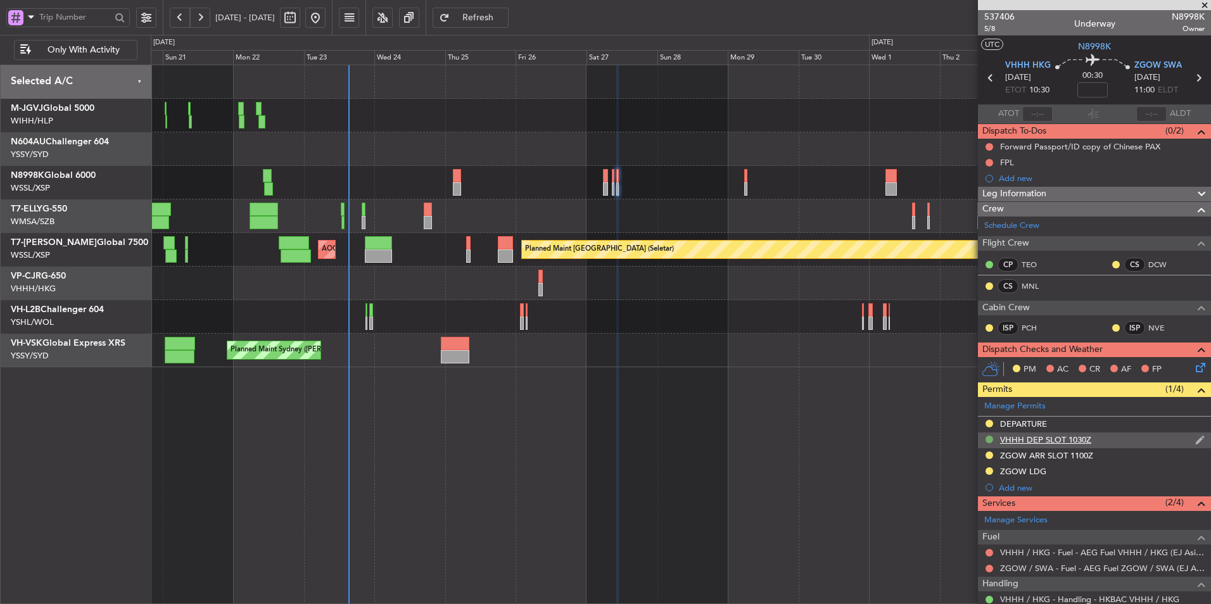
click at [989, 436] on button at bounding box center [990, 440] width 8 height 8
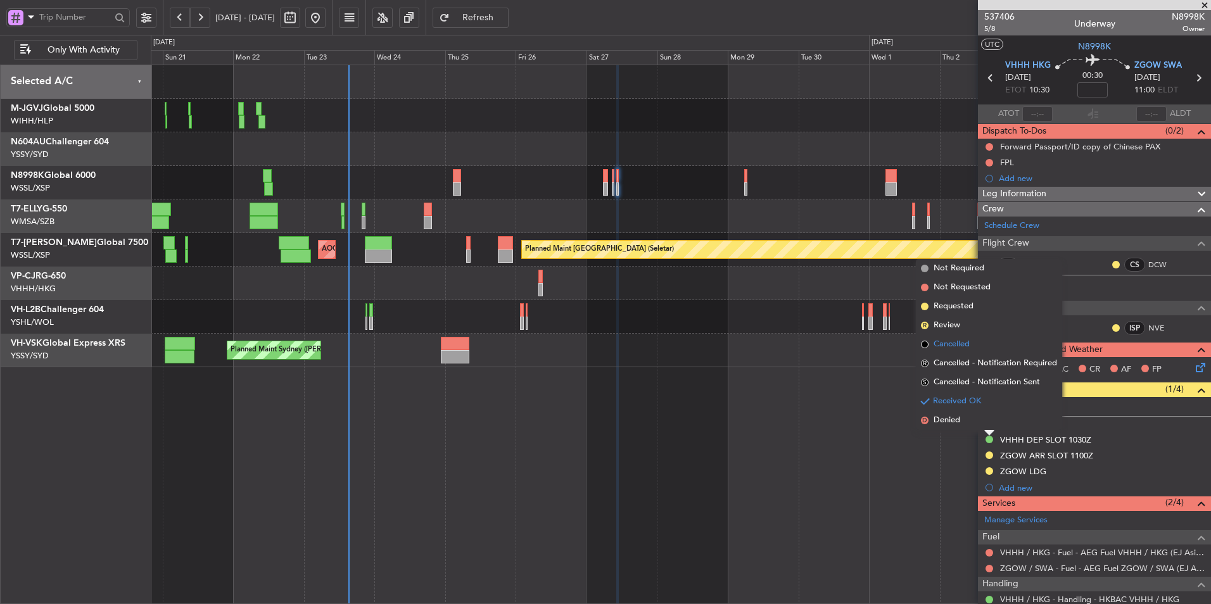
click at [954, 346] on span "Cancelled" at bounding box center [952, 344] width 36 height 13
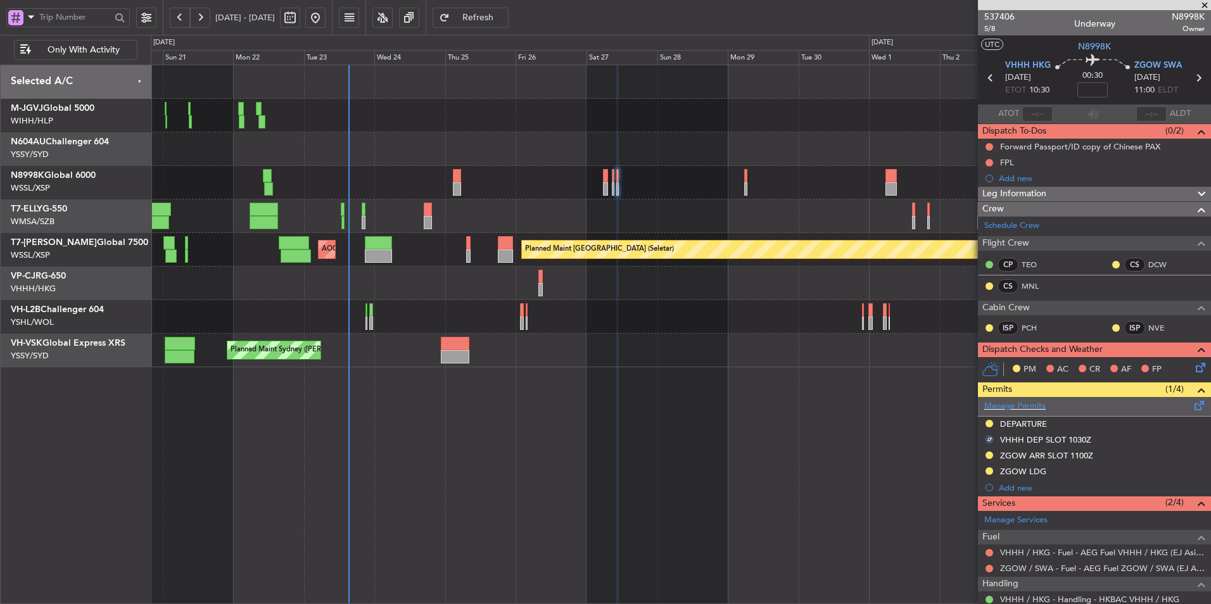
scroll to position [71, 0]
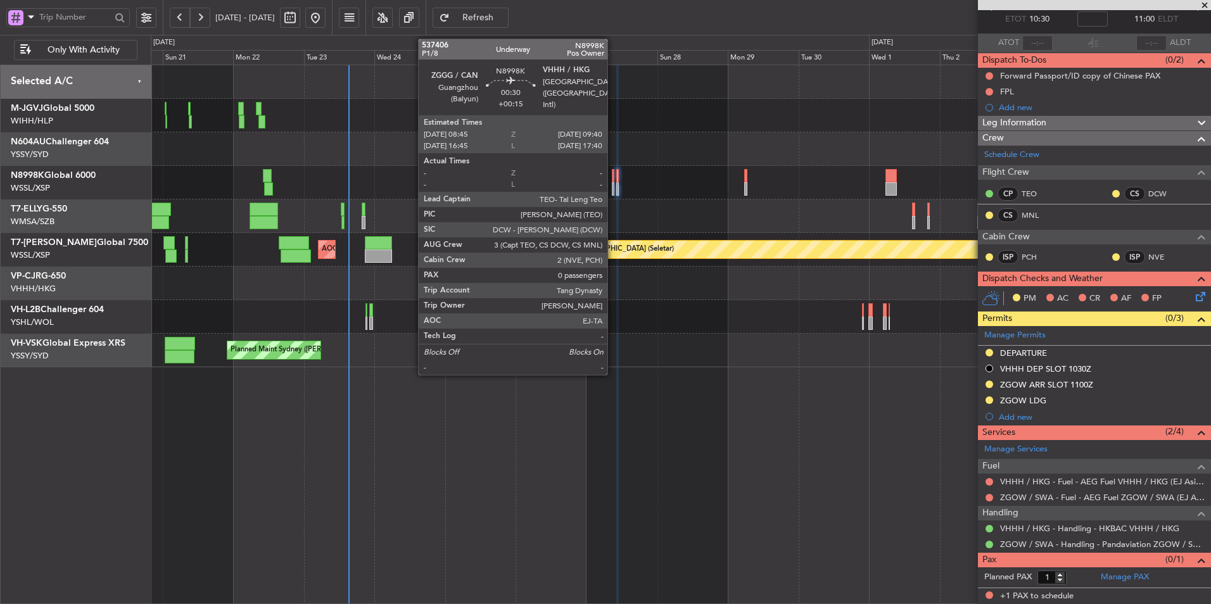
click at [613, 179] on div at bounding box center [613, 175] width 3 height 13
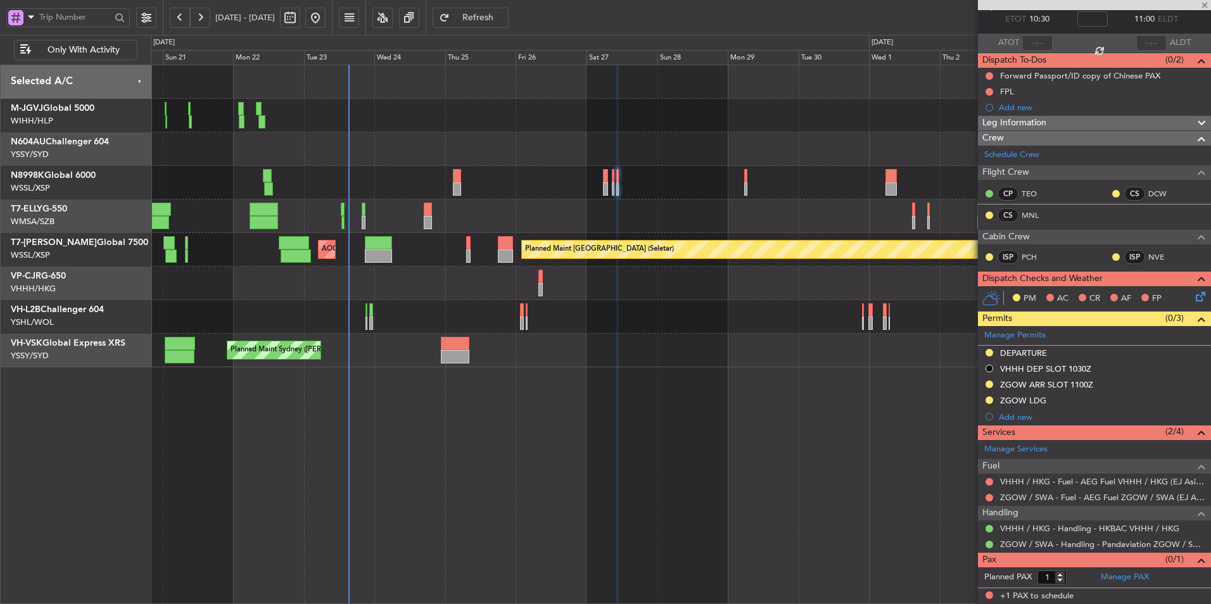
type input "+00:15"
type input "0"
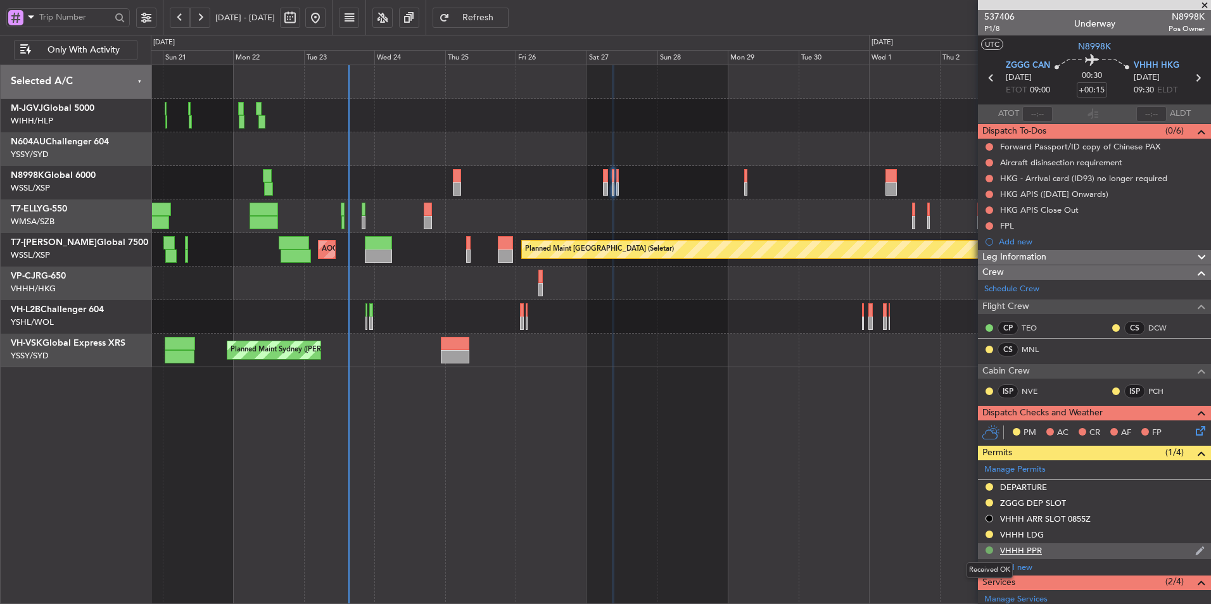
click at [990, 549] on button at bounding box center [990, 551] width 8 height 8
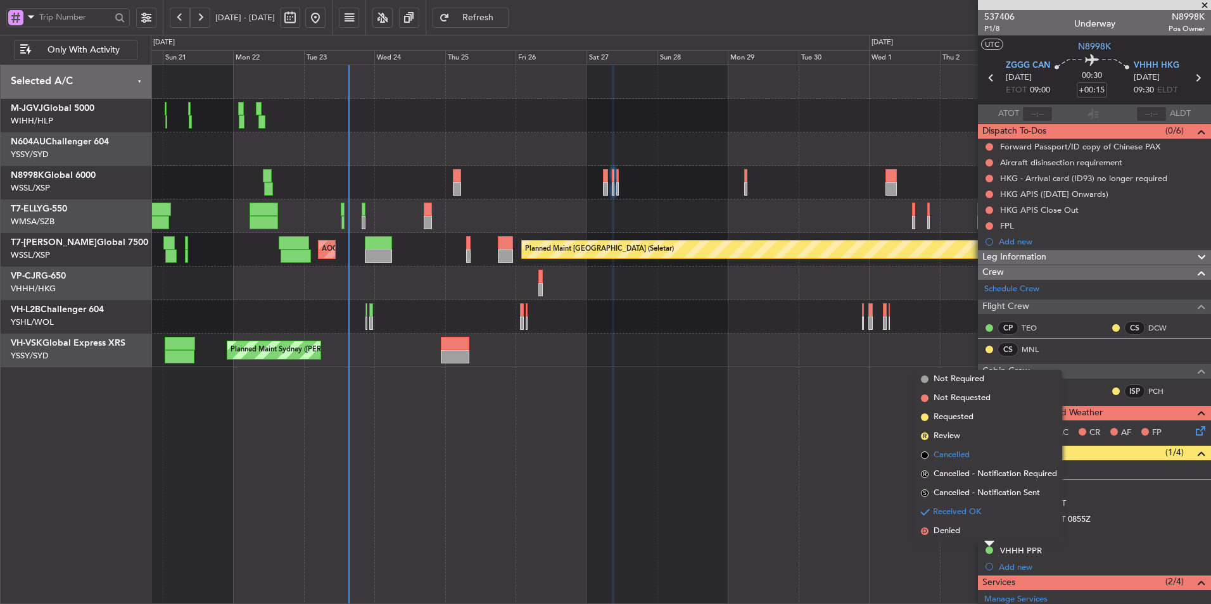
click at [951, 460] on span "Cancelled" at bounding box center [952, 455] width 36 height 13
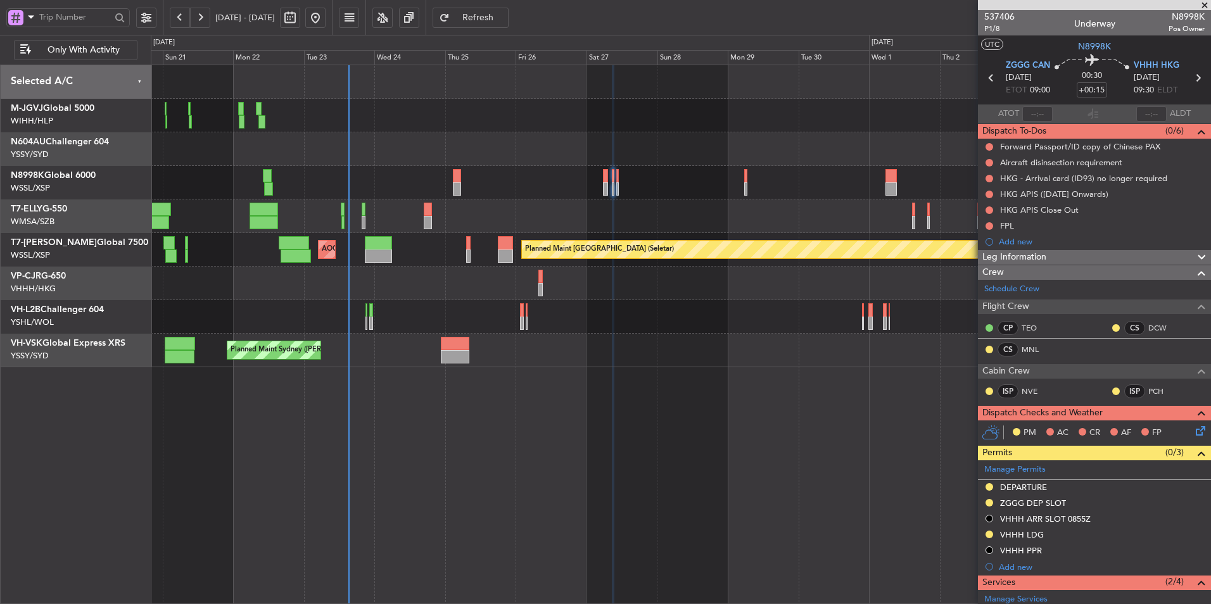
click at [692, 189] on div at bounding box center [681, 183] width 1060 height 34
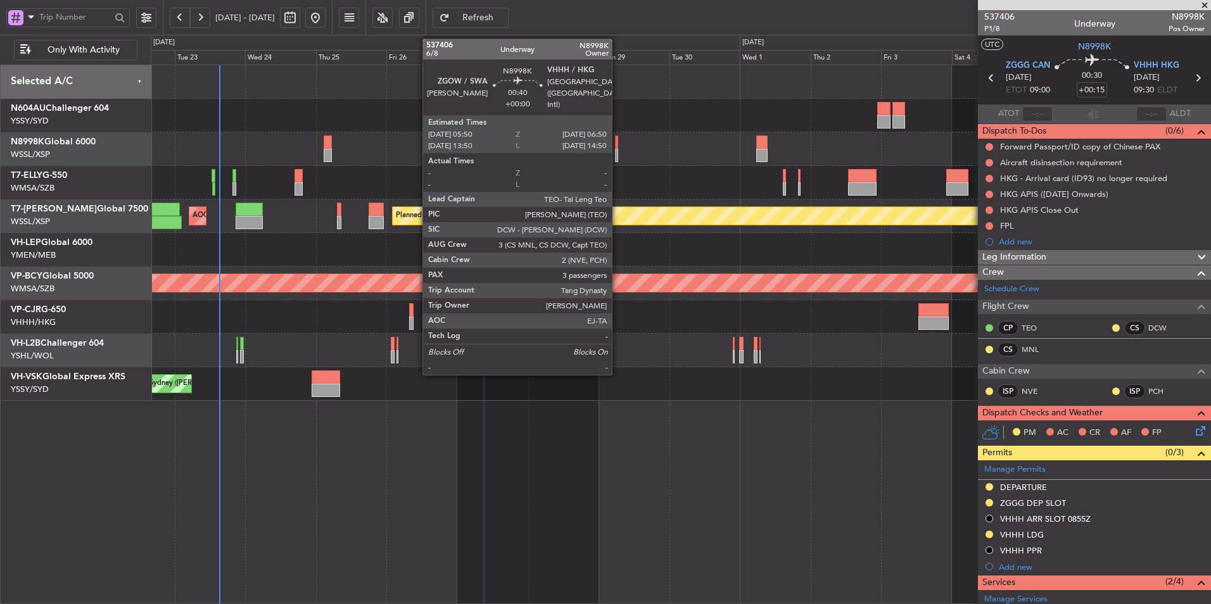
click at [618, 146] on div at bounding box center [616, 142] width 3 height 13
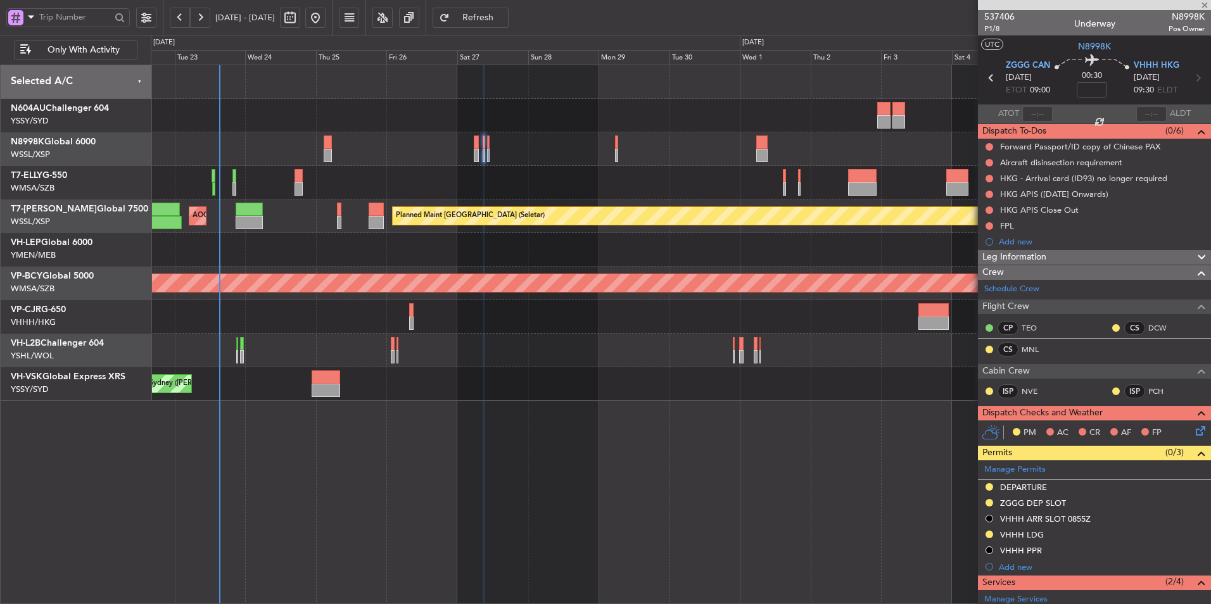
type input "3"
click at [1084, 88] on input at bounding box center [1093, 89] width 30 height 15
type input "+00:10"
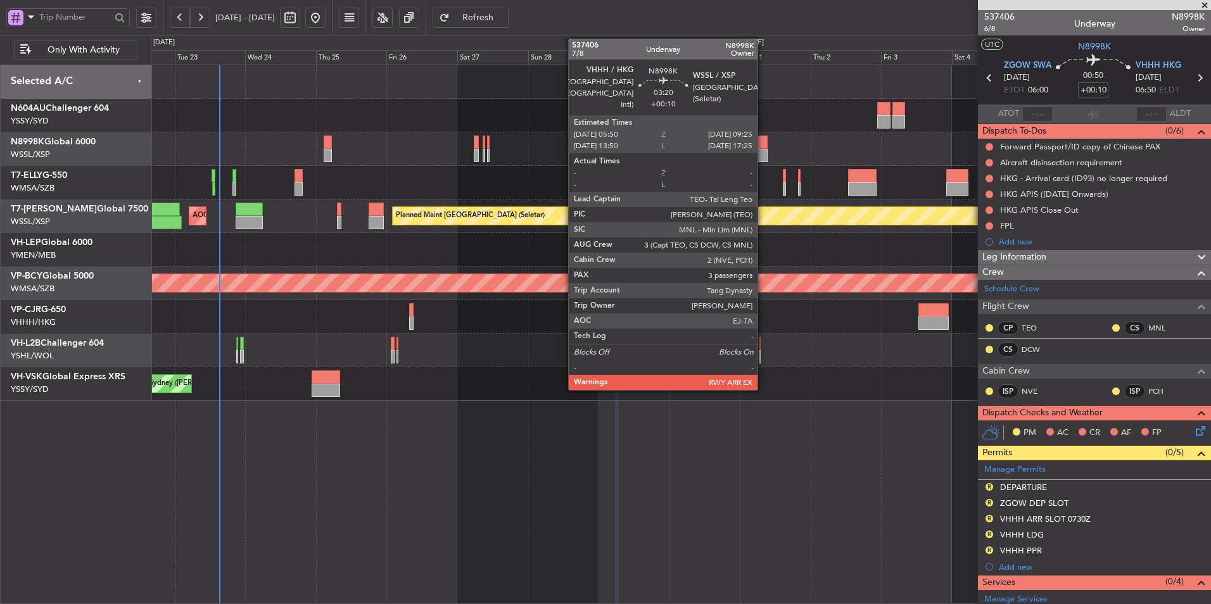
click at [763, 139] on div at bounding box center [761, 142] width 11 height 13
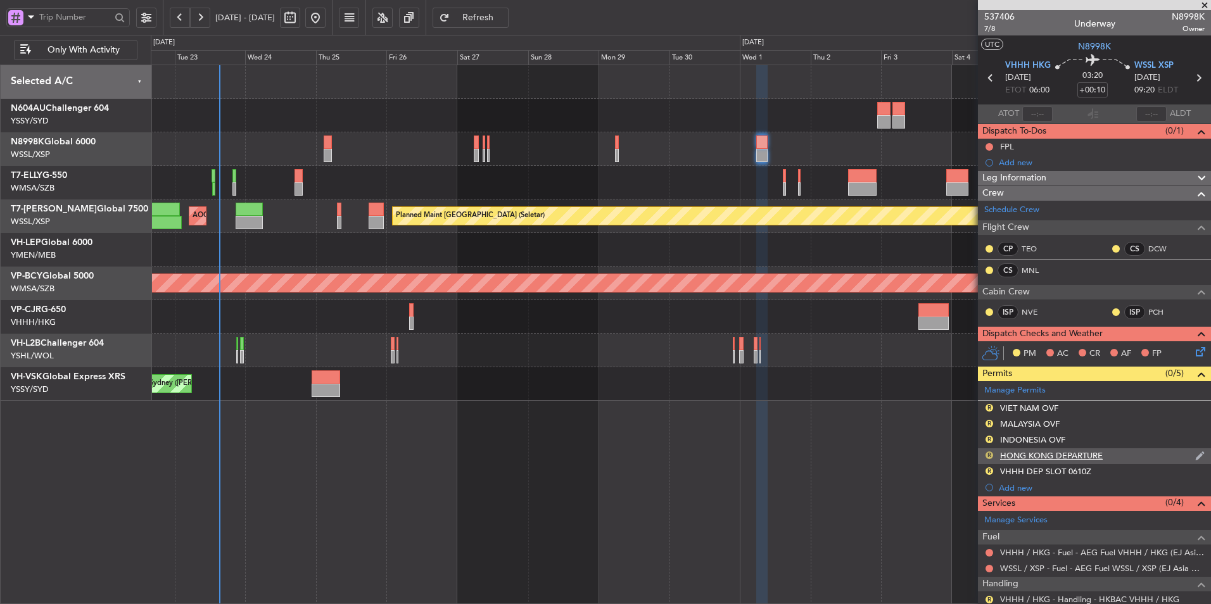
click at [990, 455] on button "R" at bounding box center [990, 456] width 8 height 8
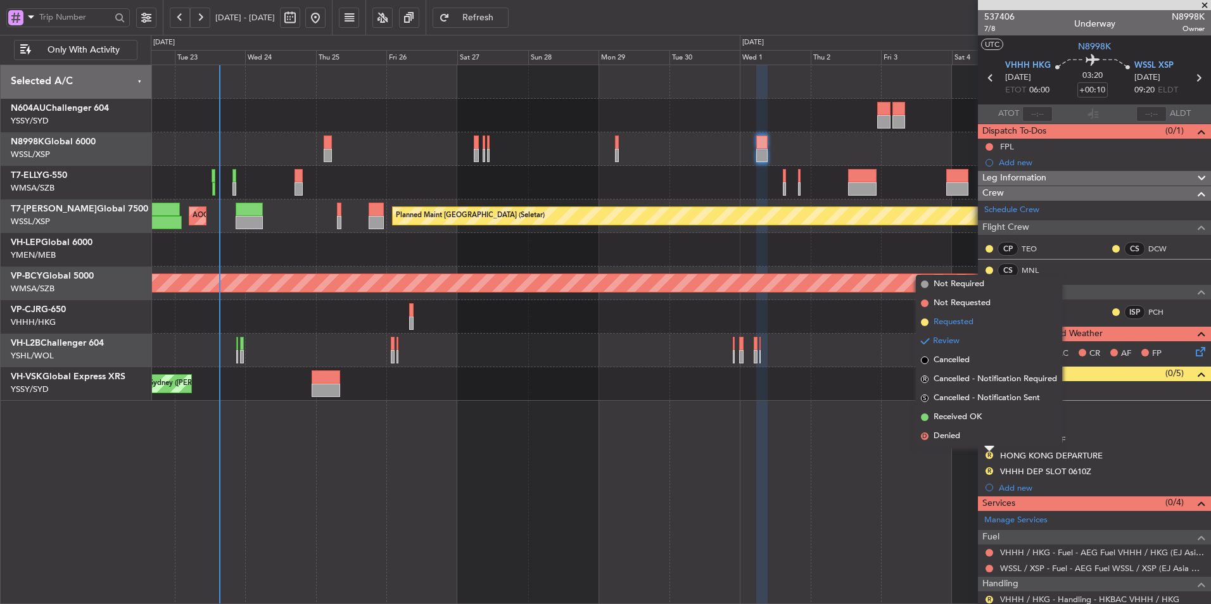
click at [970, 323] on span "Requested" at bounding box center [954, 322] width 40 height 13
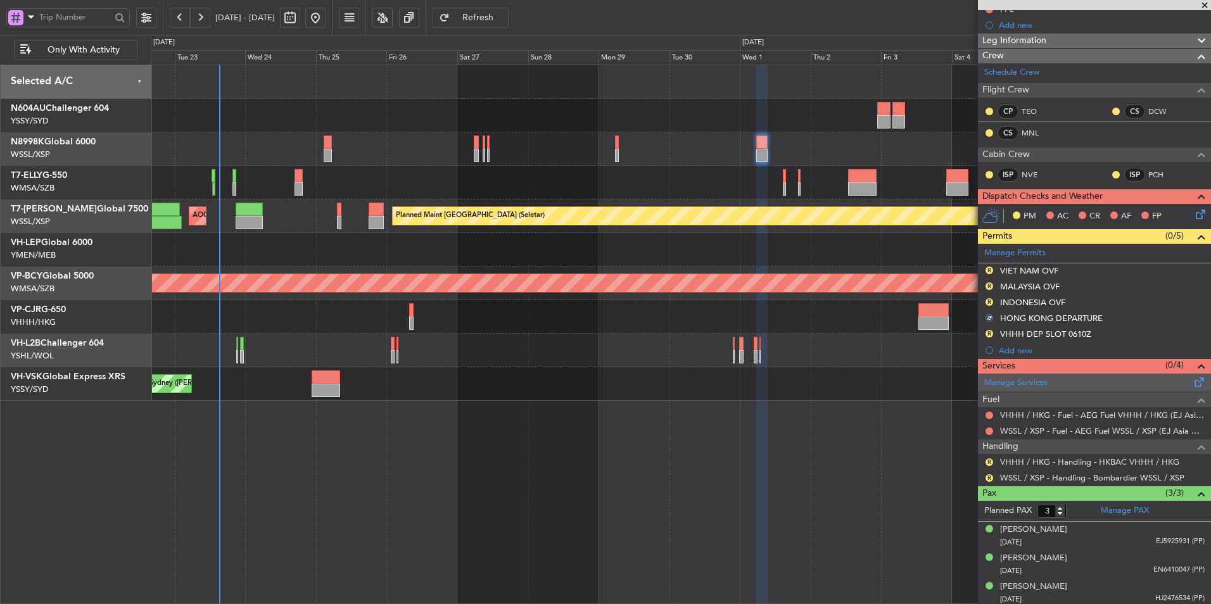
scroll to position [140, 0]
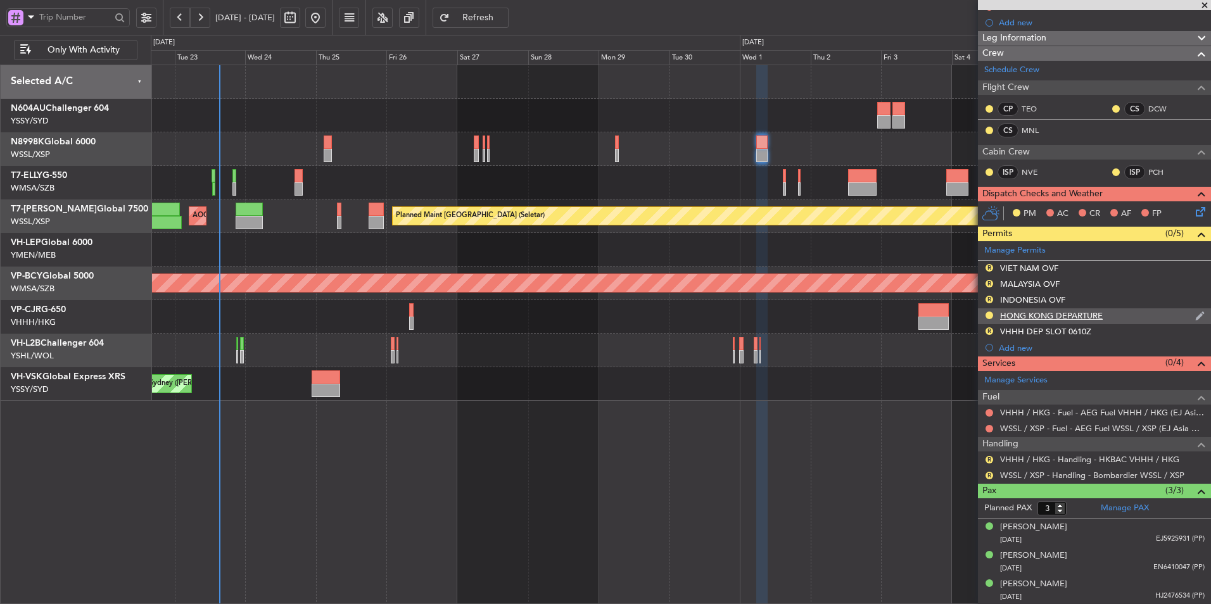
click at [1043, 317] on div "HONG KONG DEPARTURE" at bounding box center [1051, 315] width 103 height 11
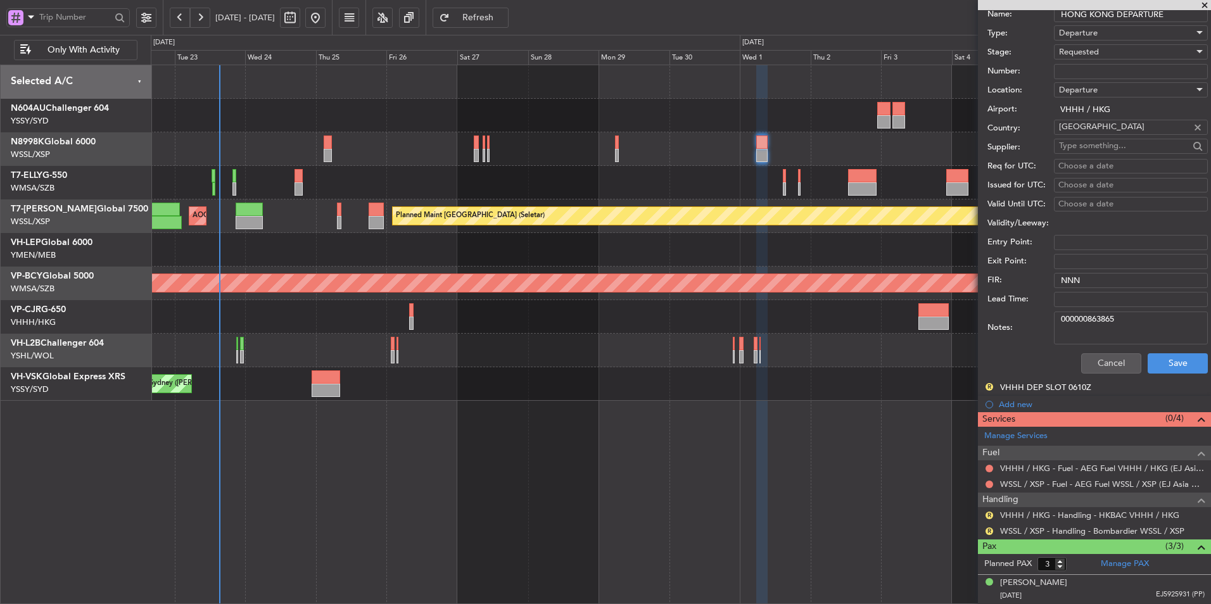
scroll to position [518, 0]
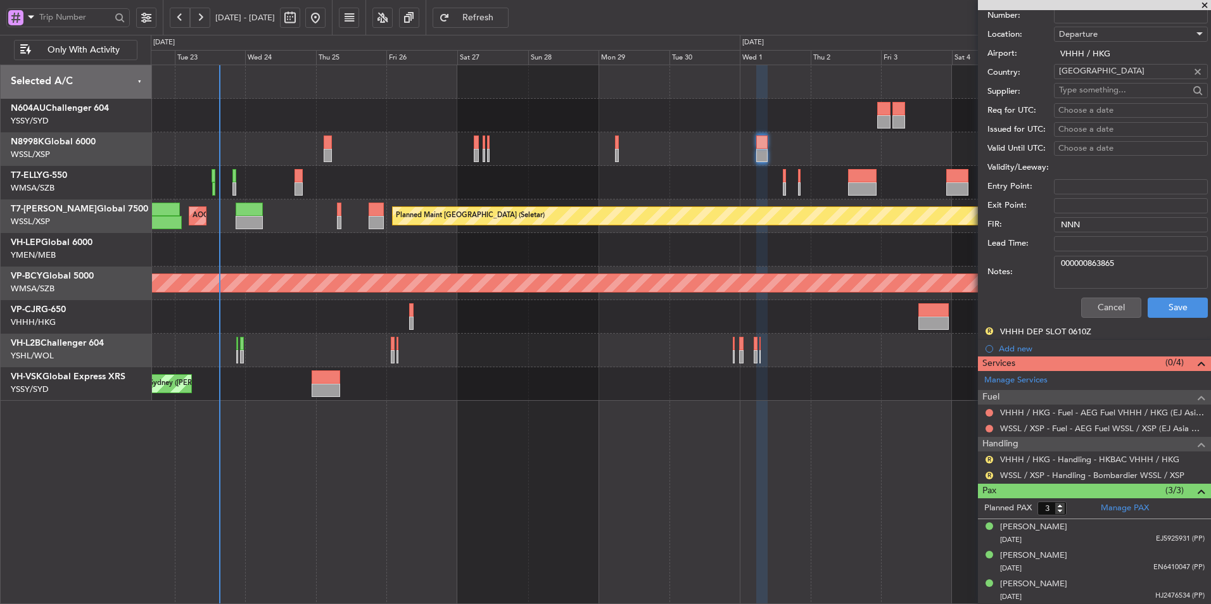
drag, startPoint x: 1132, startPoint y: 276, endPoint x: 997, endPoint y: 276, distance: 134.9
click at [999, 276] on div "Notes: 000000863865" at bounding box center [1097, 272] width 220 height 38
paste textarea "4063"
type textarea "000000864063"
click at [1166, 310] on button "Save" at bounding box center [1178, 308] width 60 height 20
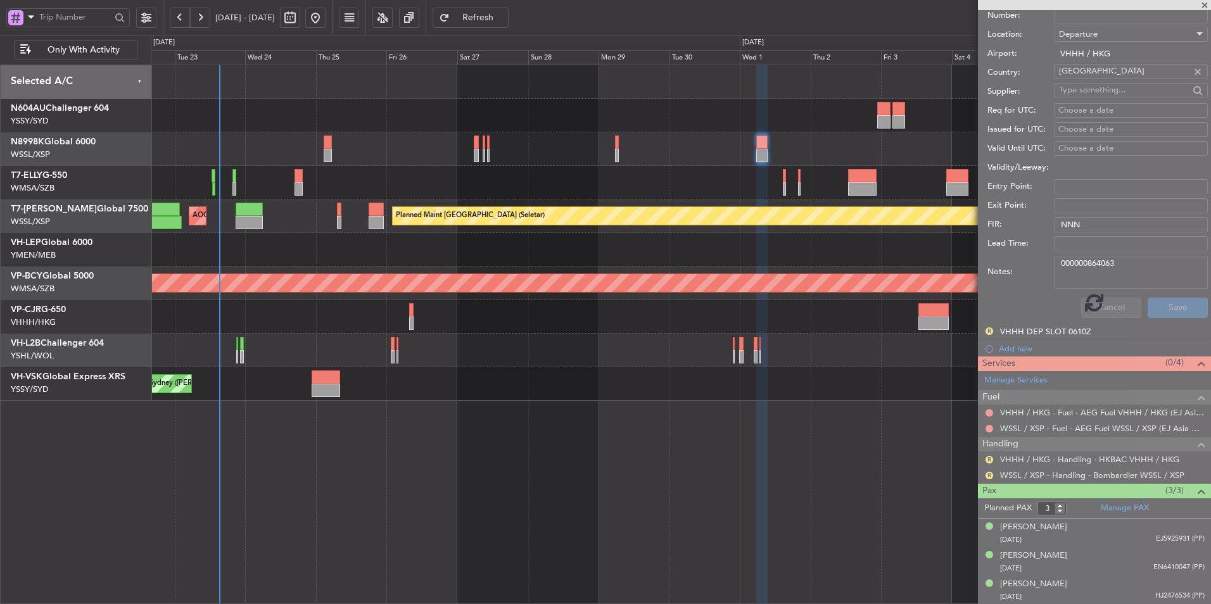
scroll to position [140, 0]
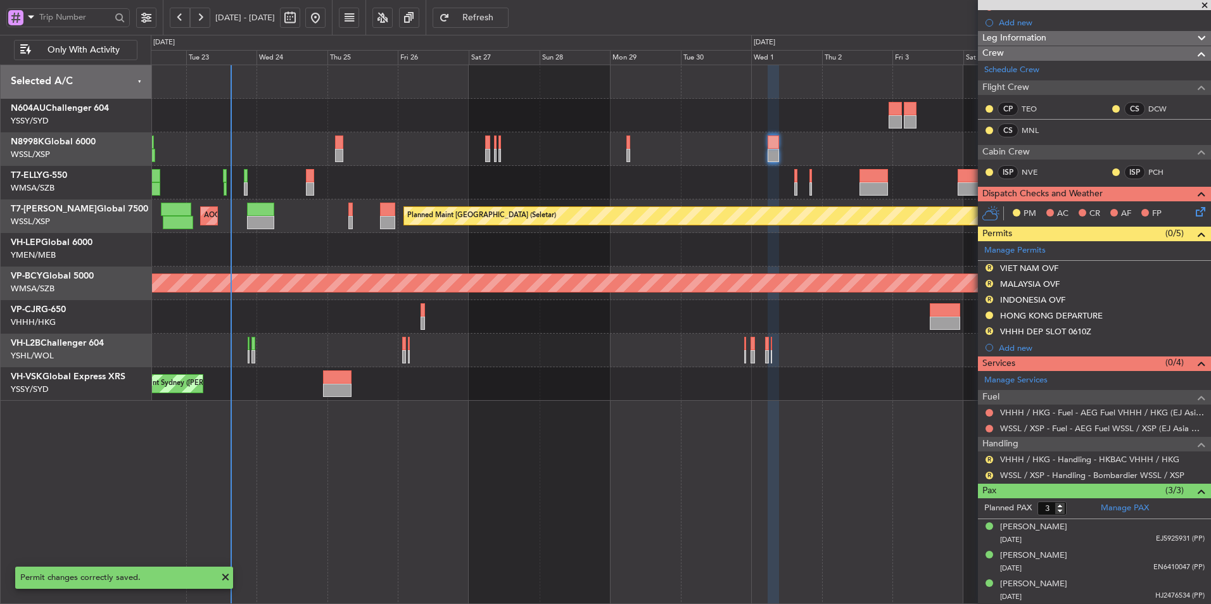
click at [681, 195] on div "Planned Maint Dubai (Dubai Intl) MEL Dubai (Dubai Intl)" at bounding box center [681, 183] width 1060 height 34
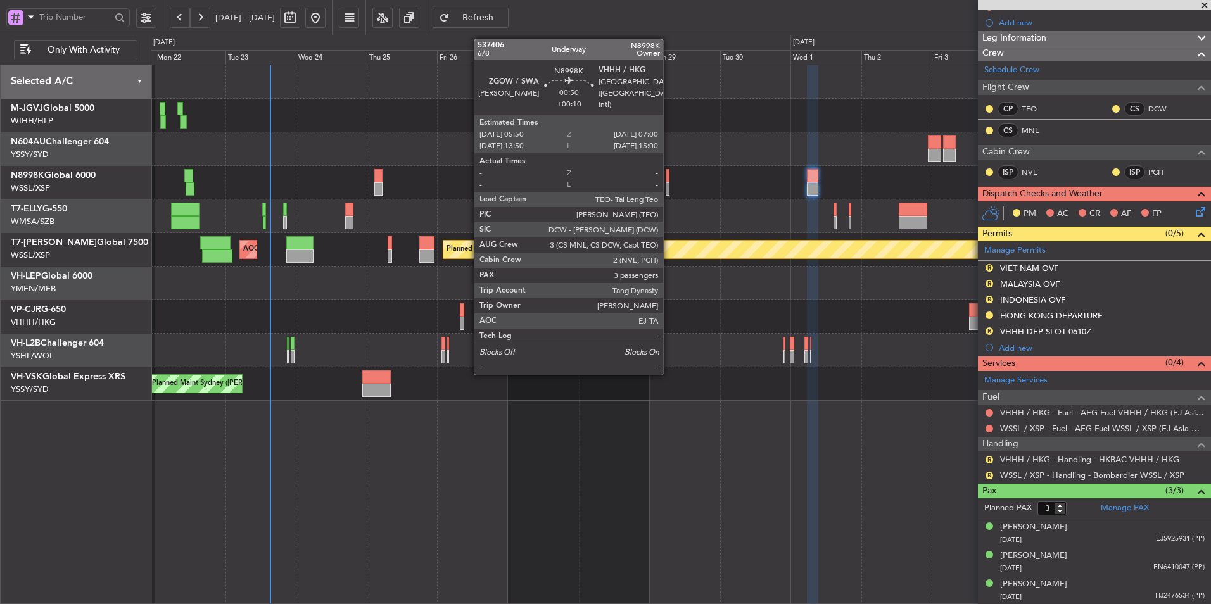
click at [669, 176] on div at bounding box center [668, 175] width 4 height 13
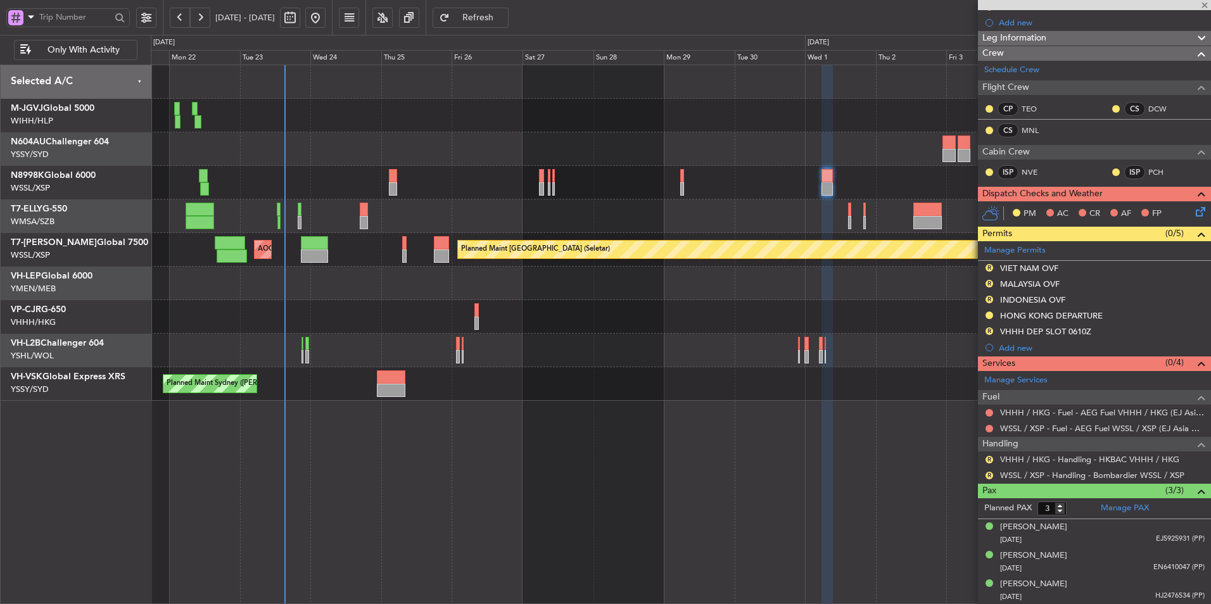
click at [633, 205] on div "Planned Maint Dubai (Dubai Intl) MEL Dubai (Dubai Intl)" at bounding box center [681, 217] width 1060 height 34
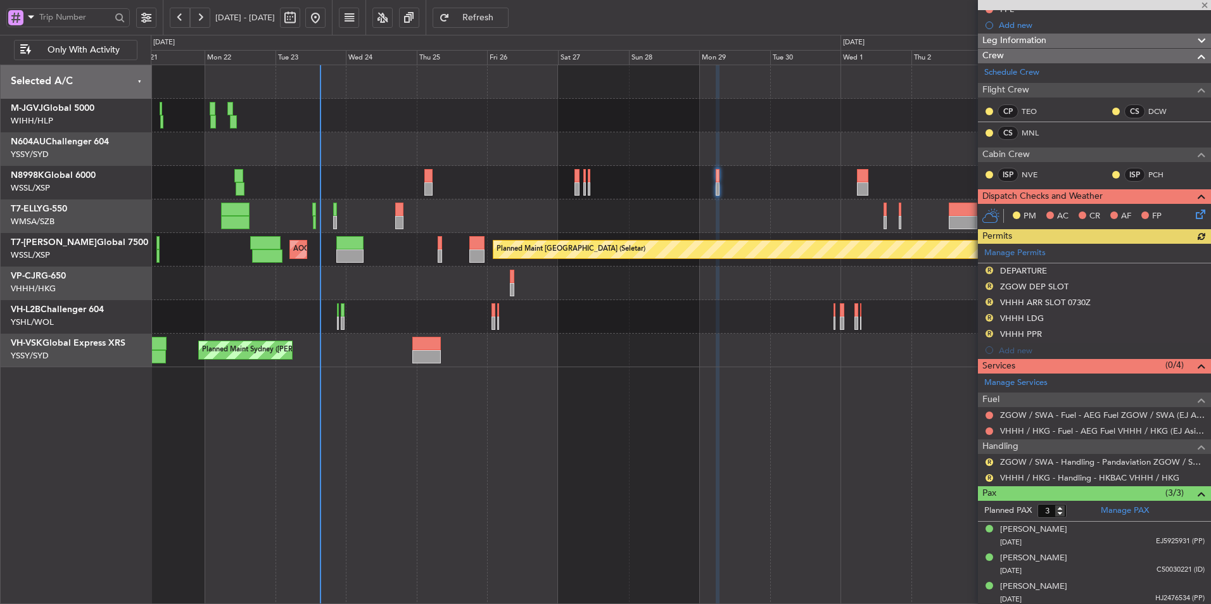
scroll to position [219, 0]
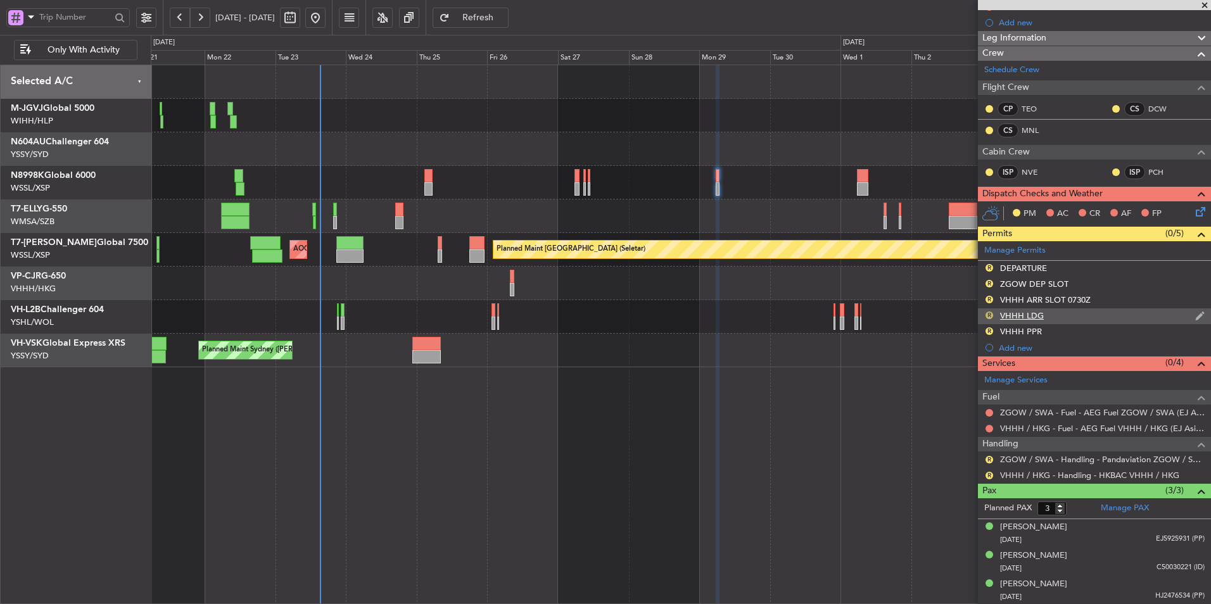
click at [991, 313] on button "R" at bounding box center [990, 316] width 8 height 8
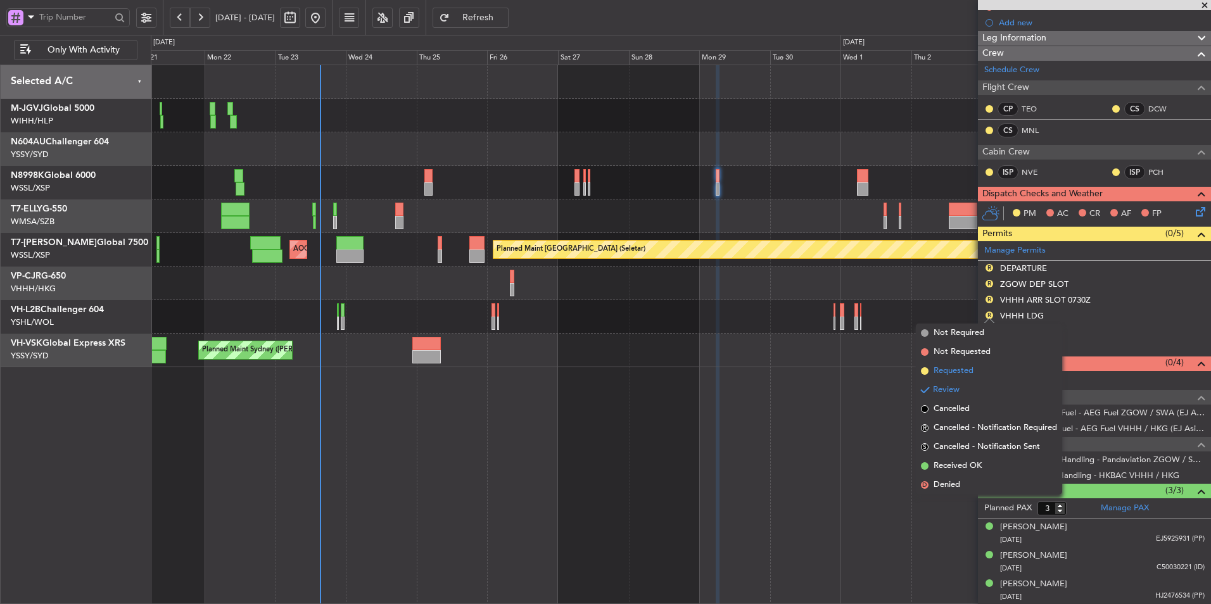
click at [963, 370] on span "Requested" at bounding box center [954, 371] width 40 height 13
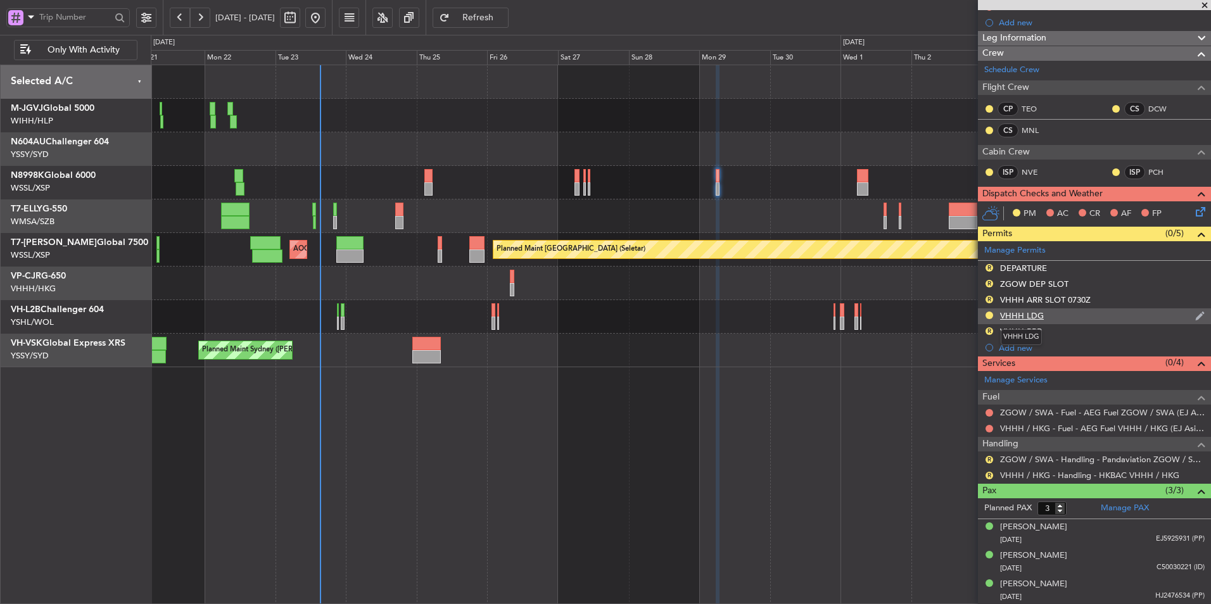
click at [1034, 317] on div "VHHH LDG" at bounding box center [1022, 315] width 44 height 11
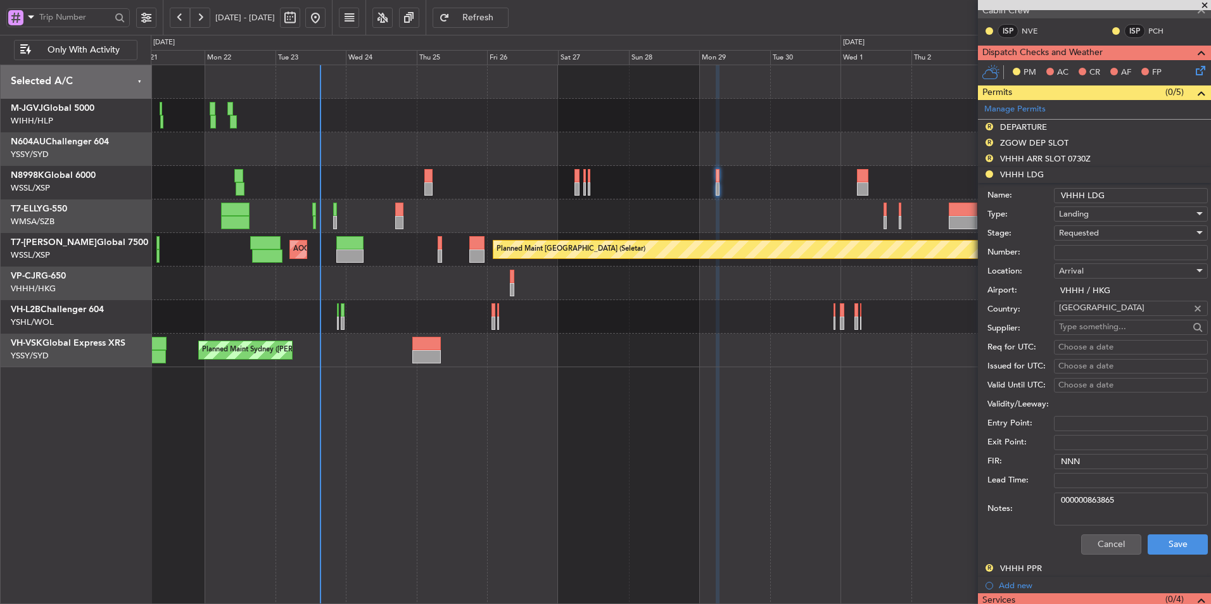
scroll to position [409, 0]
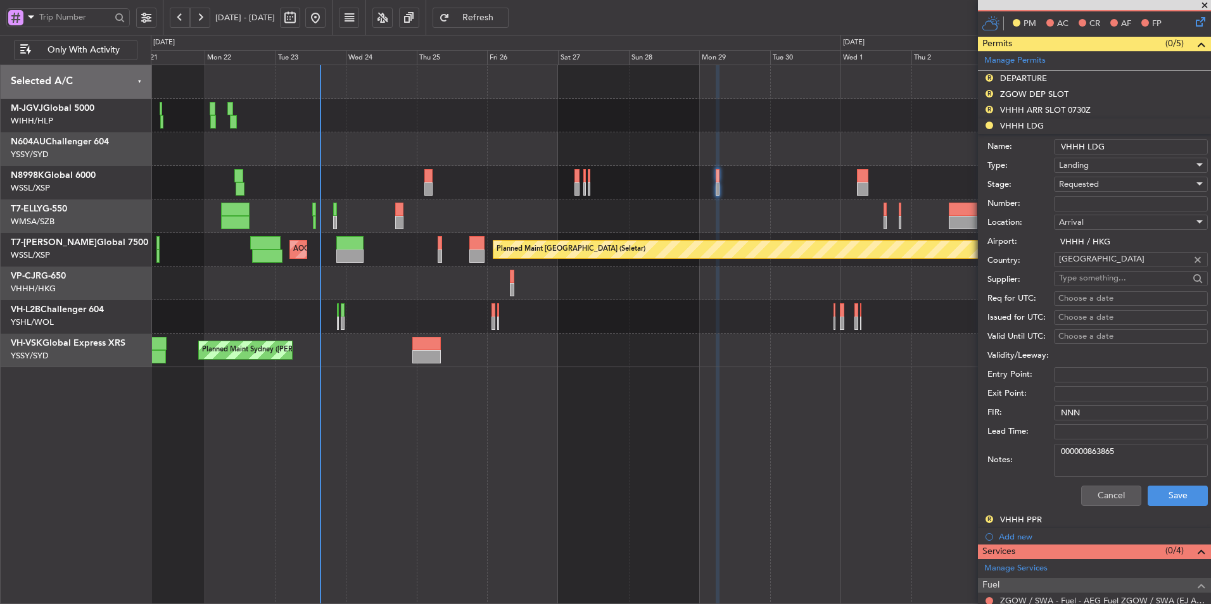
click at [994, 453] on div "Notes: 000000863865" at bounding box center [1097, 460] width 220 height 38
paste textarea "4063"
type textarea "000000864063"
click at [1168, 500] on button "Save" at bounding box center [1178, 496] width 60 height 20
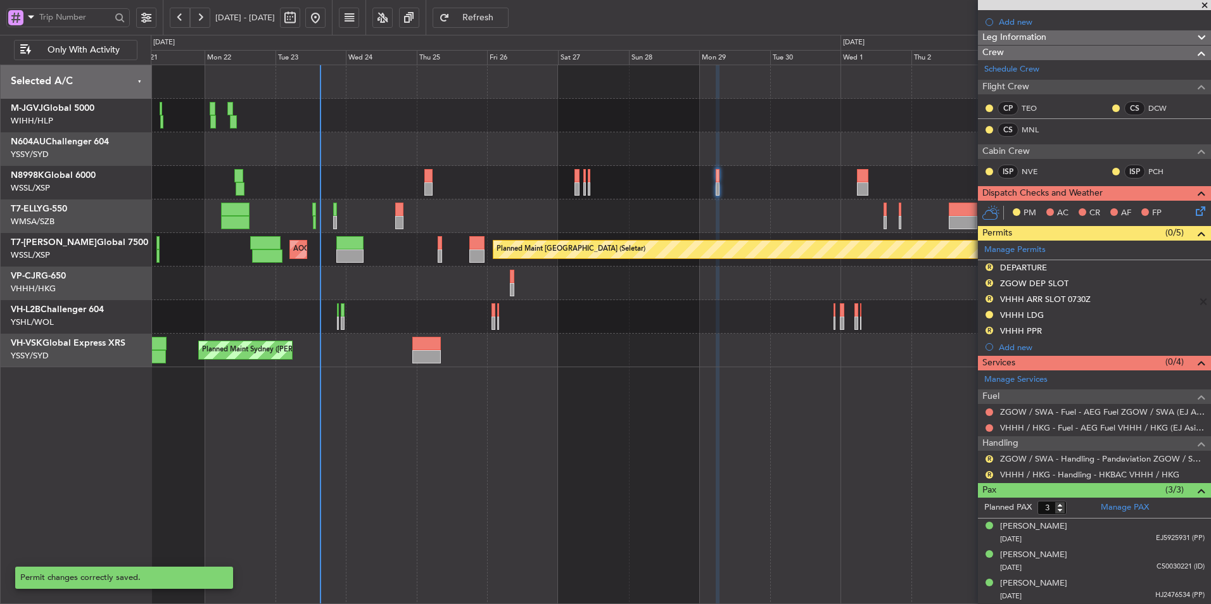
scroll to position [219, 0]
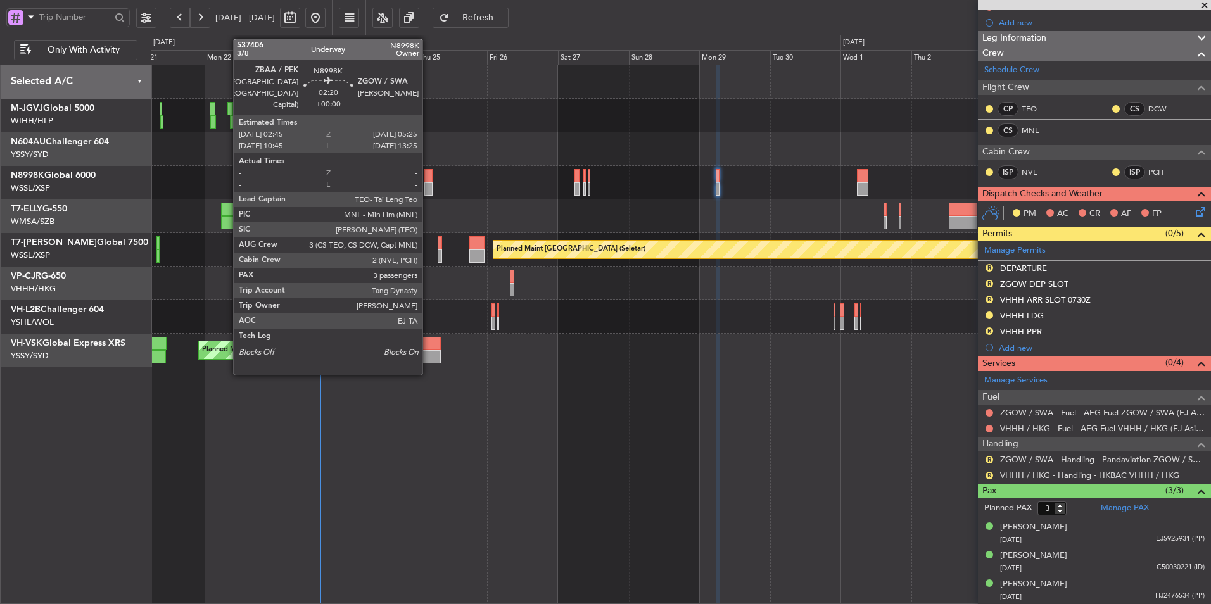
click at [428, 179] on div at bounding box center [428, 175] width 8 height 13
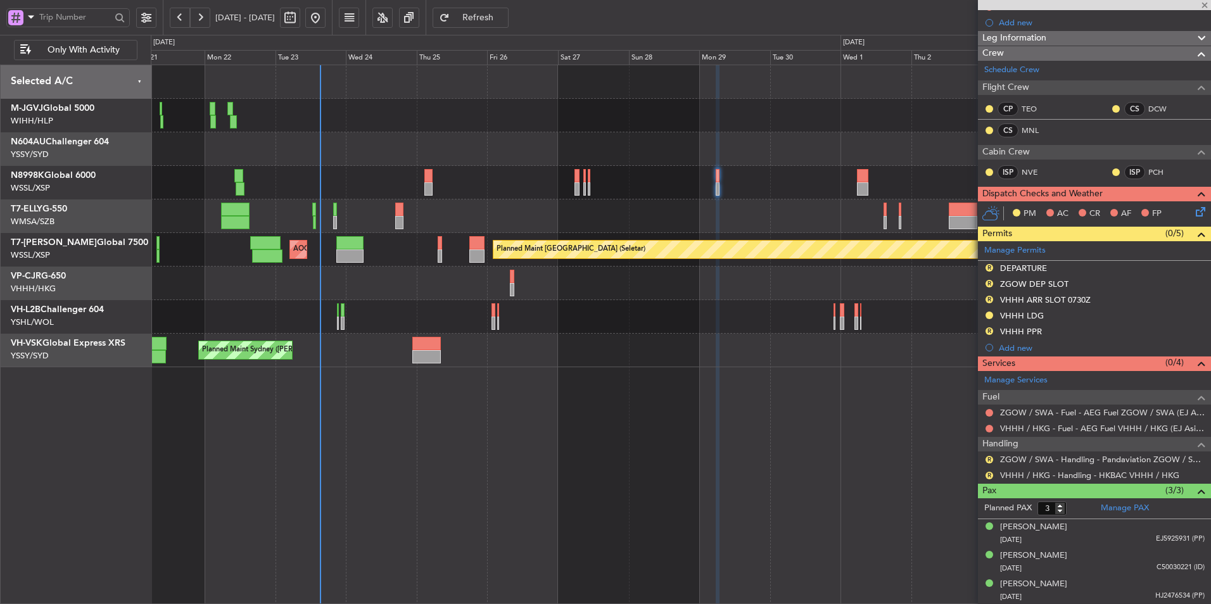
scroll to position [0, 0]
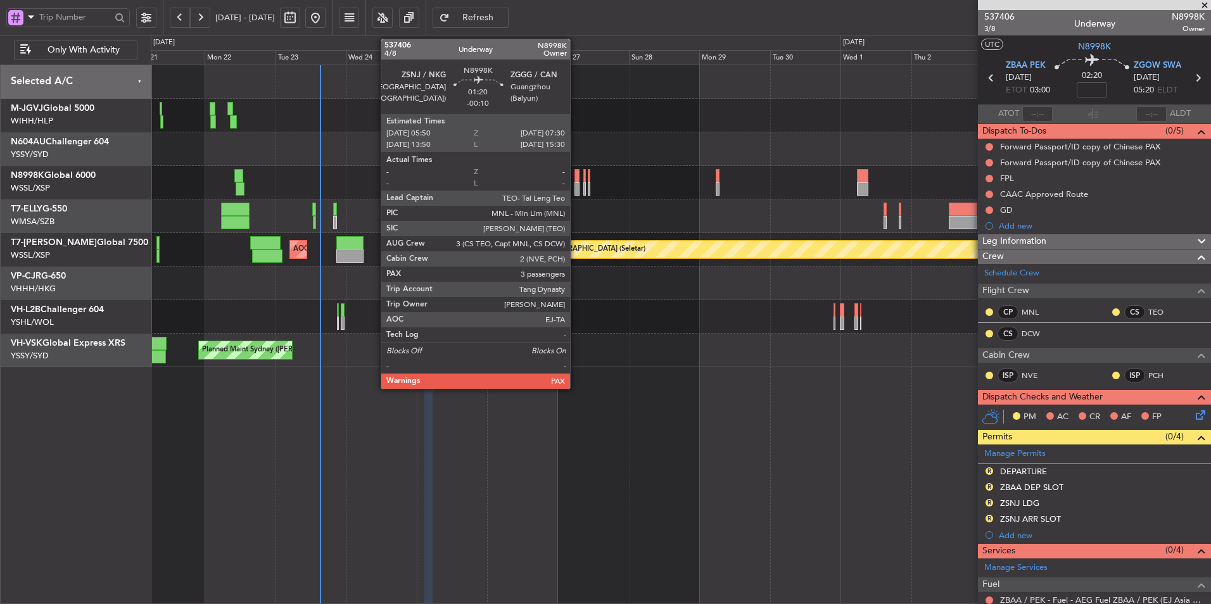
click at [576, 180] on div at bounding box center [576, 175] width 5 height 13
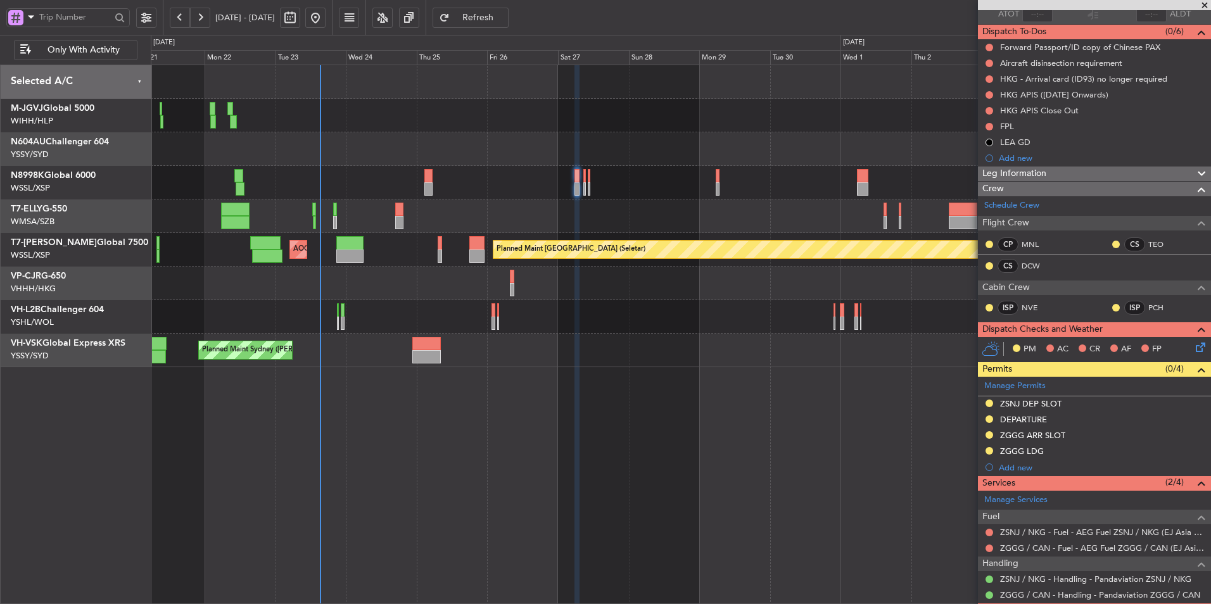
scroll to position [150, 0]
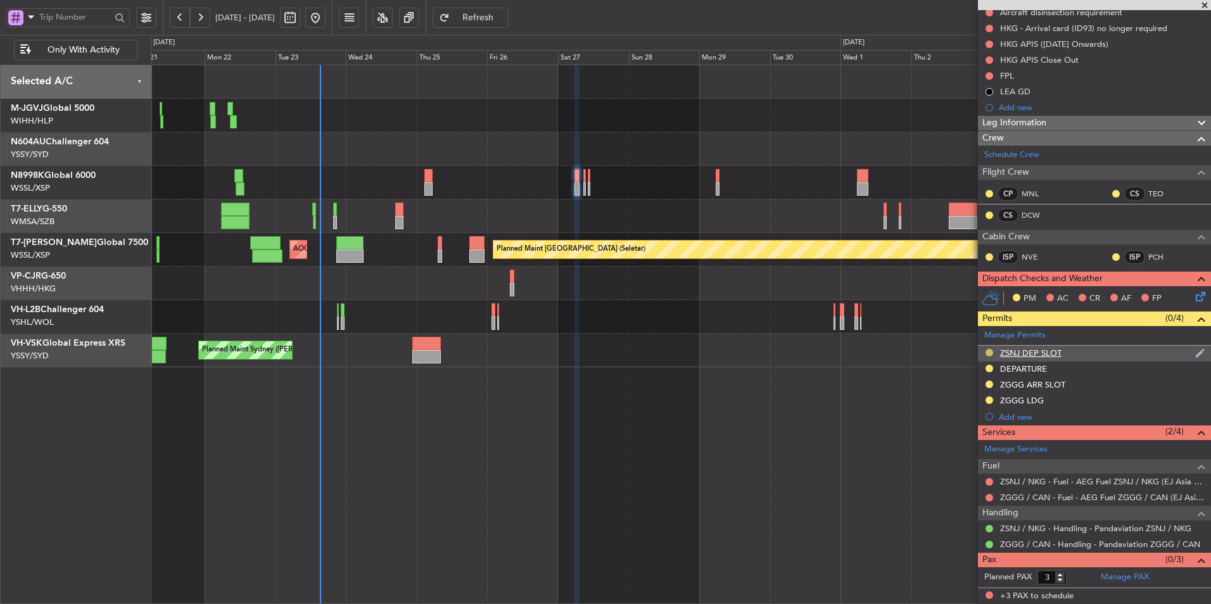
click at [988, 352] on button at bounding box center [990, 353] width 8 height 8
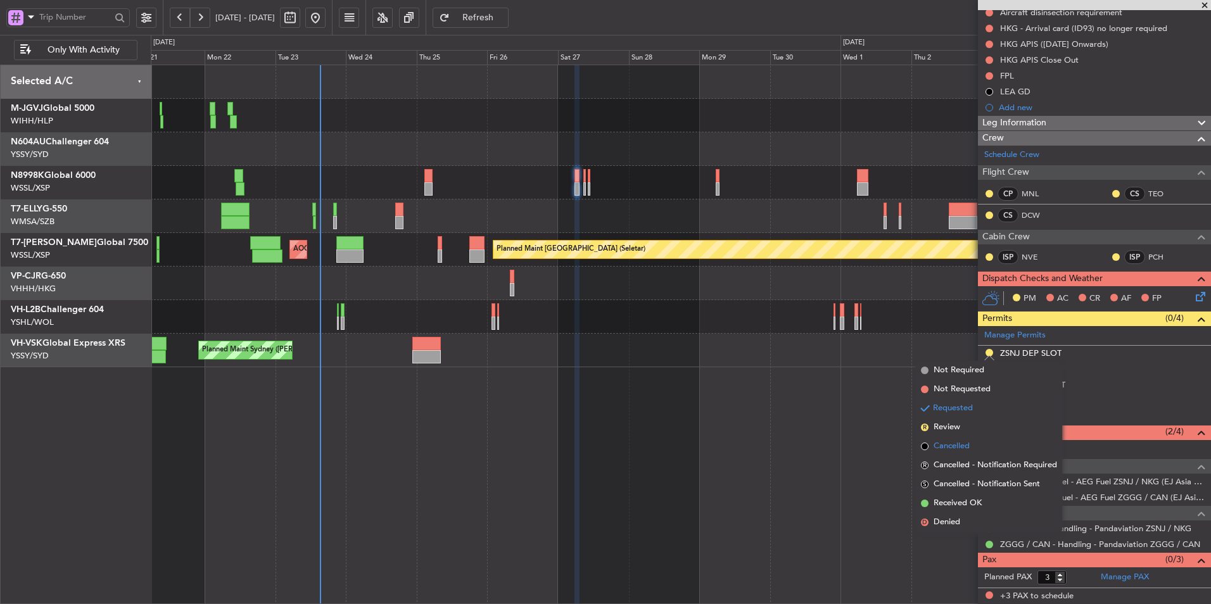
click at [965, 441] on span "Cancelled" at bounding box center [952, 446] width 36 height 13
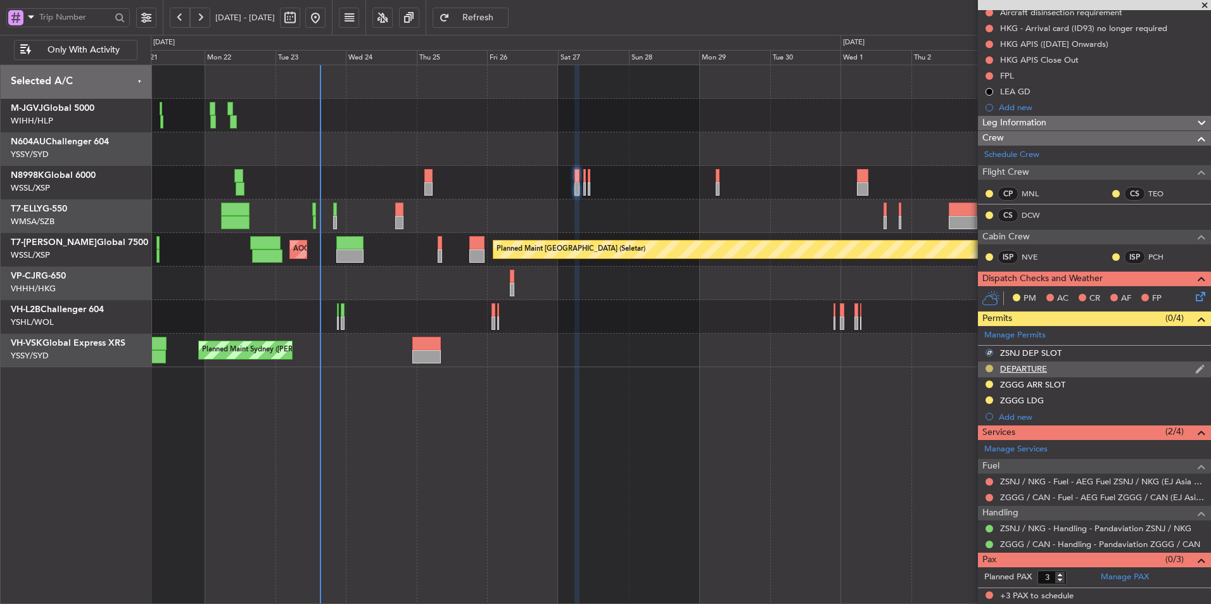
click at [990, 368] on button at bounding box center [990, 369] width 8 height 8
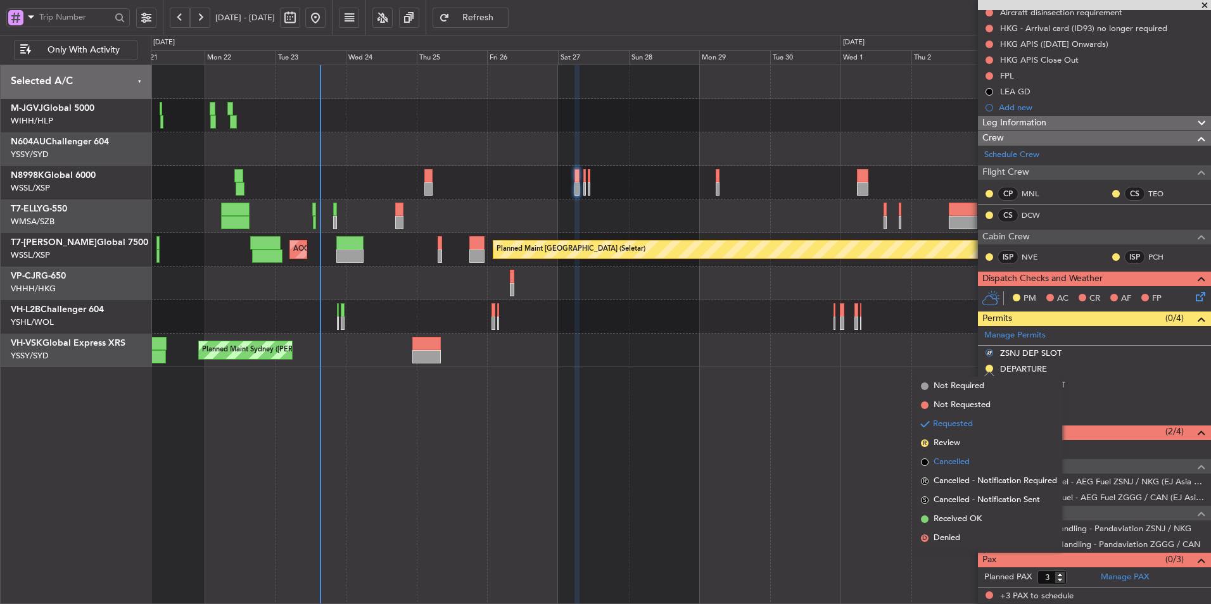
click at [971, 464] on li "Cancelled" at bounding box center [989, 462] width 146 height 19
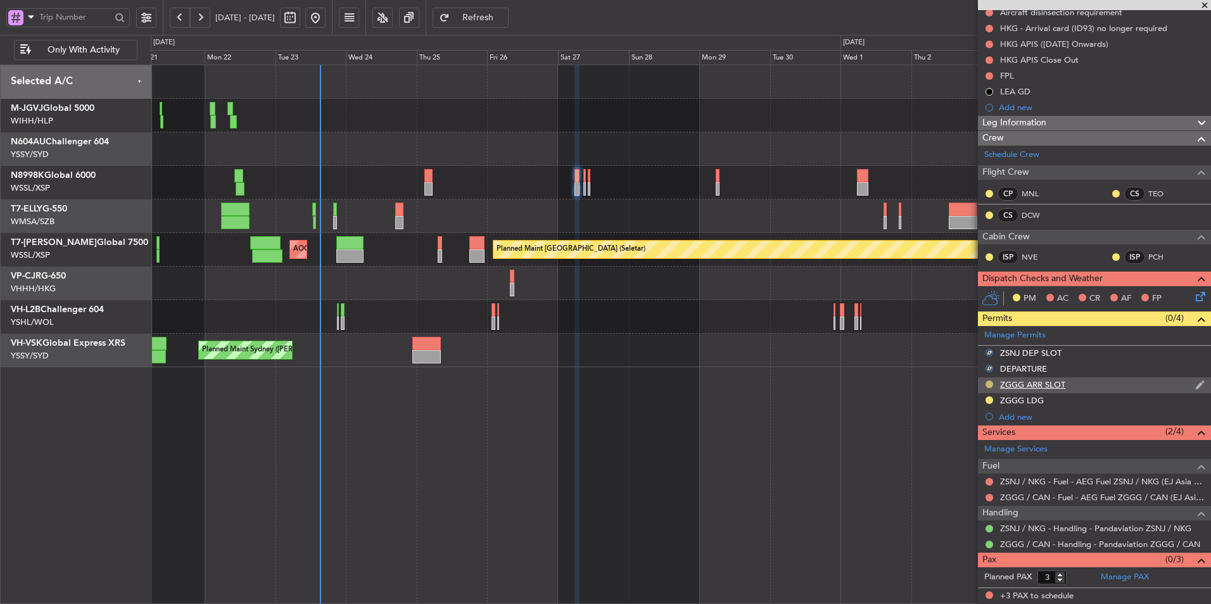
click at [989, 386] on button at bounding box center [990, 385] width 8 height 8
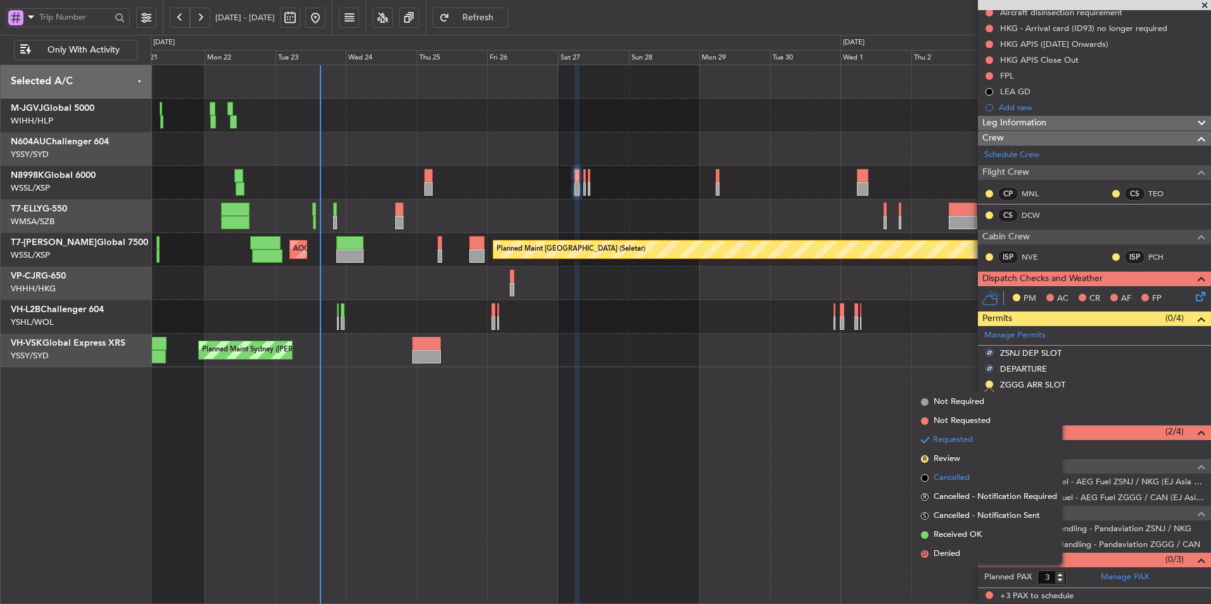
click at [964, 476] on span "Cancelled" at bounding box center [952, 478] width 36 height 13
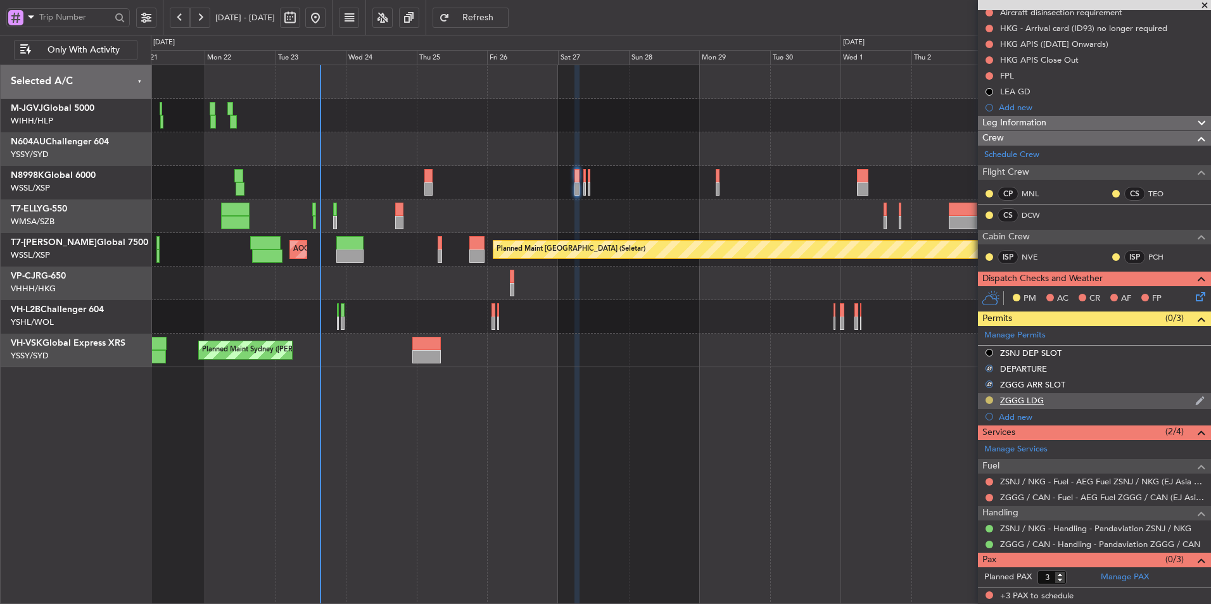
click at [987, 398] on button at bounding box center [990, 400] width 8 height 8
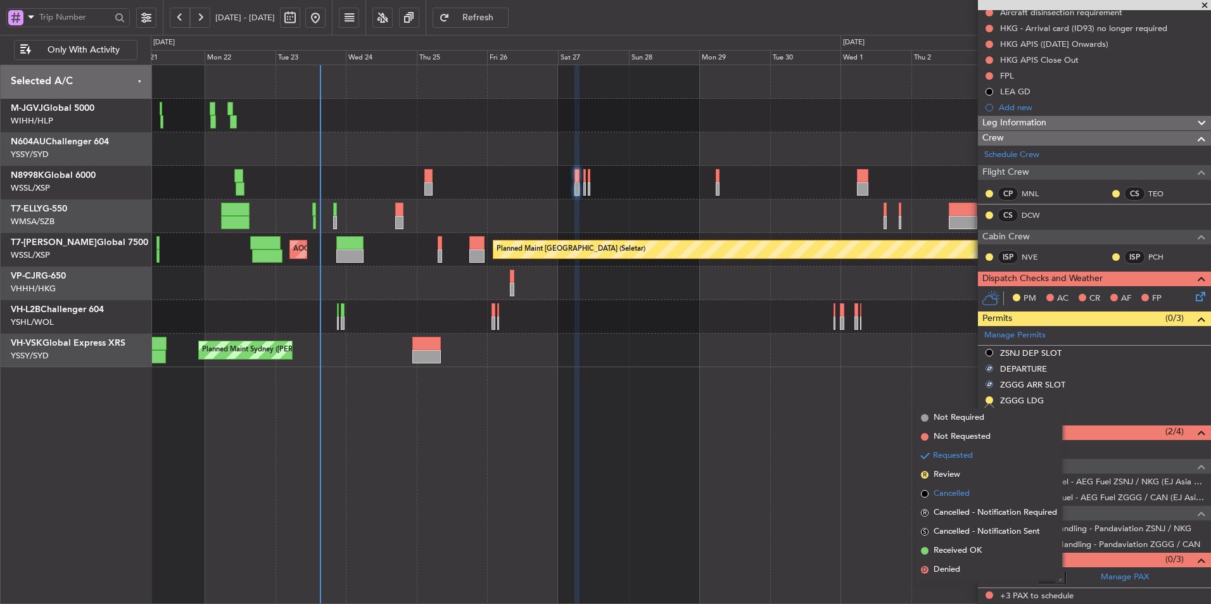
click at [974, 490] on li "Cancelled" at bounding box center [989, 494] width 146 height 19
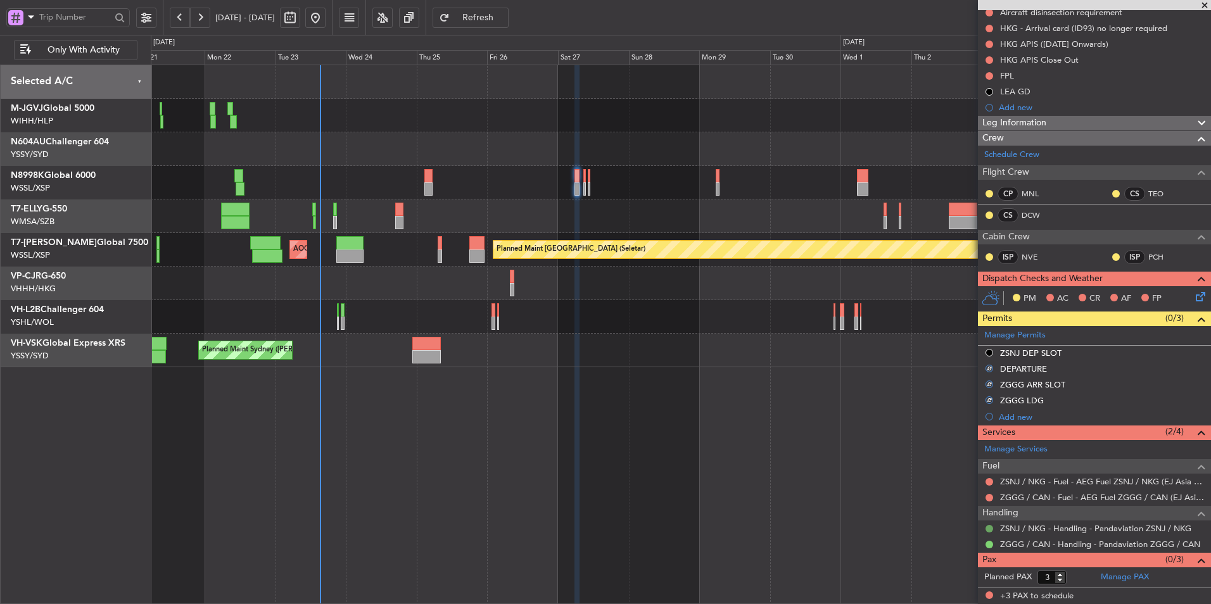
click at [989, 525] on button at bounding box center [990, 529] width 8 height 8
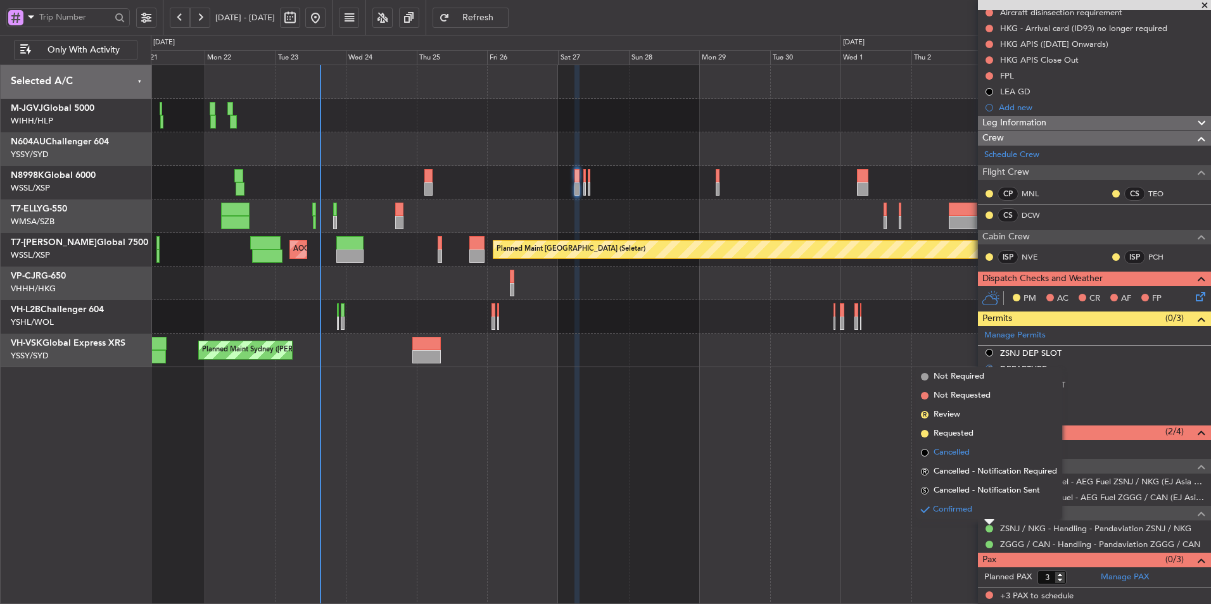
click at [972, 459] on li "Cancelled" at bounding box center [989, 452] width 146 height 19
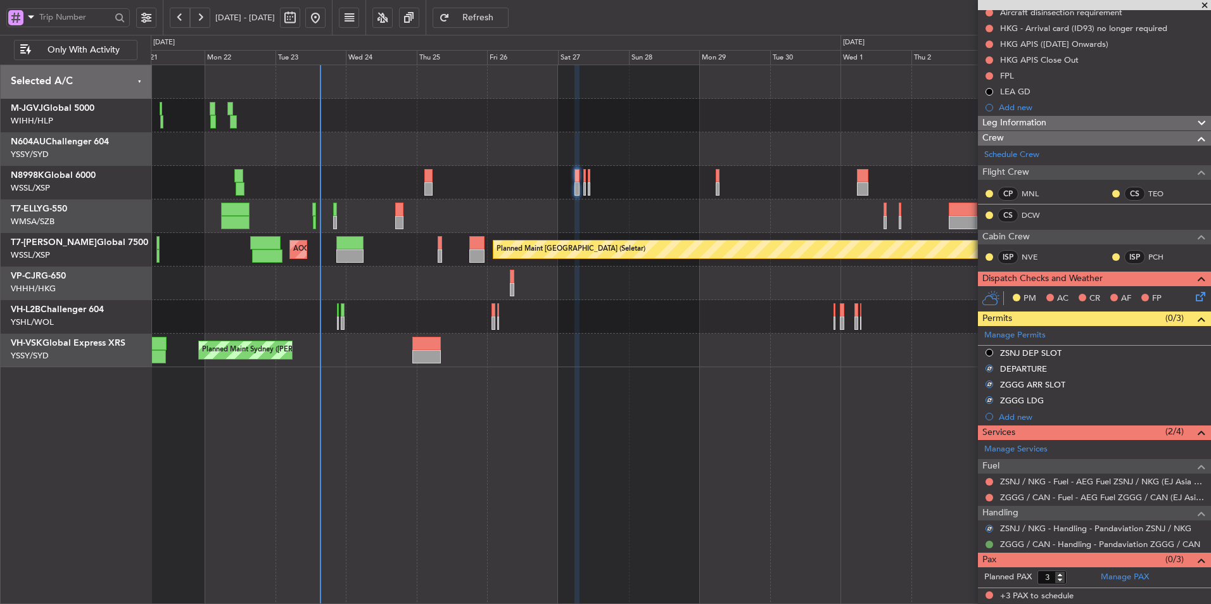
click at [986, 546] on button at bounding box center [990, 545] width 8 height 8
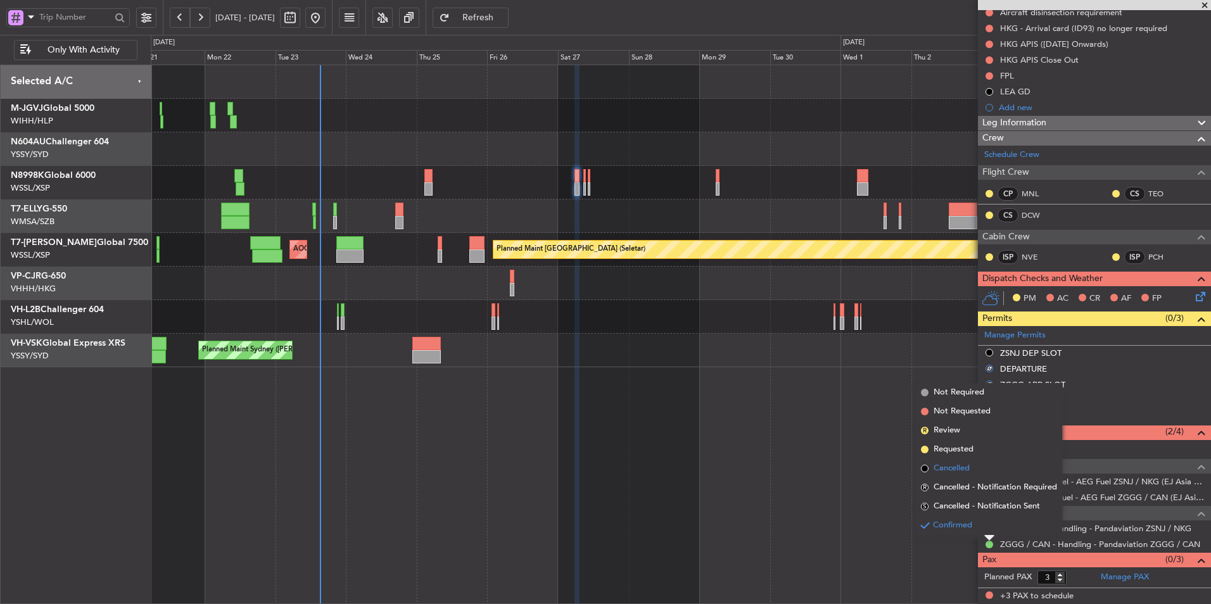
click at [953, 468] on span "Cancelled" at bounding box center [952, 468] width 36 height 13
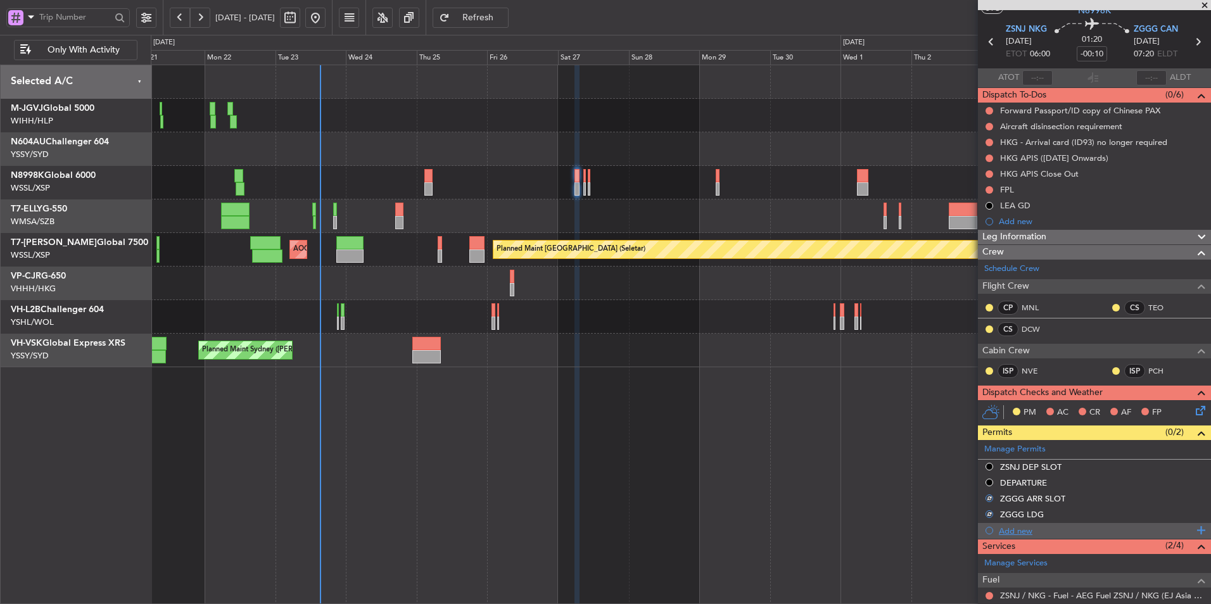
scroll to position [0, 0]
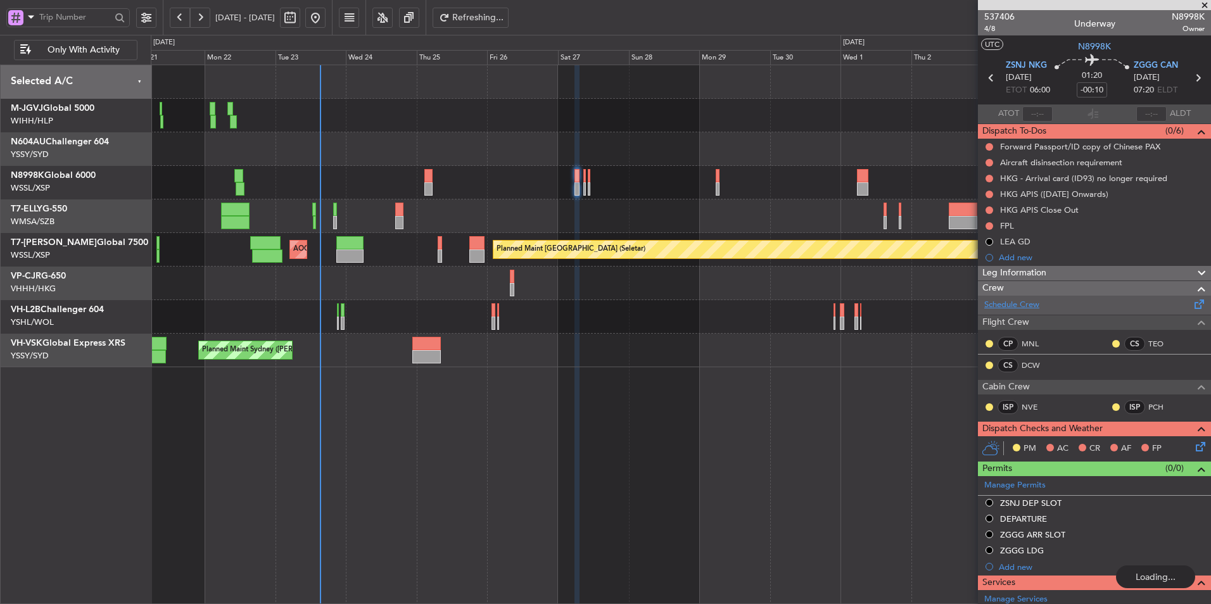
click at [1020, 303] on link "Schedule Crew" at bounding box center [1011, 305] width 55 height 13
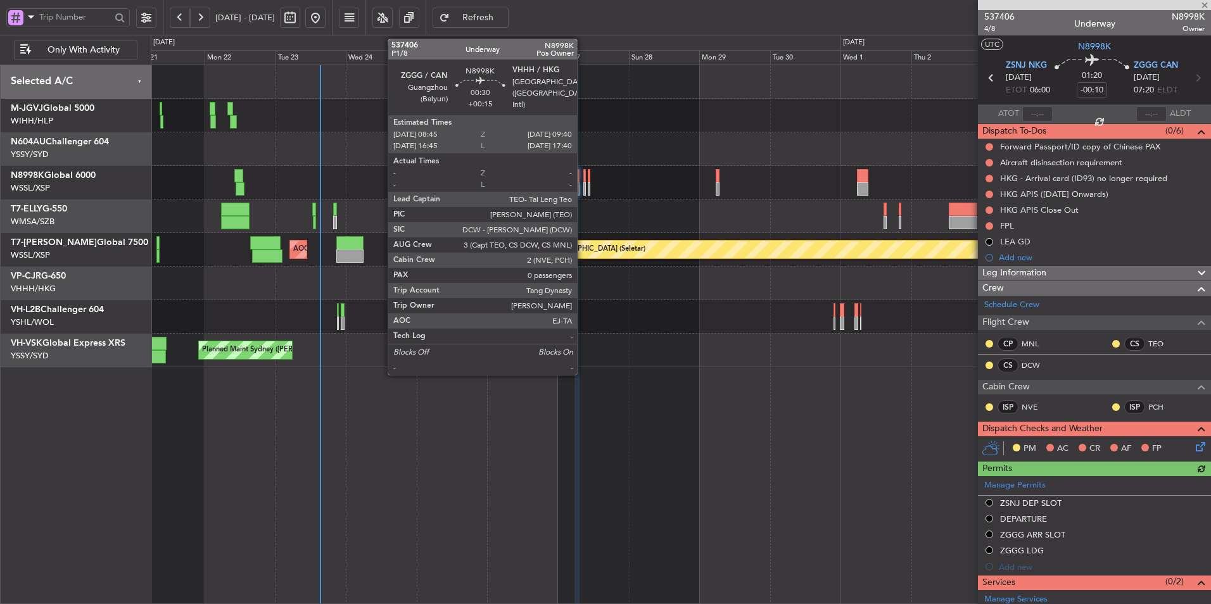
click at [583, 177] on div at bounding box center [584, 175] width 3 height 13
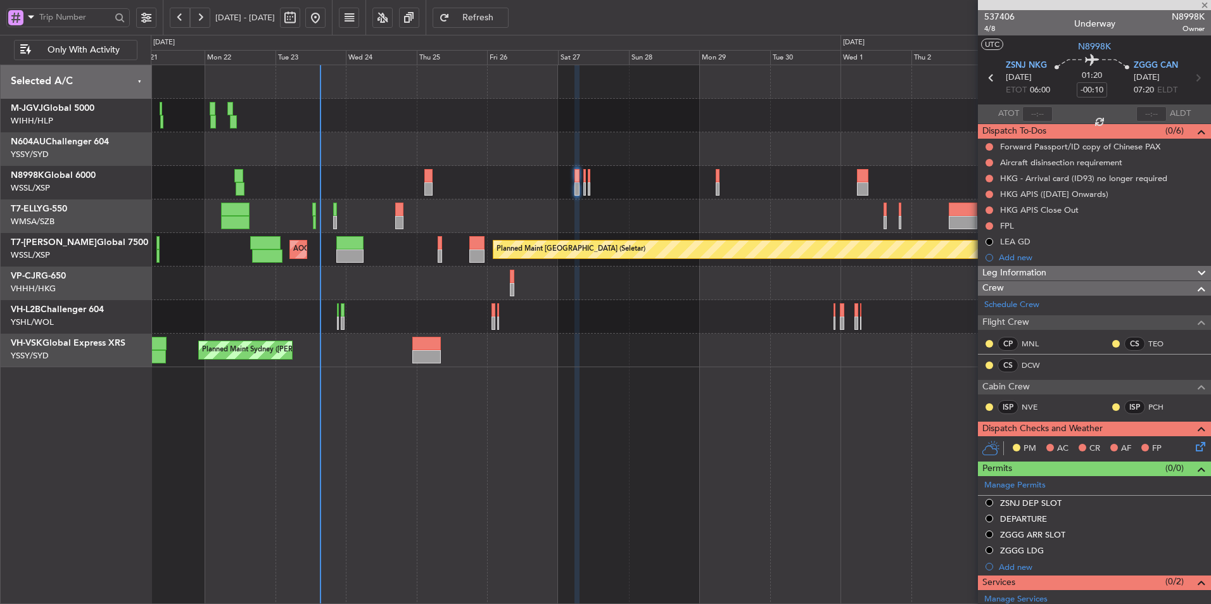
type input "+00:15"
type input "0"
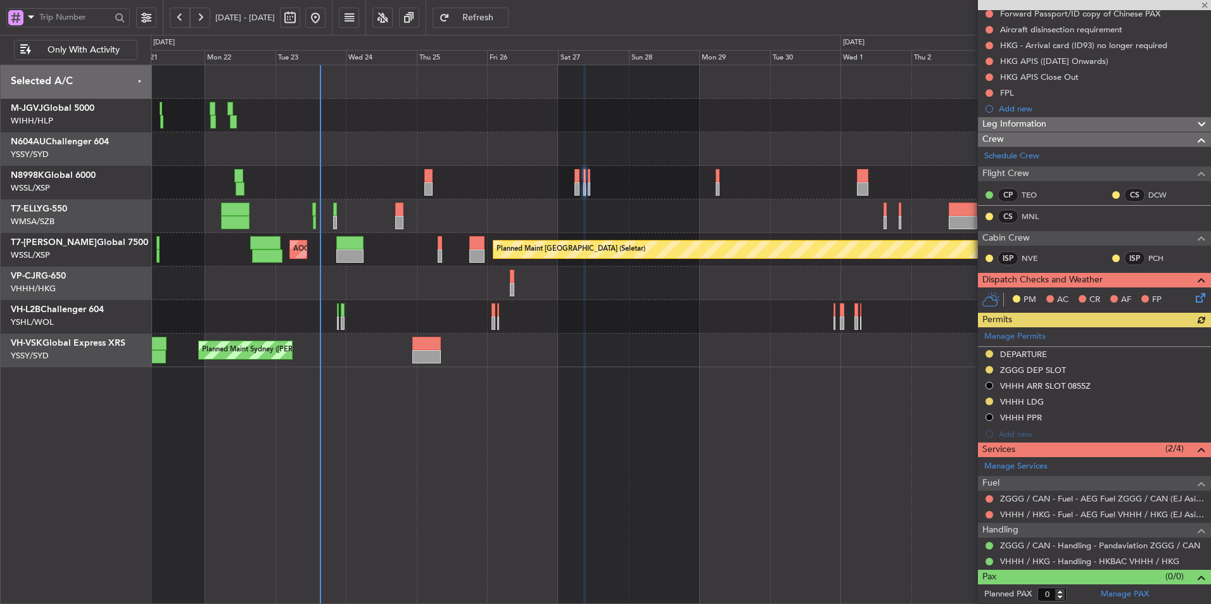
scroll to position [134, 0]
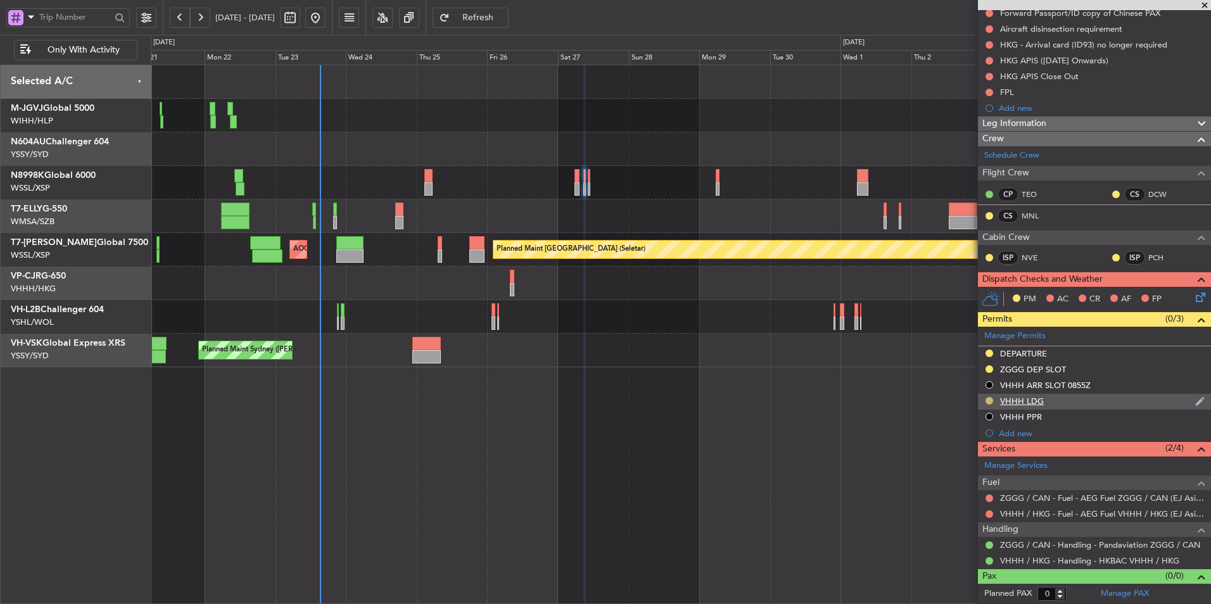
click at [987, 400] on button at bounding box center [990, 401] width 8 height 8
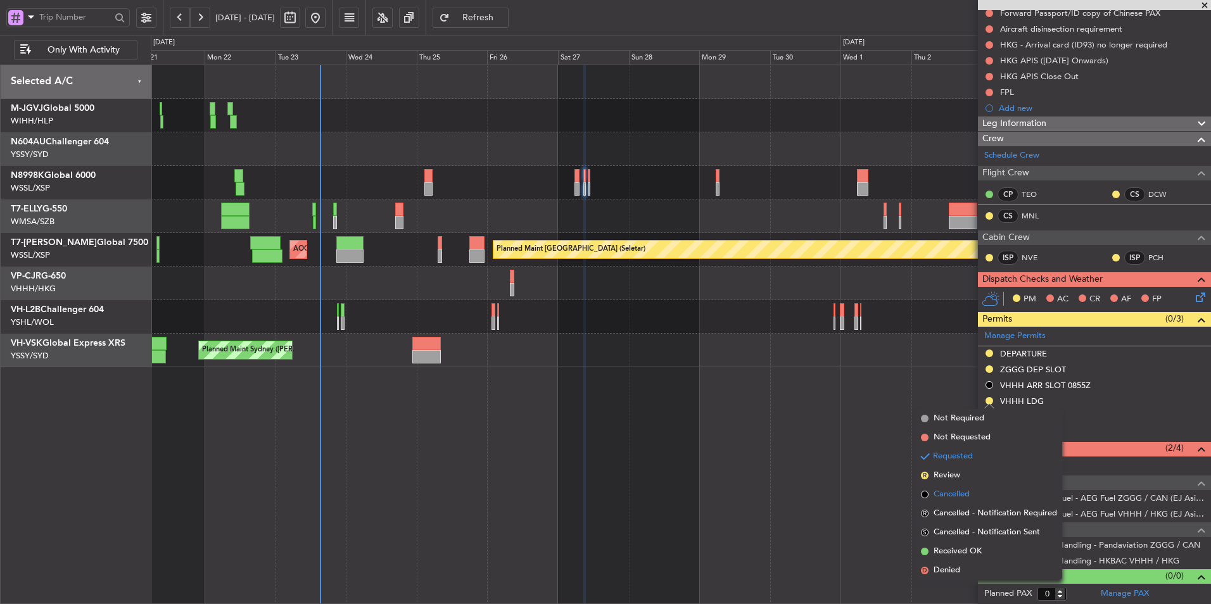
click at [959, 490] on span "Cancelled" at bounding box center [952, 494] width 36 height 13
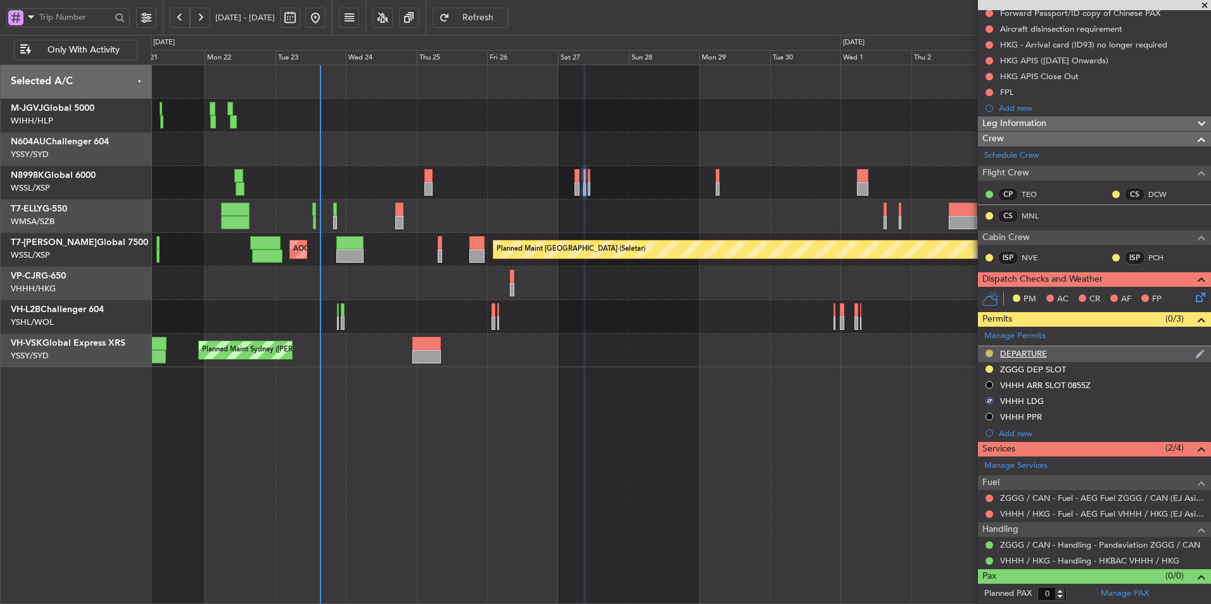
click at [989, 354] on button at bounding box center [990, 354] width 8 height 8
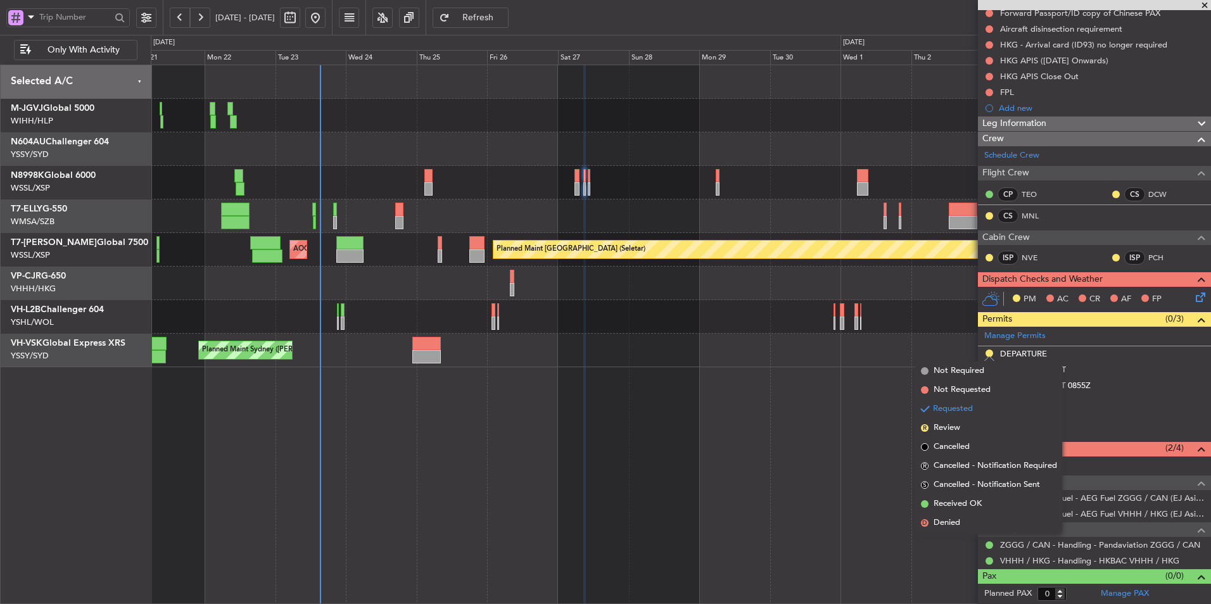
click at [962, 445] on span "Cancelled" at bounding box center [952, 447] width 36 height 13
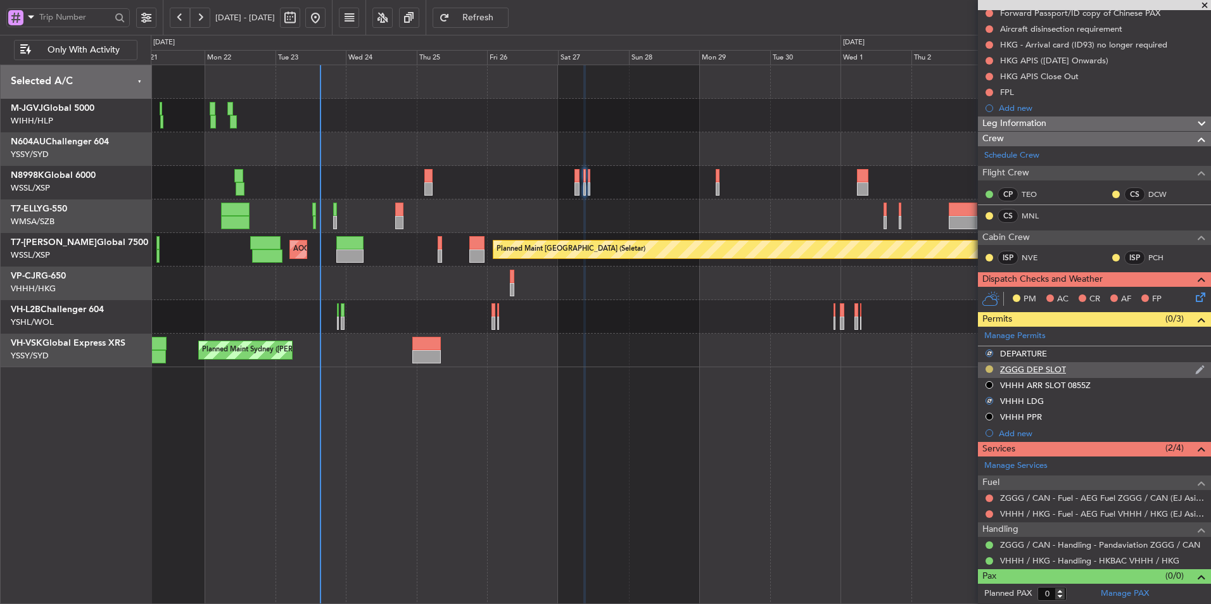
click at [989, 369] on button at bounding box center [990, 369] width 8 height 8
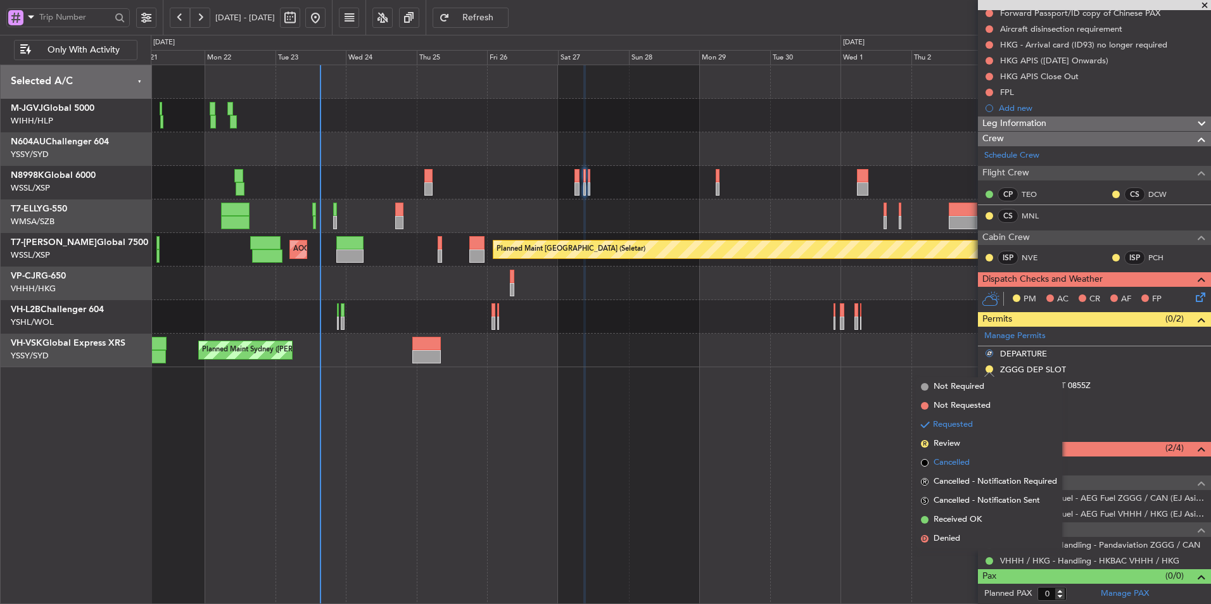
click at [973, 462] on li "Cancelled" at bounding box center [989, 462] width 146 height 19
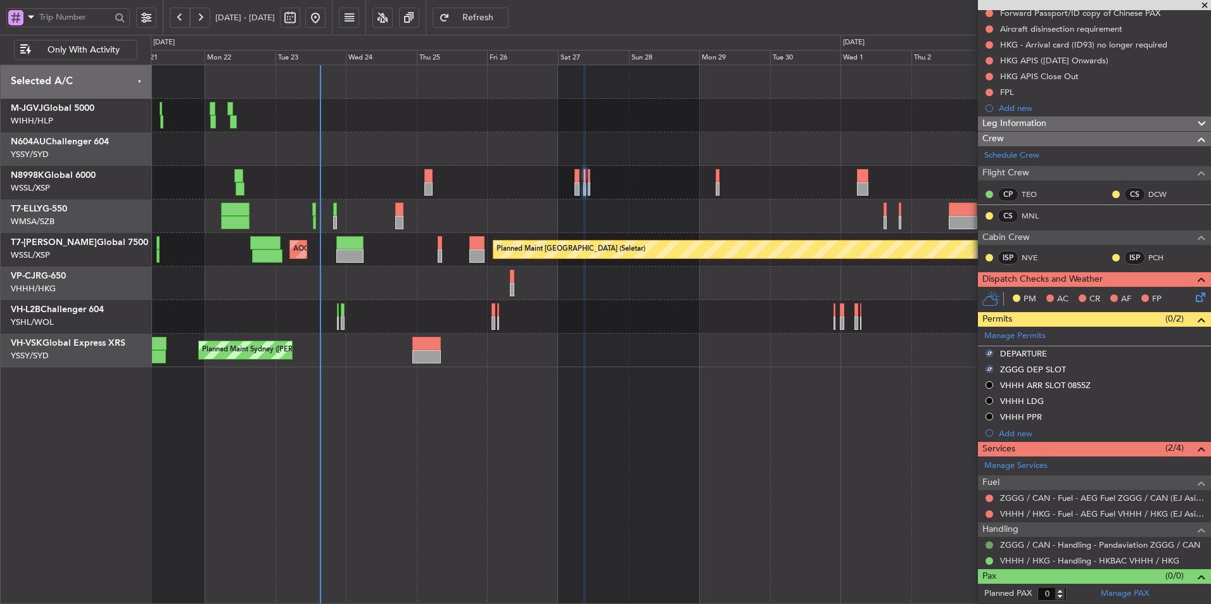
click at [992, 543] on button at bounding box center [990, 546] width 8 height 8
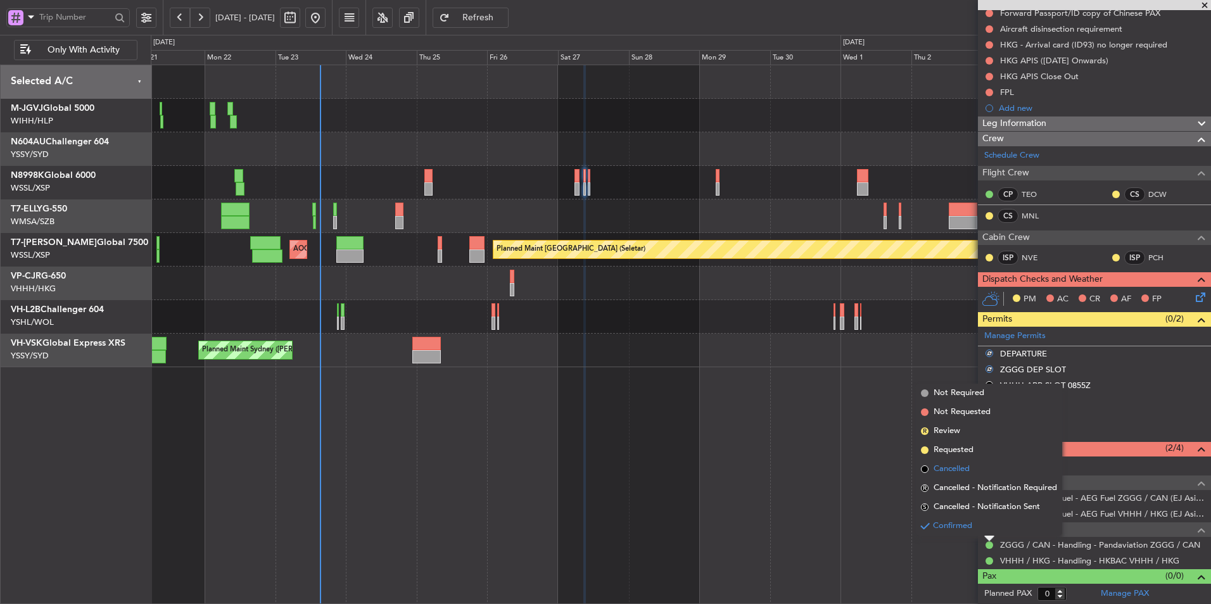
click at [960, 464] on span "Cancelled" at bounding box center [952, 469] width 36 height 13
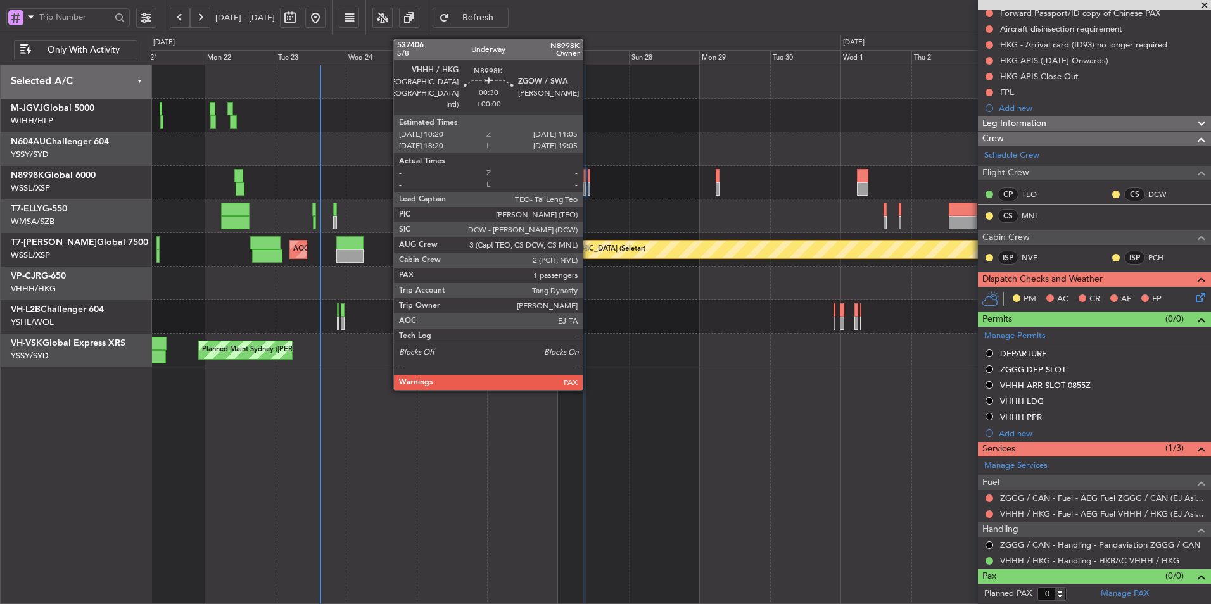
click at [588, 177] on div at bounding box center [589, 175] width 3 height 13
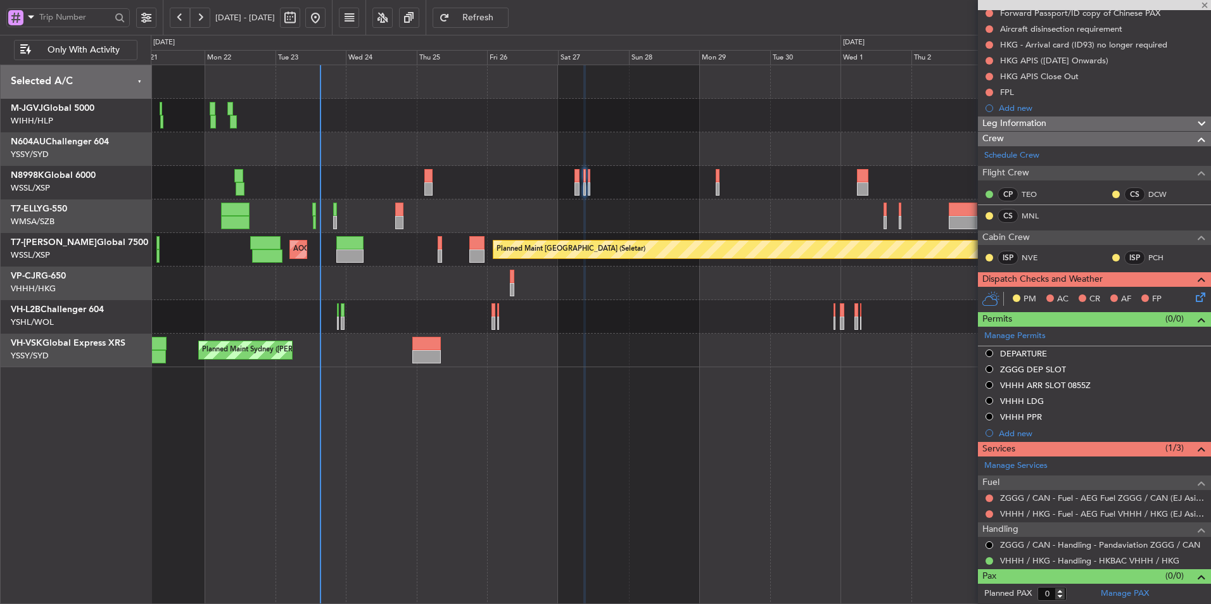
type input "1"
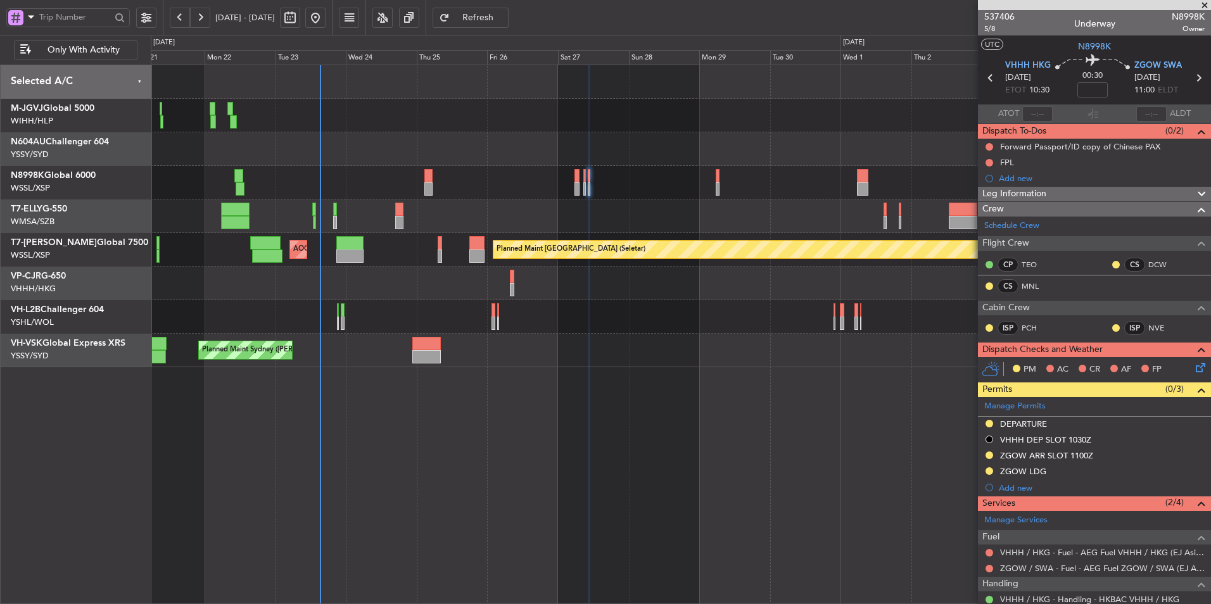
scroll to position [71, 0]
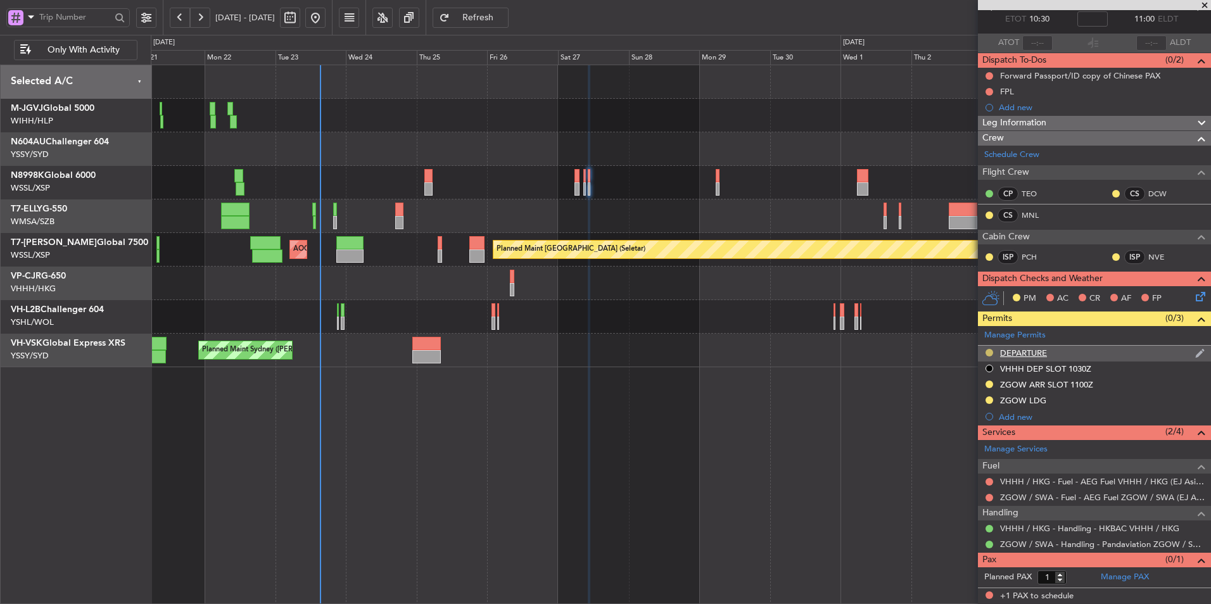
click at [990, 352] on button at bounding box center [990, 353] width 8 height 8
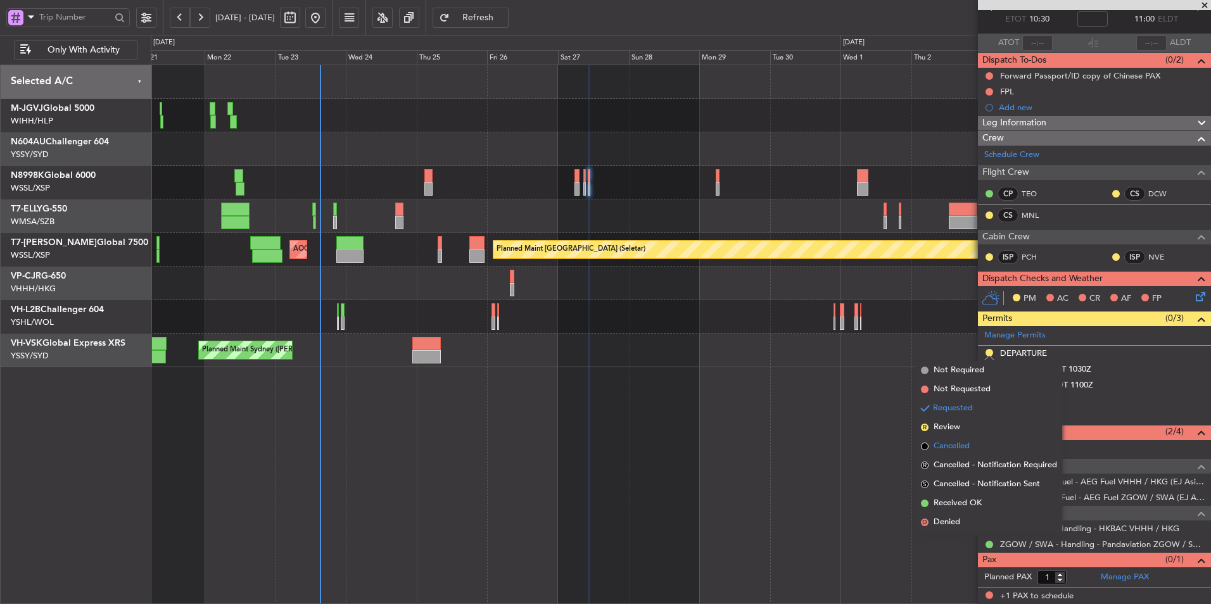
click at [959, 443] on span "Cancelled" at bounding box center [952, 446] width 36 height 13
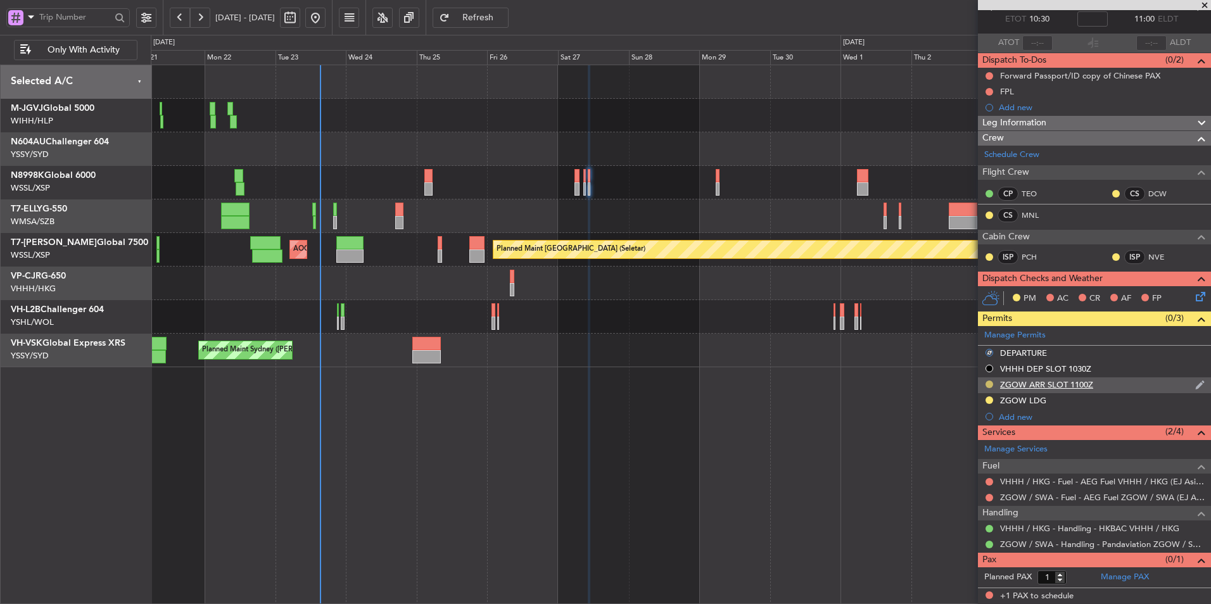
click at [988, 385] on button at bounding box center [990, 385] width 8 height 8
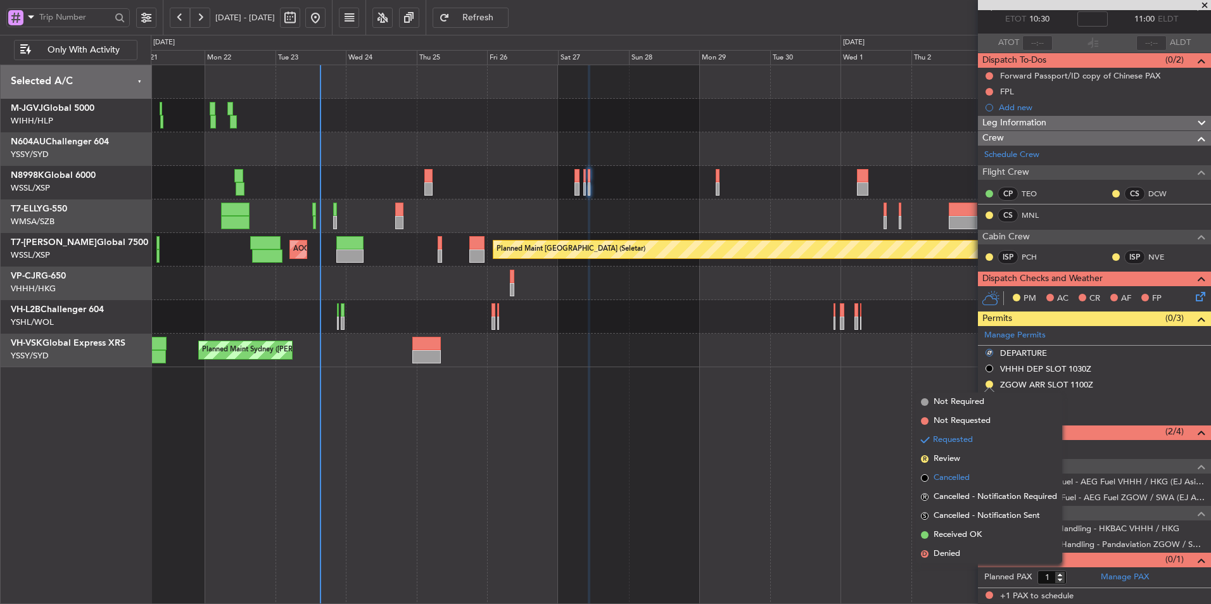
click at [965, 474] on span "Cancelled" at bounding box center [952, 478] width 36 height 13
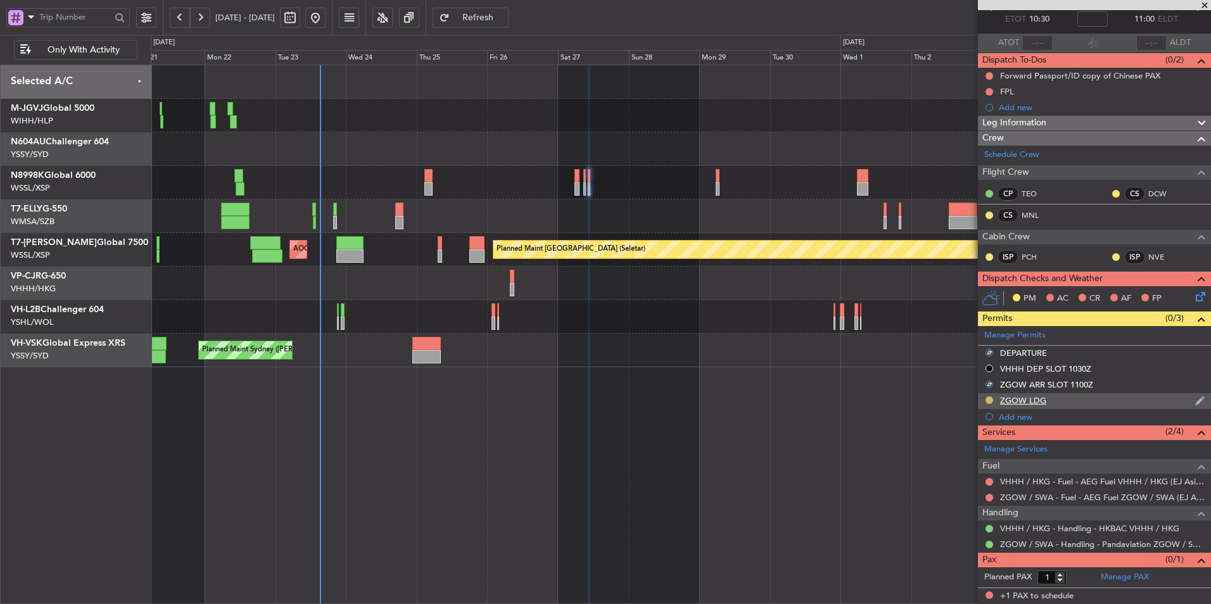
click at [989, 400] on button at bounding box center [990, 400] width 8 height 8
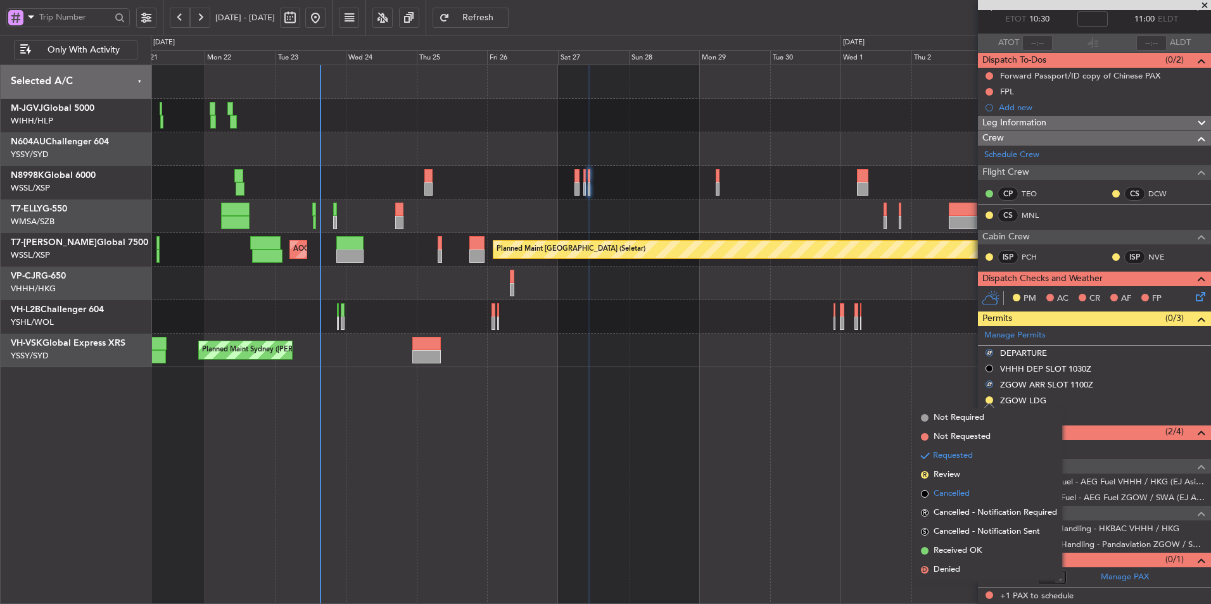
click at [968, 495] on span "Cancelled" at bounding box center [952, 494] width 36 height 13
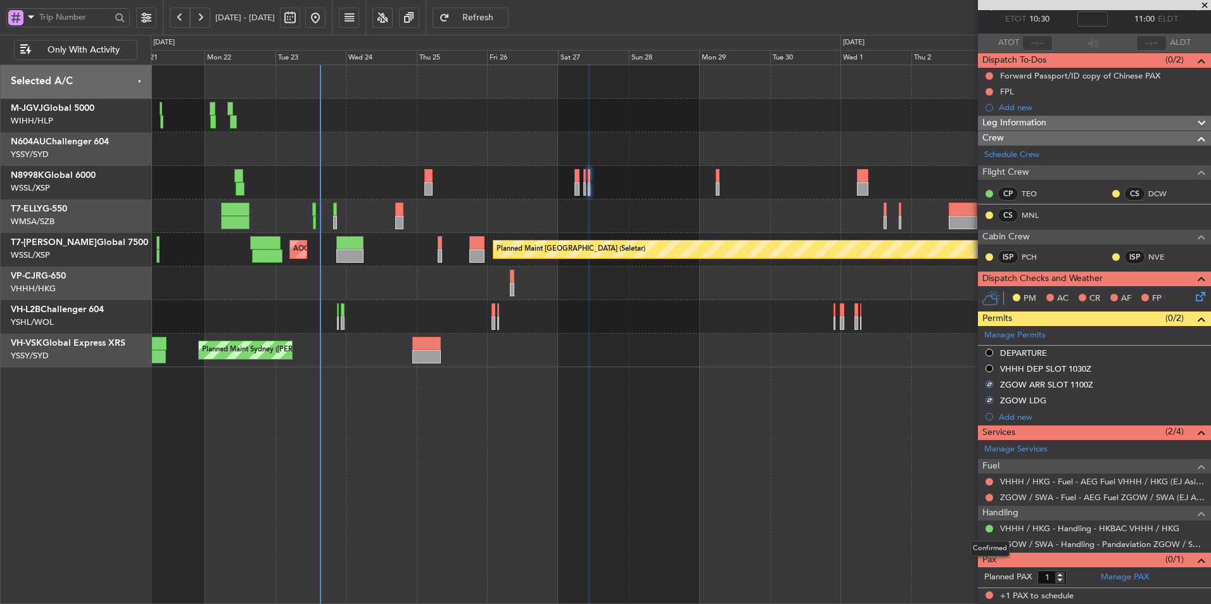
click at [991, 545] on div "Confirmed" at bounding box center [989, 549] width 39 height 16
click at [991, 541] on button at bounding box center [990, 545] width 8 height 8
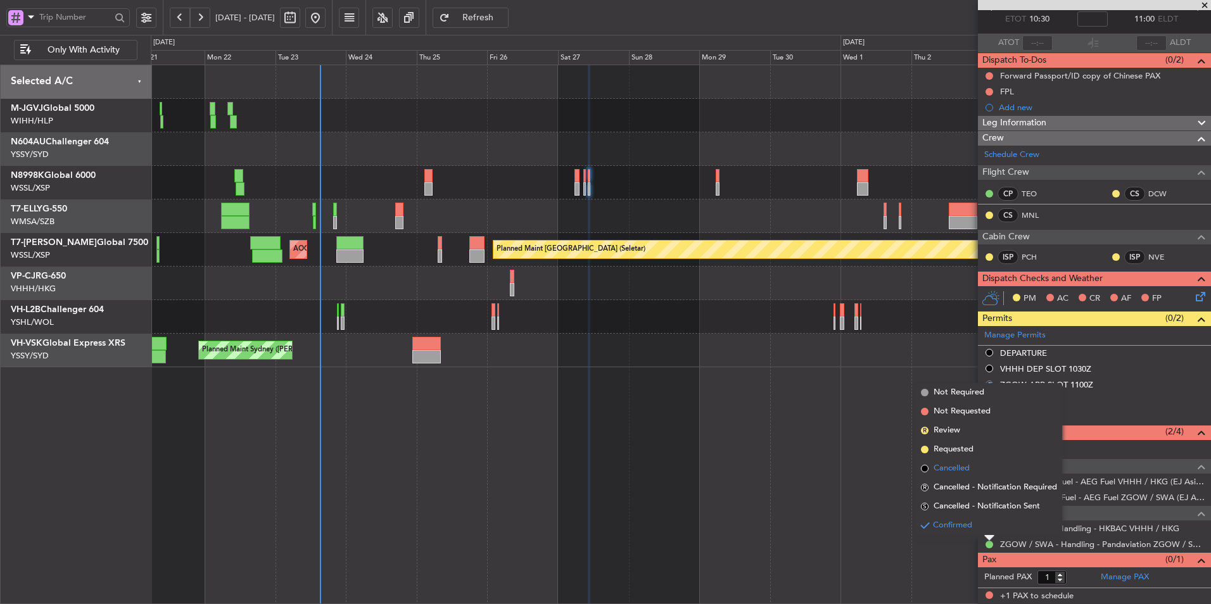
click at [963, 467] on span "Cancelled" at bounding box center [952, 468] width 36 height 13
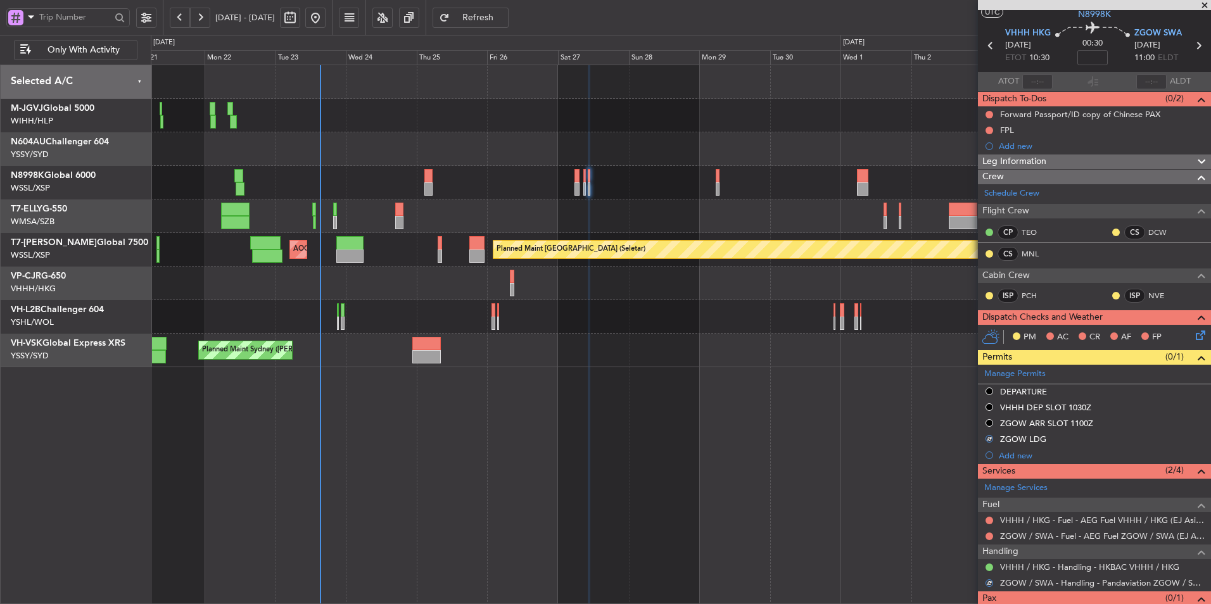
scroll to position [0, 0]
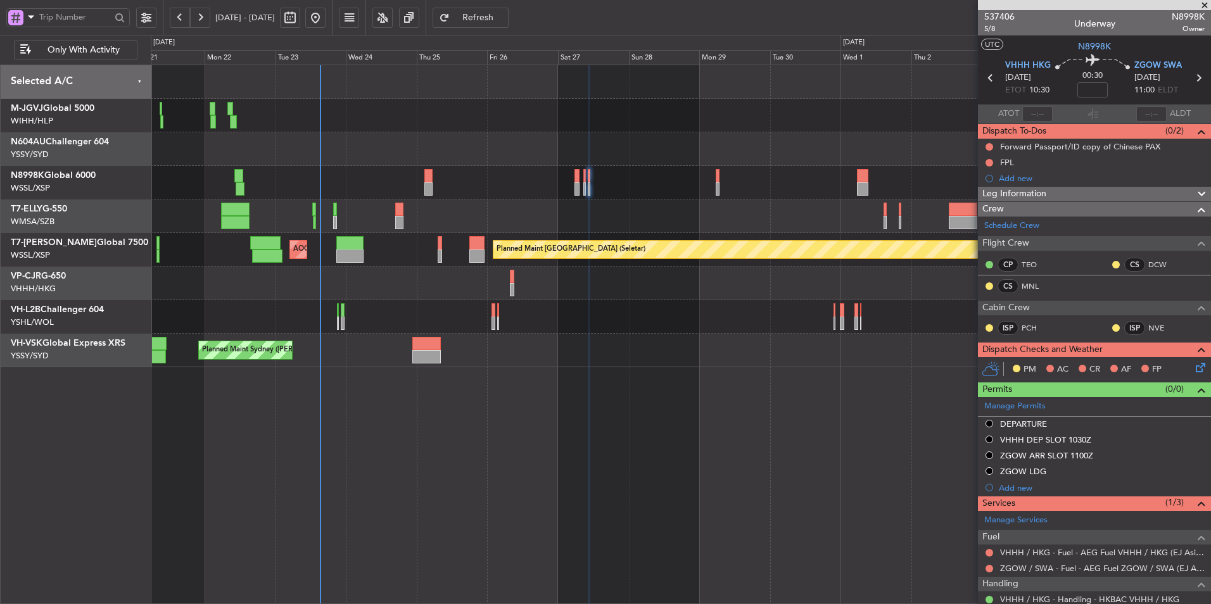
click at [695, 388] on div "Planned Maint [GEOGRAPHIC_DATA] (Seletar) [PERSON_NAME] Jakarta (Halim Intl) [P…" at bounding box center [681, 335] width 1060 height 540
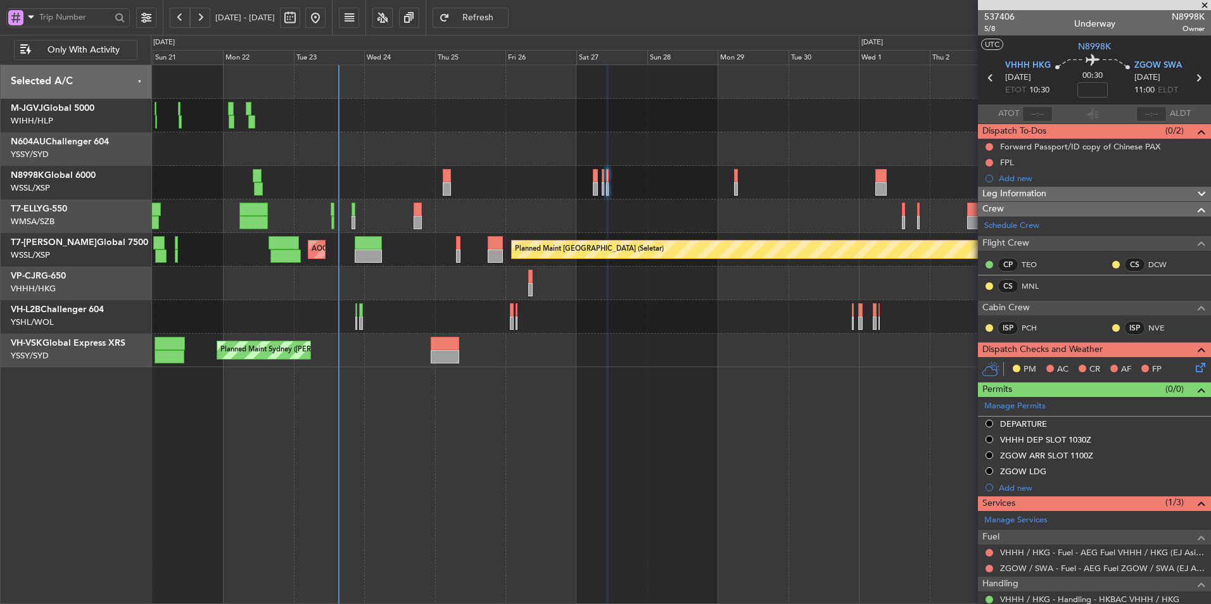
click at [441, 177] on div at bounding box center [681, 183] width 1060 height 34
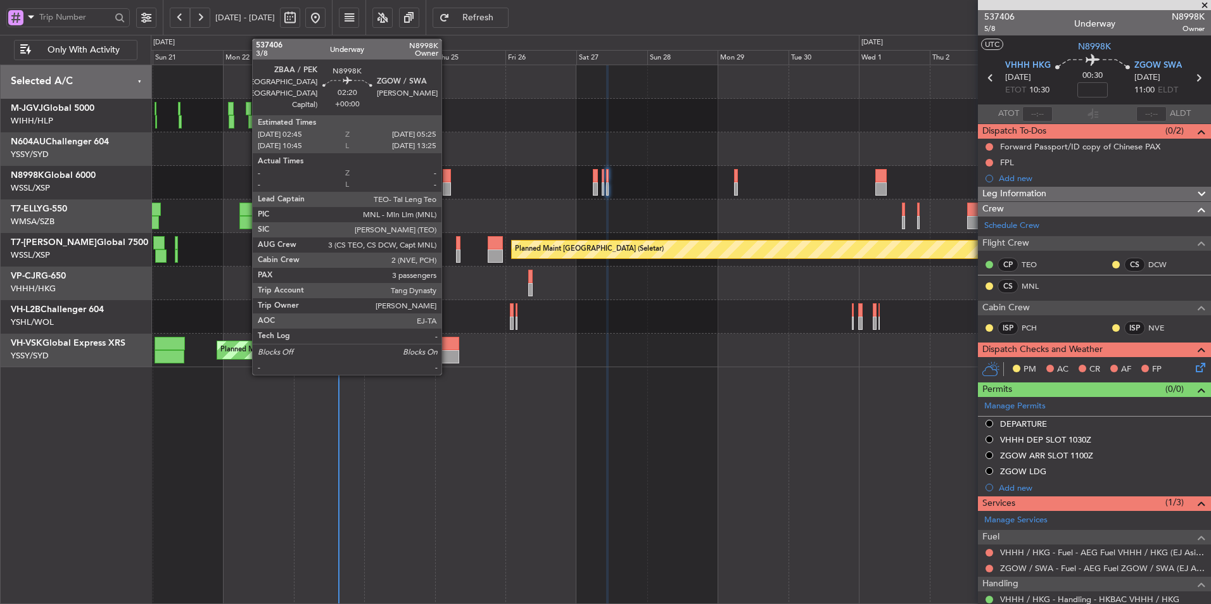
click at [447, 177] on div at bounding box center [447, 175] width 8 height 13
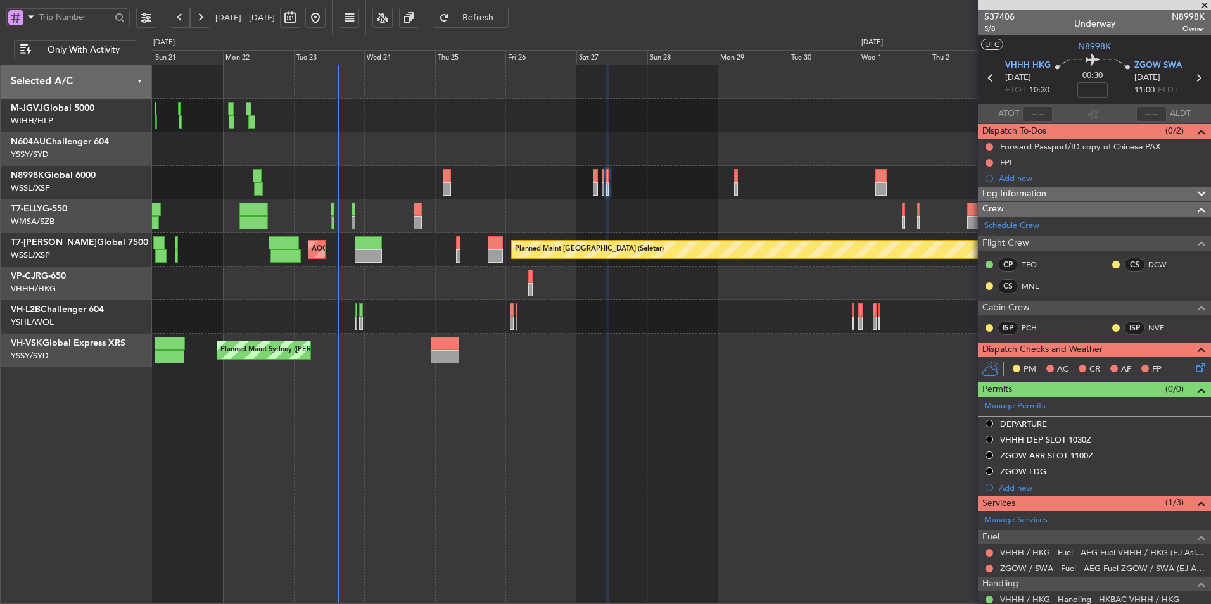
click at [519, 125] on div "Planned Maint [GEOGRAPHIC_DATA] (Seletar) [PERSON_NAME] Jakarta (Halim Intl) [P…" at bounding box center [681, 116] width 1060 height 34
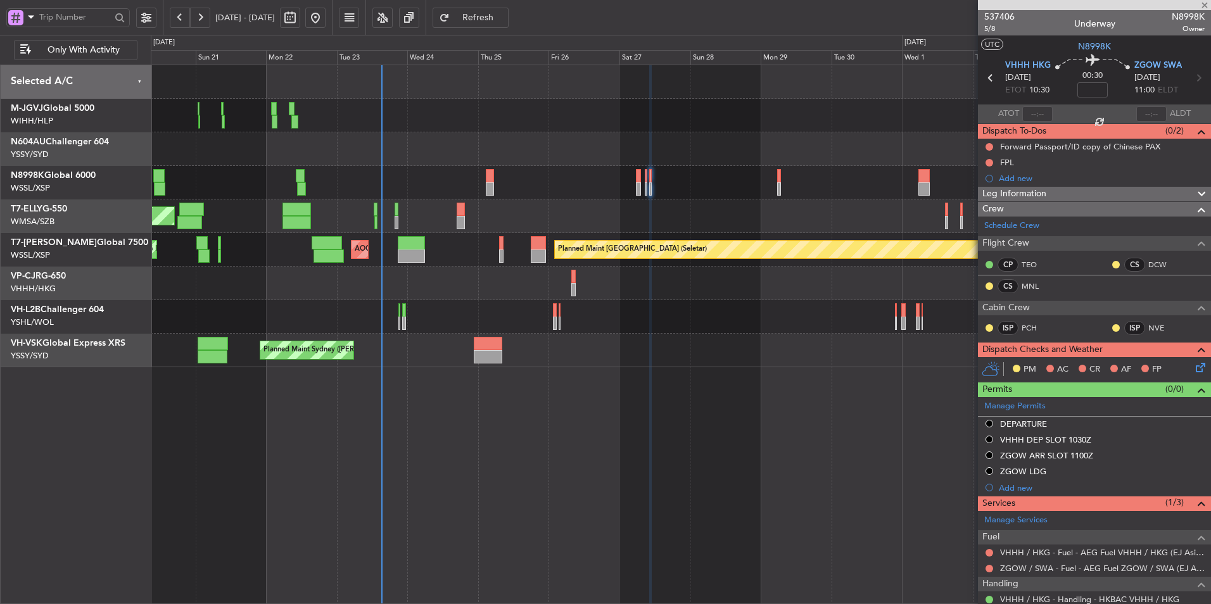
type input "3"
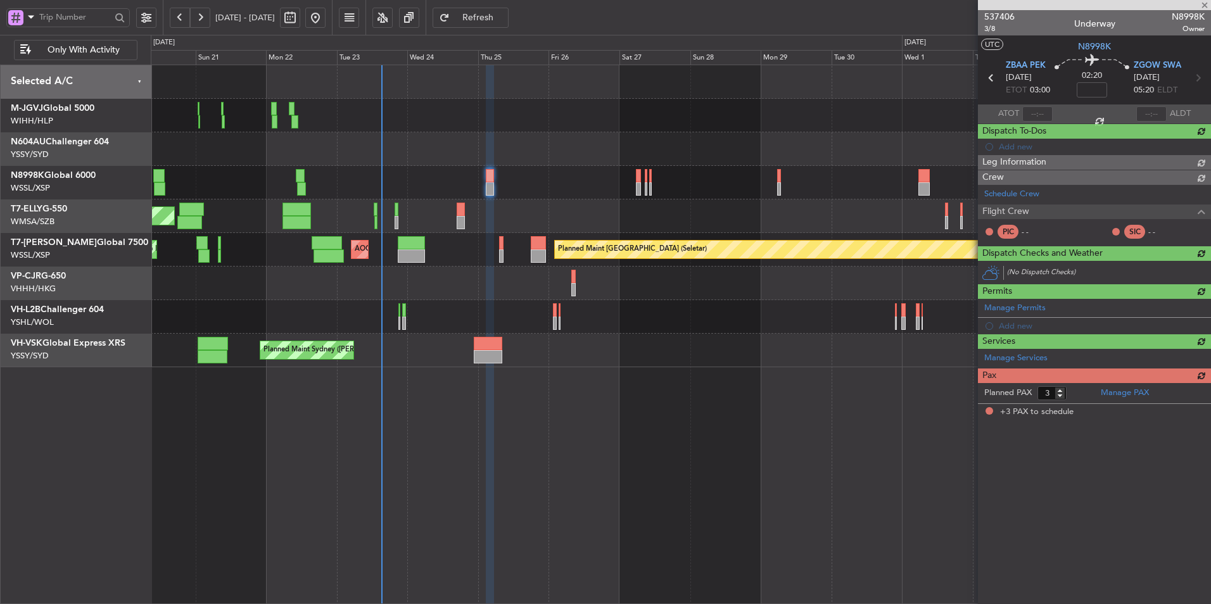
click at [571, 136] on div at bounding box center [681, 149] width 1060 height 34
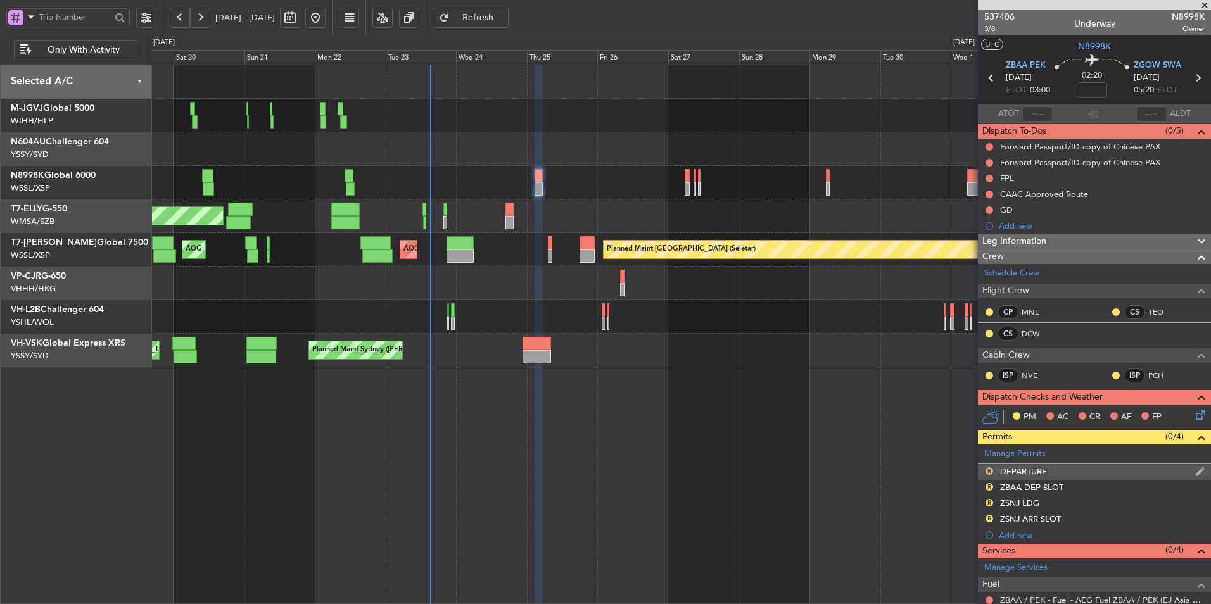
click at [987, 471] on button "R" at bounding box center [990, 471] width 8 height 8
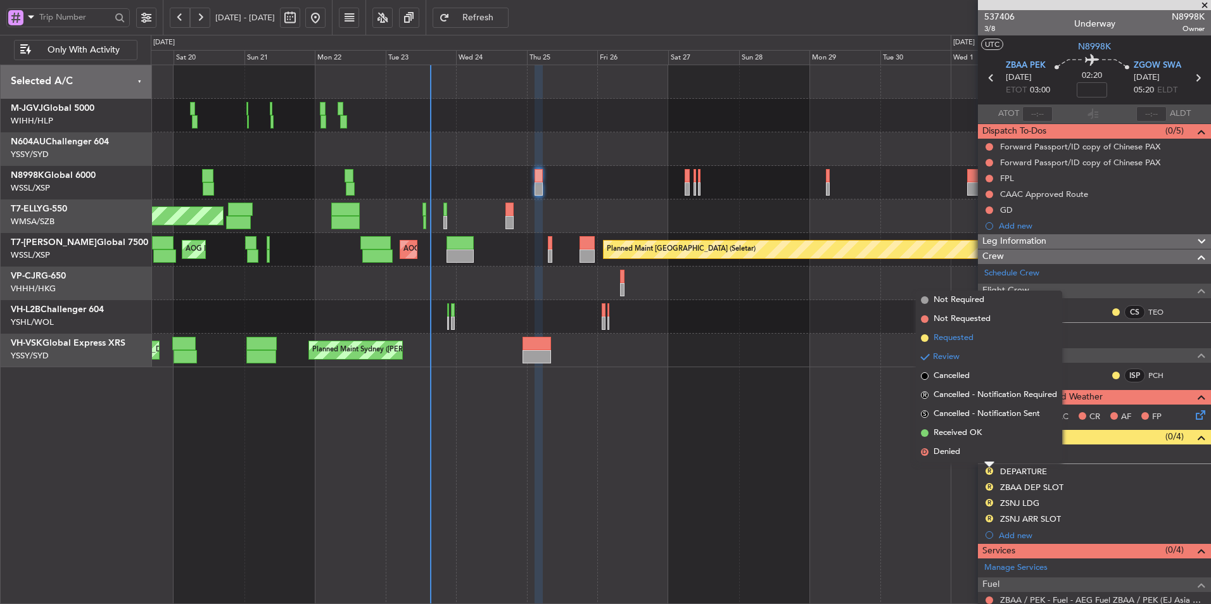
click at [955, 344] on li "Requested" at bounding box center [989, 338] width 146 height 19
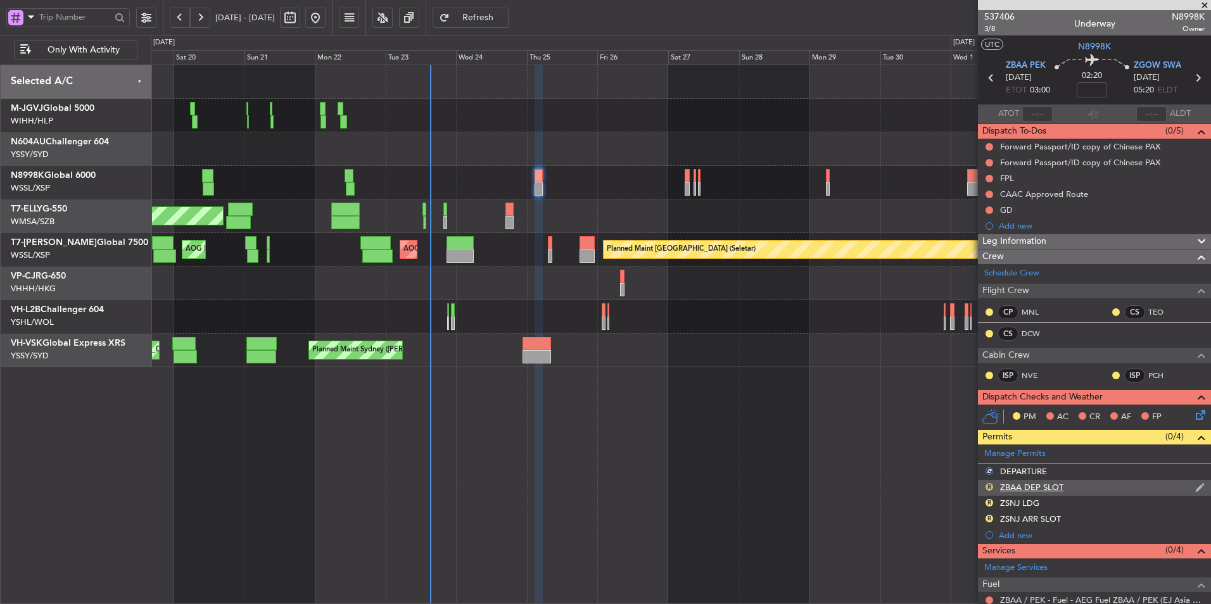
click at [987, 486] on button "R" at bounding box center [990, 487] width 8 height 8
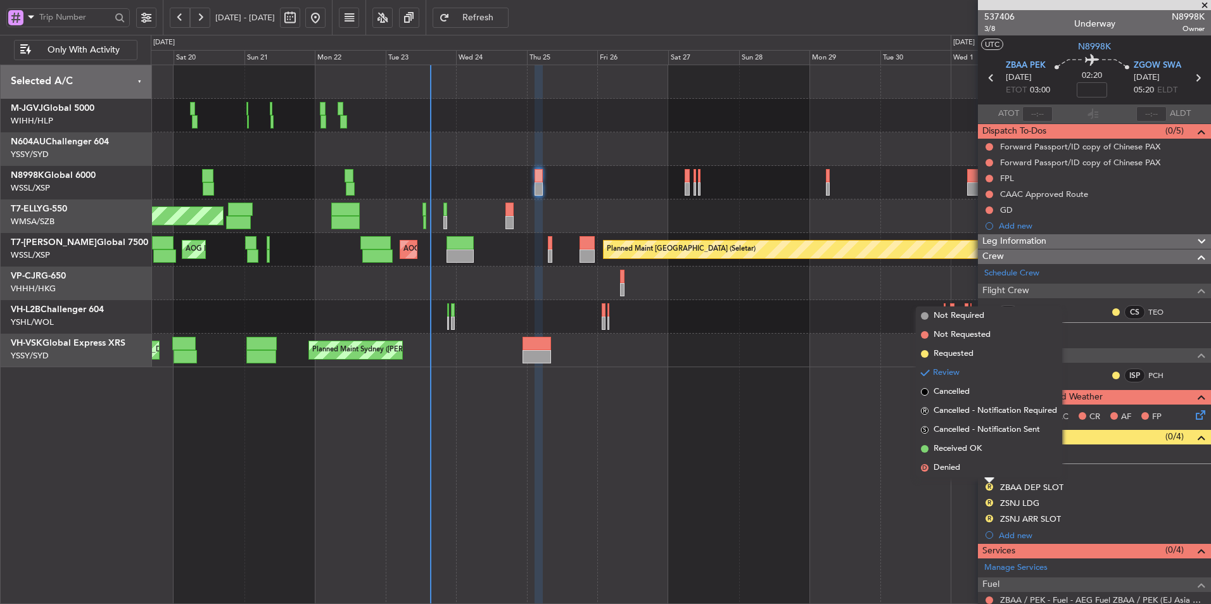
click at [960, 353] on span "Requested" at bounding box center [954, 354] width 40 height 13
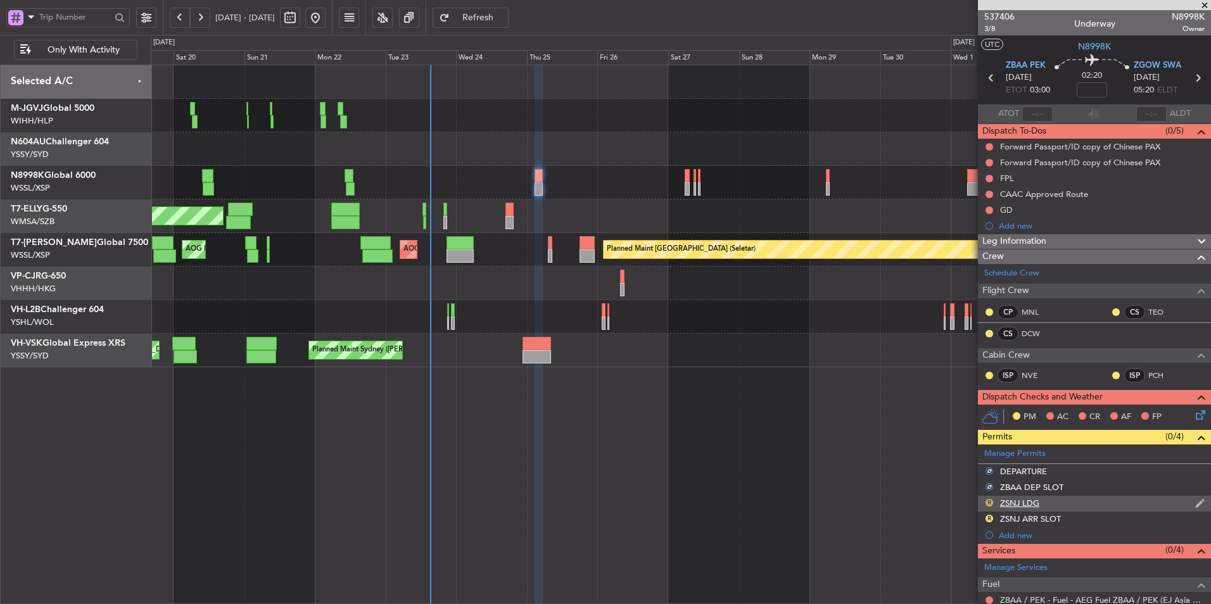
click at [989, 504] on button "R" at bounding box center [990, 503] width 8 height 8
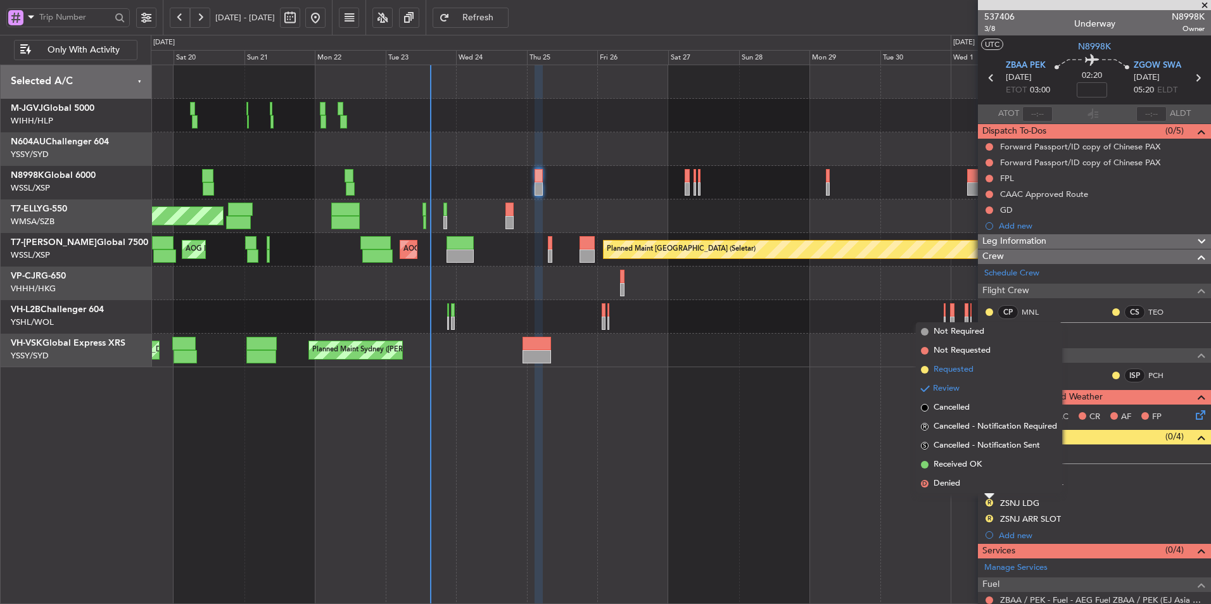
click at [967, 373] on span "Requested" at bounding box center [954, 370] width 40 height 13
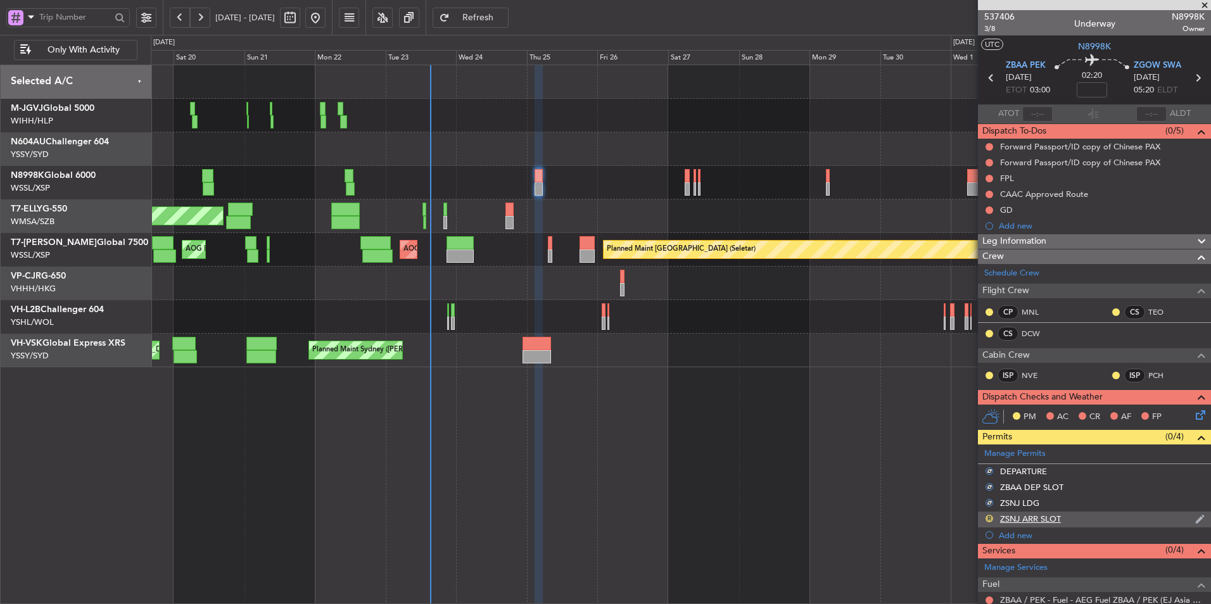
click at [990, 519] on button "R" at bounding box center [990, 519] width 8 height 8
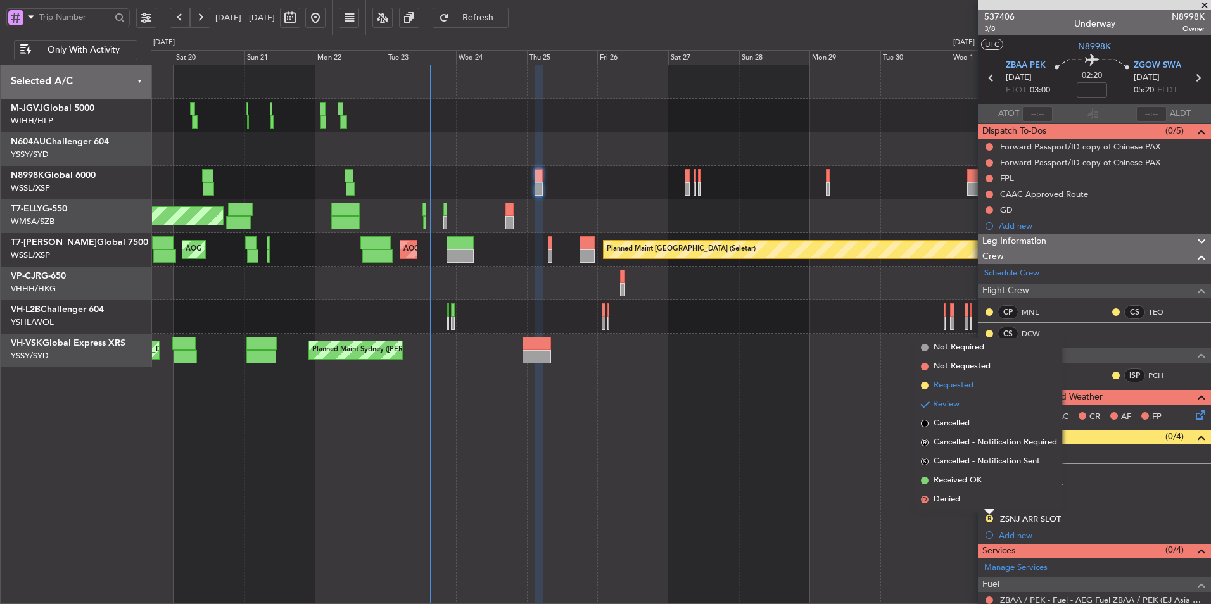
click at [973, 384] on span "Requested" at bounding box center [954, 385] width 40 height 13
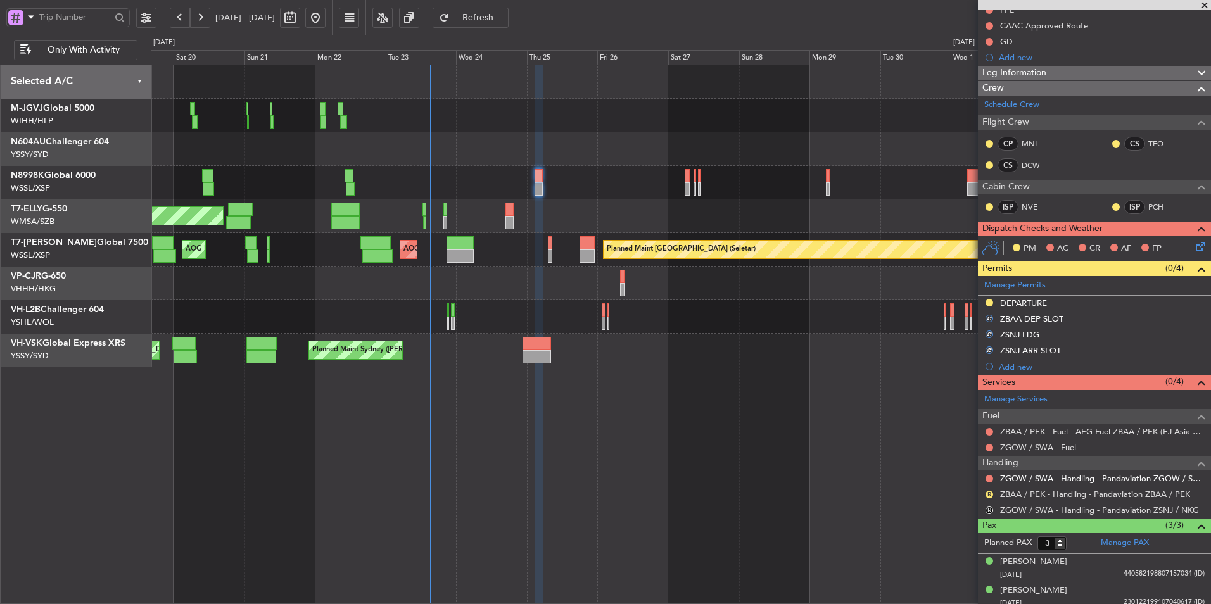
scroll to position [203, 0]
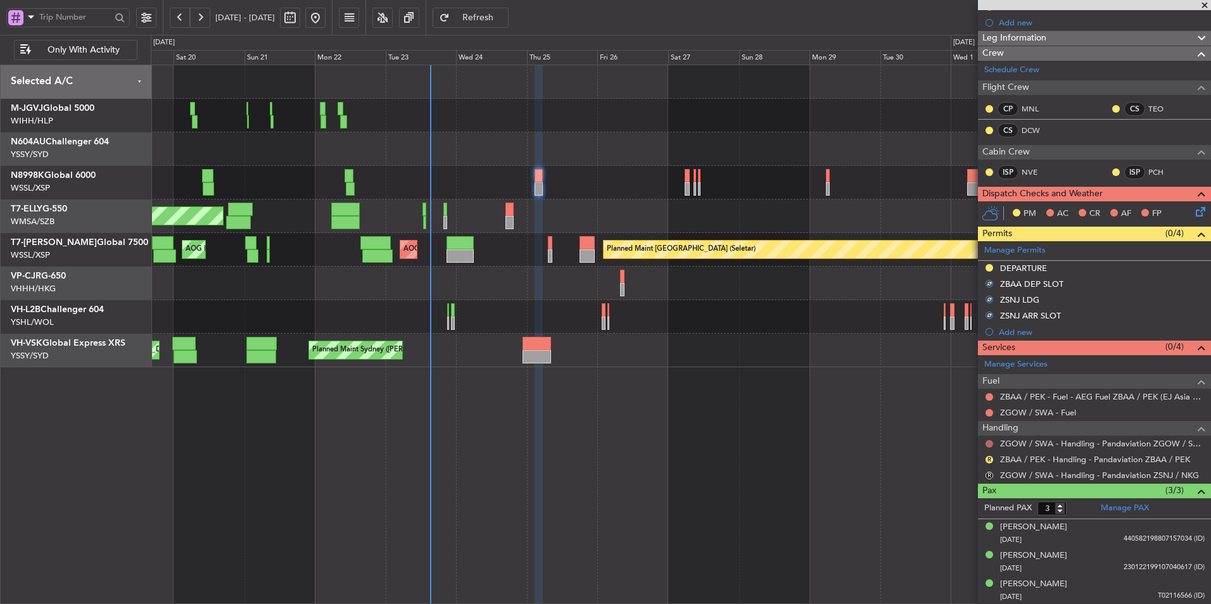
click at [988, 440] on button at bounding box center [990, 444] width 8 height 8
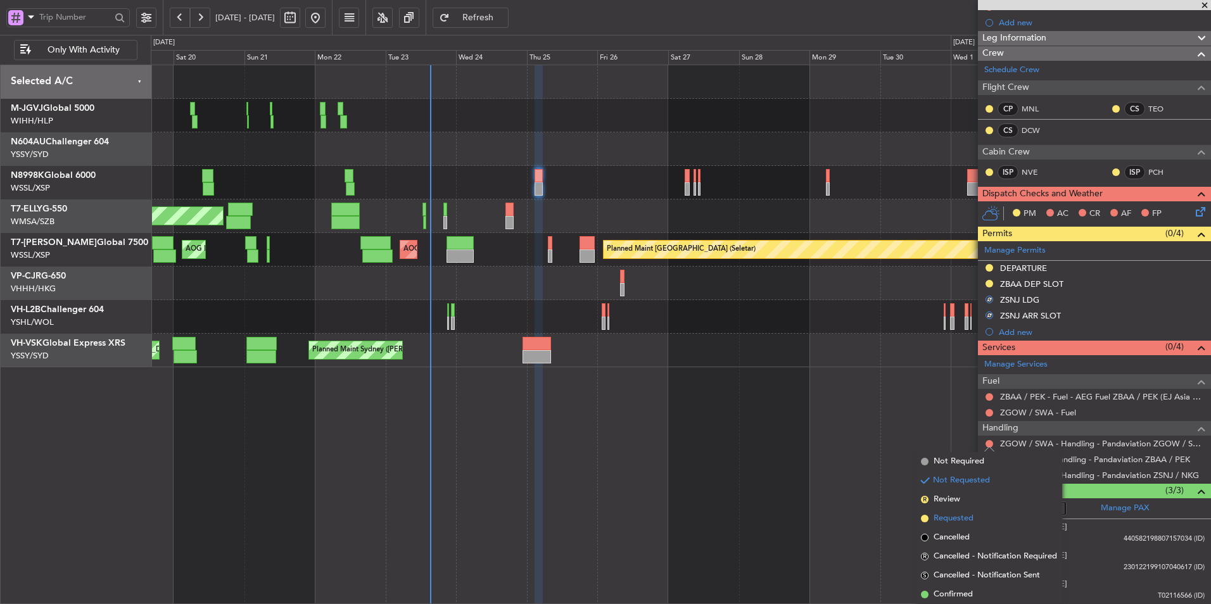
click at [962, 516] on span "Requested" at bounding box center [954, 518] width 40 height 13
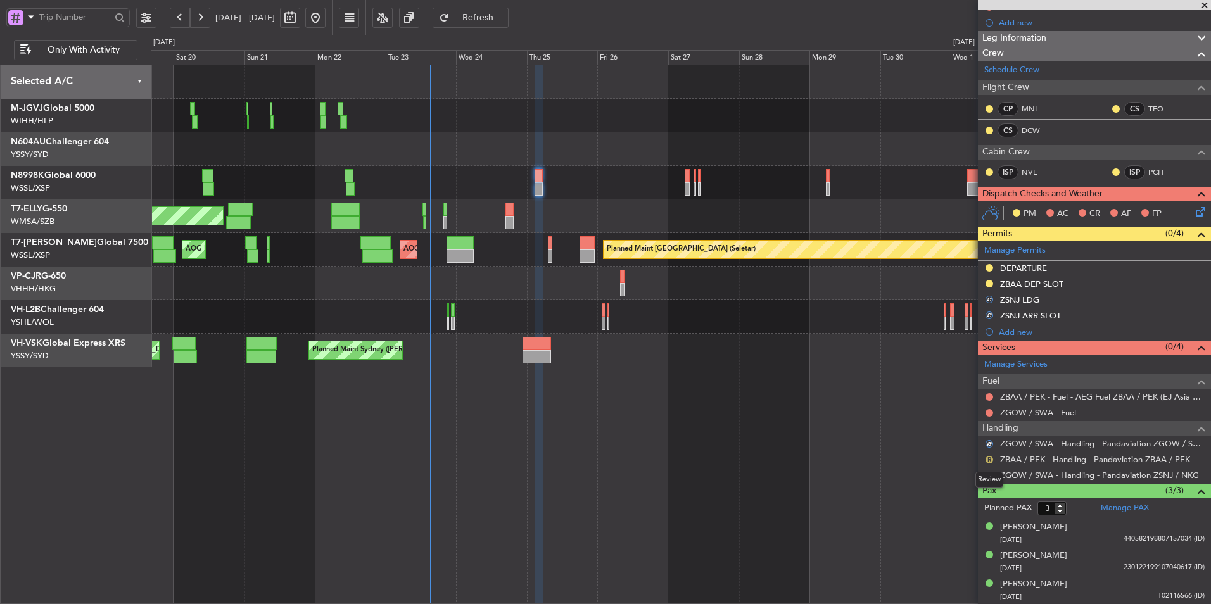
click at [987, 459] on button "R" at bounding box center [990, 460] width 8 height 8
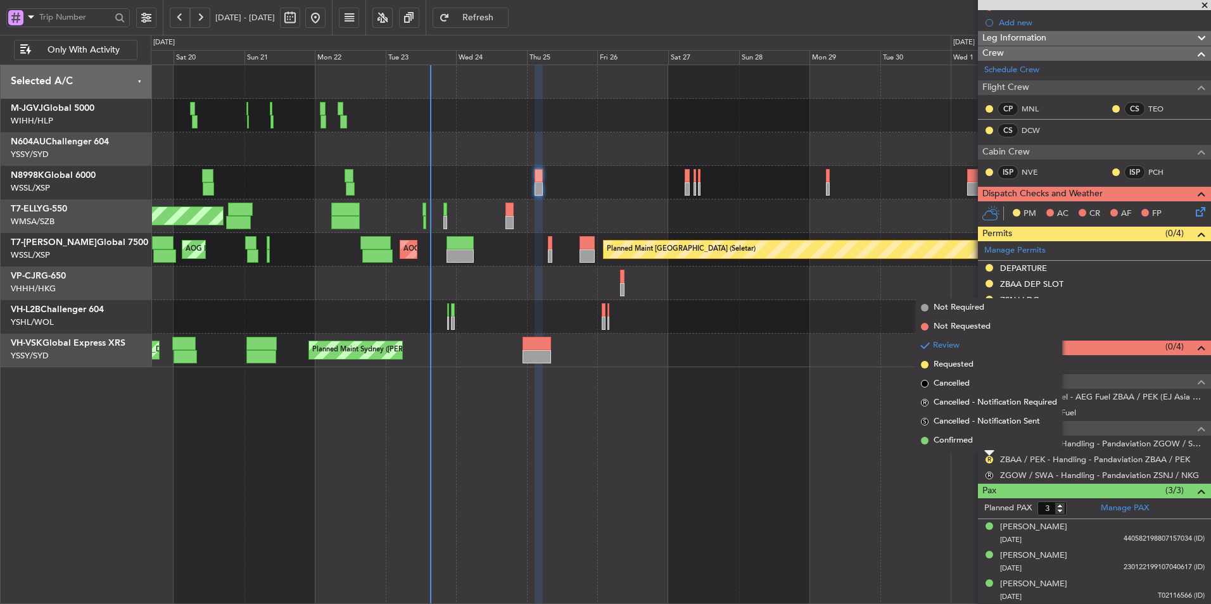
click at [958, 369] on span "Requested" at bounding box center [954, 364] width 40 height 13
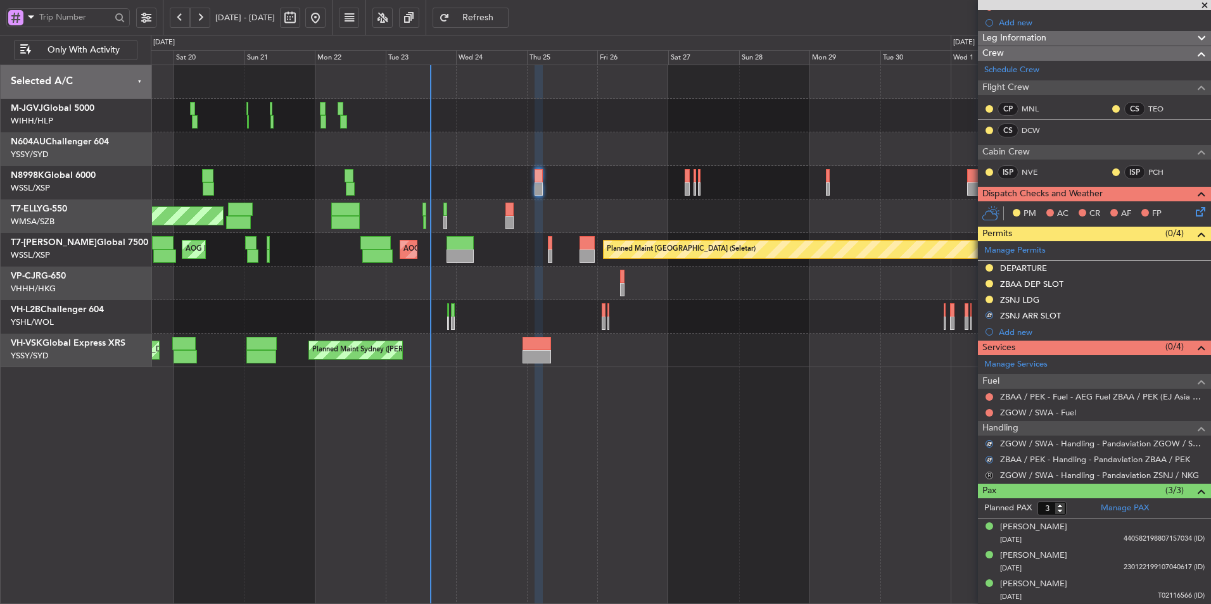
click at [990, 476] on button "R" at bounding box center [990, 476] width 8 height 8
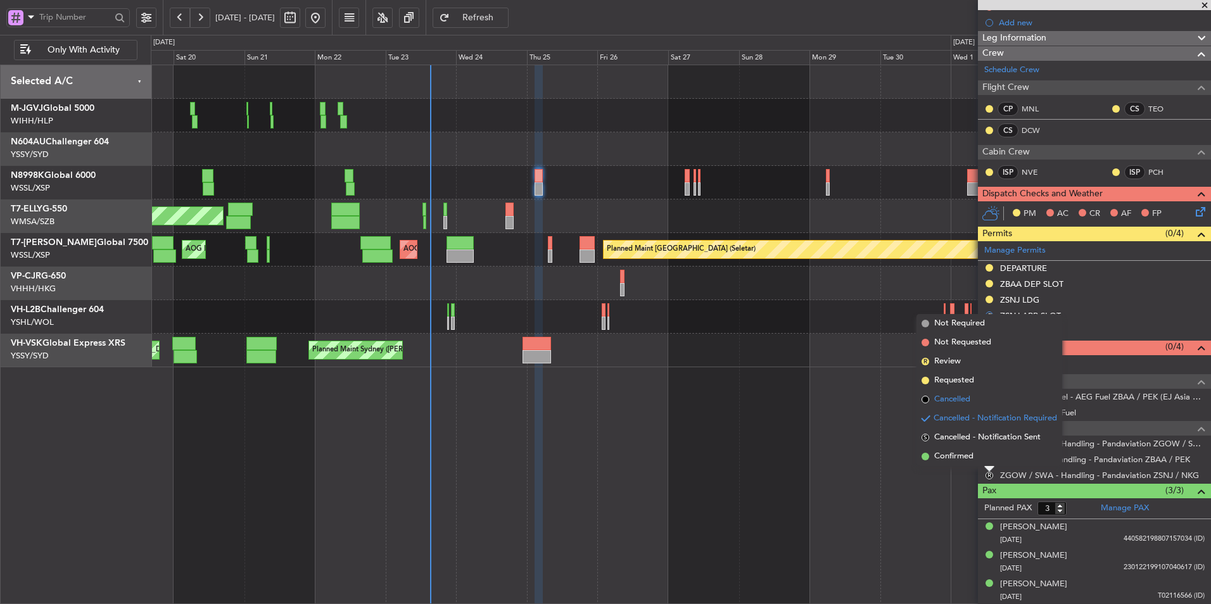
click at [956, 404] on span "Cancelled" at bounding box center [952, 399] width 36 height 13
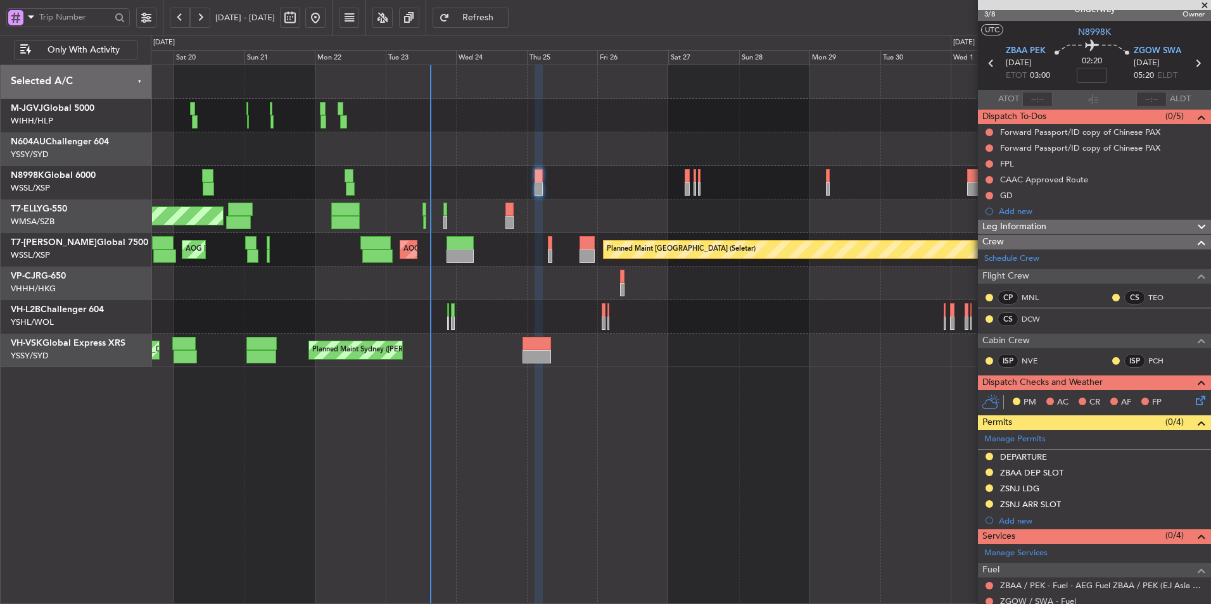
scroll to position [13, 0]
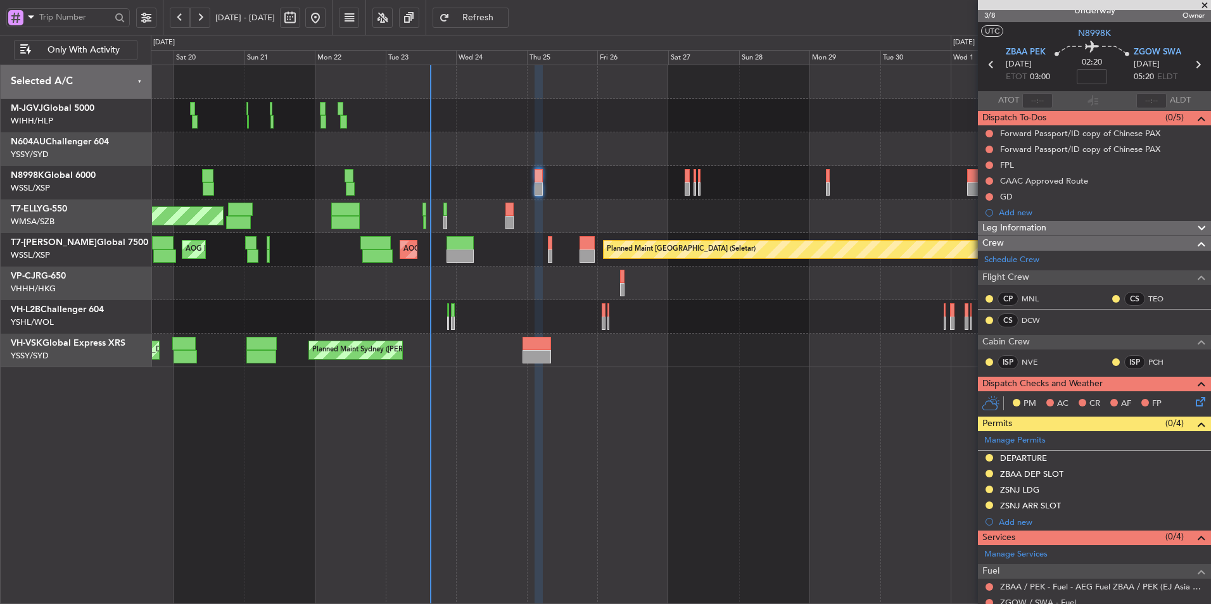
click at [1012, 488] on div "ZSNJ LDG" at bounding box center [1019, 490] width 39 height 11
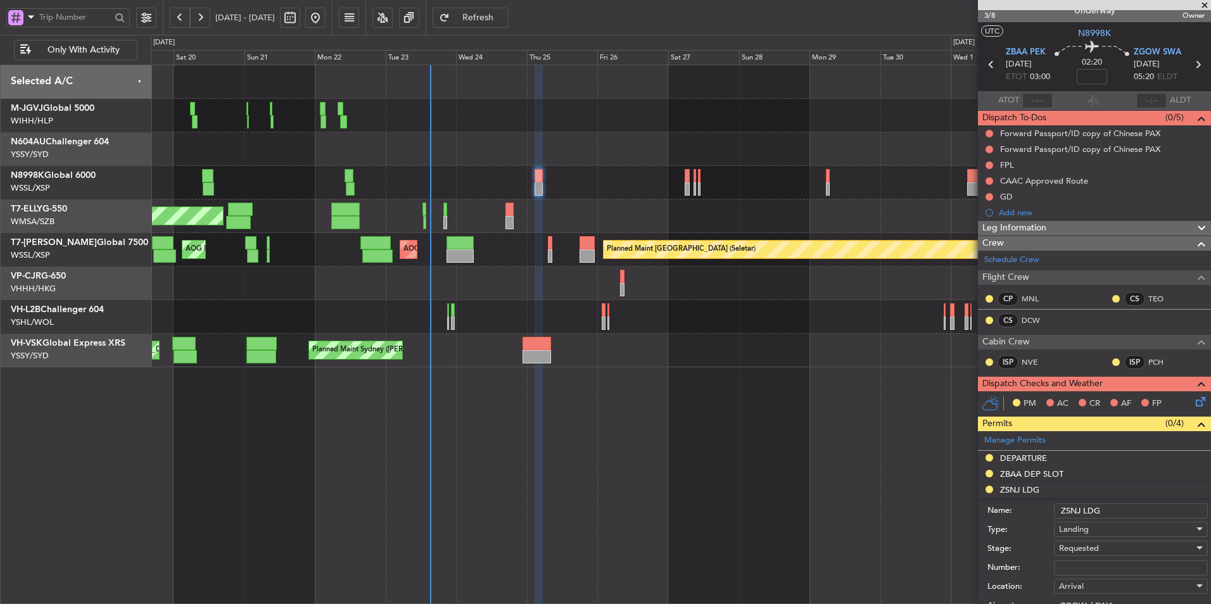
drag, startPoint x: 1083, startPoint y: 511, endPoint x: 1034, endPoint y: 511, distance: 49.4
click at [1034, 511] on div "Name: ZSNJ LDG" at bounding box center [1097, 511] width 220 height 19
drag, startPoint x: 1088, startPoint y: 507, endPoint x: 1036, endPoint y: 505, distance: 52.0
click at [1036, 505] on div "Name: ZGOW LDG" at bounding box center [1097, 511] width 220 height 19
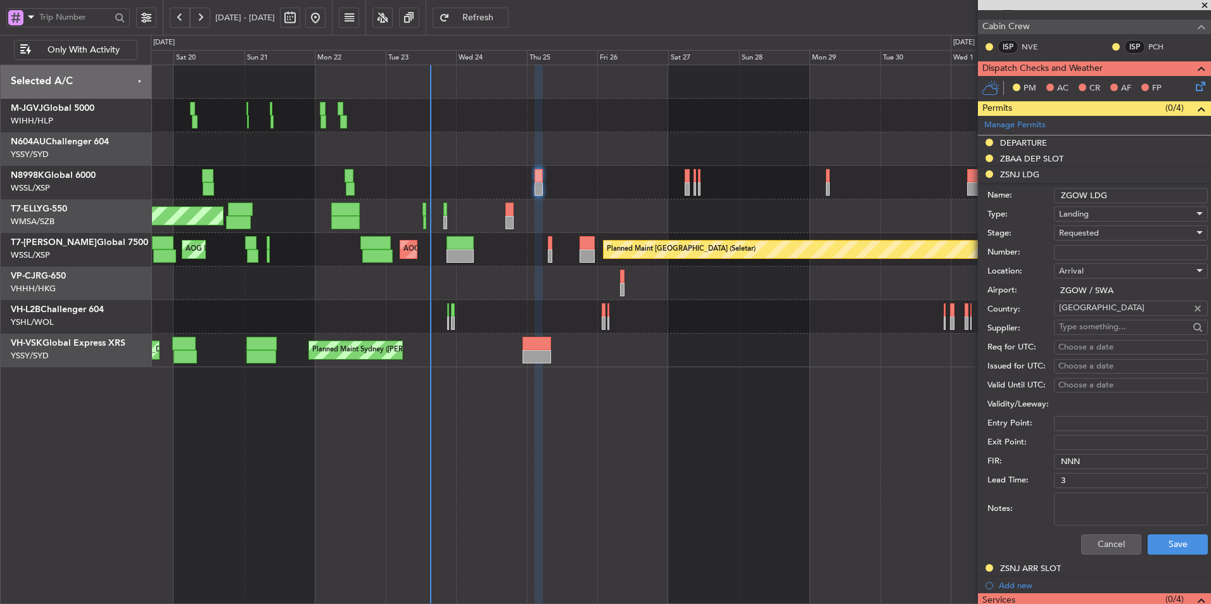
scroll to position [330, 0]
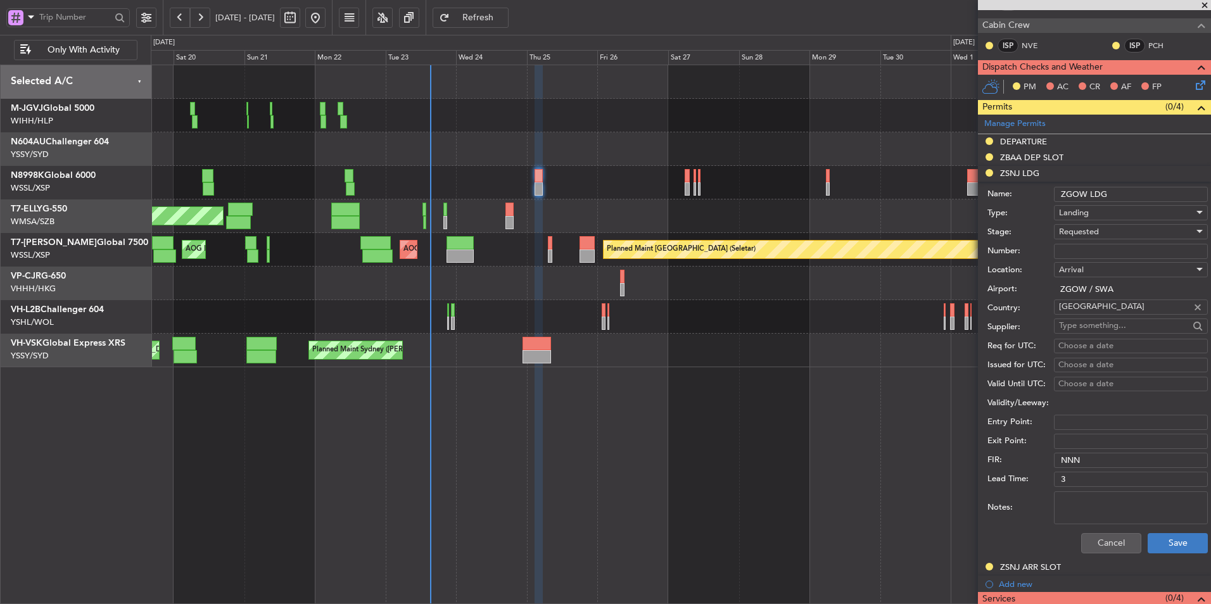
type input "ZGOW LDG"
click at [1160, 534] on button "Save" at bounding box center [1178, 543] width 60 height 20
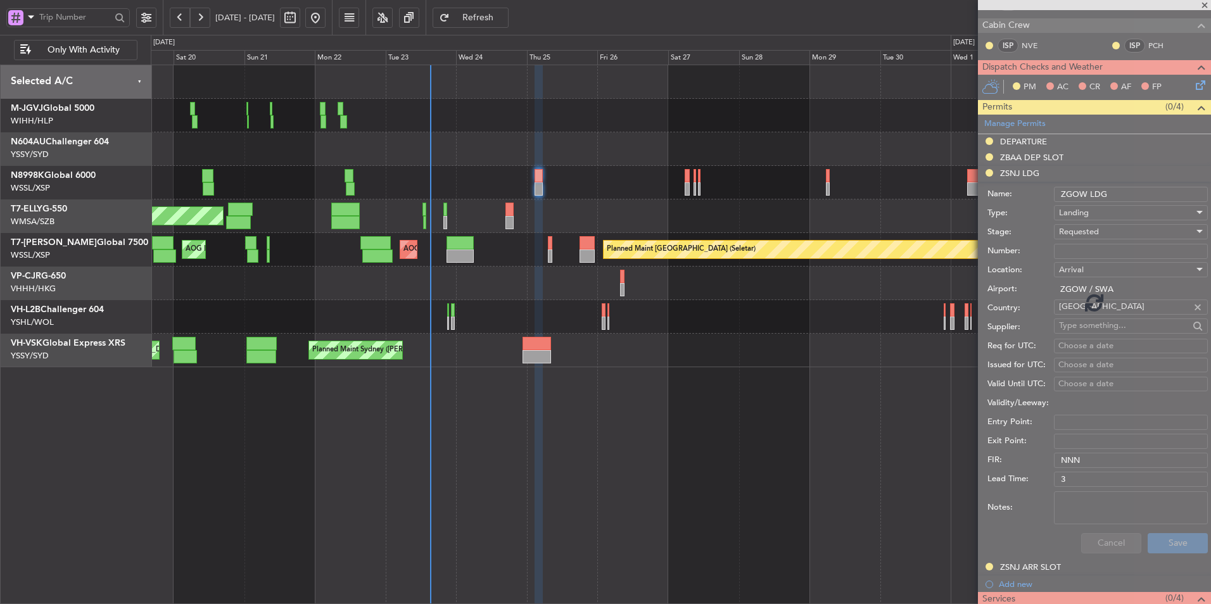
scroll to position [203, 0]
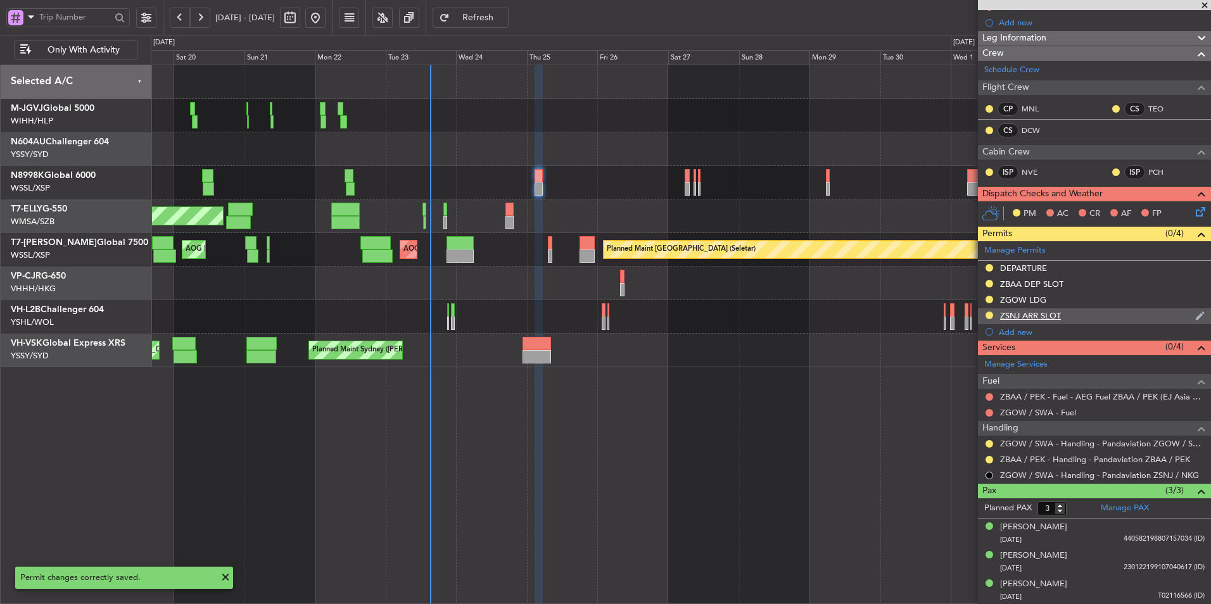
click at [1037, 317] on div "ZSNJ ARR SLOT" at bounding box center [1030, 315] width 61 height 11
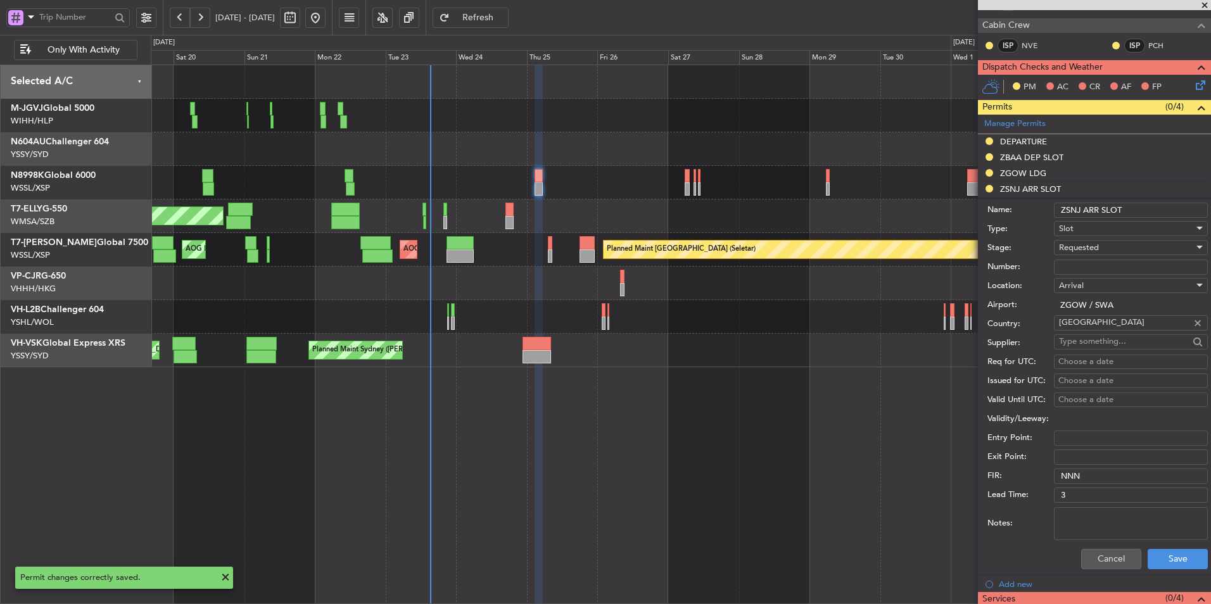
drag, startPoint x: 1079, startPoint y: 214, endPoint x: 1028, endPoint y: 213, distance: 50.7
click at [1036, 213] on div "Name: ZSNJ ARR SLOT" at bounding box center [1097, 210] width 220 height 19
paste input "GOW"
type input "ZGOW ARR SLOT"
click at [1167, 549] on button "Save" at bounding box center [1178, 559] width 60 height 20
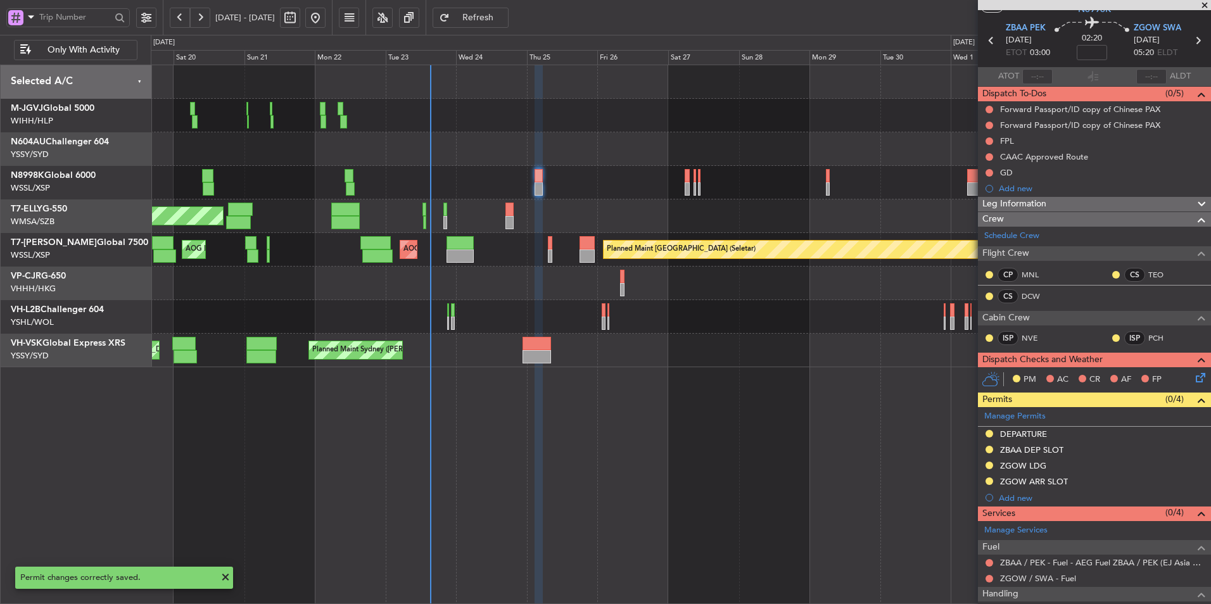
scroll to position [0, 0]
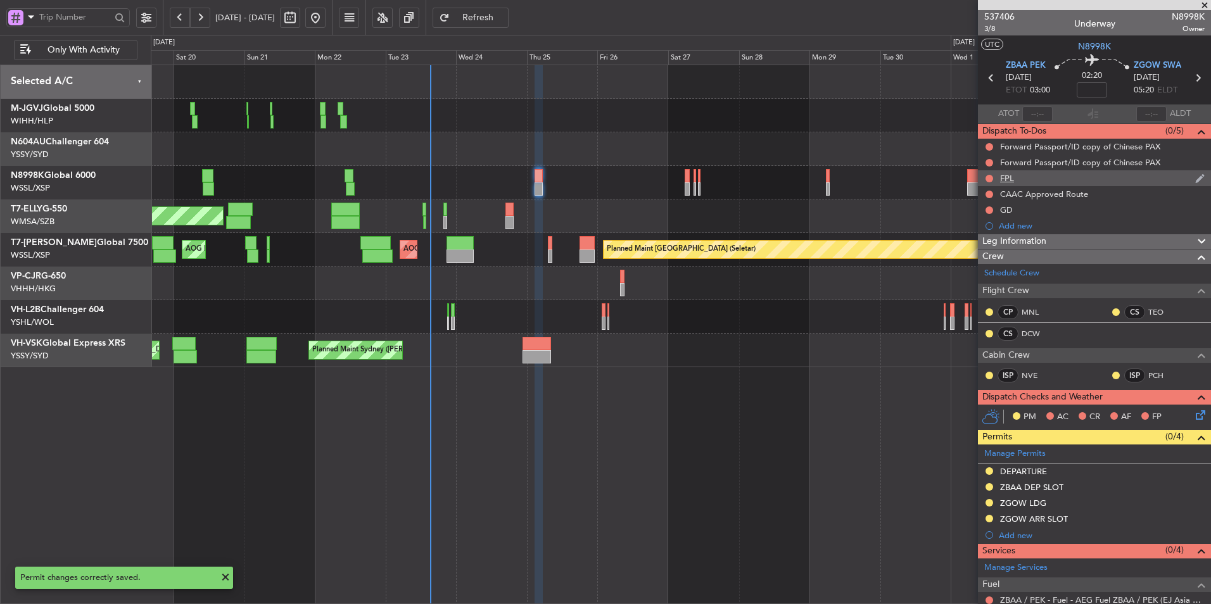
click at [1016, 175] on div "FPL" at bounding box center [1094, 178] width 233 height 16
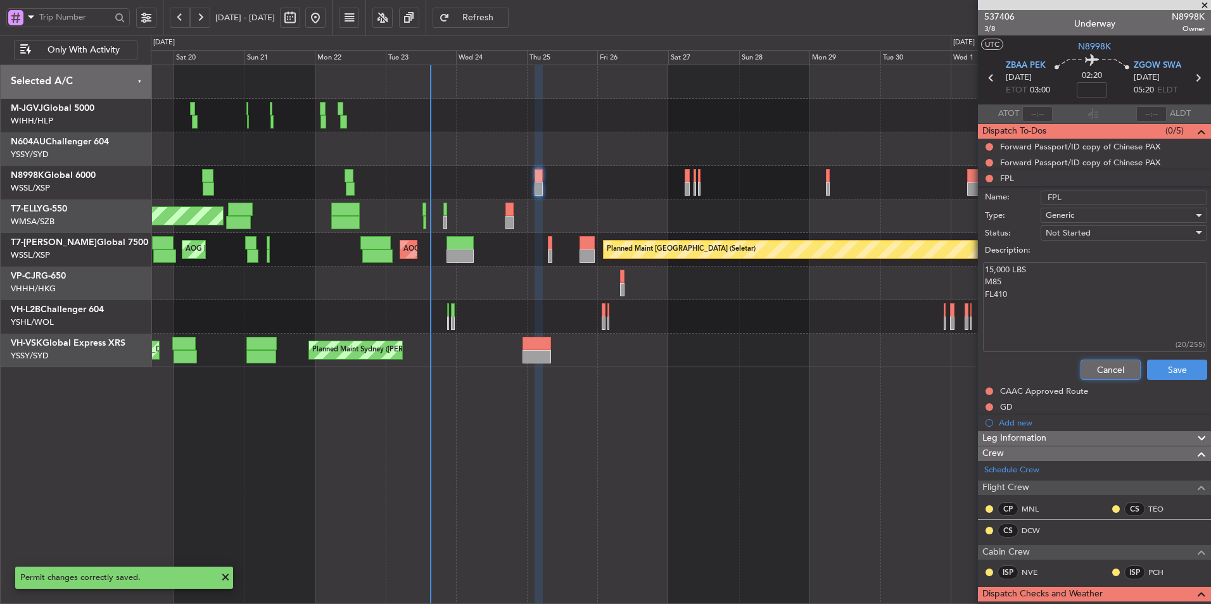
click at [1081, 364] on button "Cancel" at bounding box center [1111, 370] width 60 height 20
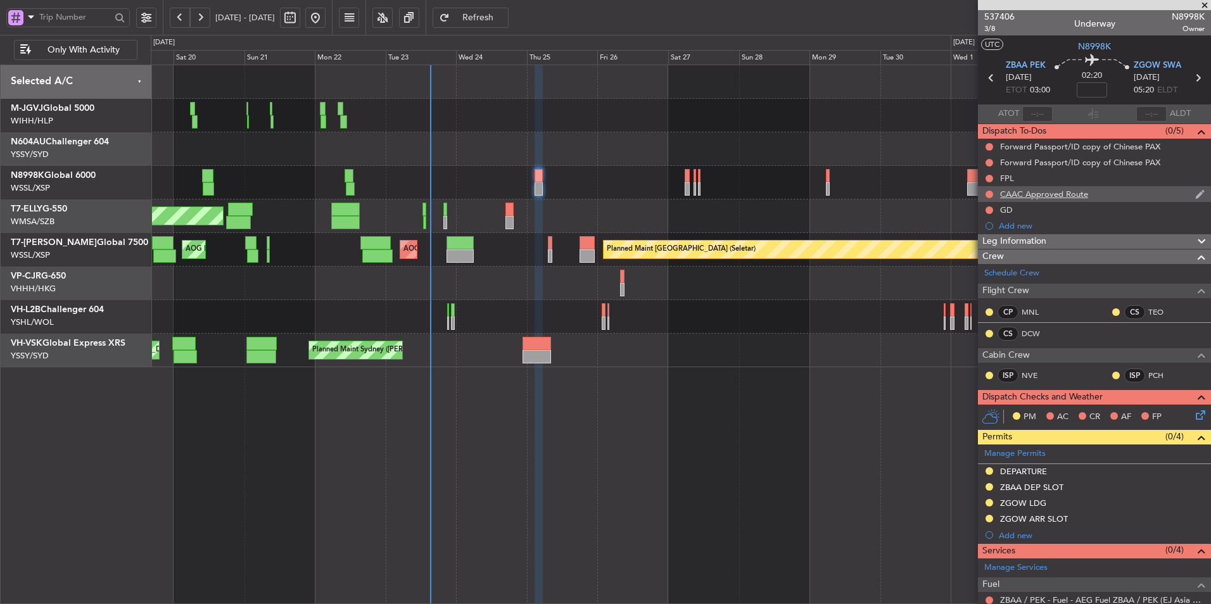
click at [1064, 191] on div "CAAC Approved Route" at bounding box center [1044, 194] width 88 height 11
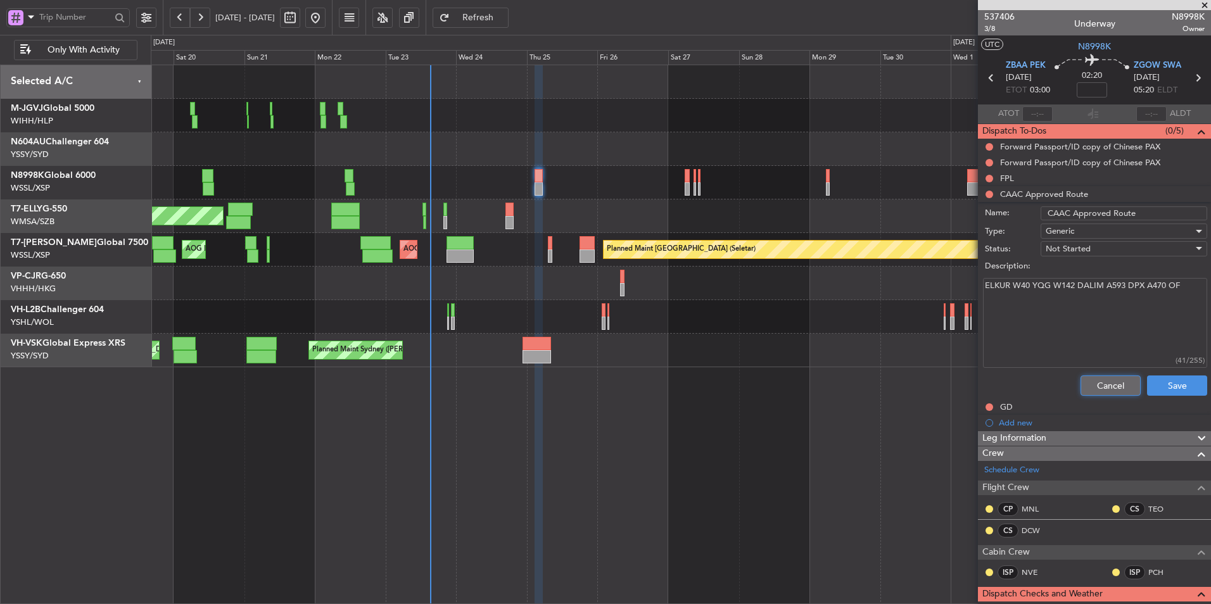
click at [1098, 386] on button "Cancel" at bounding box center [1111, 386] width 60 height 20
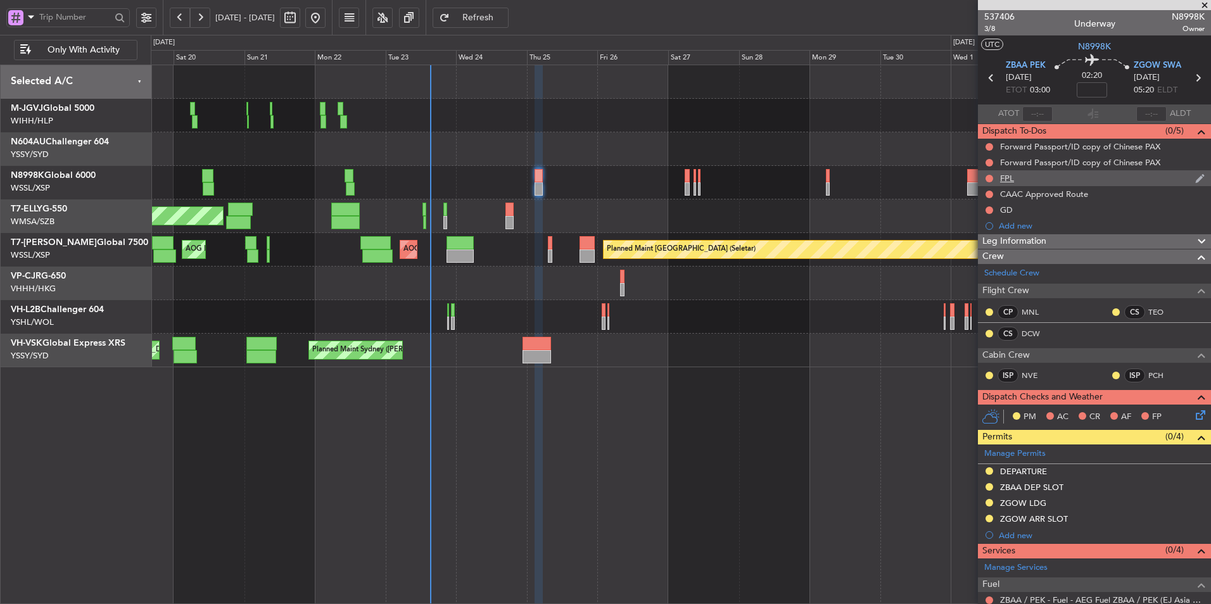
click at [1011, 180] on div "FPL" at bounding box center [1007, 178] width 14 height 11
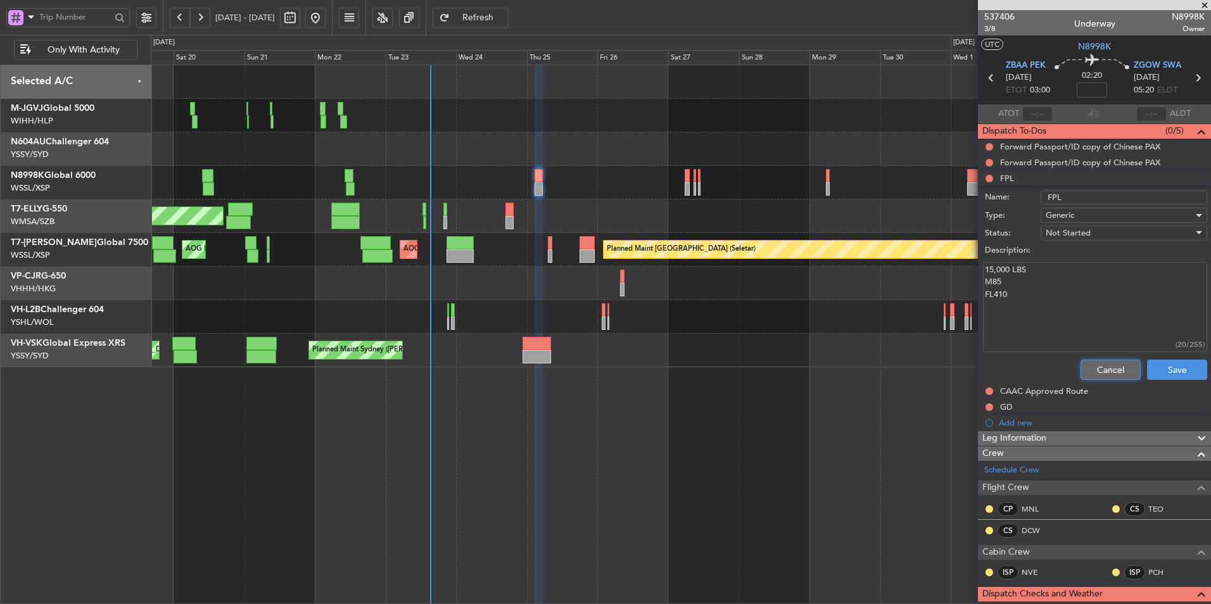
click at [1089, 368] on button "Cancel" at bounding box center [1111, 370] width 60 height 20
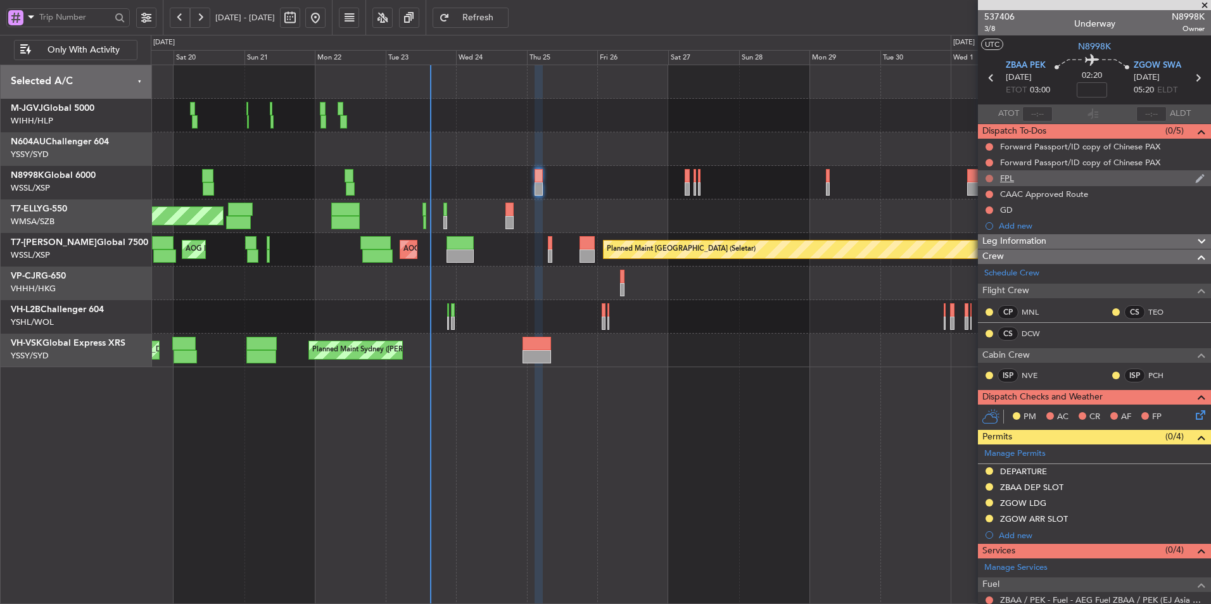
click at [991, 179] on button at bounding box center [990, 179] width 8 height 8
click at [983, 253] on span "Cancelled" at bounding box center [992, 253] width 36 height 13
click at [1024, 193] on div "CAAC Approved Route" at bounding box center [1044, 194] width 88 height 11
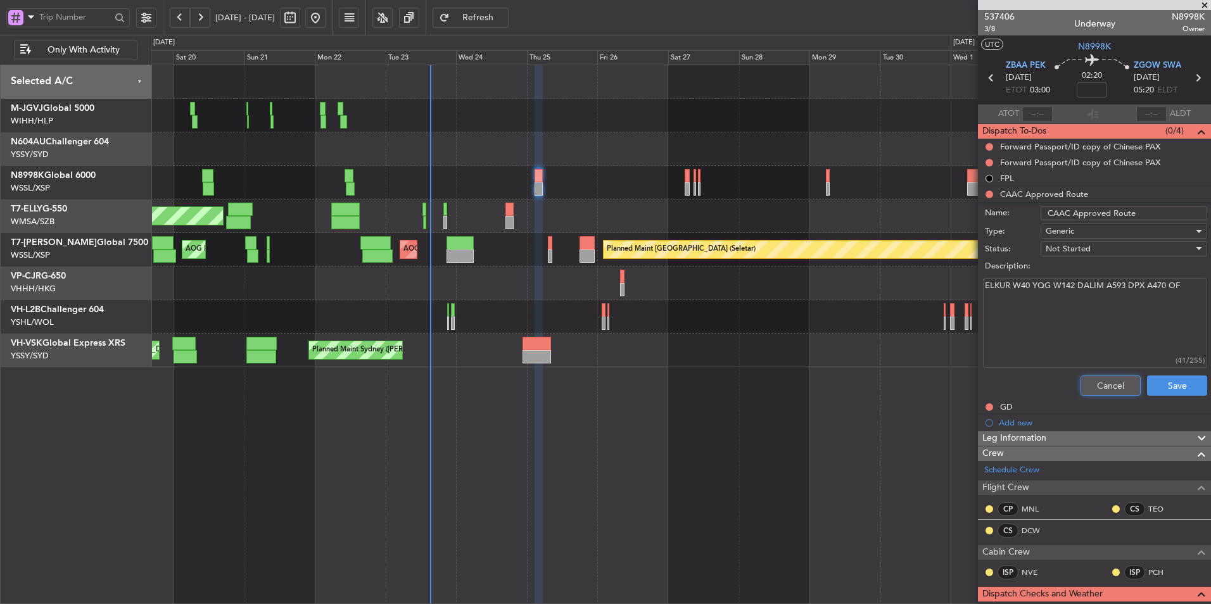
drag, startPoint x: 1082, startPoint y: 383, endPoint x: 1060, endPoint y: 306, distance: 80.0
click at [1083, 384] on button "Cancel" at bounding box center [1111, 386] width 60 height 20
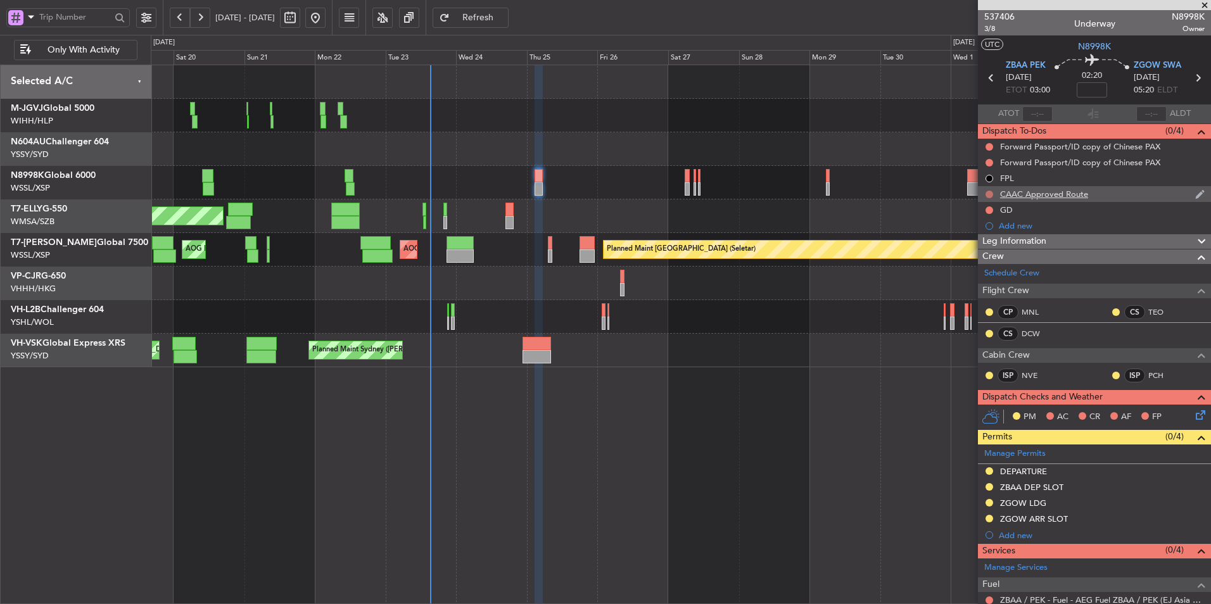
click at [986, 195] on button at bounding box center [990, 195] width 8 height 8
click at [982, 267] on span "Cancelled" at bounding box center [992, 269] width 36 height 13
click at [1006, 214] on div "GD" at bounding box center [1006, 210] width 13 height 11
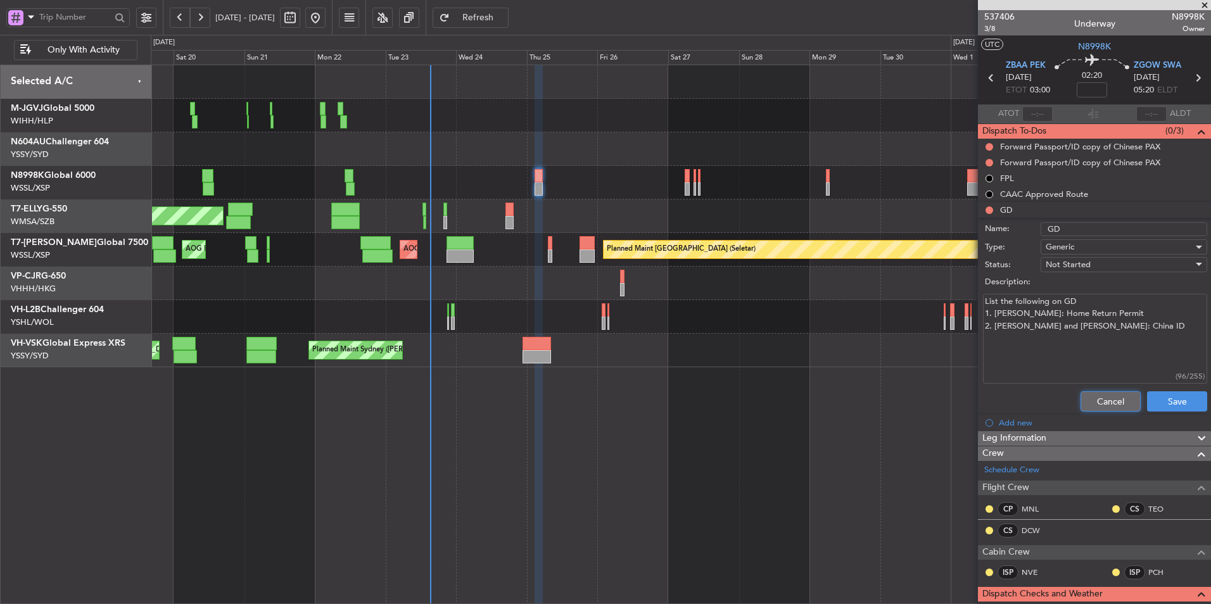
click at [1089, 400] on button "Cancel" at bounding box center [1111, 401] width 60 height 20
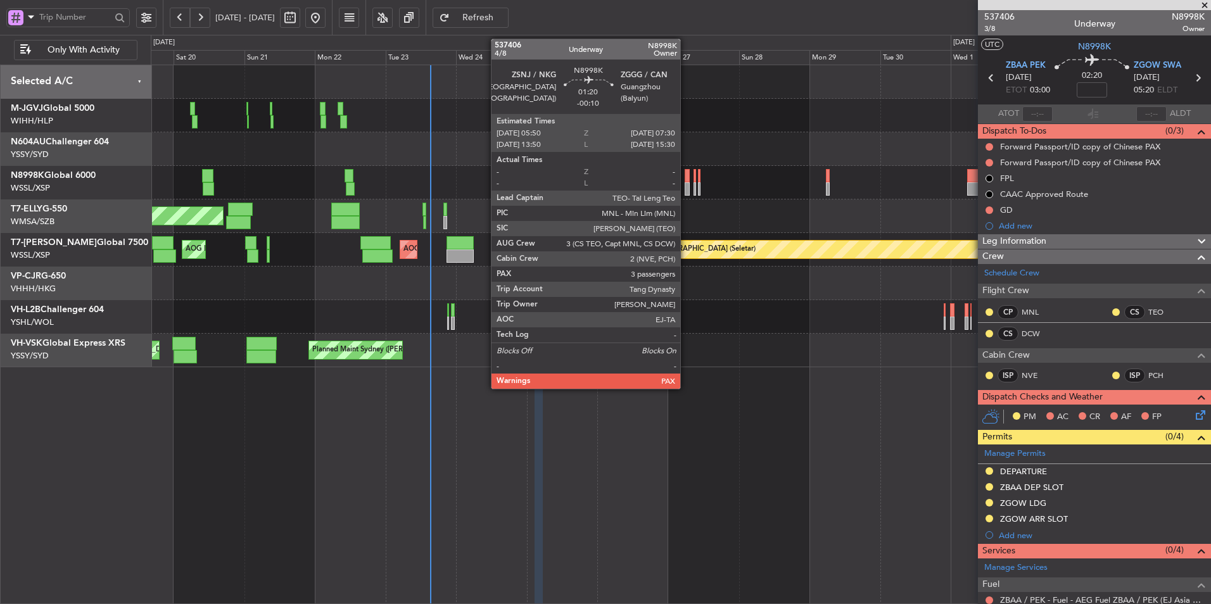
click at [686, 181] on div at bounding box center [687, 175] width 5 height 13
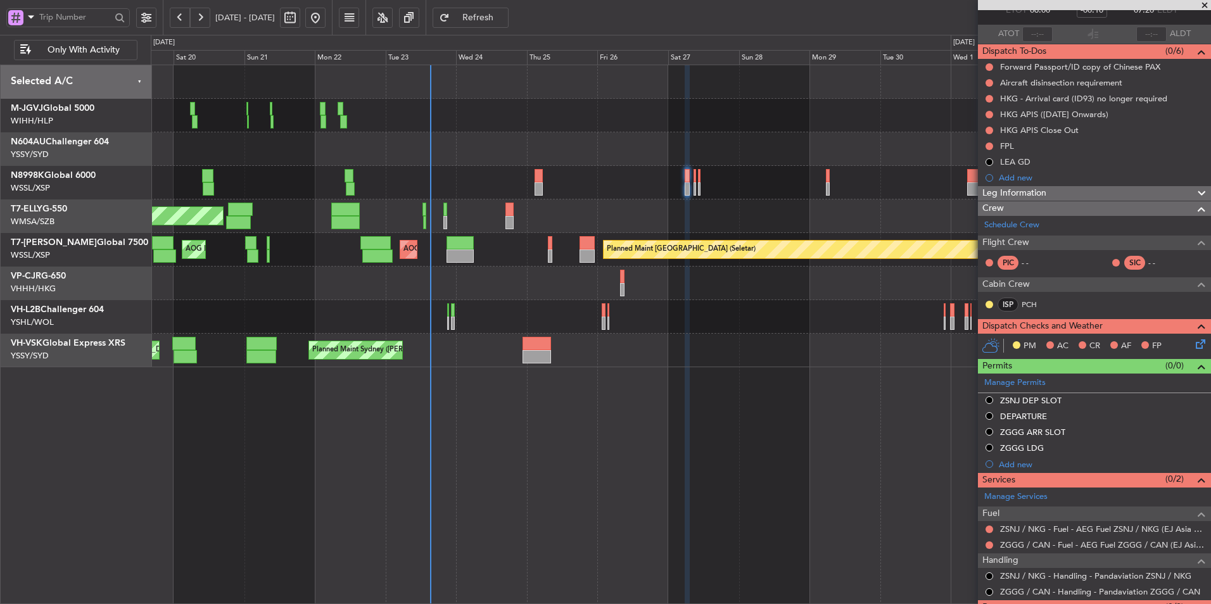
scroll to position [127, 0]
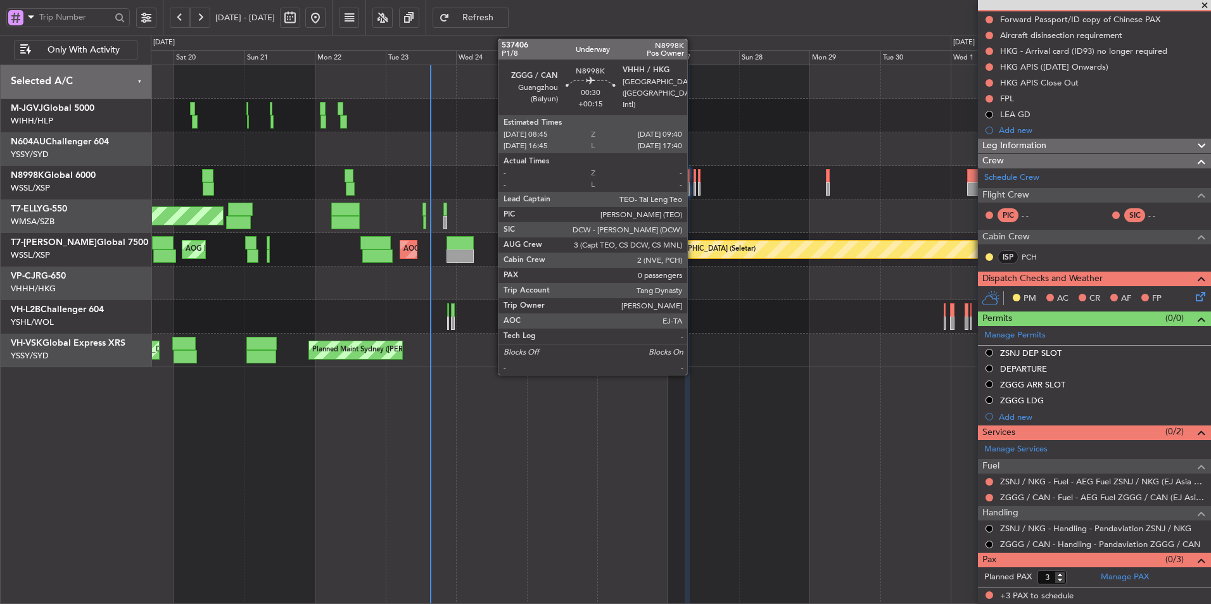
click at [694, 178] on div at bounding box center [695, 175] width 3 height 13
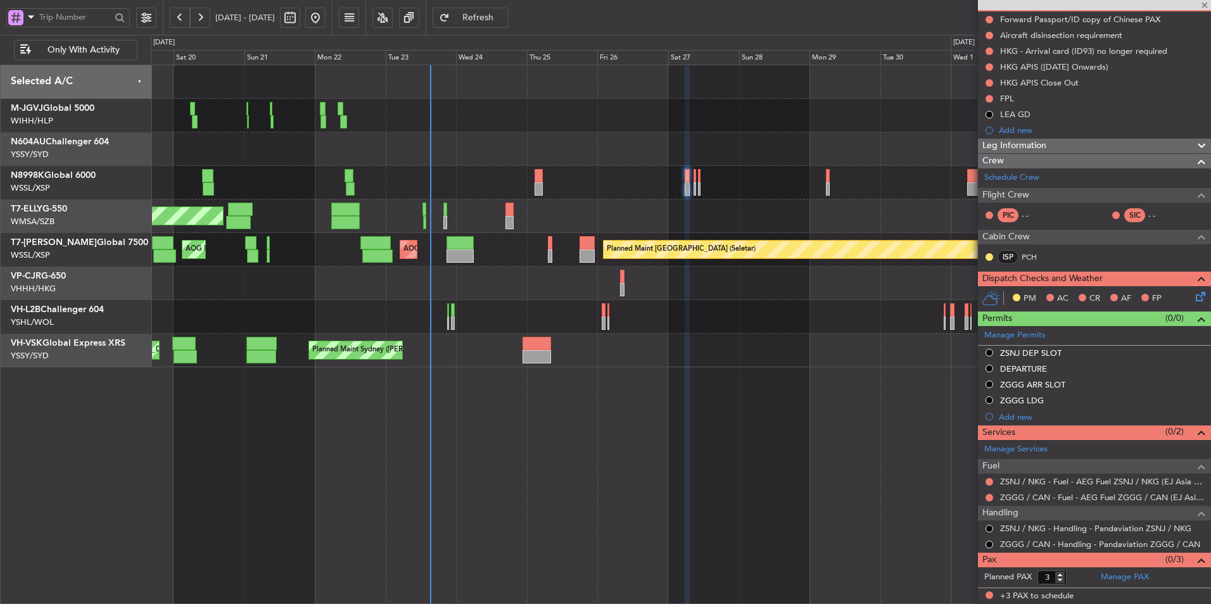
type input "+00:15"
type input "0"
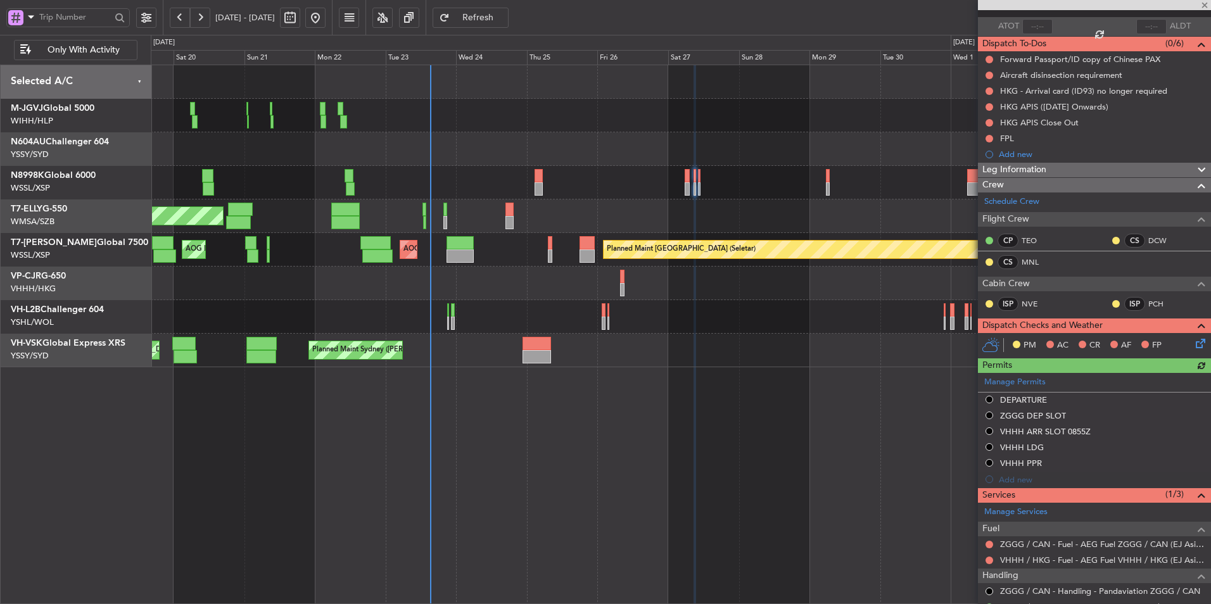
scroll to position [134, 0]
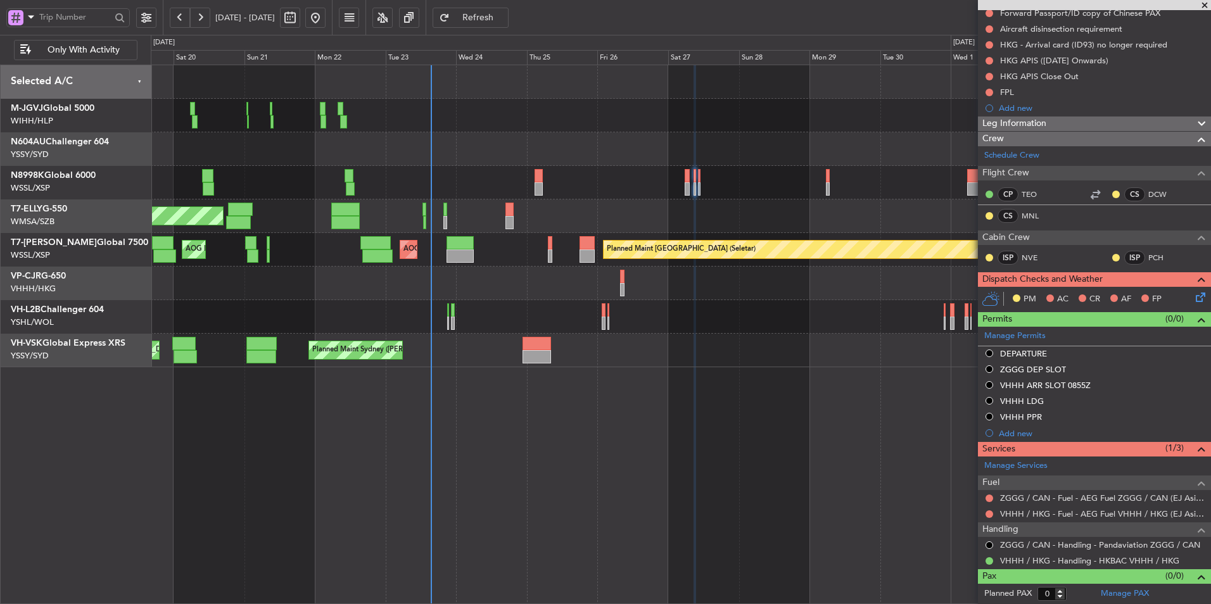
click at [651, 186] on div at bounding box center [681, 183] width 1060 height 34
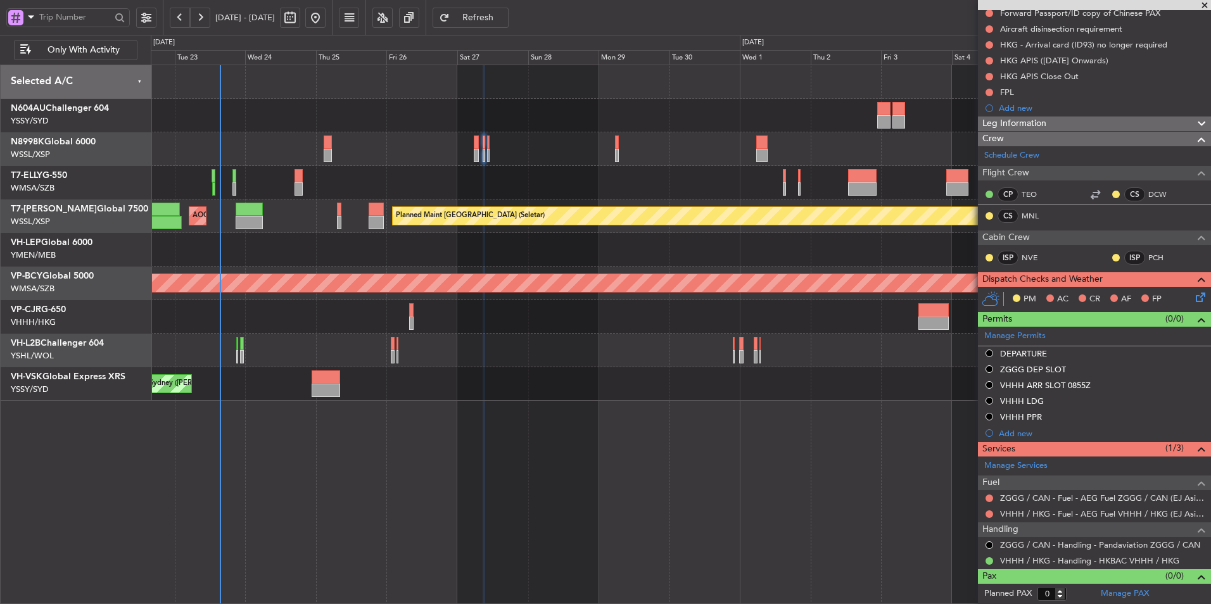
click at [766, 179] on div "Planned Maint [GEOGRAPHIC_DATA] ([GEOGRAPHIC_DATA] Intl) [PERSON_NAME] [GEOGRAP…" at bounding box center [681, 183] width 1060 height 34
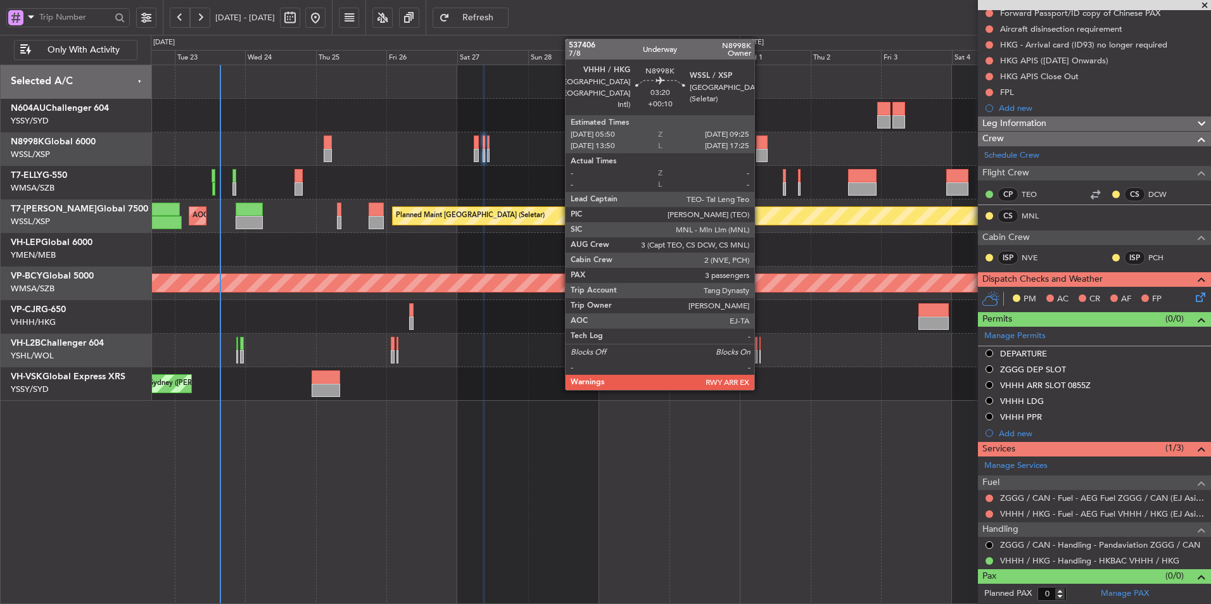
click at [760, 154] on div at bounding box center [761, 155] width 11 height 13
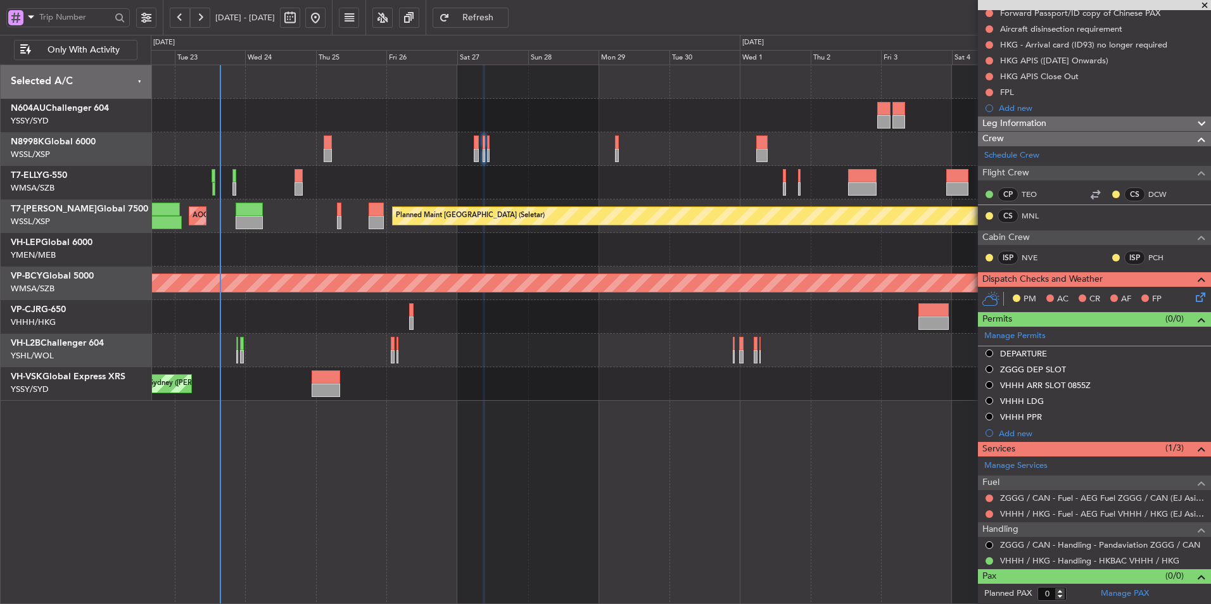
click at [746, 82] on div at bounding box center [681, 82] width 1060 height 34
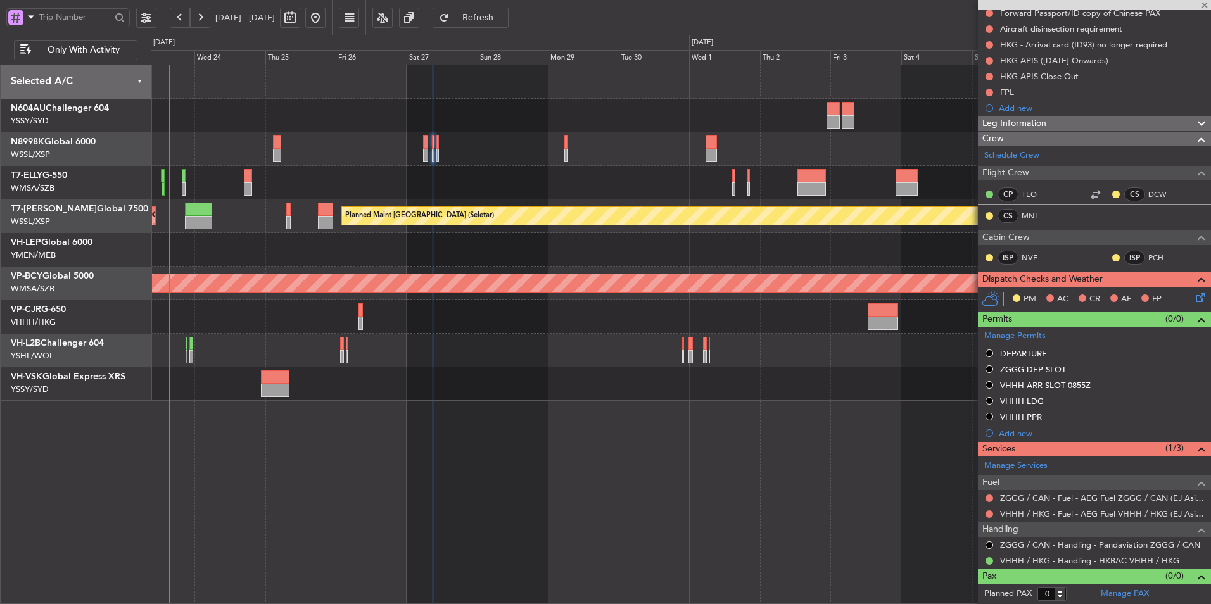
type input "+00:10"
type input "3"
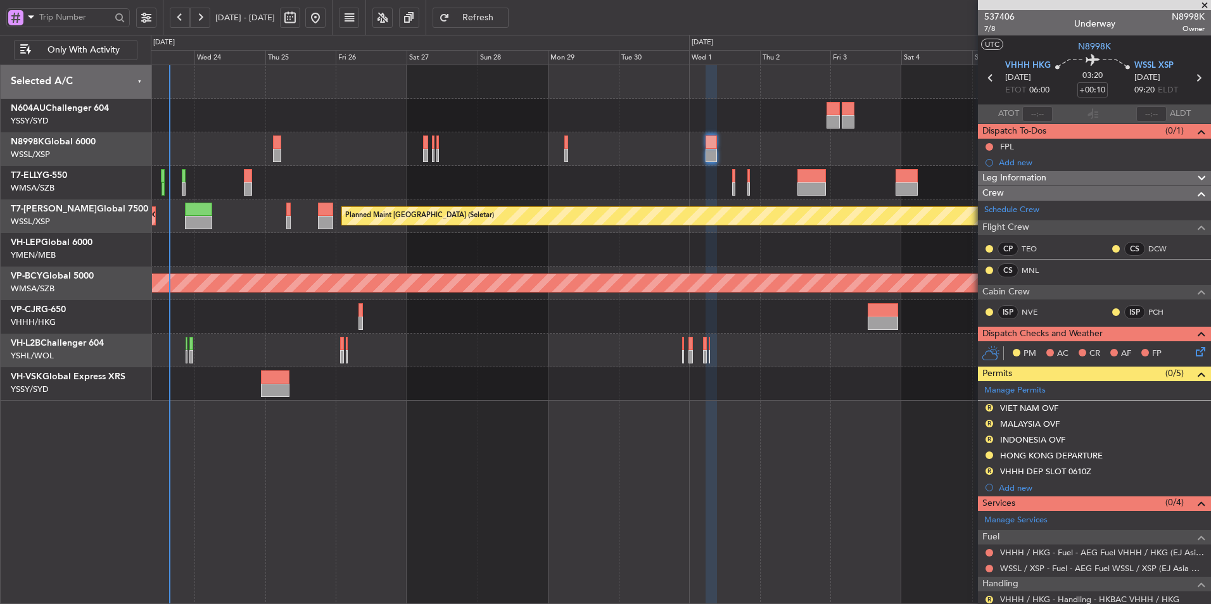
click at [614, 239] on div at bounding box center [681, 250] width 1060 height 34
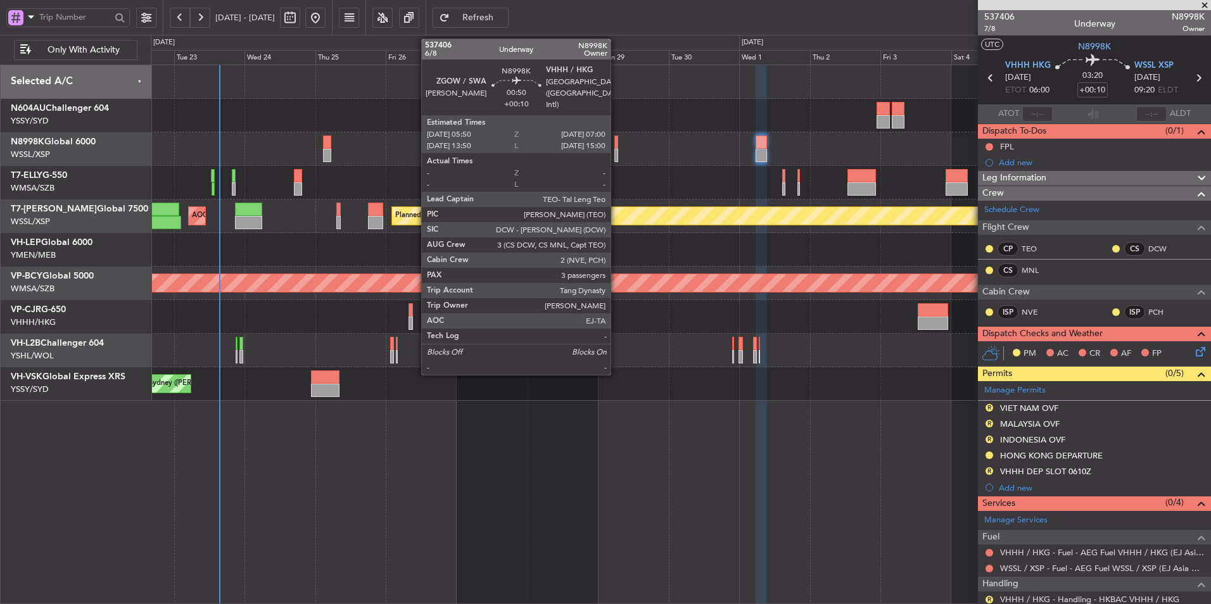
click at [616, 141] on div at bounding box center [616, 142] width 4 height 13
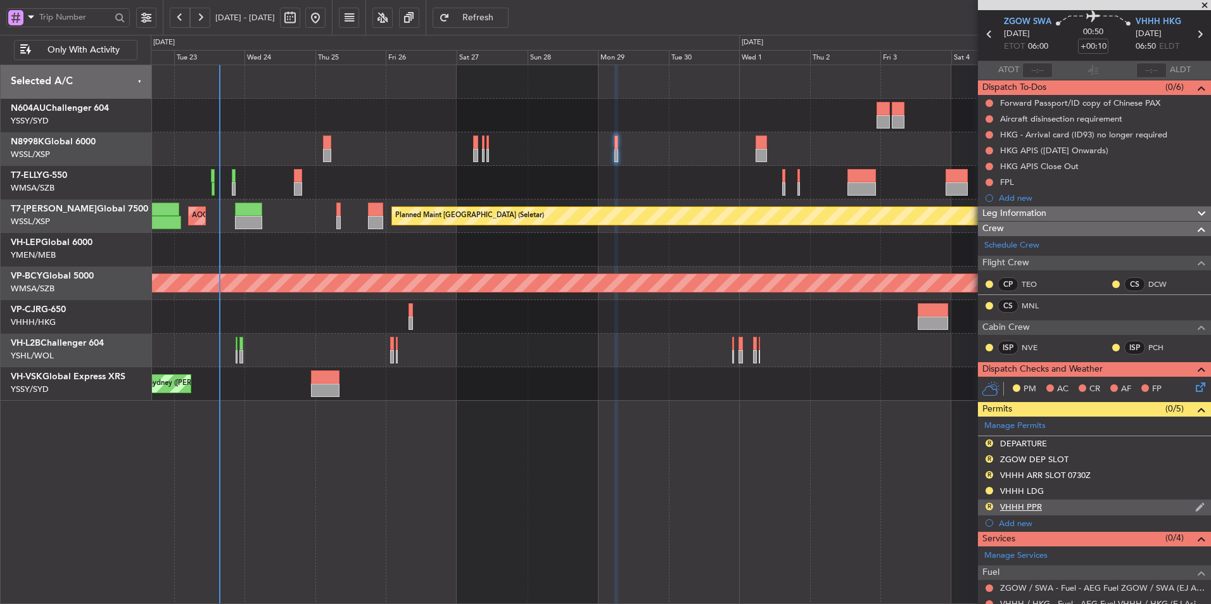
scroll to position [63, 0]
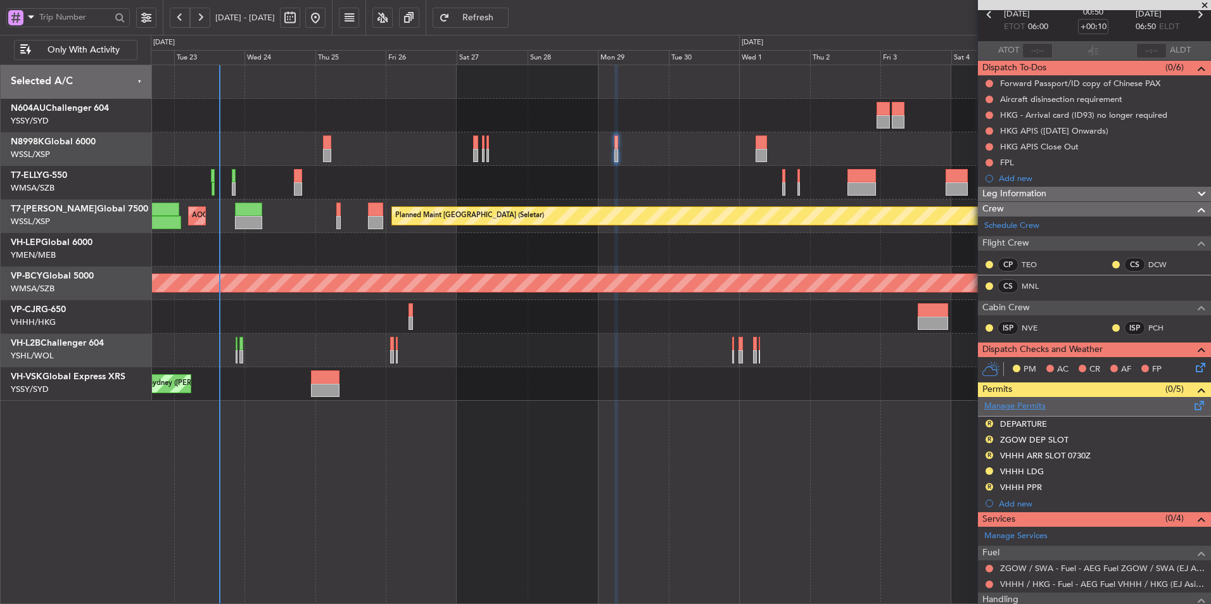
click at [1023, 409] on link "Manage Permits" at bounding box center [1014, 406] width 61 height 13
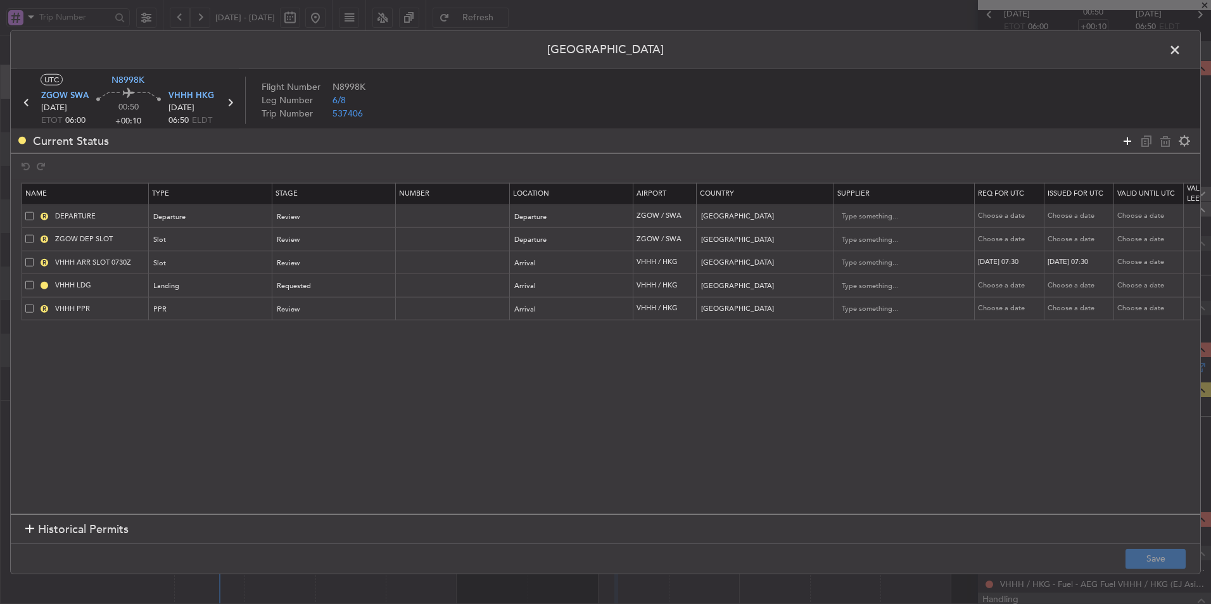
click at [1125, 143] on icon at bounding box center [1127, 140] width 15 height 15
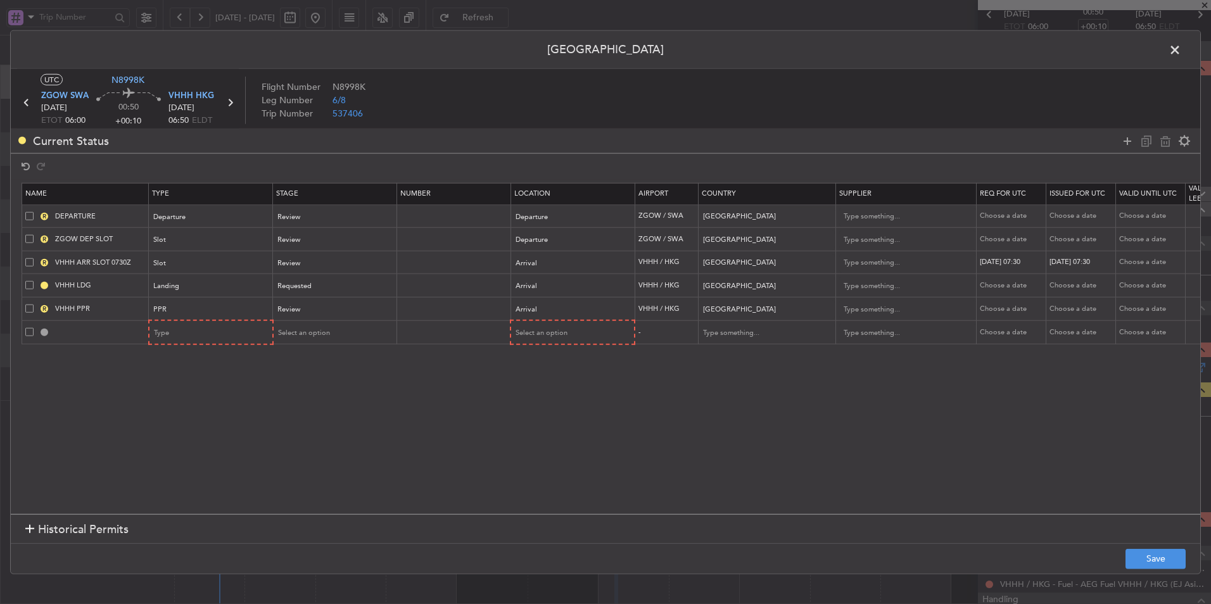
click at [30, 333] on span at bounding box center [29, 332] width 8 height 8
click at [34, 328] on input "checkbox" at bounding box center [34, 328] width 0 height 0
click at [1162, 144] on icon at bounding box center [1165, 140] width 15 height 15
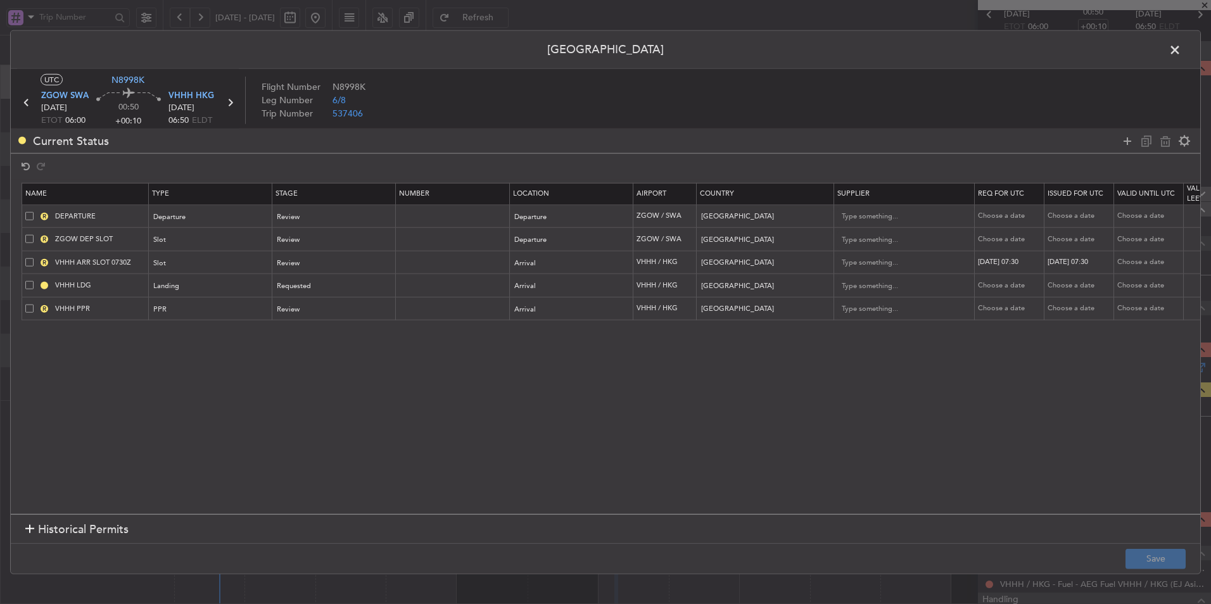
click at [1181, 51] on span at bounding box center [1181, 53] width 0 height 25
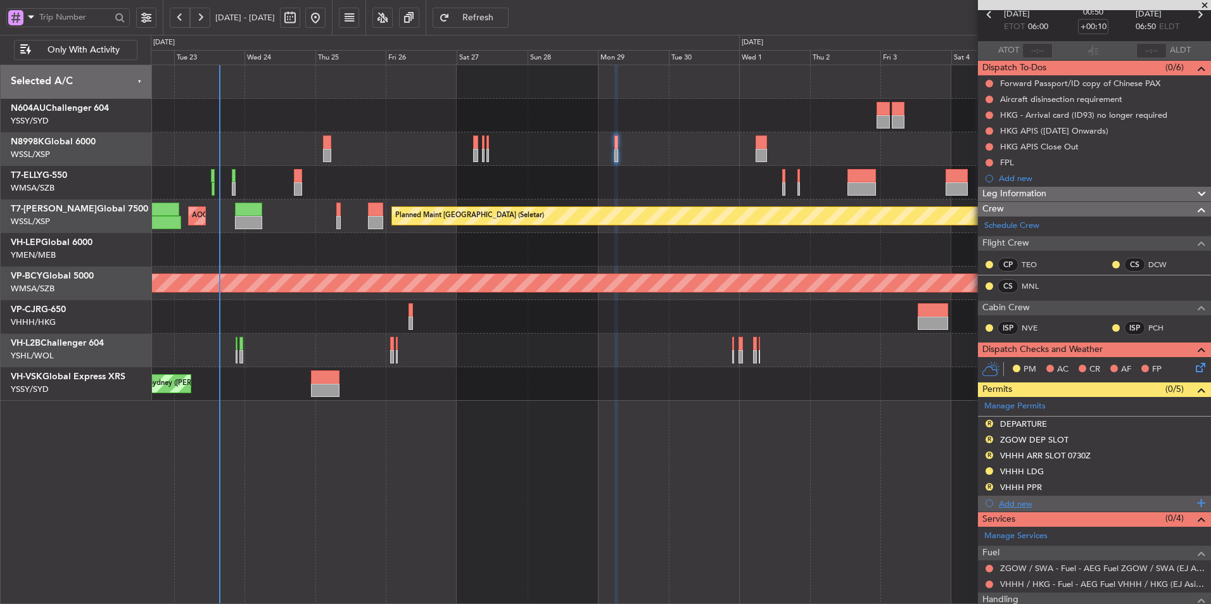
click at [1023, 505] on div "Add new" at bounding box center [1096, 503] width 194 height 11
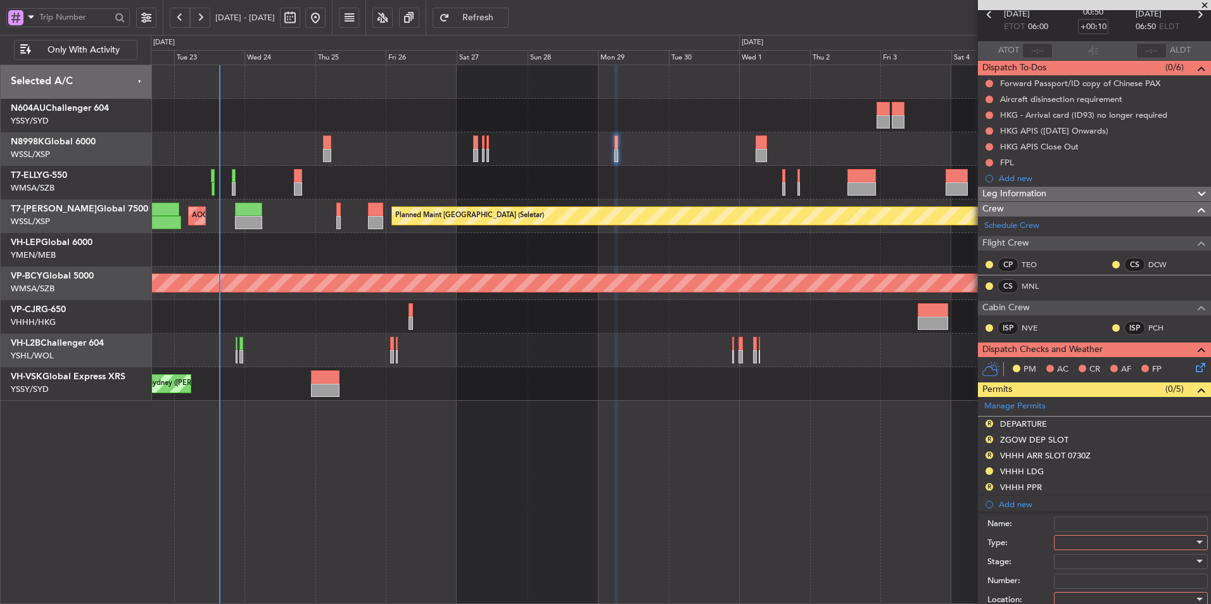
scroll to position [190, 0]
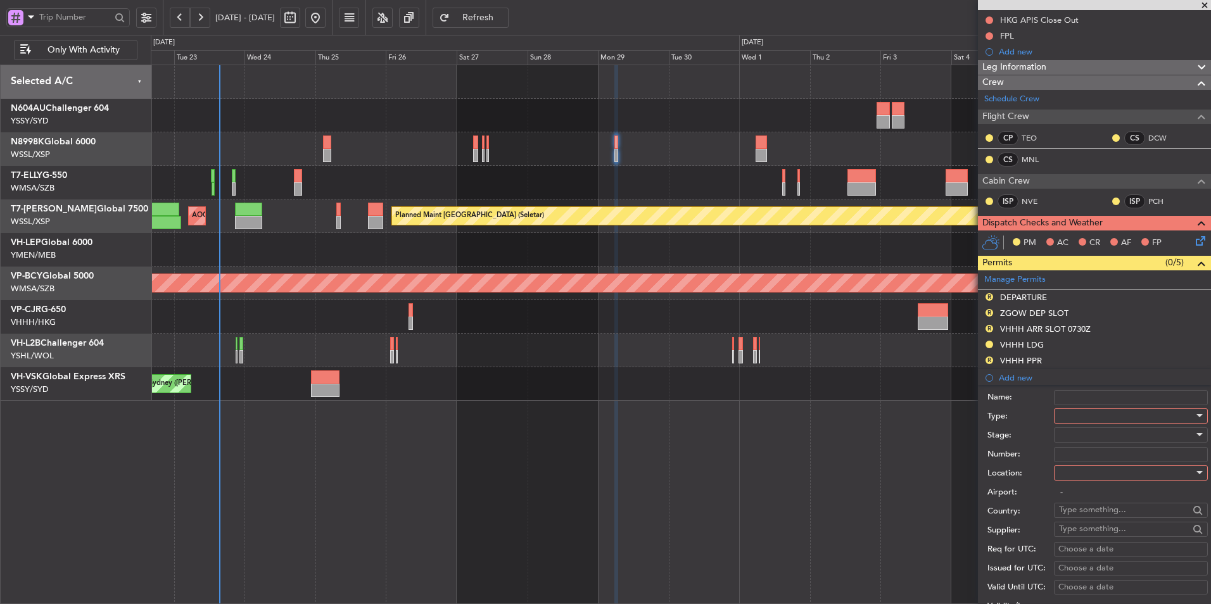
click at [1082, 413] on div at bounding box center [1126, 416] width 135 height 19
click at [1089, 533] on span "Slot" at bounding box center [1126, 535] width 133 height 19
click at [1131, 398] on input "Name:" at bounding box center [1131, 397] width 154 height 15
drag, startPoint x: 1098, startPoint y: 326, endPoint x: 1005, endPoint y: 326, distance: 93.1
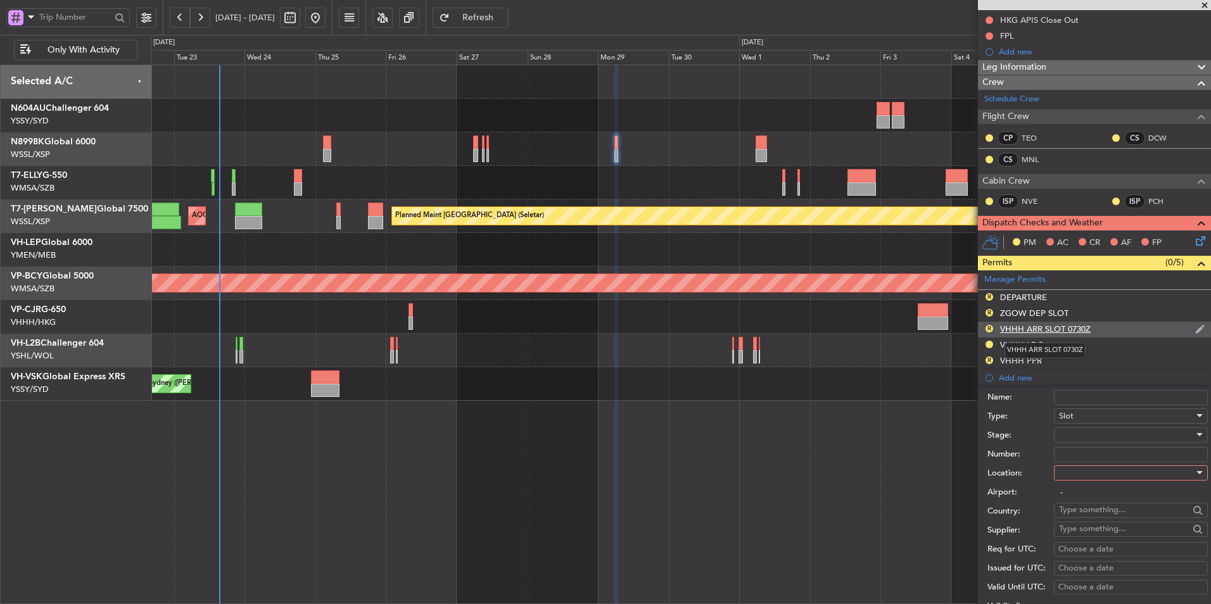
click at [1005, 326] on div "R VHHH ARR SLOT 0730Z" at bounding box center [1094, 330] width 233 height 16
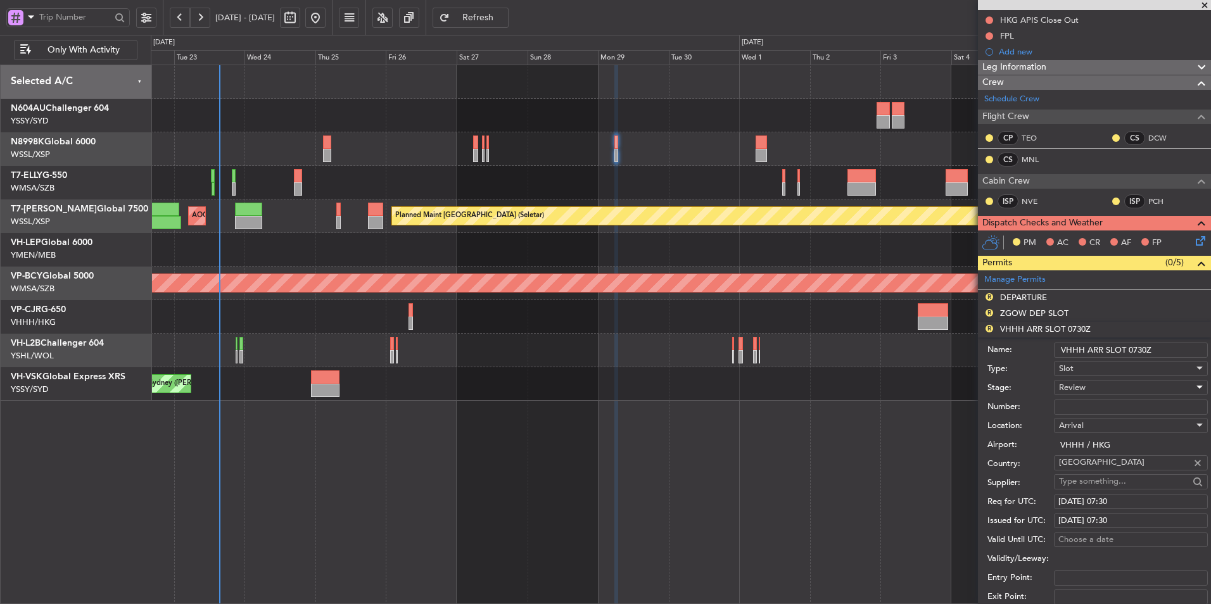
click at [1107, 381] on div "Review" at bounding box center [1126, 387] width 135 height 19
click at [1102, 473] on span "Requested" at bounding box center [1126, 469] width 133 height 19
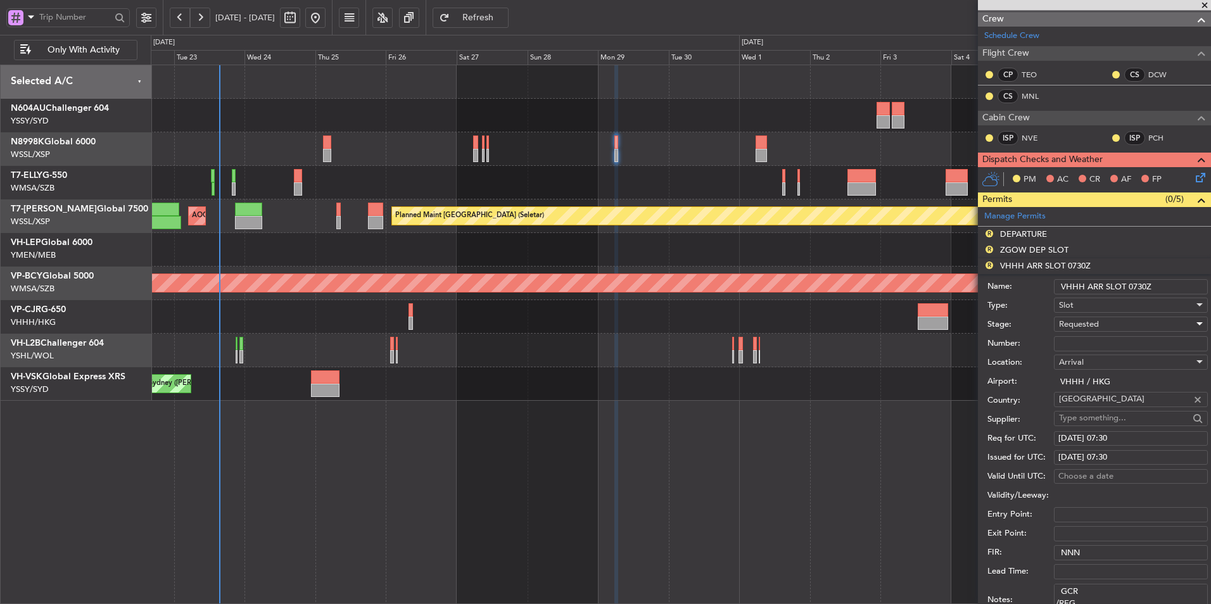
click at [1108, 436] on div "30/09/2025 07:30" at bounding box center [1130, 439] width 145 height 13
select select "9"
select select "2025"
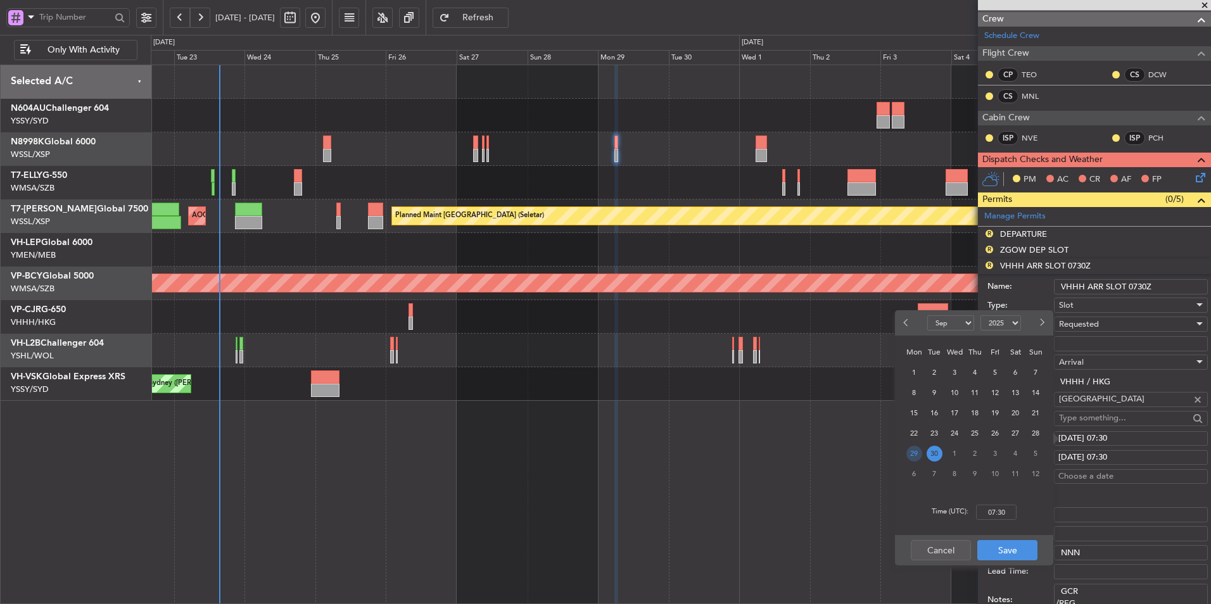
click at [913, 449] on span "29" at bounding box center [914, 454] width 16 height 16
click at [1011, 515] on input "00:00" at bounding box center [996, 512] width 41 height 15
type input "06:50"
click at [1017, 551] on button "Save" at bounding box center [1007, 550] width 60 height 20
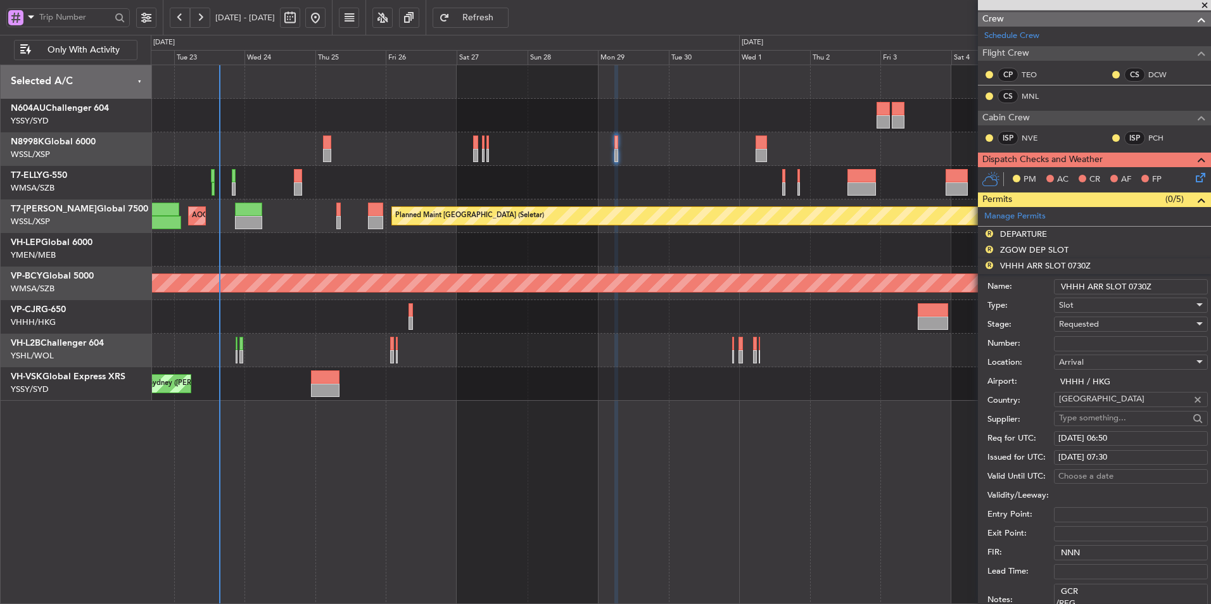
click at [1100, 455] on div "30/09/2025 07:30" at bounding box center [1130, 458] width 145 height 13
select select "9"
select select "2025"
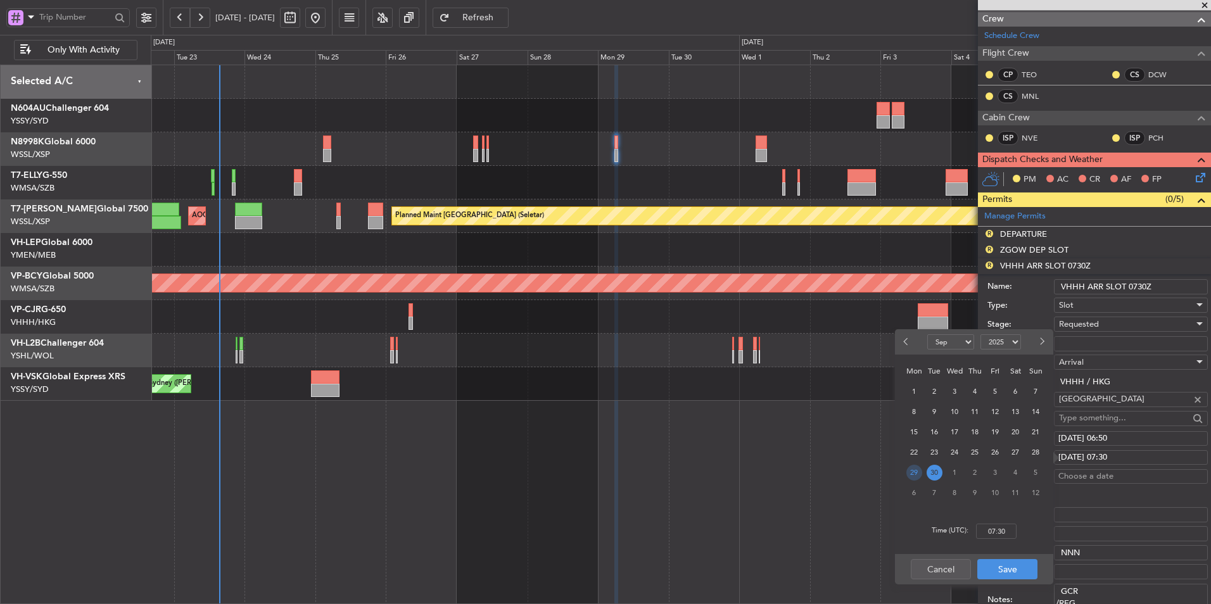
click at [914, 469] on span "29" at bounding box center [914, 473] width 16 height 16
click at [1008, 533] on input "00:00" at bounding box center [996, 531] width 41 height 15
type input "06:50"
click at [1013, 569] on button "Save" at bounding box center [1007, 569] width 60 height 20
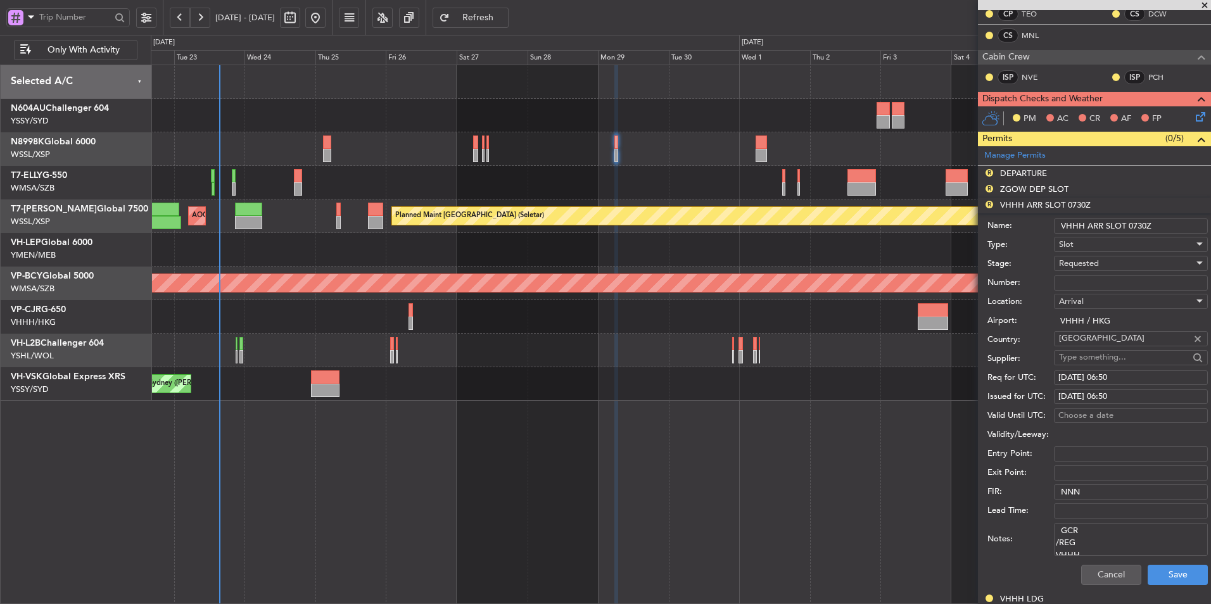
scroll to position [380, 0]
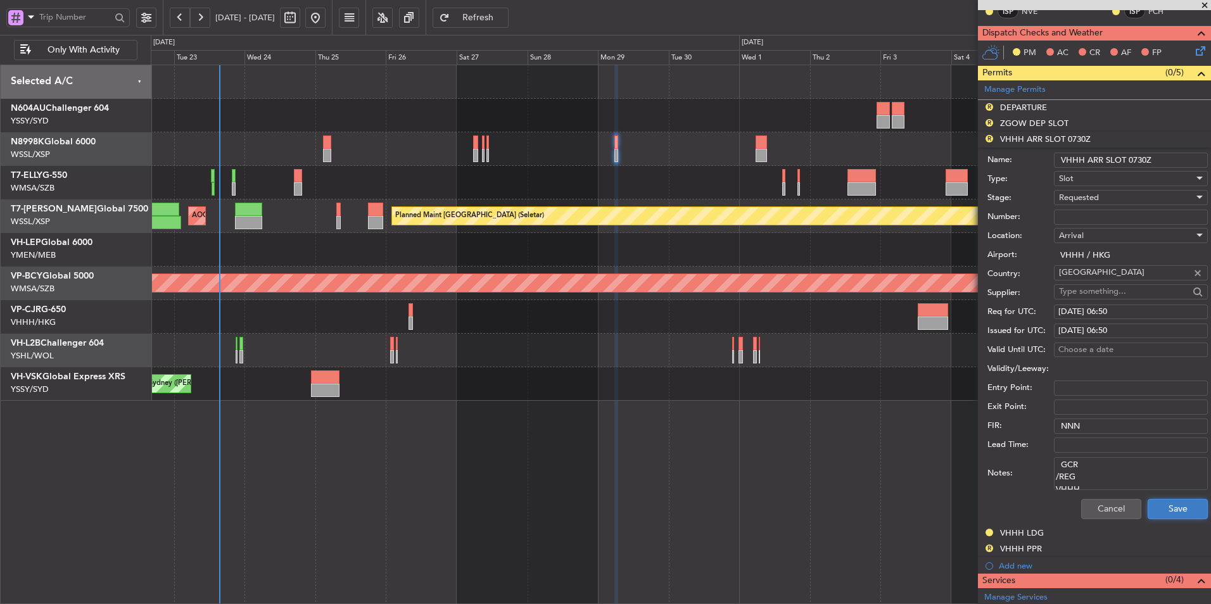
click at [1156, 505] on button "Save" at bounding box center [1178, 509] width 60 height 20
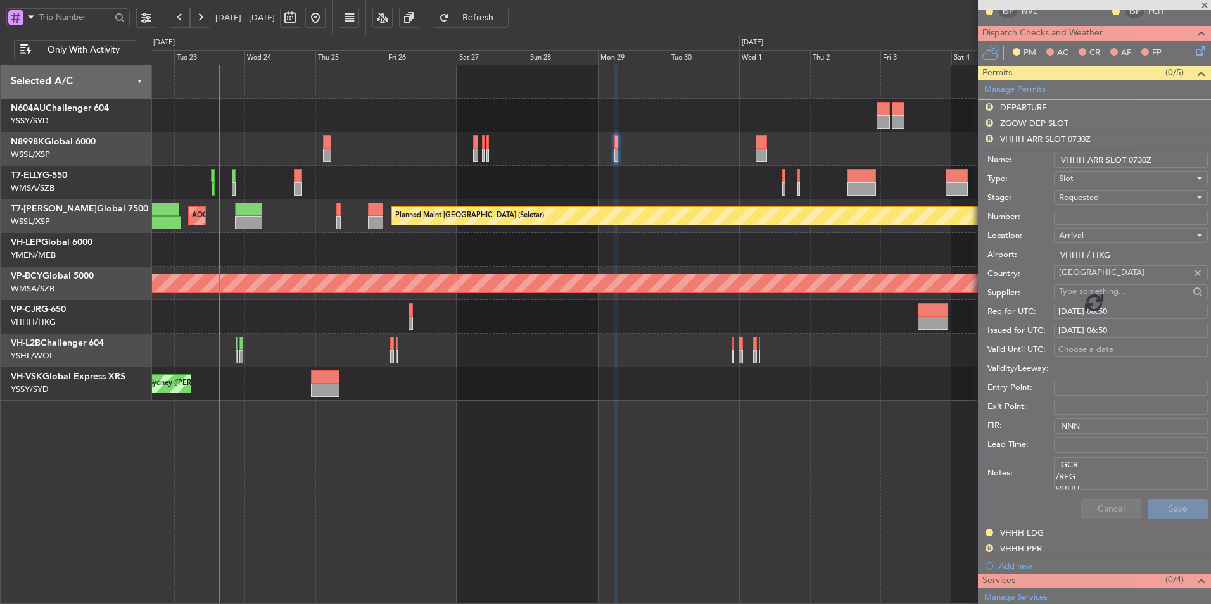
scroll to position [219, 0]
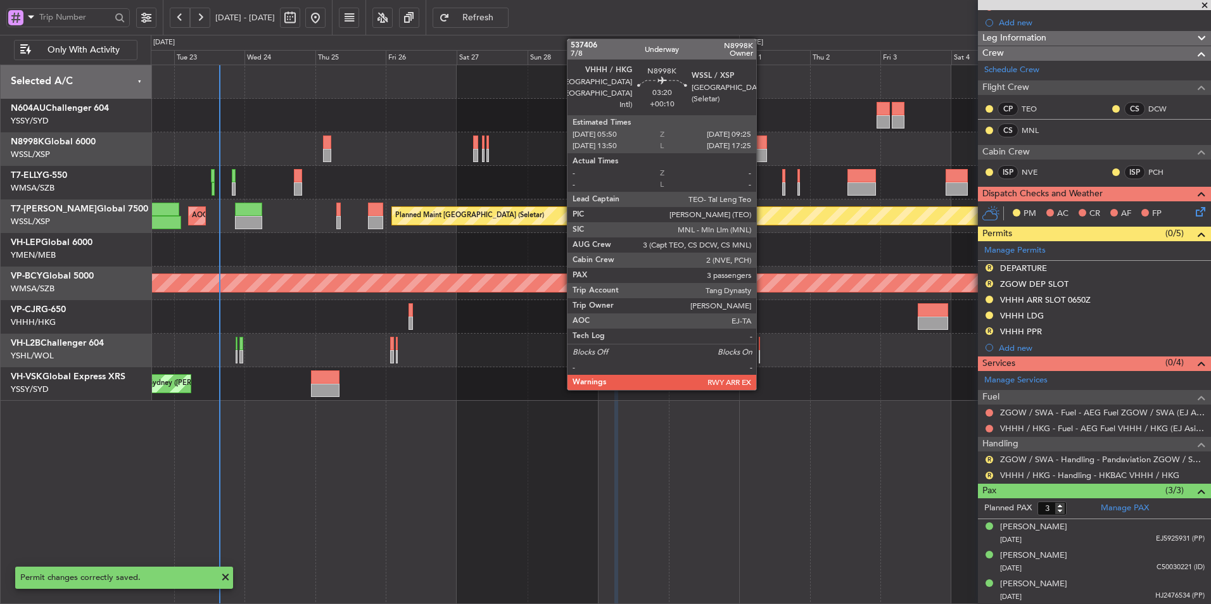
click at [762, 153] on div at bounding box center [761, 155] width 11 height 13
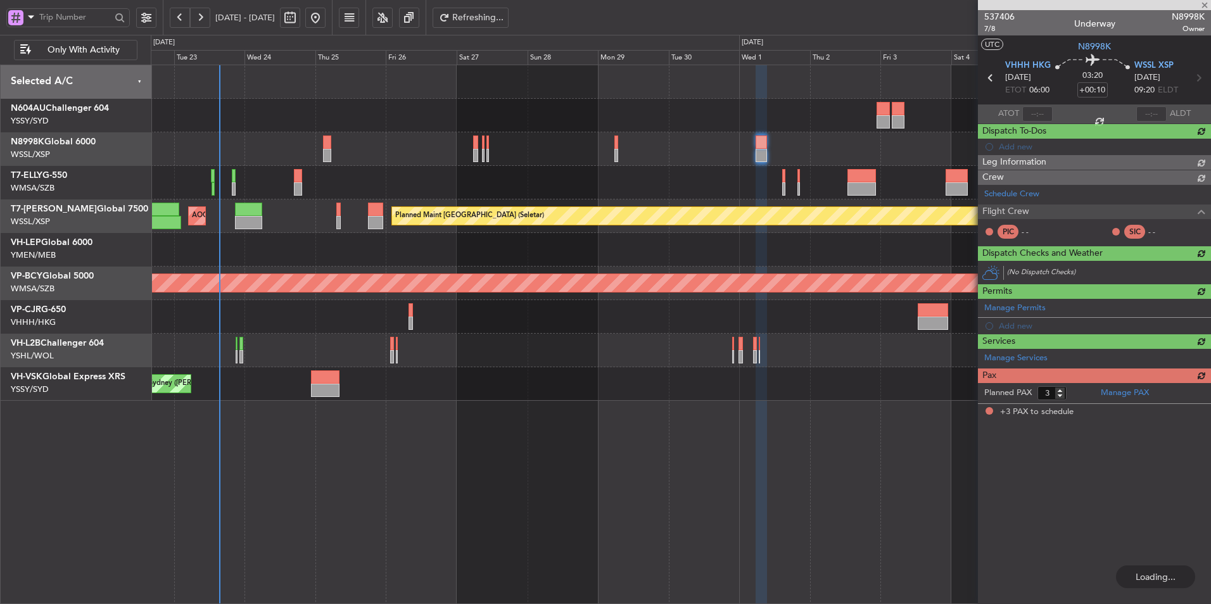
scroll to position [0, 0]
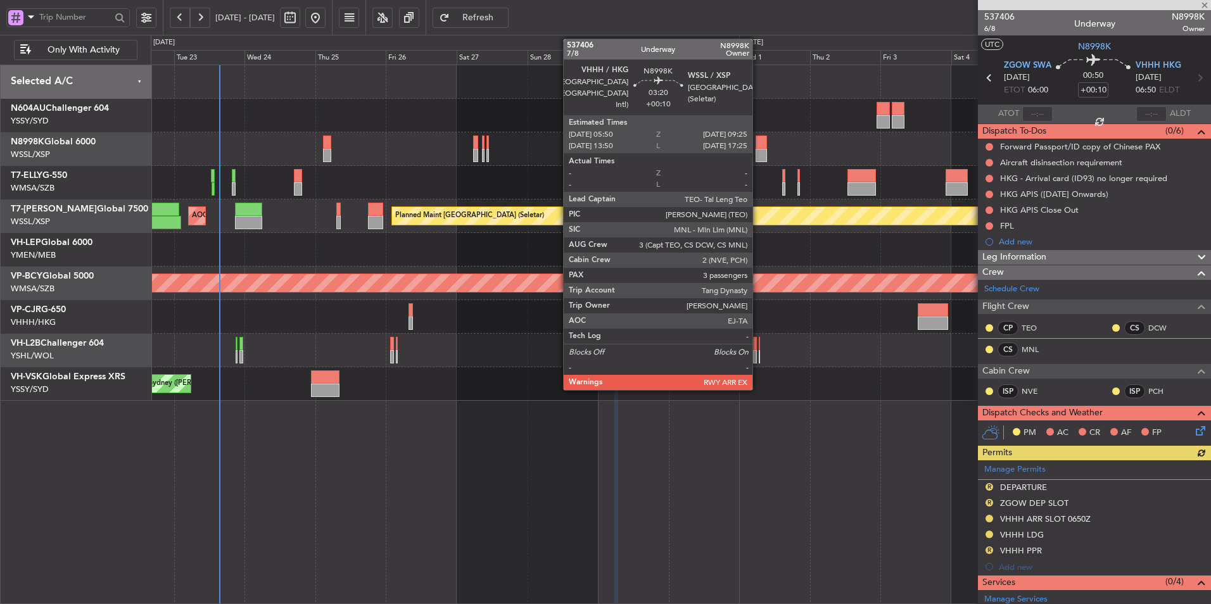
click at [758, 151] on div at bounding box center [761, 155] width 11 height 13
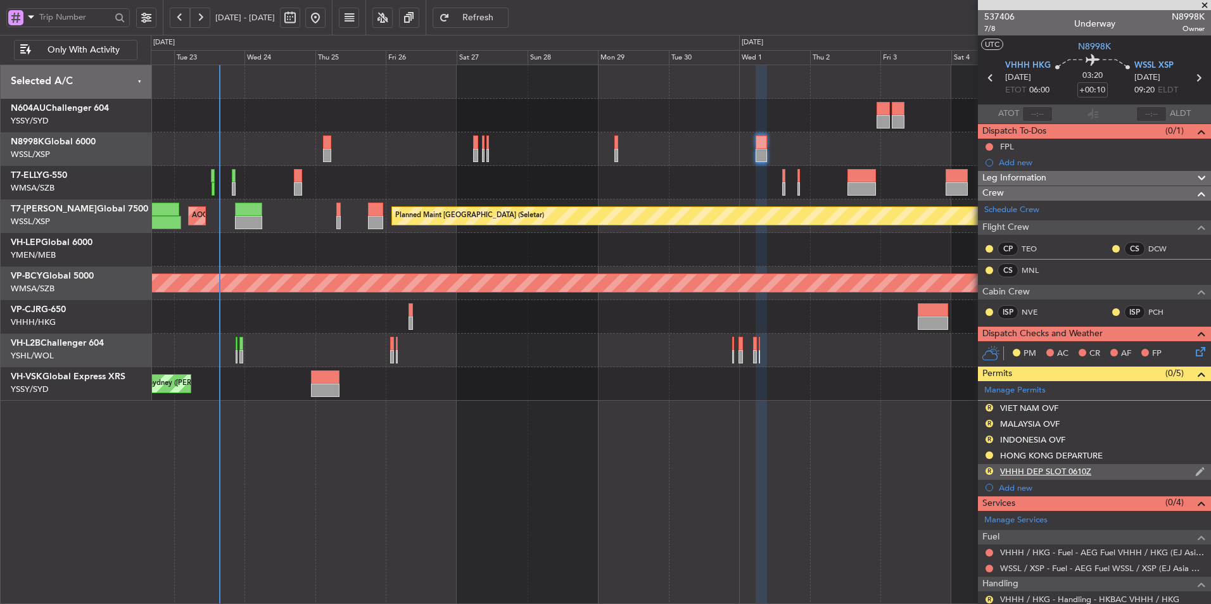
click at [1067, 473] on div "VHHH DEP SLOT 0610Z" at bounding box center [1045, 471] width 91 height 11
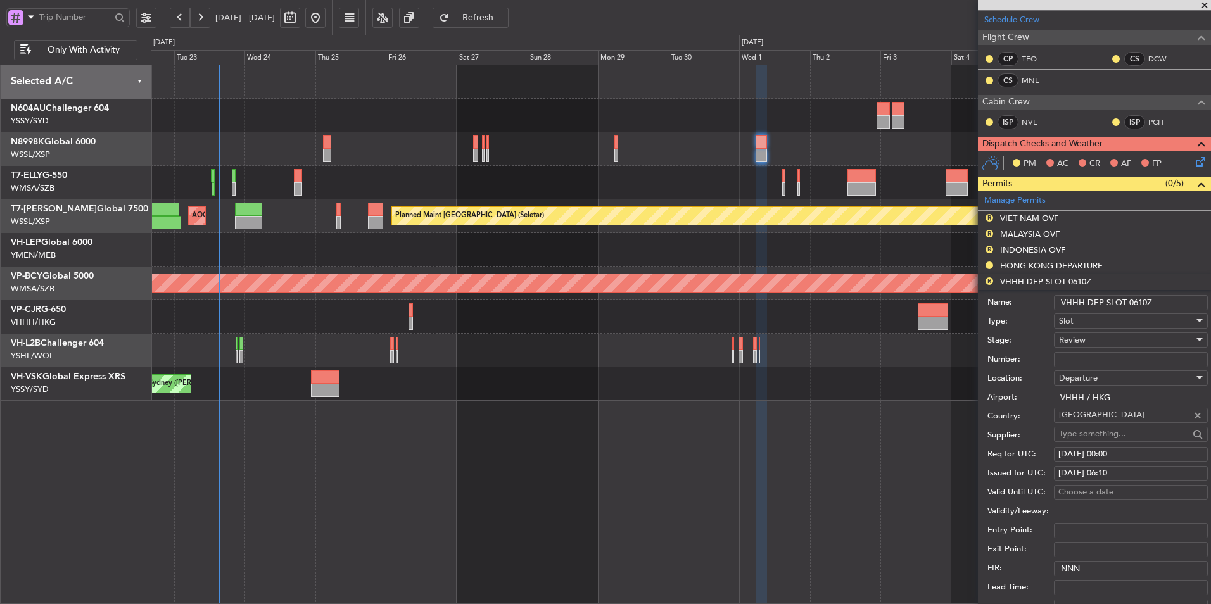
scroll to position [253, 0]
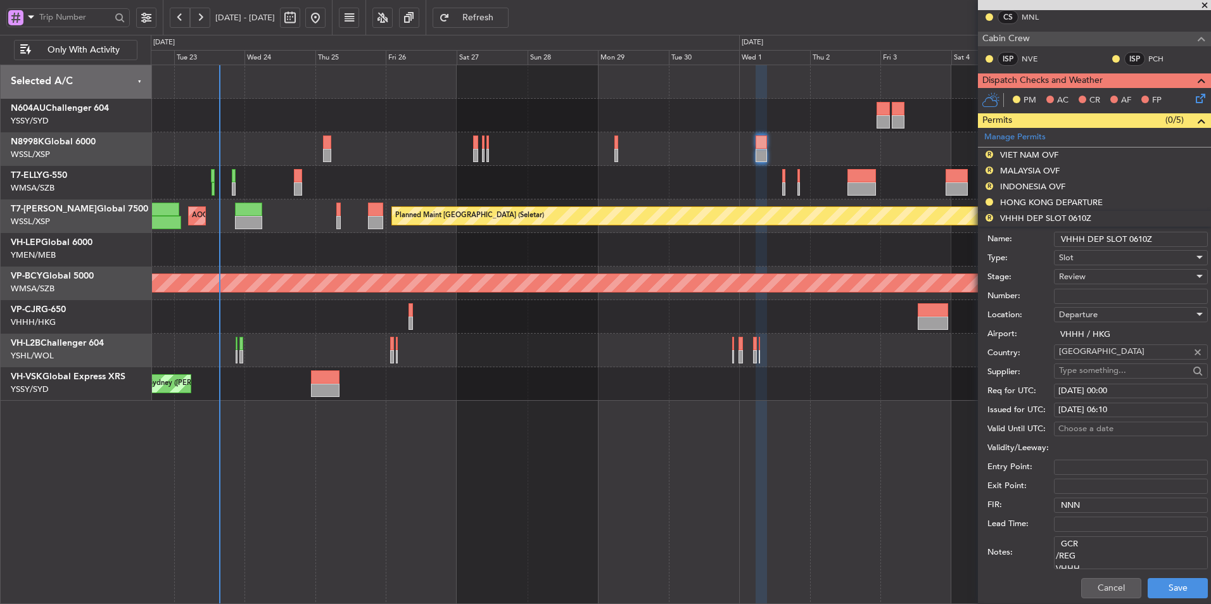
click at [1104, 391] on div "02/10/2025 00:00" at bounding box center [1130, 391] width 145 height 13
select select "10"
select select "2025"
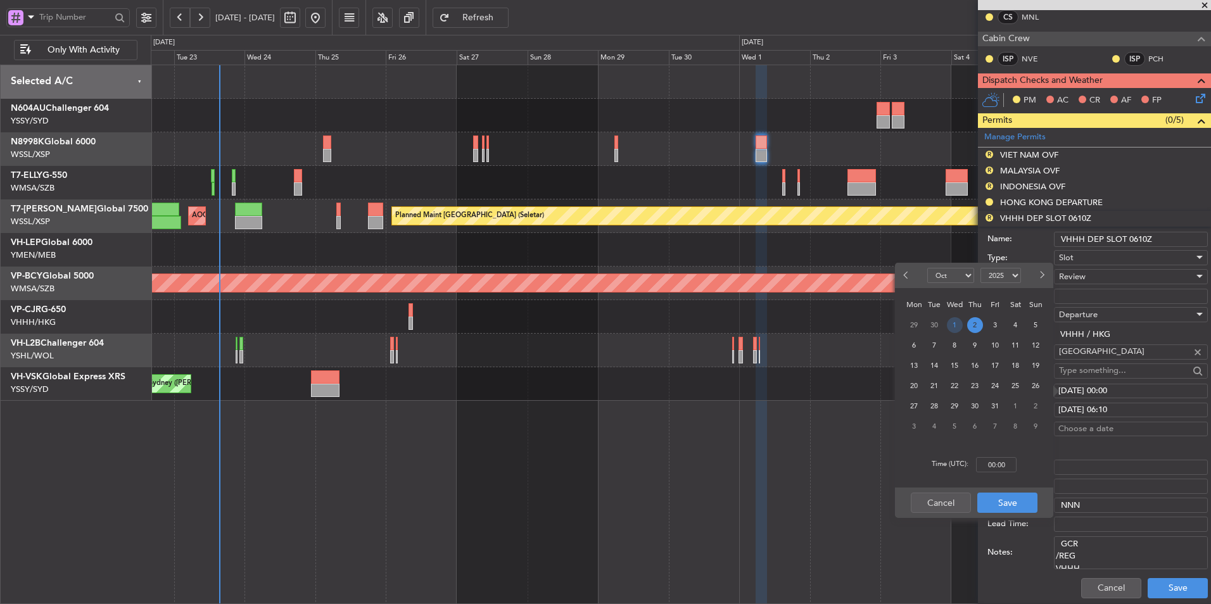
click at [951, 321] on span "1" at bounding box center [955, 325] width 16 height 16
click at [1010, 465] on input "00:00" at bounding box center [996, 464] width 41 height 15
type input "05:45"
click at [1003, 497] on button "Save" at bounding box center [1007, 503] width 60 height 20
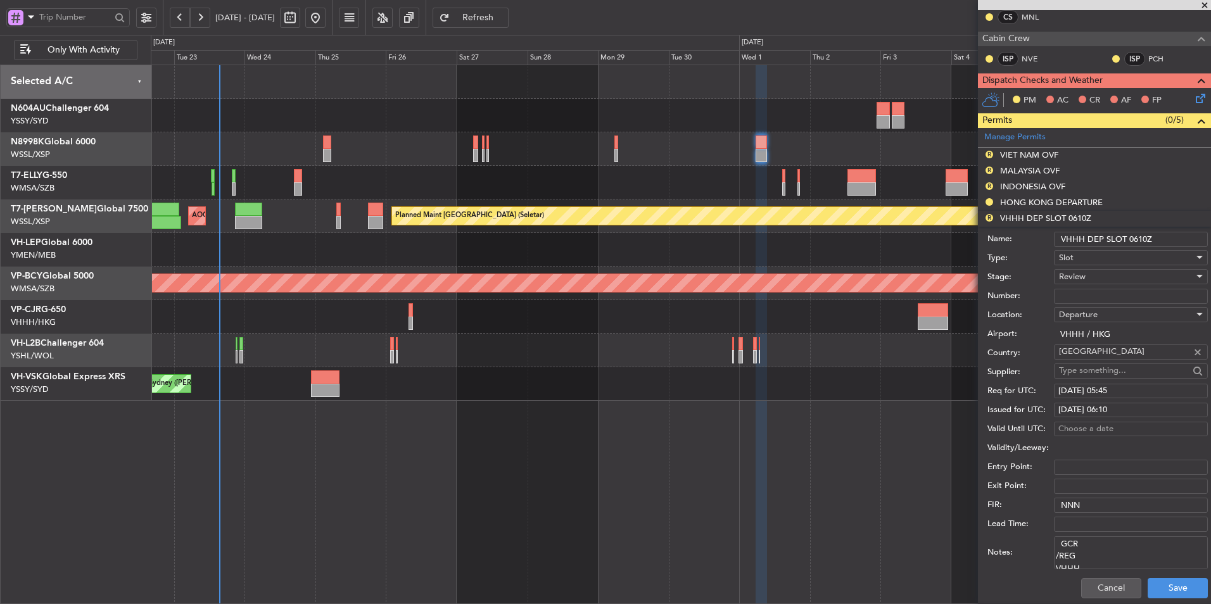
click at [1105, 410] on div "02/10/2025 06:10" at bounding box center [1130, 410] width 145 height 13
select select "10"
select select "2025"
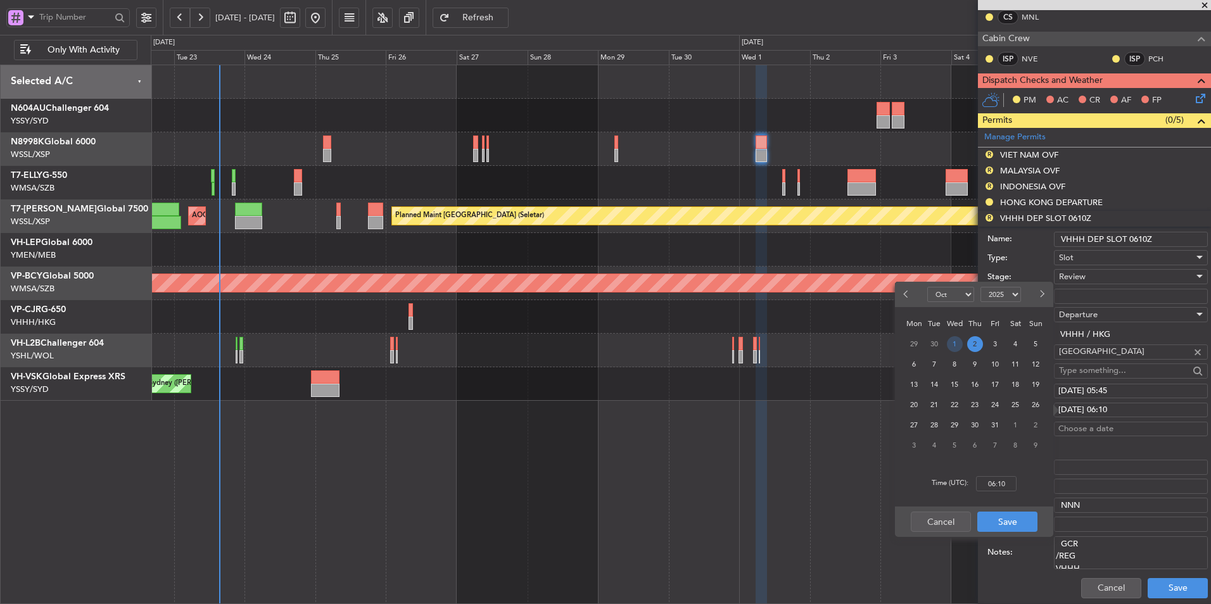
click at [954, 343] on span "1" at bounding box center [955, 344] width 16 height 16
click at [1012, 483] on input "00:00" at bounding box center [996, 483] width 41 height 15
type input "05:45"
click at [1023, 520] on button "Save" at bounding box center [1007, 522] width 60 height 20
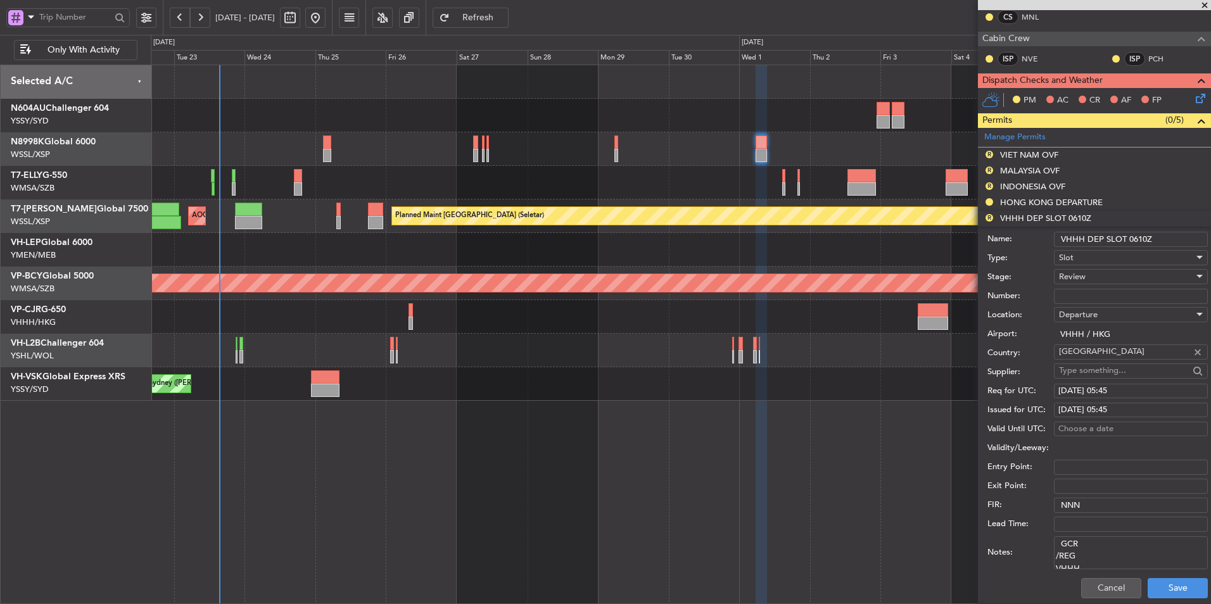
click at [1091, 279] on div "Review" at bounding box center [1126, 276] width 135 height 19
click at [1092, 355] on span "Requested" at bounding box center [1126, 359] width 133 height 19
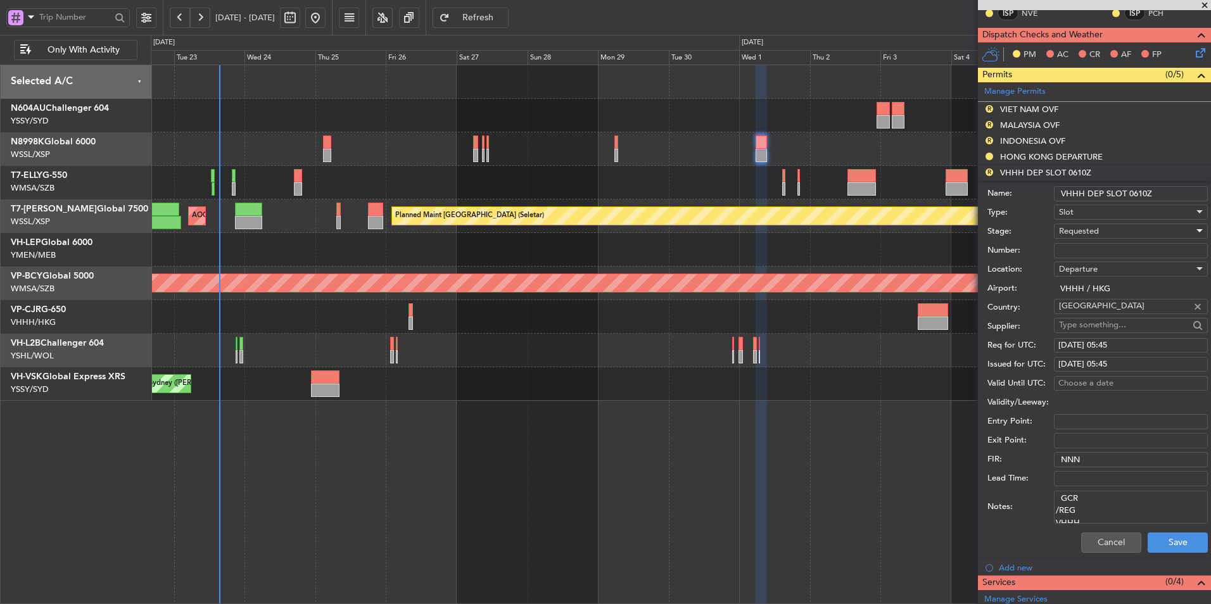
scroll to position [317, 0]
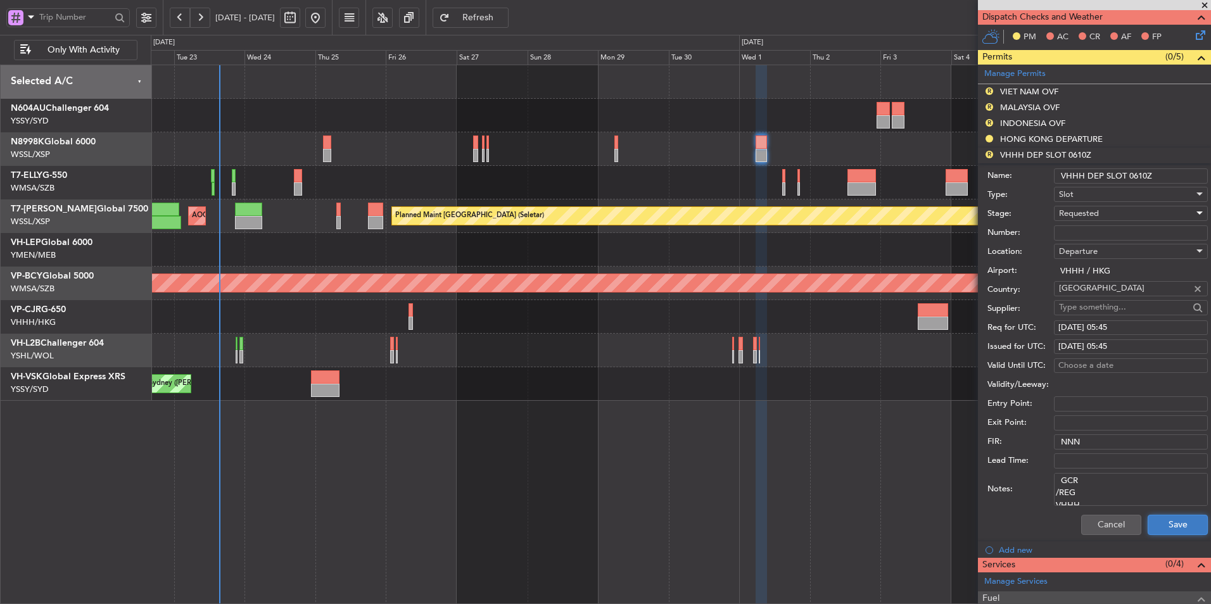
click at [1172, 527] on button "Save" at bounding box center [1178, 525] width 60 height 20
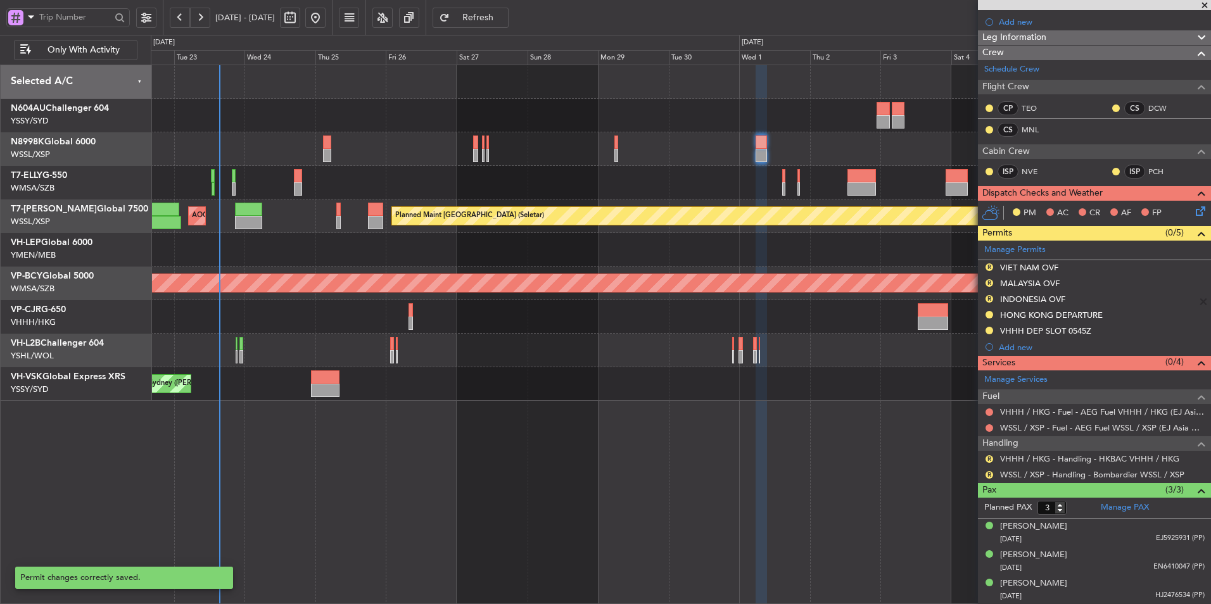
scroll to position [140, 0]
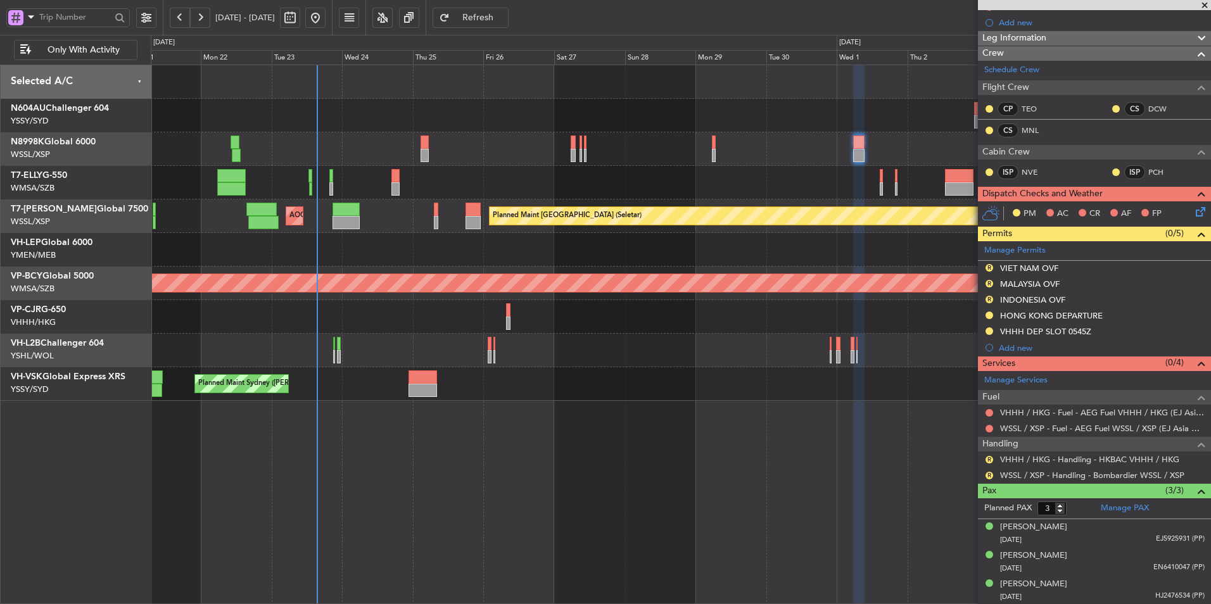
click at [699, 193] on div "MEL Dubai (Dubai Intl) Planned Maint Dubai (Dubai Intl)" at bounding box center [681, 183] width 1060 height 34
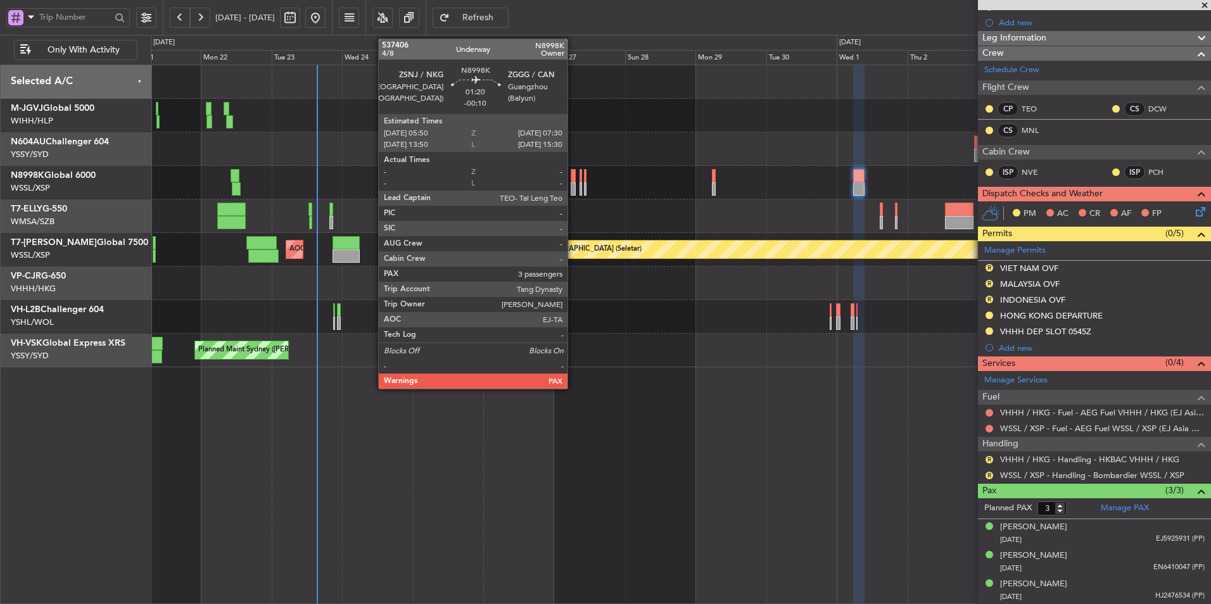
click at [573, 175] on div at bounding box center [573, 175] width 5 height 13
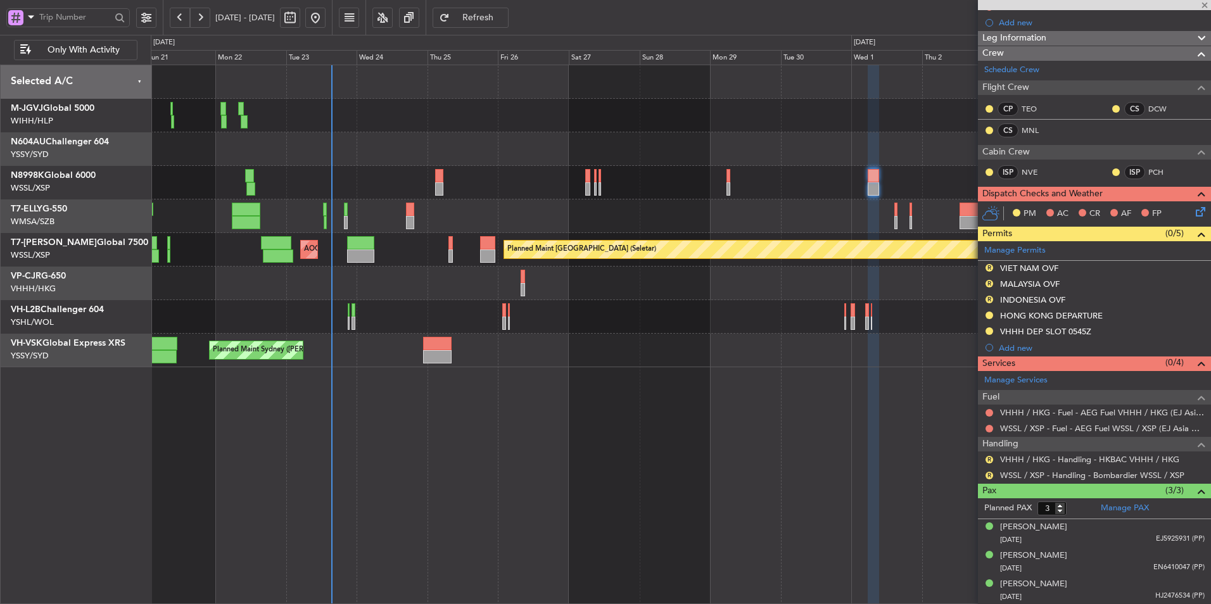
click at [633, 144] on div at bounding box center [681, 149] width 1060 height 34
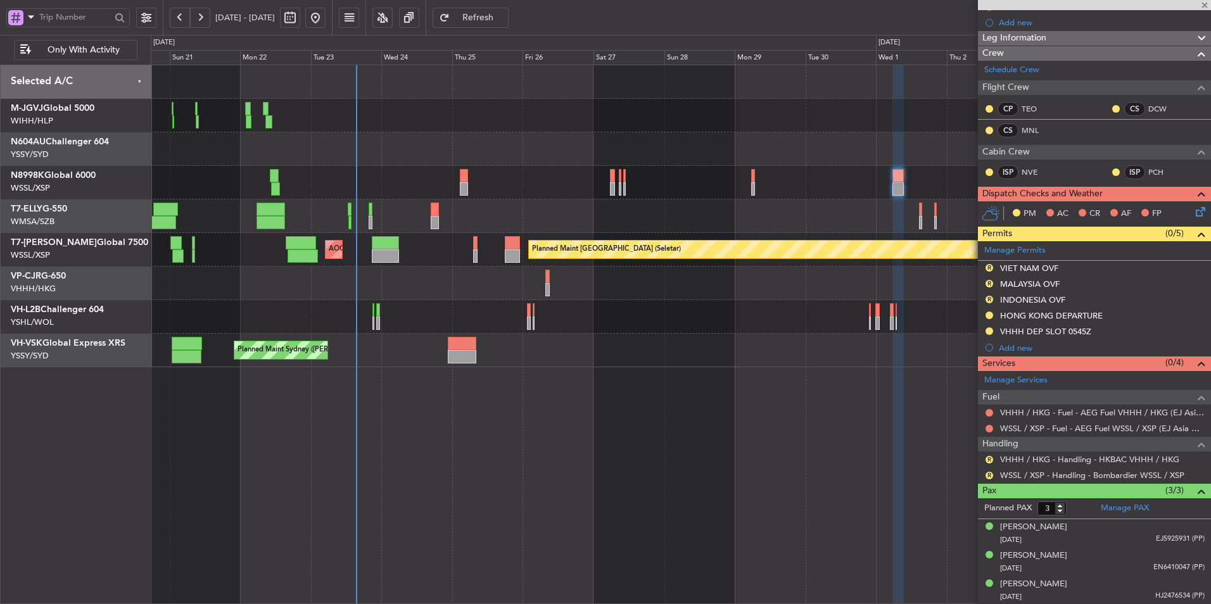
type input "-00:10"
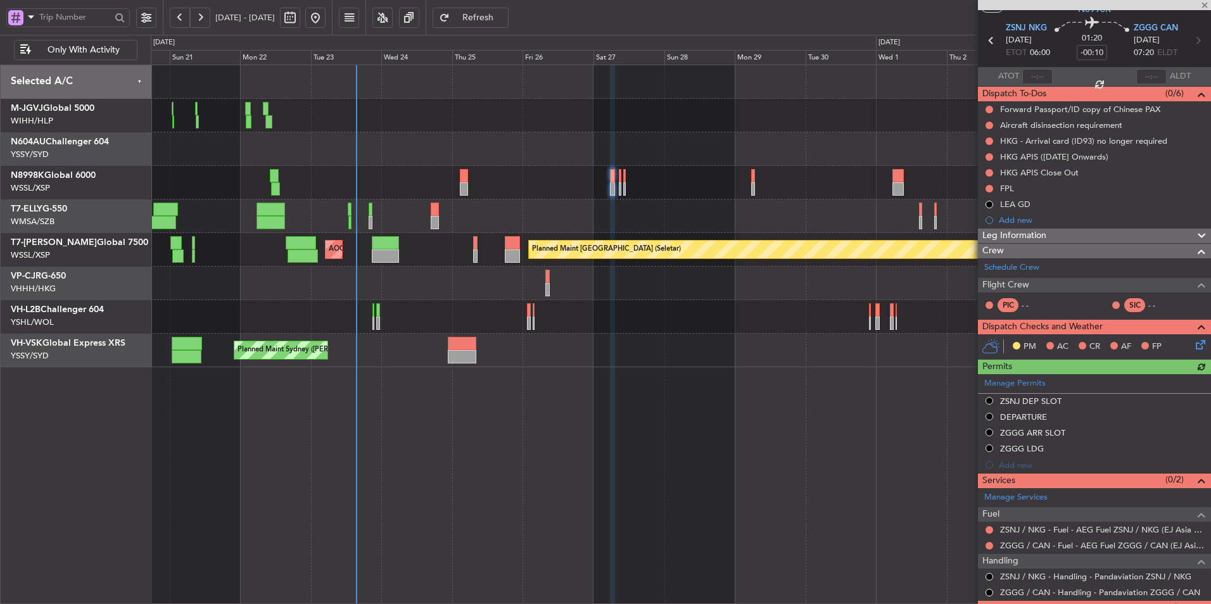
scroll to position [0, 0]
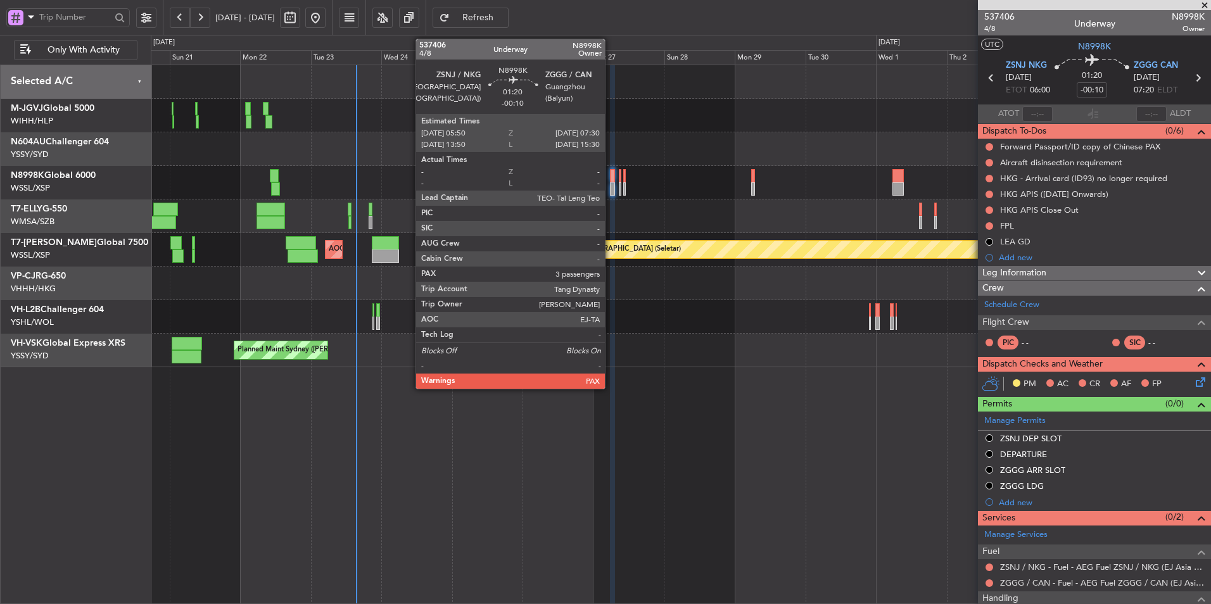
click at [611, 182] on div at bounding box center [612, 188] width 5 height 13
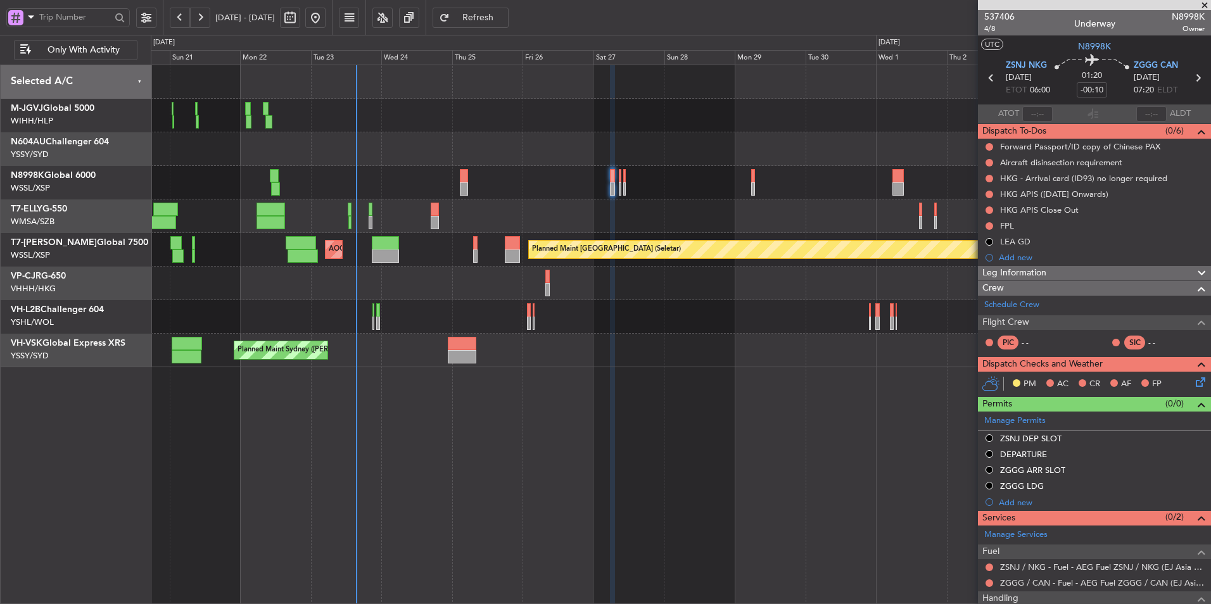
click at [504, 22] on span "Refresh" at bounding box center [478, 17] width 52 height 9
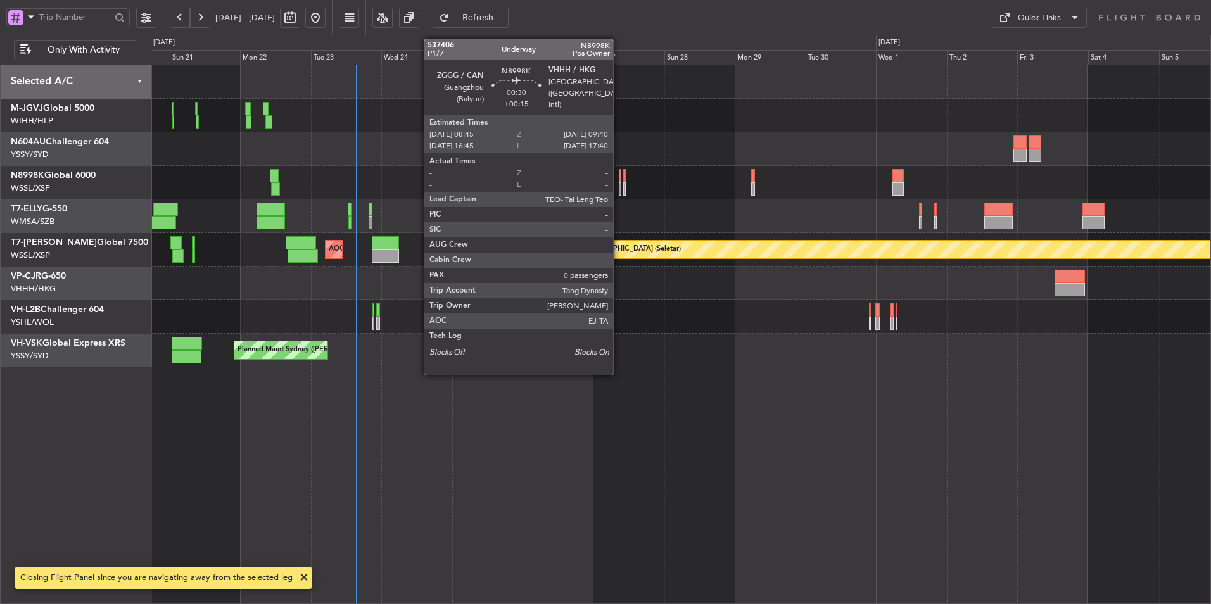
click at [619, 180] on div at bounding box center [620, 175] width 3 height 13
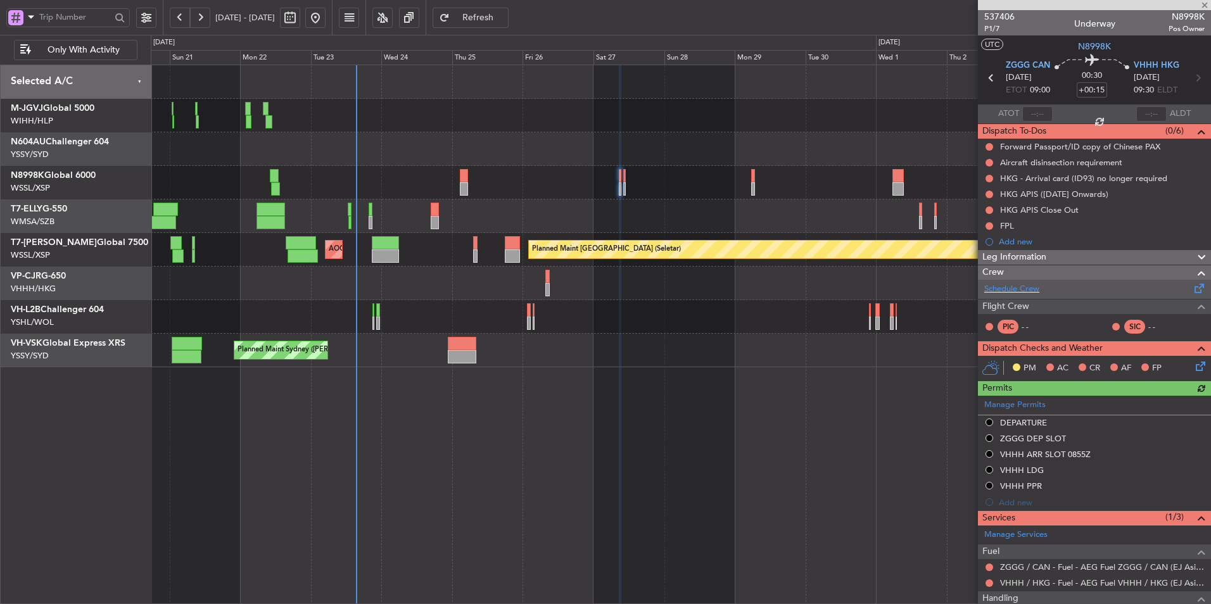
scroll to position [69, 0]
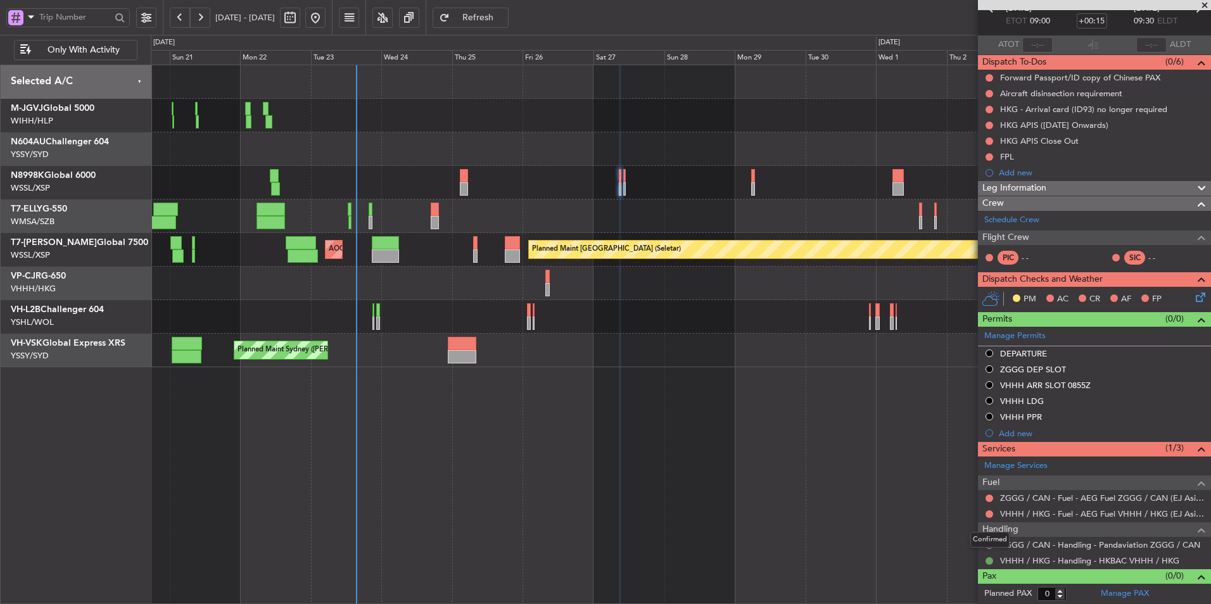
click at [990, 561] on button at bounding box center [990, 561] width 8 height 8
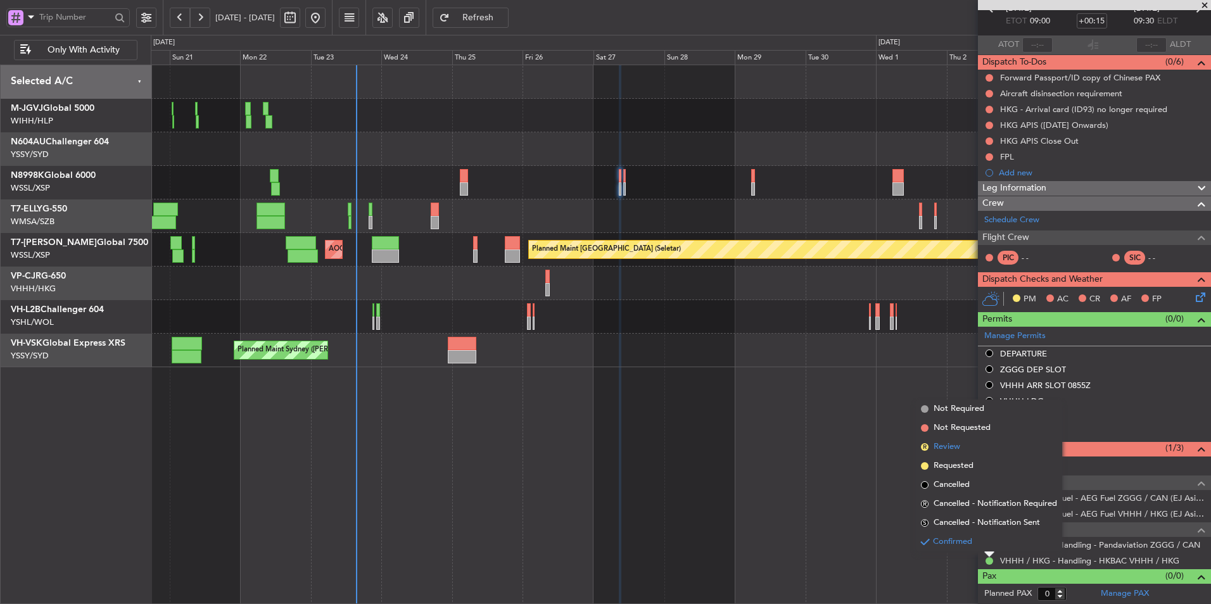
click at [955, 447] on span "Review" at bounding box center [947, 447] width 27 height 13
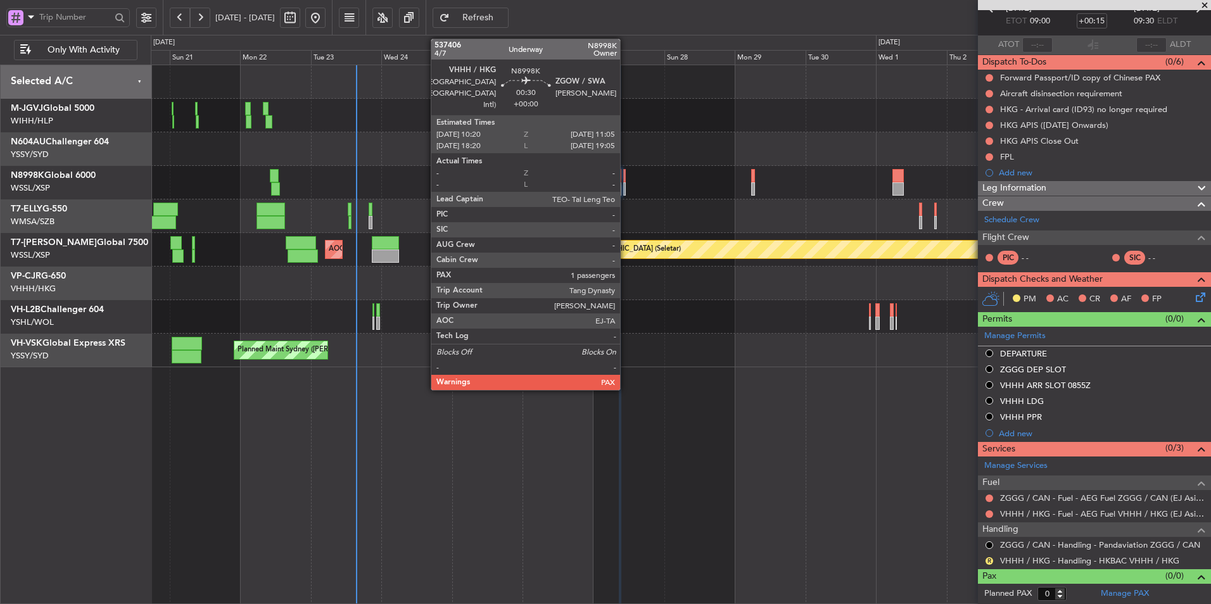
click at [626, 181] on div at bounding box center [624, 175] width 3 height 13
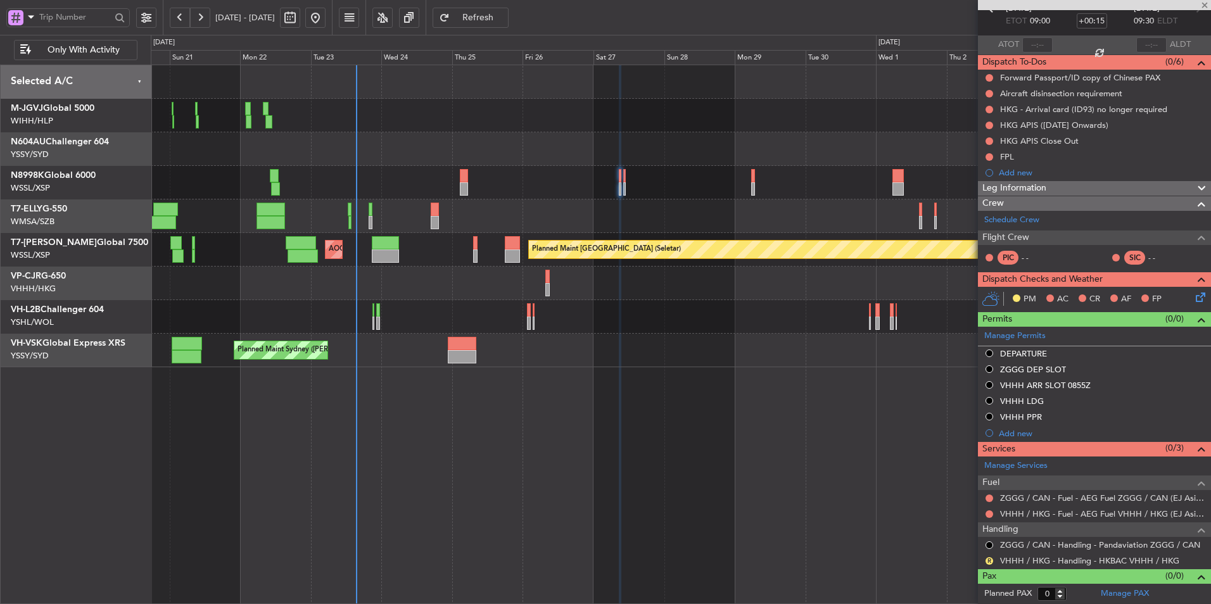
type input "1"
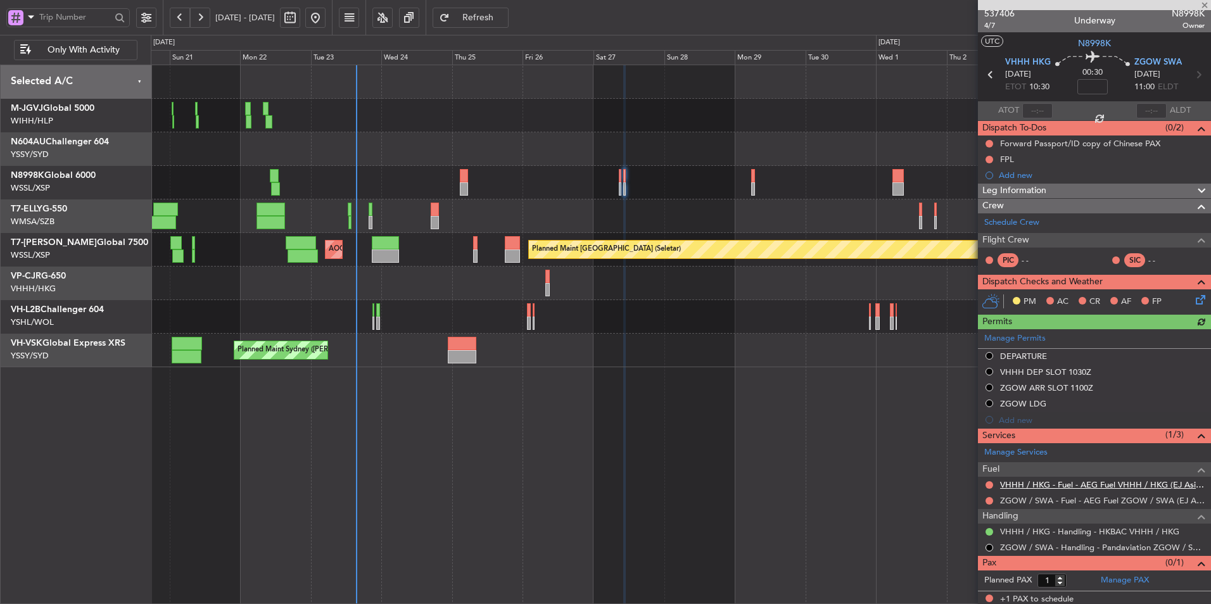
scroll to position [6, 0]
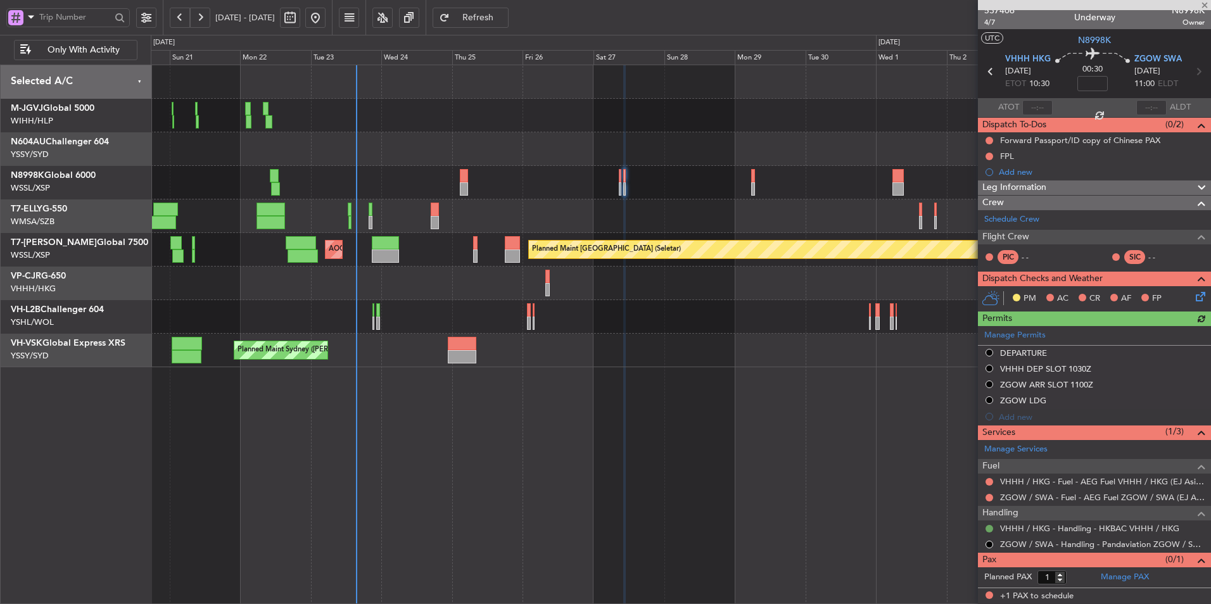
click at [991, 528] on button at bounding box center [990, 529] width 8 height 8
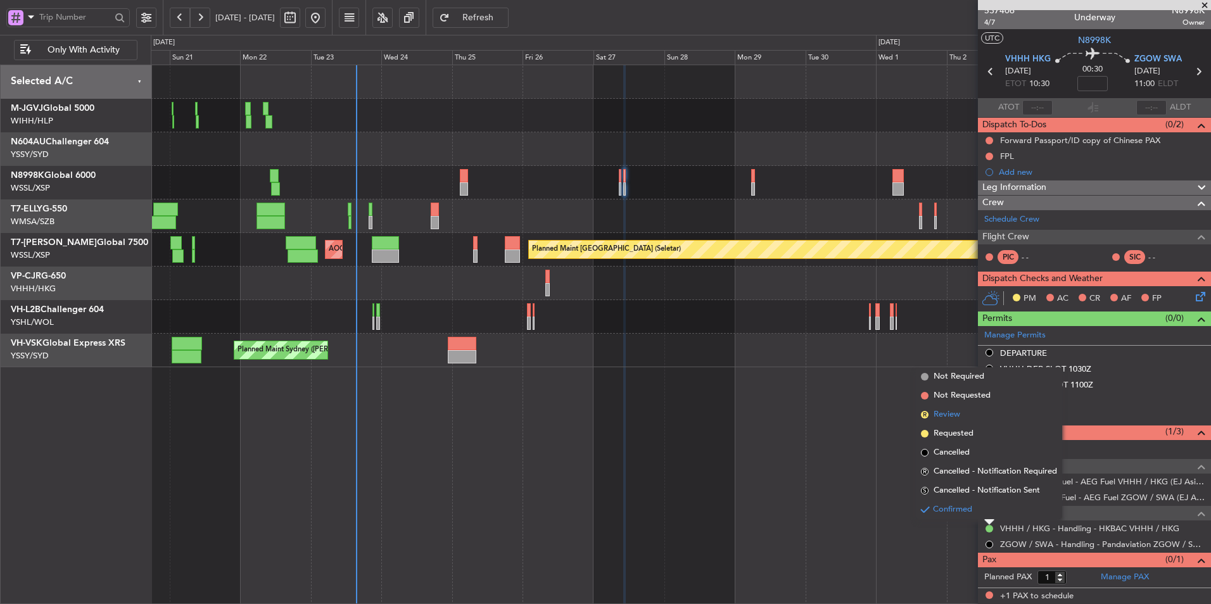
click at [955, 418] on span "Review" at bounding box center [947, 415] width 27 height 13
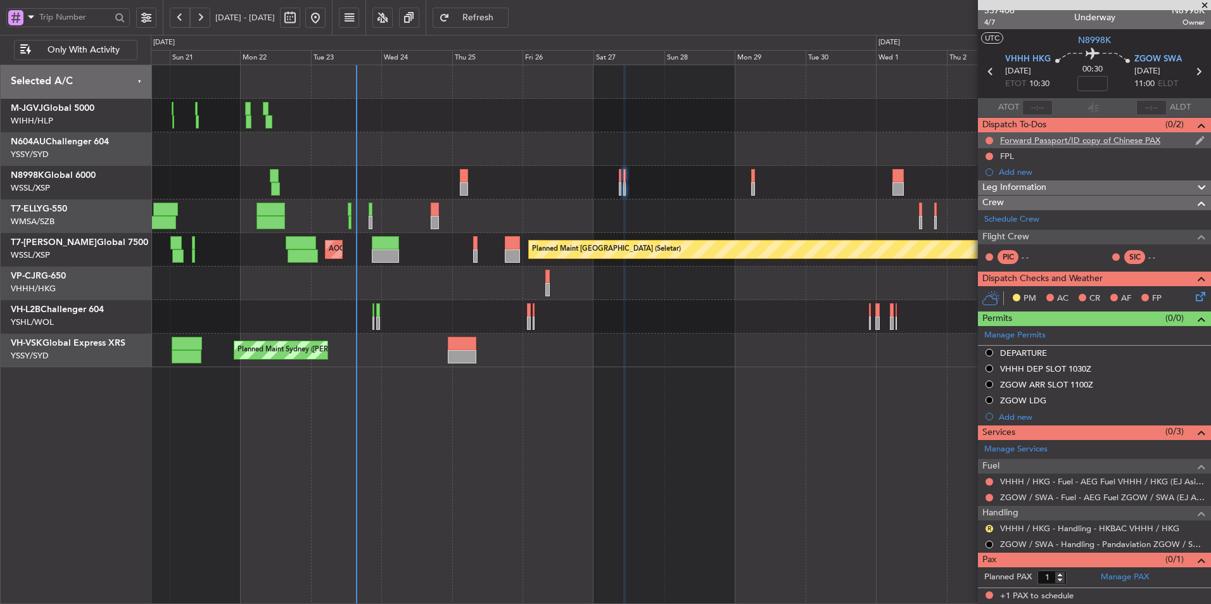
click at [1055, 146] on div "Forward Passport/ID copy of Chinese PAX" at bounding box center [1094, 140] width 233 height 16
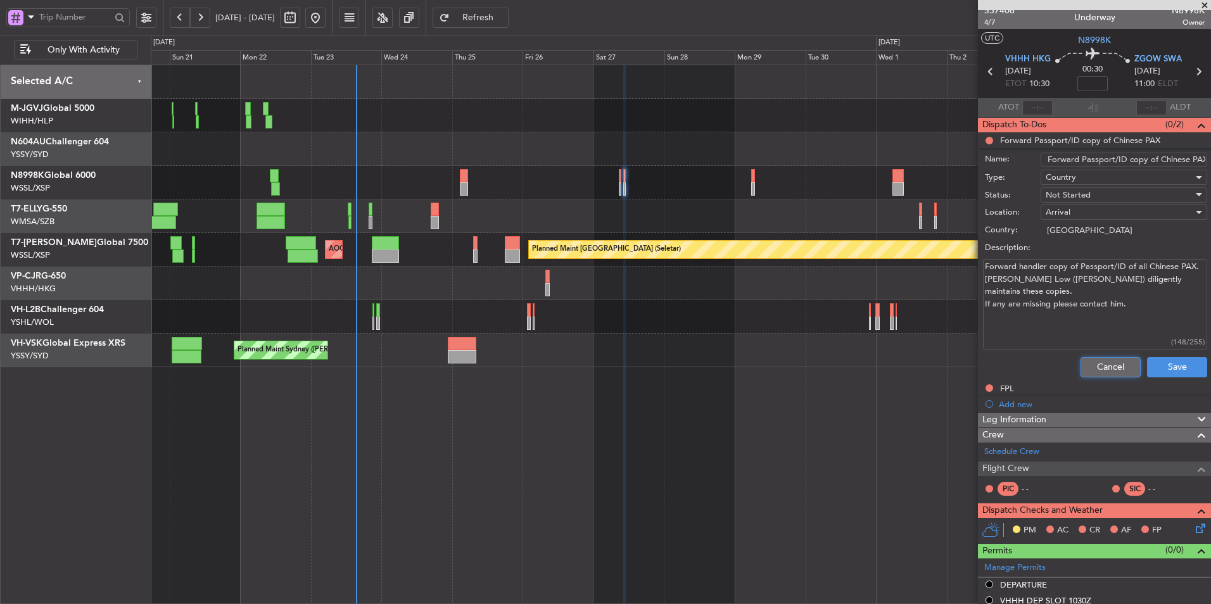
click at [1091, 364] on button "Cancel" at bounding box center [1111, 367] width 60 height 20
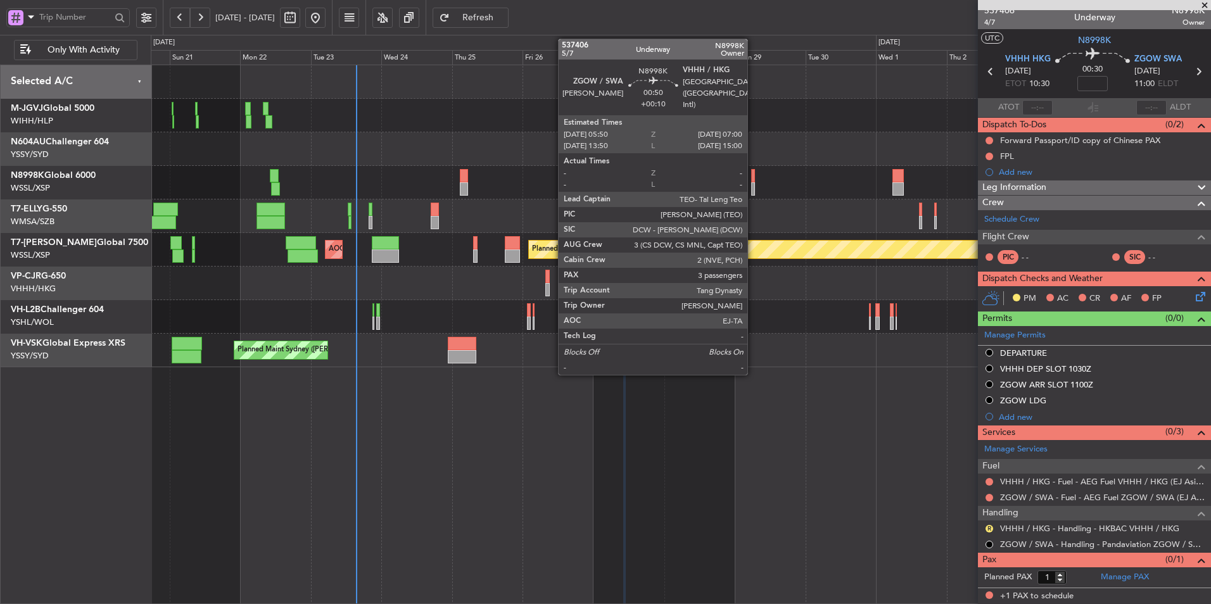
click at [753, 181] on div at bounding box center [753, 175] width 4 height 13
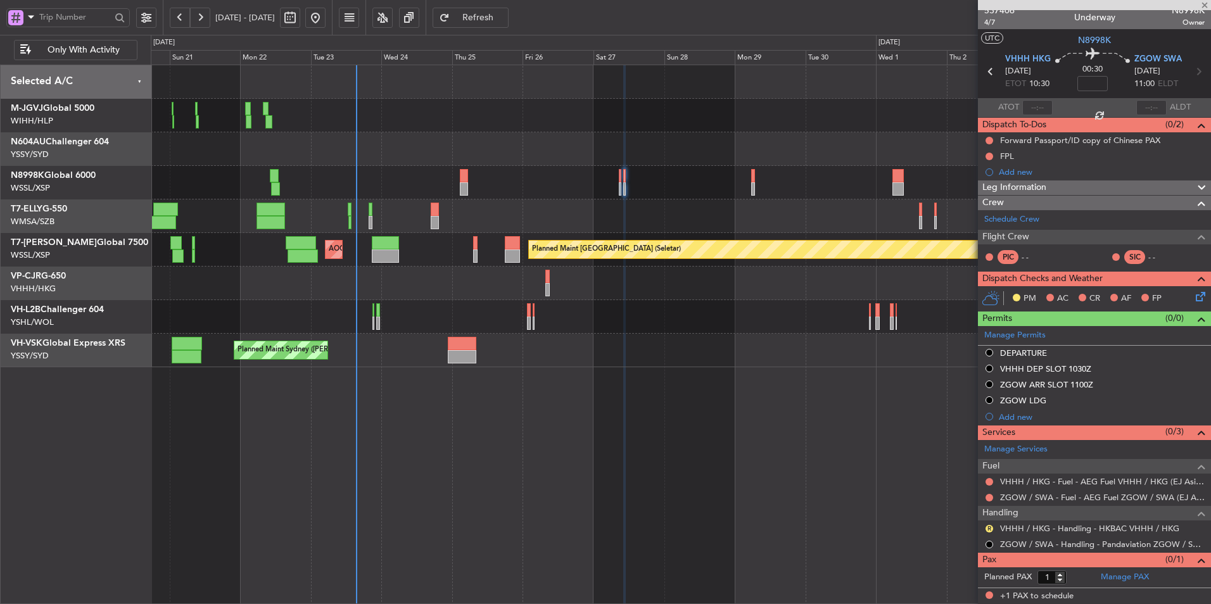
type input "+00:10"
type input "3"
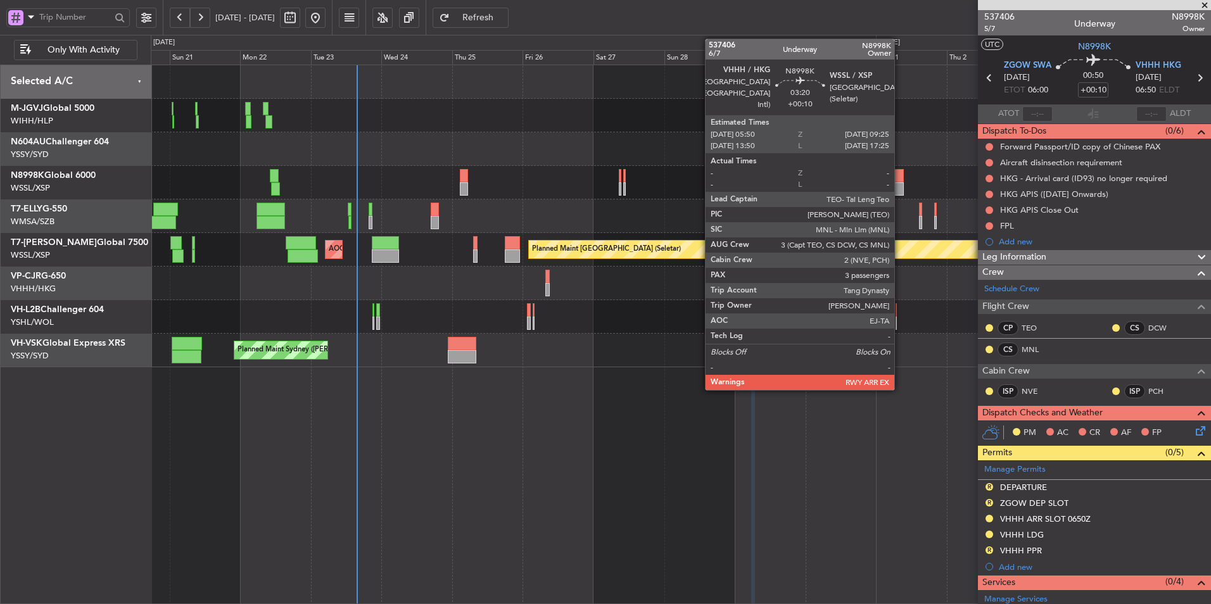
click at [900, 179] on div at bounding box center [897, 175] width 11 height 13
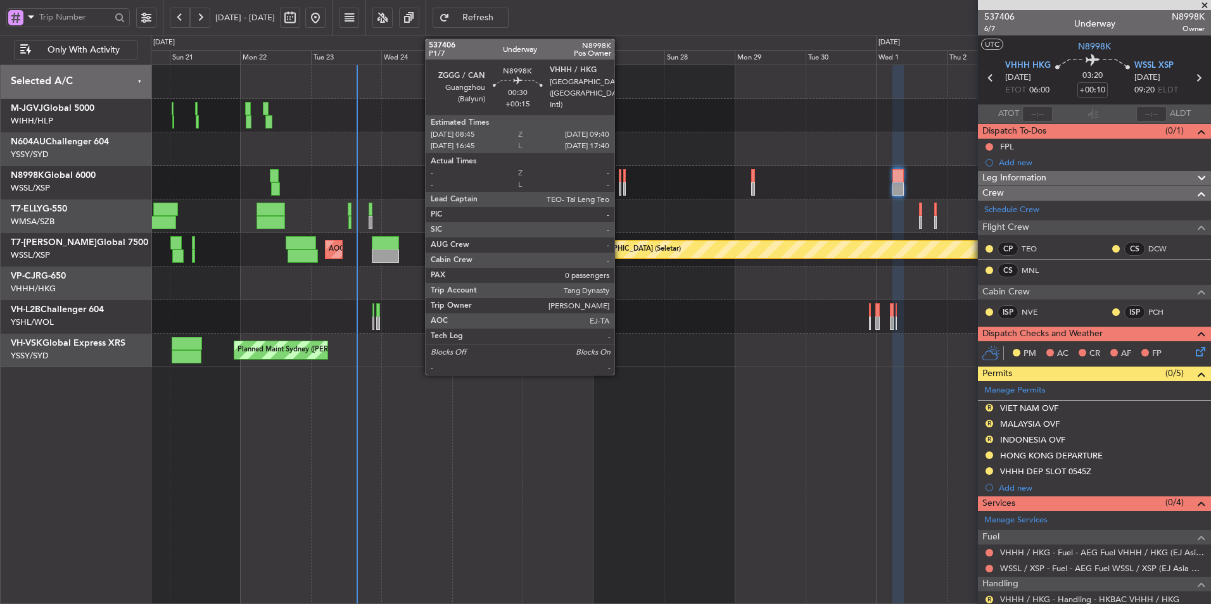
click at [620, 177] on div at bounding box center [620, 175] width 3 height 13
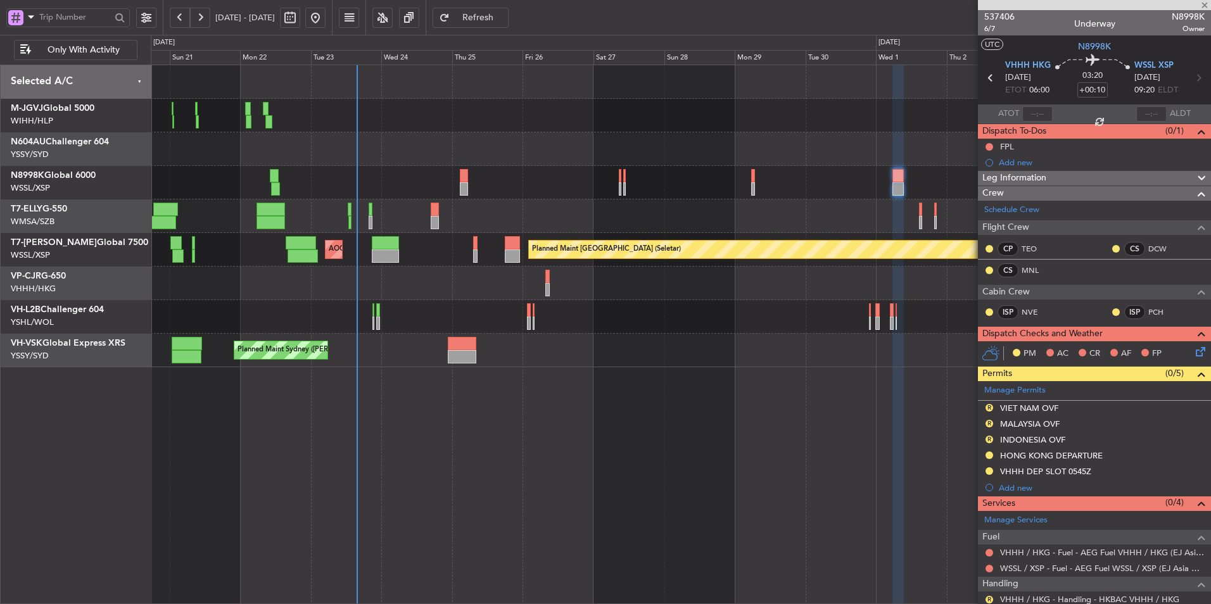
type input "+00:15"
type input "0"
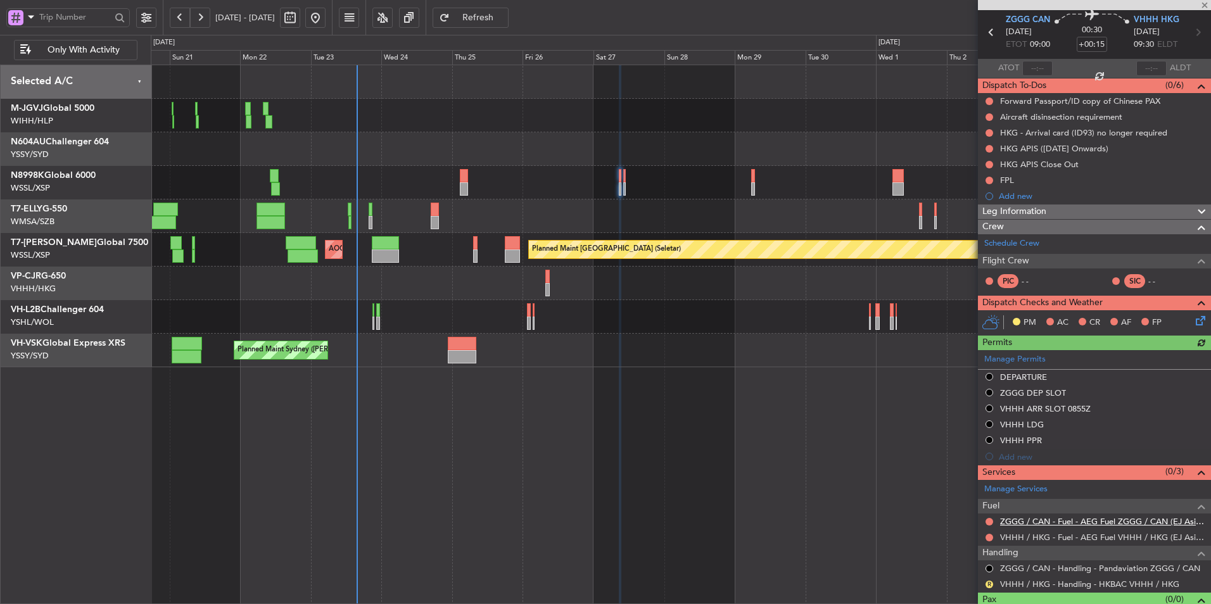
scroll to position [69, 0]
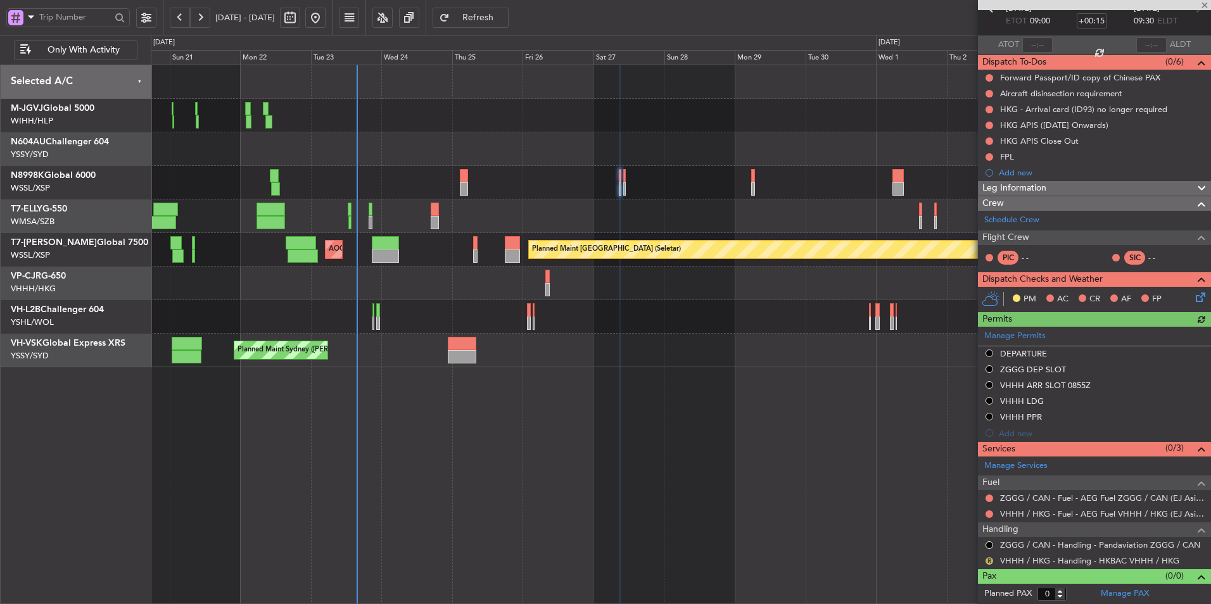
click at [989, 561] on button "R" at bounding box center [990, 561] width 8 height 8
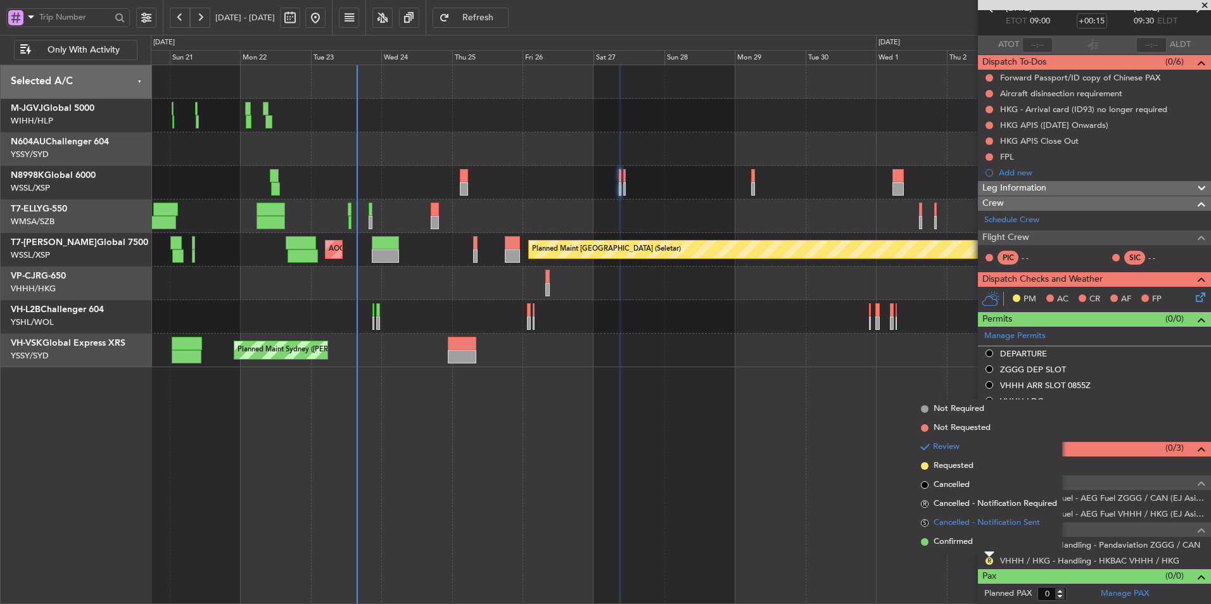
click at [989, 523] on span "Cancelled - Notification Sent" at bounding box center [987, 523] width 106 height 13
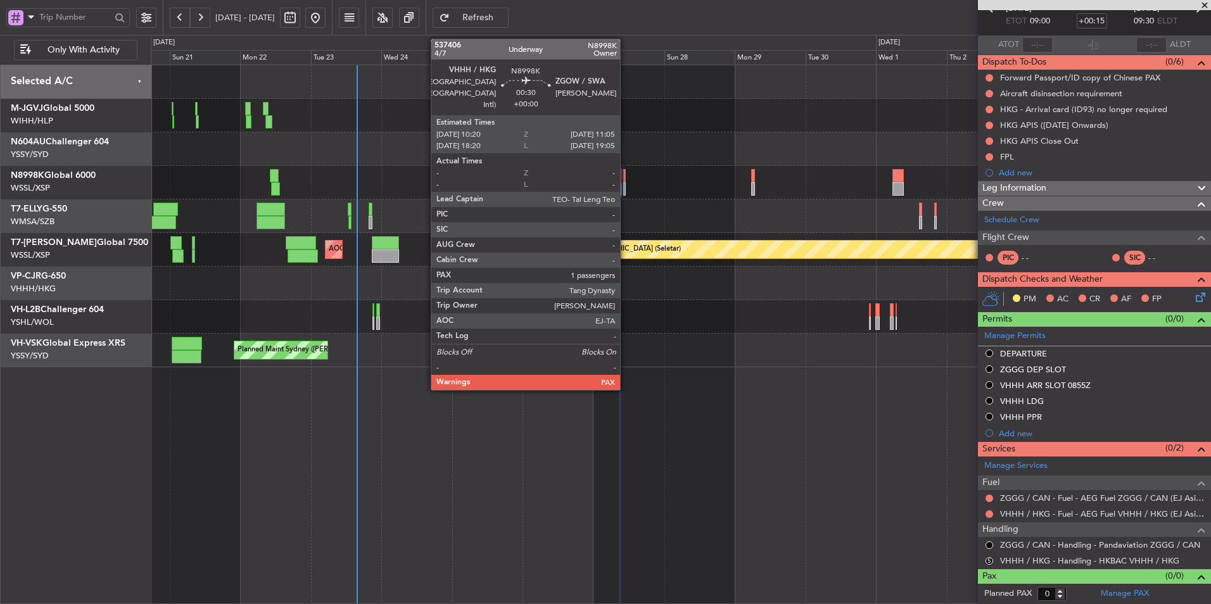
click at [626, 175] on div at bounding box center [624, 175] width 3 height 13
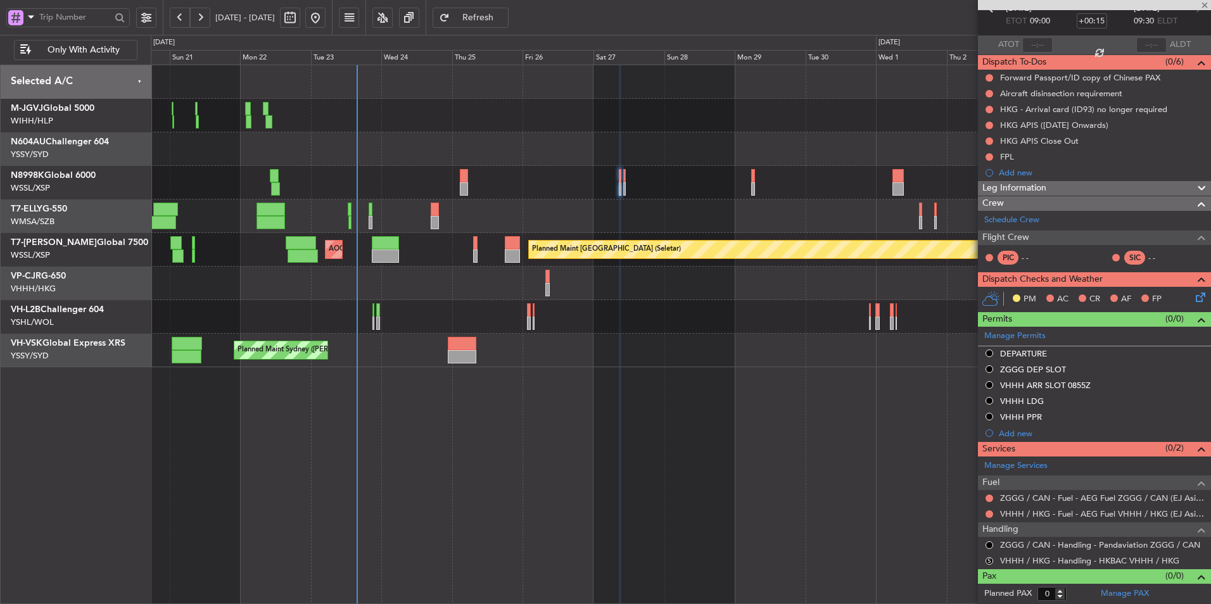
type input "1"
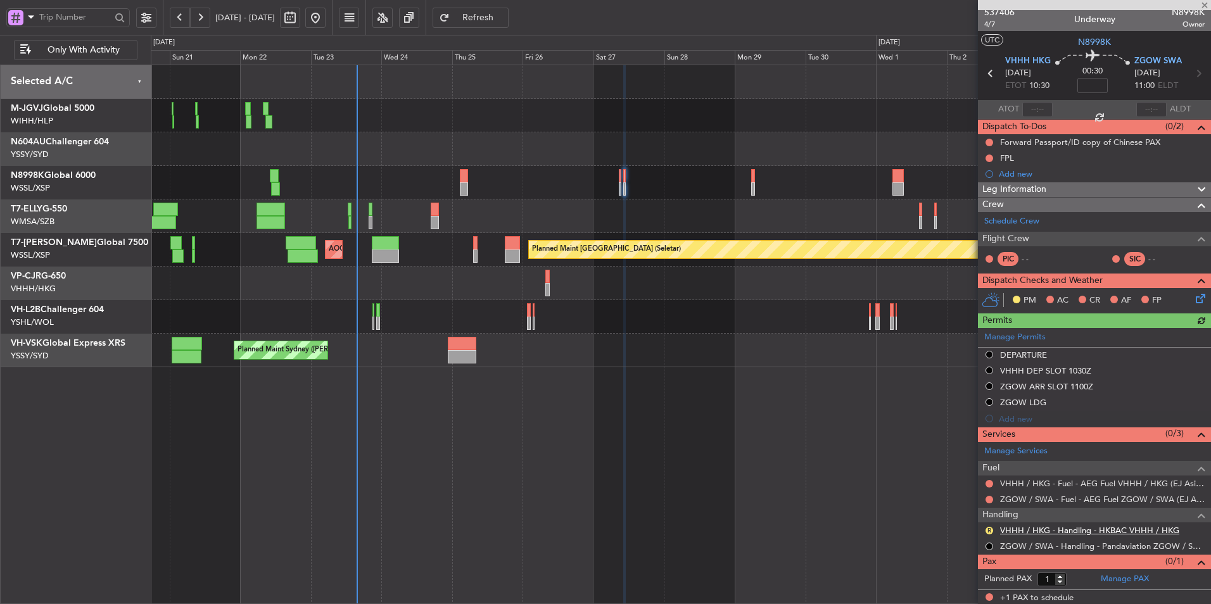
scroll to position [6, 0]
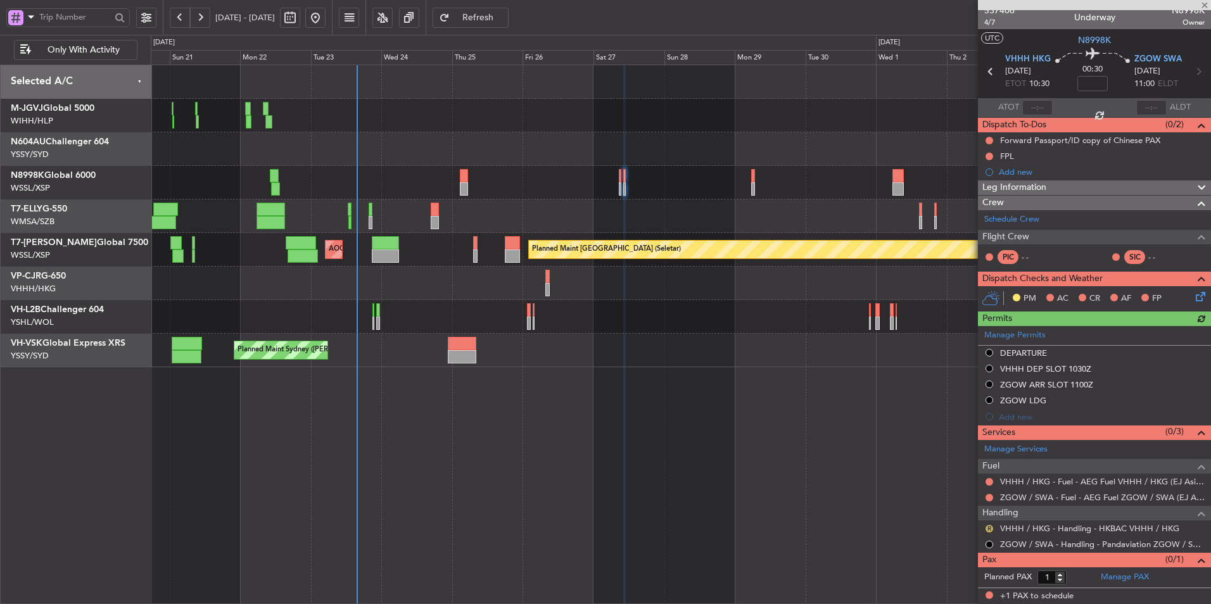
click at [989, 528] on button "R" at bounding box center [990, 529] width 8 height 8
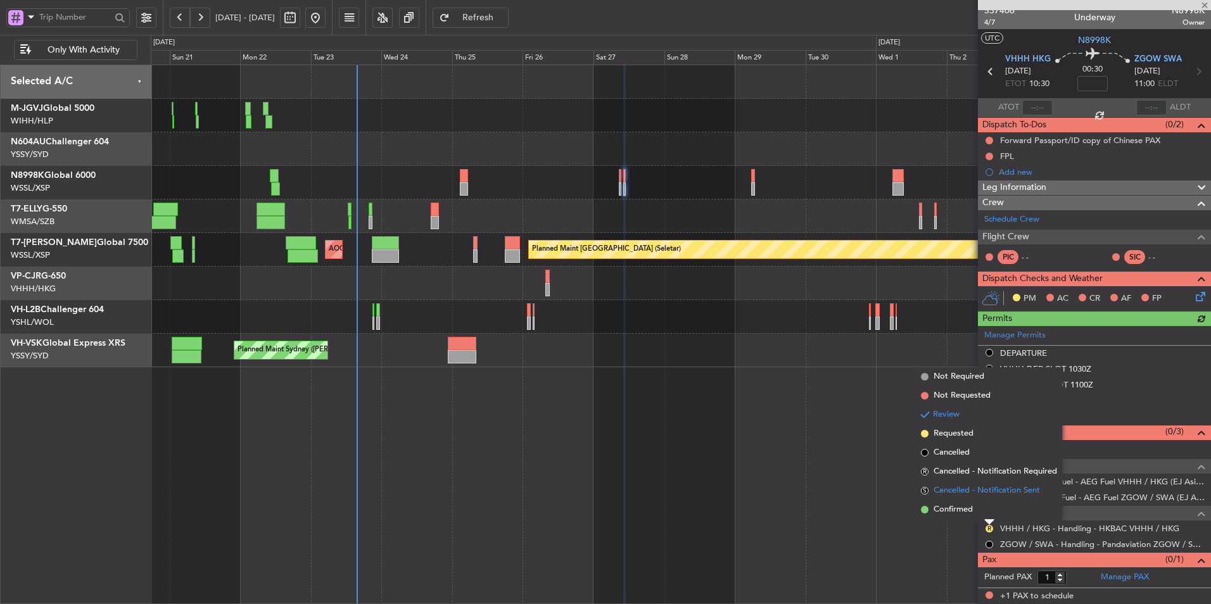
click at [989, 493] on span "Cancelled - Notification Sent" at bounding box center [987, 491] width 106 height 13
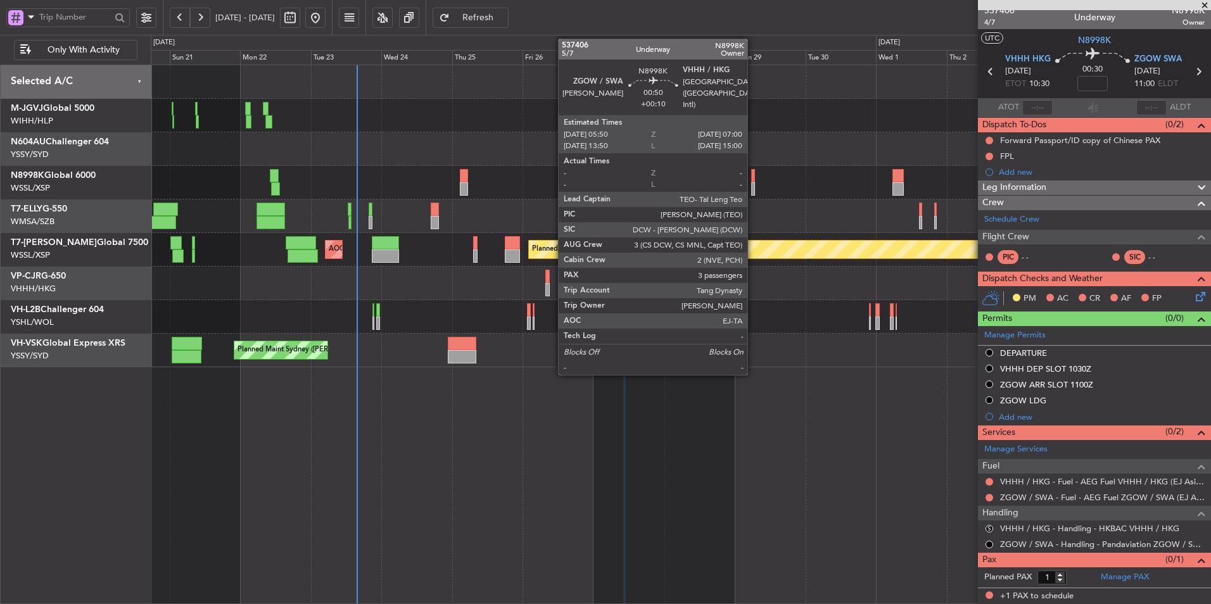
click at [753, 180] on div at bounding box center [753, 175] width 4 height 13
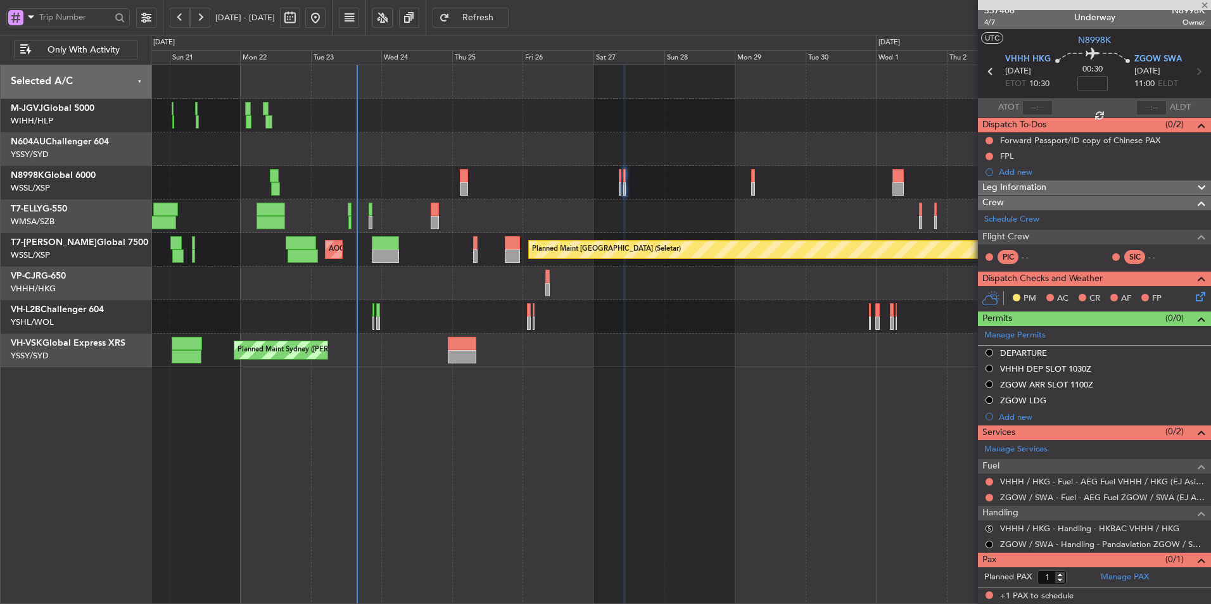
type input "+00:10"
type input "3"
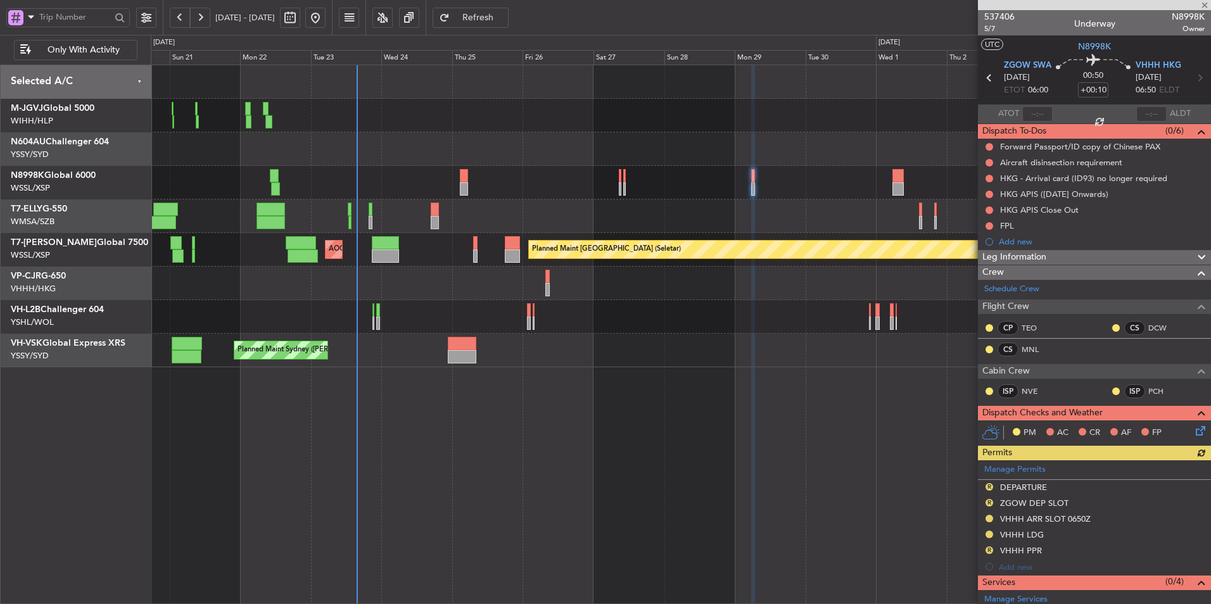
scroll to position [219, 0]
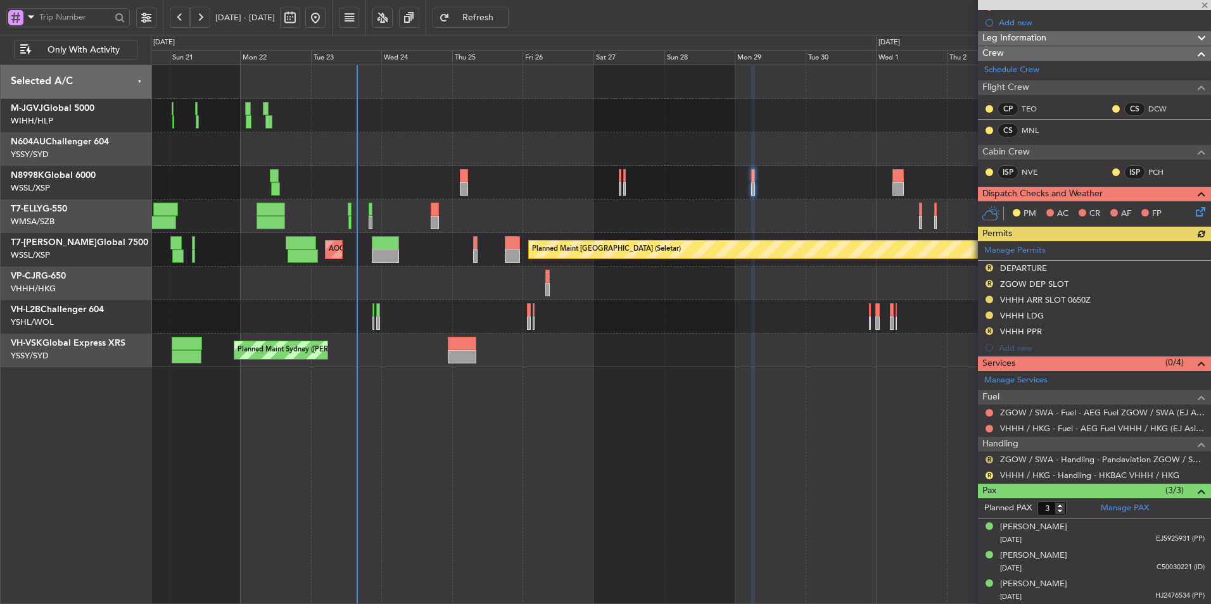
click at [987, 460] on button "R" at bounding box center [990, 460] width 8 height 8
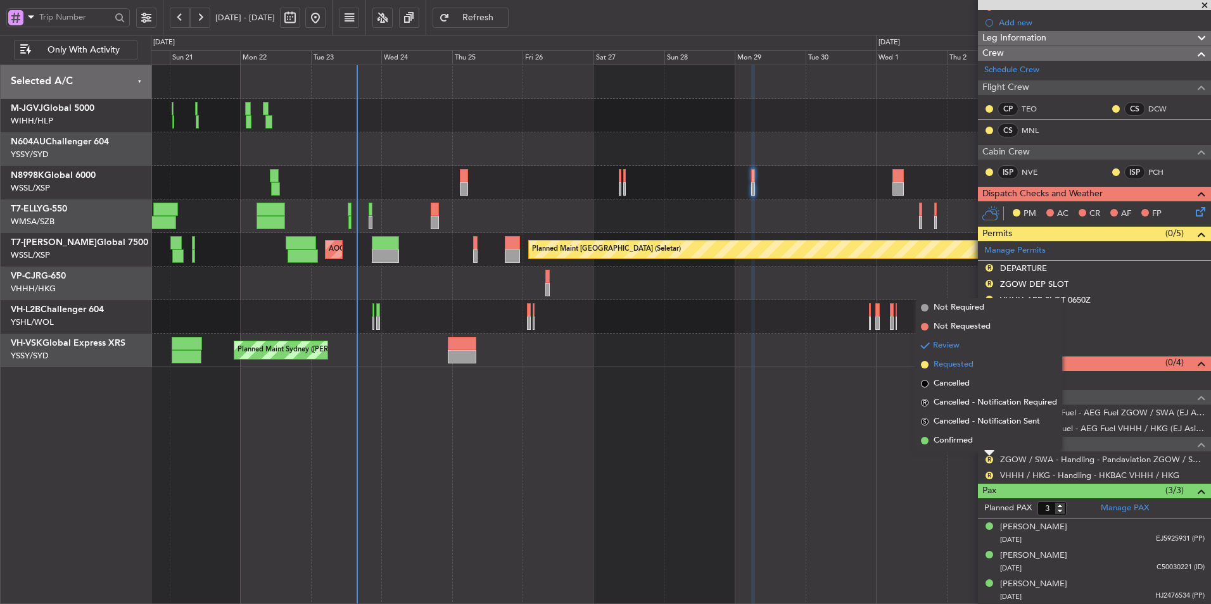
click at [972, 366] on span "Requested" at bounding box center [954, 364] width 40 height 13
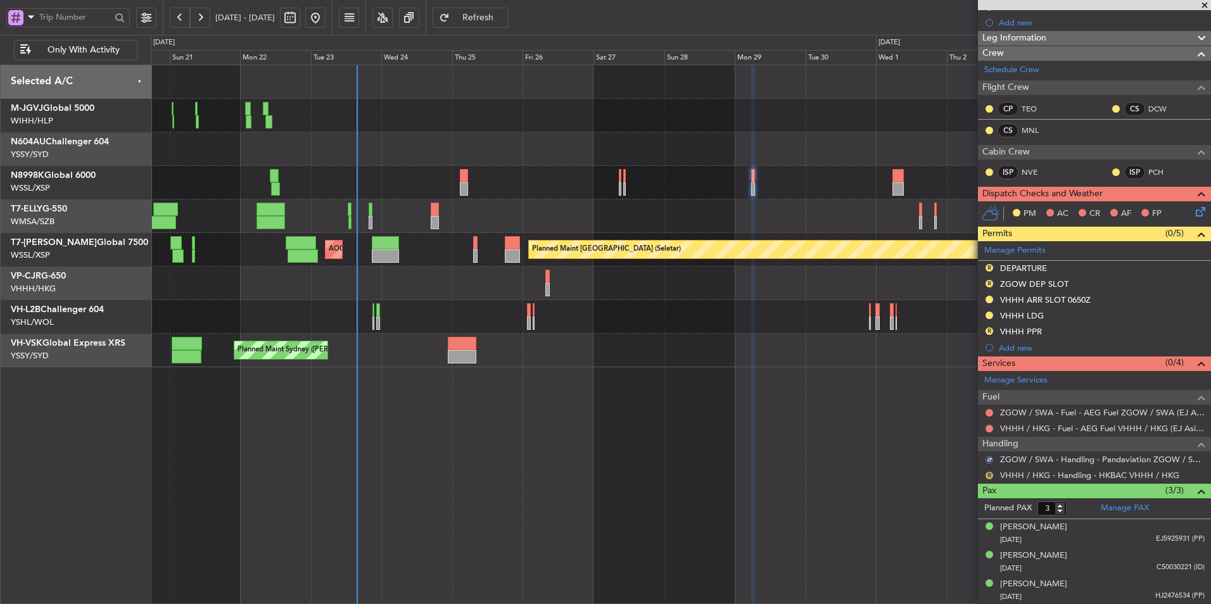
click at [989, 473] on button "R" at bounding box center [990, 476] width 8 height 8
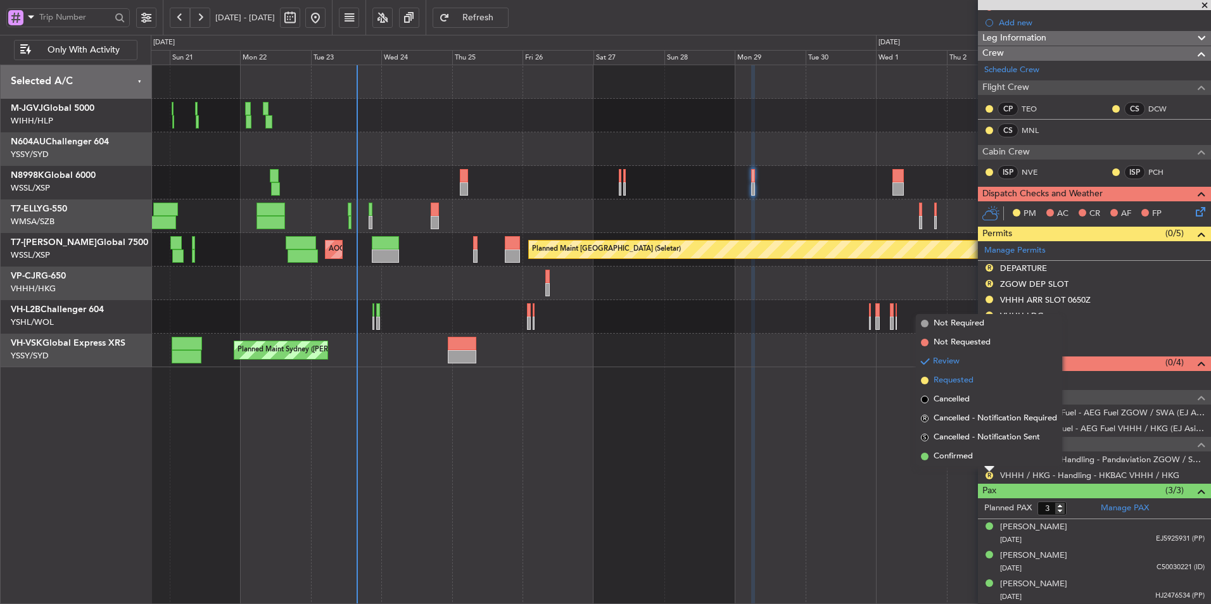
click at [977, 381] on li "Requested" at bounding box center [989, 380] width 146 height 19
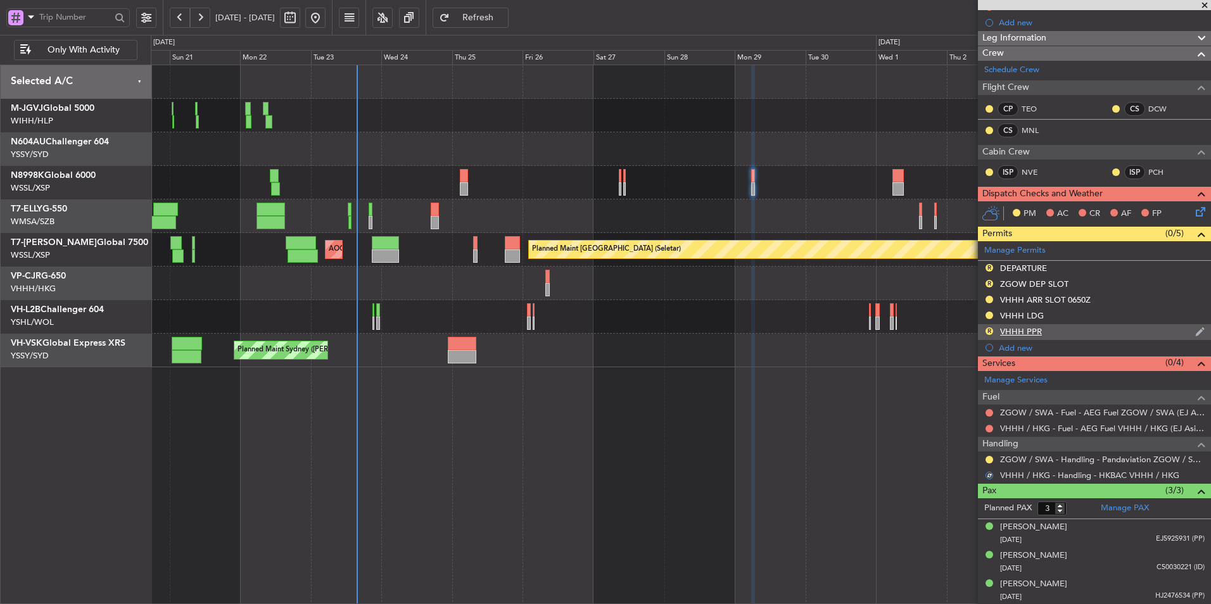
click at [1028, 329] on div "VHHH PPR" at bounding box center [1021, 331] width 42 height 11
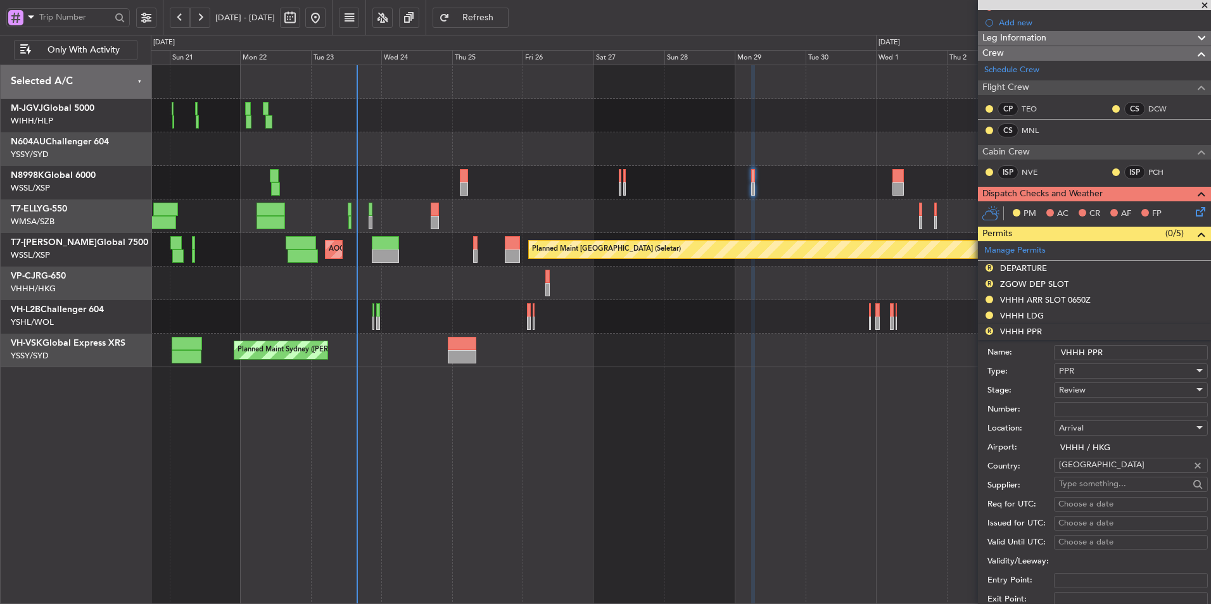
scroll to position [536, 0]
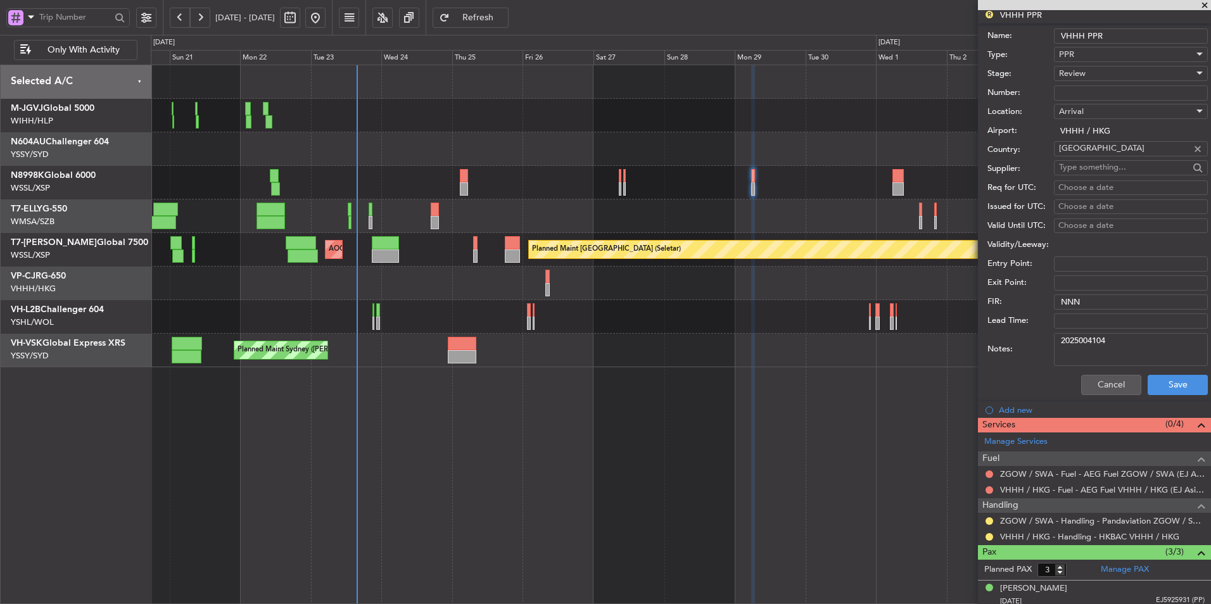
drag, startPoint x: 1128, startPoint y: 345, endPoint x: 989, endPoint y: 346, distance: 138.7
click at [1017, 346] on div "Notes: 2025004104" at bounding box center [1097, 350] width 220 height 38
paste textarea "28"
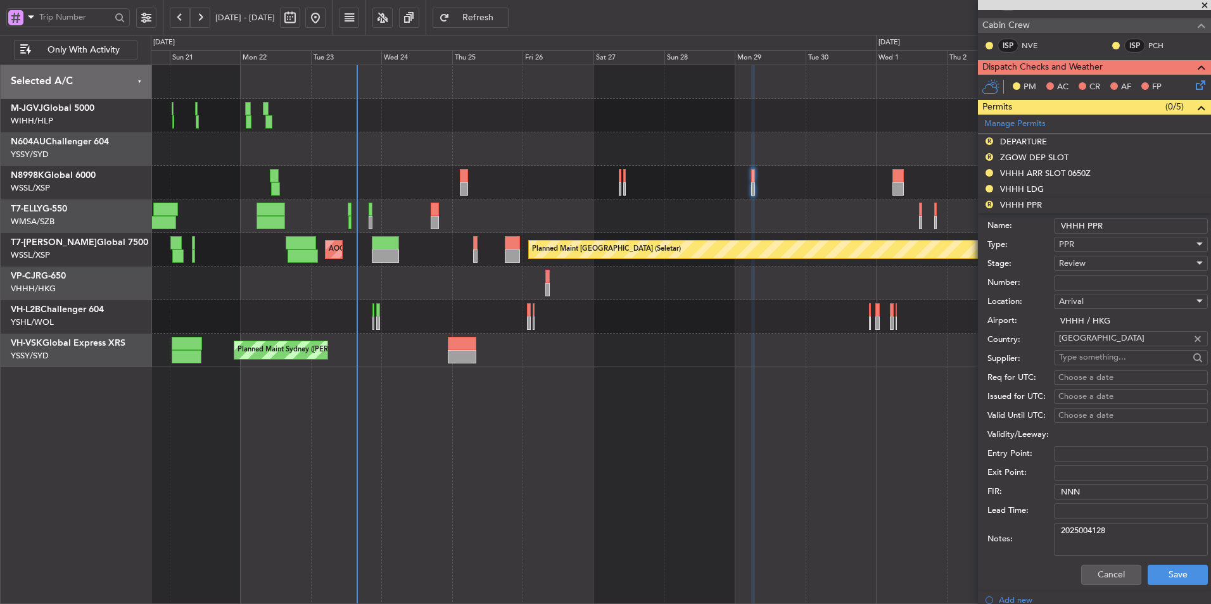
type textarea "2025004128"
click at [1103, 267] on div "Review" at bounding box center [1126, 263] width 135 height 19
click at [1093, 350] on span "Requested" at bounding box center [1126, 345] width 133 height 19
click at [1164, 575] on button "Save" at bounding box center [1178, 575] width 60 height 20
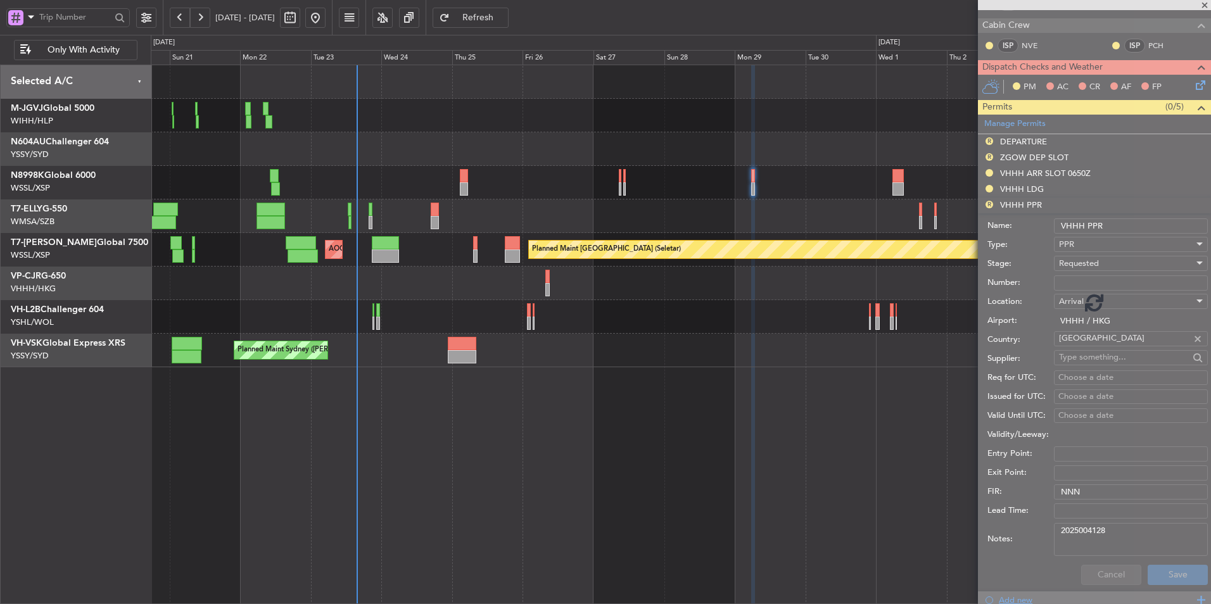
scroll to position [219, 0]
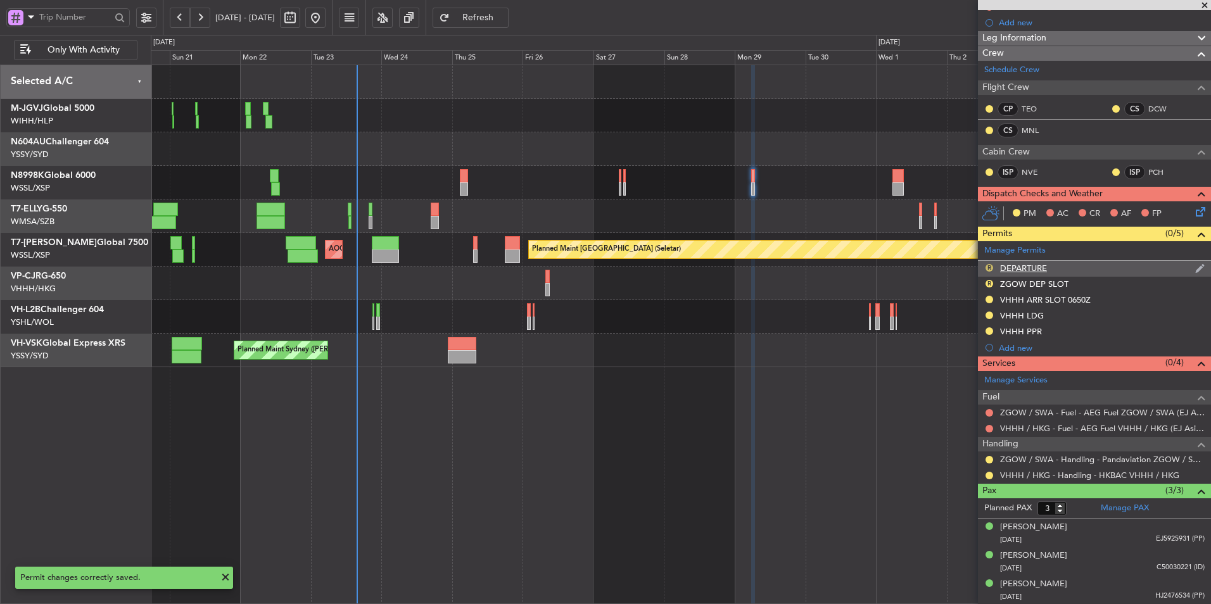
click at [990, 267] on button "R" at bounding box center [990, 268] width 8 height 8
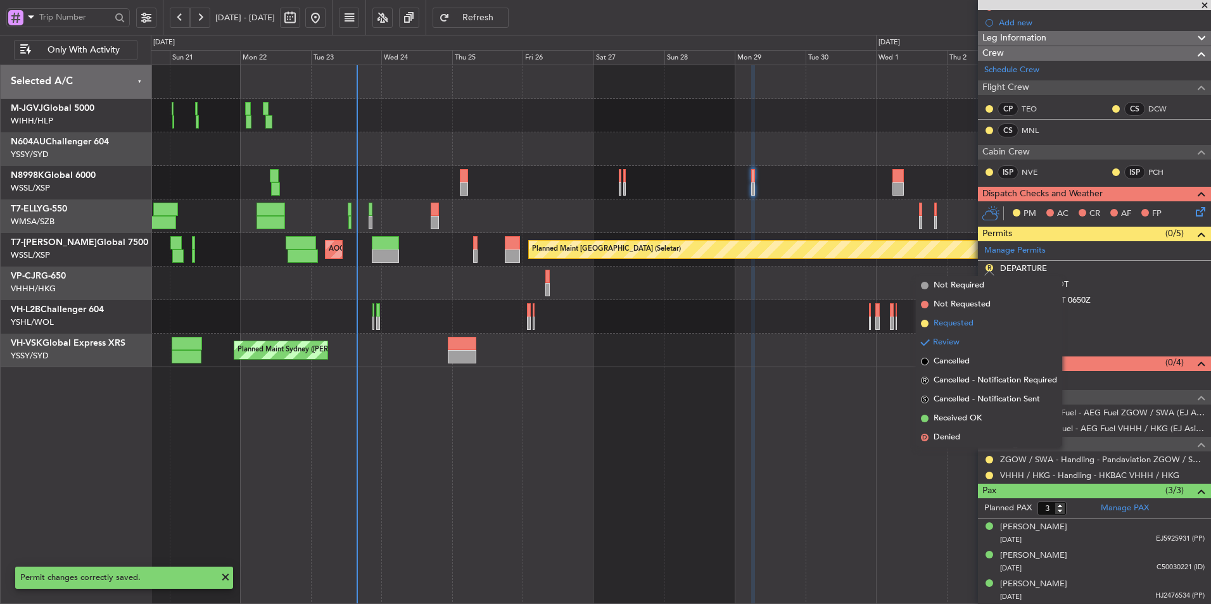
click at [956, 320] on span "Requested" at bounding box center [954, 323] width 40 height 13
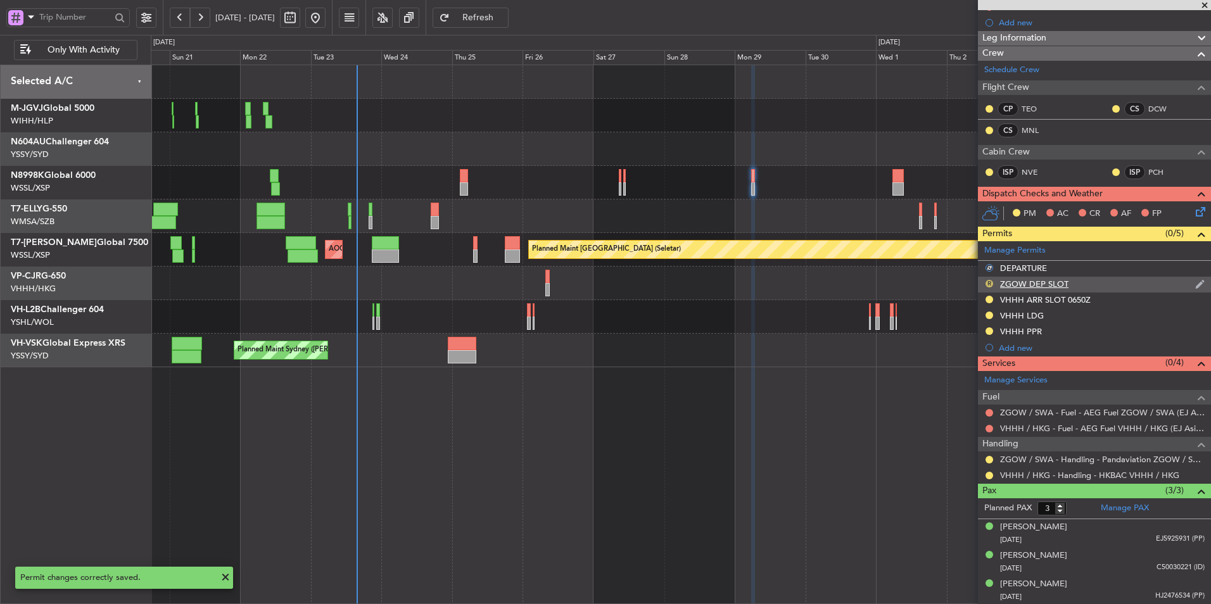
click at [989, 282] on button "R" at bounding box center [990, 284] width 8 height 8
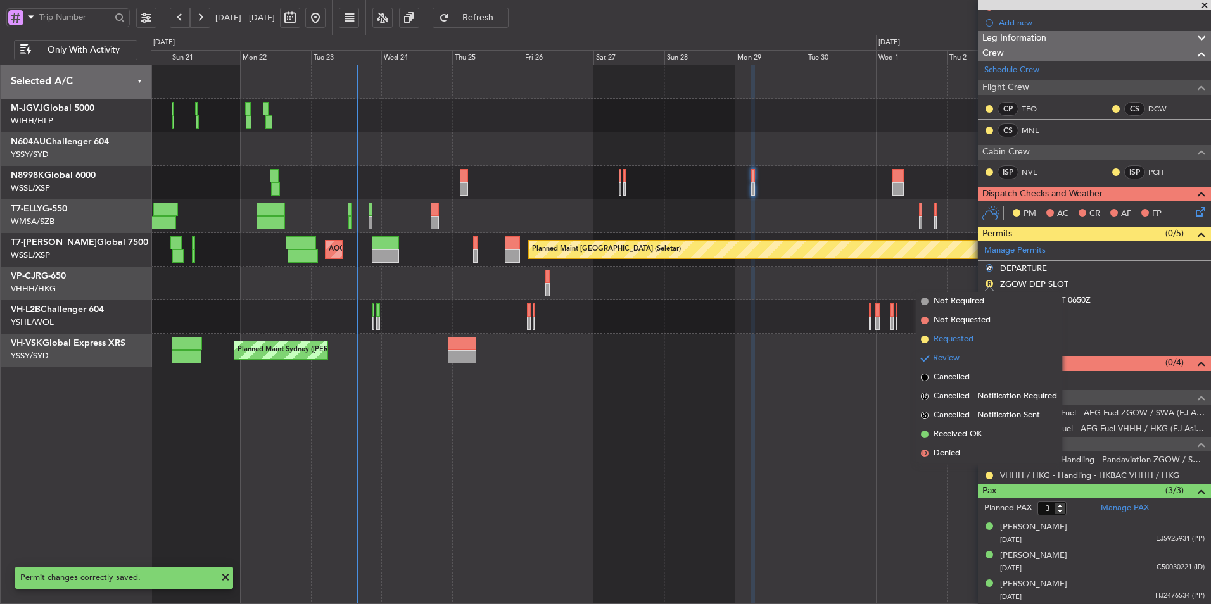
click at [960, 343] on span "Requested" at bounding box center [954, 339] width 40 height 13
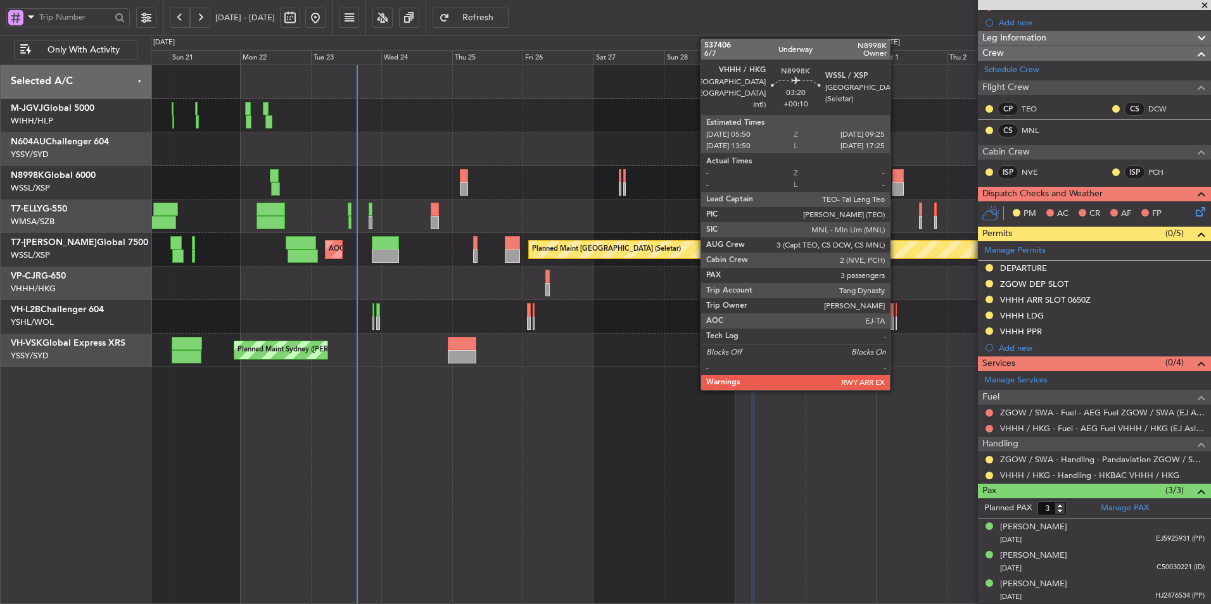
click at [896, 177] on div at bounding box center [897, 175] width 11 height 13
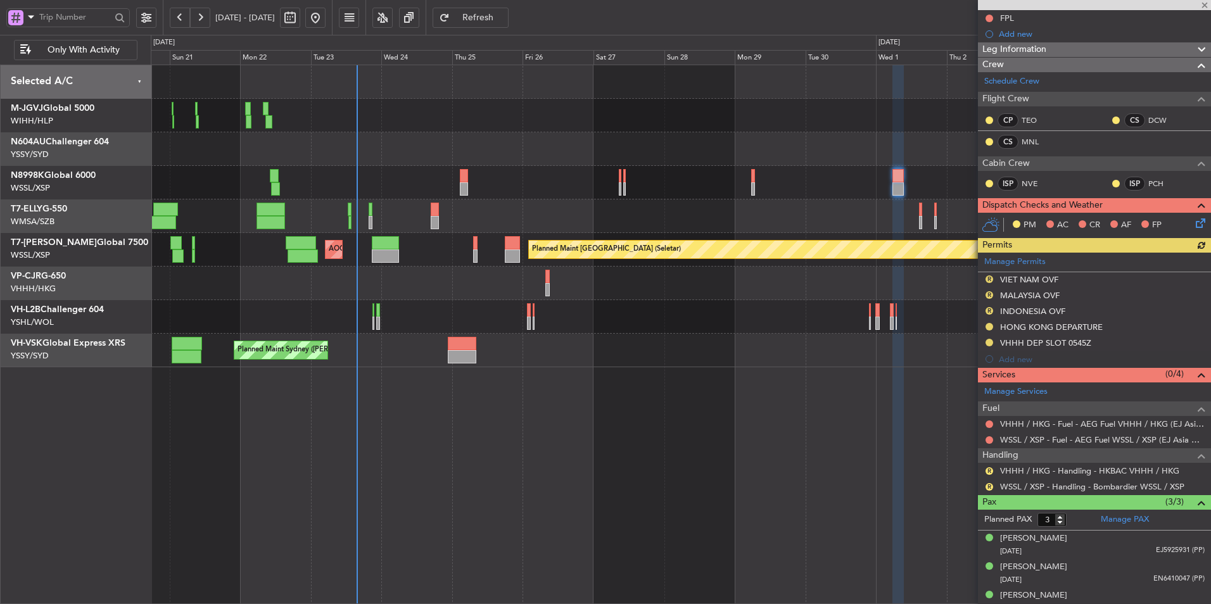
scroll to position [140, 0]
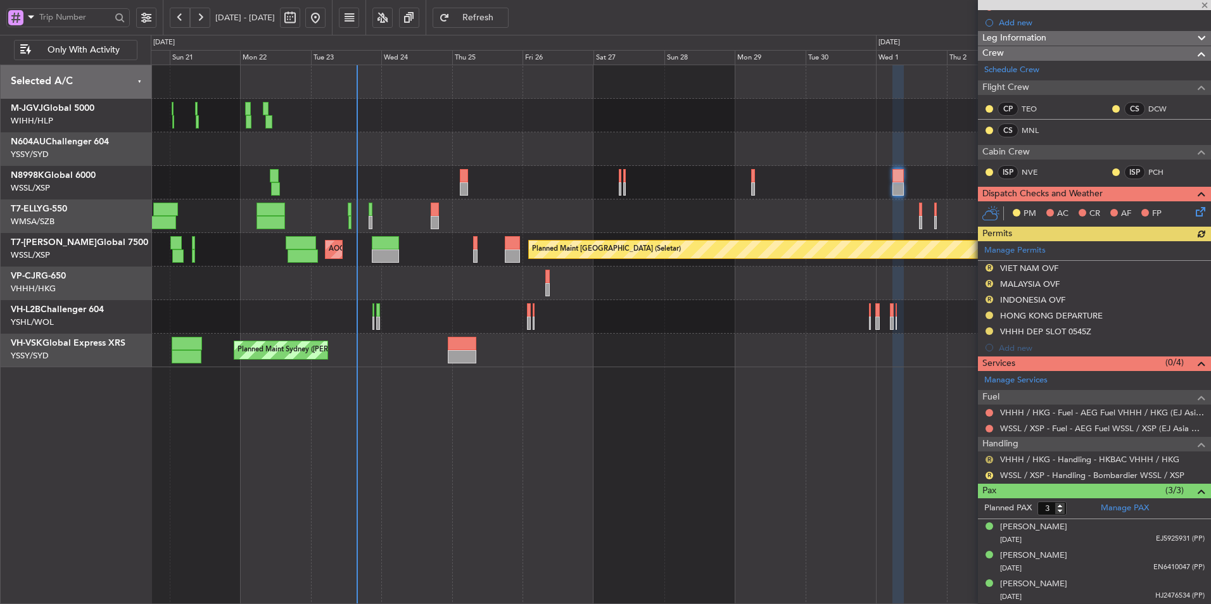
click at [989, 457] on button "R" at bounding box center [990, 460] width 8 height 8
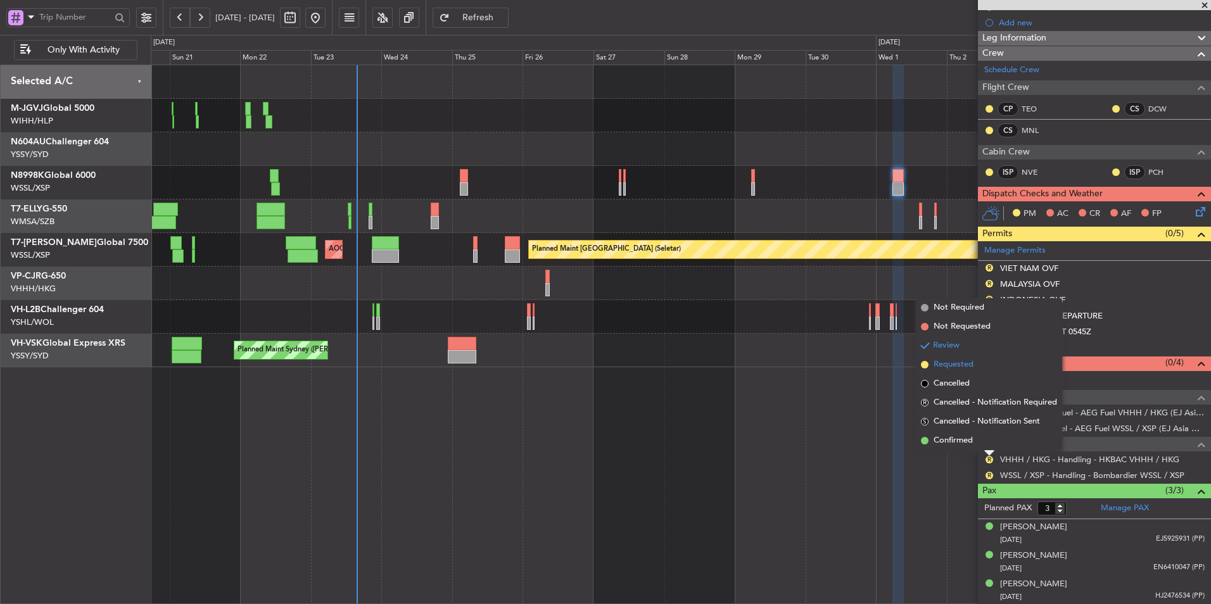
click at [961, 369] on span "Requested" at bounding box center [954, 364] width 40 height 13
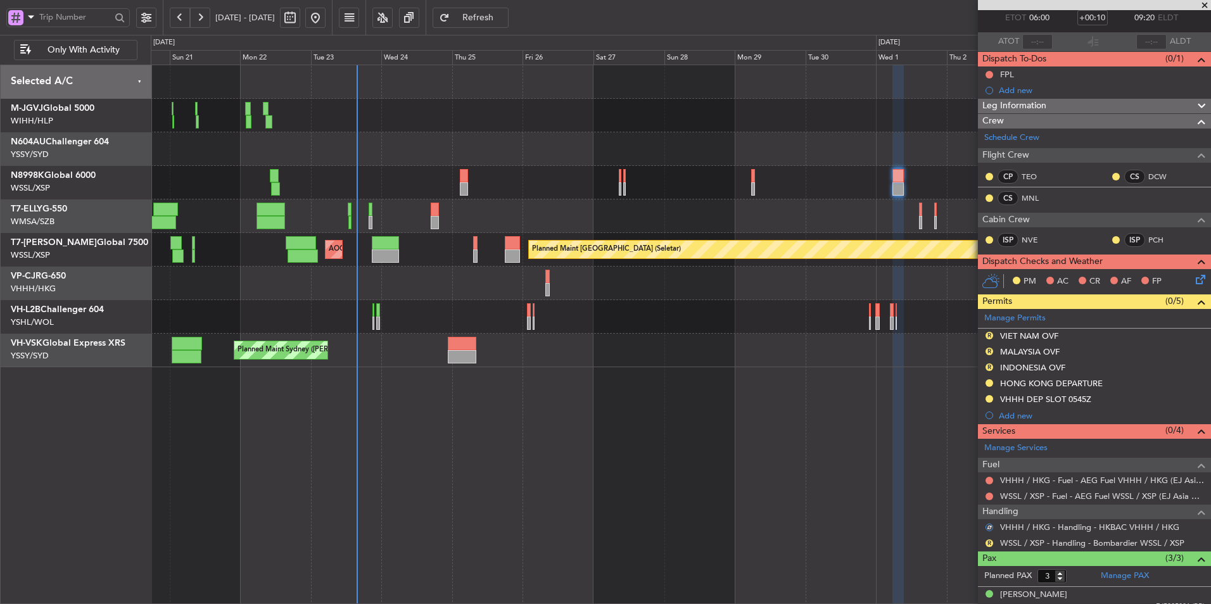
scroll to position [127, 0]
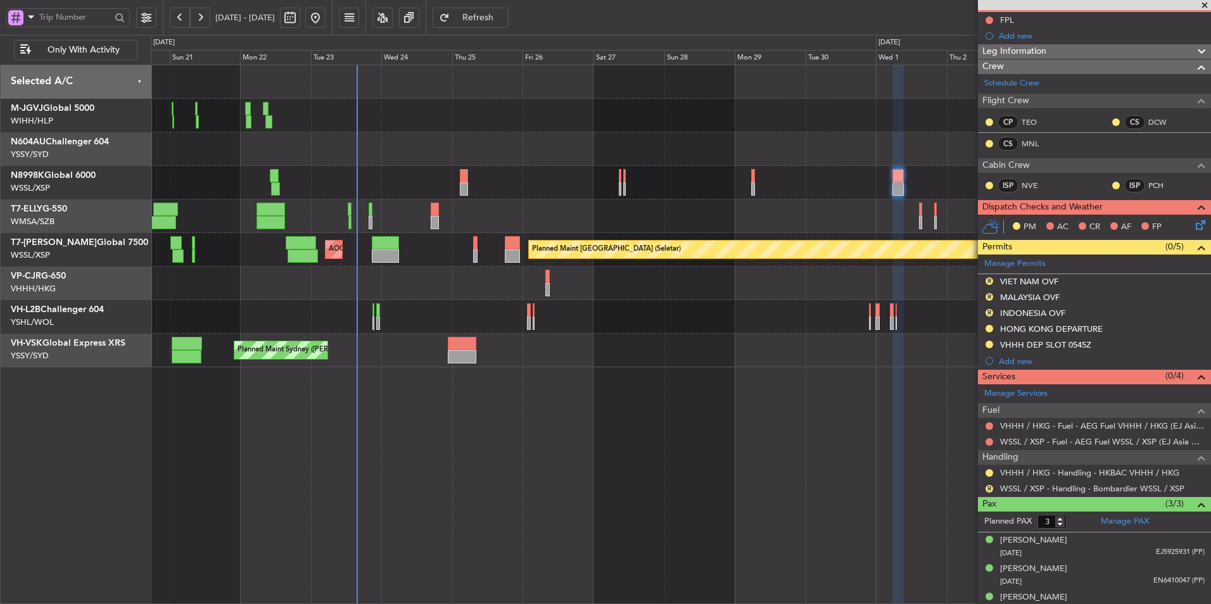
click at [482, 150] on div at bounding box center [681, 149] width 1060 height 34
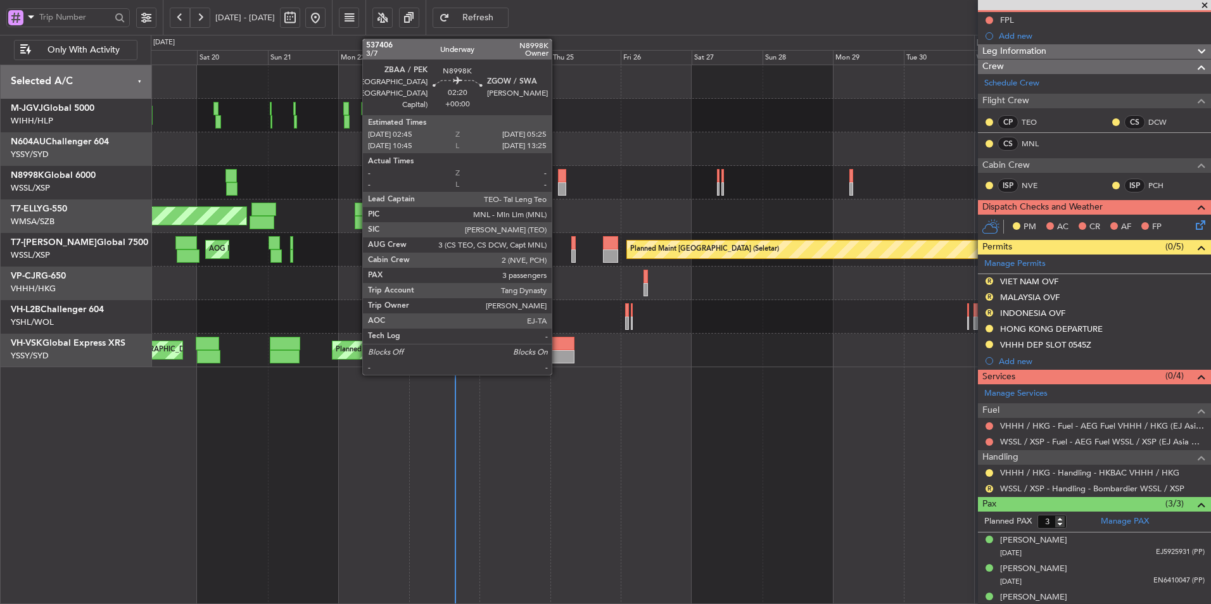
click at [559, 180] on div at bounding box center [562, 175] width 8 height 13
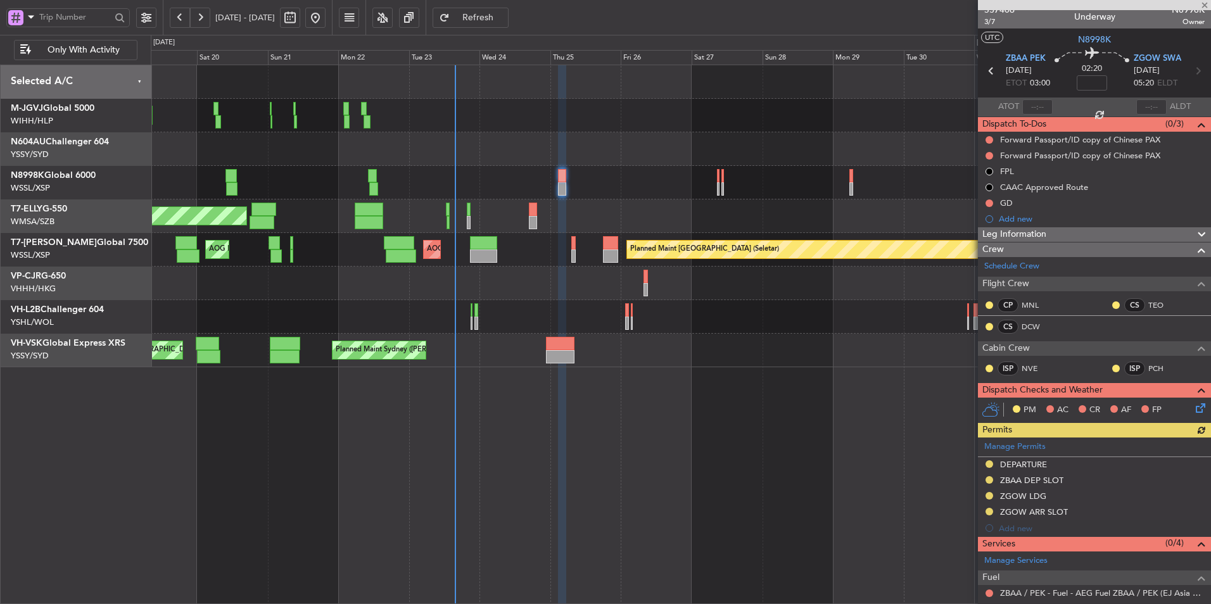
scroll to position [0, 0]
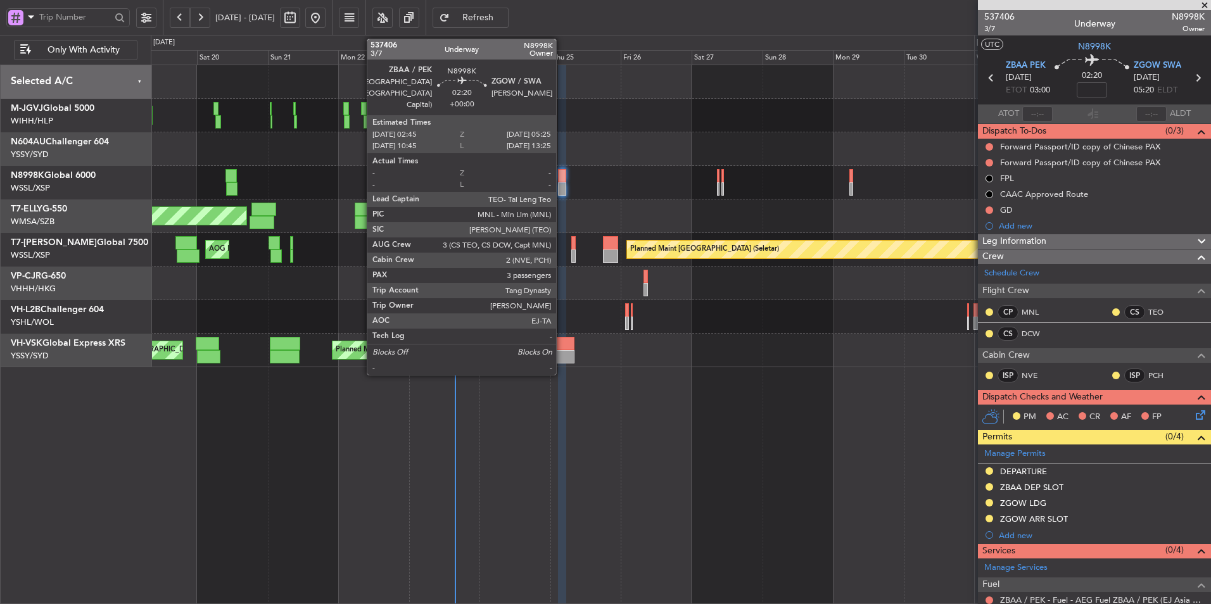
click at [562, 179] on div at bounding box center [562, 175] width 8 height 13
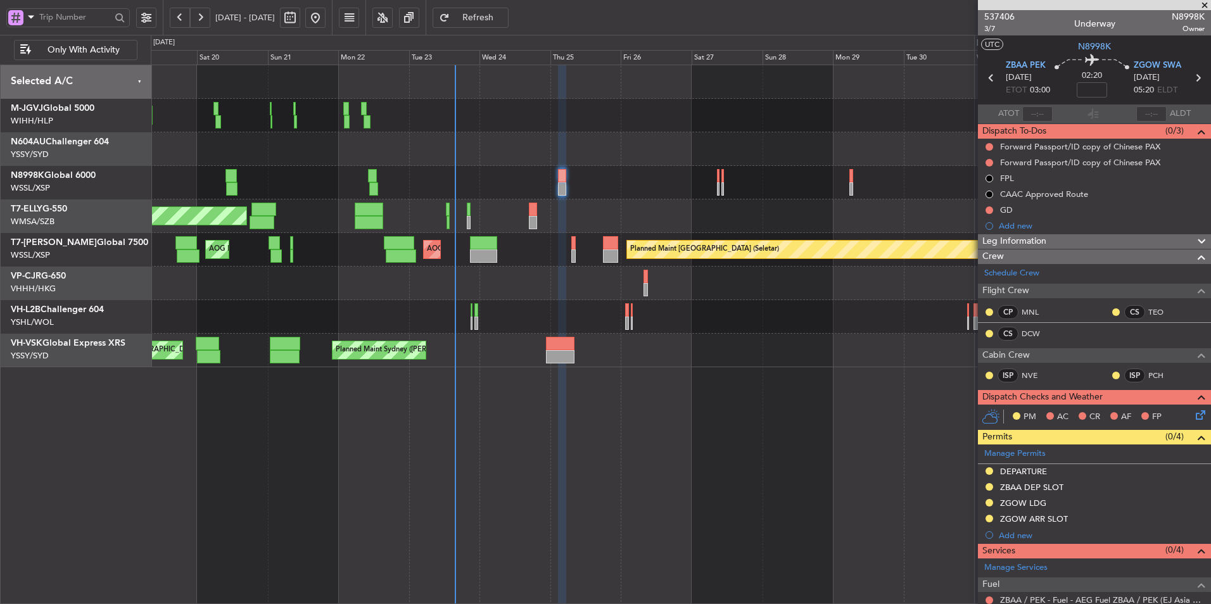
click at [504, 13] on span "Refresh" at bounding box center [478, 17] width 52 height 9
click at [1083, 84] on input at bounding box center [1092, 89] width 30 height 15
click at [1034, 198] on div "CAAC Approved Route" at bounding box center [1044, 194] width 88 height 11
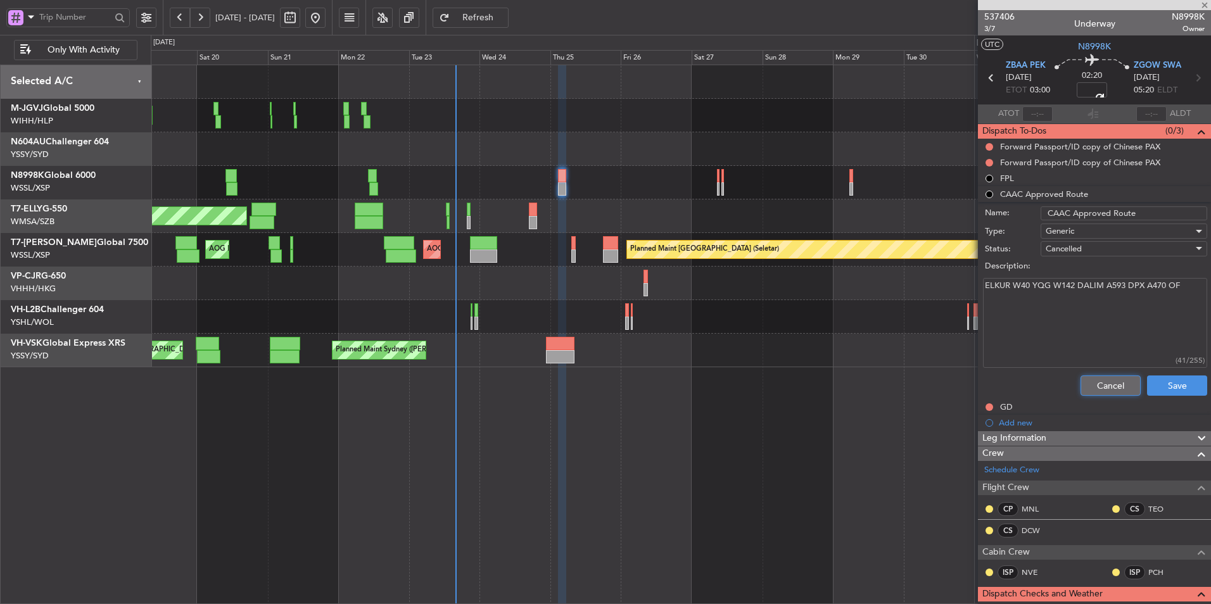
click at [1081, 379] on button "Cancel" at bounding box center [1111, 386] width 60 height 20
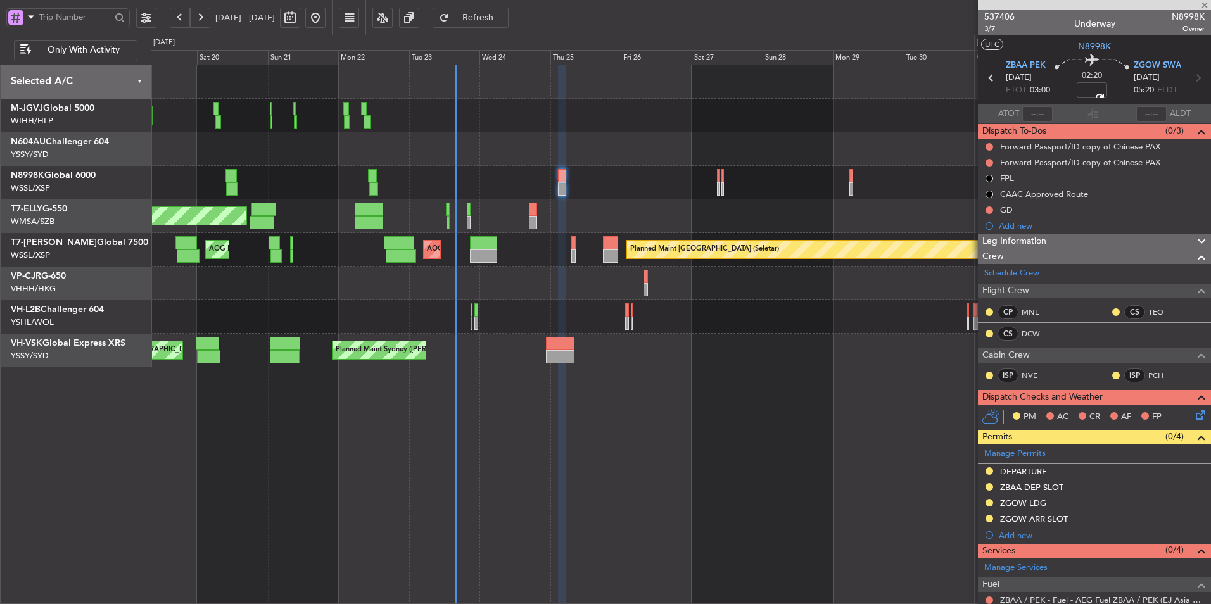
scroll to position [187, 0]
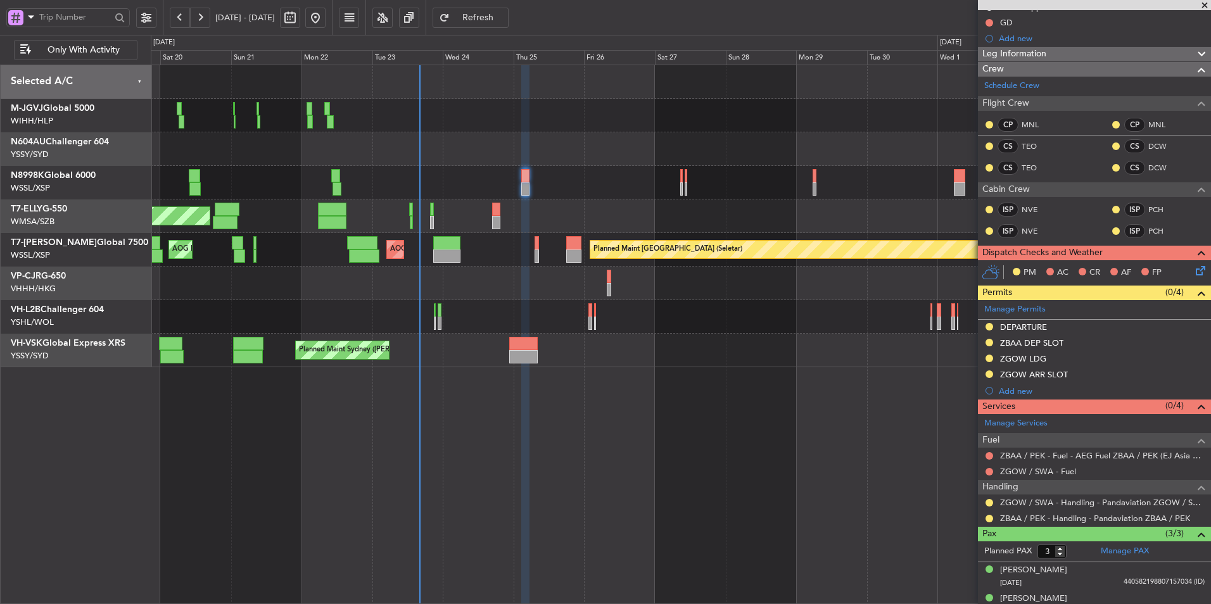
click at [682, 200] on div "MEL Jakarta (Halim Intl) MEL Jakarta (Halim Intl) MEL Jakarta (Halim Intl) Plan…" at bounding box center [681, 216] width 1060 height 302
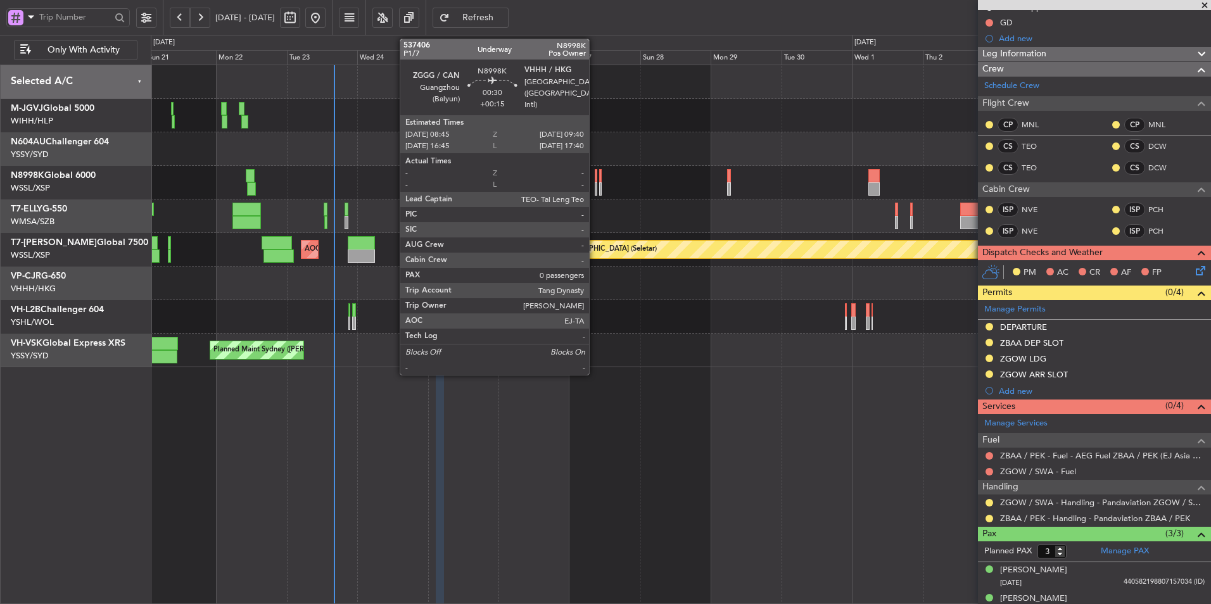
click at [595, 186] on div at bounding box center [596, 188] width 3 height 13
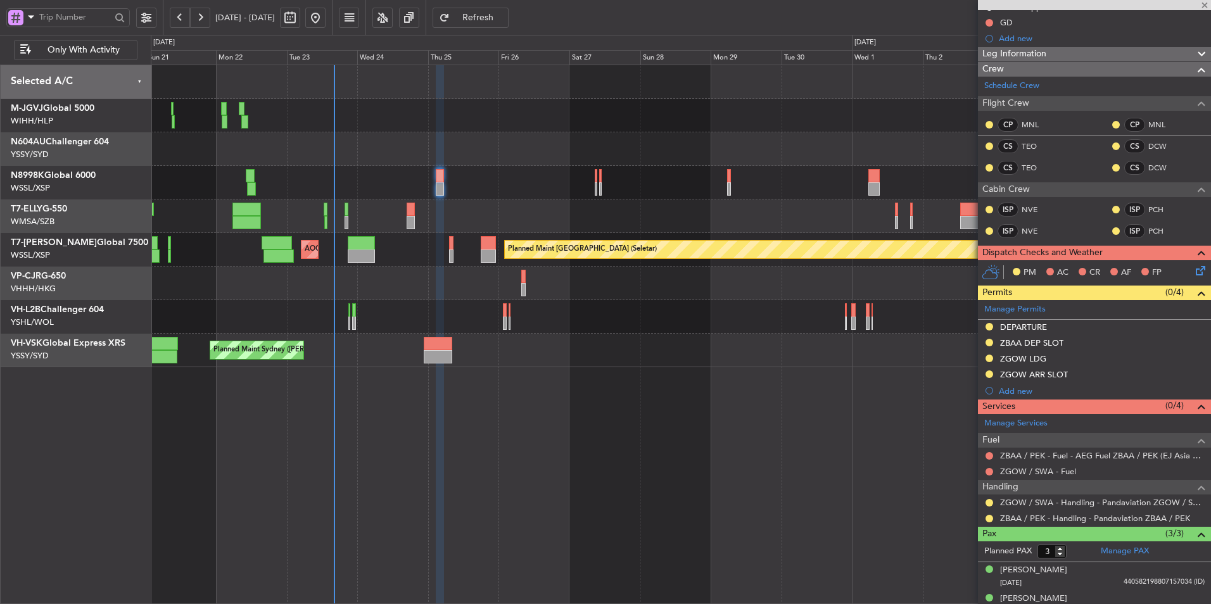
type input "+00:15"
type input "0"
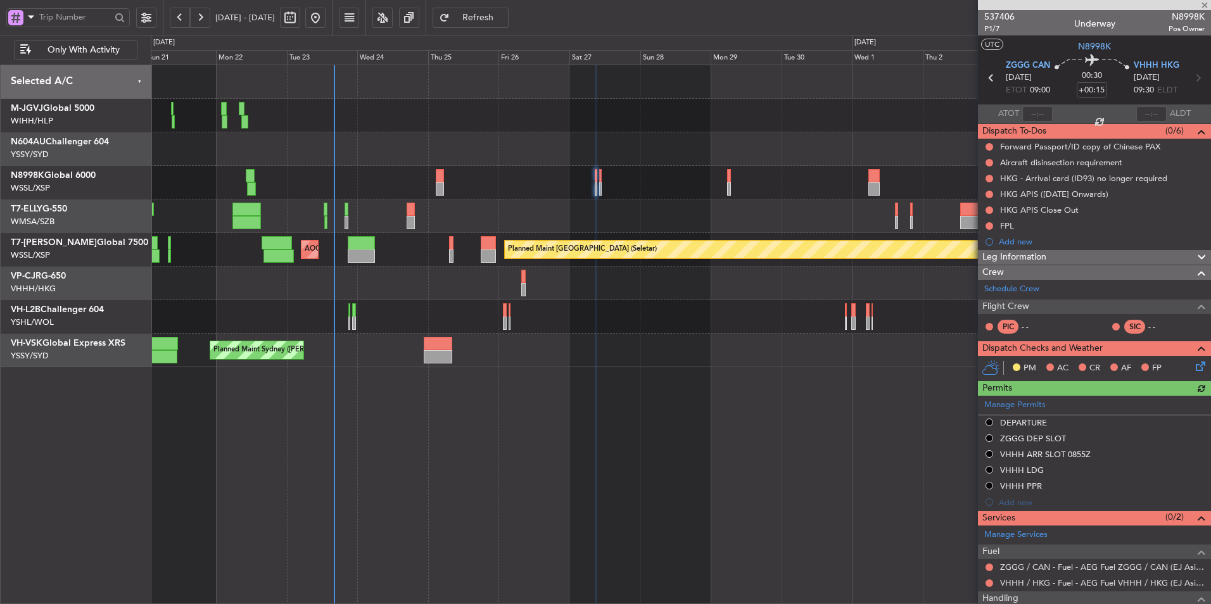
scroll to position [69, 0]
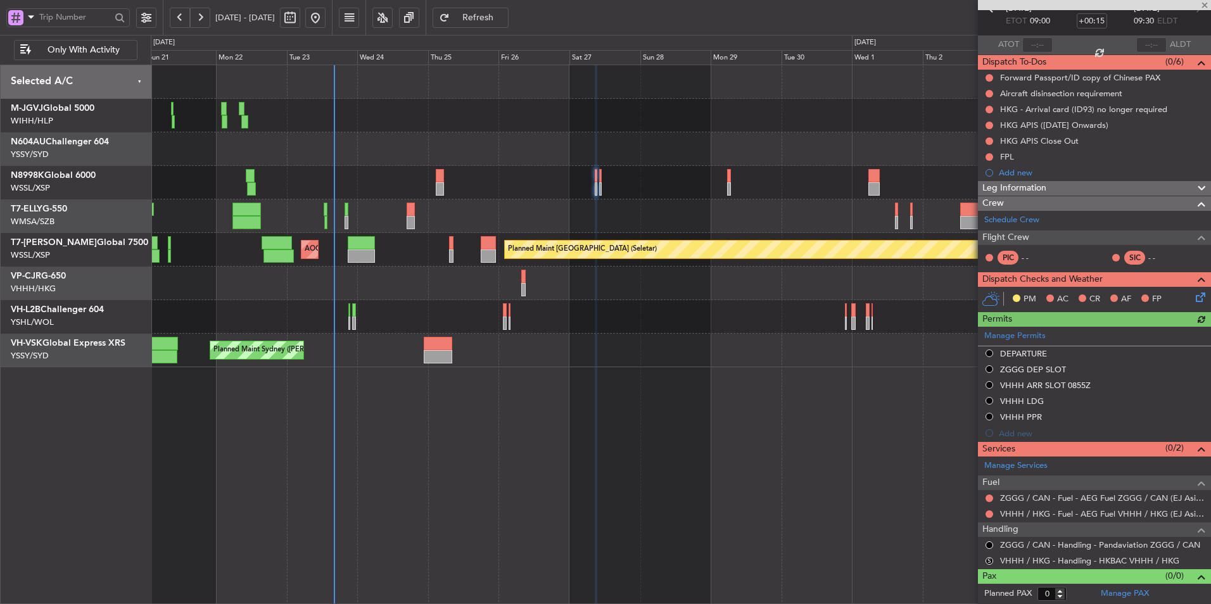
click at [985, 560] on div "S" at bounding box center [989, 561] width 10 height 10
click at [989, 561] on button "S" at bounding box center [990, 561] width 8 height 8
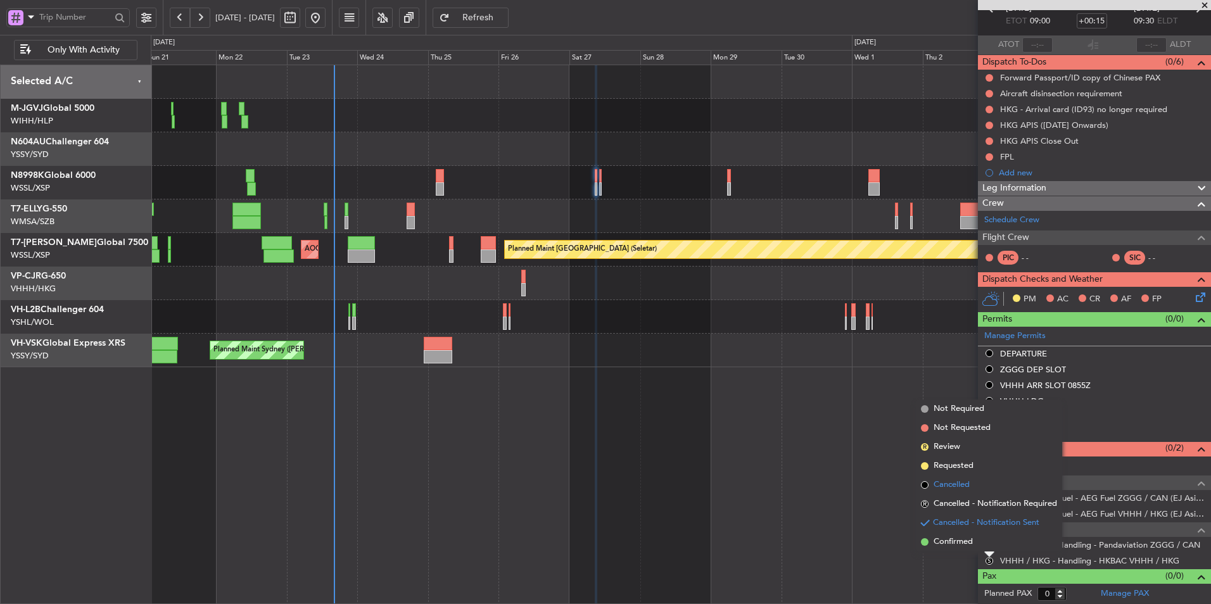
click at [953, 490] on span "Cancelled" at bounding box center [952, 485] width 36 height 13
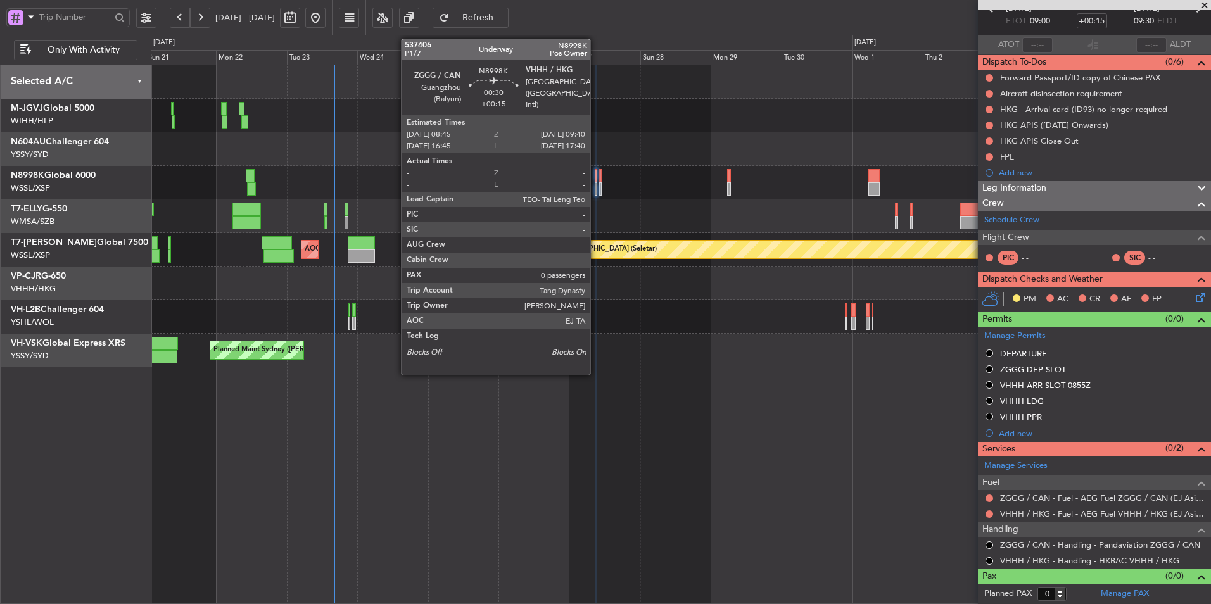
click at [596, 178] on div at bounding box center [596, 175] width 3 height 13
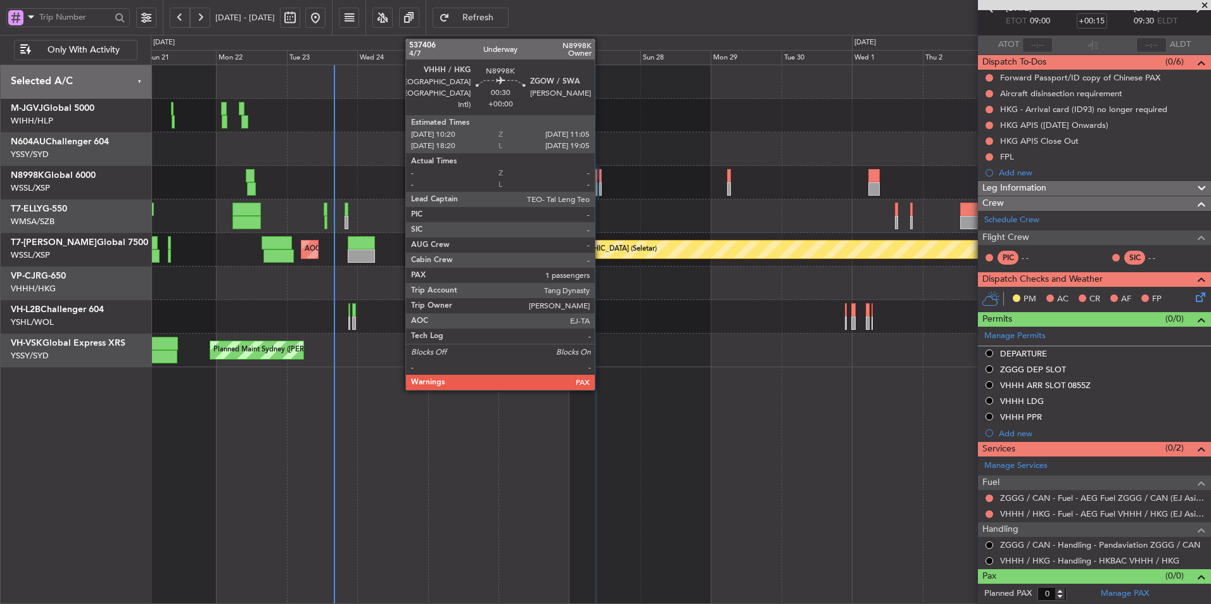
click at [600, 176] on div at bounding box center [600, 175] width 3 height 13
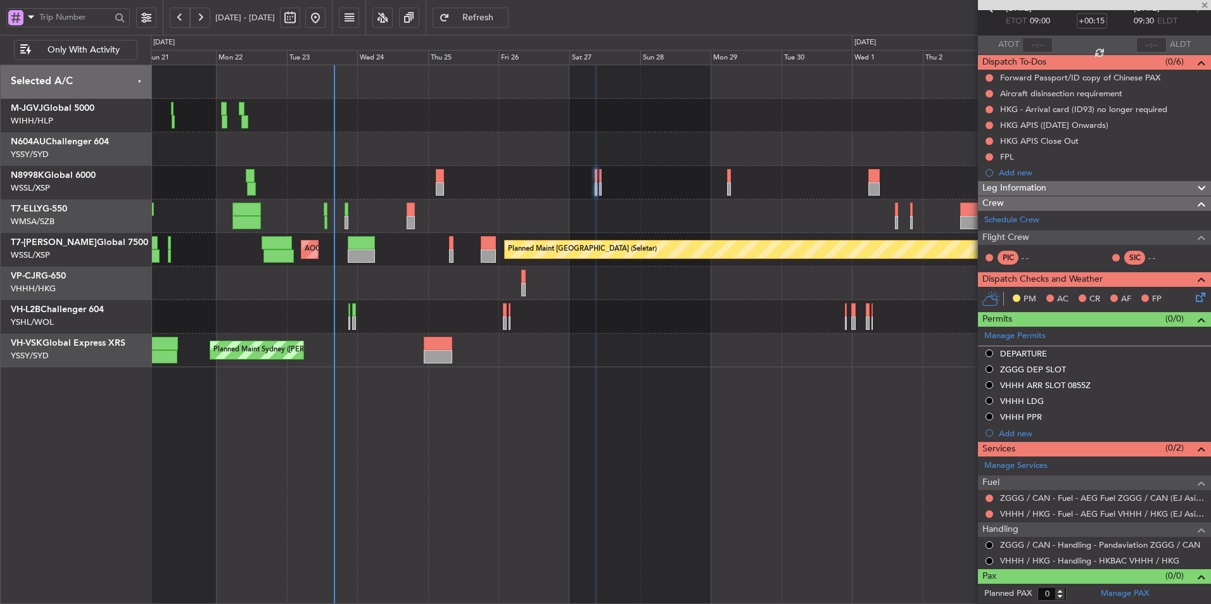
type input "1"
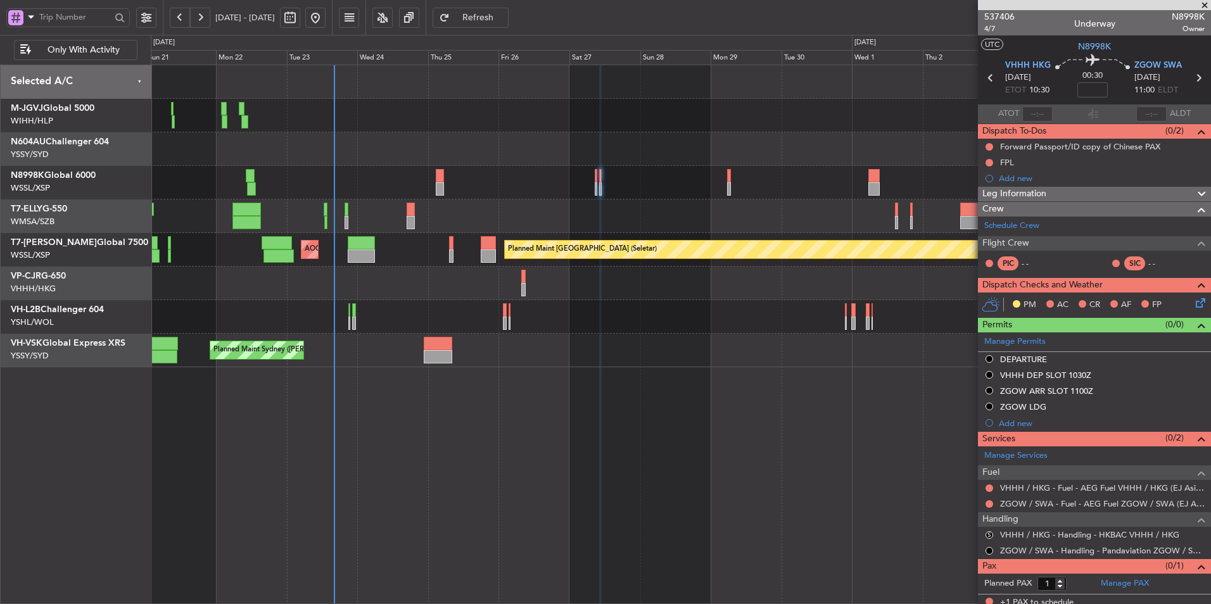
scroll to position [6, 0]
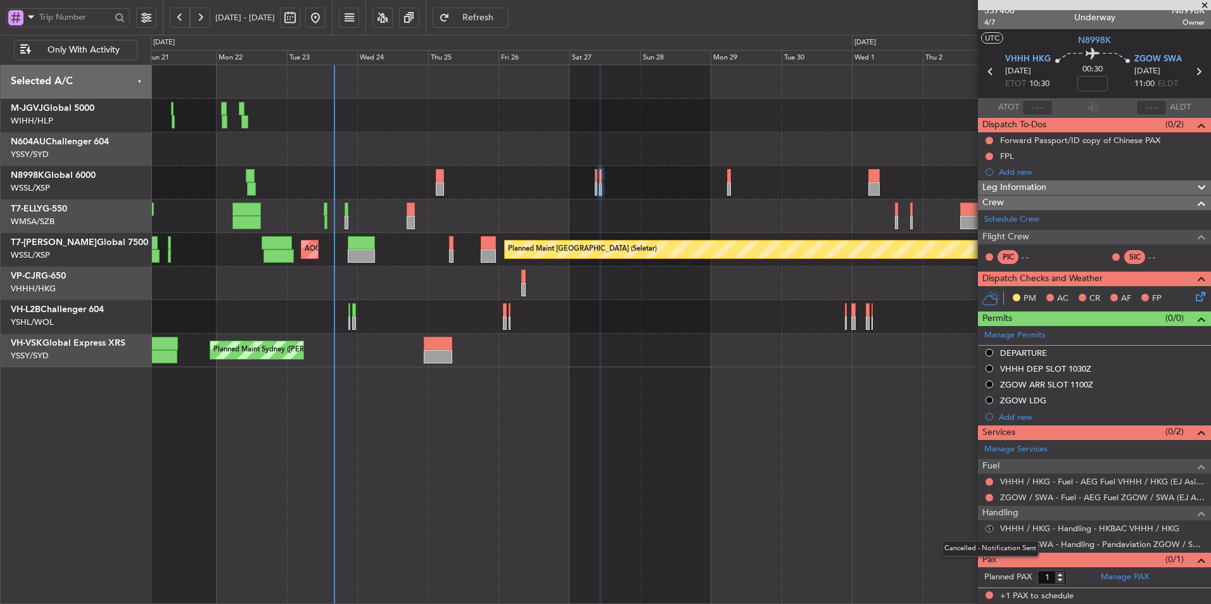
click at [988, 526] on button "S" at bounding box center [990, 529] width 8 height 8
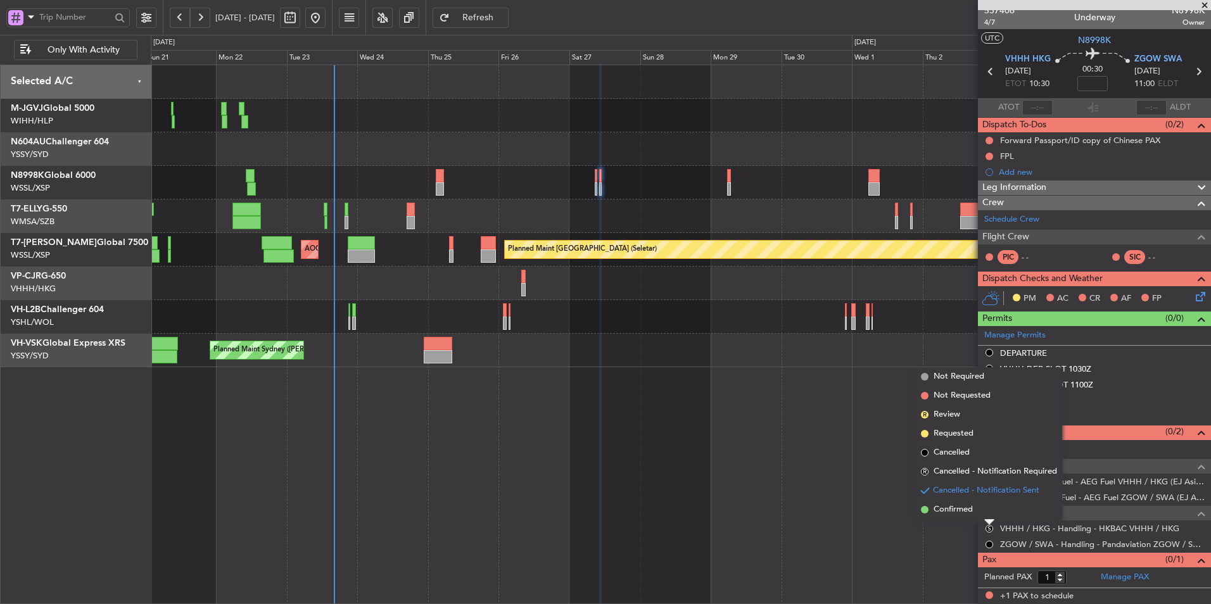
click at [937, 452] on span "Cancelled" at bounding box center [952, 453] width 36 height 13
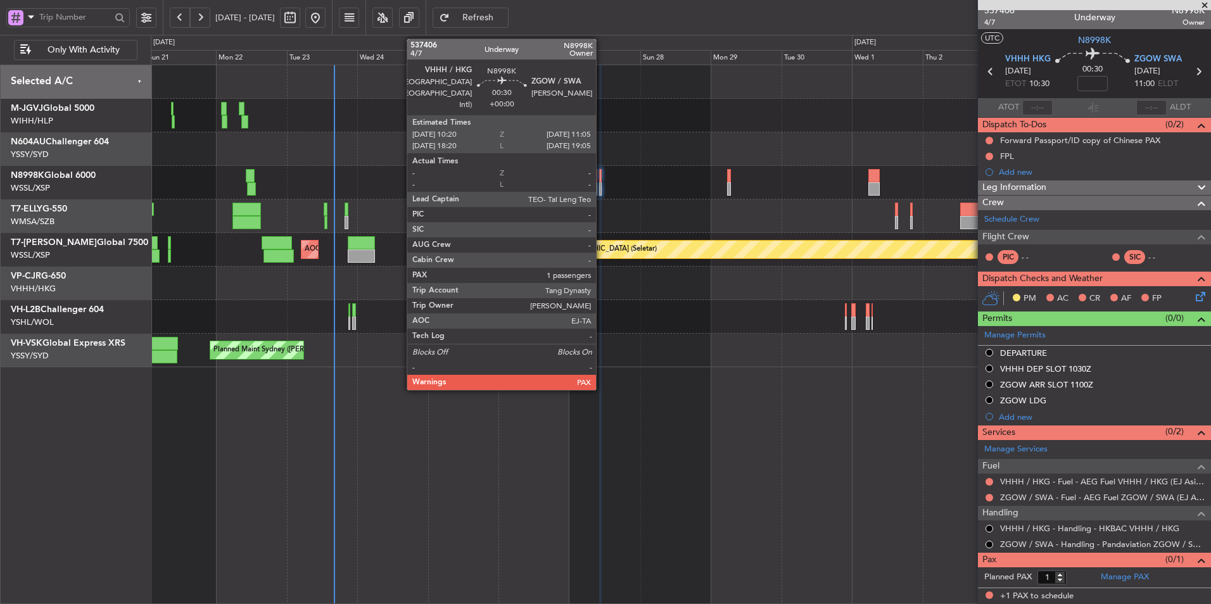
click at [602, 181] on div at bounding box center [600, 175] width 3 height 13
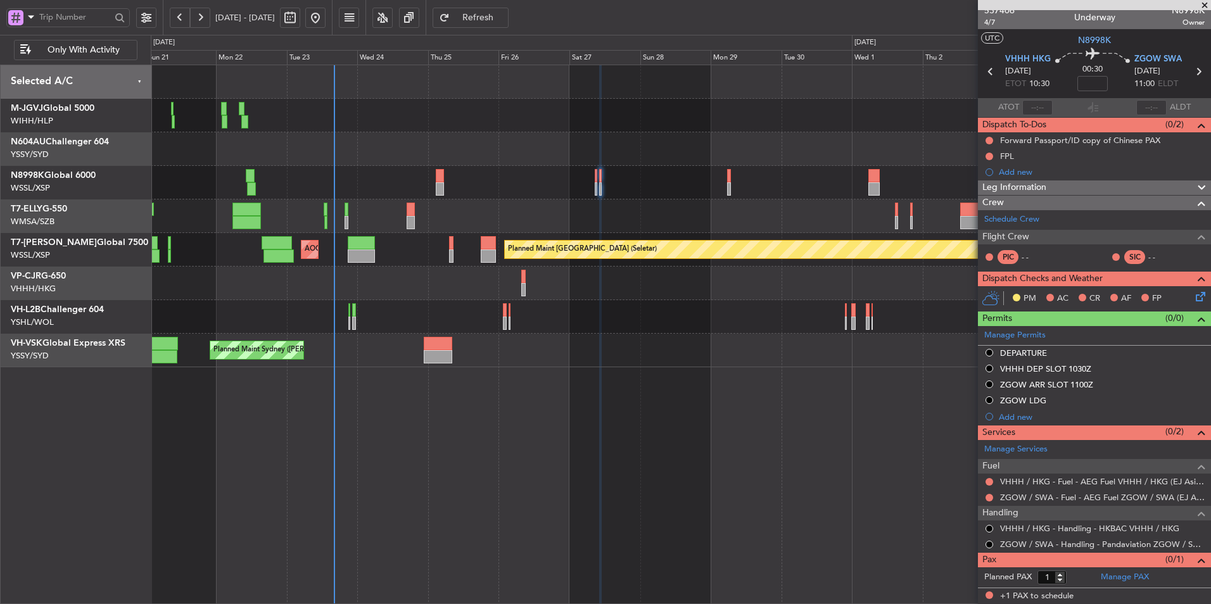
scroll to position [0, 0]
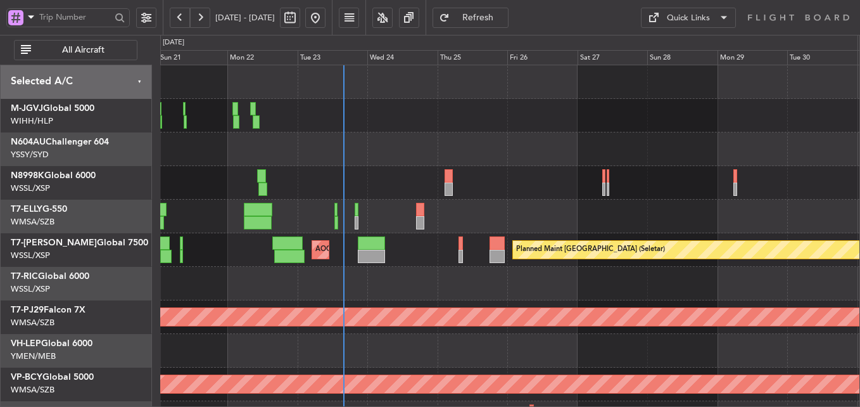
click at [431, 279] on div at bounding box center [509, 284] width 699 height 34
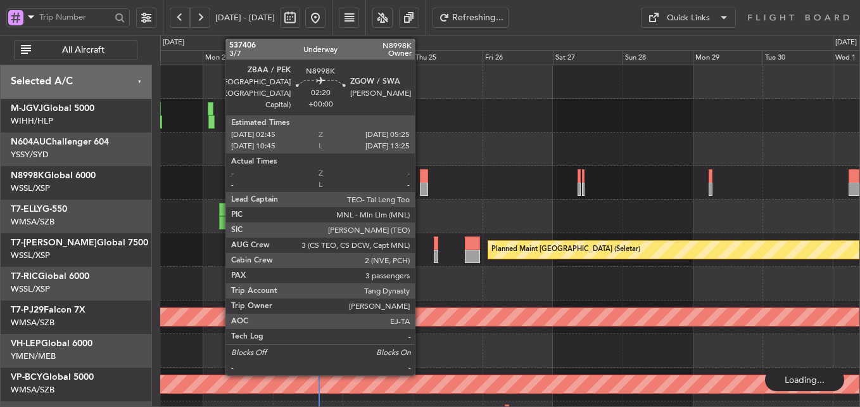
click at [421, 186] on div at bounding box center [424, 188] width 8 height 13
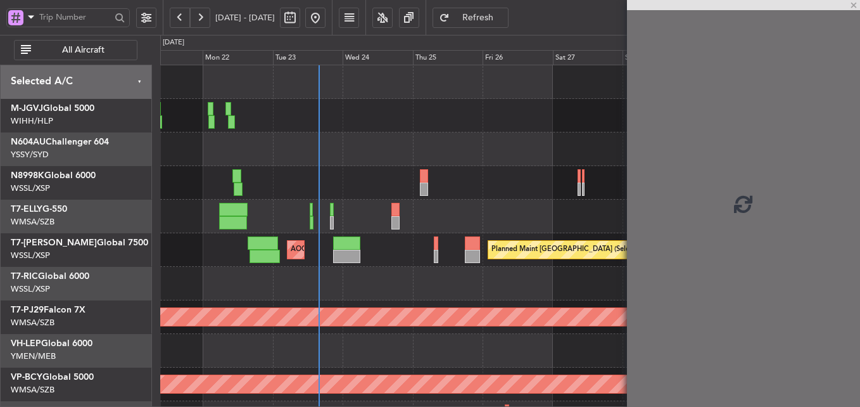
click at [429, 149] on div at bounding box center [509, 149] width 699 height 34
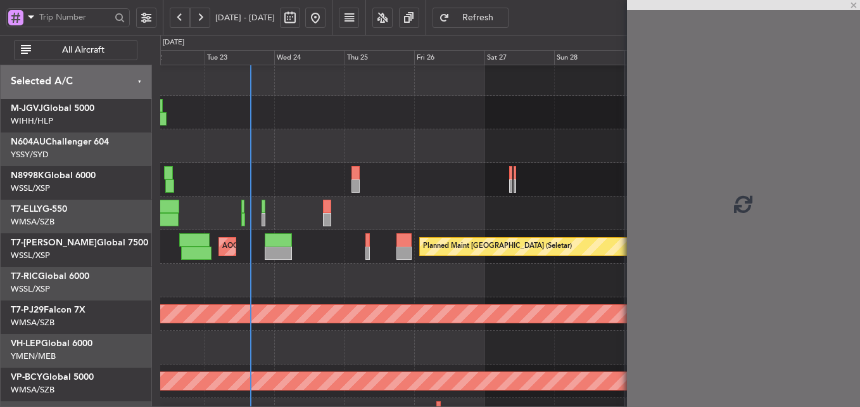
click at [392, 155] on div at bounding box center [509, 146] width 699 height 34
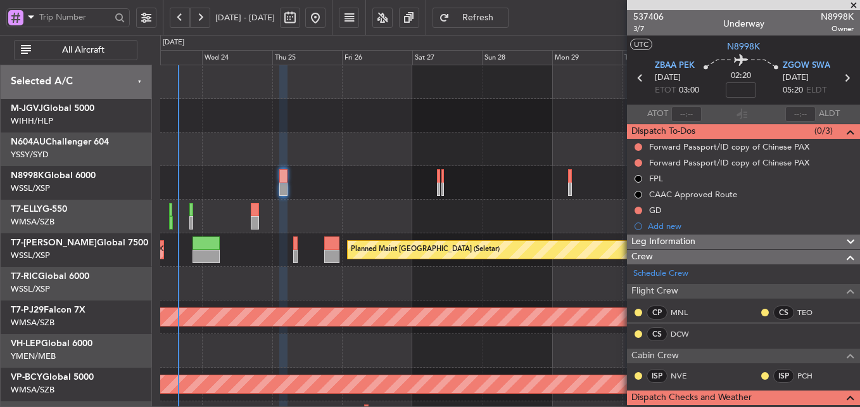
scroll to position [1, 0]
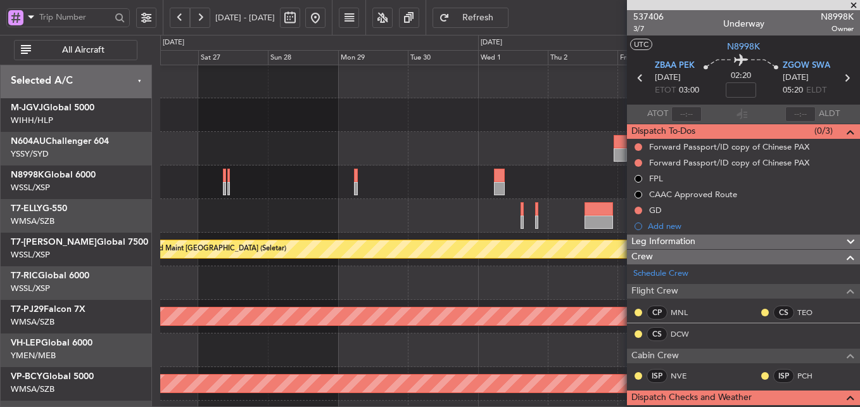
click at [344, 227] on div at bounding box center [509, 216] width 699 height 34
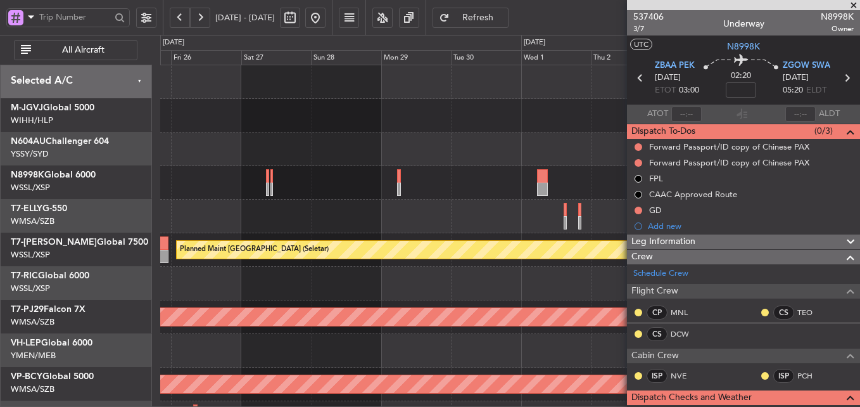
scroll to position [8, 0]
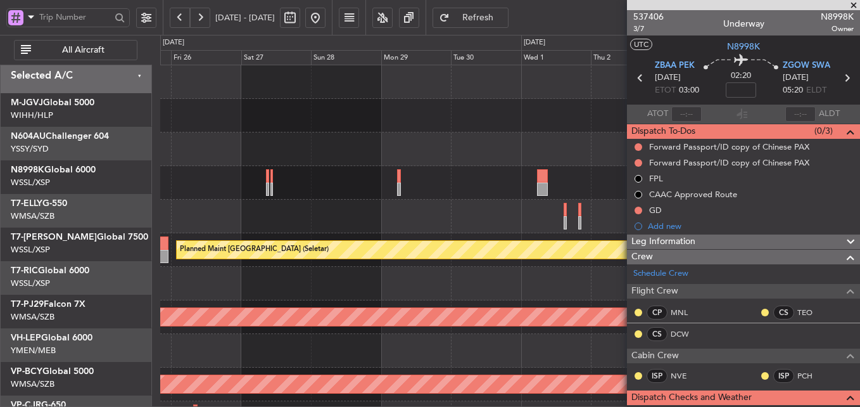
click at [605, 180] on div at bounding box center [509, 183] width 699 height 34
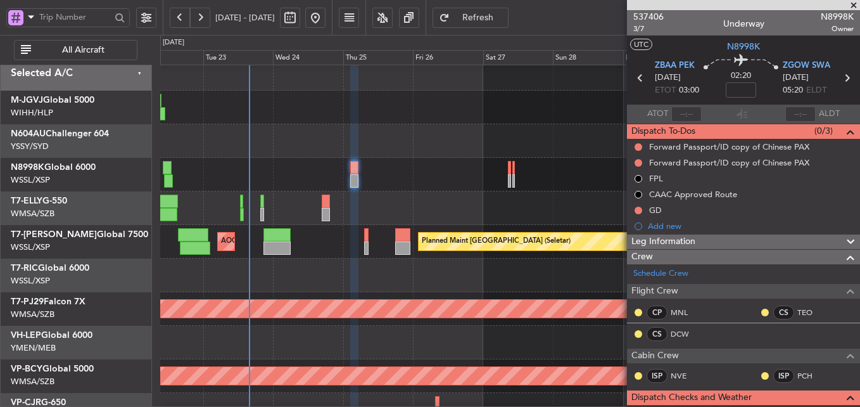
click at [384, 134] on div at bounding box center [509, 141] width 699 height 34
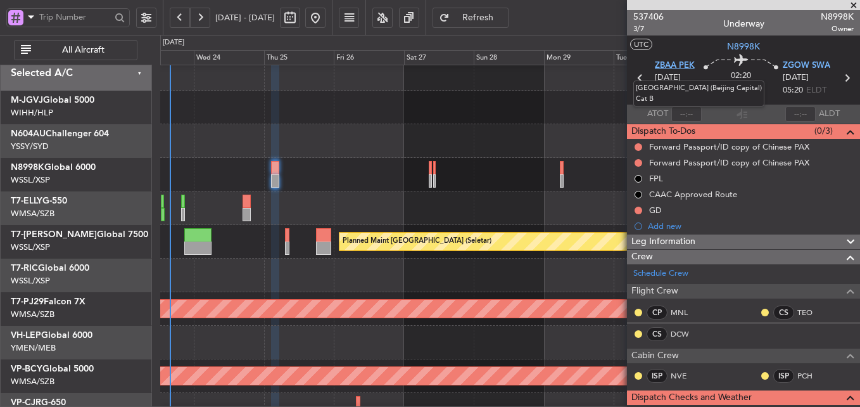
click at [676, 60] on span "ZBAA PEK" at bounding box center [675, 66] width 40 height 13
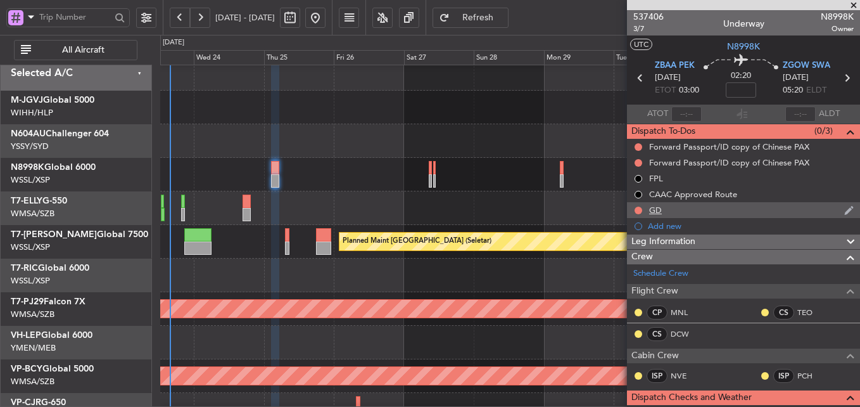
scroll to position [385, 0]
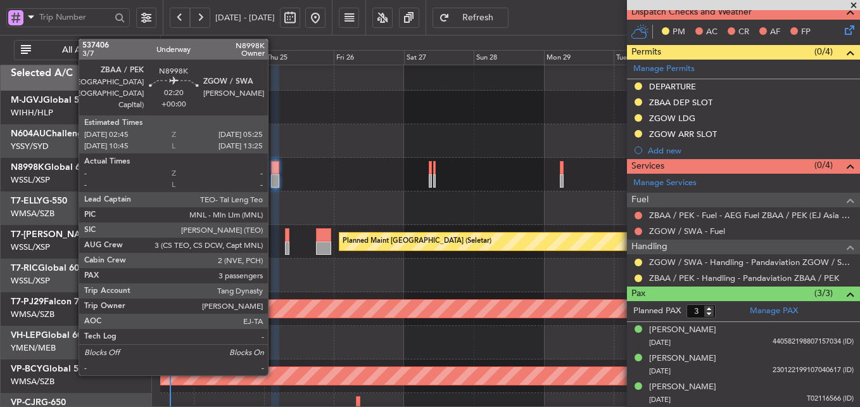
click at [274, 175] on div at bounding box center [275, 180] width 8 height 13
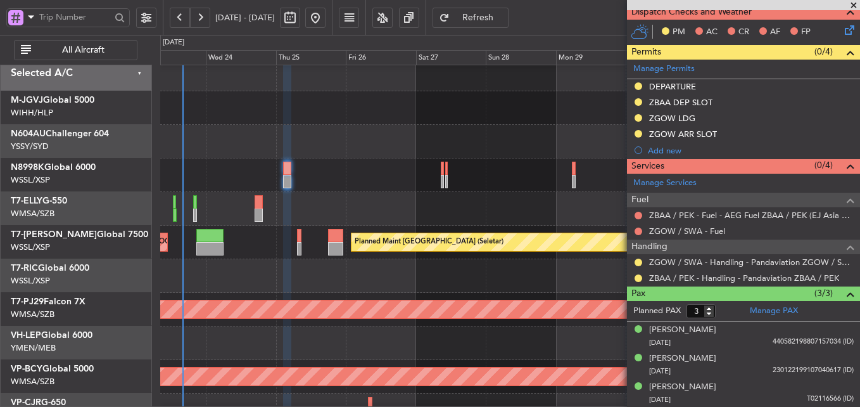
scroll to position [5, 0]
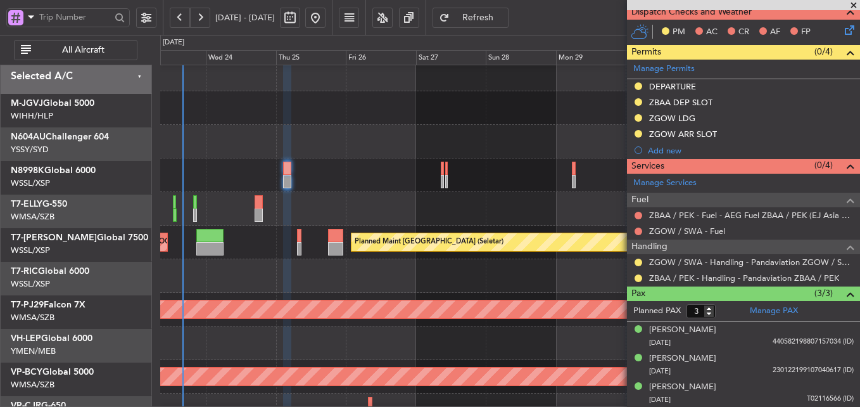
click at [415, 161] on div at bounding box center [509, 175] width 699 height 34
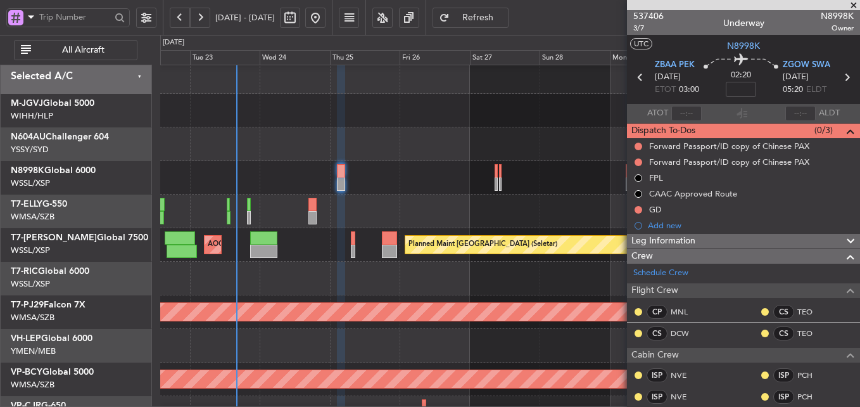
scroll to position [0, 0]
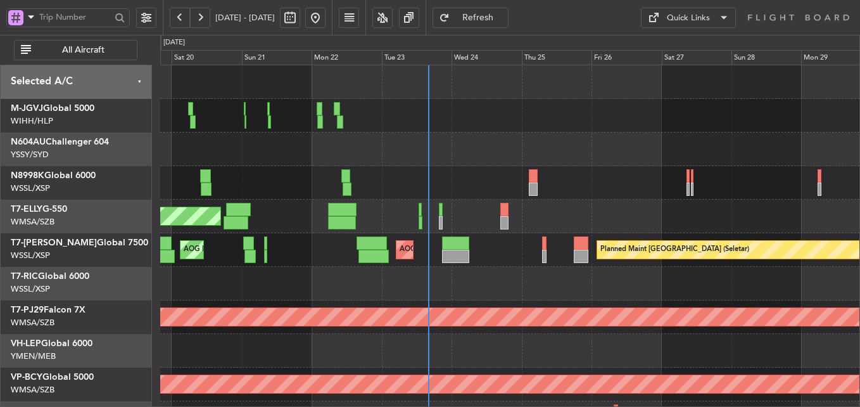
click at [352, 270] on div "Planned Maint [GEOGRAPHIC_DATA] (Seletar) [PERSON_NAME] Jakarta (Halim Intl) [P…" at bounding box center [509, 283] width 699 height 436
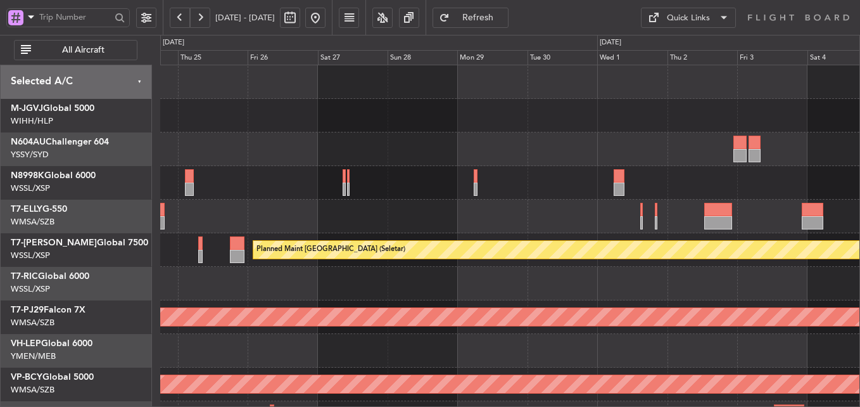
click at [400, 195] on div at bounding box center [509, 183] width 699 height 34
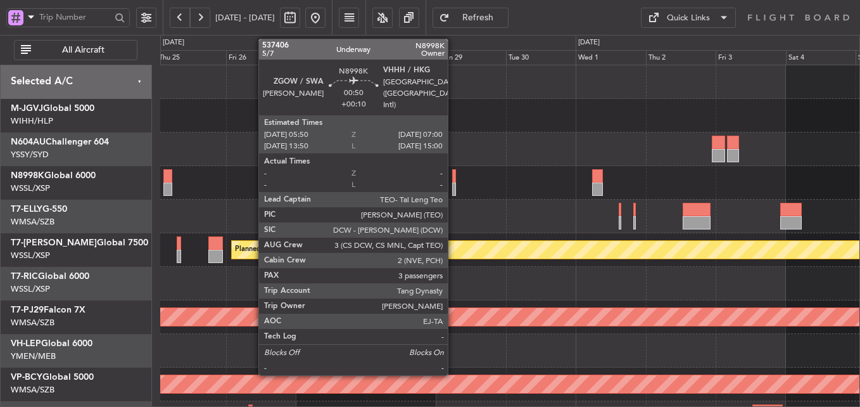
click at [453, 182] on div at bounding box center [454, 175] width 4 height 13
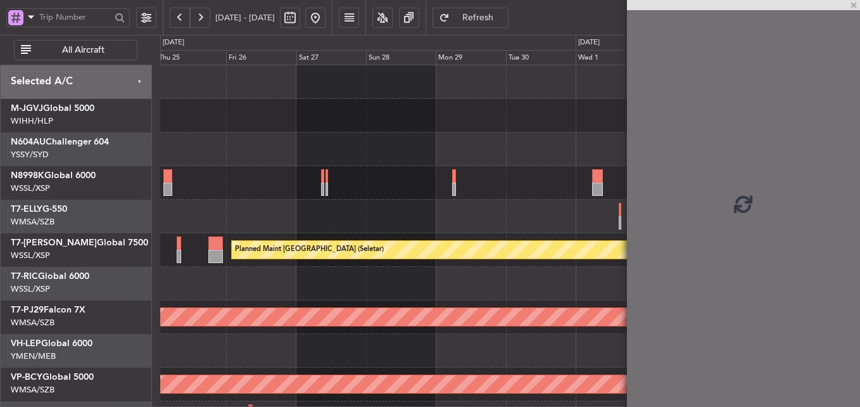
click at [449, 215] on div at bounding box center [509, 217] width 699 height 34
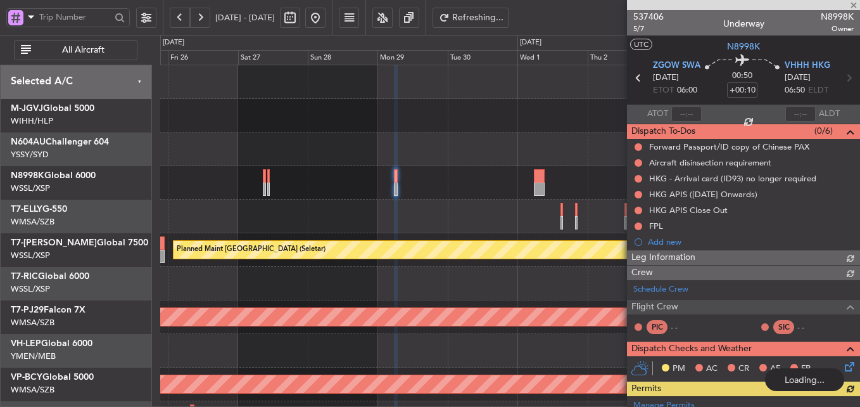
click at [412, 212] on div at bounding box center [509, 217] width 699 height 34
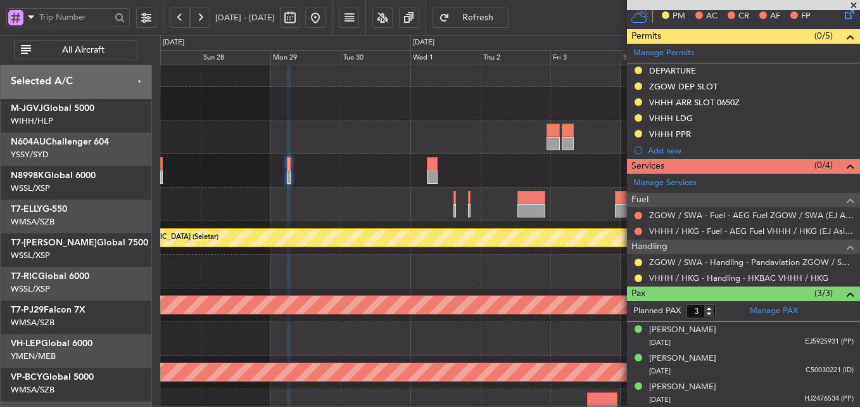
scroll to position [13, 0]
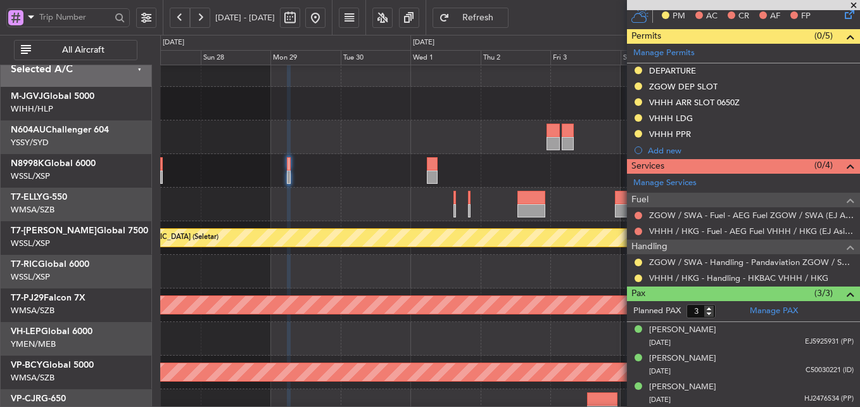
click at [451, 154] on div at bounding box center [509, 171] width 699 height 34
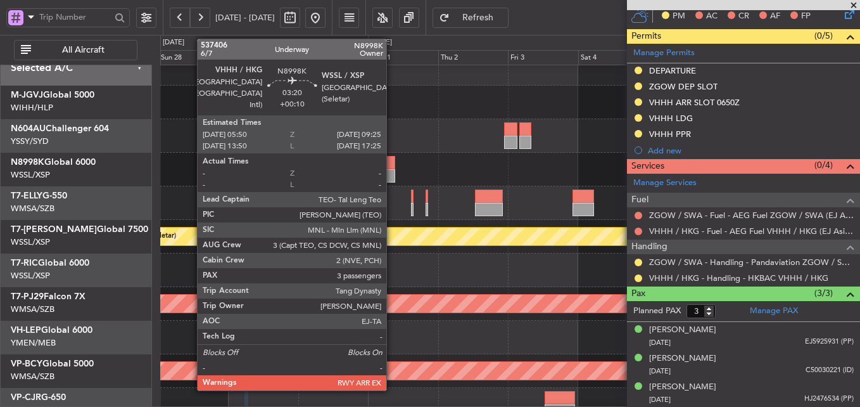
click at [392, 169] on div at bounding box center [389, 175] width 11 height 13
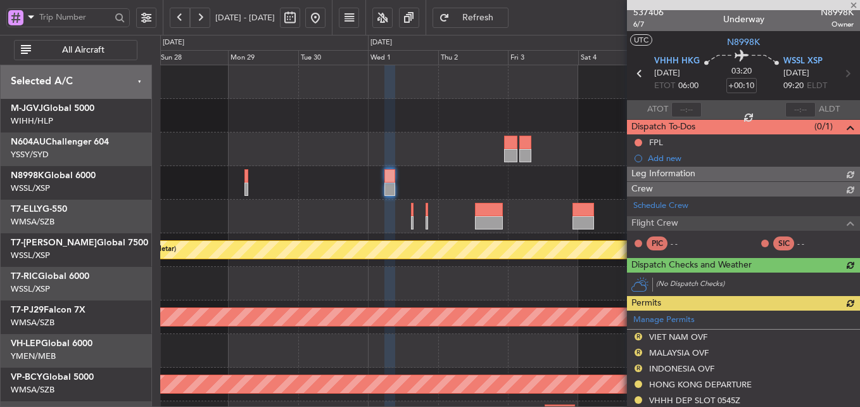
scroll to position [0, 0]
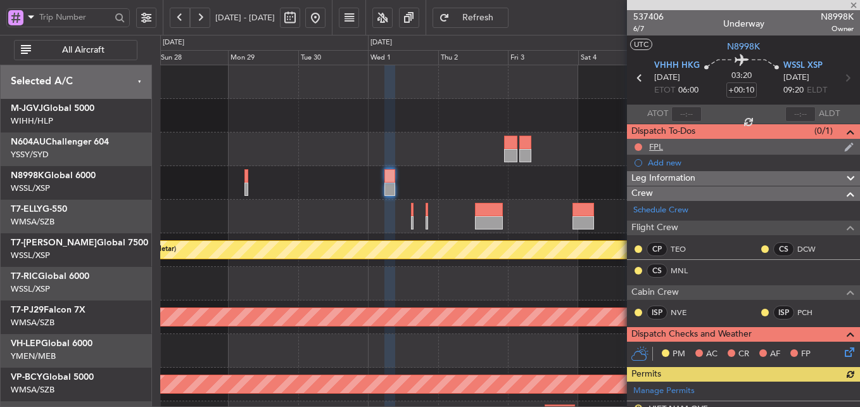
click at [663, 148] on div "FPL" at bounding box center [743, 147] width 233 height 16
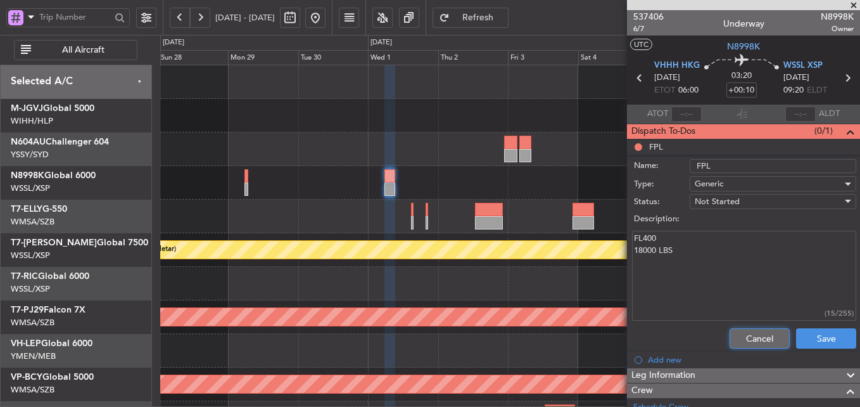
click at [730, 338] on button "Cancel" at bounding box center [760, 338] width 60 height 20
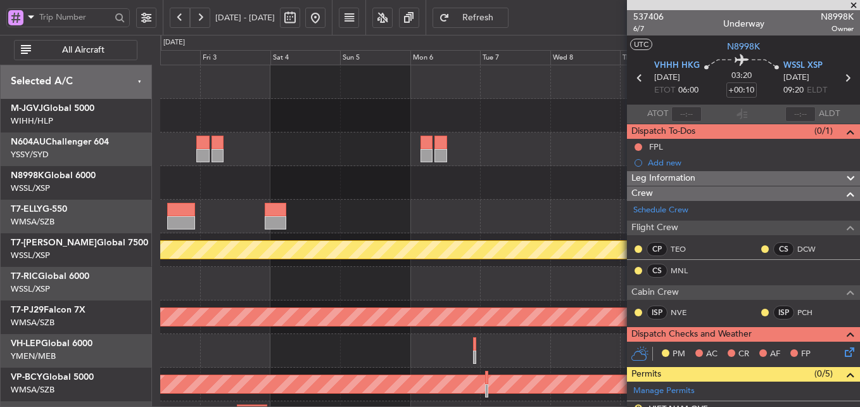
click at [424, 239] on div "Planned Maint [GEOGRAPHIC_DATA] (Seletar) Planned Maint [GEOGRAPHIC_DATA] (Sult…" at bounding box center [509, 283] width 699 height 436
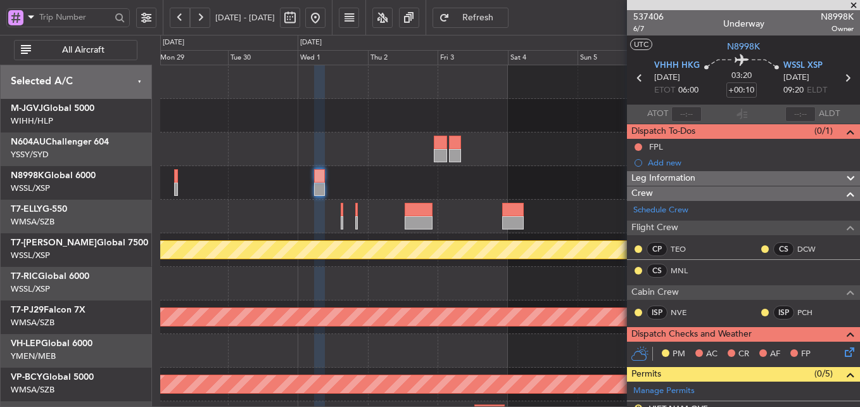
click at [453, 207] on div at bounding box center [509, 217] width 699 height 34
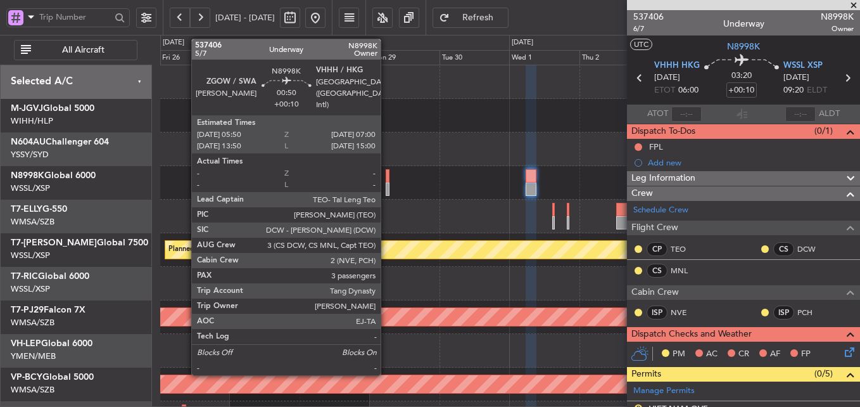
click at [386, 181] on div at bounding box center [388, 175] width 4 height 13
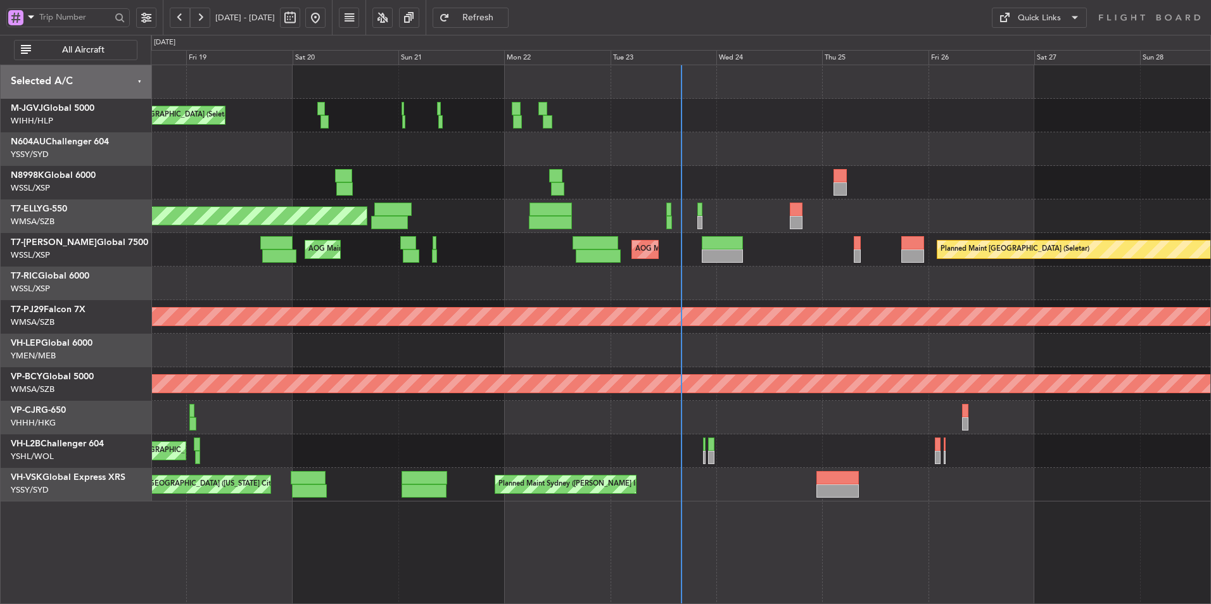
click at [536, 153] on div at bounding box center [681, 149] width 1060 height 34
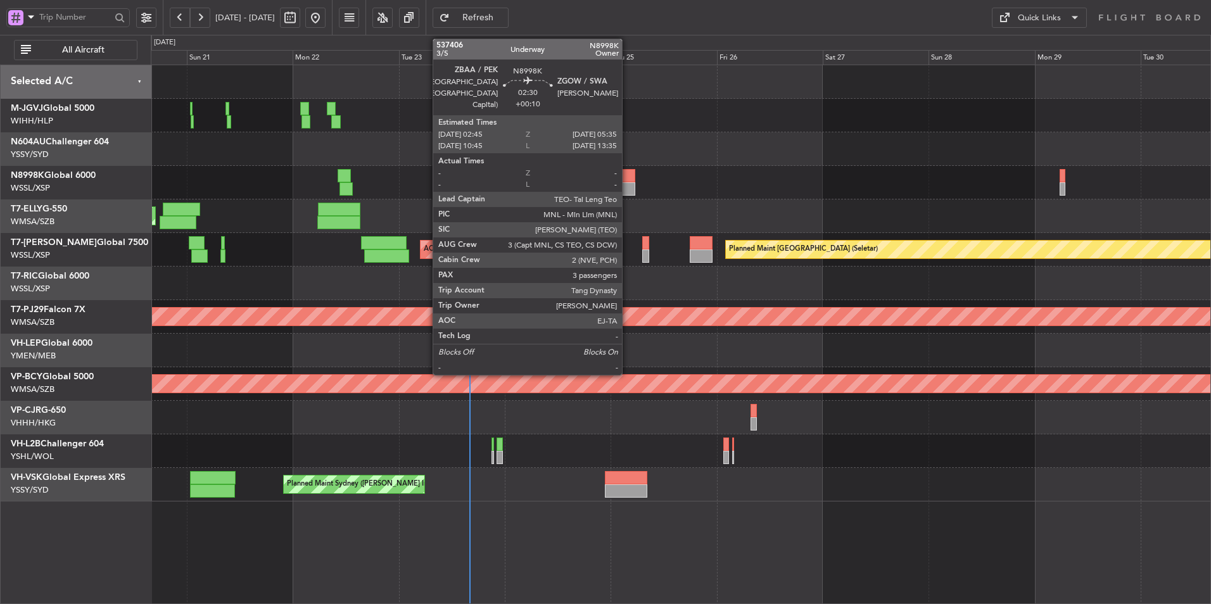
click at [628, 185] on div at bounding box center [628, 188] width 13 height 13
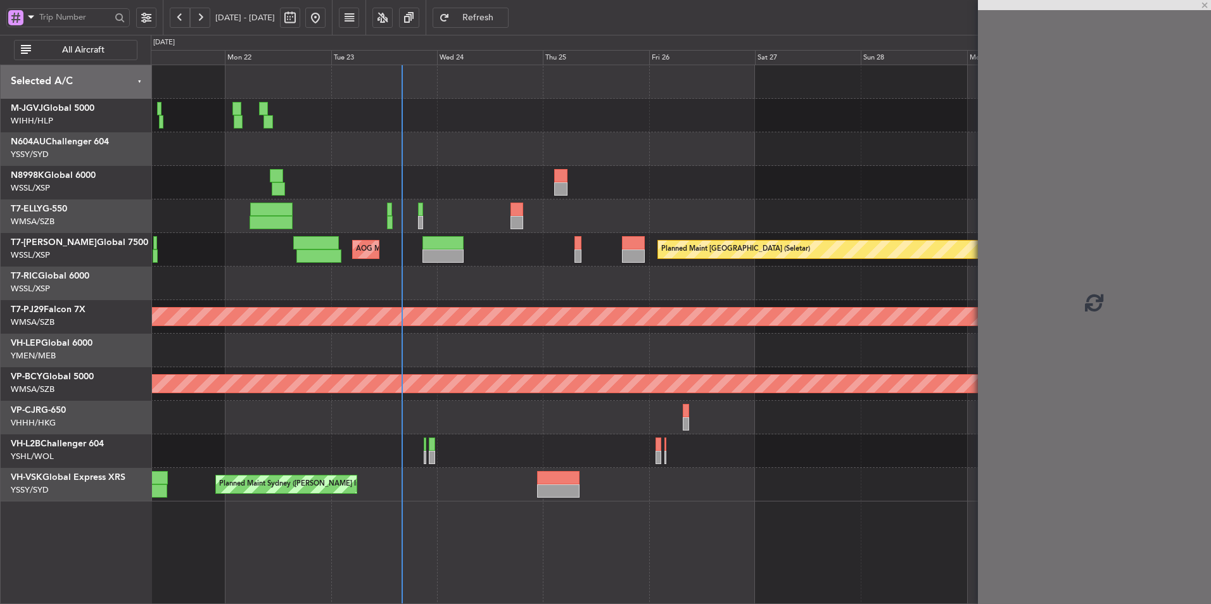
click at [635, 178] on div at bounding box center [681, 183] width 1060 height 34
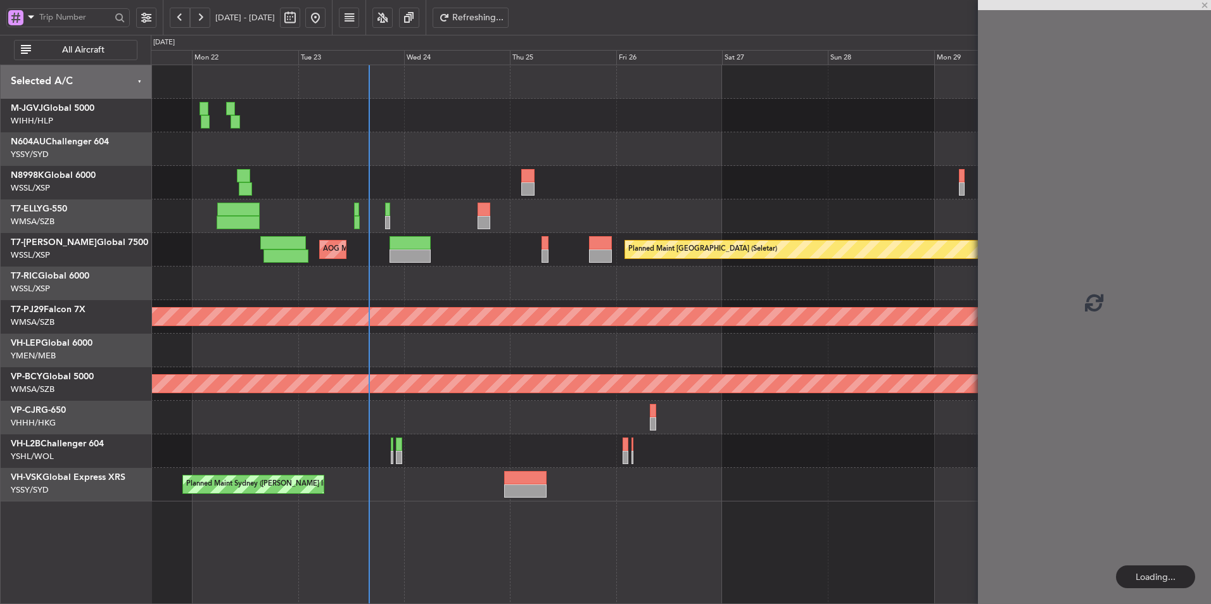
click at [569, 183] on div at bounding box center [681, 183] width 1060 height 34
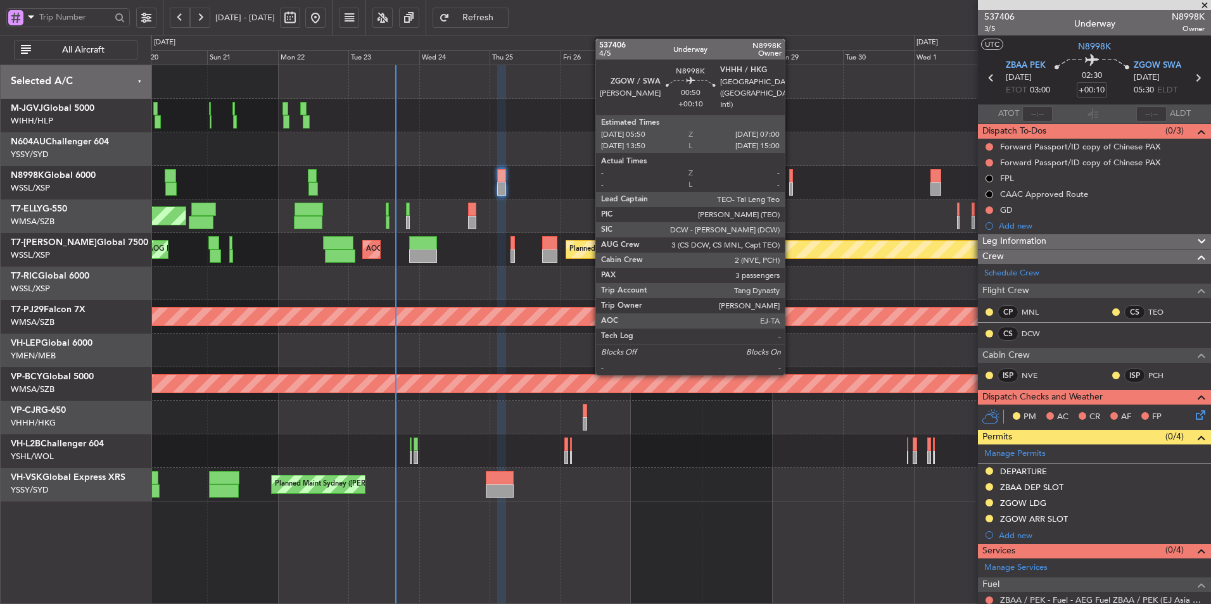
click at [790, 176] on div at bounding box center [791, 175] width 4 height 13
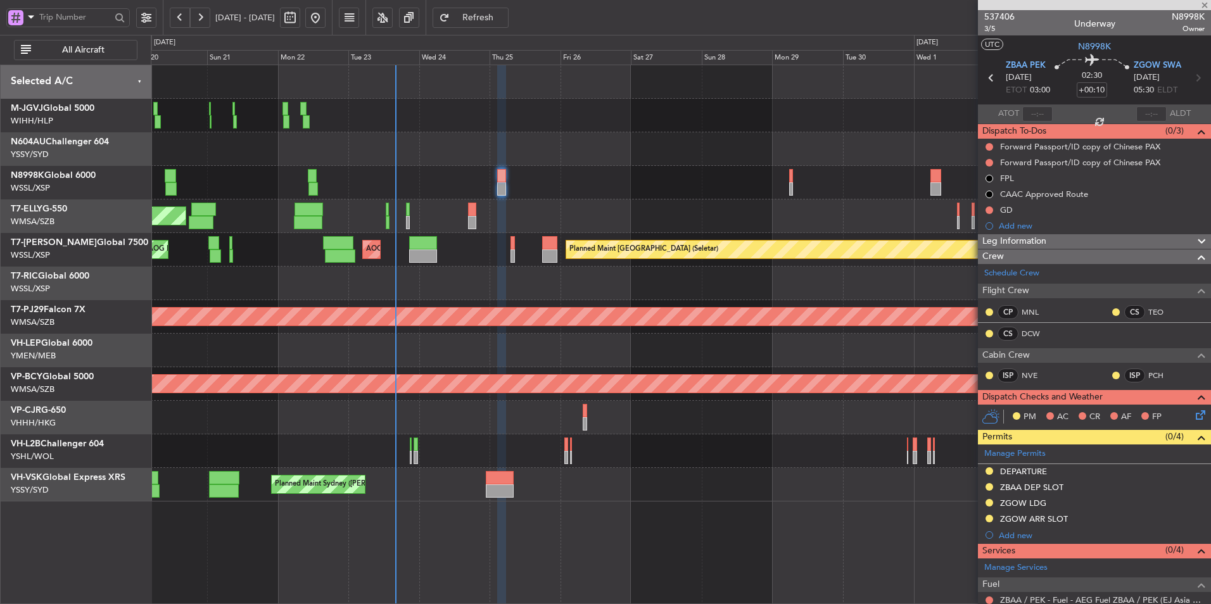
click at [635, 215] on div "Planned Maint [GEOGRAPHIC_DATA] (Seletar) [PERSON_NAME] Jakarta (Halim Intl) [P…" at bounding box center [681, 283] width 1060 height 436
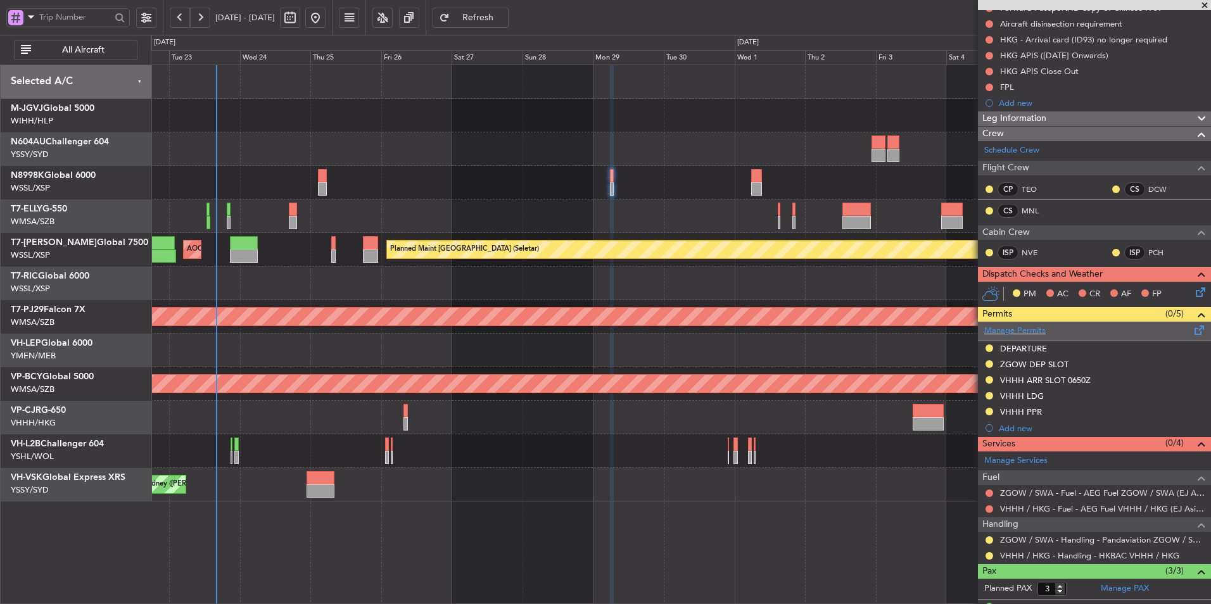
scroll to position [219, 0]
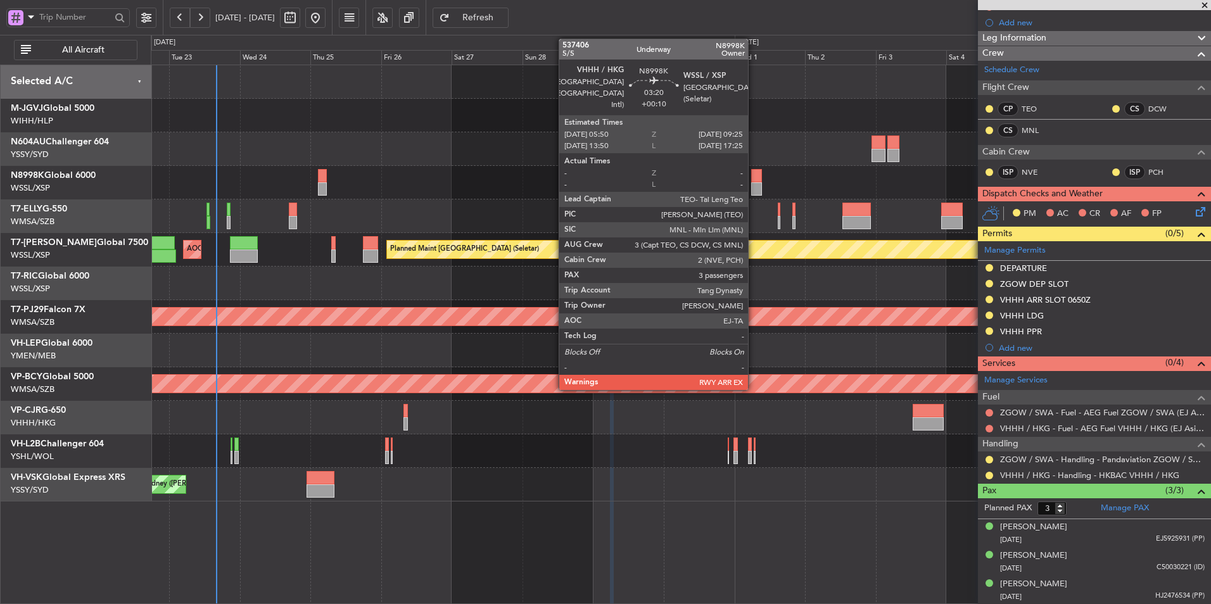
click at [754, 182] on div at bounding box center [756, 188] width 11 height 13
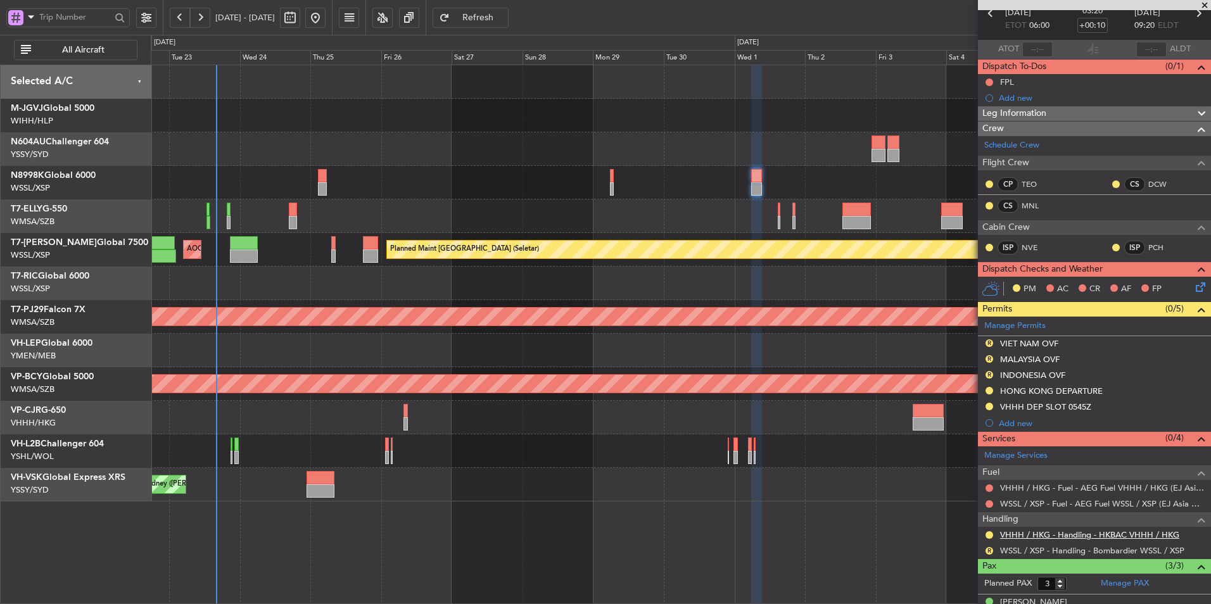
scroll to position [140, 0]
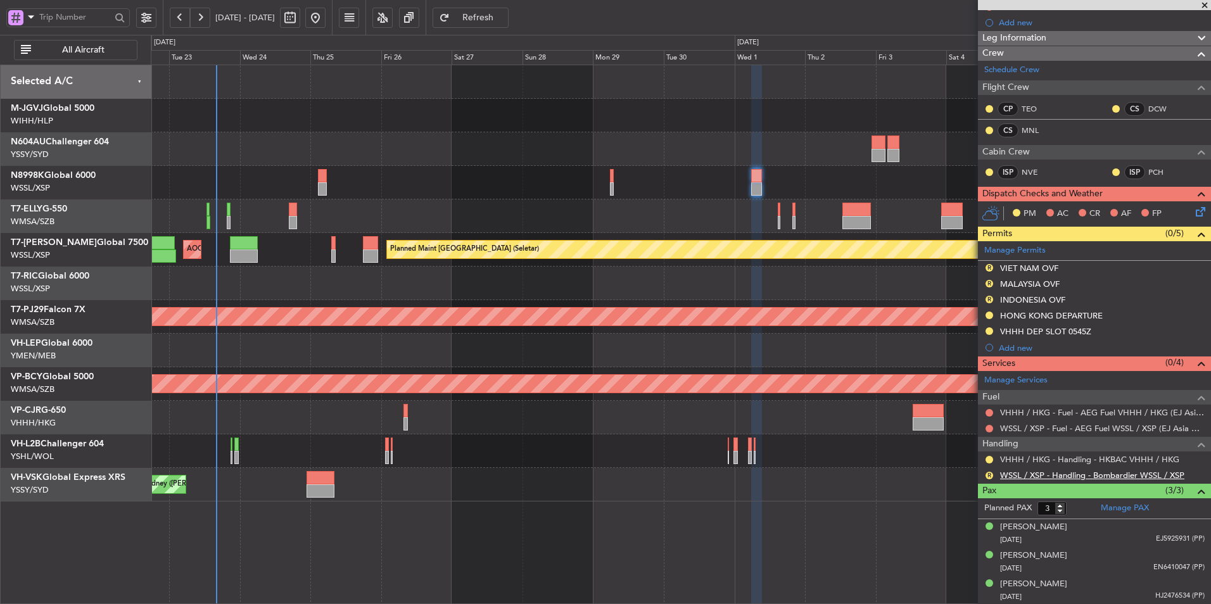
click at [1084, 475] on link "WSSL / XSP - Handling - Bombardier WSSL / XSP" at bounding box center [1092, 475] width 184 height 11
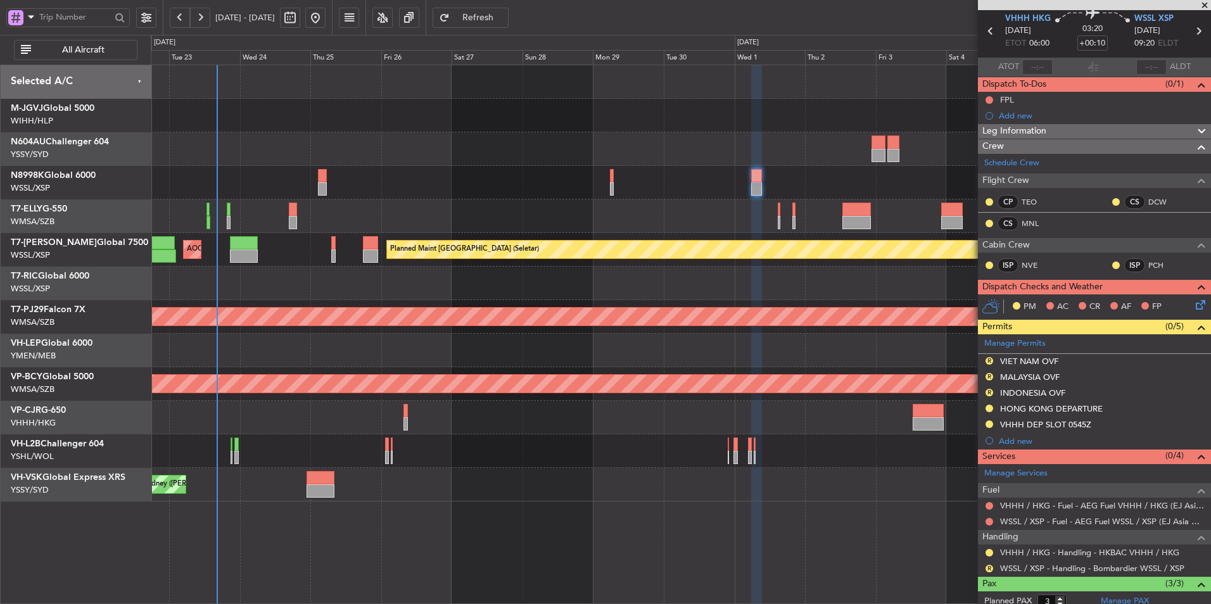
scroll to position [0, 0]
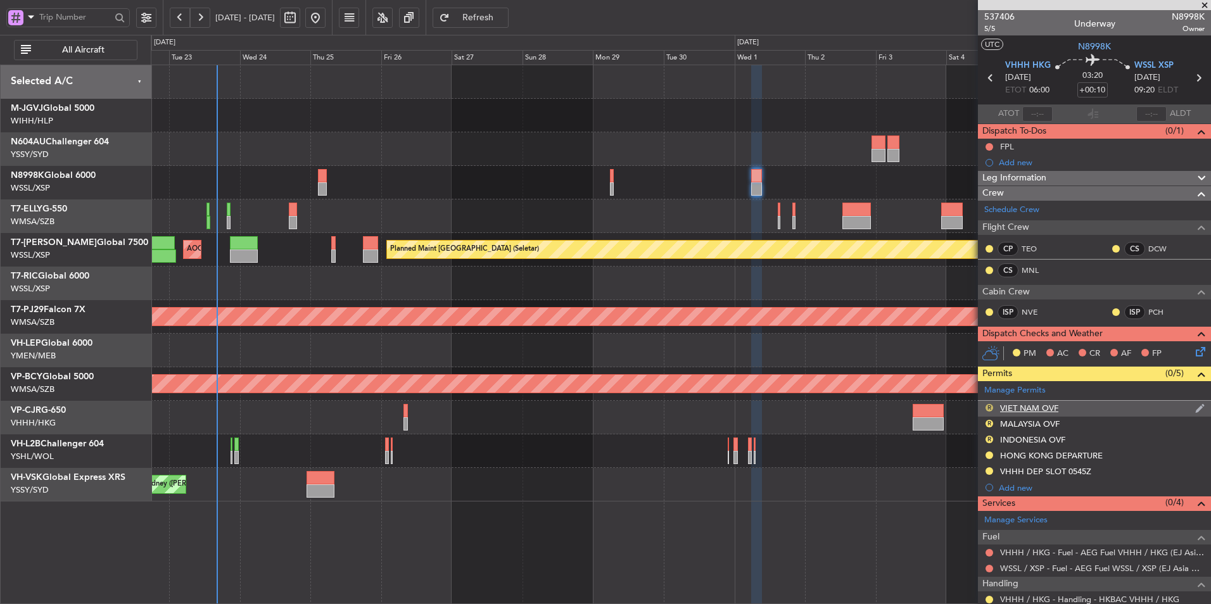
click at [988, 409] on button "R" at bounding box center [990, 408] width 8 height 8
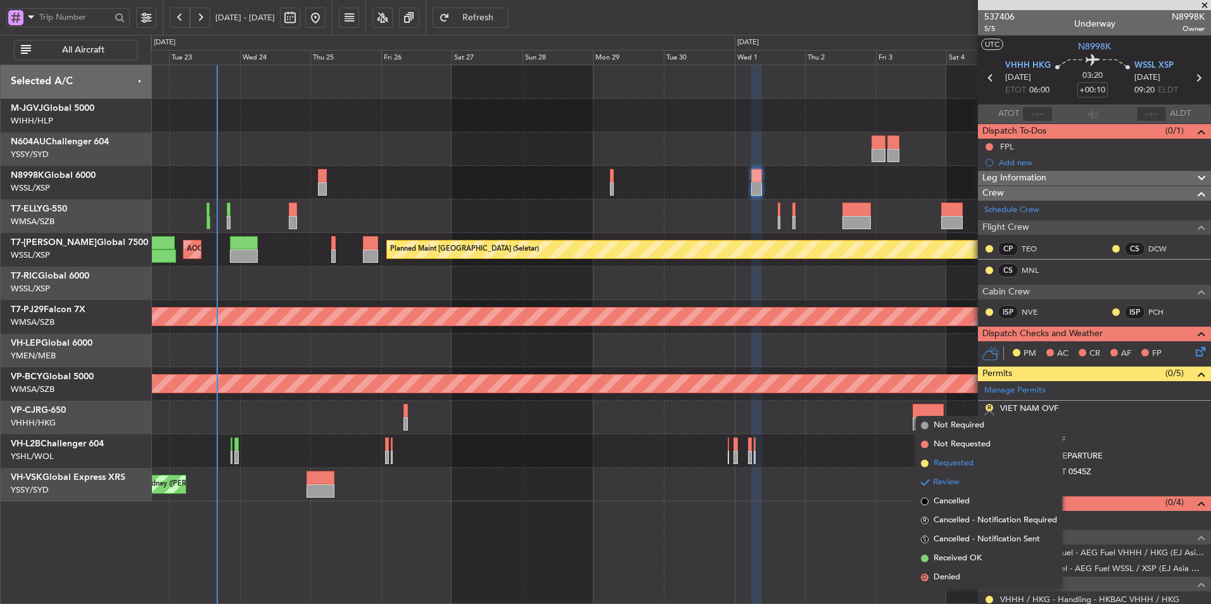
click at [952, 460] on span "Requested" at bounding box center [954, 463] width 40 height 13
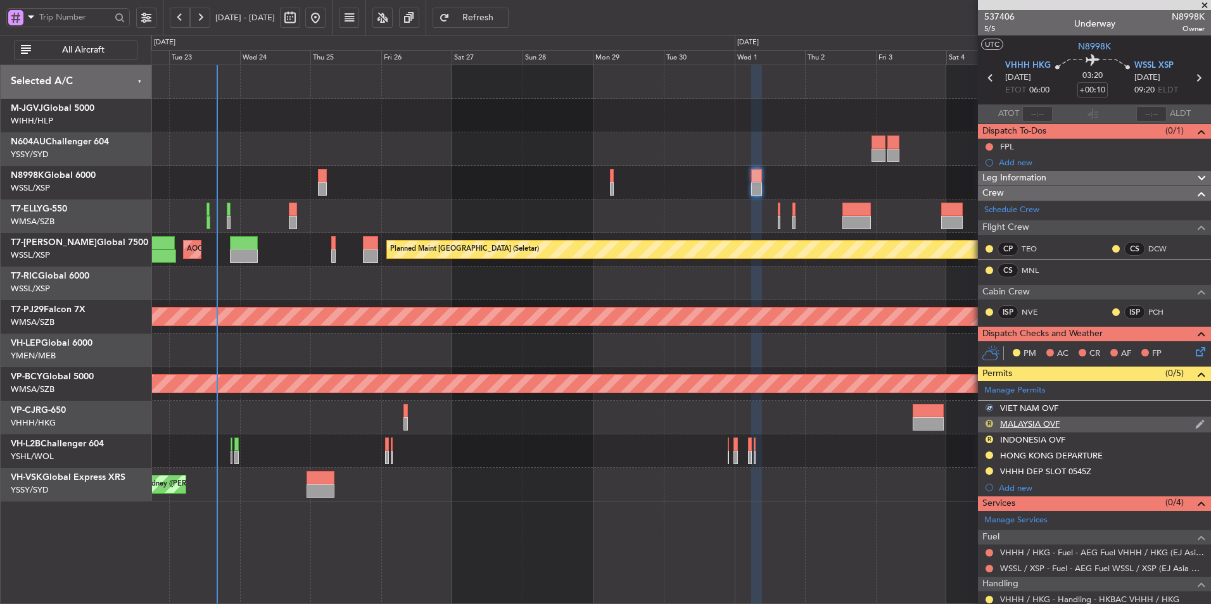
click at [989, 422] on button "R" at bounding box center [990, 424] width 8 height 8
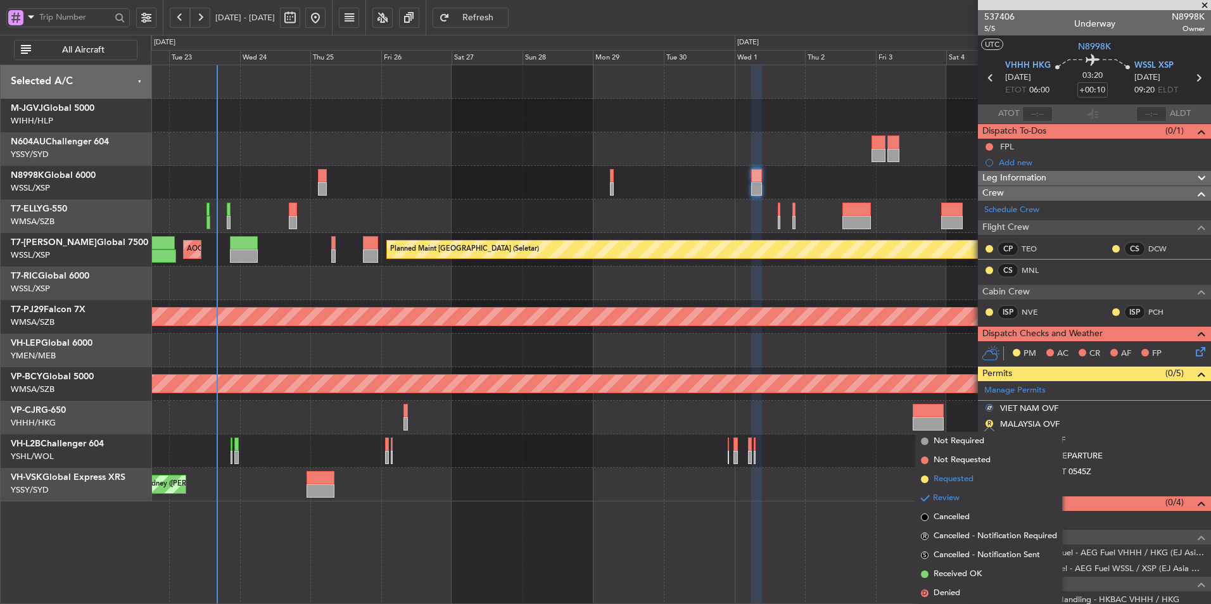
click at [951, 472] on li "Requested" at bounding box center [989, 479] width 146 height 19
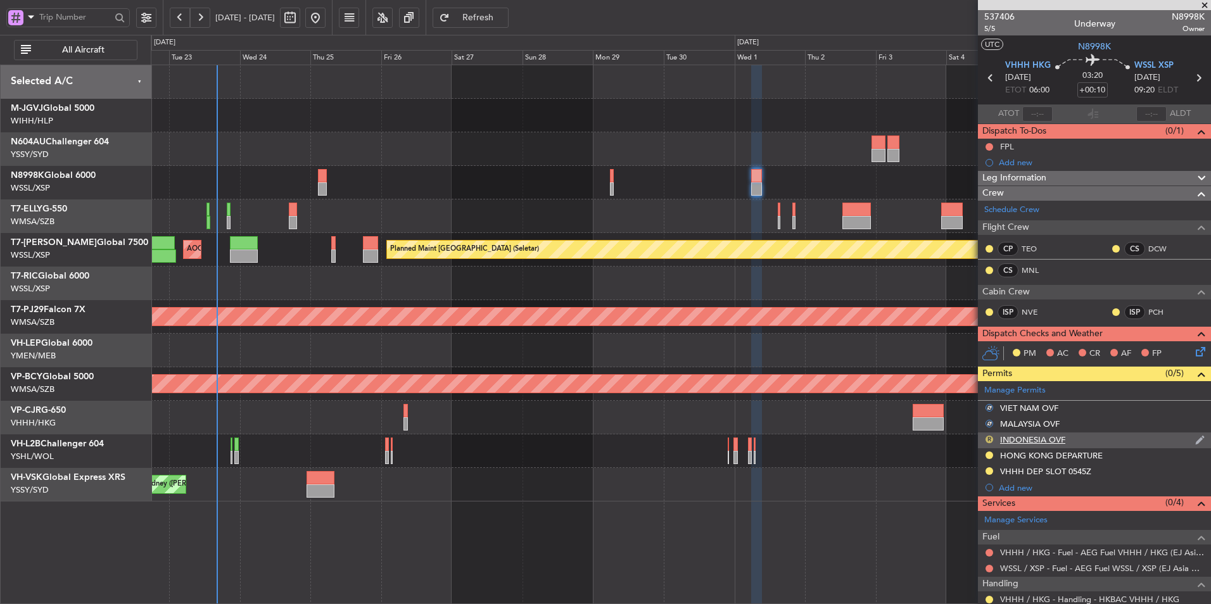
click at [989, 439] on button "R" at bounding box center [990, 440] width 8 height 8
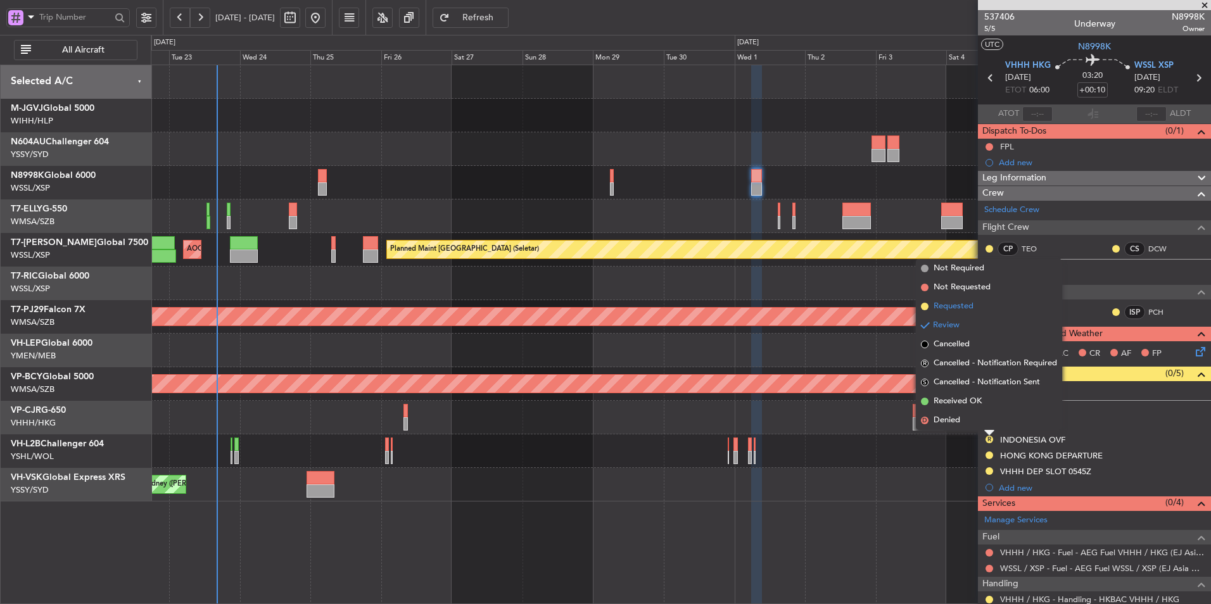
click at [965, 308] on span "Requested" at bounding box center [954, 306] width 40 height 13
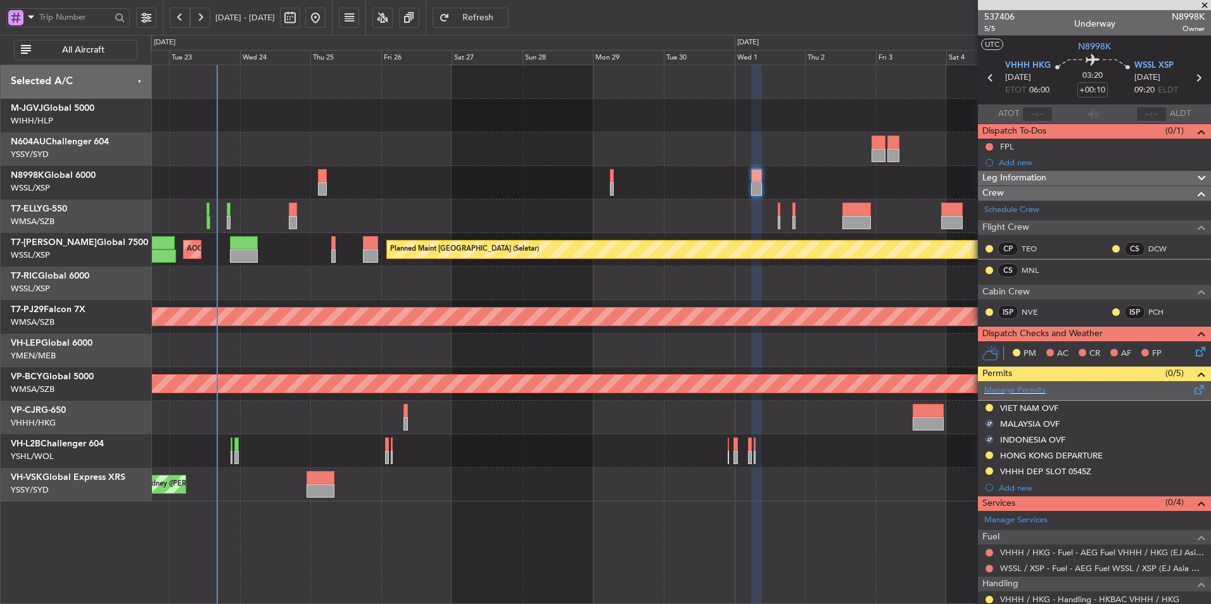
scroll to position [127, 0]
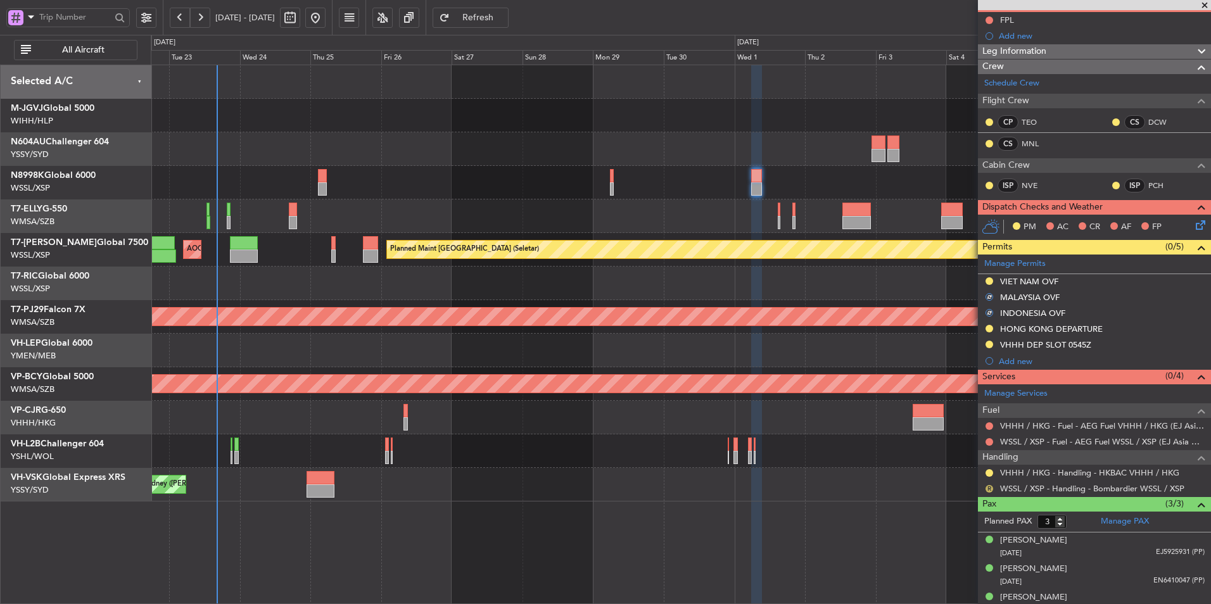
click at [988, 488] on button "R" at bounding box center [990, 489] width 8 height 8
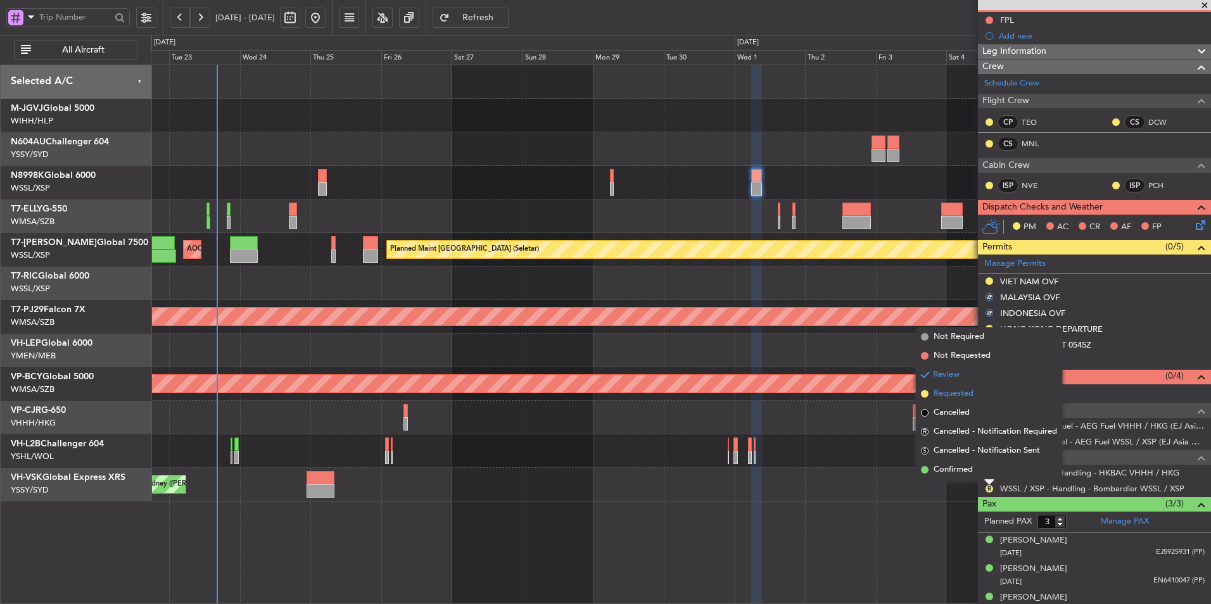
click at [959, 398] on span "Requested" at bounding box center [954, 394] width 40 height 13
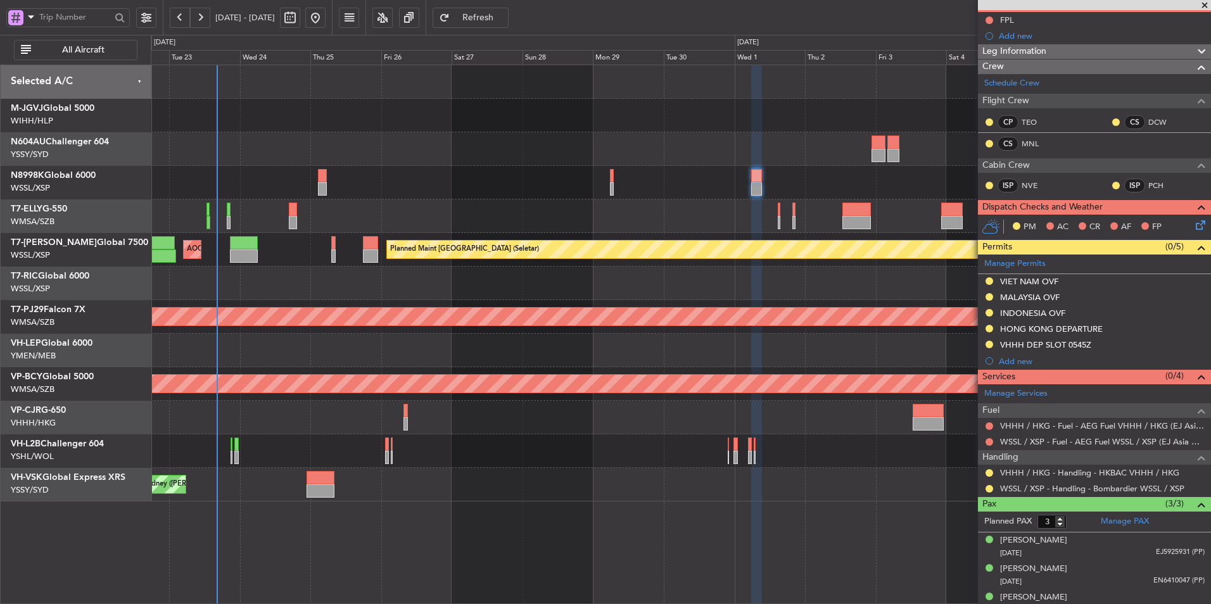
click at [412, 113] on div "Planned Maint [GEOGRAPHIC_DATA] (Seletar) [PERSON_NAME] Jakarta (Halim Intl) [P…" at bounding box center [681, 116] width 1060 height 34
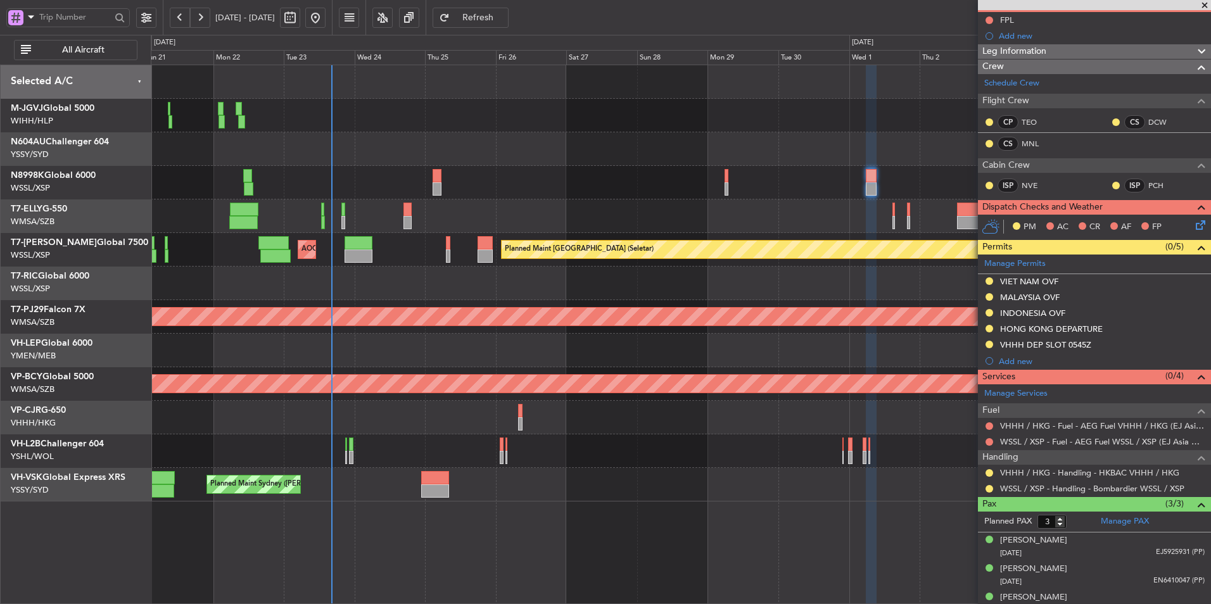
click at [518, 182] on div at bounding box center [681, 183] width 1060 height 34
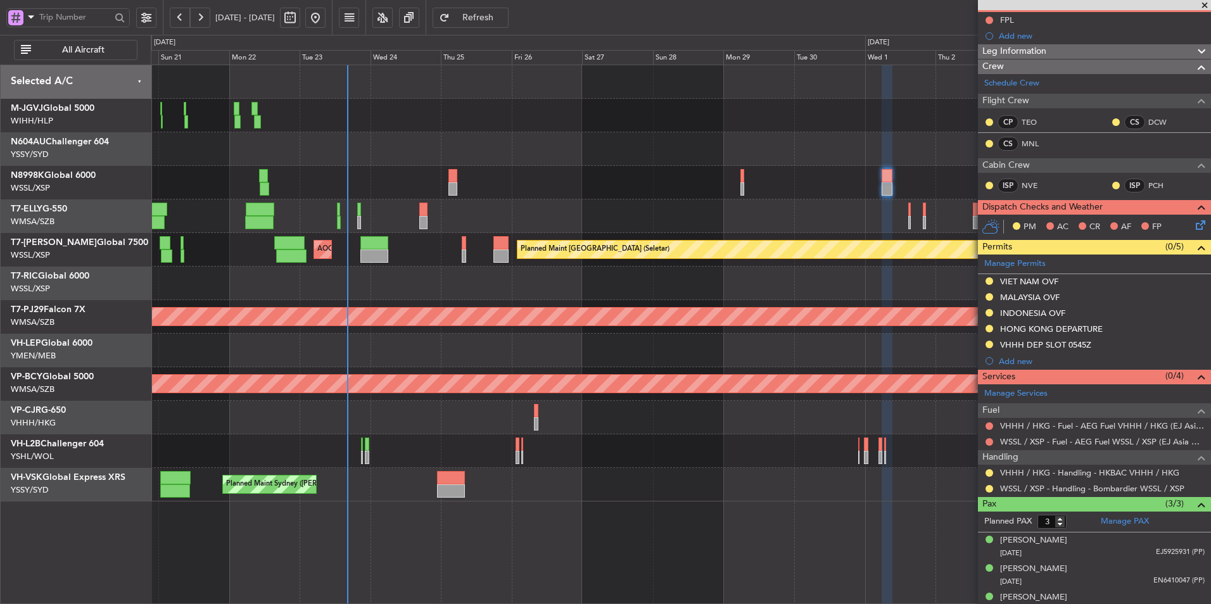
click at [523, 292] on div at bounding box center [681, 284] width 1060 height 34
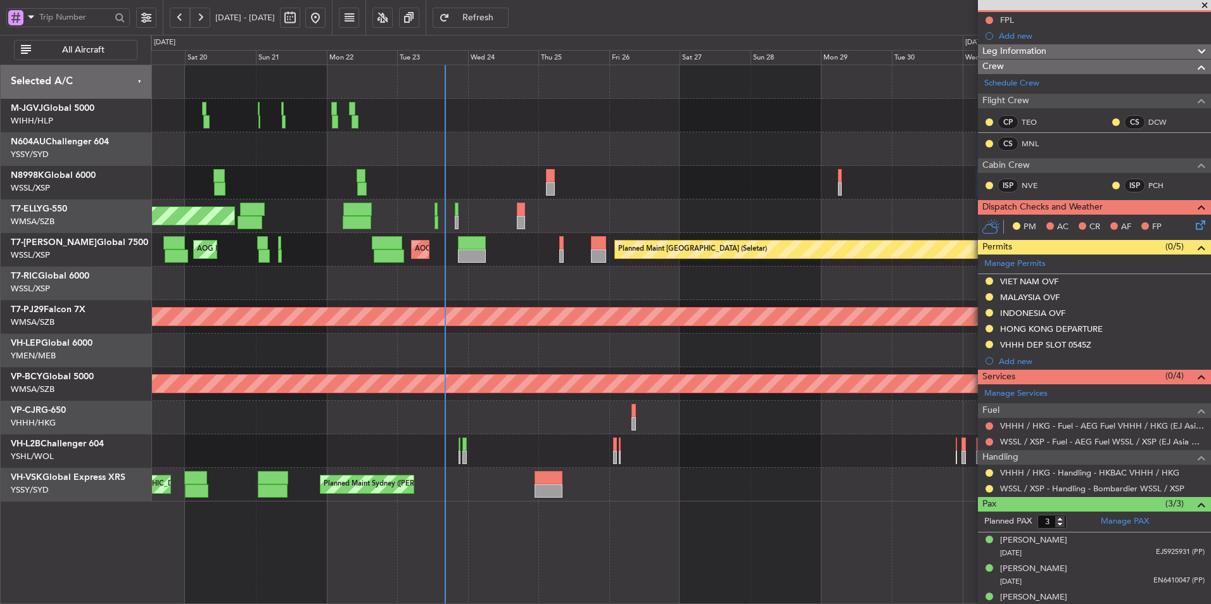
click at [543, 208] on div "[PERSON_NAME] [GEOGRAPHIC_DATA] (Dubai Intl) Planned Maint [GEOGRAPHIC_DATA] ([…" at bounding box center [681, 217] width 1060 height 34
